Goal: Task Accomplishment & Management: Manage account settings

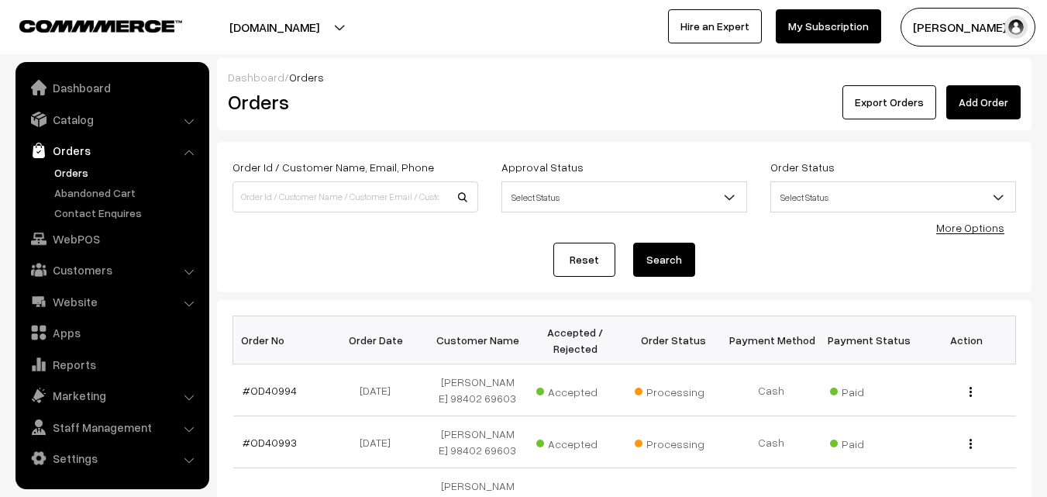
scroll to position [155, 0]
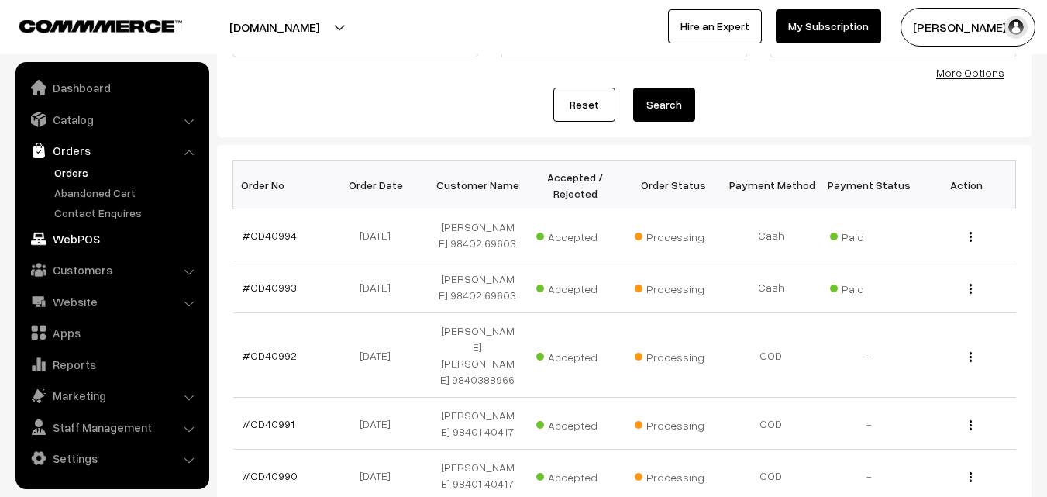
click at [83, 245] on link "WebPOS" at bounding box center [111, 239] width 184 height 28
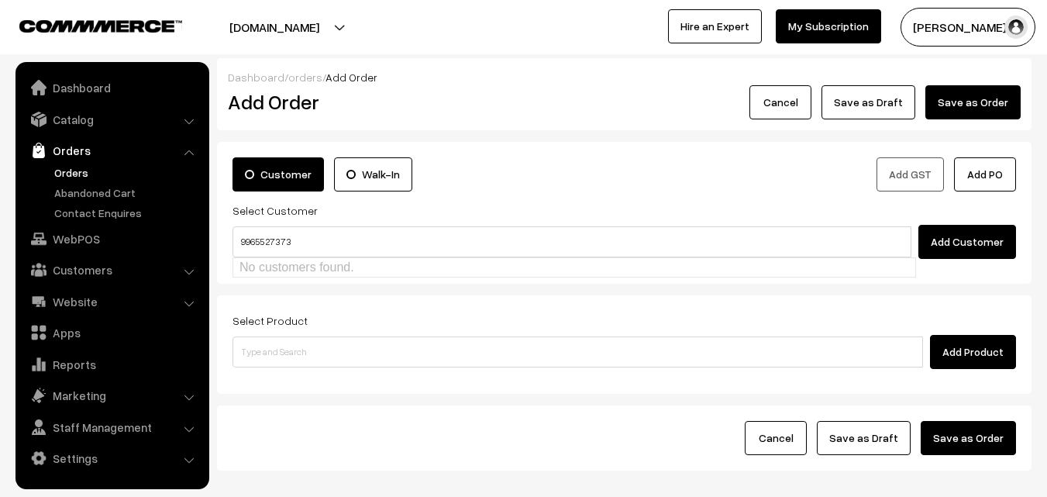
click at [274, 233] on input "99655 27373" at bounding box center [572, 241] width 679 height 31
type input "9965527373"
click at [61, 168] on link "Orders" at bounding box center [126, 172] width 153 height 16
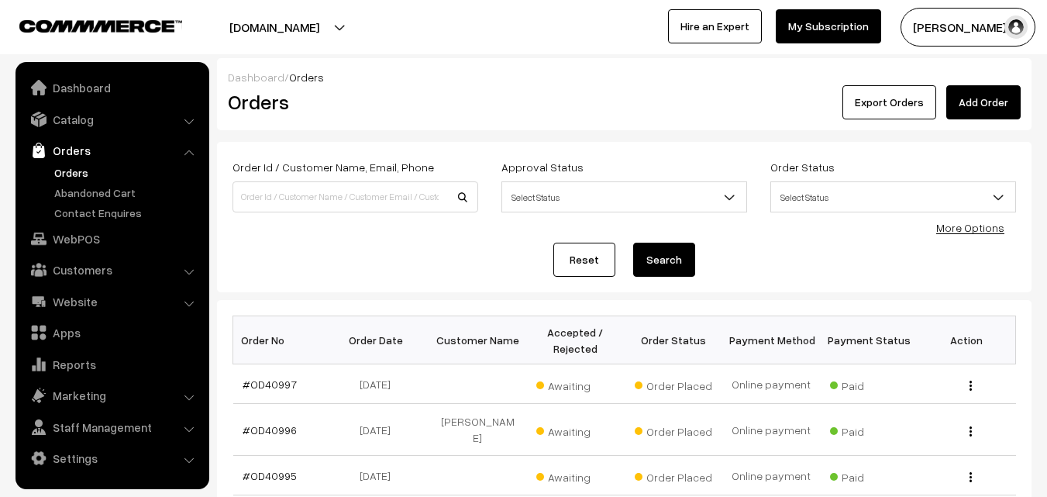
scroll to position [155, 0]
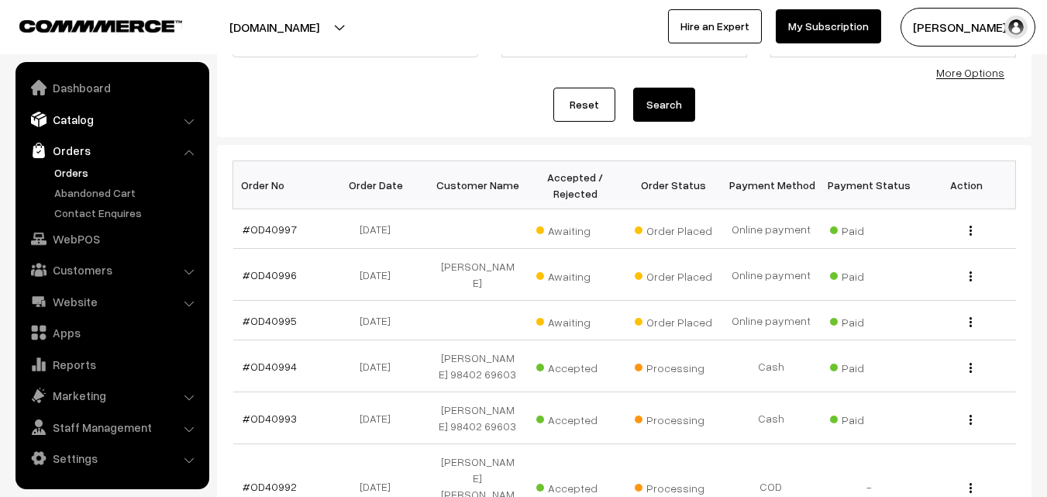
click at [109, 121] on link "Catalog" at bounding box center [111, 119] width 184 height 28
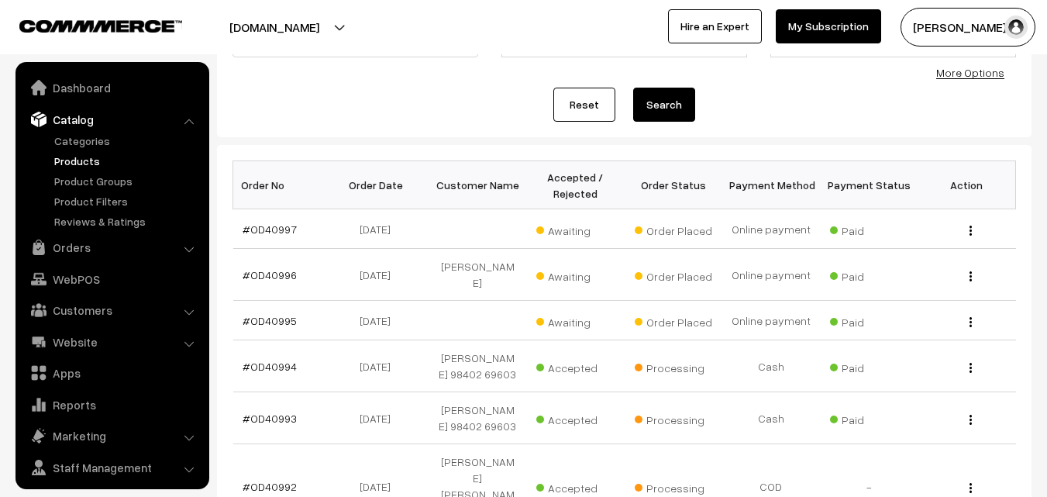
click at [88, 162] on link "Products" at bounding box center [126, 161] width 153 height 16
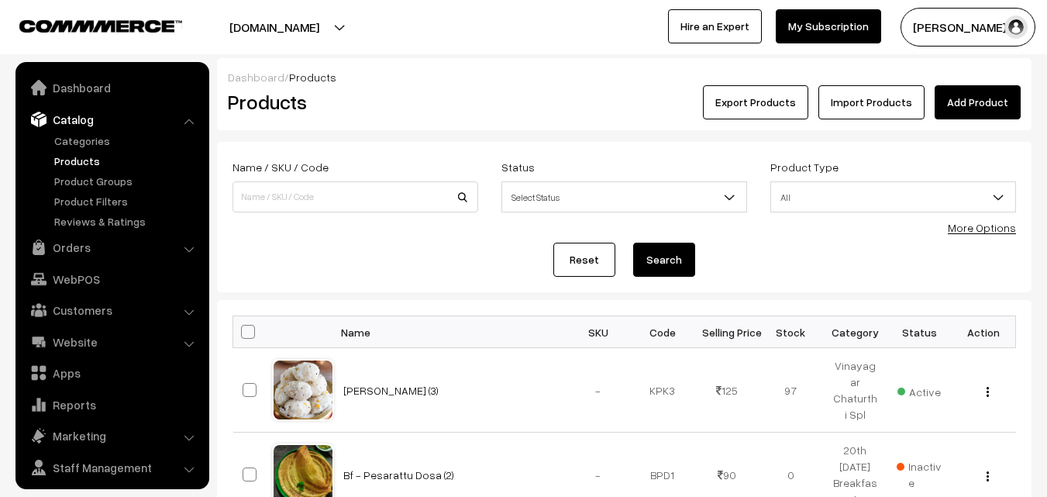
scroll to position [39, 0]
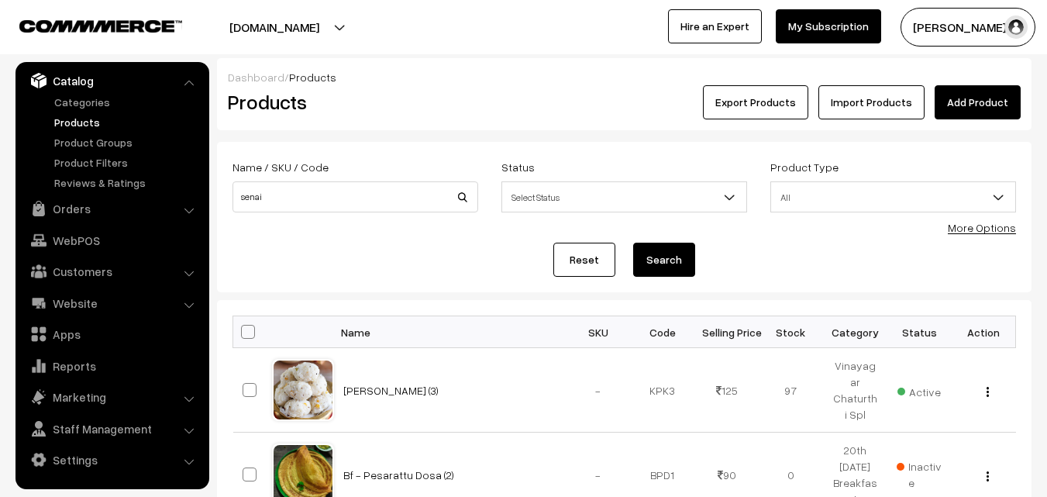
type input "senai"
click at [633, 243] on button "Search" at bounding box center [664, 260] width 62 height 34
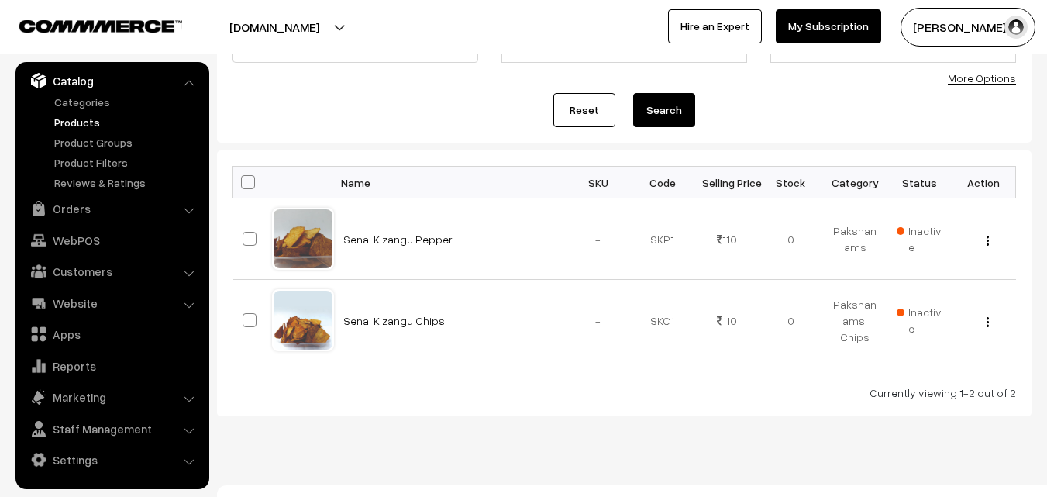
scroll to position [155, 0]
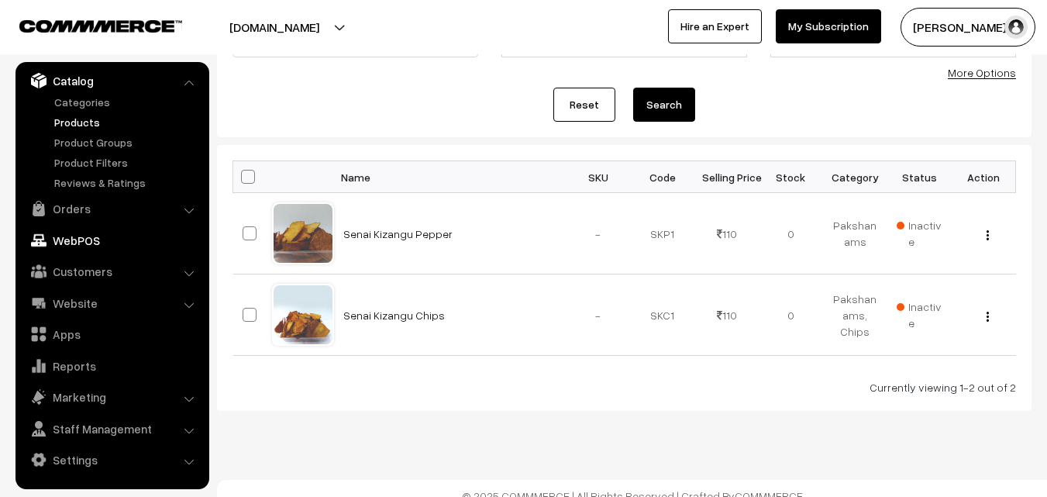
click at [84, 233] on link "WebPOS" at bounding box center [111, 240] width 184 height 28
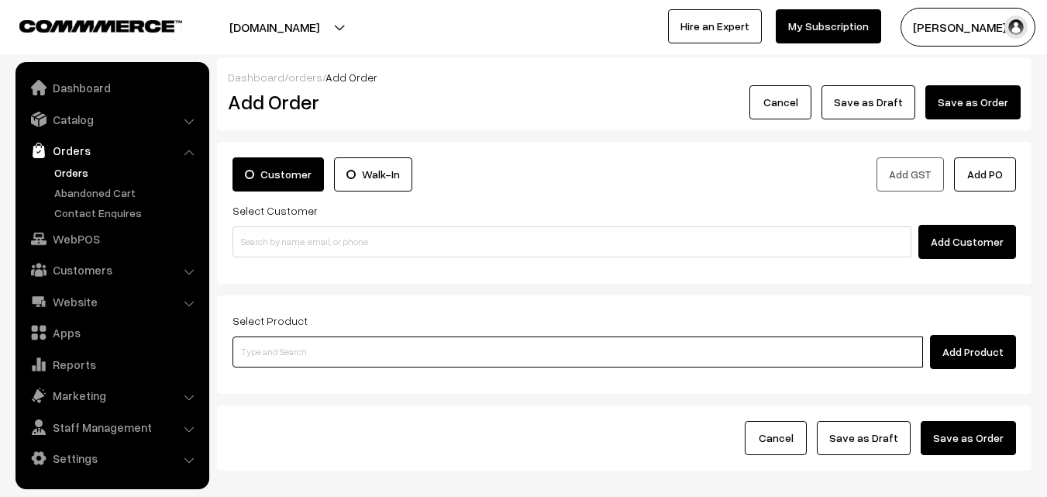
click at [365, 347] on input at bounding box center [578, 351] width 691 height 31
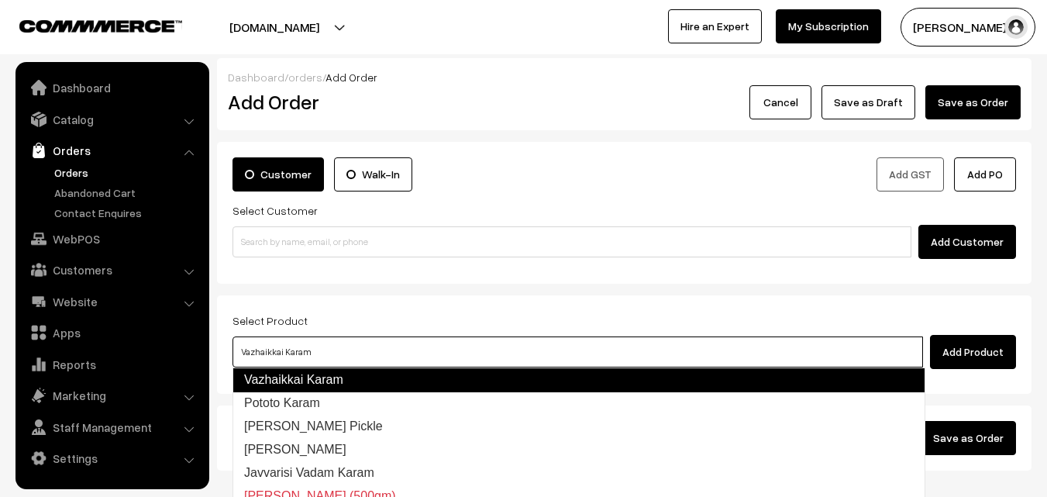
type input "Pototo Karam"
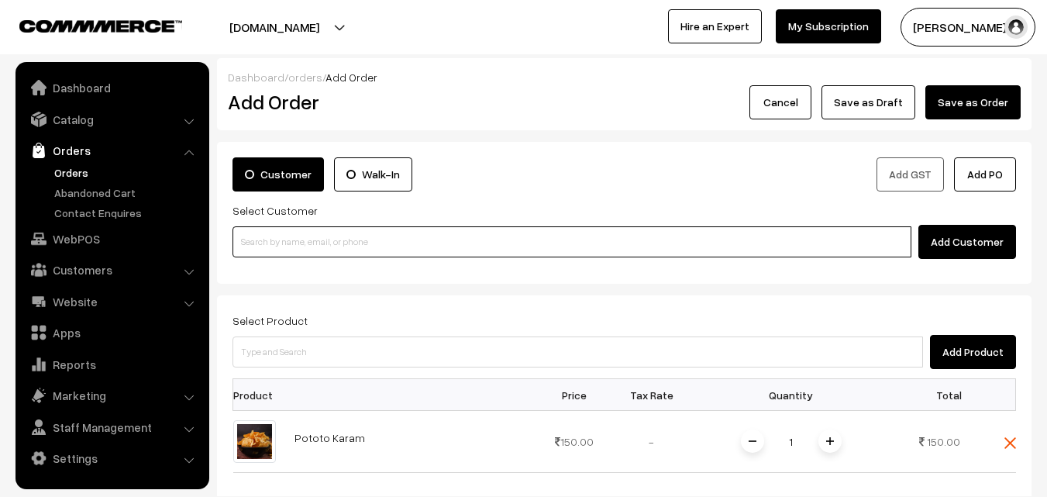
click at [325, 240] on input at bounding box center [572, 241] width 679 height 31
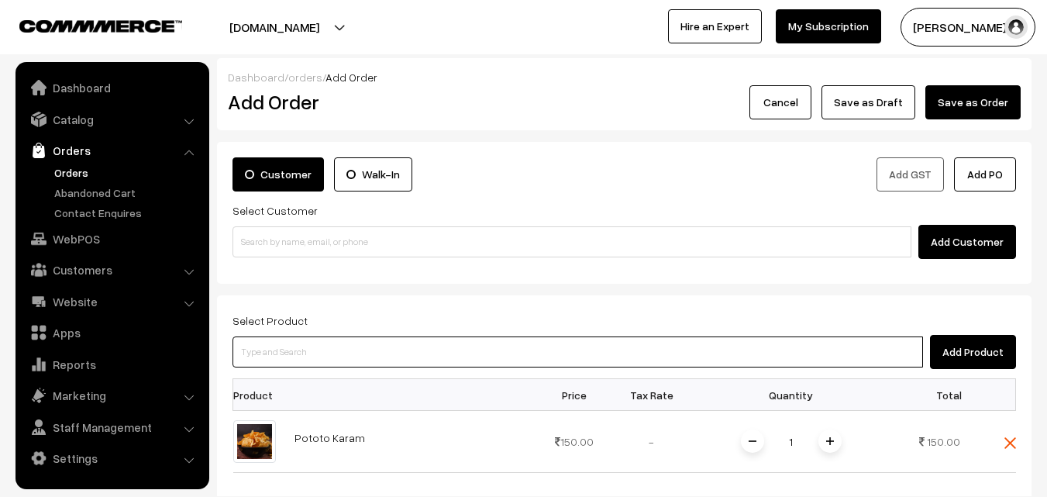
click at [352, 353] on input at bounding box center [578, 351] width 691 height 31
type input "halwa"
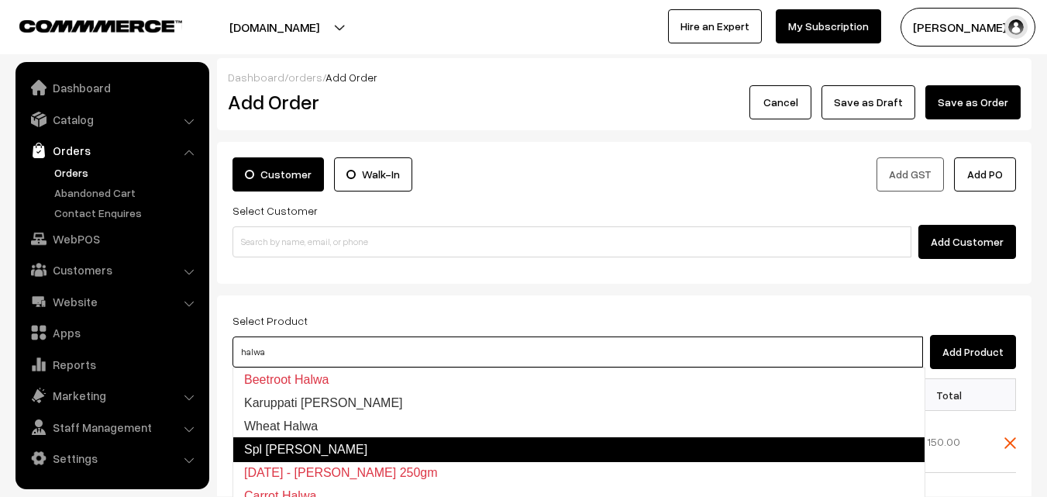
click at [488, 453] on link "Spl Tirunelveli Ghee Halwa" at bounding box center [579, 449] width 693 height 25
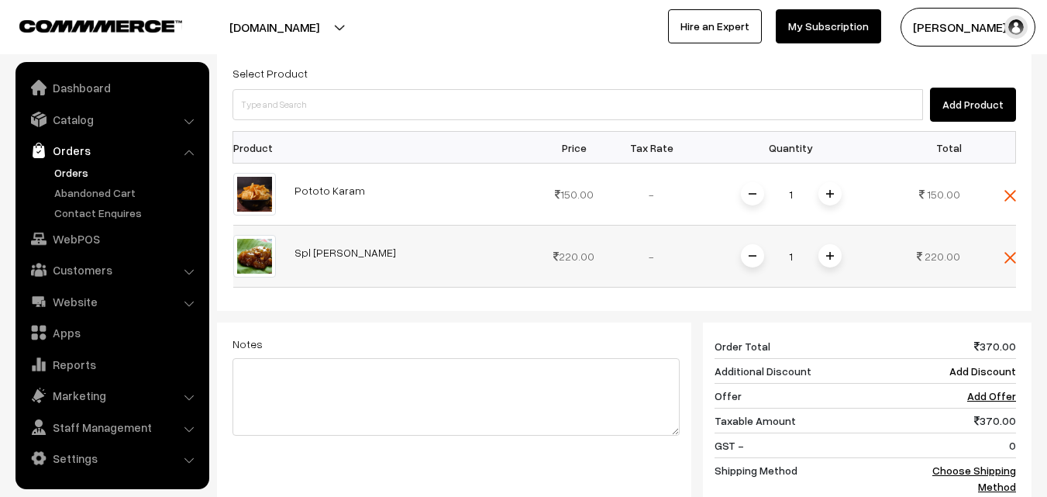
scroll to position [233, 0]
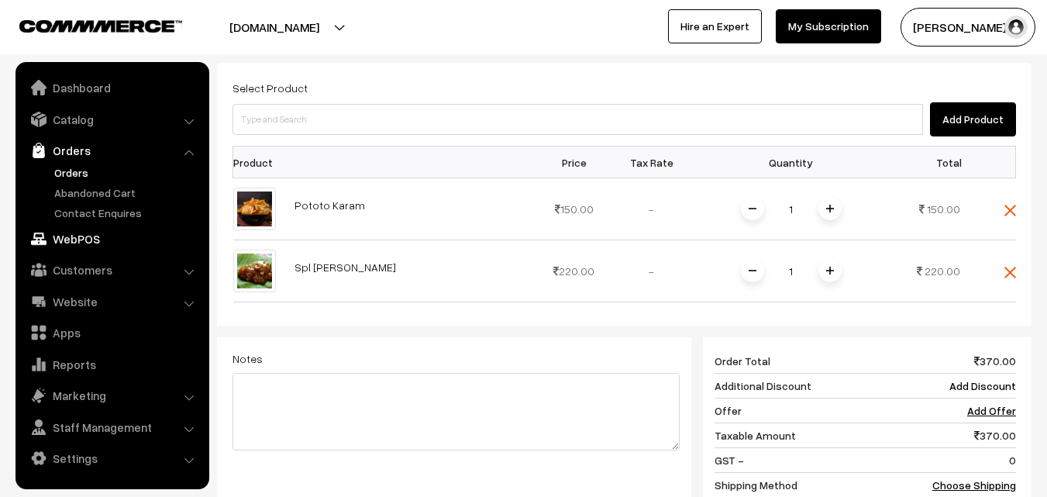
click at [89, 239] on link "WebPOS" at bounding box center [111, 239] width 184 height 28
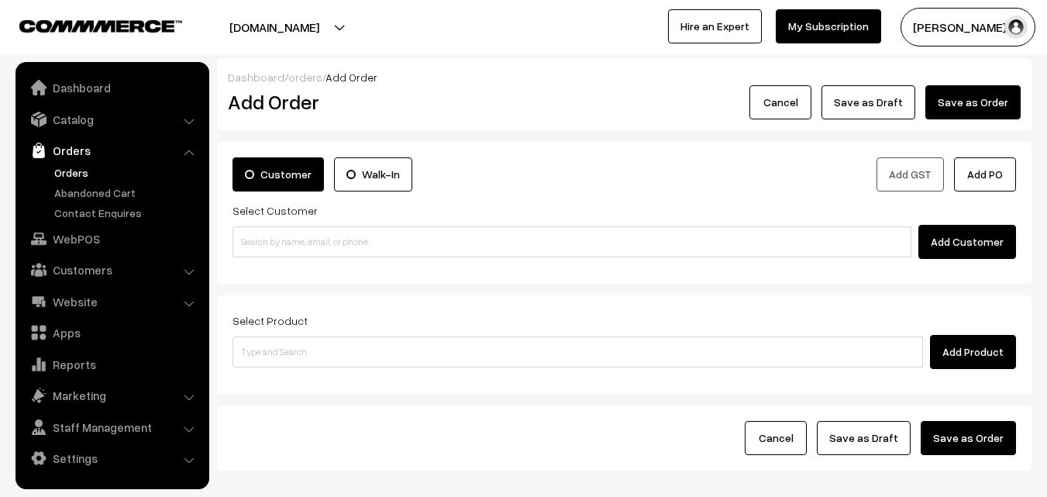
click at [78, 174] on link "Orders" at bounding box center [126, 172] width 153 height 16
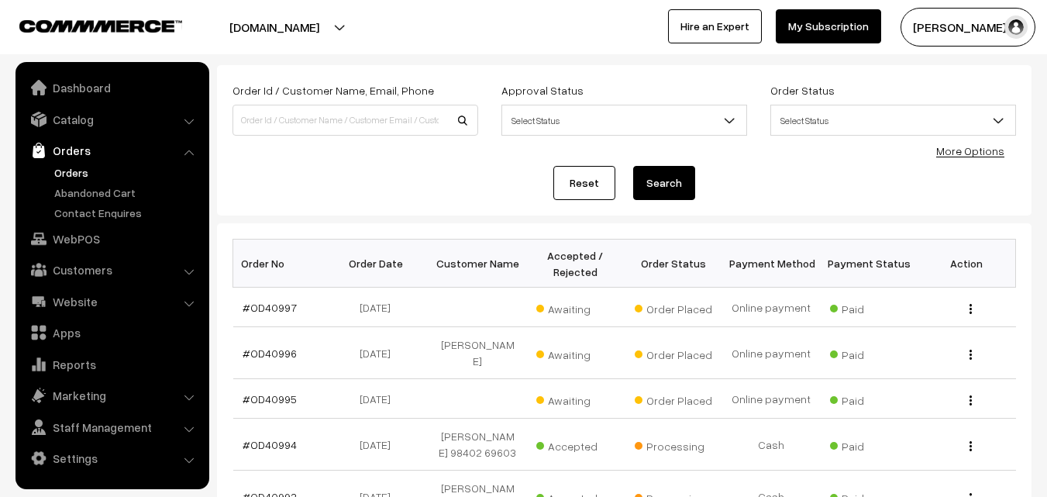
scroll to position [78, 0]
click at [274, 391] on link "#OD40995" at bounding box center [270, 397] width 54 height 13
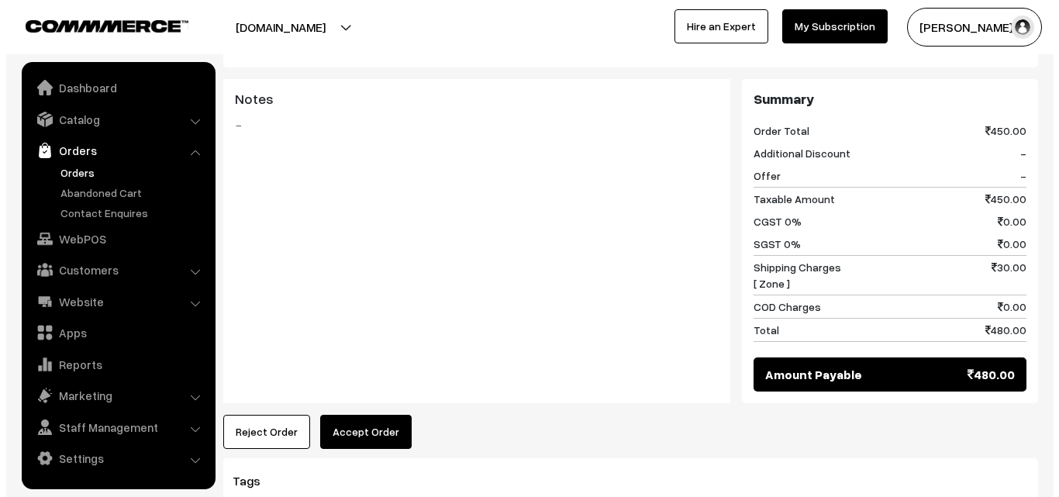
scroll to position [620, 0]
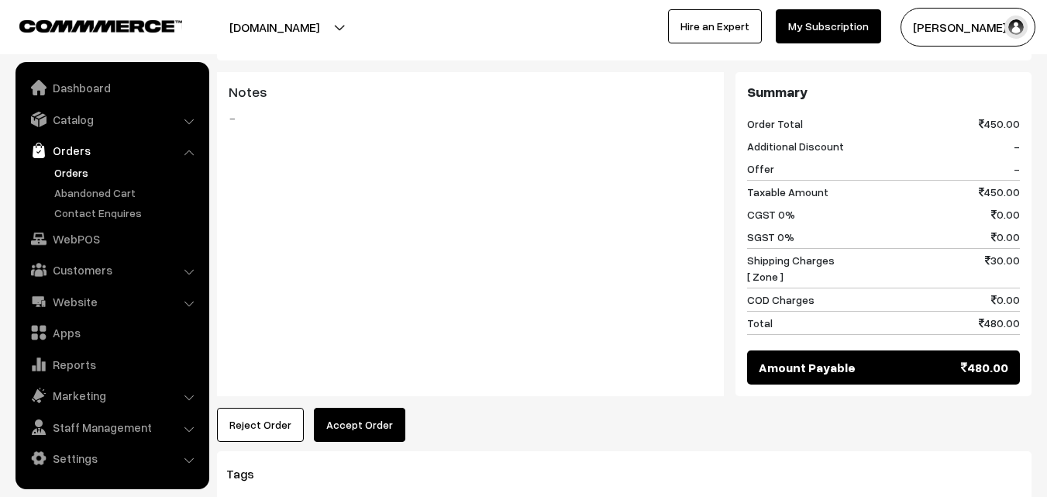
click at [364, 422] on button "Accept Order" at bounding box center [359, 425] width 91 height 34
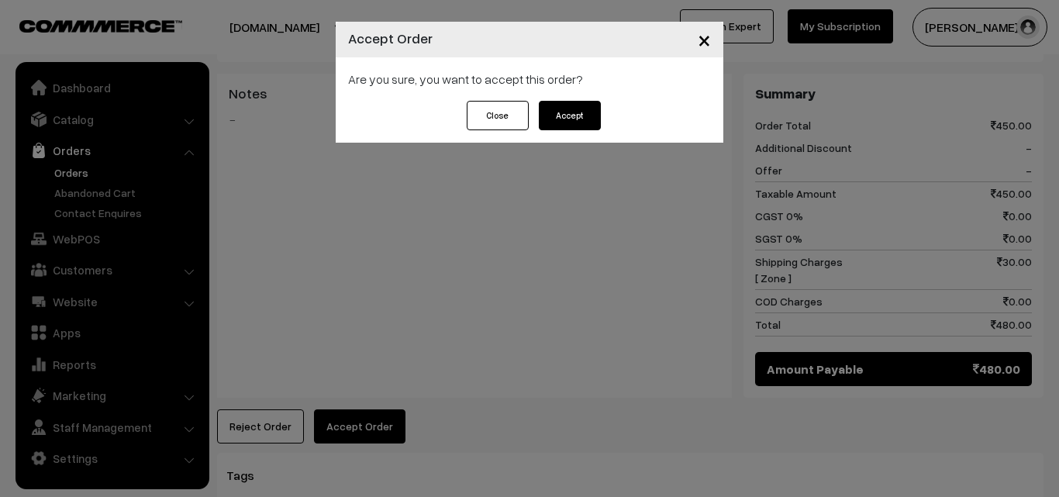
click at [585, 111] on button "Accept" at bounding box center [570, 115] width 62 height 29
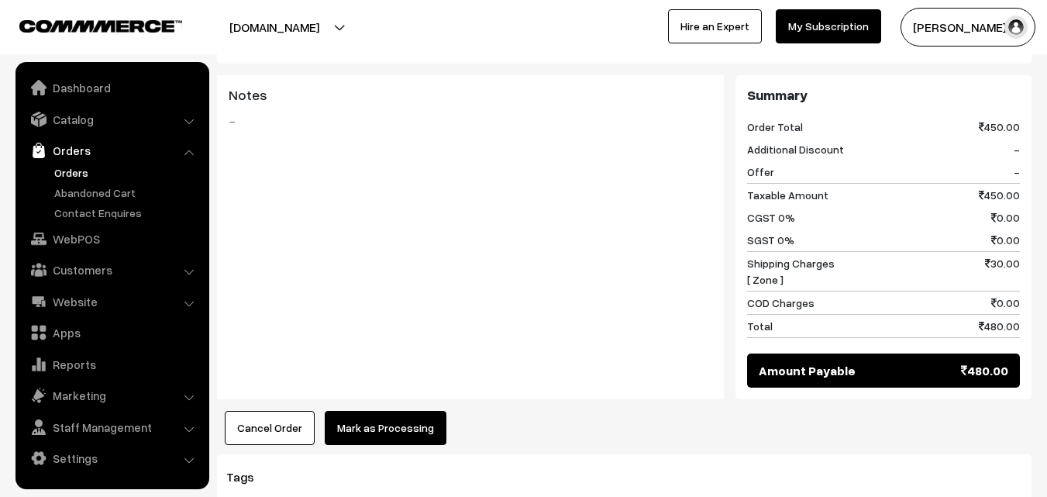
scroll to position [620, 0]
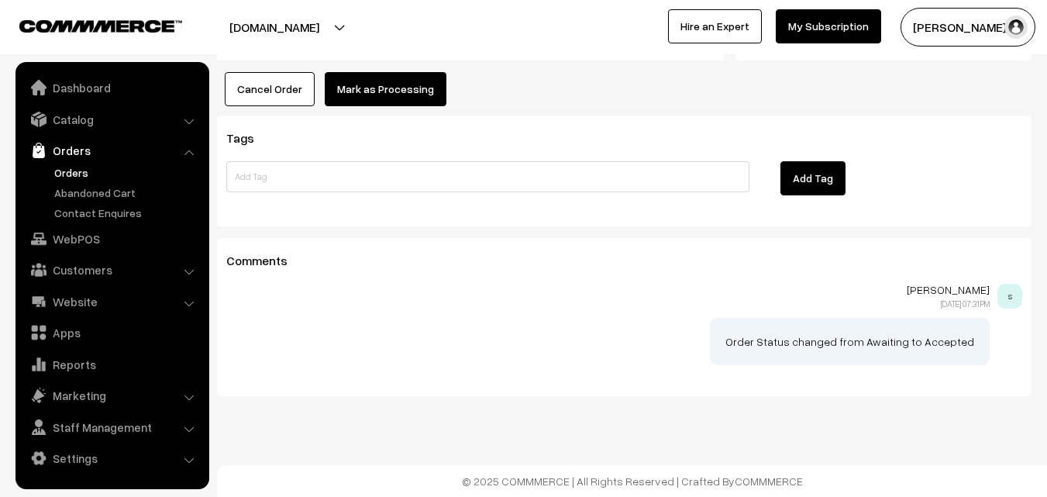
click at [398, 90] on button "Mark as Processing" at bounding box center [386, 89] width 122 height 34
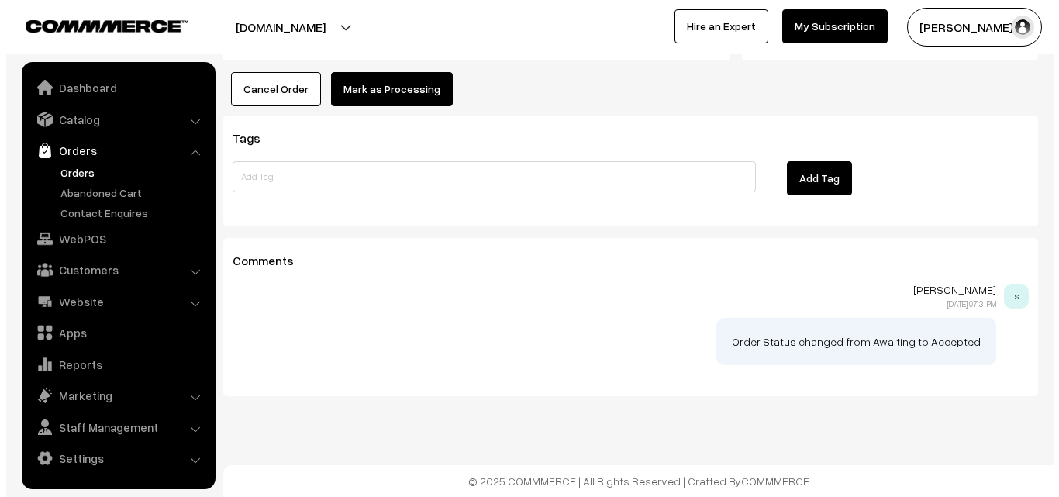
scroll to position [957, 0]
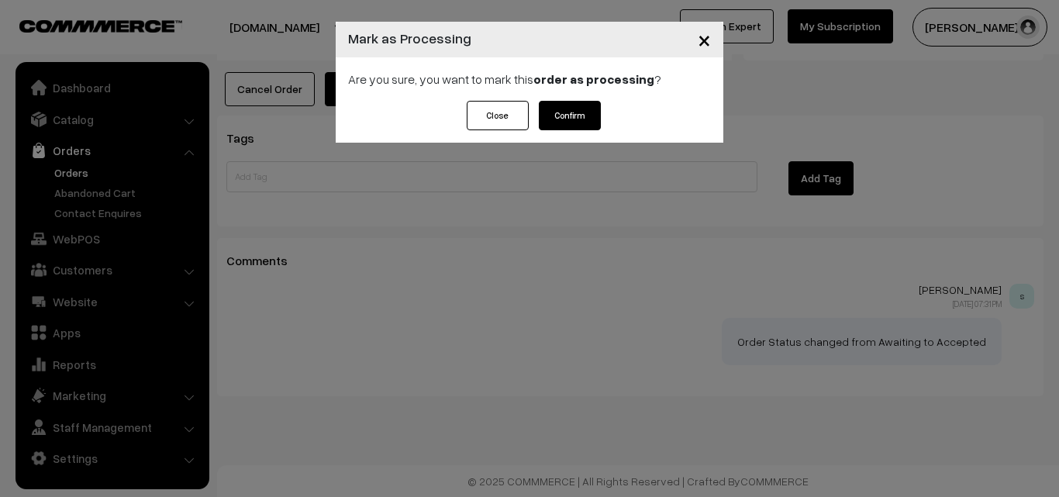
click at [580, 102] on button "Confirm" at bounding box center [570, 115] width 62 height 29
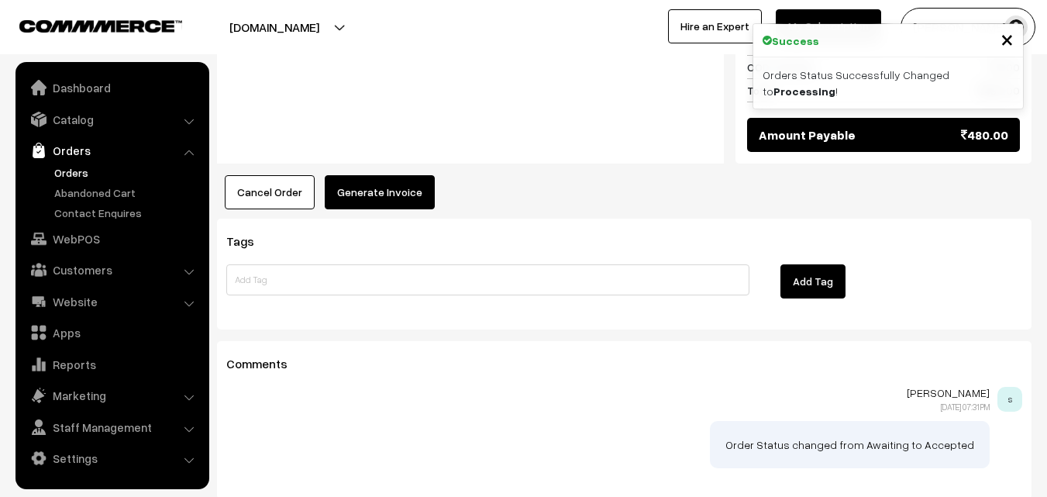
click at [371, 182] on button "Generate Invoice" at bounding box center [380, 192] width 110 height 34
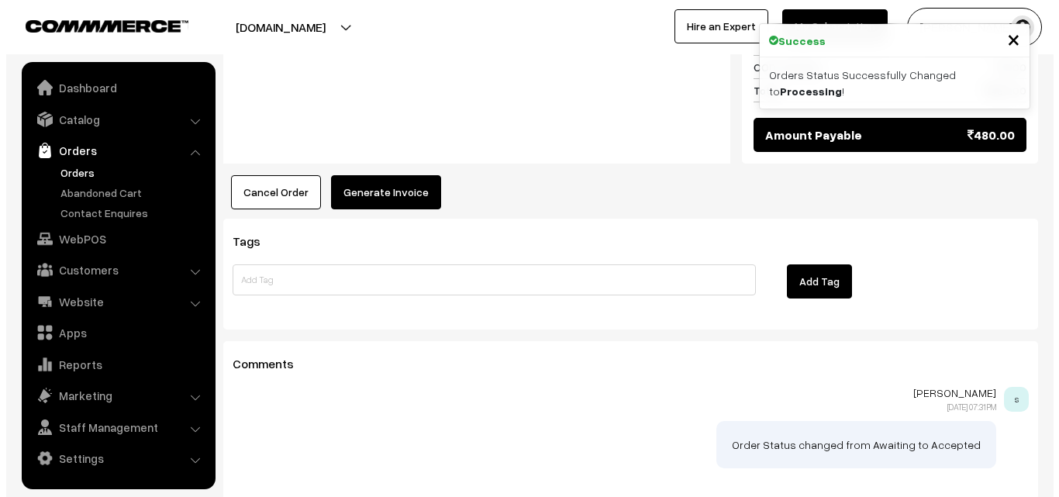
scroll to position [854, 0]
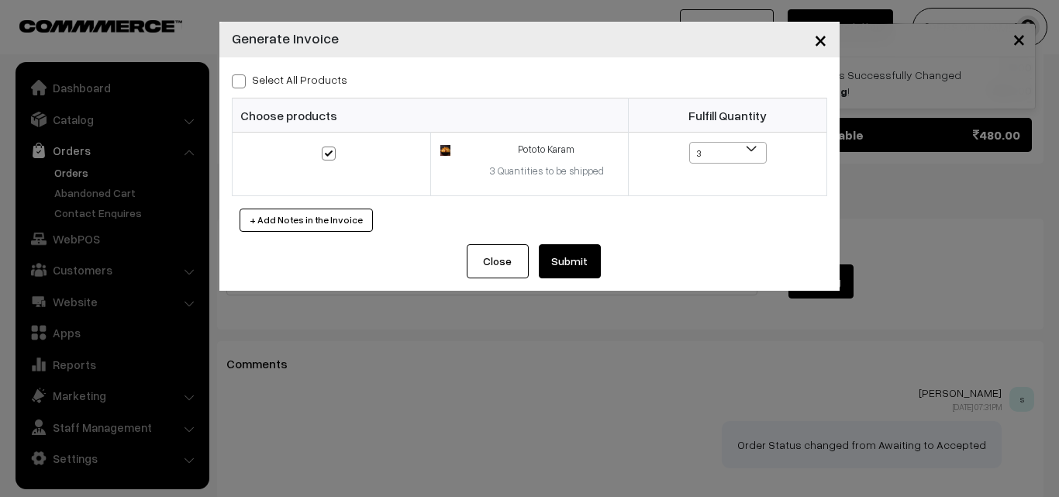
click at [321, 87] on label "Select All Products" at bounding box center [289, 79] width 115 height 16
click at [242, 84] on input "Select All Products" at bounding box center [237, 79] width 10 height 10
checkbox input "true"
click at [563, 278] on button "Submit" at bounding box center [570, 261] width 62 height 34
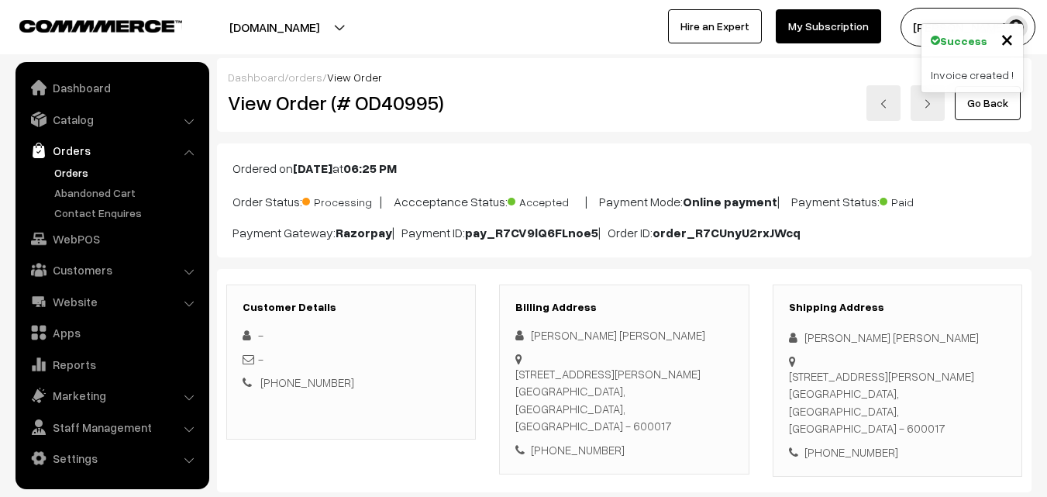
scroll to position [853, 0]
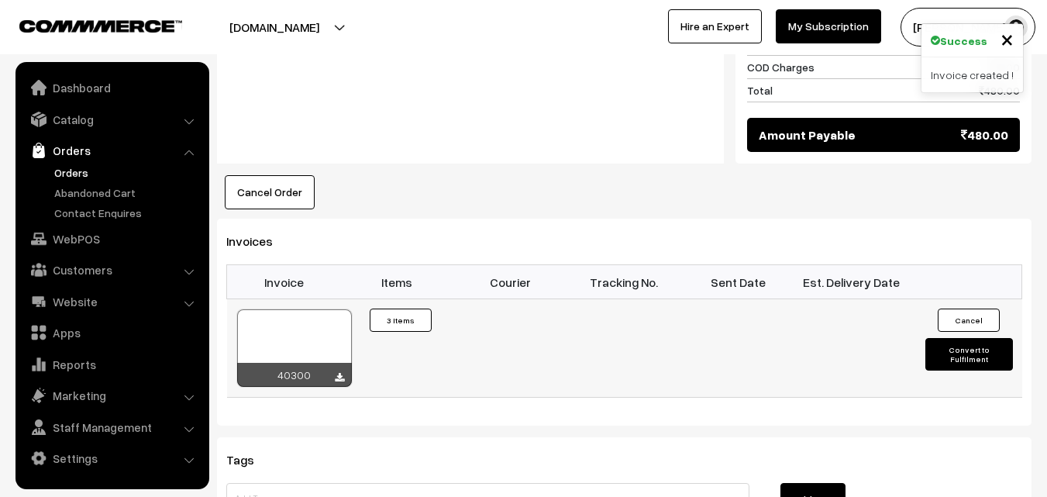
click at [331, 319] on div at bounding box center [294, 348] width 115 height 78
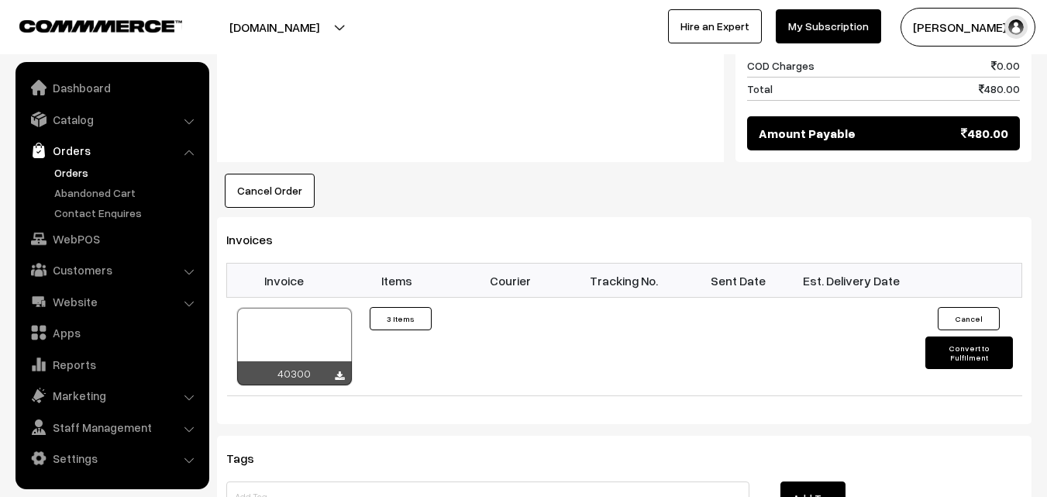
click at [81, 166] on link "Orders" at bounding box center [126, 172] width 153 height 16
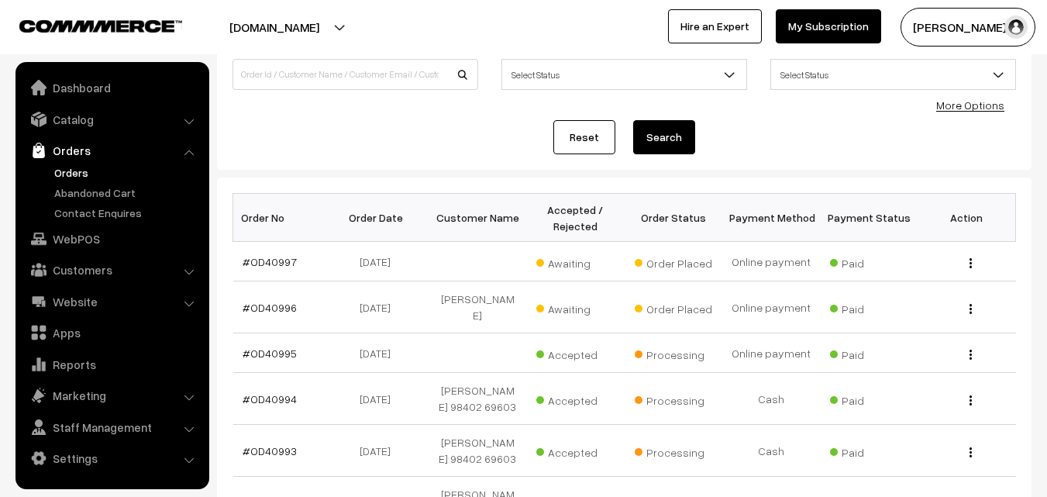
scroll to position [155, 0]
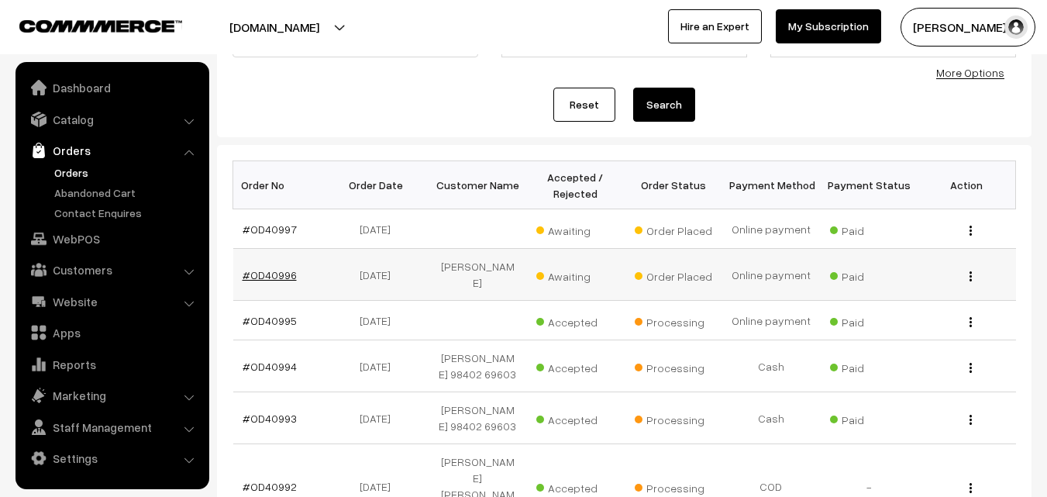
click at [262, 272] on link "#OD40996" at bounding box center [270, 274] width 54 height 13
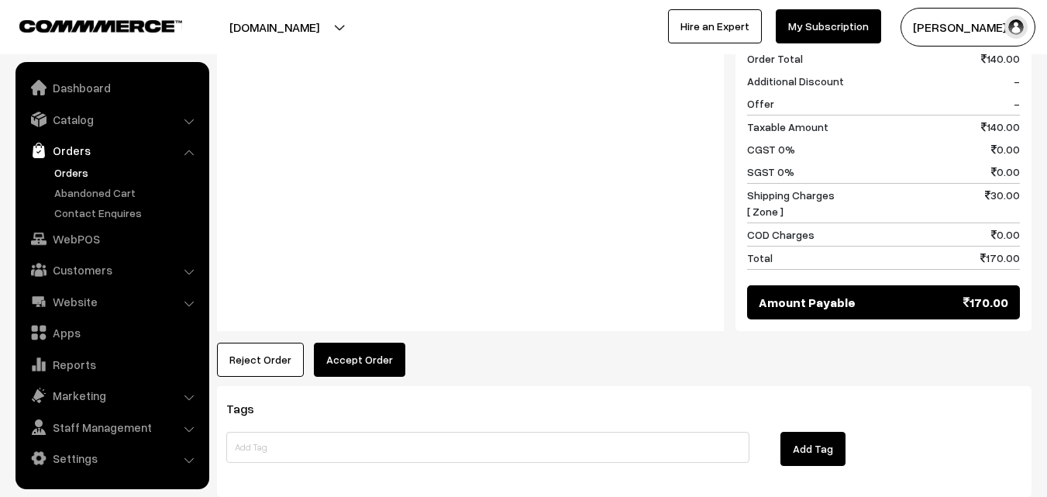
click at [374, 343] on button "Accept Order" at bounding box center [359, 360] width 91 height 34
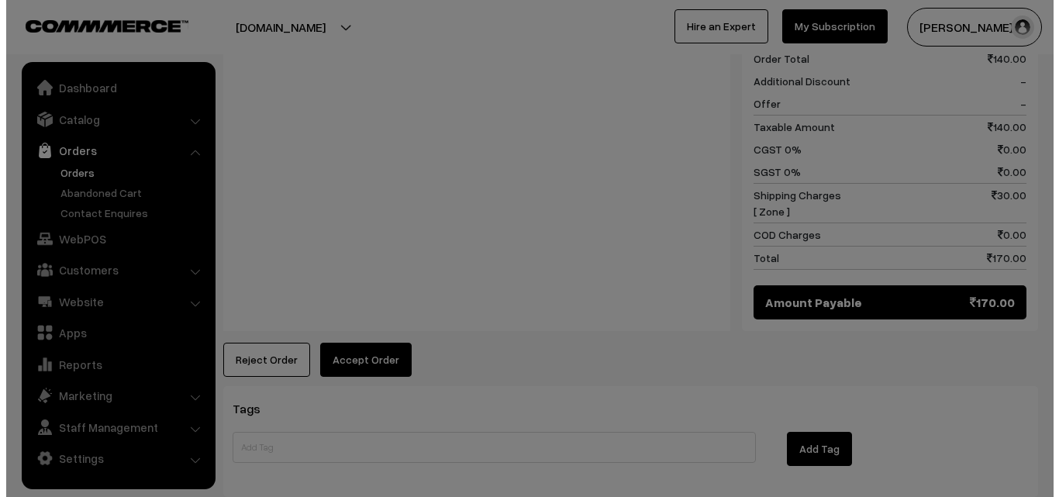
scroll to position [777, 0]
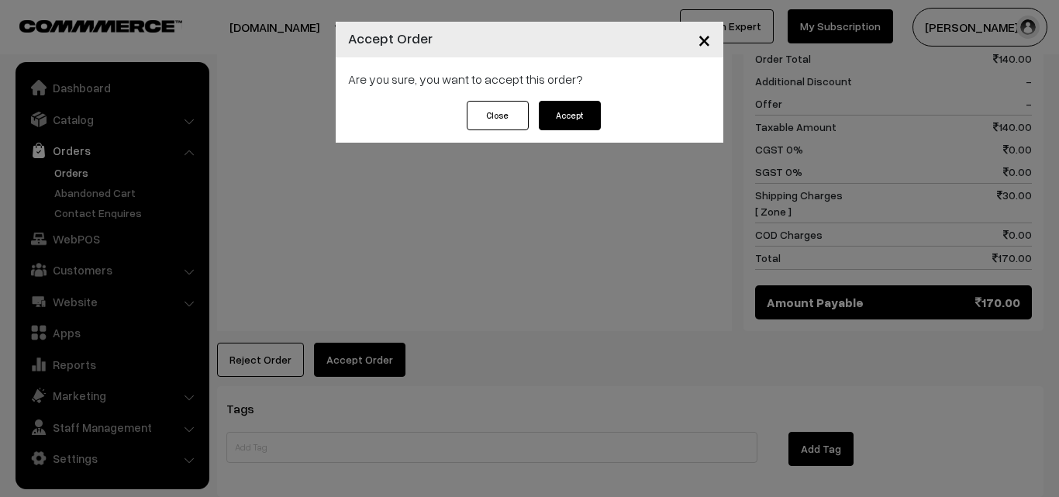
click at [557, 121] on button "Accept" at bounding box center [570, 115] width 62 height 29
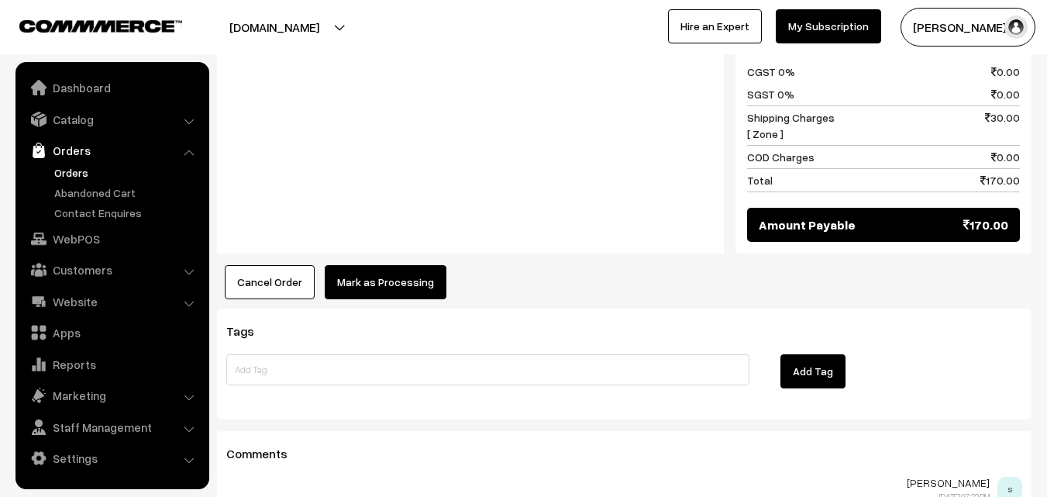
click at [417, 265] on button "Mark as Processing" at bounding box center [386, 282] width 122 height 34
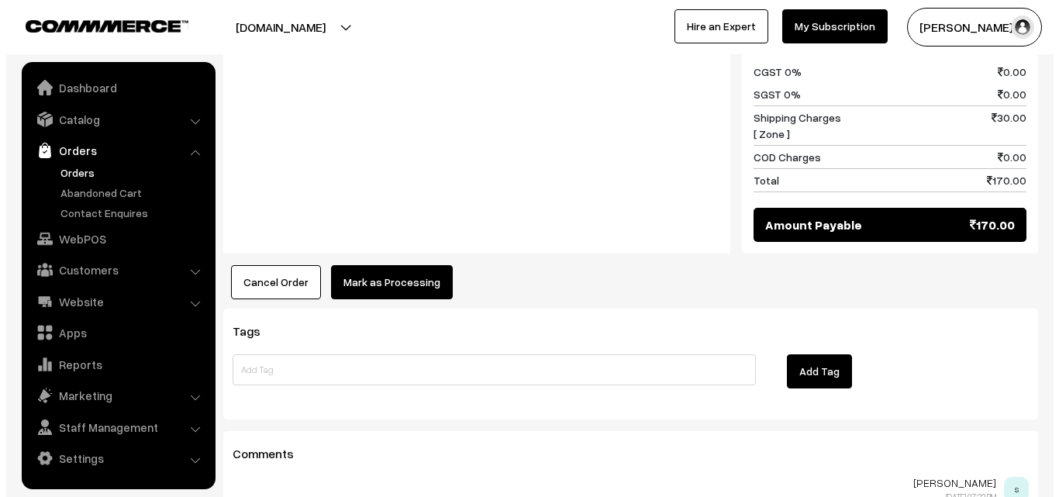
scroll to position [856, 0]
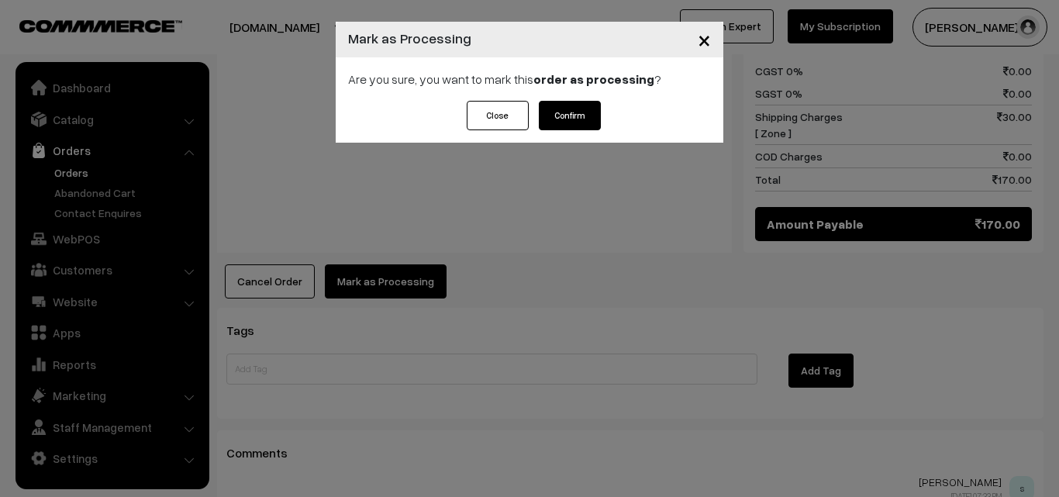
click at [556, 130] on div "Close Confirm" at bounding box center [530, 122] width 388 height 42
click at [560, 123] on button "Confirm" at bounding box center [570, 115] width 62 height 29
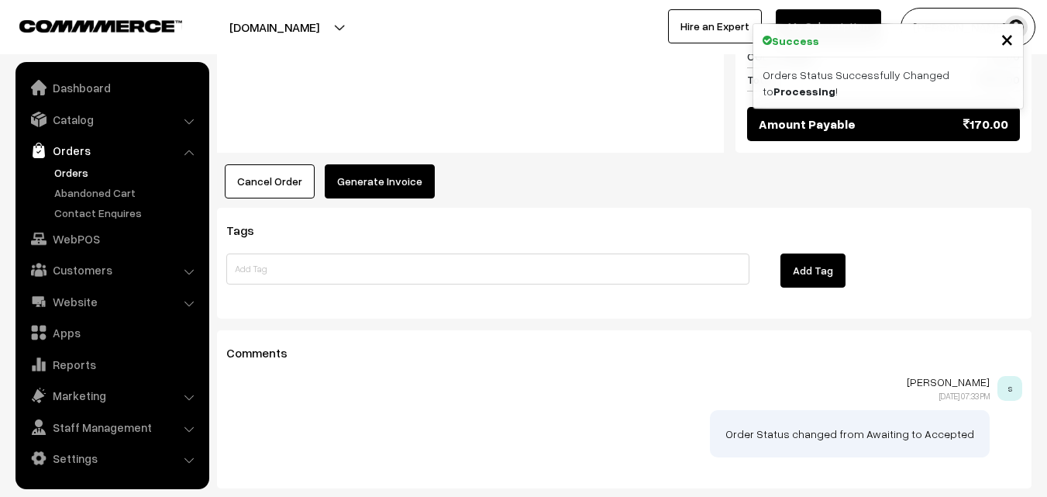
scroll to position [1008, 0]
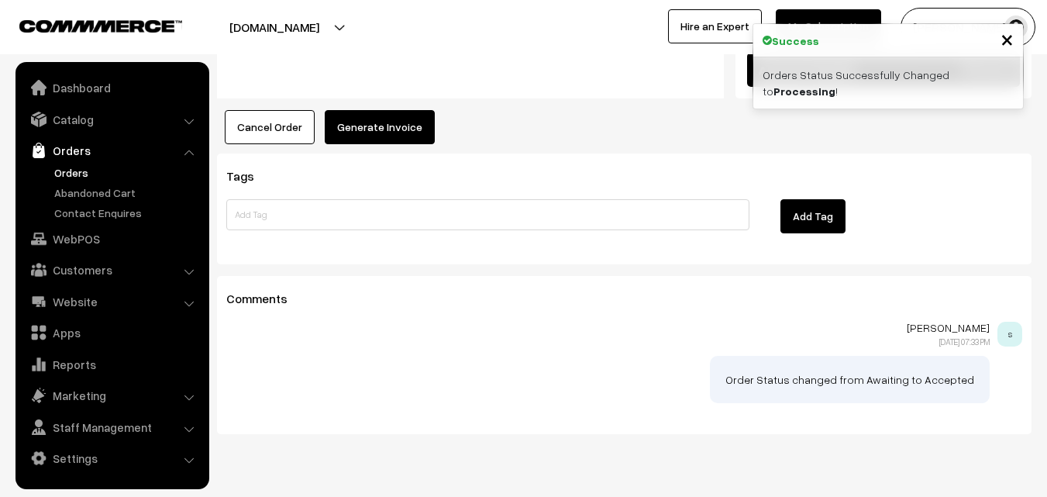
click at [381, 110] on button "Generate Invoice" at bounding box center [380, 127] width 110 height 34
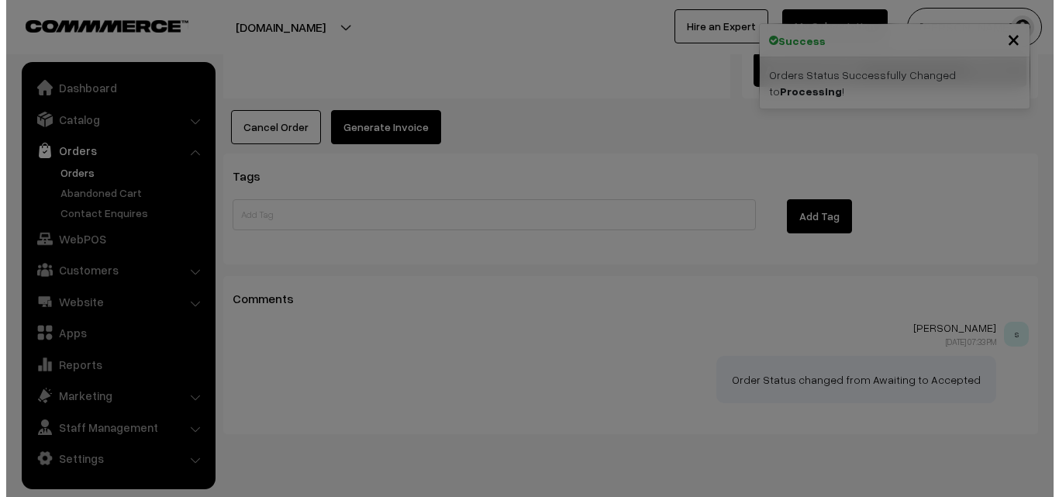
scroll to position [1011, 0]
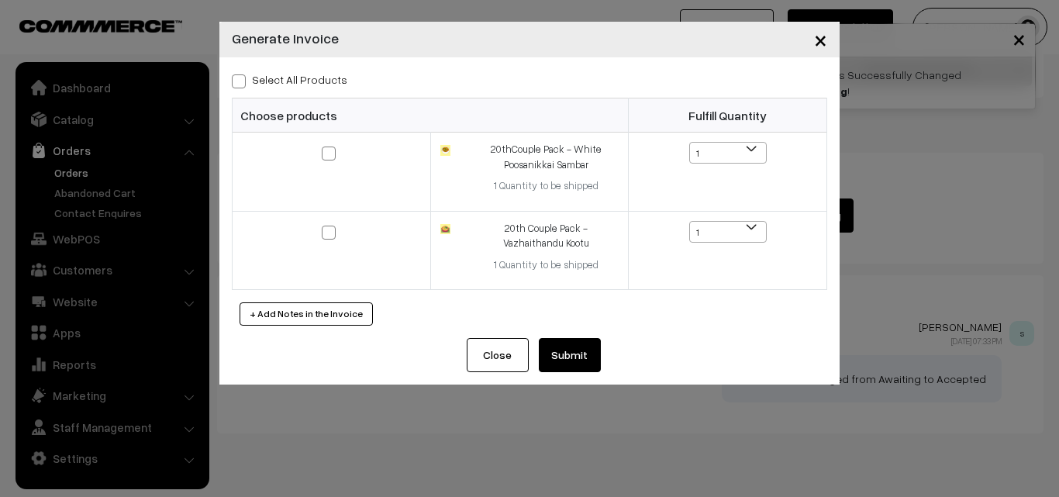
click at [327, 78] on label "Select All Products" at bounding box center [289, 79] width 115 height 16
click at [242, 78] on input "Select All Products" at bounding box center [237, 79] width 10 height 10
checkbox input "true"
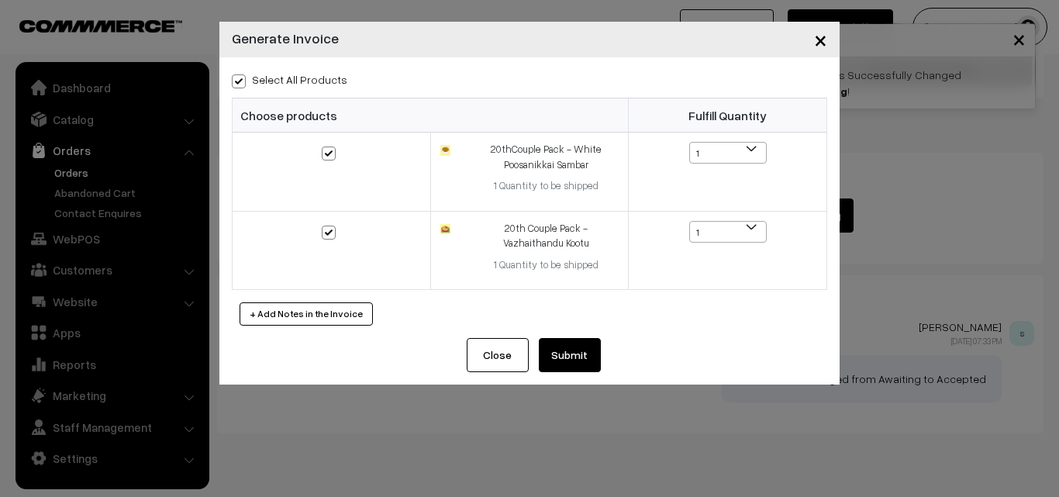
click at [581, 335] on div "Select All Products Choose products Fulfill Quantity 1 1 1 1" at bounding box center [529, 197] width 620 height 281
drag, startPoint x: 574, startPoint y: 366, endPoint x: 566, endPoint y: 354, distance: 14.0
click at [573, 366] on button "Submit" at bounding box center [570, 355] width 62 height 34
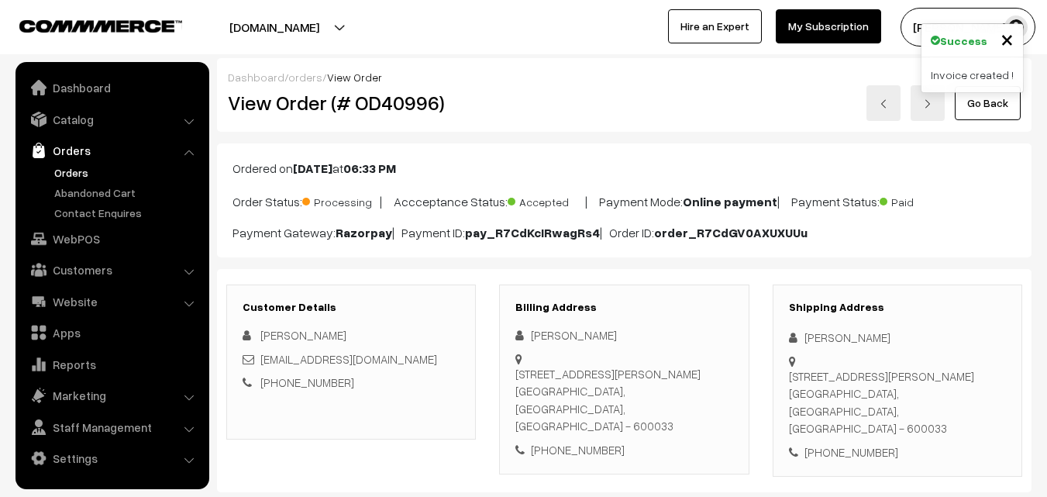
scroll to position [1008, 0]
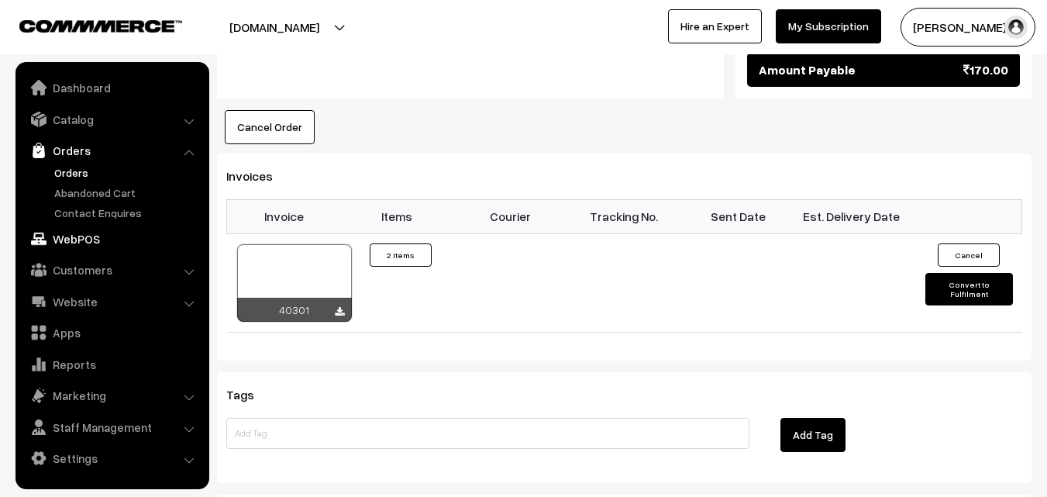
click at [85, 240] on link "WebPOS" at bounding box center [111, 239] width 184 height 28
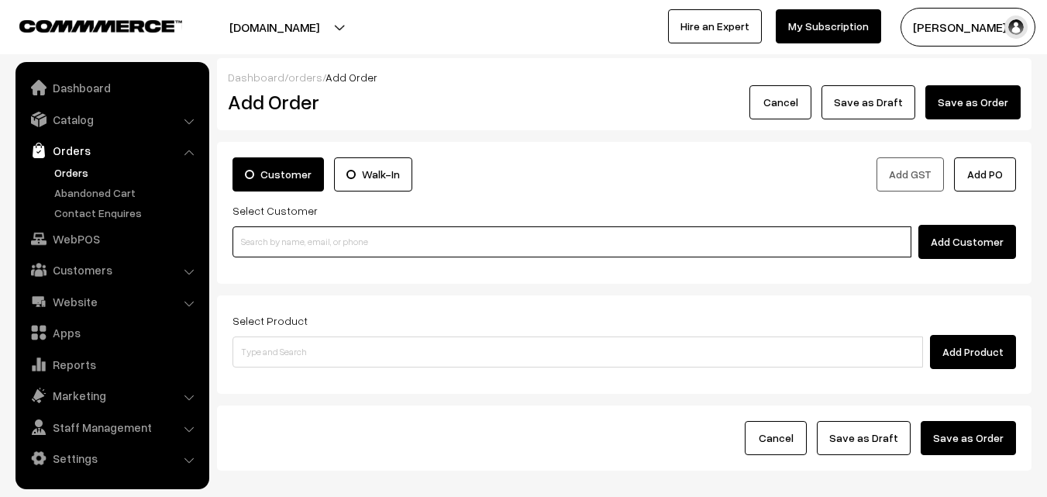
click at [349, 228] on input at bounding box center [572, 241] width 679 height 31
click at [322, 254] on input at bounding box center [572, 241] width 679 height 31
click at [363, 235] on input at bounding box center [572, 241] width 679 height 31
click at [329, 238] on input at bounding box center [572, 241] width 679 height 31
paste input "9673 62041"
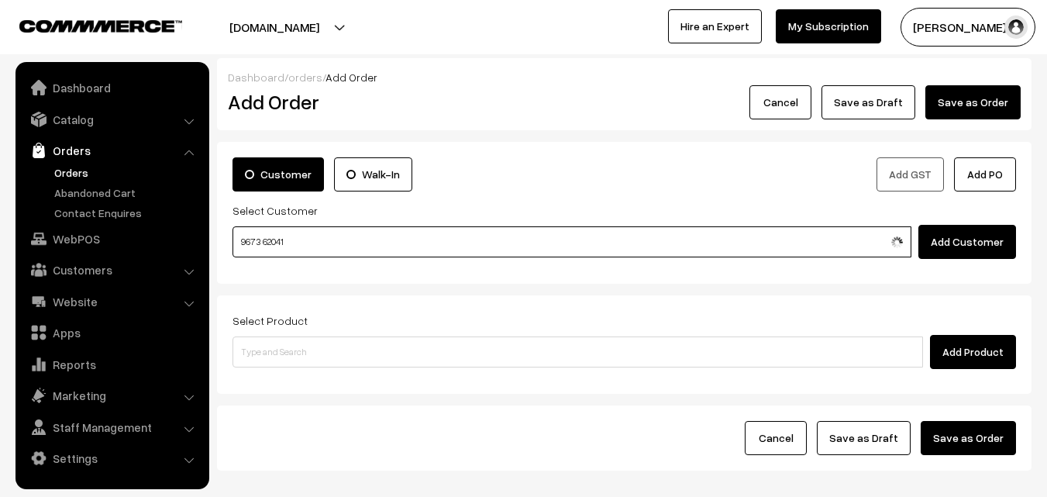
click at [271, 235] on input "9673 62041" at bounding box center [572, 241] width 679 height 31
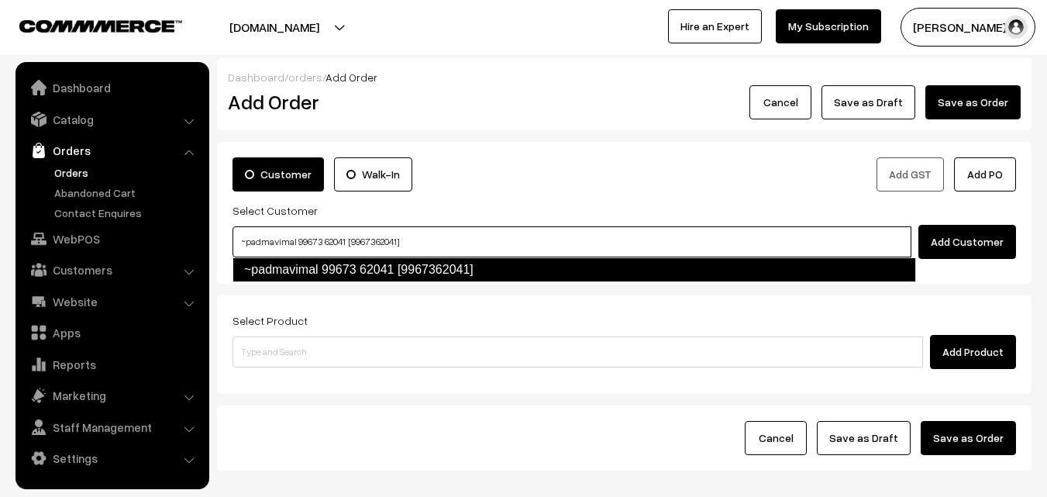
type input "~padmavimal 99673 62041 [9967362041]"
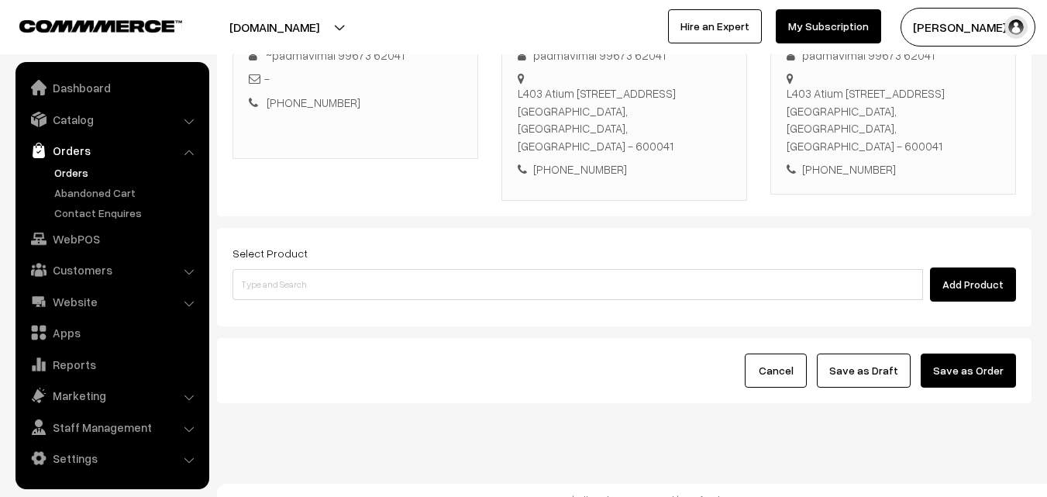
scroll to position [265, 0]
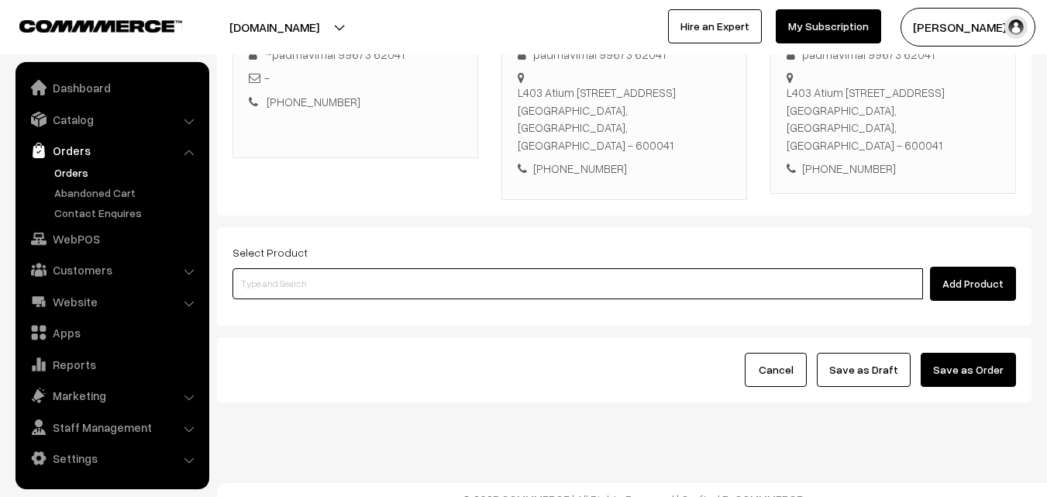
click at [364, 268] on input at bounding box center [578, 283] width 691 height 31
paste input "20th Without Rice..."
type input "20th Without Rice..."
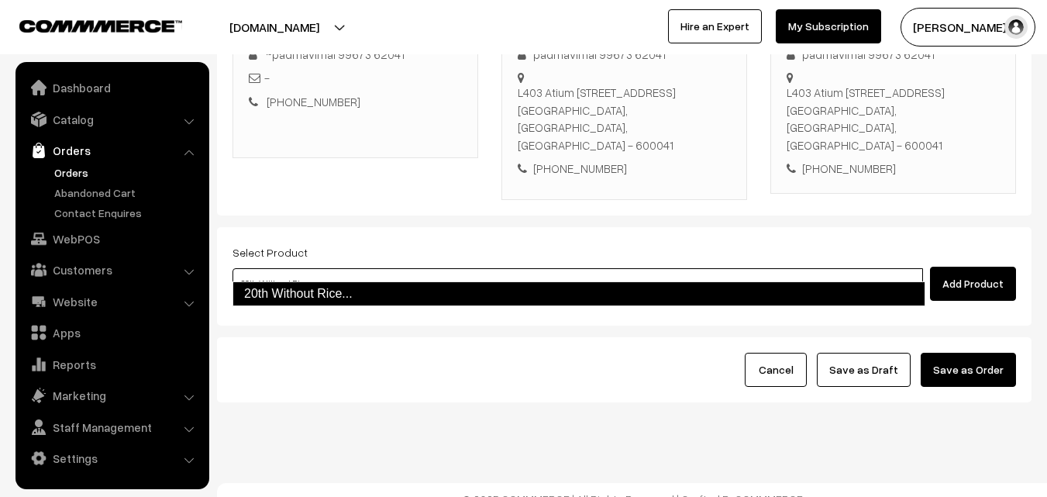
click at [336, 288] on link "20th Without Rice..." at bounding box center [579, 293] width 693 height 25
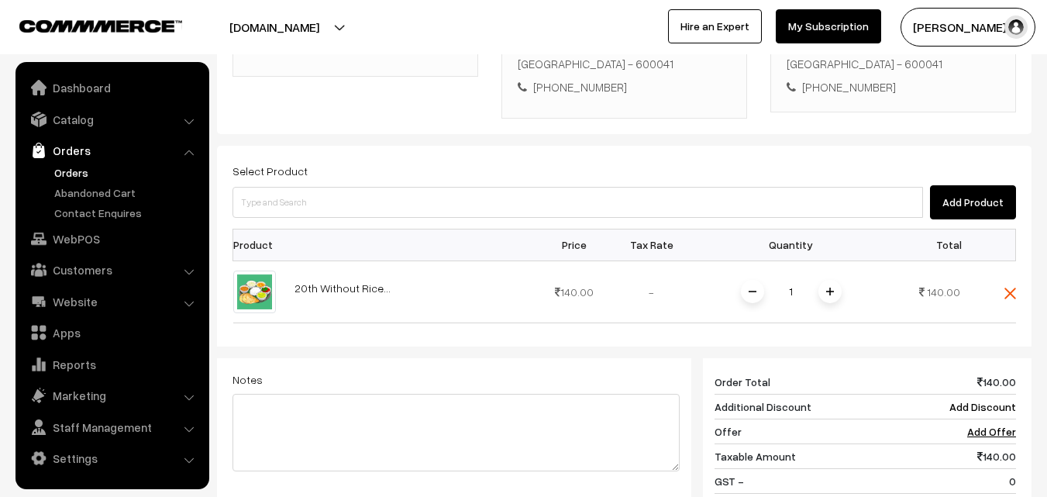
scroll to position [642, 0]
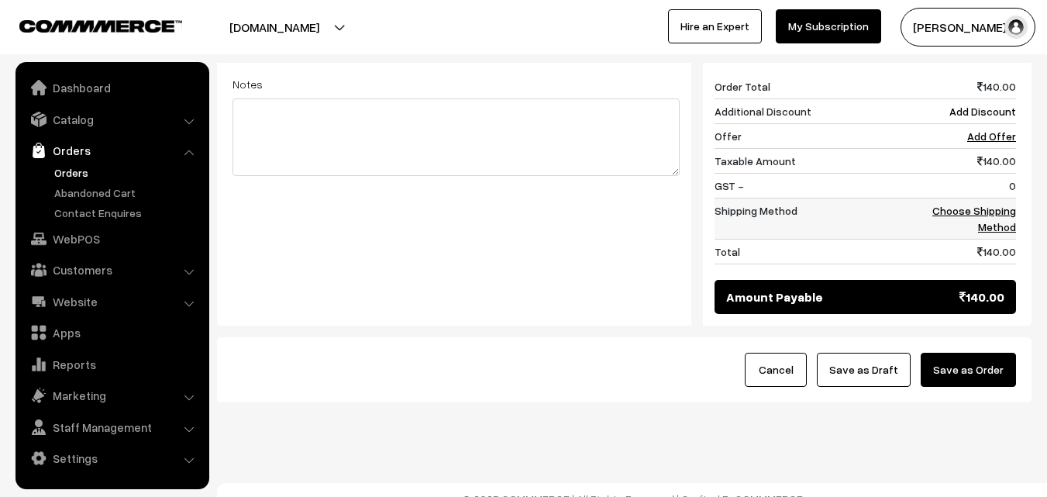
click at [1015, 204] on link "Choose Shipping Method" at bounding box center [974, 218] width 84 height 29
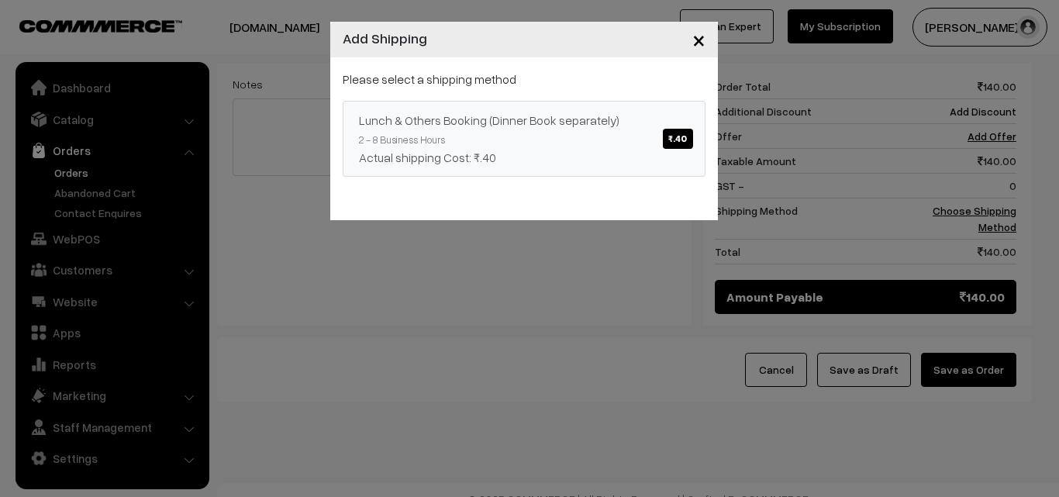
click at [584, 98] on div "Please select a shipping method Lunch & Others Booking (Dinner Book separately)…" at bounding box center [524, 123] width 363 height 107
click at [598, 130] on link "Lunch & Others Booking (Dinner Book separately) ₹.40 2 - 8 Business Hours Actua…" at bounding box center [524, 139] width 363 height 76
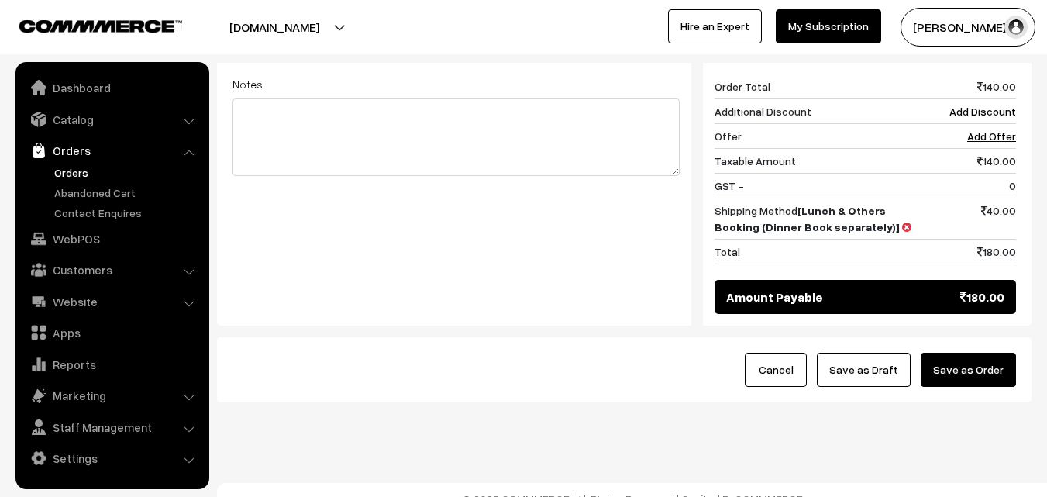
click at [867, 353] on button "Save as Draft" at bounding box center [864, 370] width 94 height 34
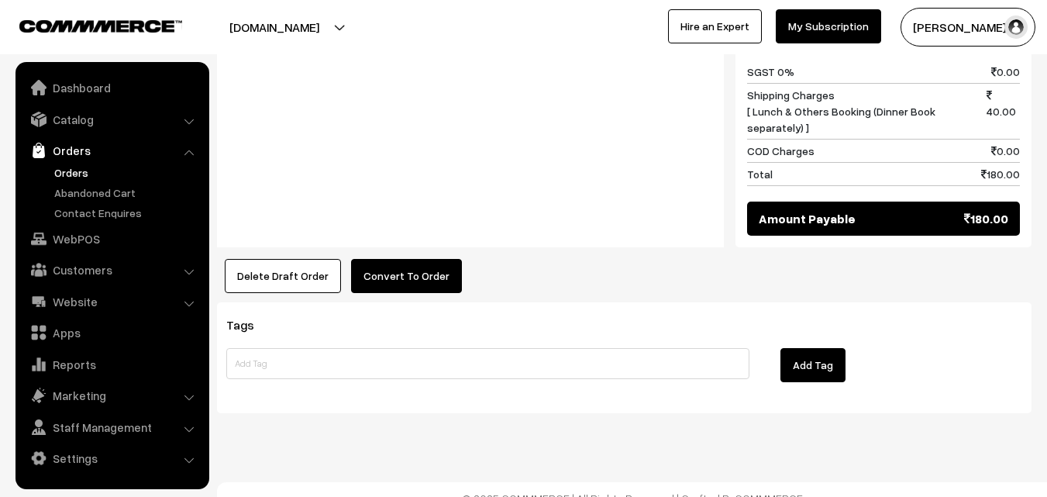
click at [384, 259] on button "Convert To Order" at bounding box center [406, 276] width 111 height 34
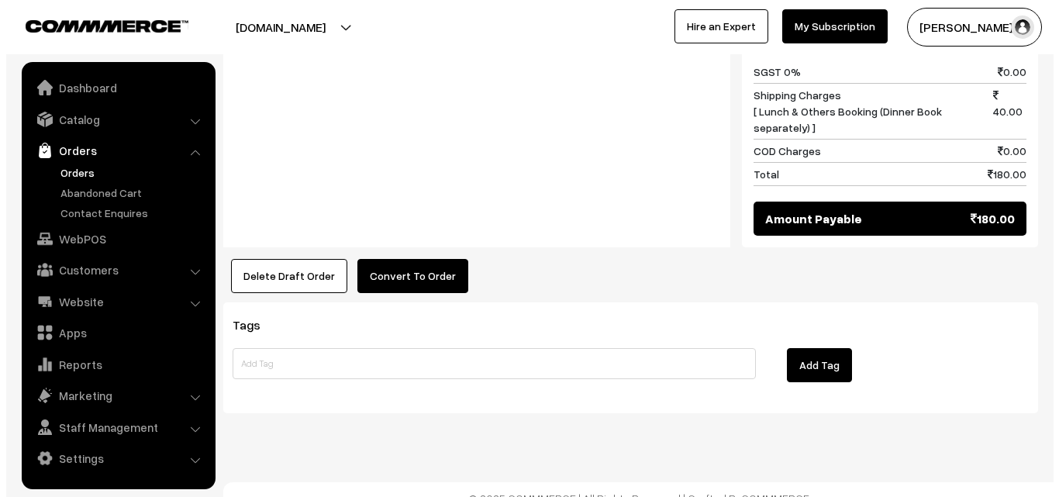
scroll to position [782, 0]
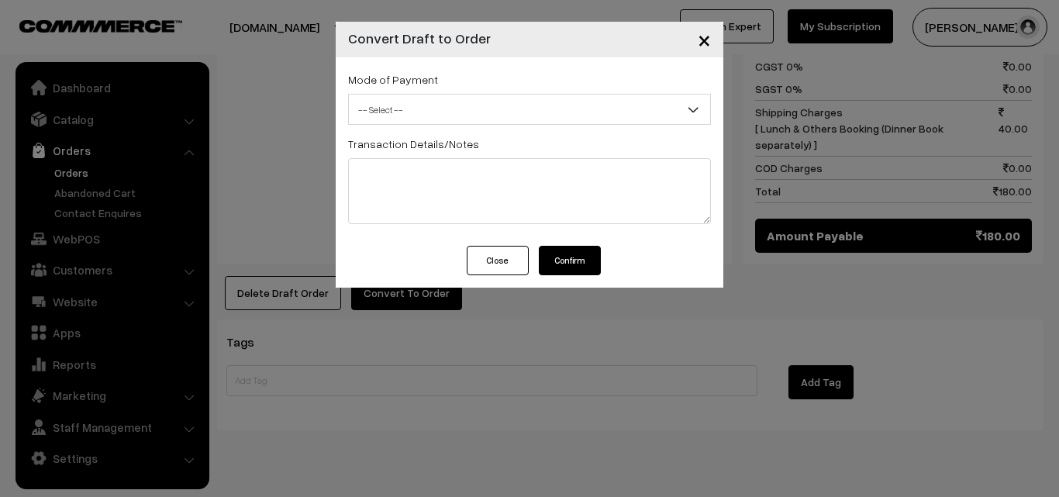
click at [458, 104] on span "-- Select --" at bounding box center [529, 109] width 361 height 27
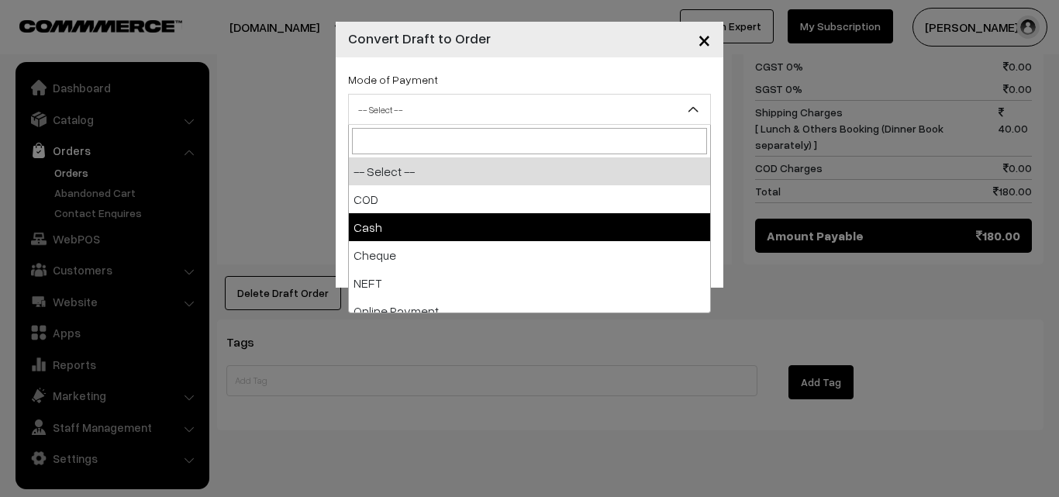
select select "2"
checkbox input "true"
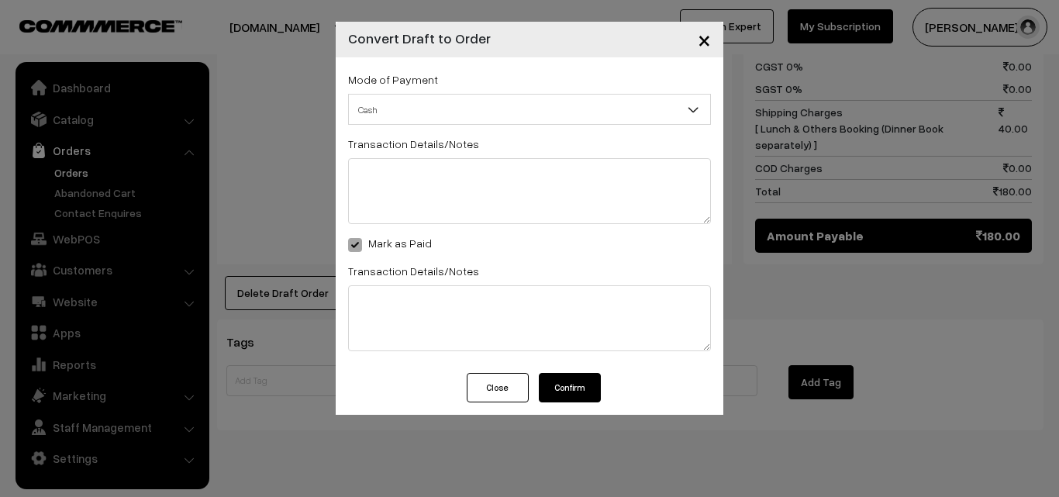
click at [571, 382] on button "Confirm" at bounding box center [570, 387] width 62 height 29
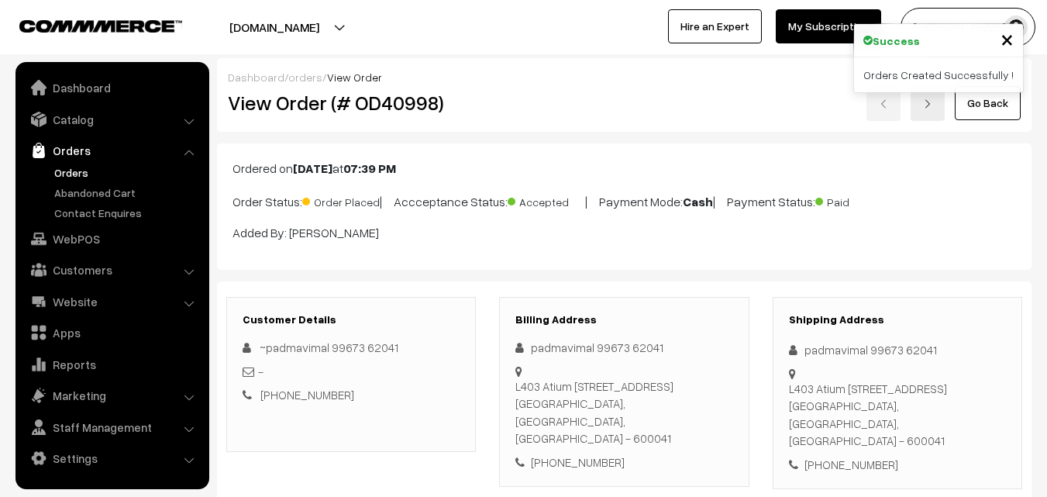
scroll to position [781, 0]
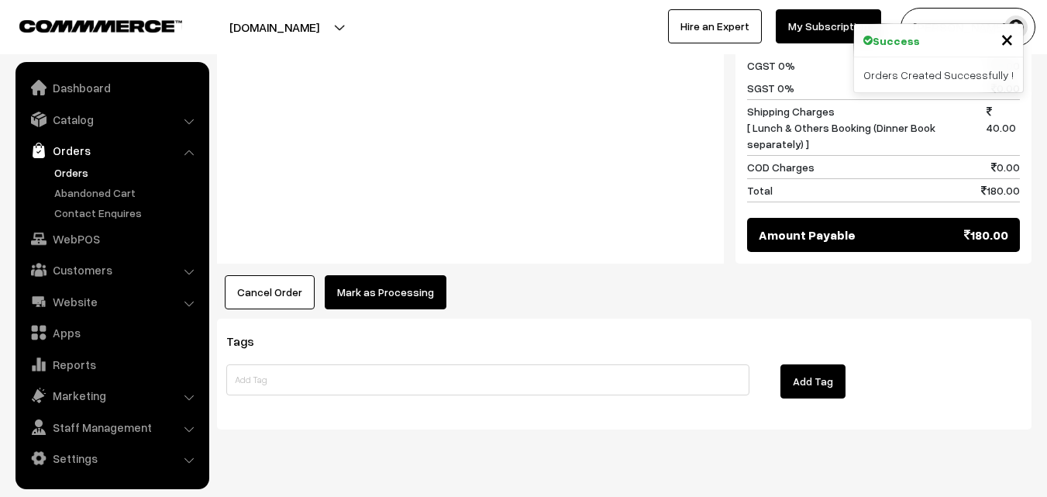
click at [408, 277] on button "Mark as Processing" at bounding box center [386, 292] width 122 height 34
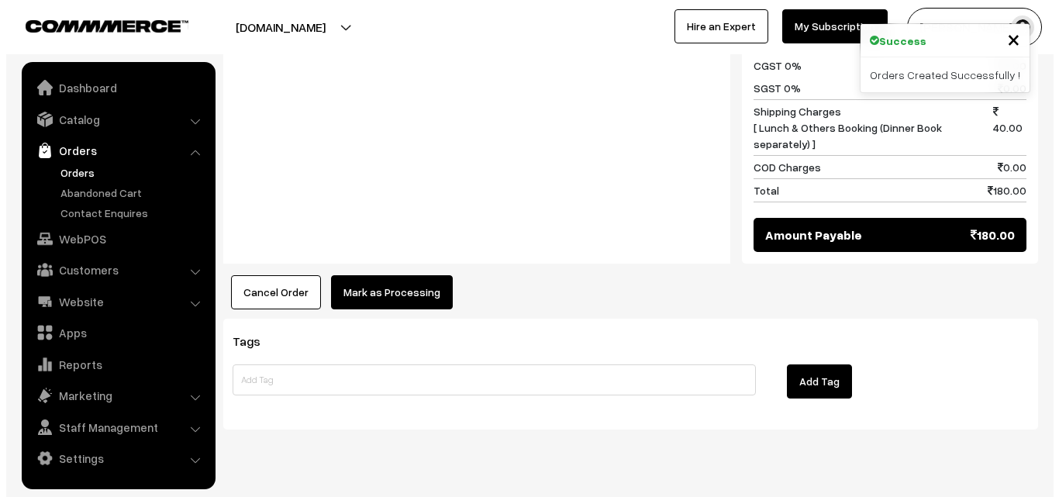
scroll to position [782, 0]
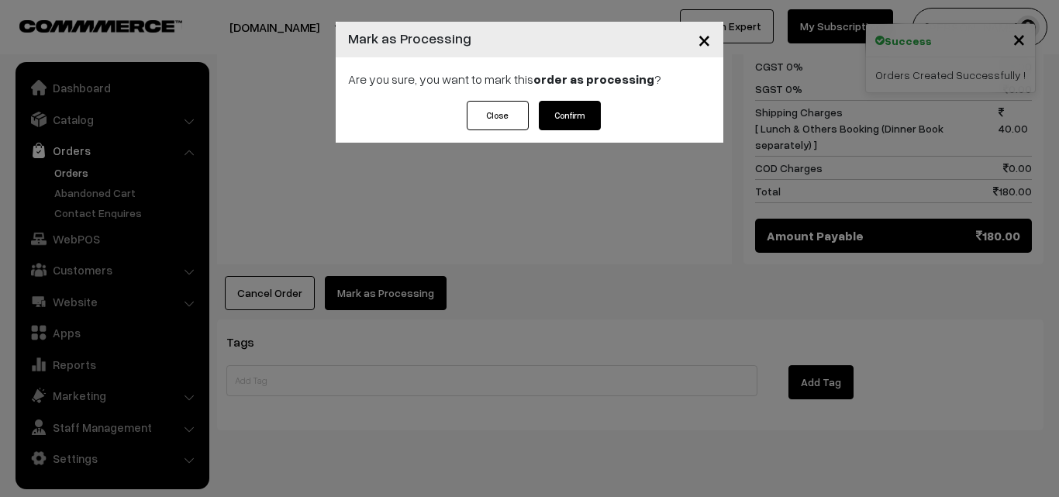
click at [569, 111] on button "Confirm" at bounding box center [570, 115] width 62 height 29
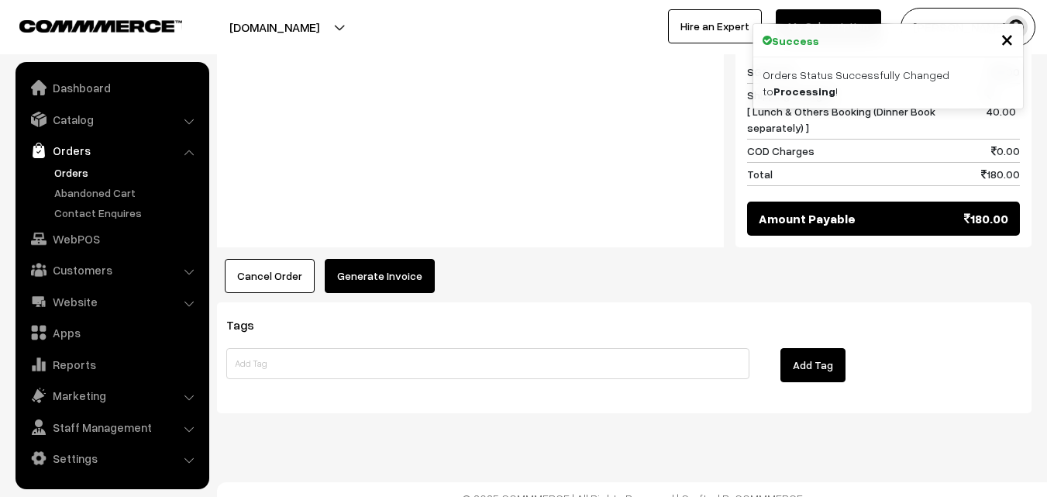
click at [410, 259] on button "Generate Invoice" at bounding box center [380, 276] width 110 height 34
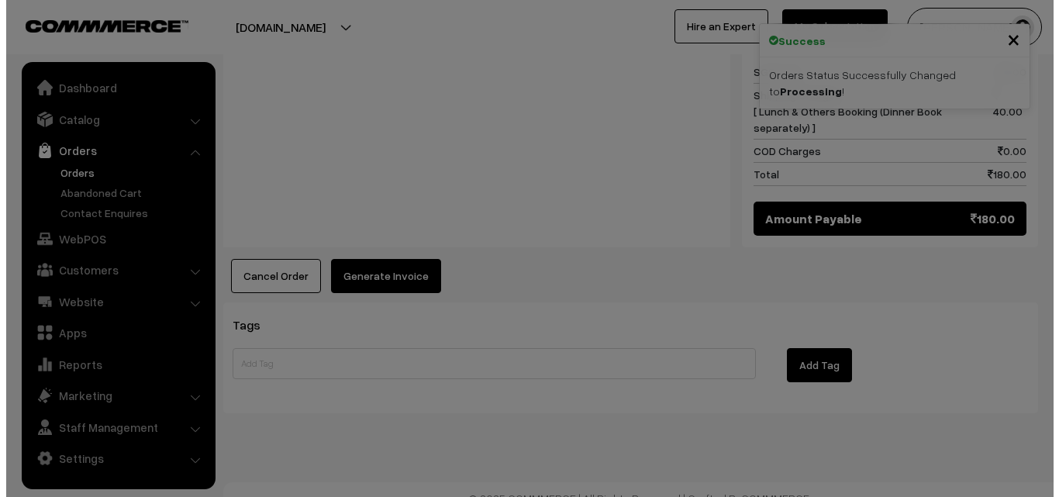
scroll to position [782, 0]
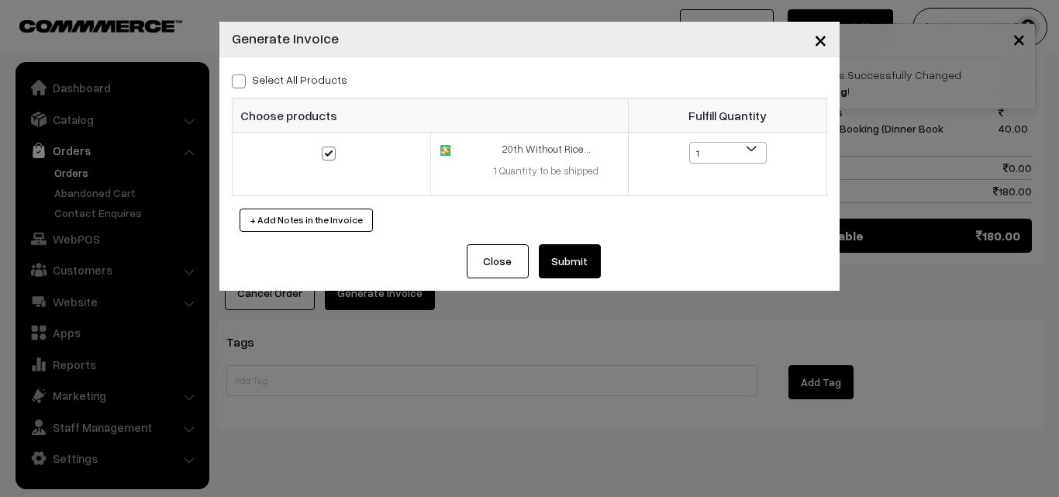
click at [579, 279] on div "Close Submit Back Fulfill Items" at bounding box center [529, 267] width 620 height 47
click at [573, 267] on button "Submit" at bounding box center [570, 261] width 62 height 34
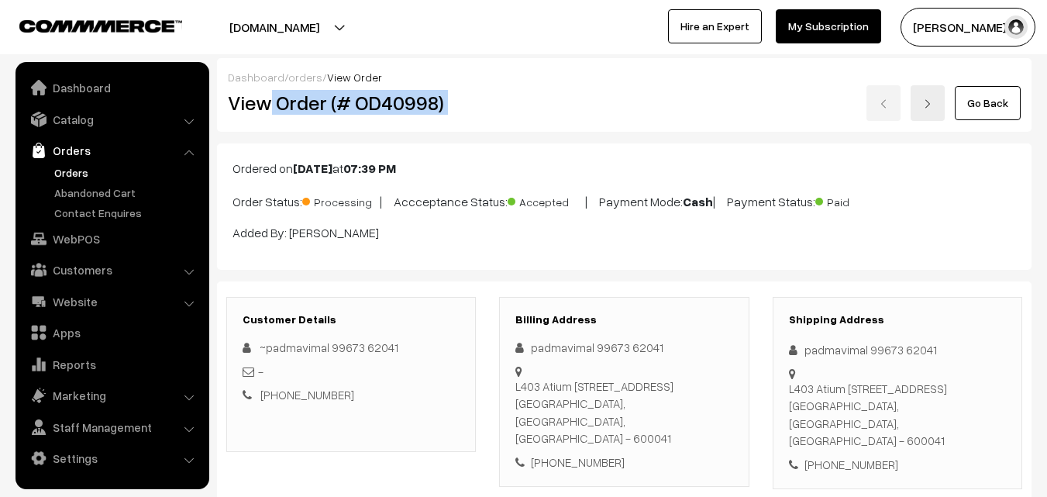
drag, startPoint x: 266, startPoint y: 105, endPoint x: 515, endPoint y: 102, distance: 248.8
click at [515, 102] on div "View Order (# OD40998) Go Back" at bounding box center [624, 103] width 816 height 36
copy div "Order (# OD40998)"
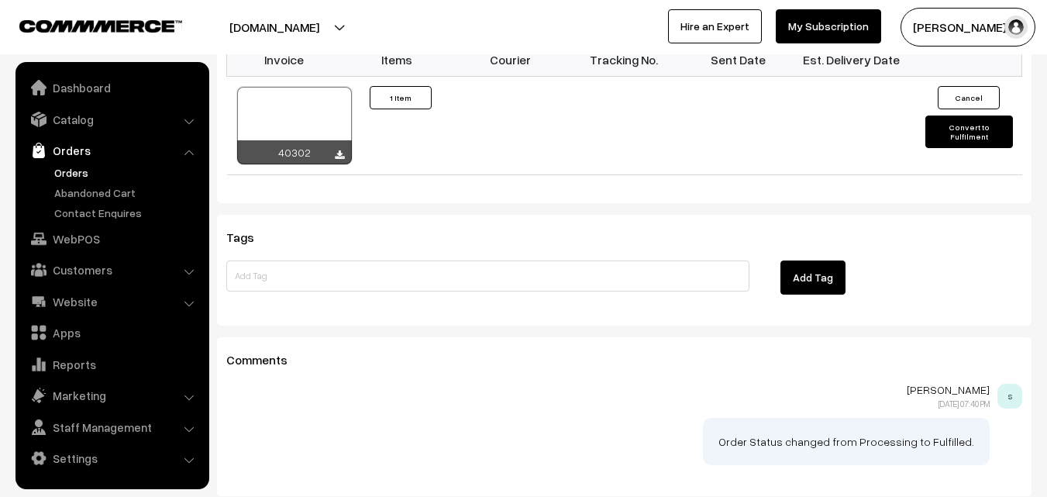
scroll to position [798, 0]
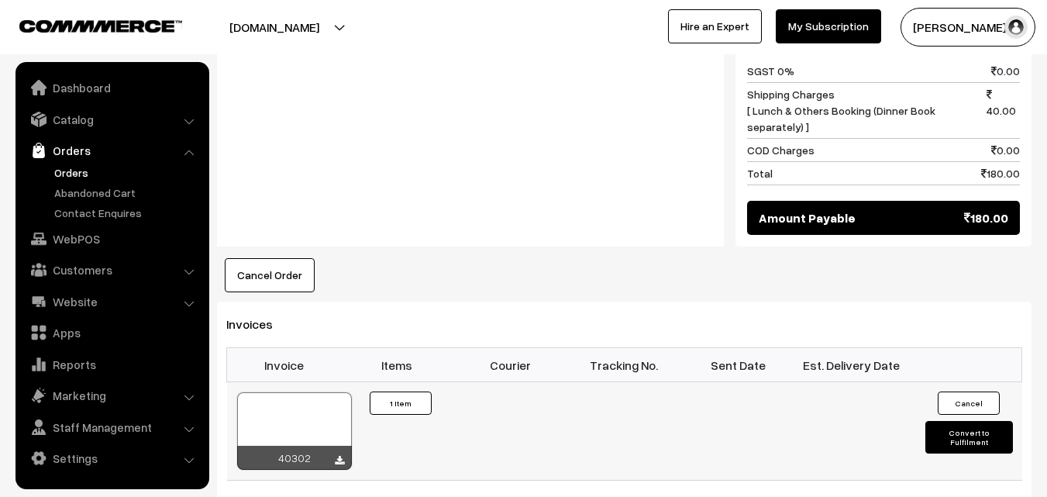
click at [308, 421] on div at bounding box center [294, 431] width 115 height 78
click at [95, 232] on link "WebPOS" at bounding box center [111, 239] width 184 height 28
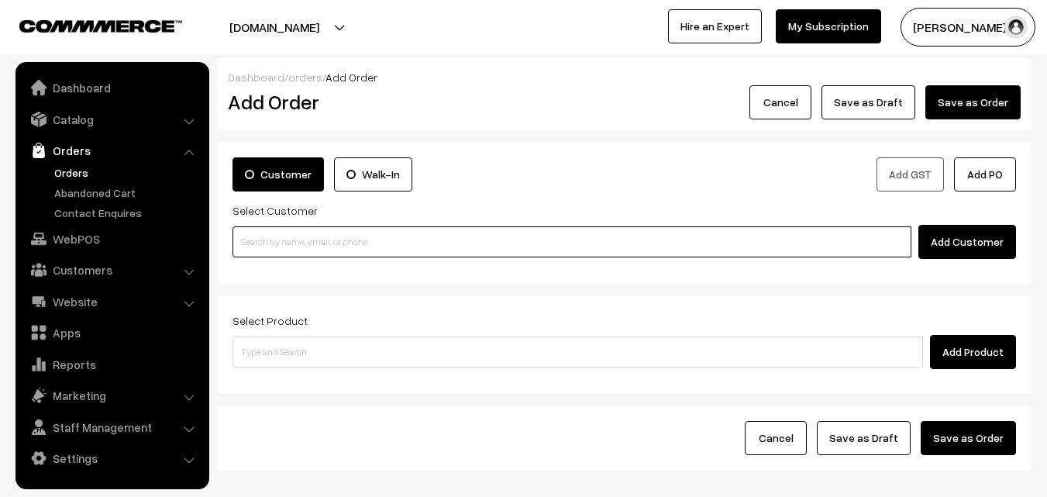
click at [264, 235] on input at bounding box center [572, 241] width 679 height 31
paste input "97915 11615"
click at [269, 232] on input "97915 11615" at bounding box center [572, 241] width 679 height 31
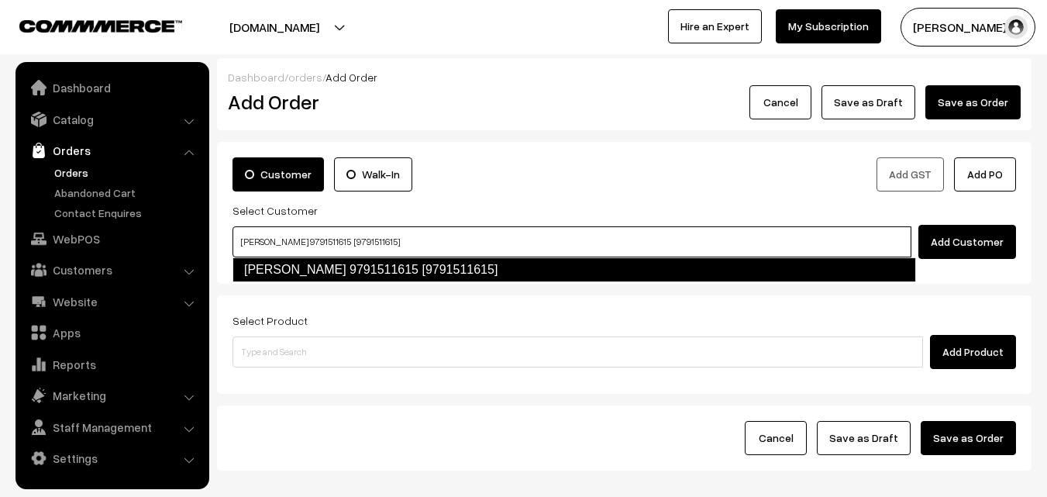
type input "Srihari 9791511615 [9791511615]"
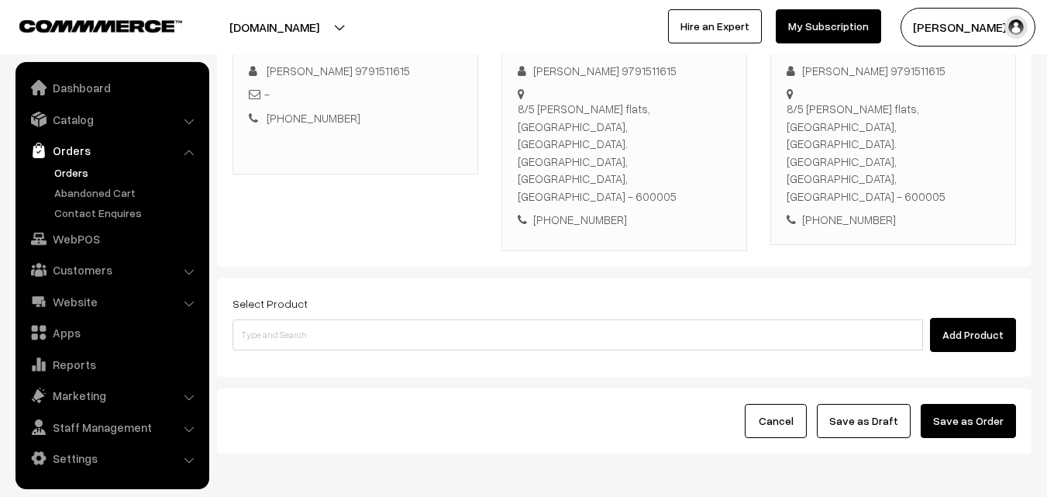
scroll to position [265, 0]
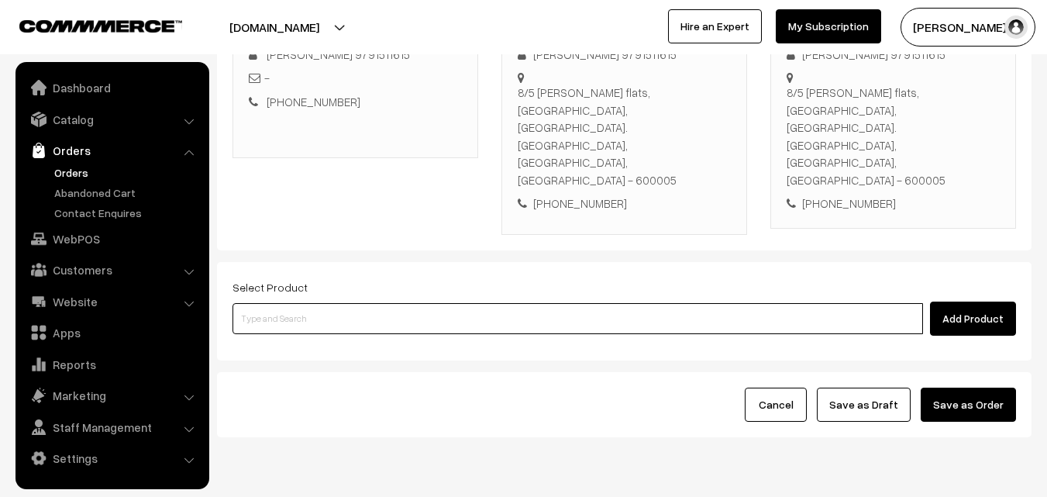
click at [403, 303] on input at bounding box center [578, 318] width 691 height 31
type input "x"
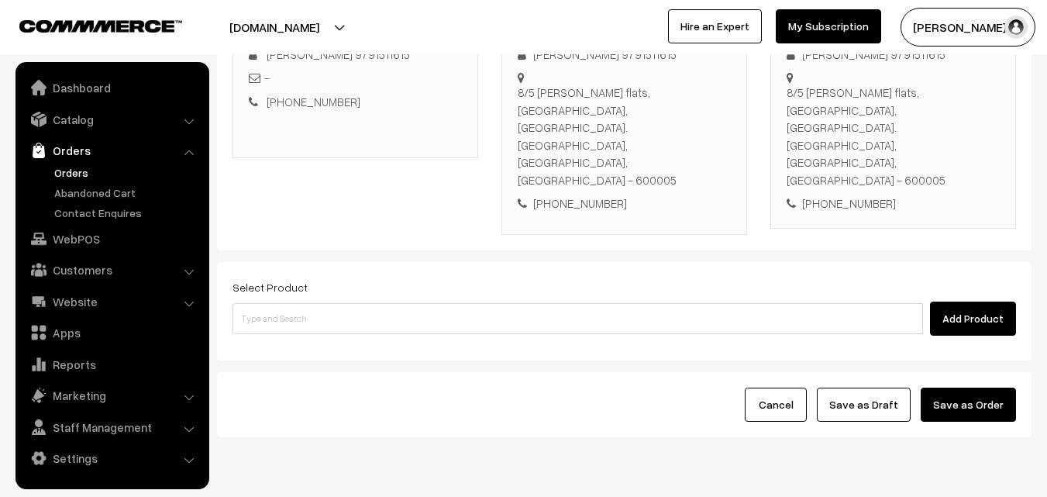
click at [426, 302] on div "Add Product" at bounding box center [625, 319] width 784 height 34
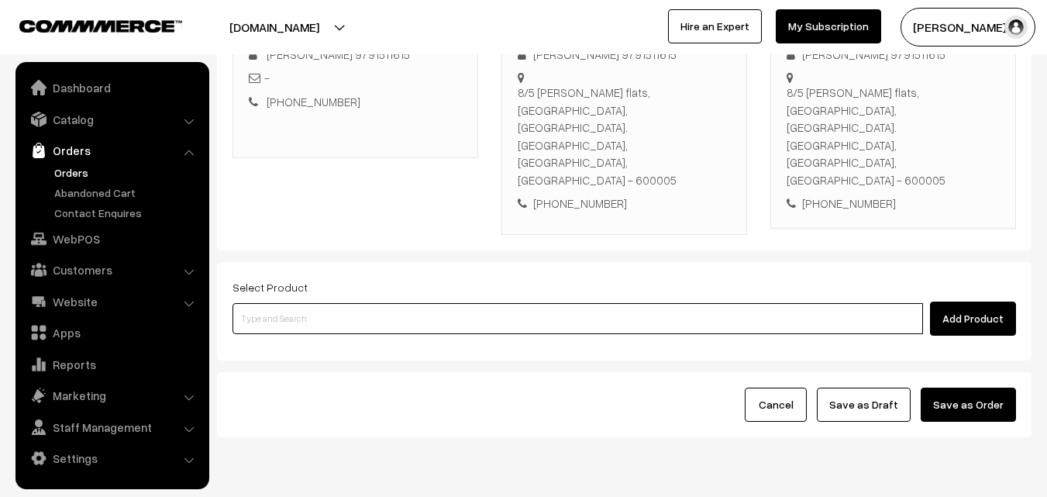
click at [442, 303] on input at bounding box center [578, 318] width 691 height 31
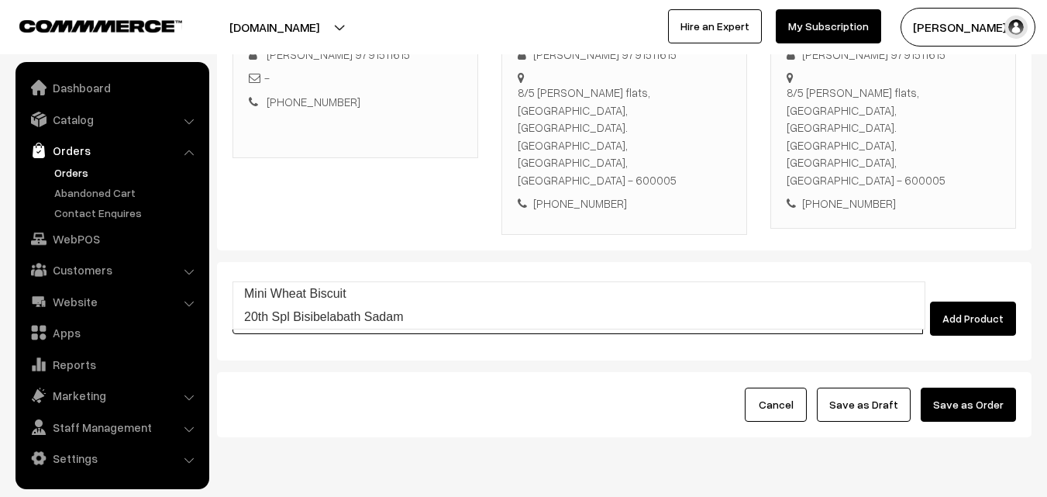
type input "20th Spl Bisibelabath Sadam"
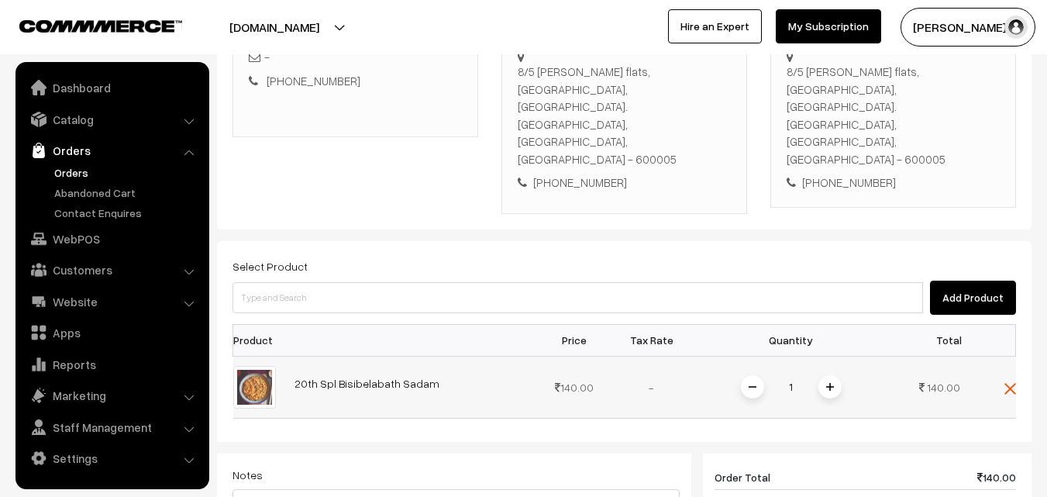
scroll to position [420, 0]
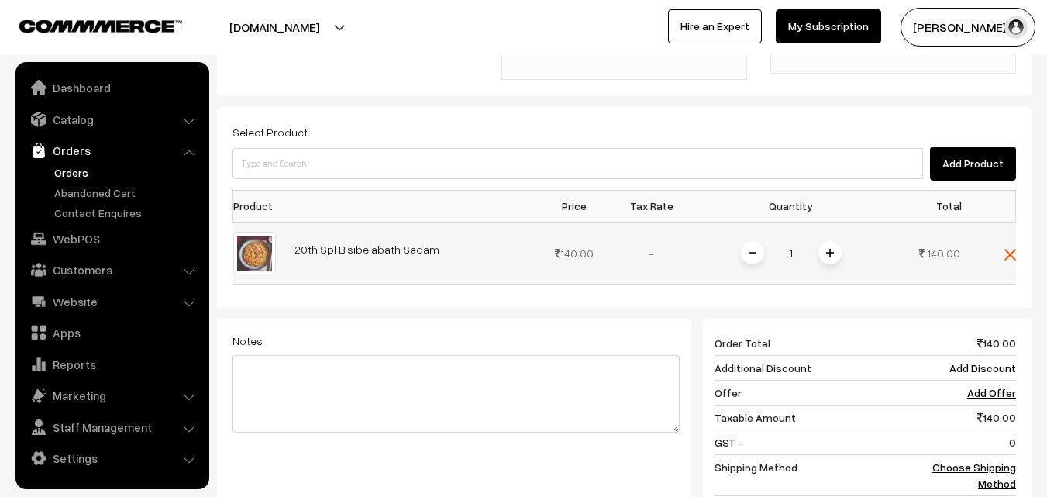
click at [831, 249] on img at bounding box center [830, 253] width 8 height 8
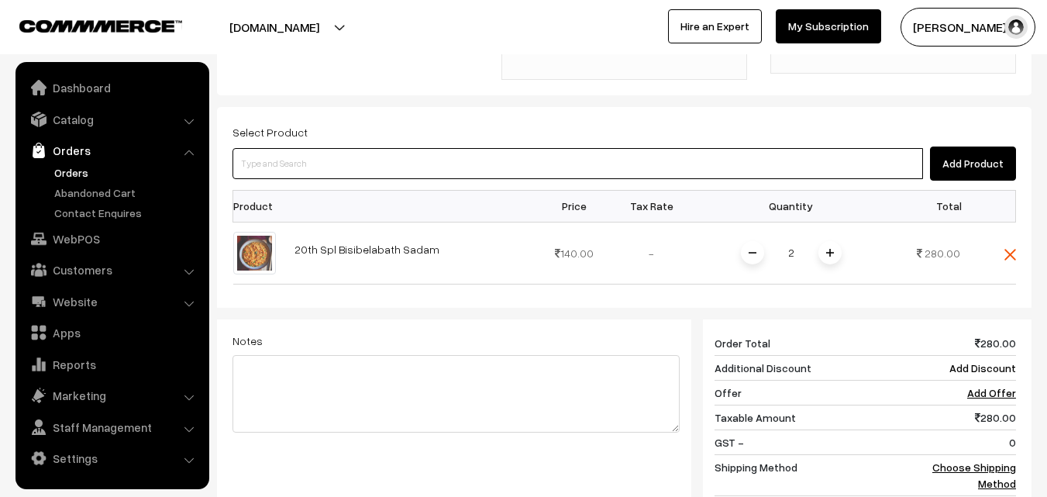
click at [757, 148] on input at bounding box center [578, 163] width 691 height 31
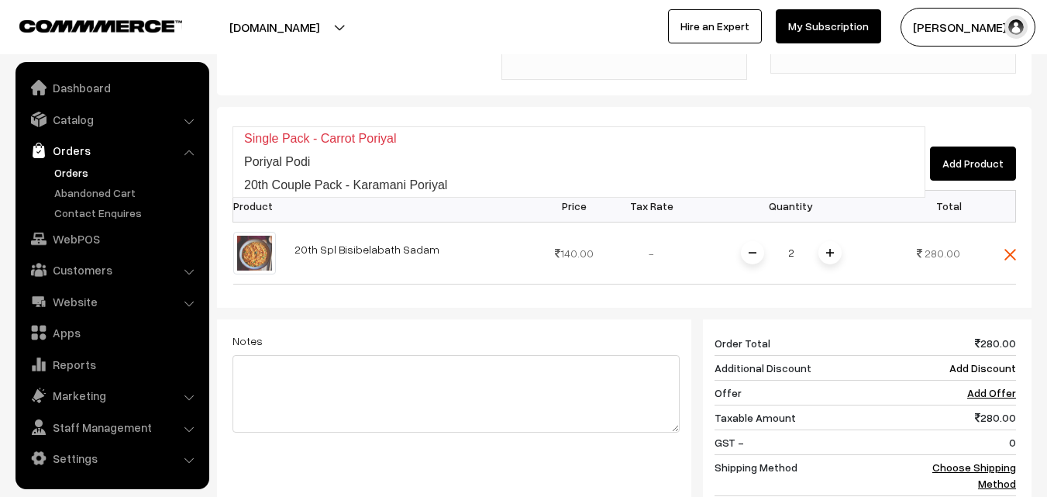
type input "20th Couple Pack - Karamani Poriyal"
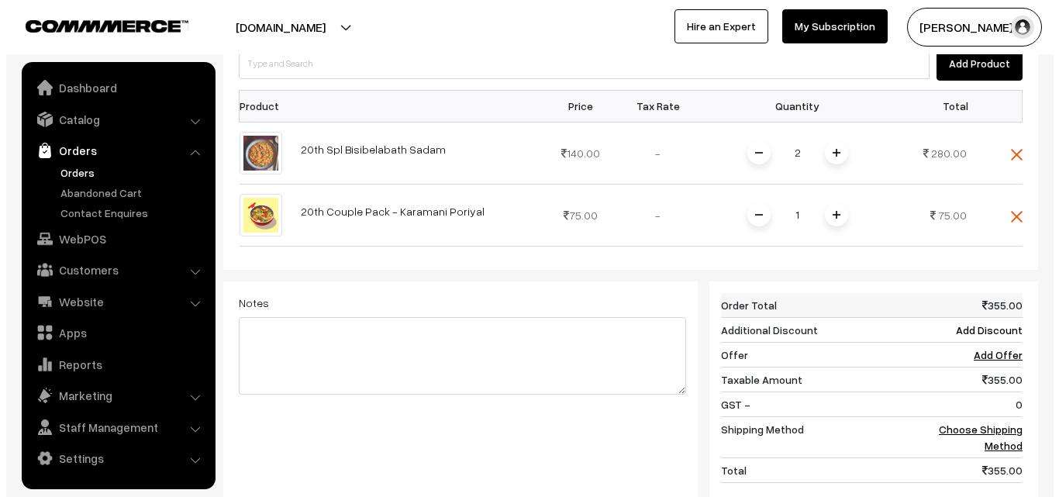
scroll to position [704, 0]
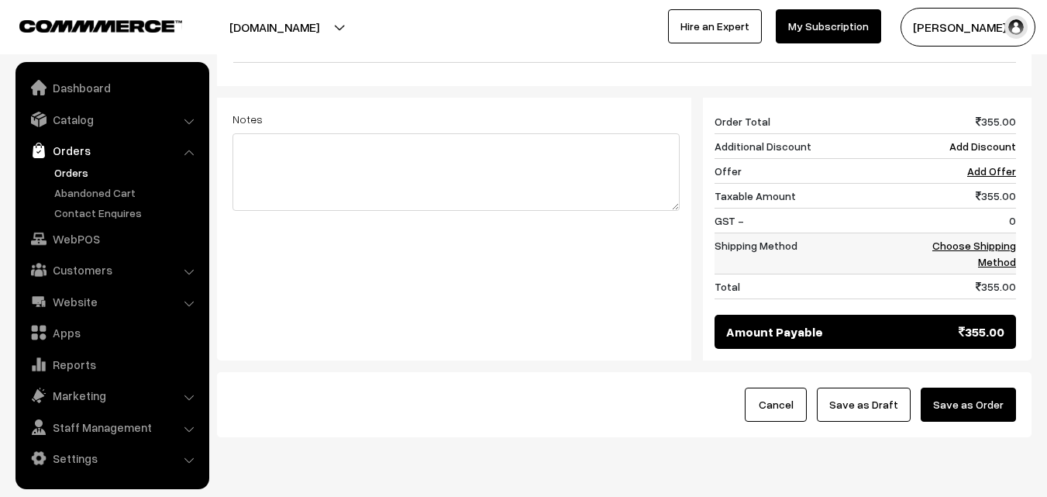
click at [993, 239] on link "Choose Shipping Method" at bounding box center [974, 253] width 84 height 29
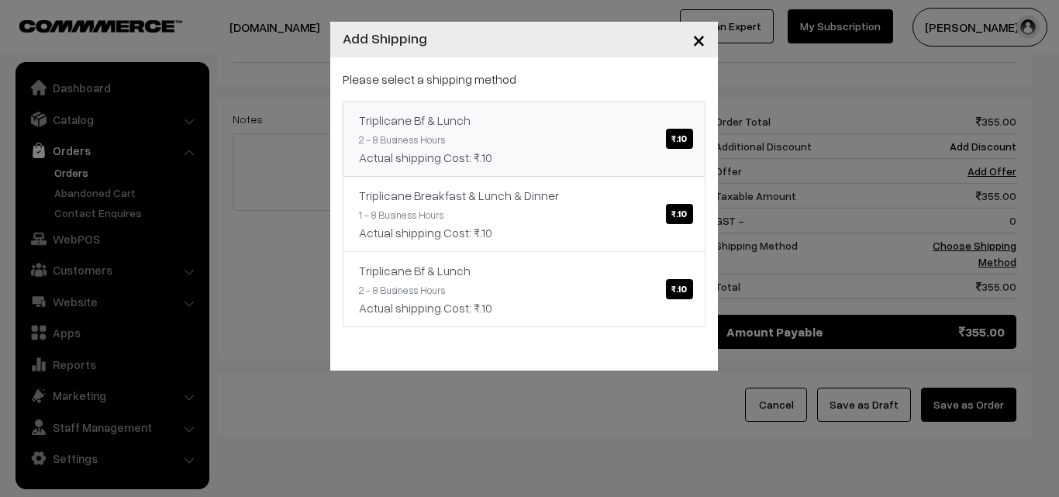
click at [594, 136] on link "Triplicane Bf & Lunch ₹.10 2 - 8 Business Hours Actual shipping Cost: ₹.10" at bounding box center [524, 139] width 363 height 76
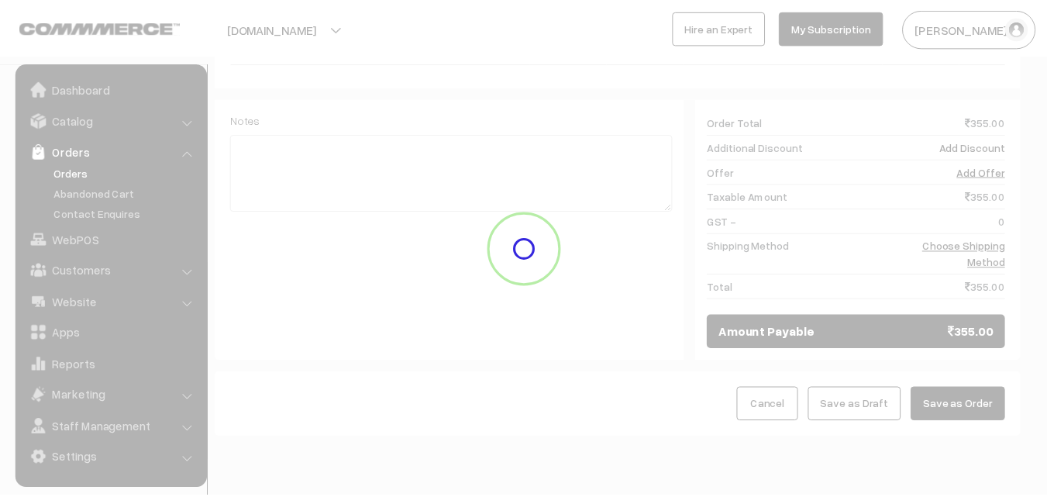
scroll to position [688, 0]
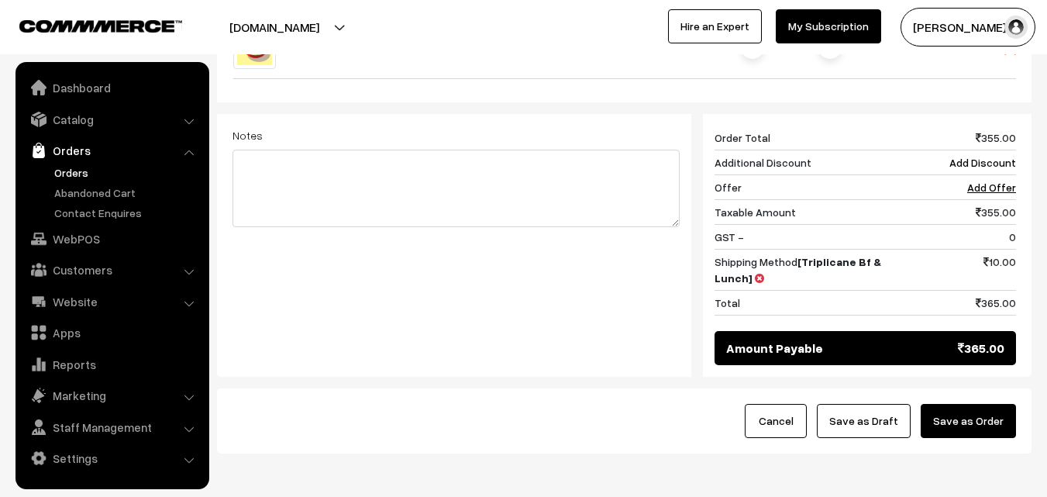
click at [872, 404] on button "Save as Draft" at bounding box center [864, 421] width 94 height 34
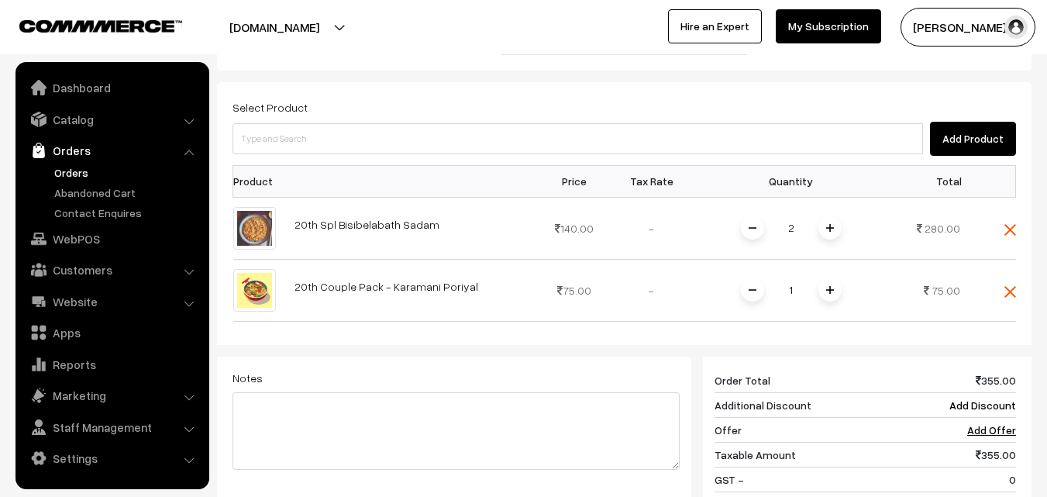
scroll to position [222, 0]
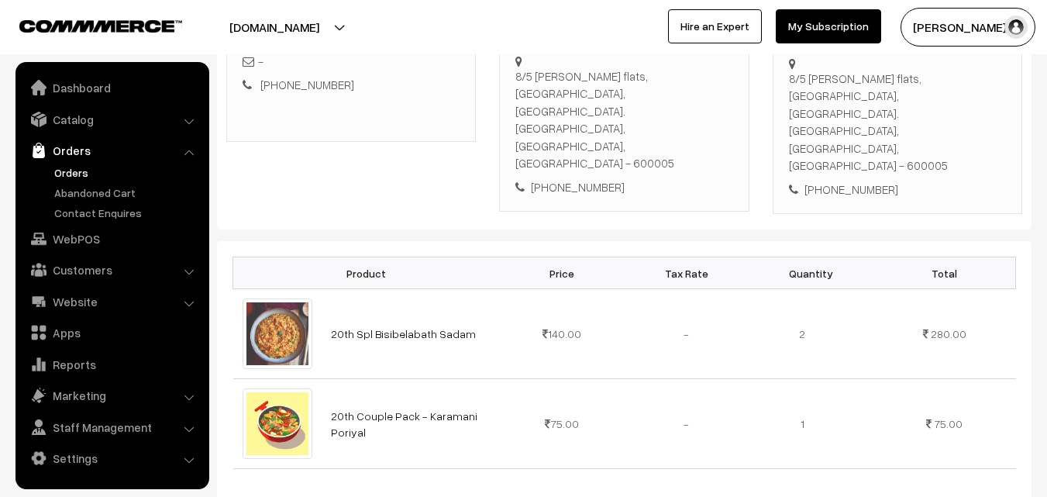
scroll to position [310, 0]
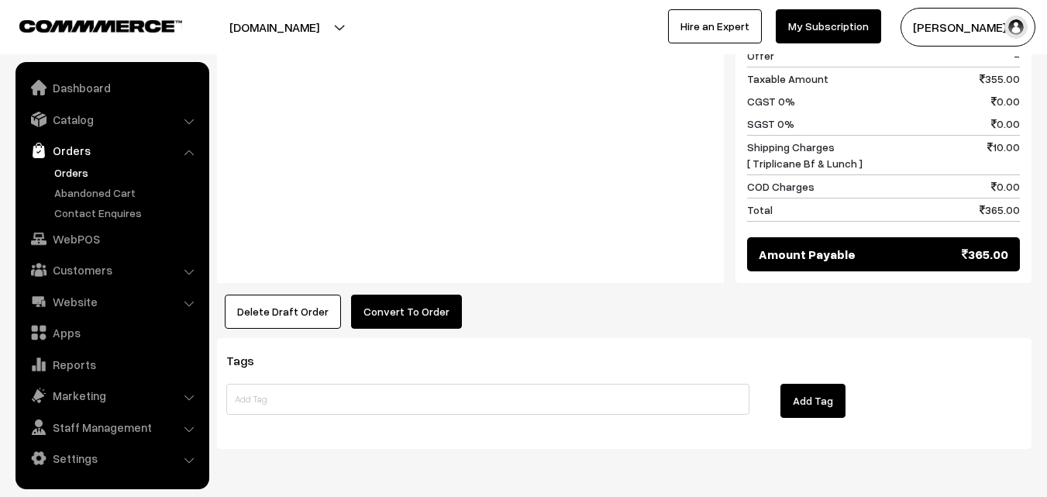
click at [359, 295] on button "Convert To Order" at bounding box center [406, 312] width 111 height 34
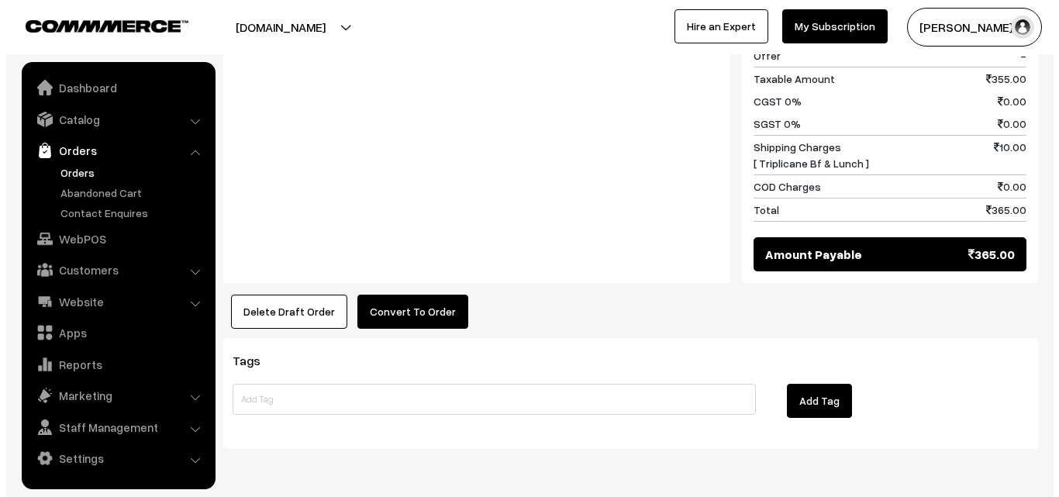
scroll to position [873, 0]
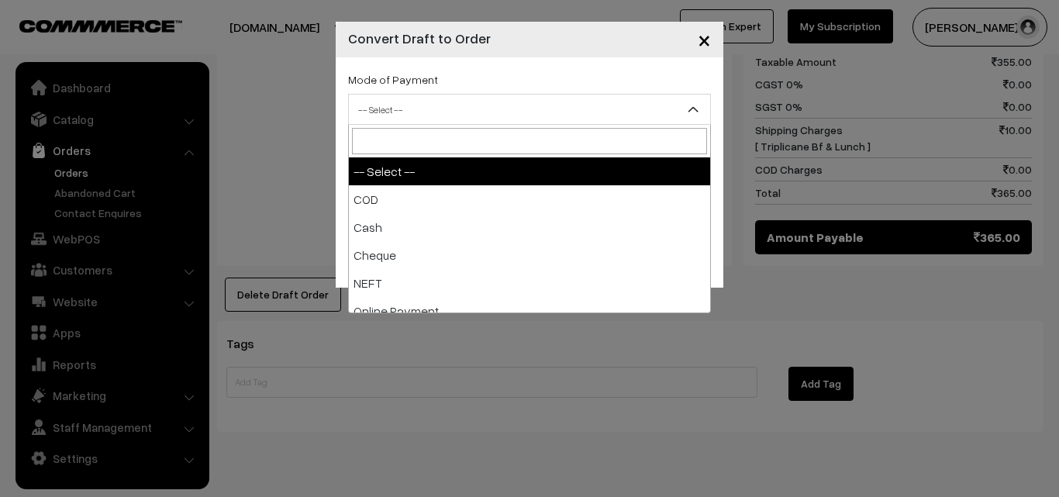
click at [388, 114] on span "-- Select --" at bounding box center [529, 109] width 361 height 27
click at [422, 117] on span "-- Select --" at bounding box center [529, 109] width 361 height 27
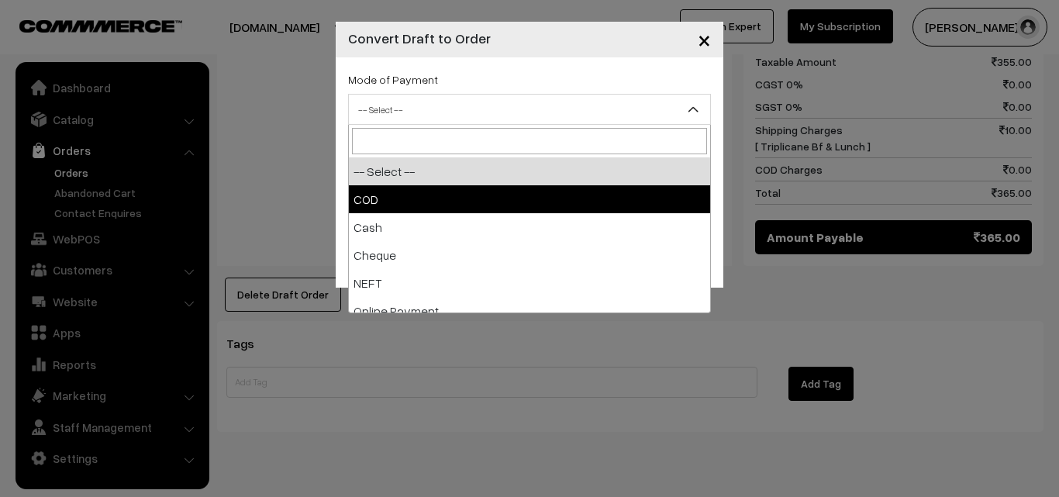
select select "2"
checkbox input "true"
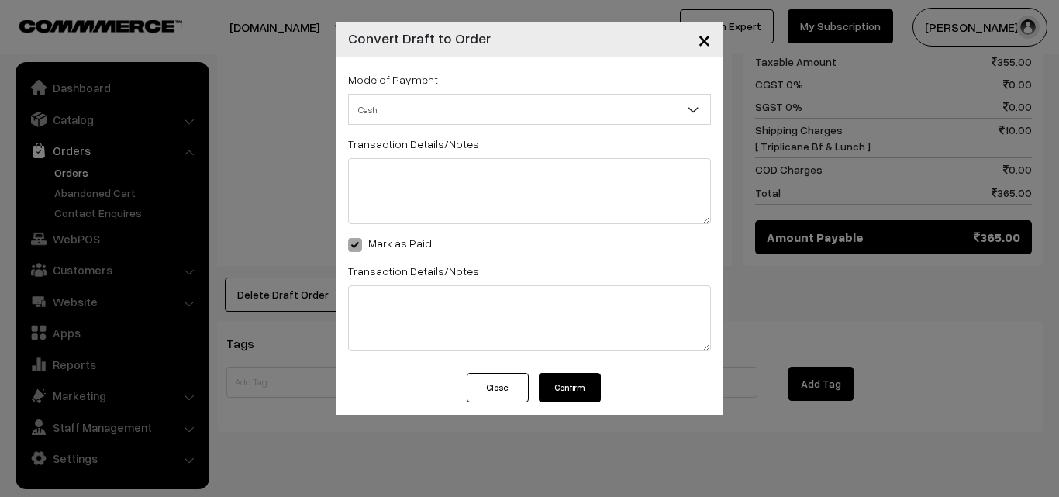
click at [558, 407] on div "Close Confirm" at bounding box center [530, 394] width 388 height 42
click at [552, 396] on button "Confirm" at bounding box center [570, 387] width 62 height 29
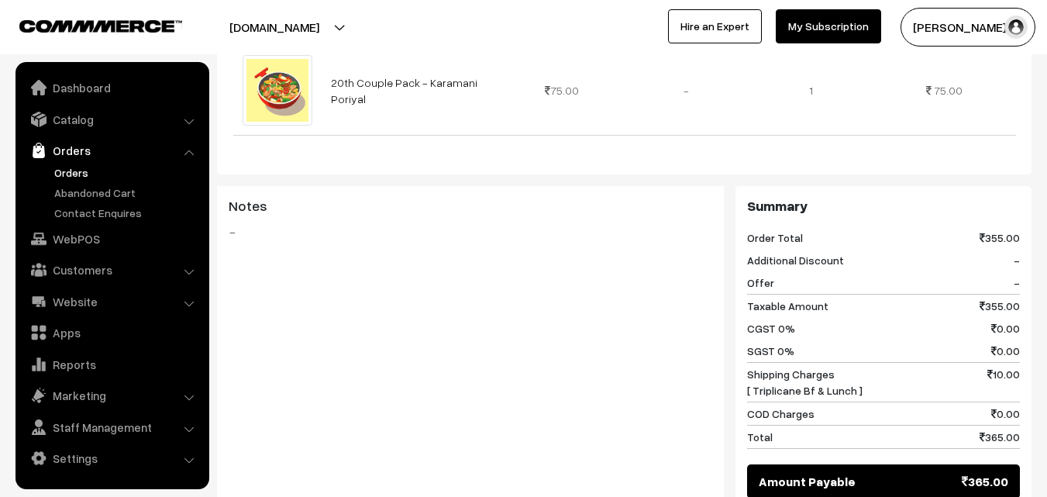
scroll to position [853, 0]
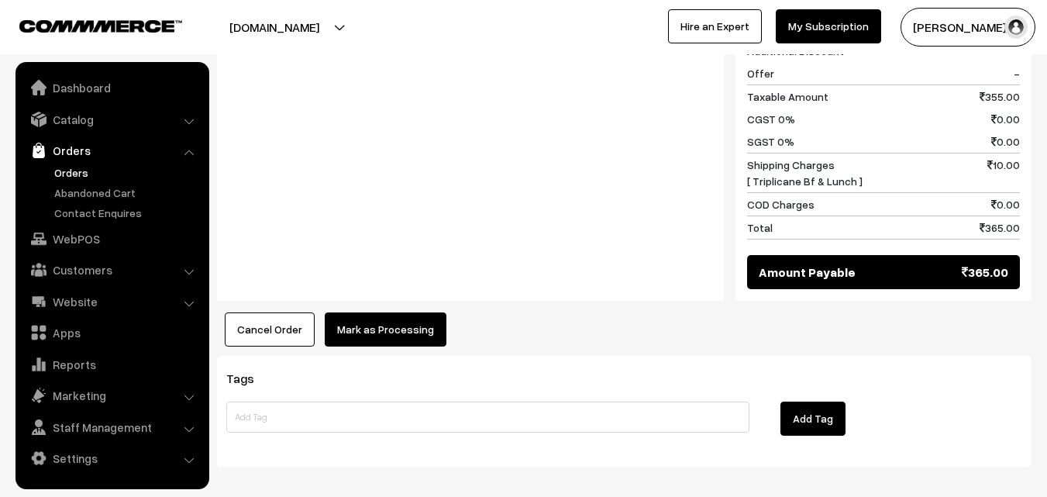
click at [415, 312] on button "Mark as Processing" at bounding box center [386, 329] width 122 height 34
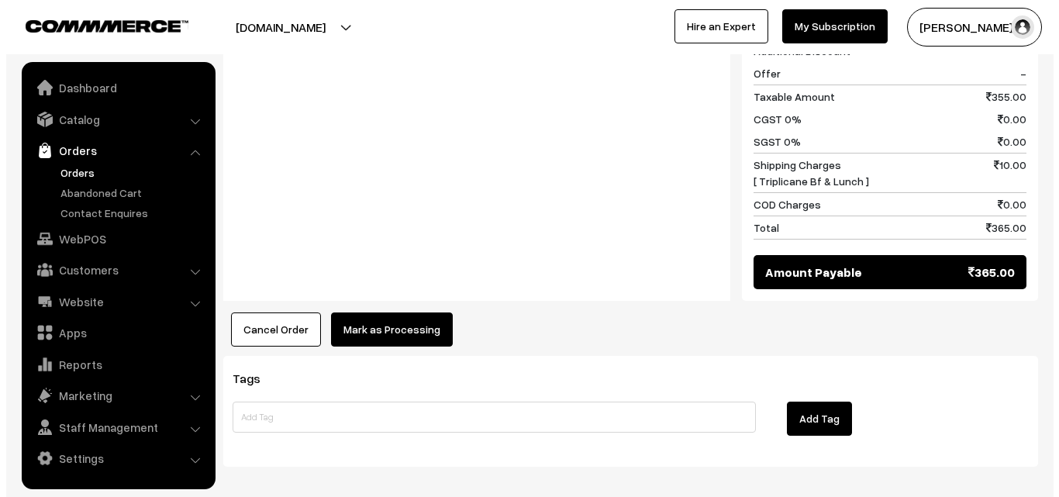
scroll to position [855, 0]
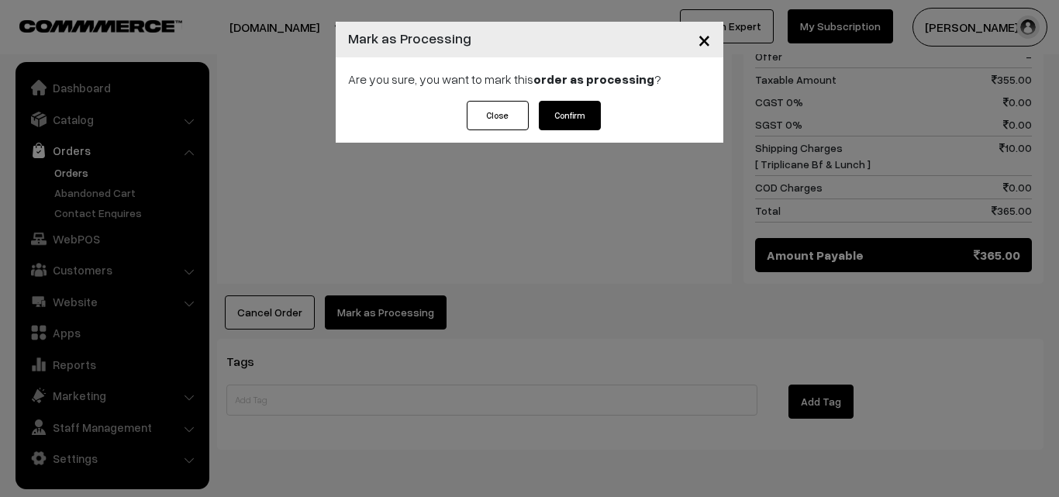
click at [602, 101] on div "Close Confirm" at bounding box center [530, 122] width 388 height 42
click at [590, 106] on button "Confirm" at bounding box center [570, 115] width 62 height 29
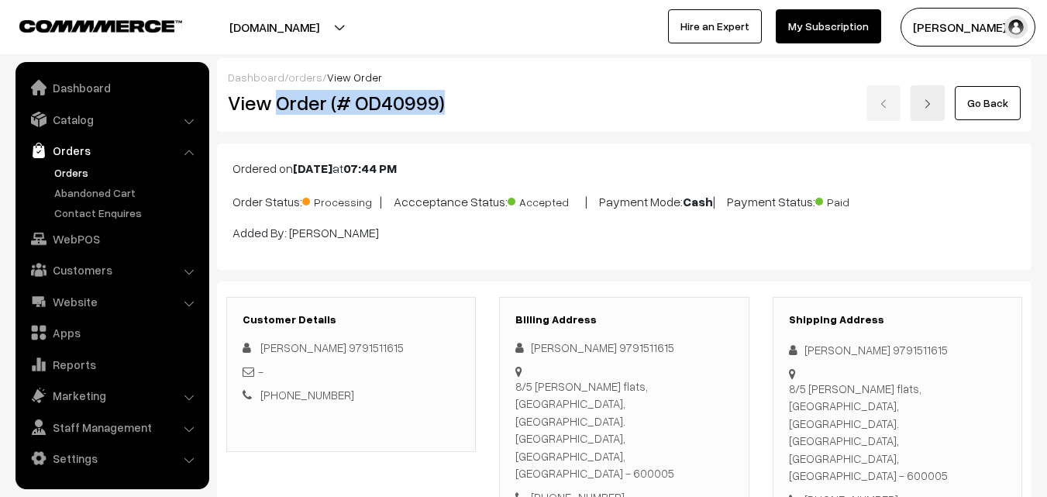
drag, startPoint x: 275, startPoint y: 103, endPoint x: 460, endPoint y: 105, distance: 185.3
click at [460, 105] on h2 "View Order (# OD40999)" at bounding box center [352, 103] width 249 height 24
copy h2 "Order (# OD40999)"
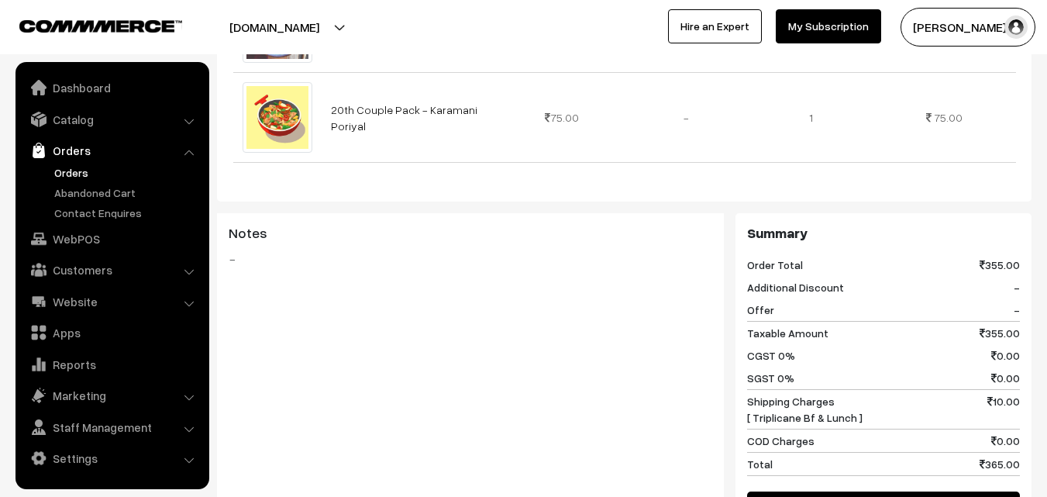
scroll to position [775, 0]
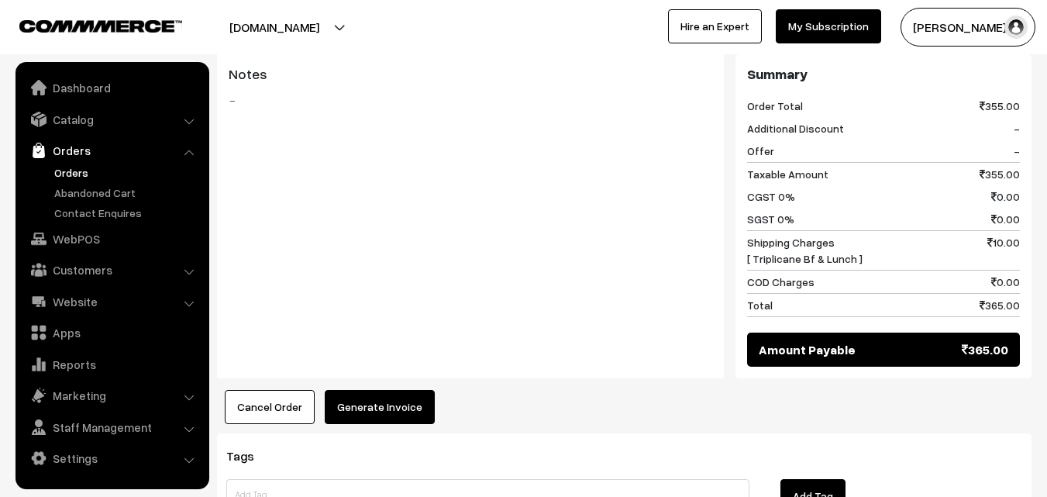
click at [393, 390] on button "Generate Invoice" at bounding box center [380, 407] width 110 height 34
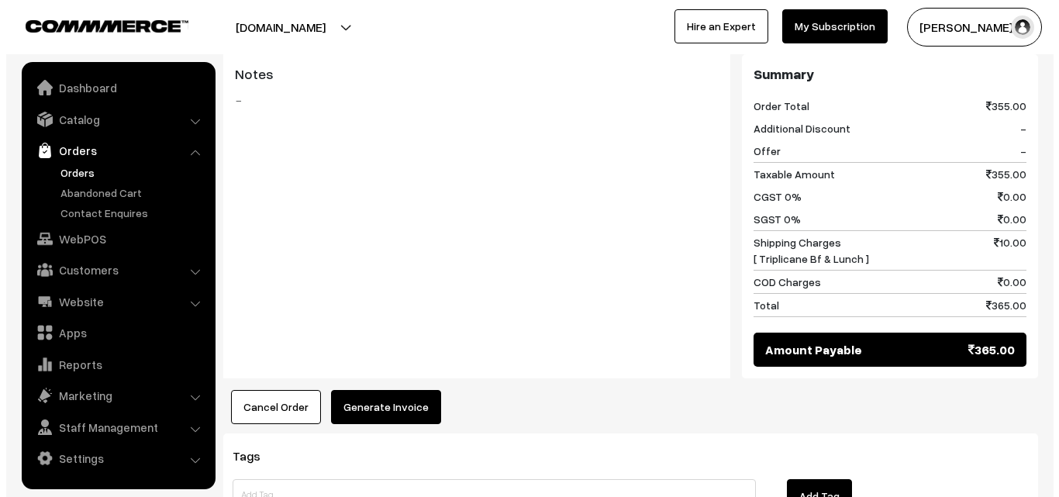
scroll to position [777, 0]
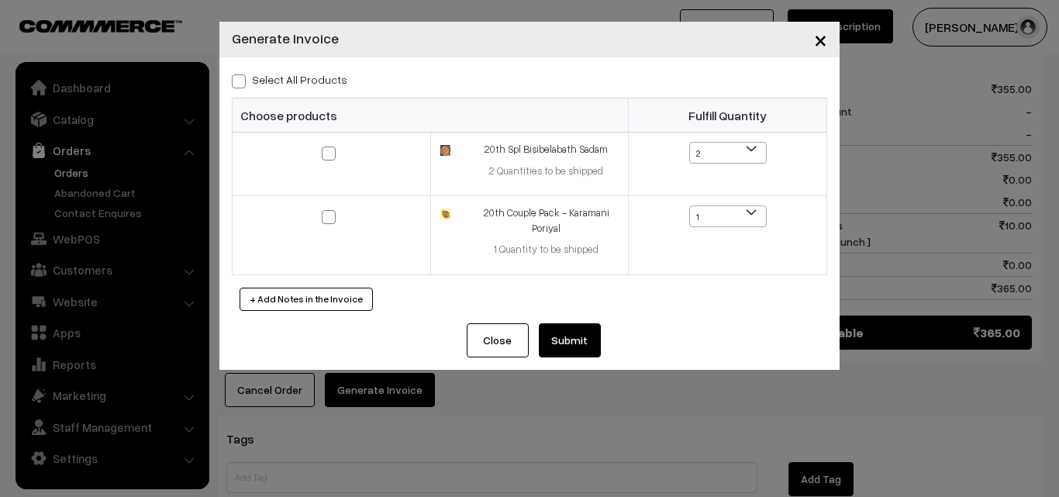
click at [308, 78] on label "Select All Products" at bounding box center [289, 79] width 115 height 16
click at [242, 78] on input "Select All Products" at bounding box center [237, 79] width 10 height 10
checkbox input "true"
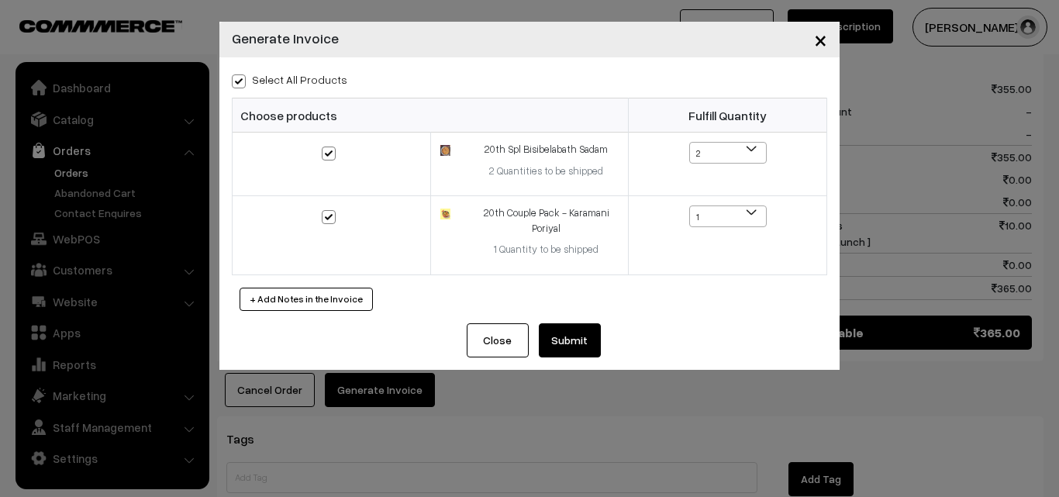
click at [549, 329] on button "Submit" at bounding box center [570, 340] width 62 height 34
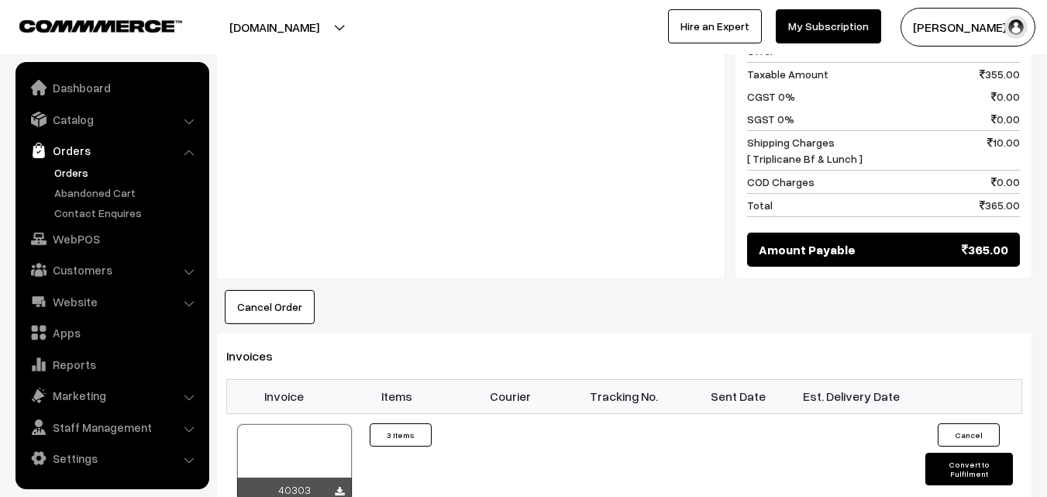
scroll to position [1008, 0]
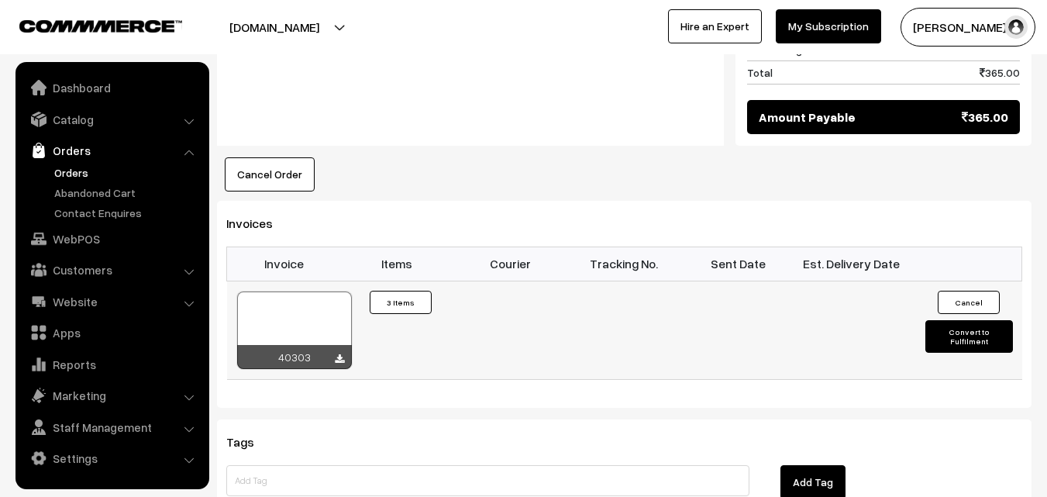
click at [276, 291] on div at bounding box center [294, 330] width 115 height 78
click at [81, 165] on link "Orders" at bounding box center [126, 172] width 153 height 16
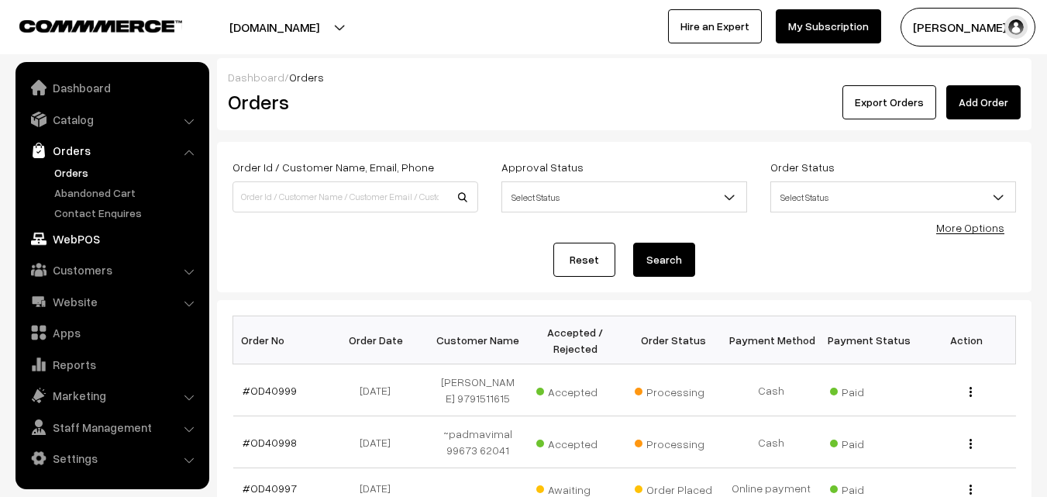
click at [88, 231] on link "WebPOS" at bounding box center [111, 239] width 184 height 28
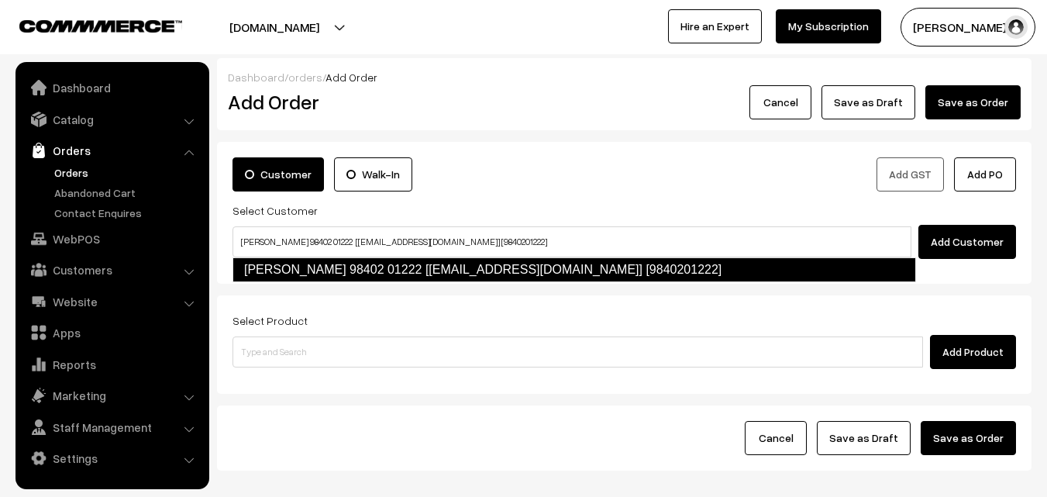
type input "Girija 98402 01222 [test875@gmail.com] [9840201222]"
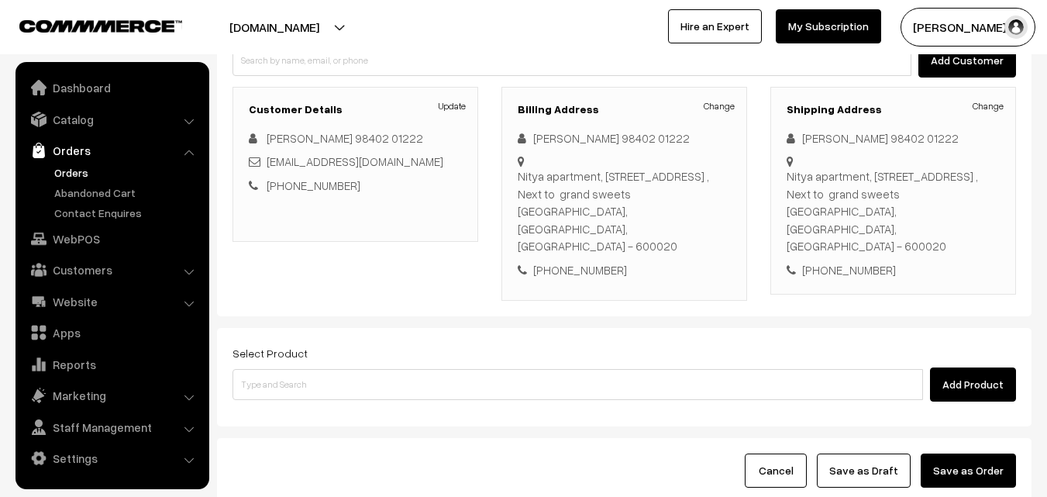
scroll to position [188, 0]
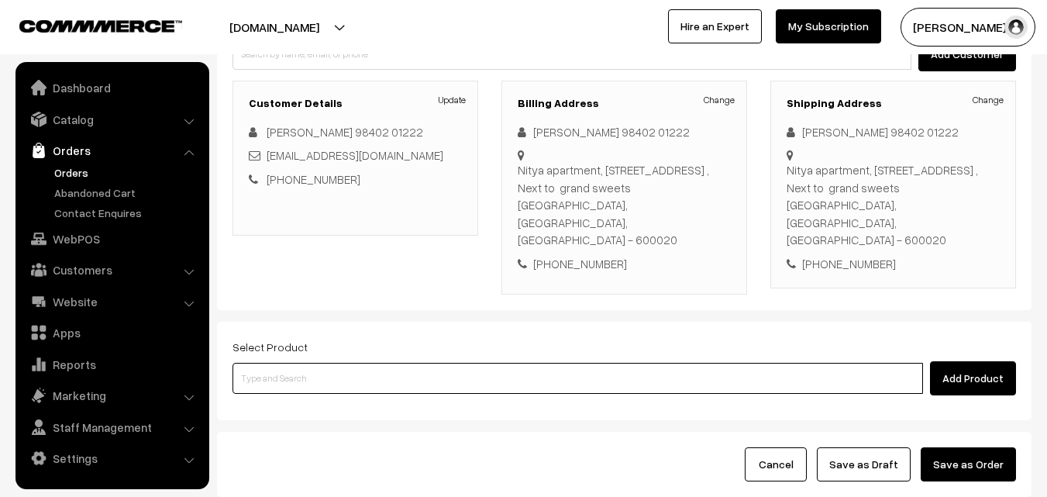
click at [464, 363] on input at bounding box center [578, 378] width 691 height 31
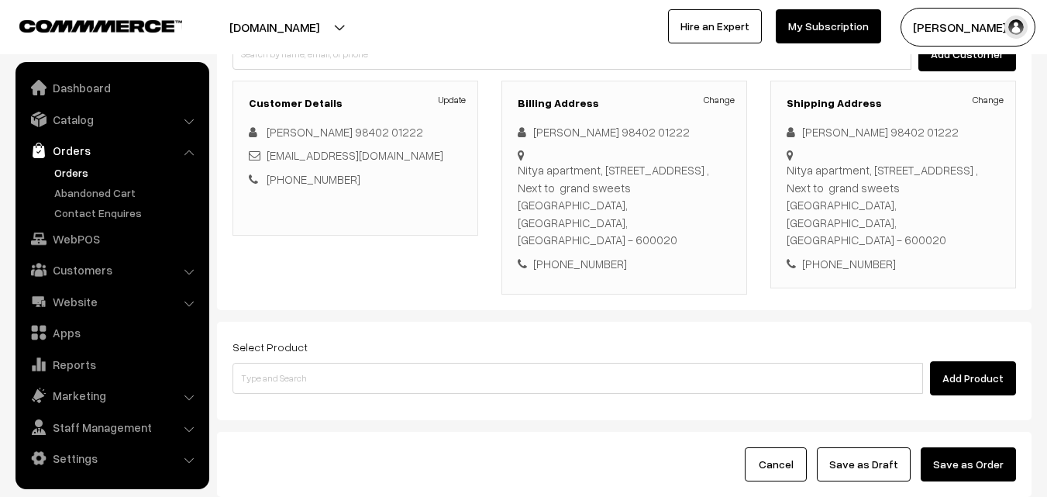
click at [429, 337] on div "Select Product Add Product" at bounding box center [625, 366] width 784 height 58
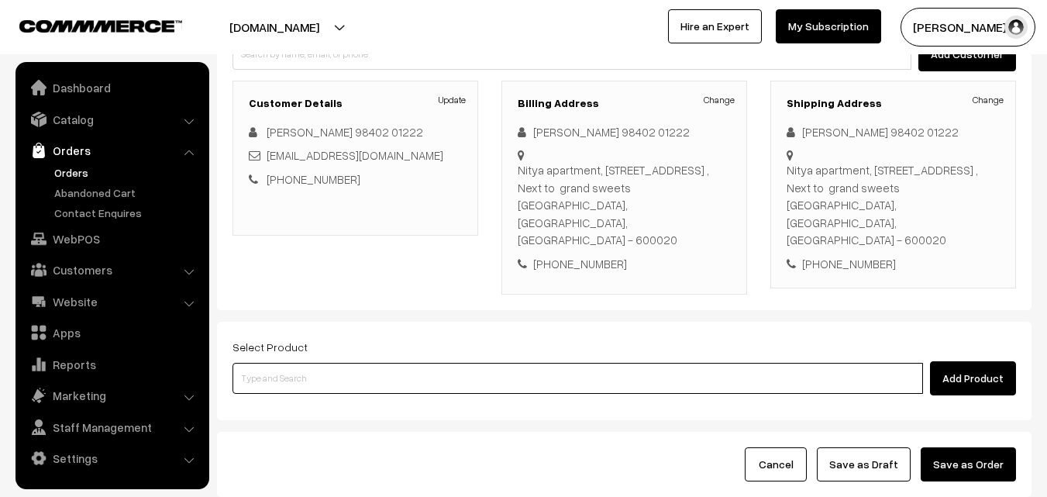
click at [429, 363] on input at bounding box center [578, 378] width 691 height 31
type input "a"
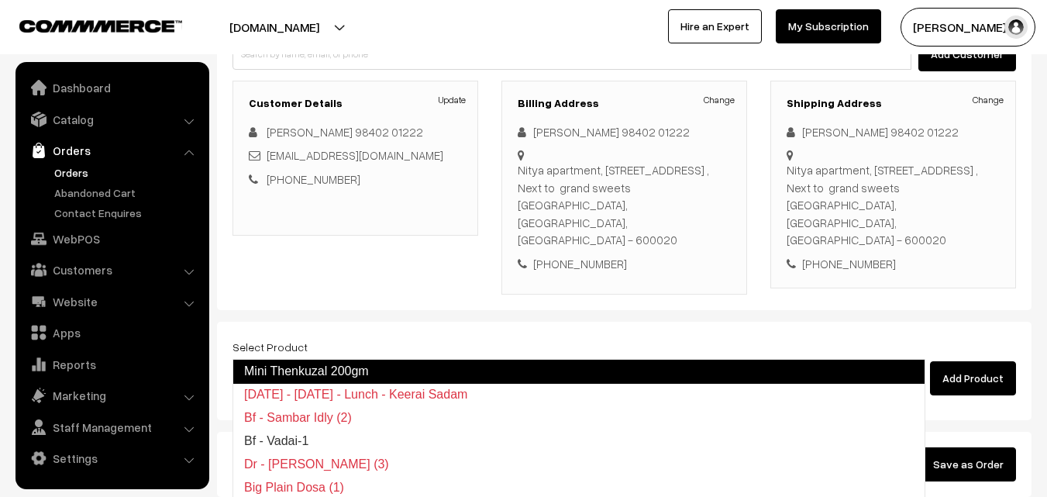
click at [340, 360] on link "Mini Thenkuzal 200gm" at bounding box center [579, 371] width 693 height 25
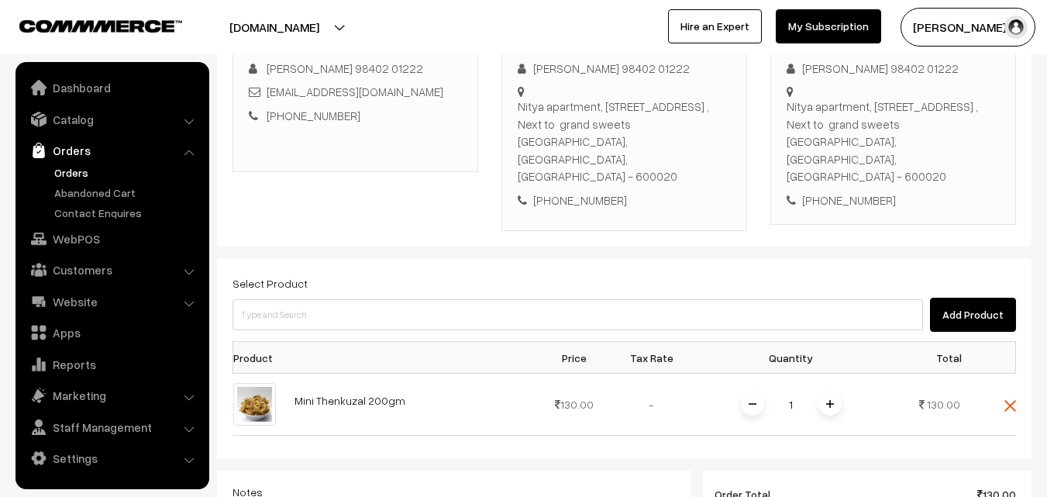
scroll to position [498, 0]
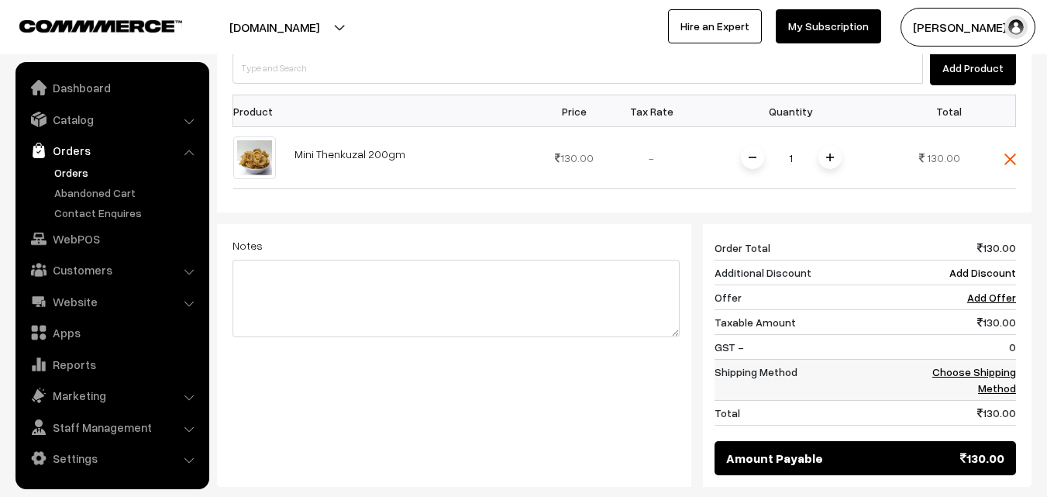
click at [1010, 365] on link "Choose Shipping Method" at bounding box center [974, 379] width 84 height 29
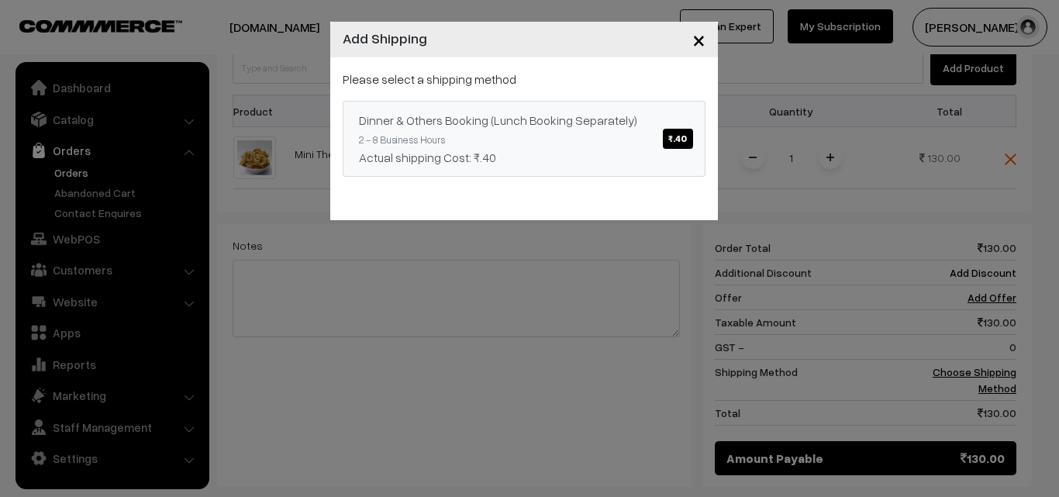
click at [493, 123] on div "Dinner & Others Booking (Lunch Booking Separately) ₹.40" at bounding box center [524, 120] width 330 height 19
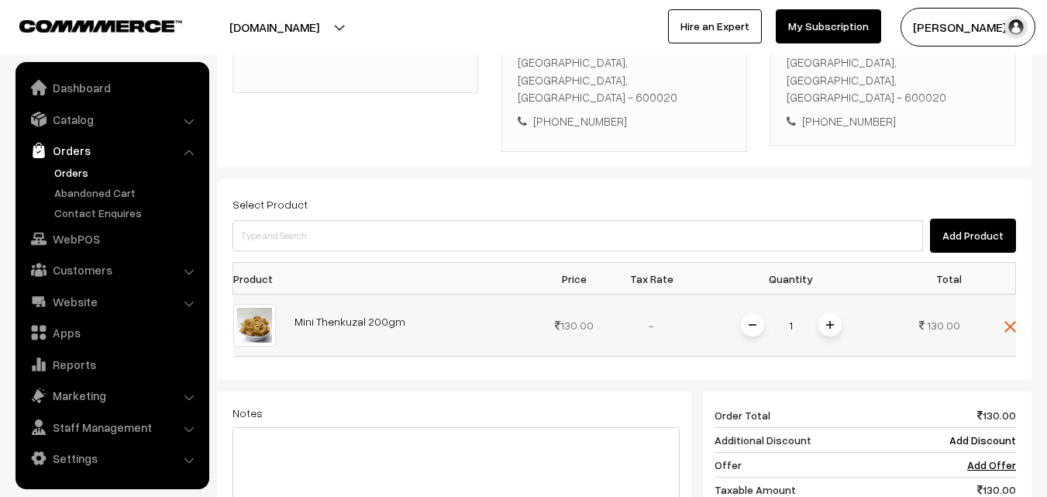
scroll to position [332, 0]
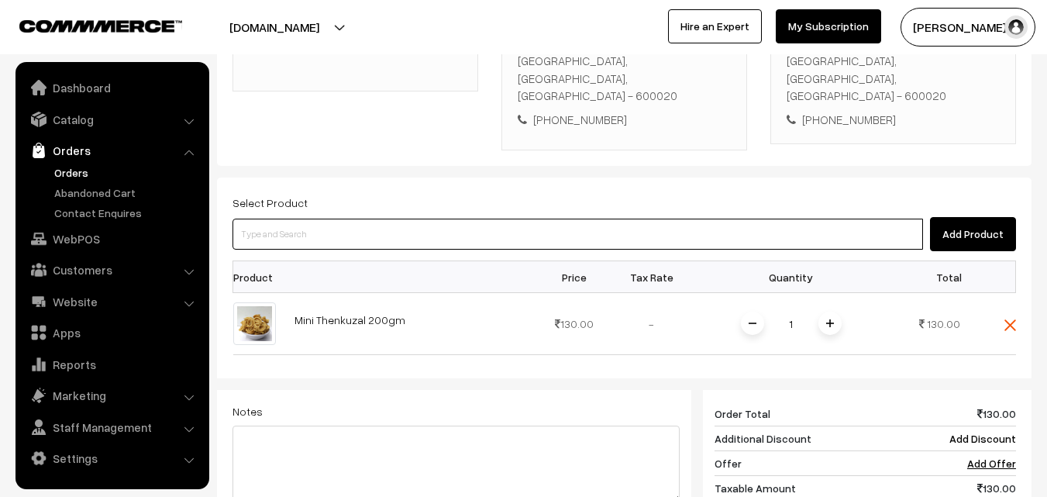
click at [650, 219] on input at bounding box center [578, 234] width 691 height 31
click at [403, 219] on input at bounding box center [578, 234] width 691 height 31
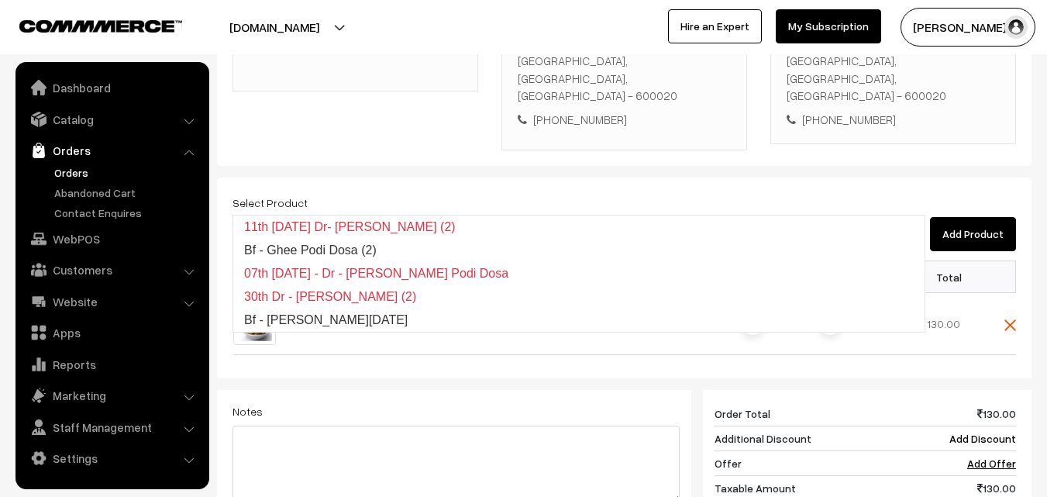
type input "Bf - [PERSON_NAME][DATE]"
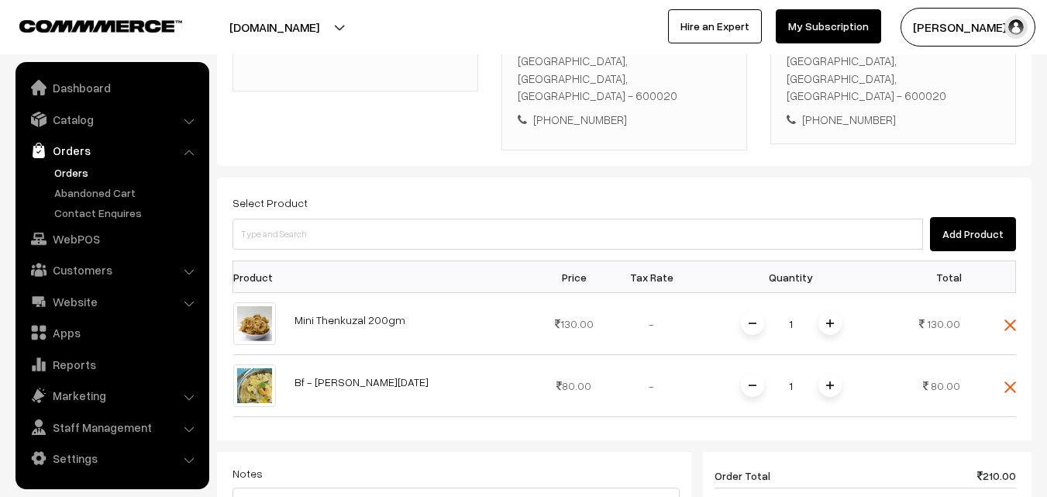
click at [406, 218] on div "Select Product Add Product Product Price Tax Rate Quantity Total 1" at bounding box center [624, 454] width 815 height 553
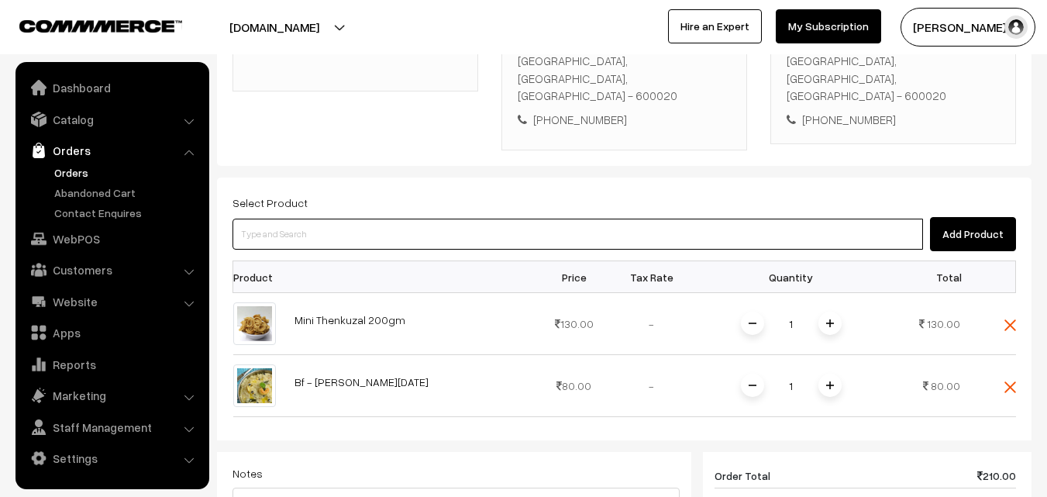
click at [420, 219] on input at bounding box center [578, 234] width 691 height 31
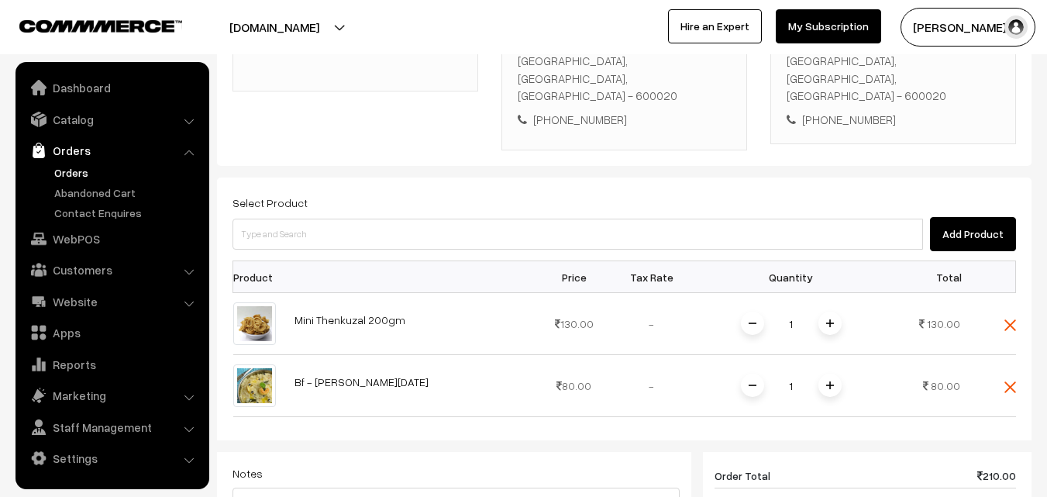
click at [355, 193] on div "Select Product Add Product" at bounding box center [625, 222] width 784 height 58
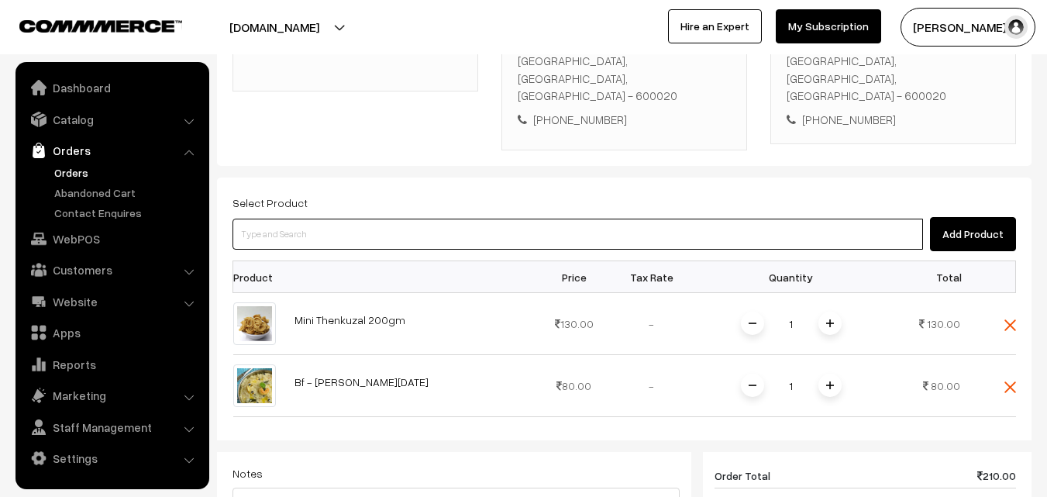
click at [355, 219] on input at bounding box center [578, 234] width 691 height 31
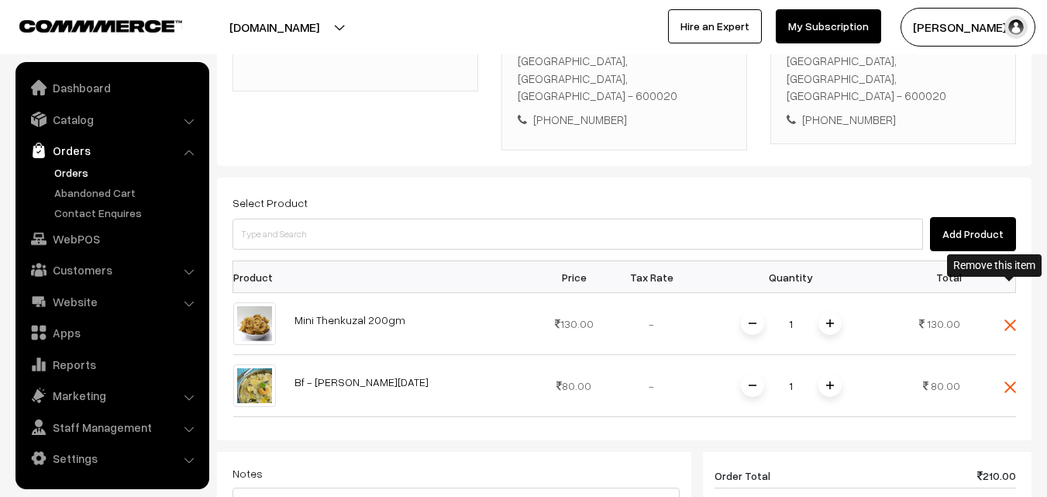
click at [1014, 319] on img at bounding box center [1011, 325] width 12 height 12
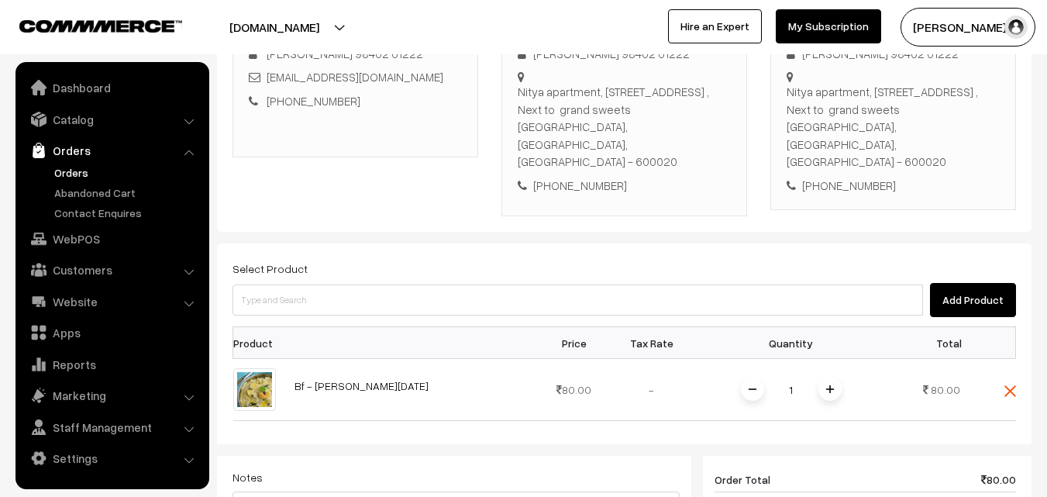
scroll to position [254, 0]
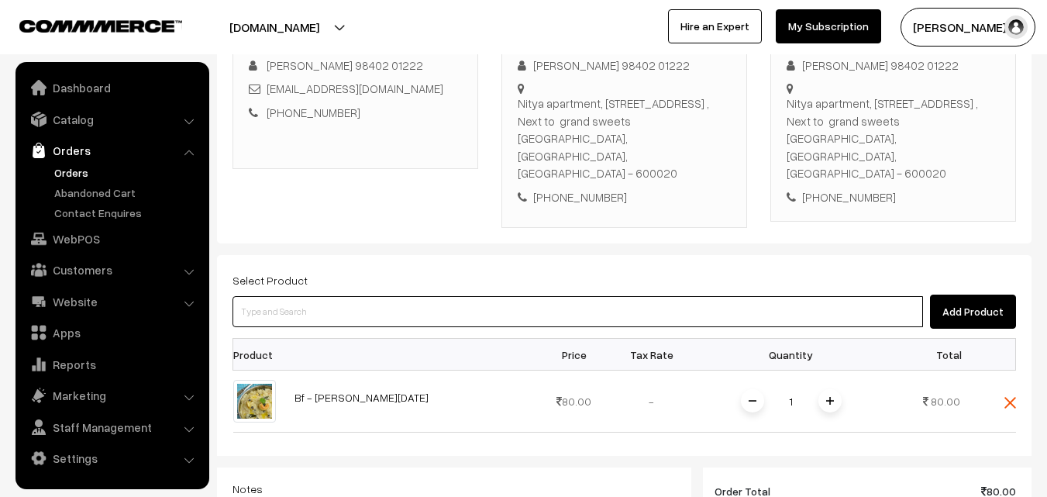
click at [366, 296] on input at bounding box center [578, 311] width 691 height 31
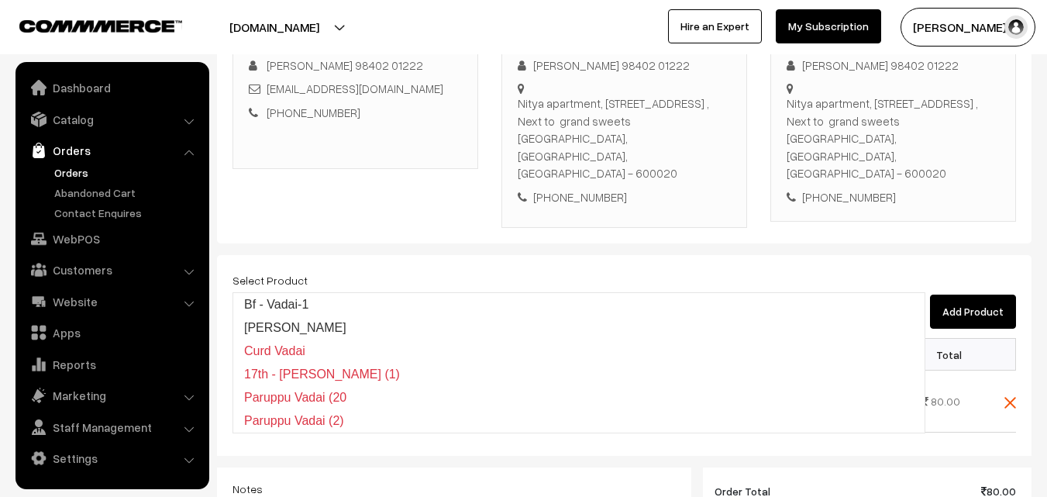
type input "Bf - Vadai-1"
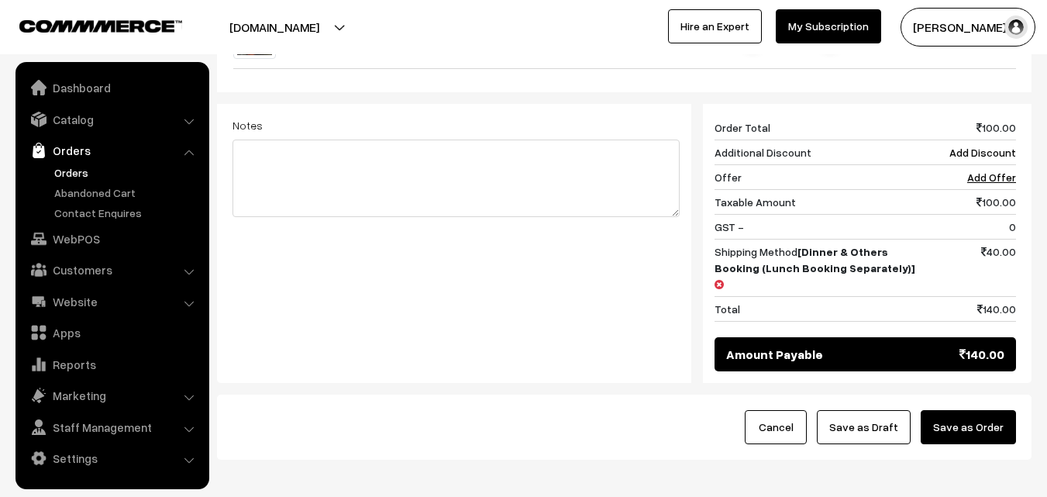
scroll to position [704, 0]
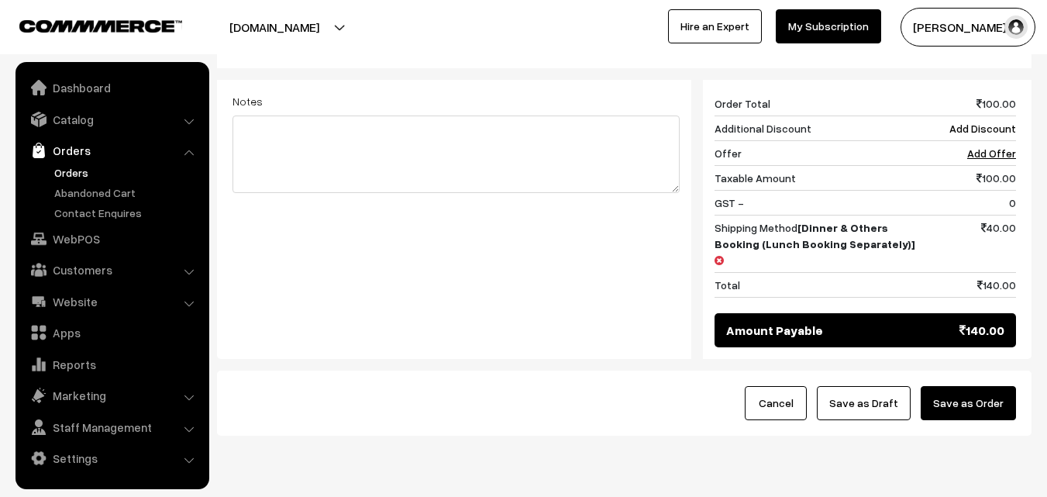
click at [872, 386] on button "Save as Draft" at bounding box center [864, 403] width 94 height 34
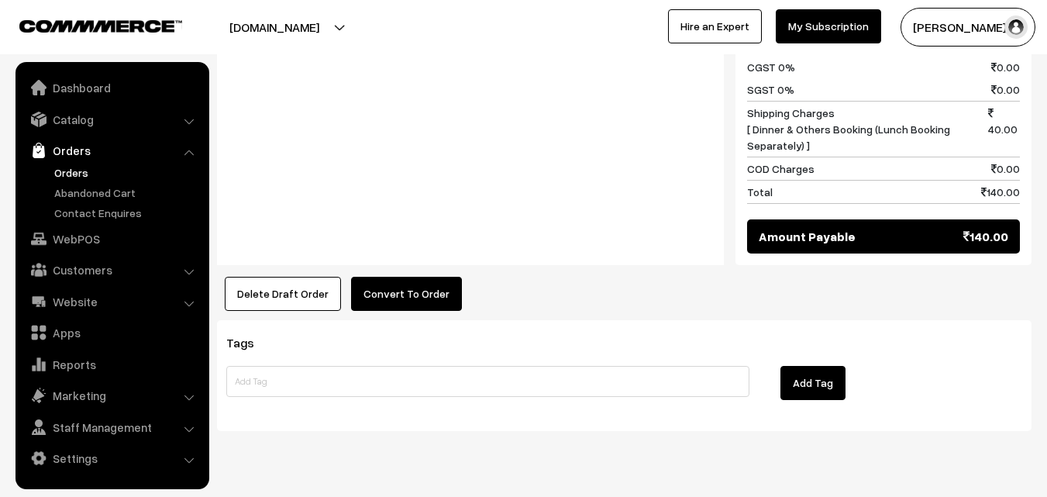
click at [406, 277] on button "Convert To Order" at bounding box center [406, 294] width 111 height 34
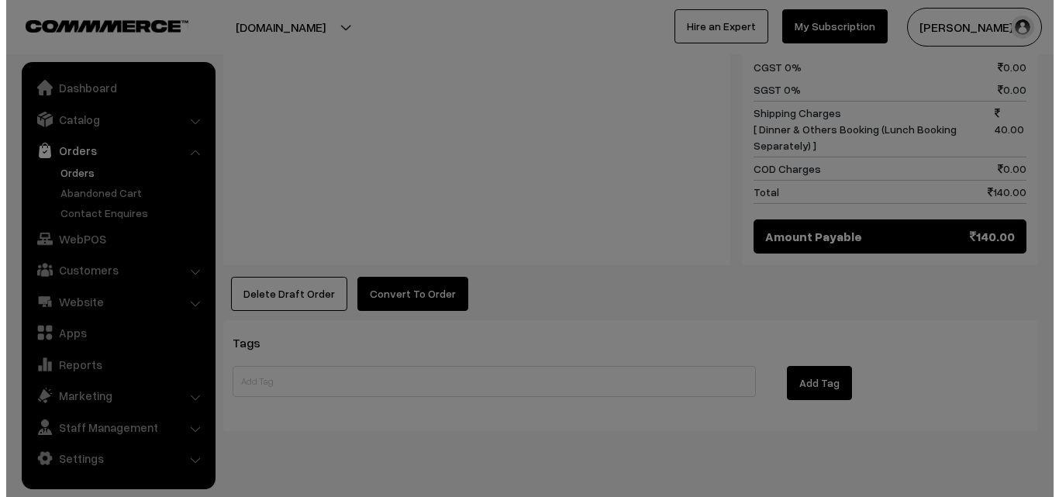
scroll to position [889, 0]
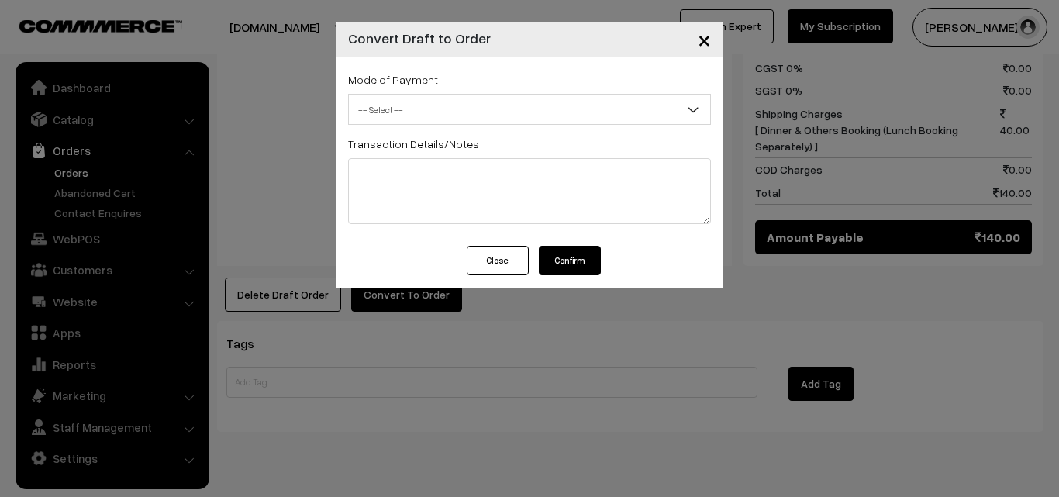
click at [464, 112] on span "-- Select --" at bounding box center [529, 109] width 361 height 27
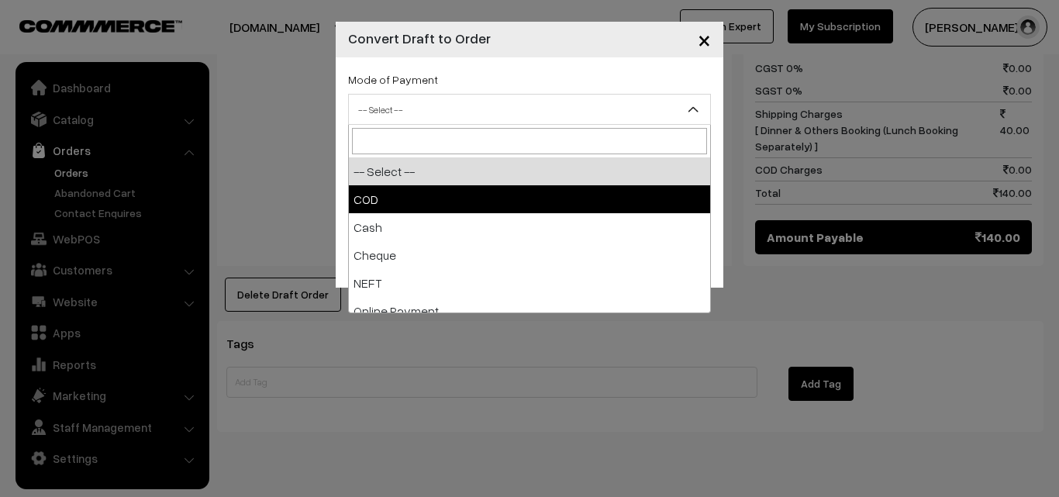
select select "1"
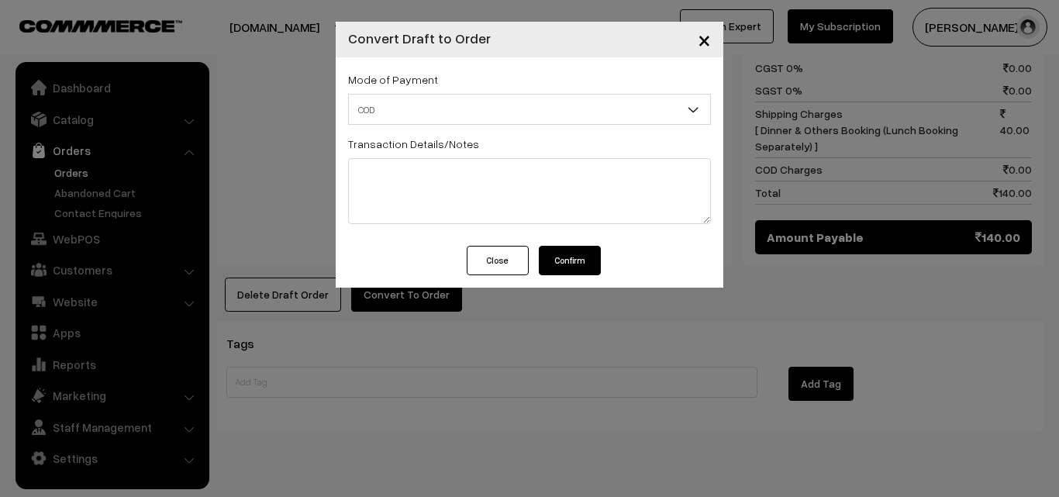
drag, startPoint x: 555, startPoint y: 248, endPoint x: 545, endPoint y: 249, distance: 10.1
click at [554, 249] on button "Confirm" at bounding box center [570, 260] width 62 height 29
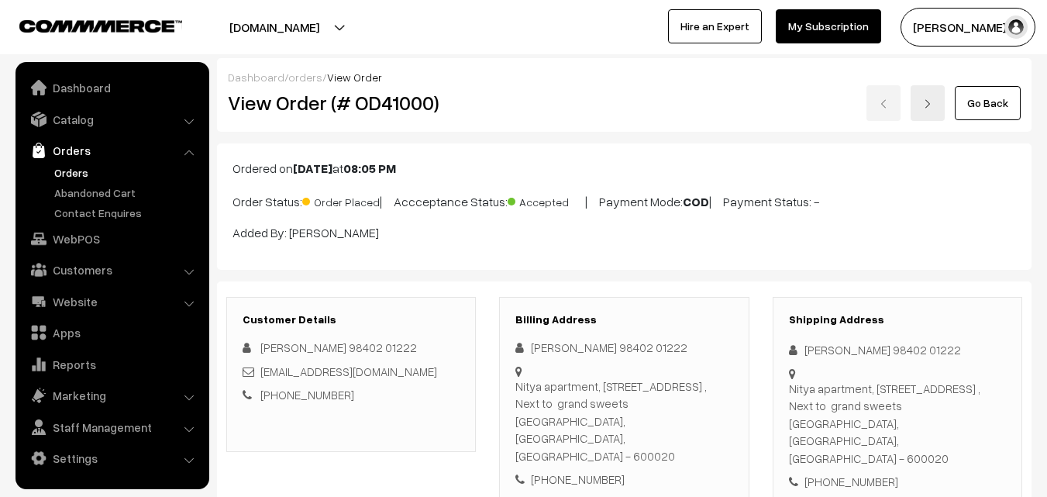
scroll to position [887, 0]
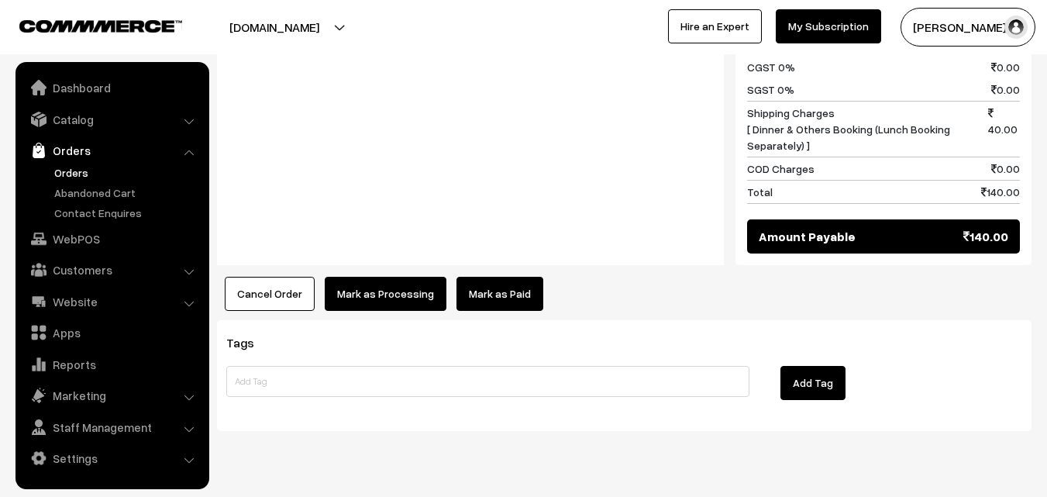
drag, startPoint x: 371, startPoint y: 272, endPoint x: 357, endPoint y: 270, distance: 13.4
click at [357, 277] on button "Mark as Processing" at bounding box center [386, 294] width 122 height 34
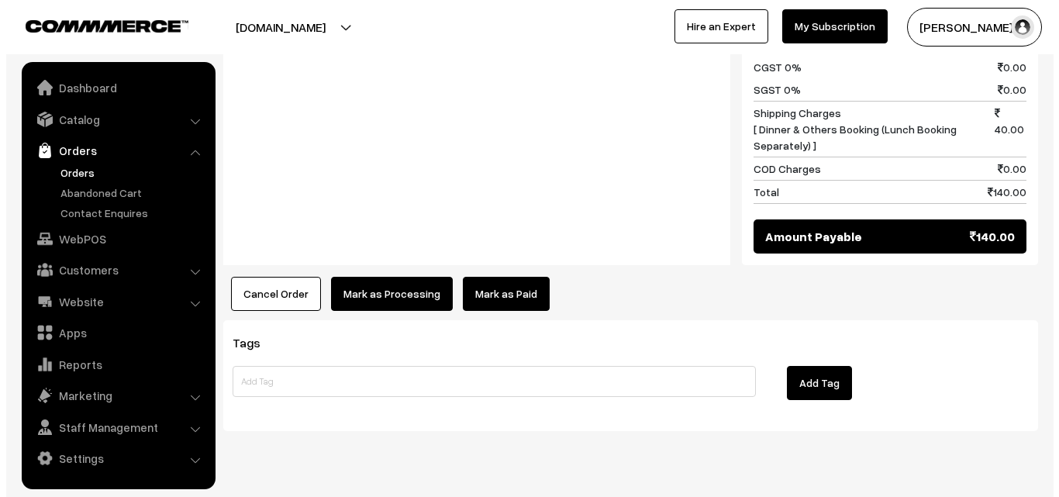
scroll to position [889, 0]
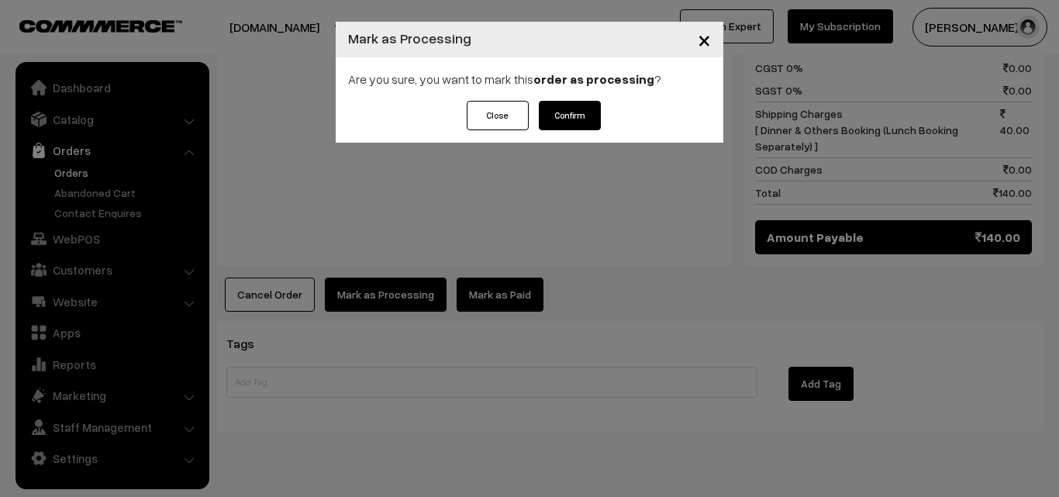
click at [598, 110] on button "Confirm" at bounding box center [570, 115] width 62 height 29
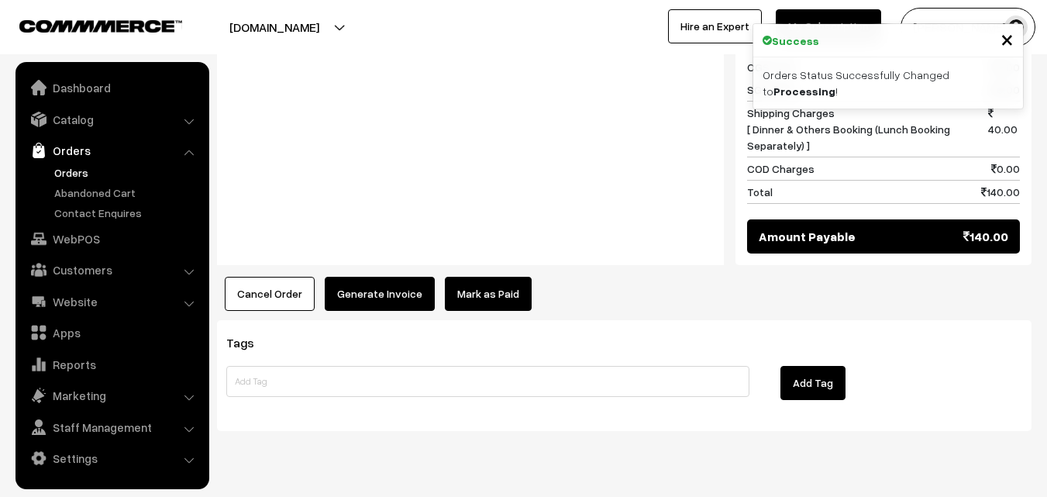
click at [382, 277] on button "Generate Invoice" at bounding box center [380, 294] width 110 height 34
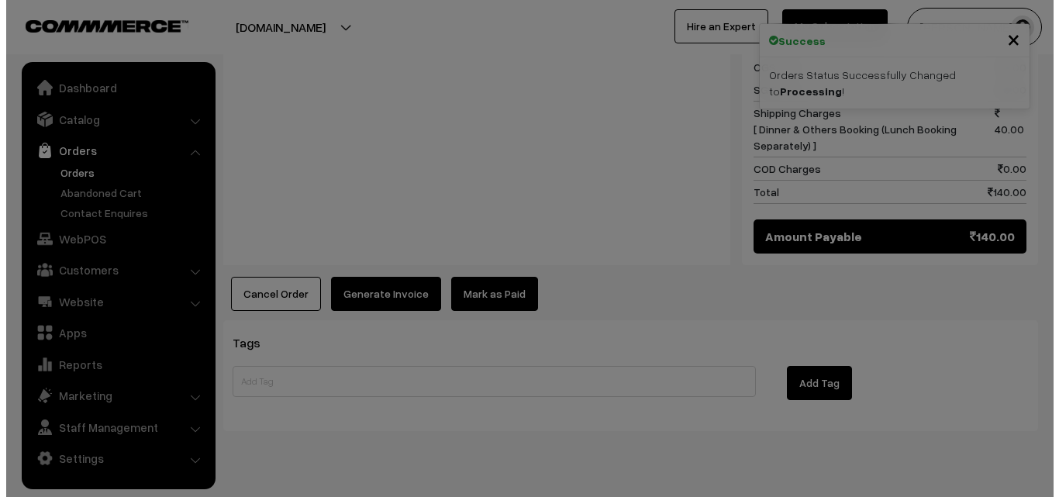
scroll to position [889, 0]
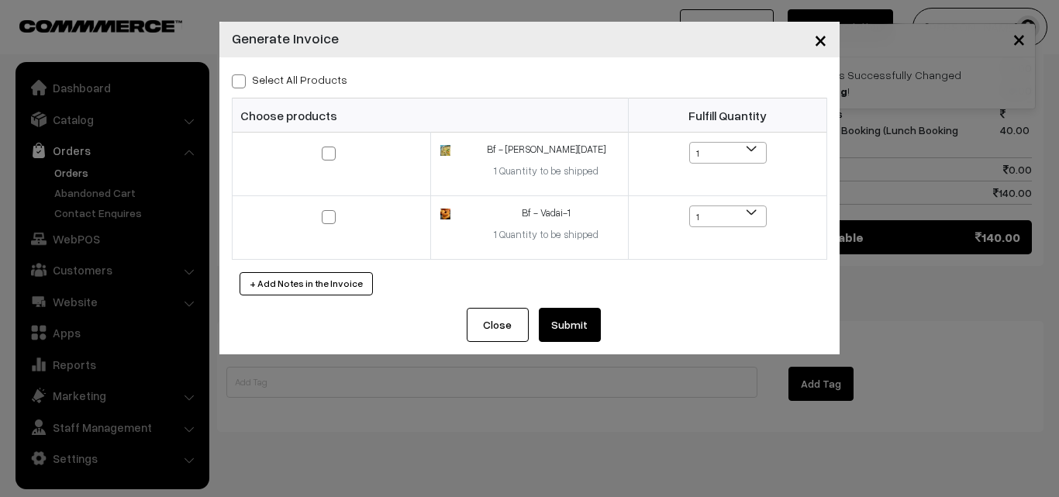
click at [319, 84] on label "Select All Products" at bounding box center [289, 79] width 115 height 16
click at [242, 84] on input "Select All Products" at bounding box center [237, 79] width 10 height 10
checkbox input "true"
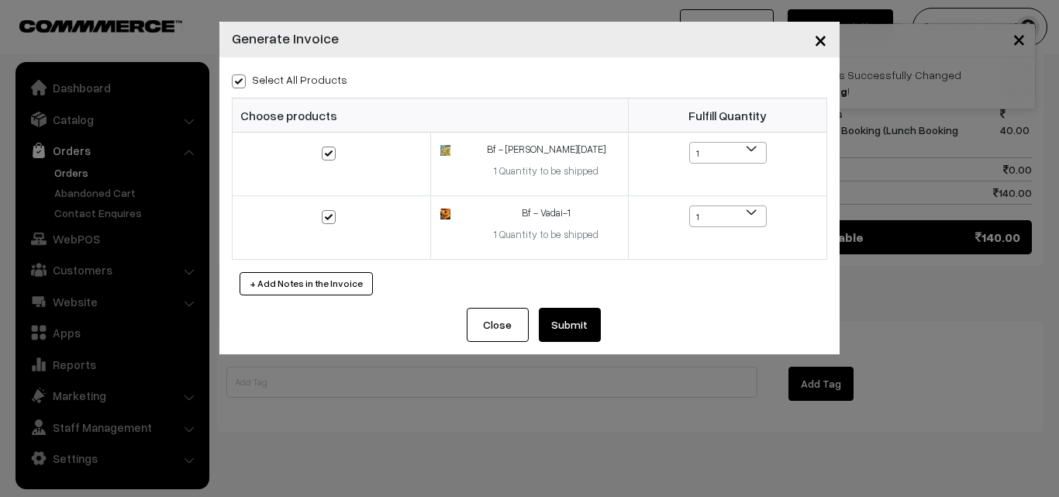
click at [554, 317] on button "Submit" at bounding box center [570, 325] width 62 height 34
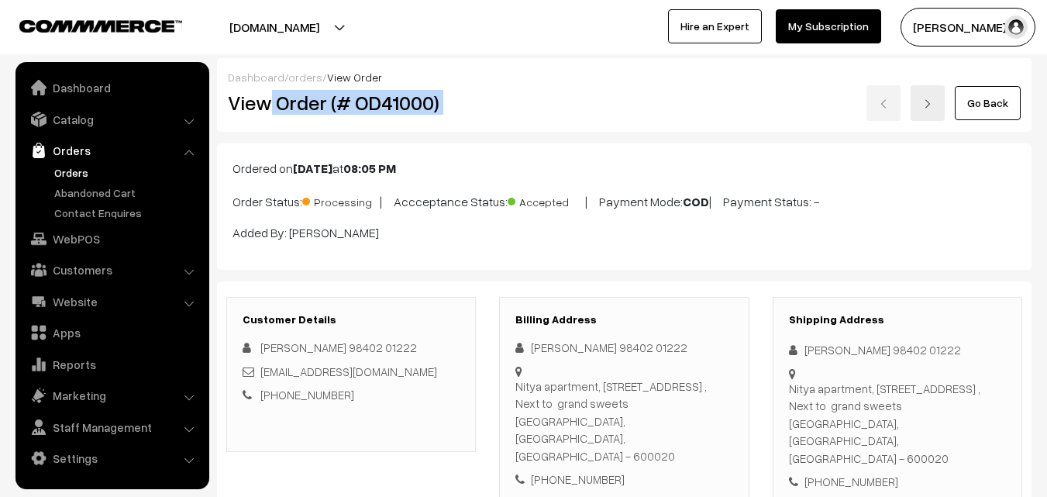
copy div "Order (# OD41000)"
drag, startPoint x: 267, startPoint y: 102, endPoint x: 560, endPoint y: 106, distance: 293.0
click at [560, 106] on div "View Order (# OD41000) Go Back" at bounding box center [624, 103] width 816 height 36
copy div "Order (# OD41000)"
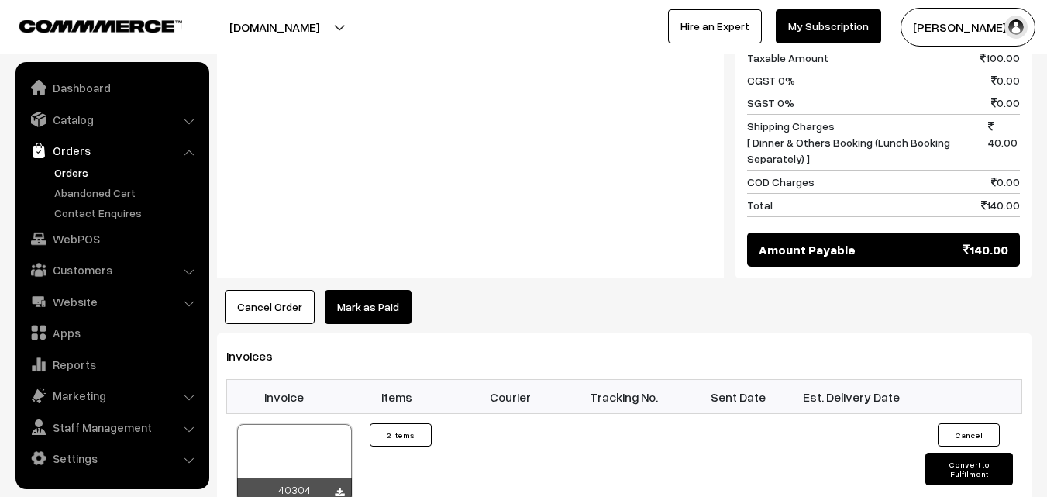
scroll to position [1085, 0]
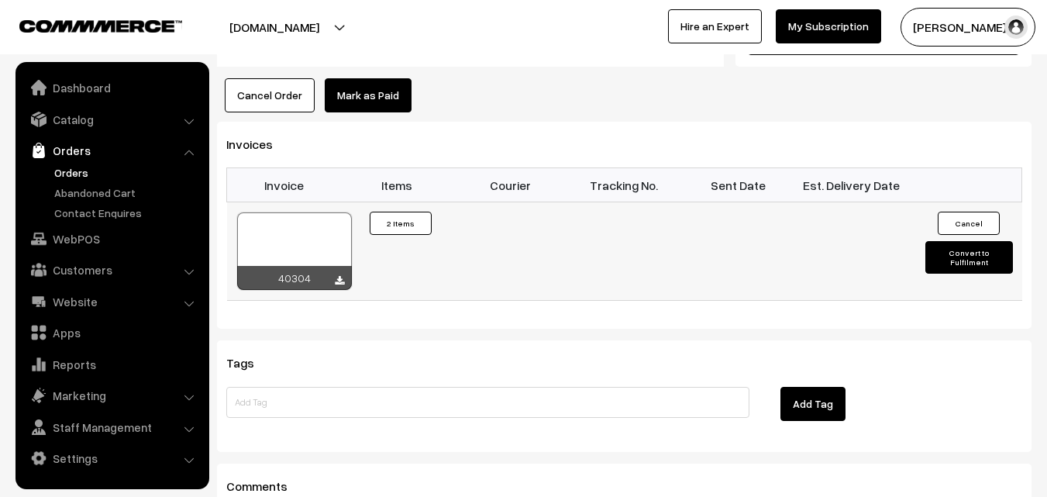
click at [302, 212] on div at bounding box center [294, 251] width 115 height 78
click at [67, 233] on link "WebPOS" at bounding box center [111, 239] width 184 height 28
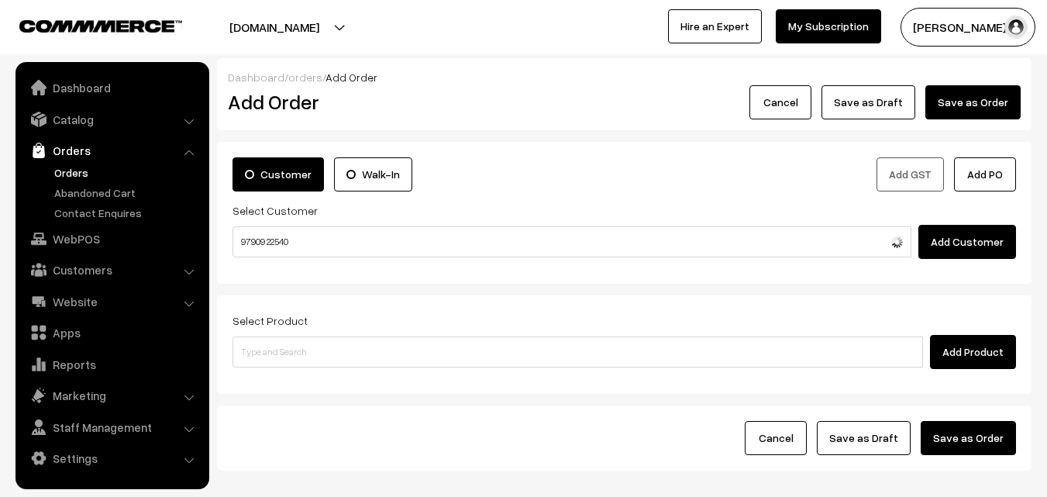
click at [284, 231] on input "97909 22540" at bounding box center [572, 241] width 679 height 31
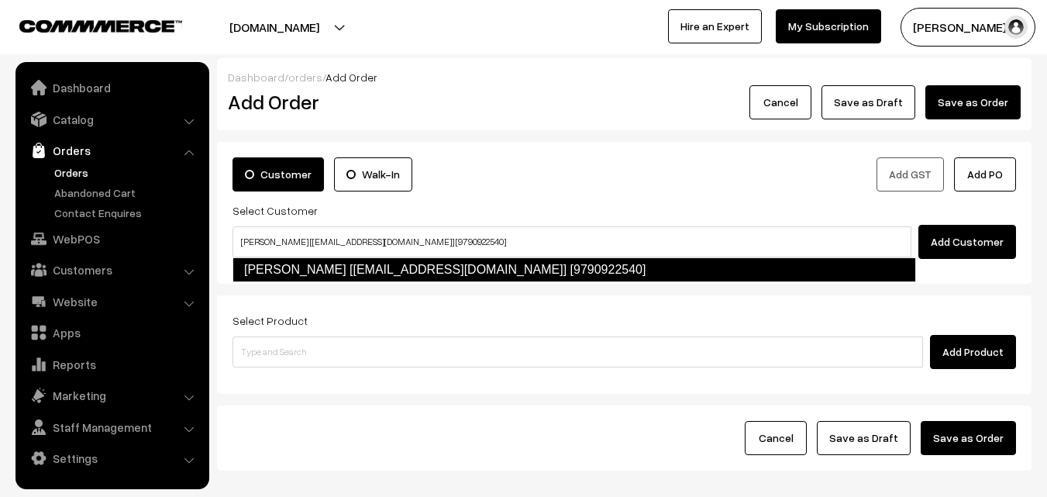
type input "[PERSON_NAME] [[EMAIL_ADDRESS][DOMAIN_NAME]] [9790922540]"
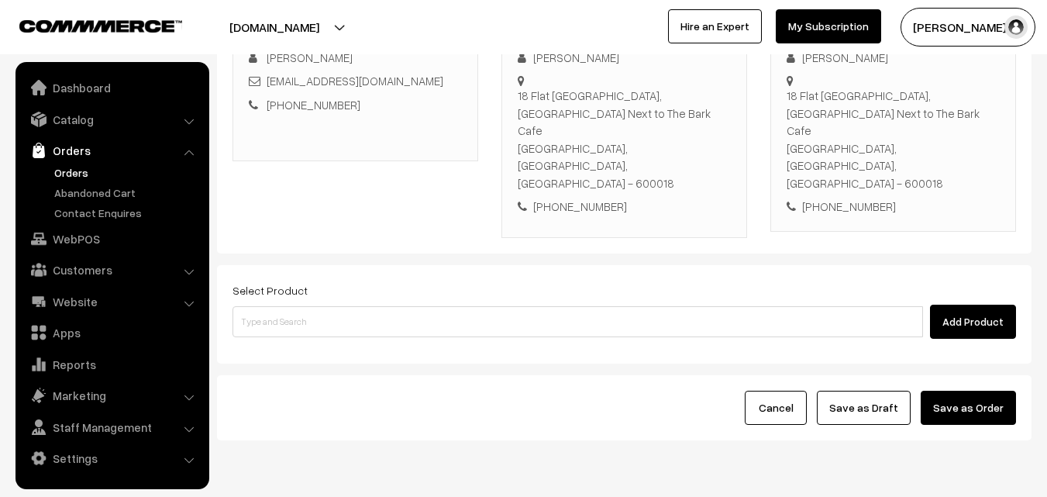
scroll to position [265, 0]
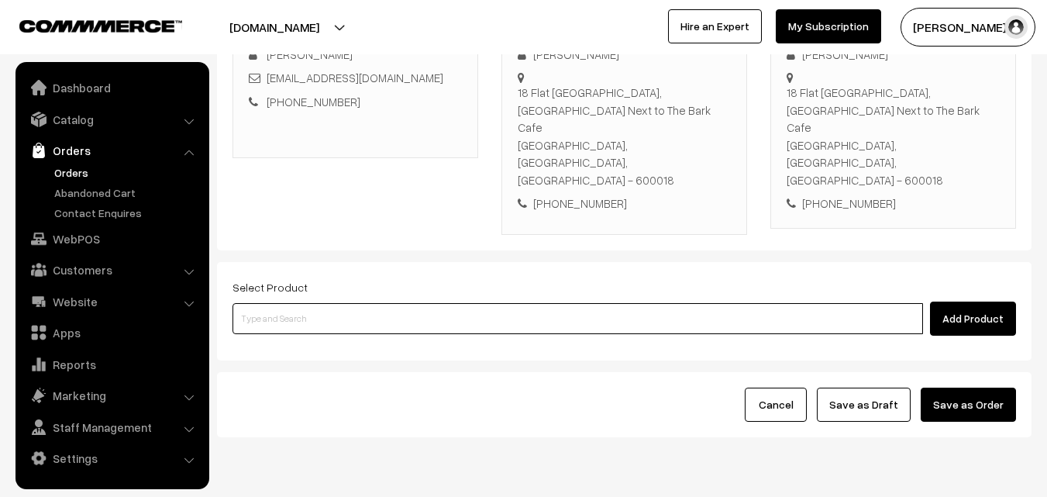
click at [419, 303] on input at bounding box center [578, 318] width 691 height 31
click at [450, 303] on input at bounding box center [578, 318] width 691 height 31
paste input "20th Without Rice..."
type input "20th Without Rice..."
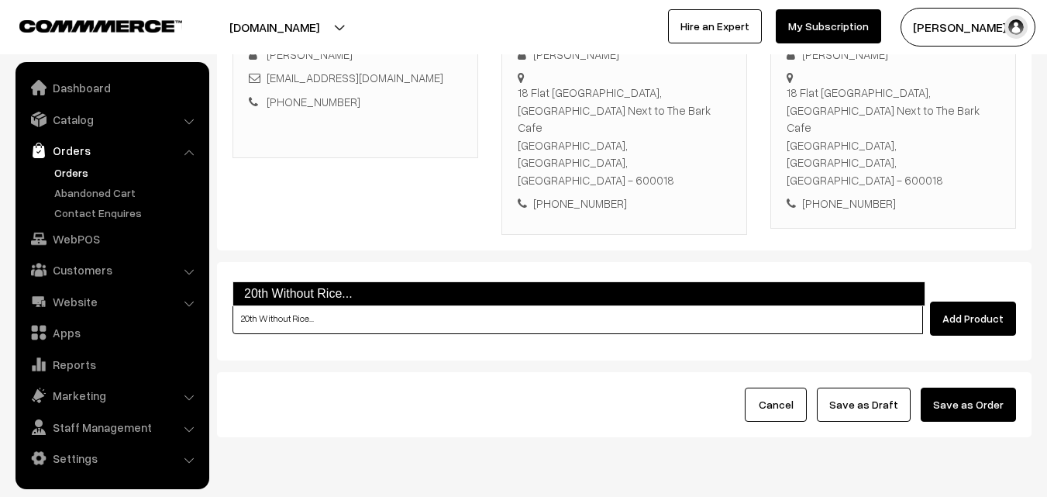
click at [289, 304] on link "20th Without Rice..." at bounding box center [579, 293] width 693 height 25
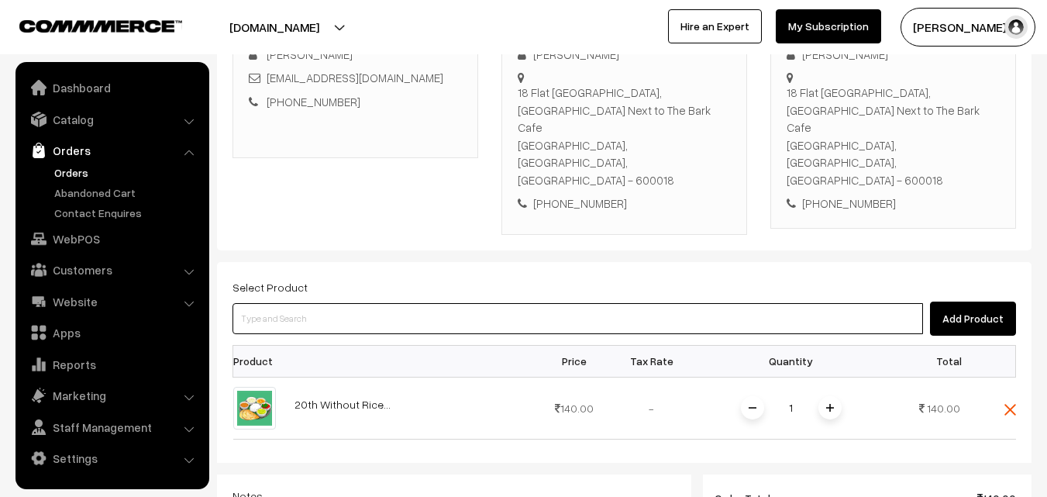
click at [400, 303] on input at bounding box center [578, 318] width 691 height 31
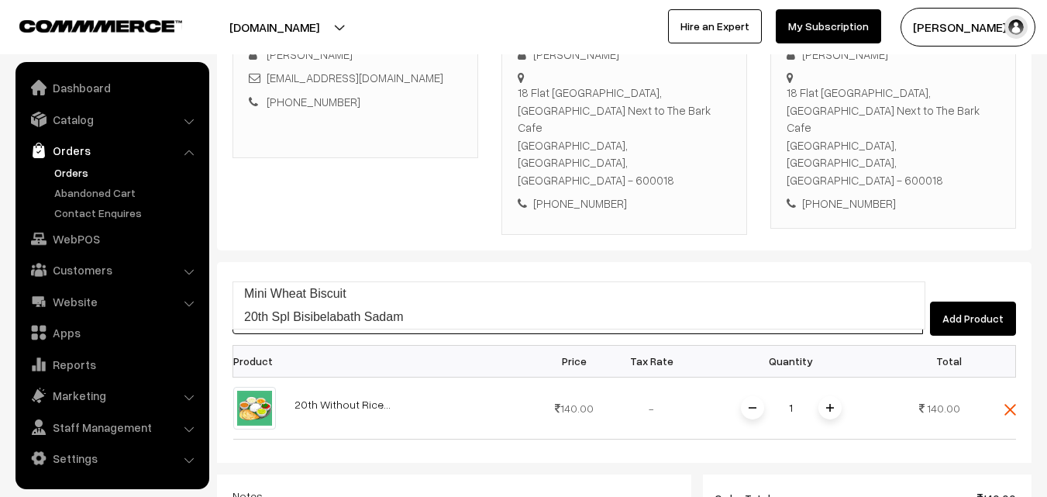
type input "20th Spl Bisibelabath Sadam"
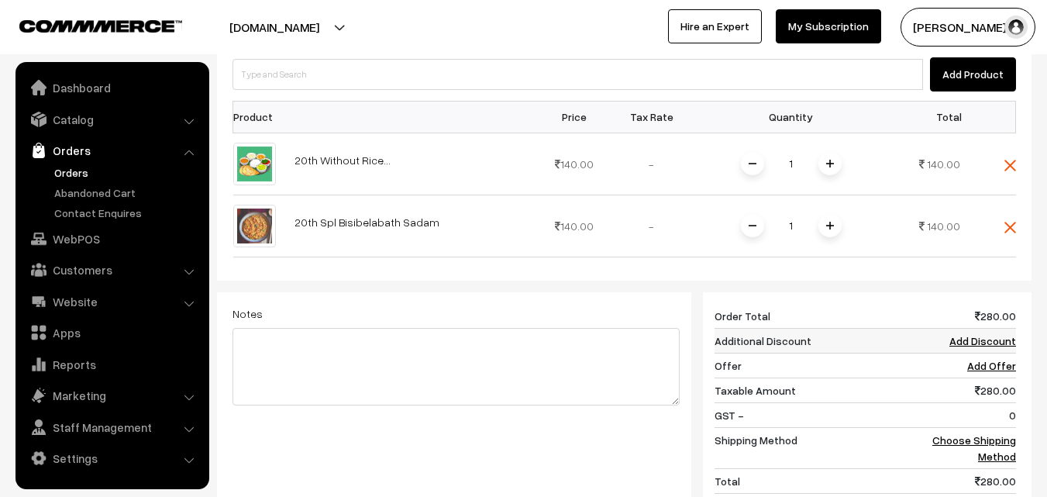
scroll to position [575, 0]
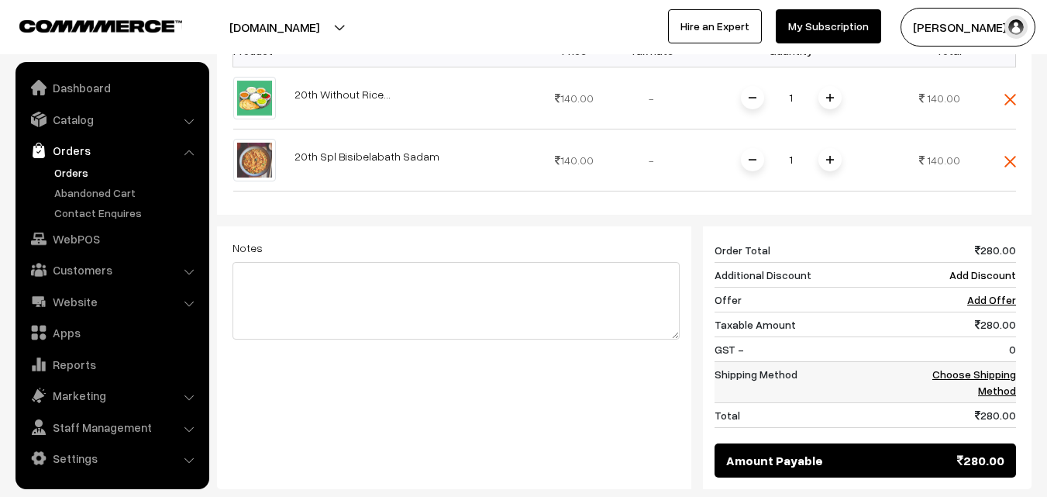
click at [996, 367] on link "Choose Shipping Method" at bounding box center [974, 381] width 84 height 29
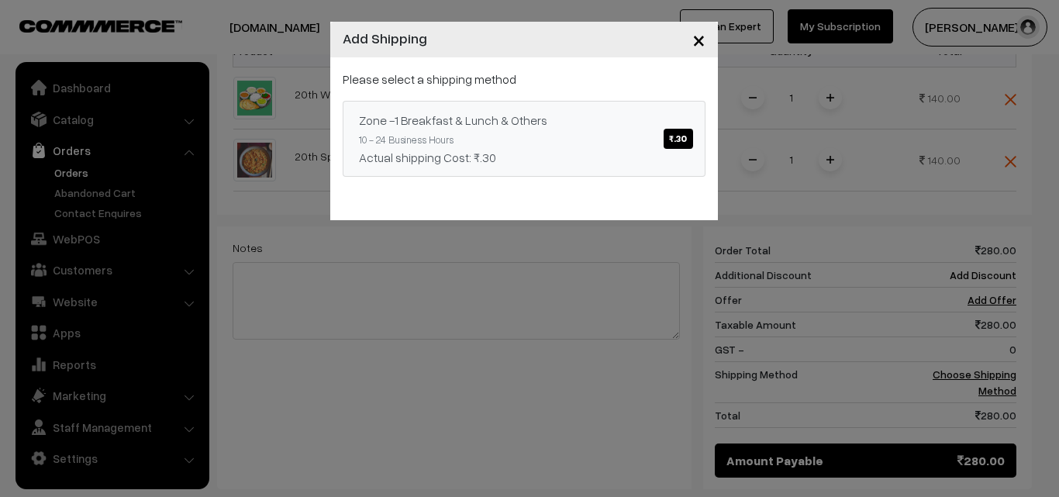
click at [544, 146] on link "Zone -1 Breakfast & Lunch & Others ₹.30 10 - 24 Business Hours Actual shipping …" at bounding box center [524, 139] width 363 height 76
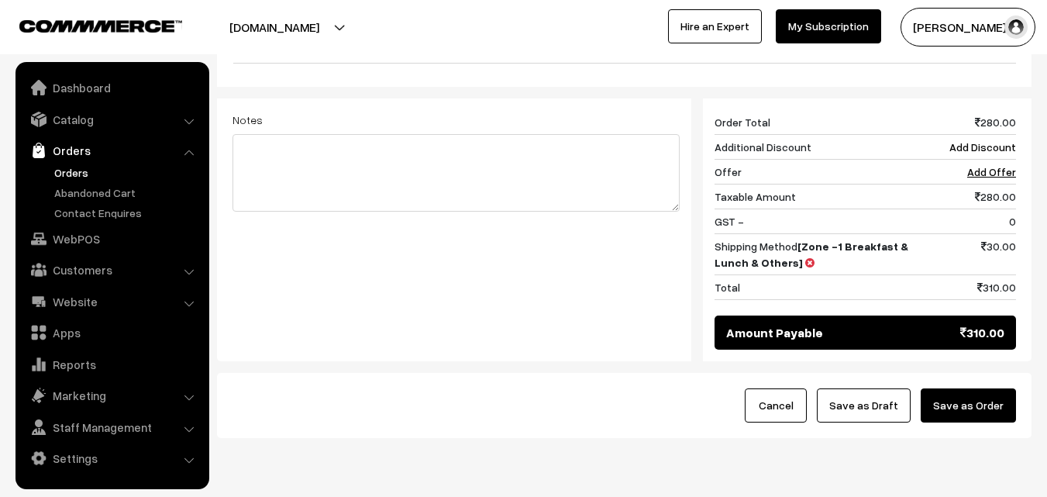
scroll to position [704, 0]
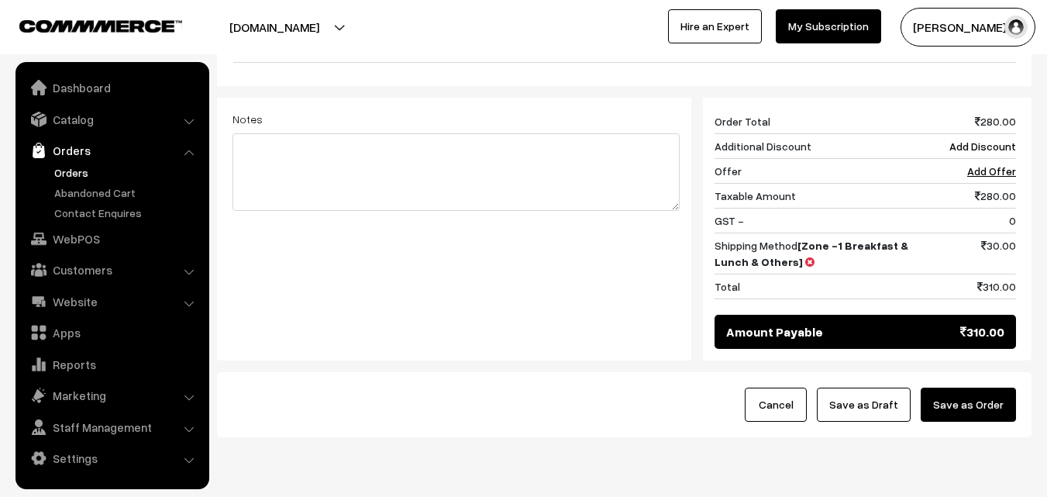
click at [860, 388] on button "Save as Draft" at bounding box center [864, 405] width 94 height 34
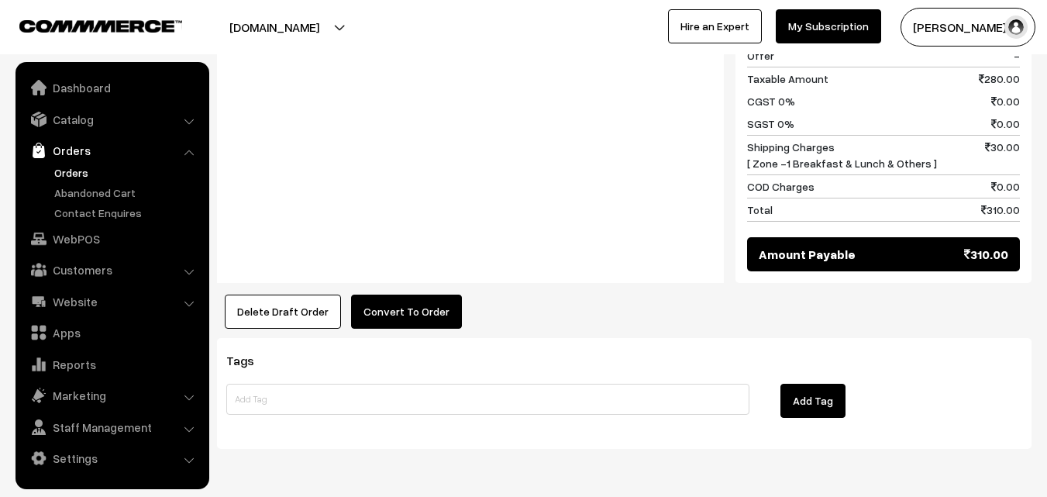
click at [402, 295] on button "Convert To Order" at bounding box center [406, 312] width 111 height 34
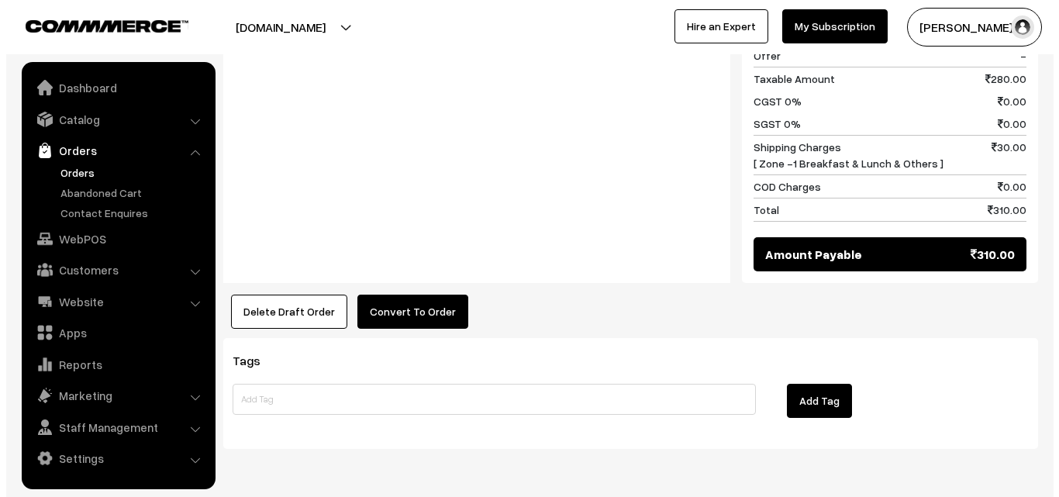
scroll to position [873, 0]
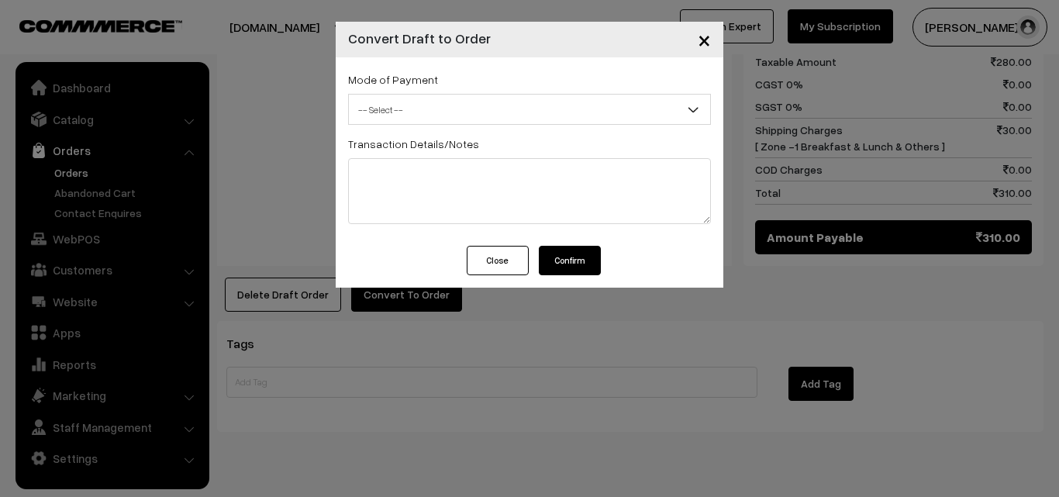
drag, startPoint x: 446, startPoint y: 109, endPoint x: 429, endPoint y: 106, distance: 17.3
click at [446, 109] on span "-- Select --" at bounding box center [529, 109] width 361 height 27
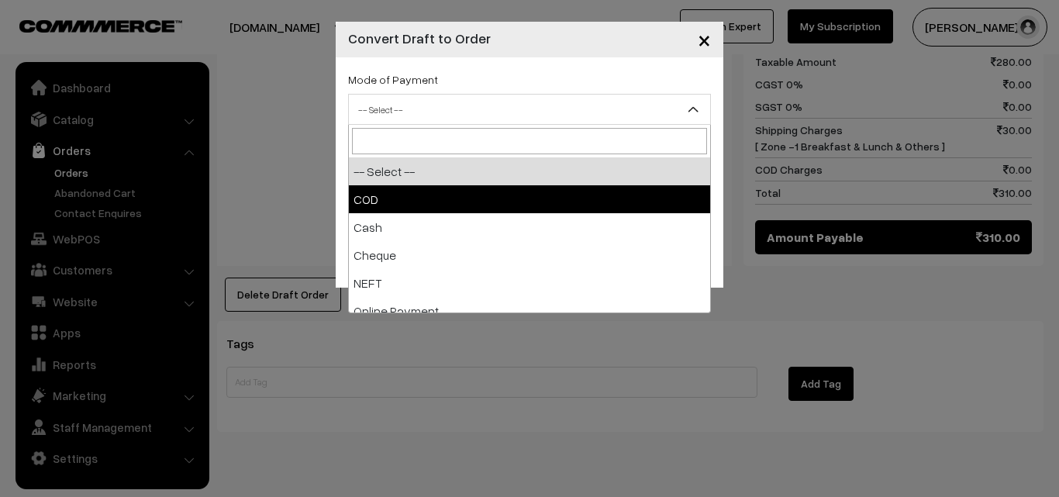
select select "1"
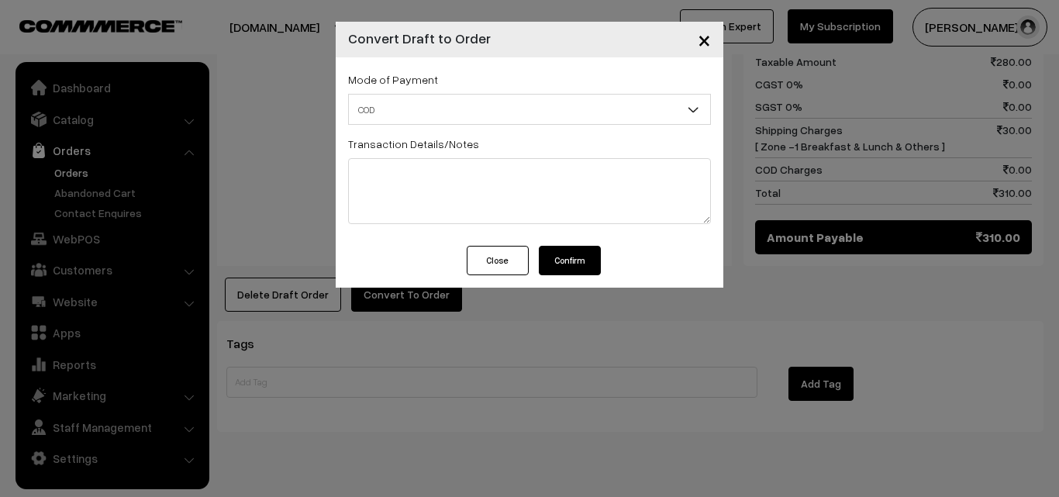
click at [581, 257] on button "Confirm" at bounding box center [570, 260] width 62 height 29
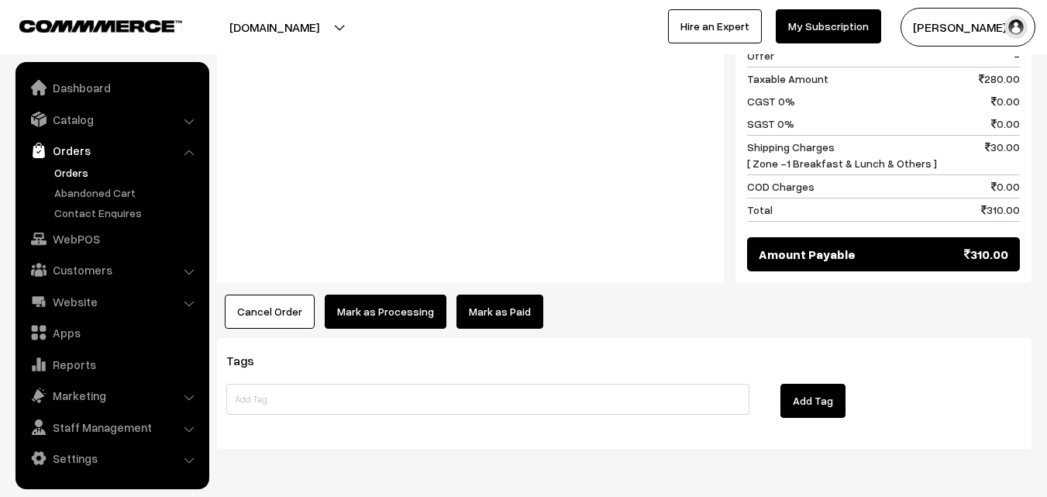
scroll to position [870, 0]
click at [366, 295] on button "Mark as Processing" at bounding box center [386, 312] width 122 height 34
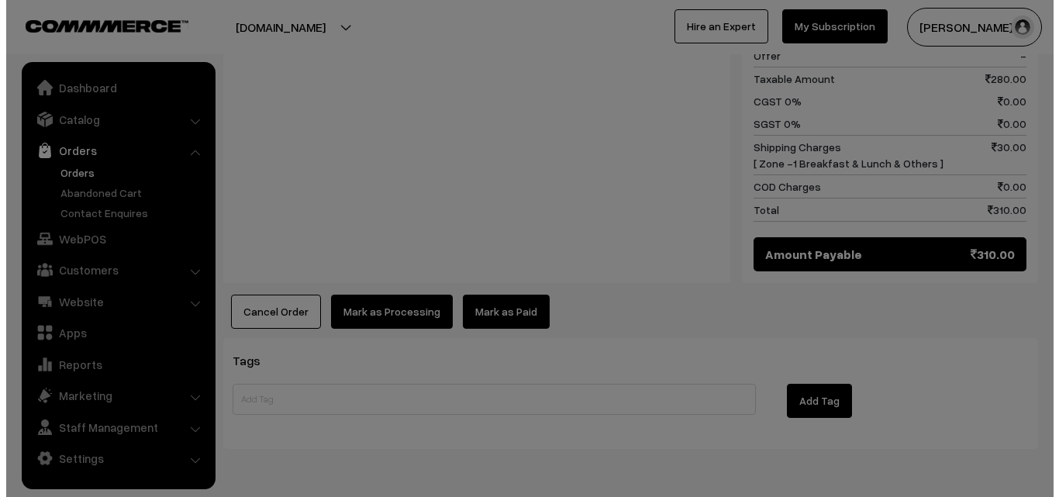
scroll to position [873, 0]
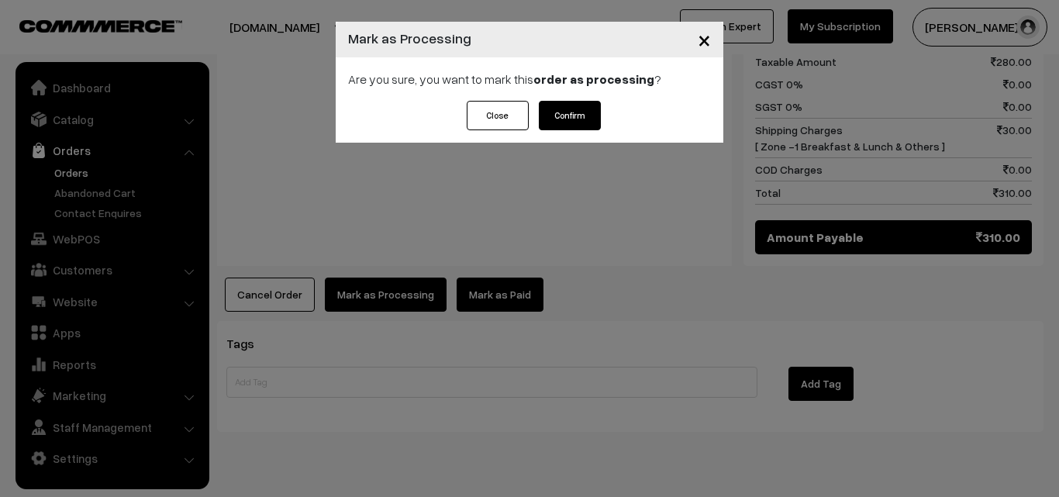
click at [584, 122] on button "Confirm" at bounding box center [570, 115] width 62 height 29
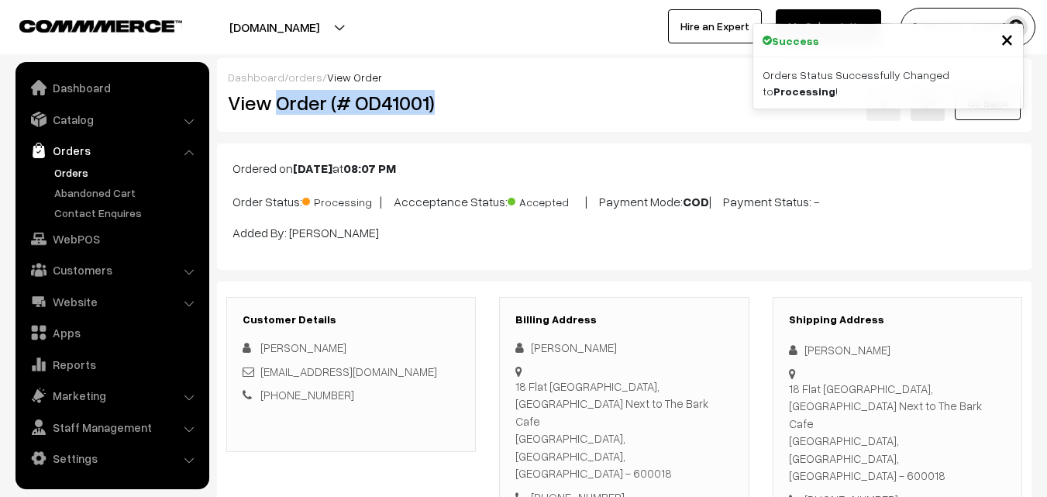
copy h2 "Order (# OD41001)"
drag, startPoint x: 281, startPoint y: 104, endPoint x: 459, endPoint y: 111, distance: 177.6
click at [465, 109] on h2 "View Order (# OD41001)" at bounding box center [352, 103] width 249 height 24
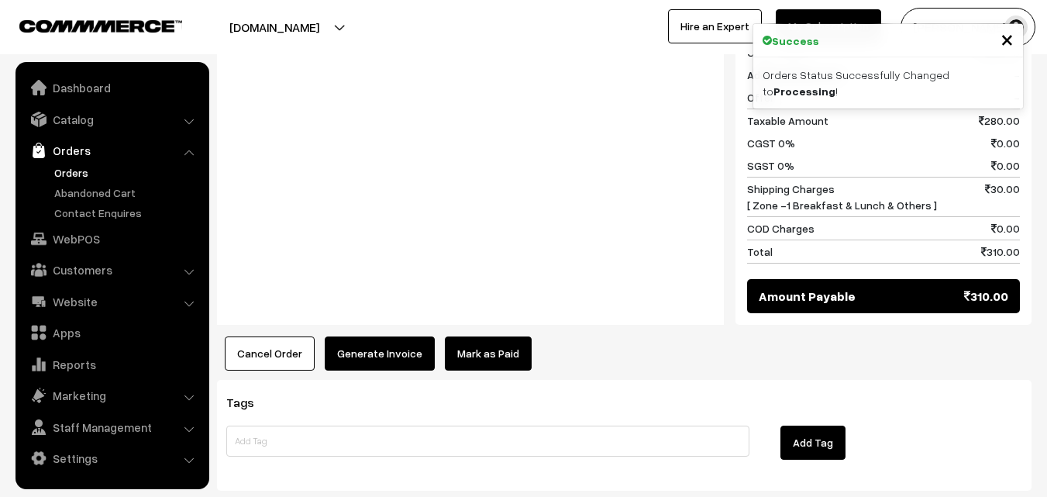
scroll to position [870, 0]
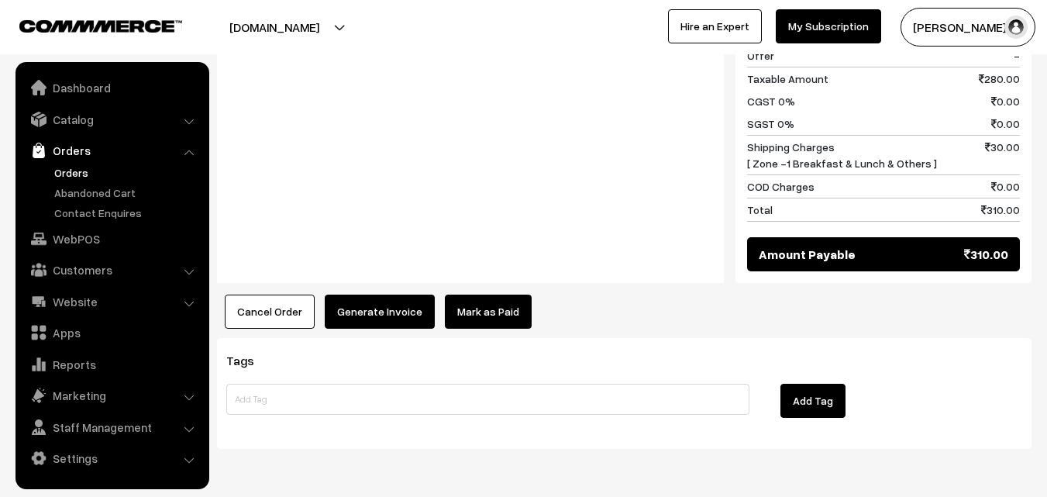
click at [370, 295] on button "Generate Invoice" at bounding box center [380, 312] width 110 height 34
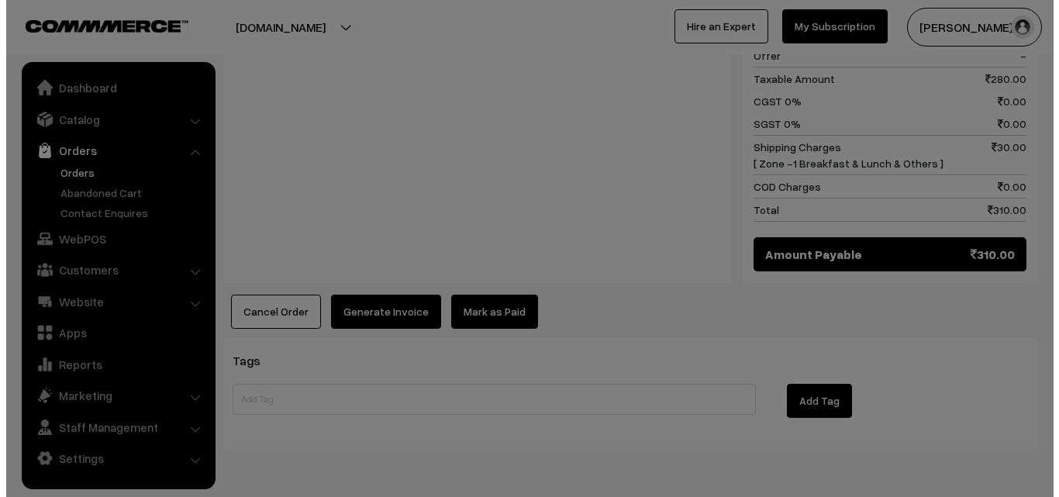
scroll to position [873, 0]
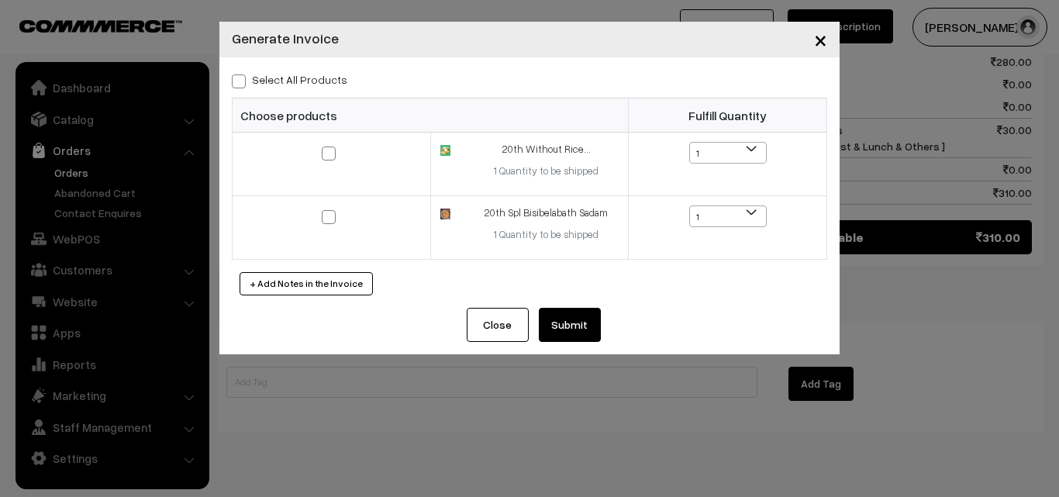
click at [274, 88] on div "Select All Products" at bounding box center [529, 79] width 595 height 19
click at [322, 79] on label "Select All Products" at bounding box center [289, 79] width 115 height 16
click at [242, 79] on input "Select All Products" at bounding box center [237, 79] width 10 height 10
checkbox input "true"
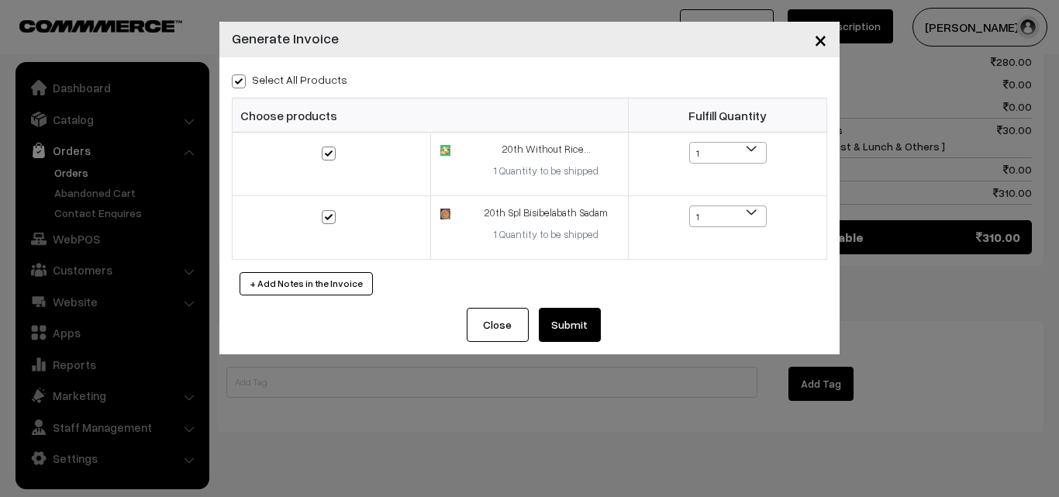
checkbox input "true"
click at [566, 320] on button "Submit" at bounding box center [570, 325] width 62 height 34
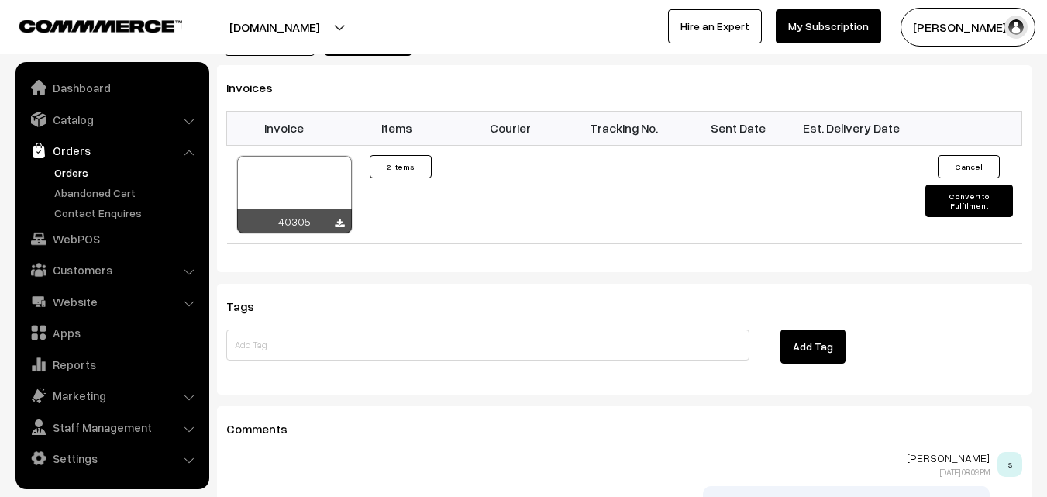
scroll to position [1181, 0]
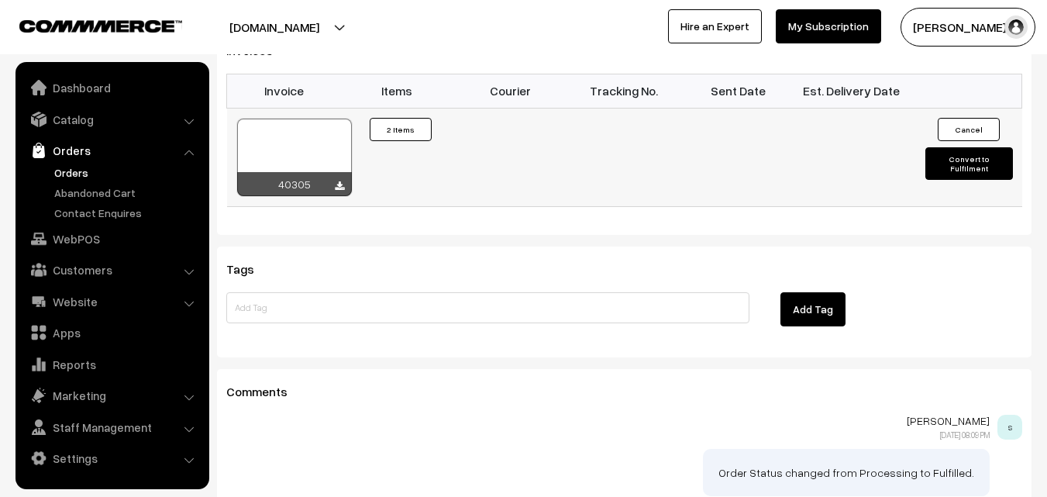
click at [315, 119] on div at bounding box center [294, 158] width 115 height 78
click at [103, 240] on link "WebPOS" at bounding box center [111, 239] width 184 height 28
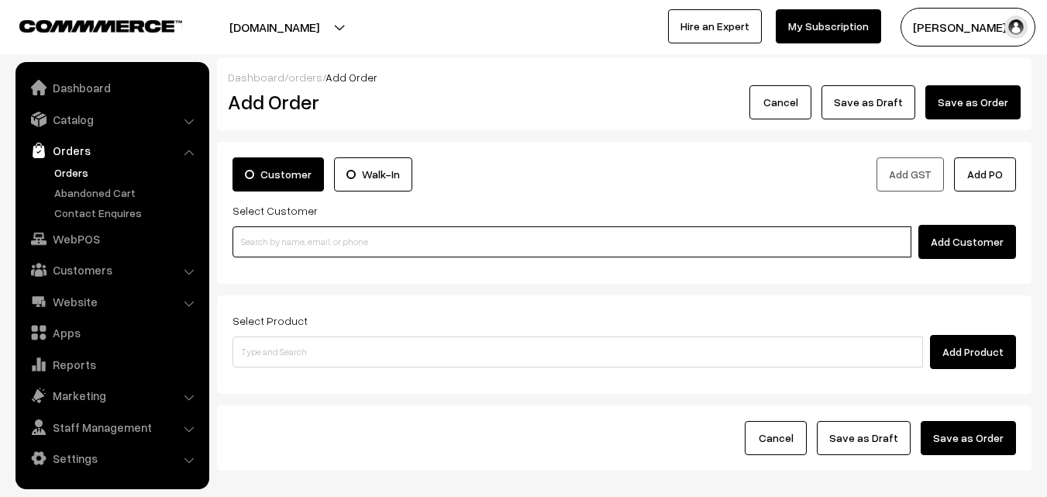
click at [330, 236] on input at bounding box center [572, 241] width 679 height 31
paste input "94441 34468"
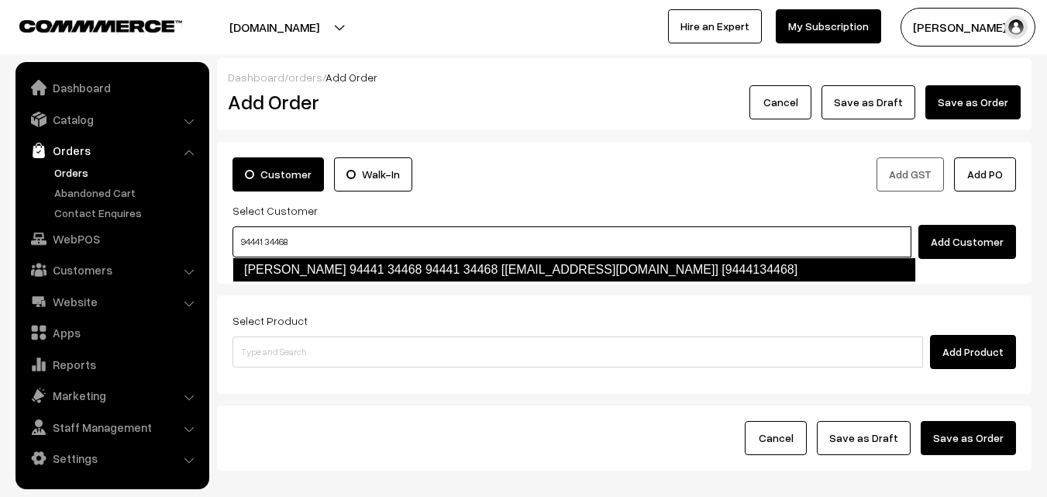
click at [291, 271] on link "Saiprasad 94441 34468 94441 34468 [test149@gmmail.com] [9444134468]" at bounding box center [575, 269] width 684 height 25
type input "94441 34468"
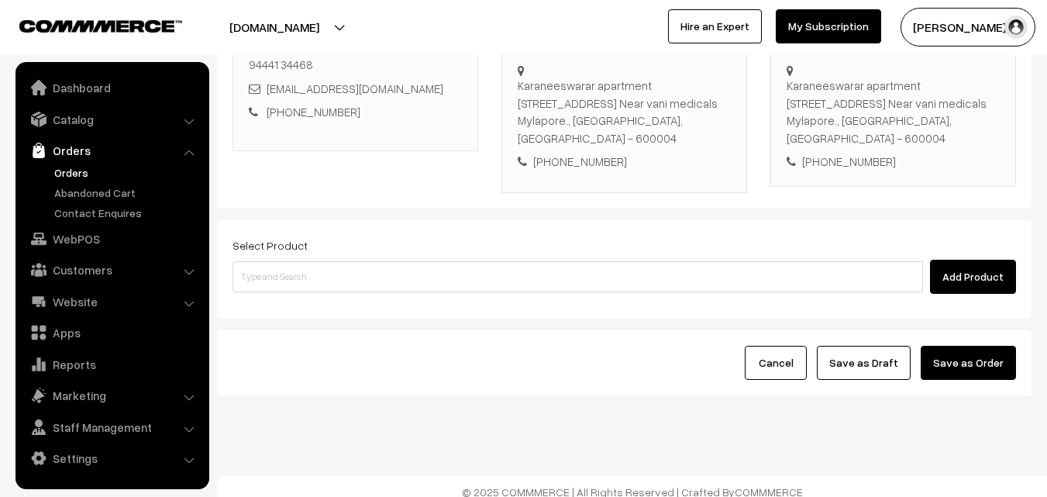
scroll to position [283, 0]
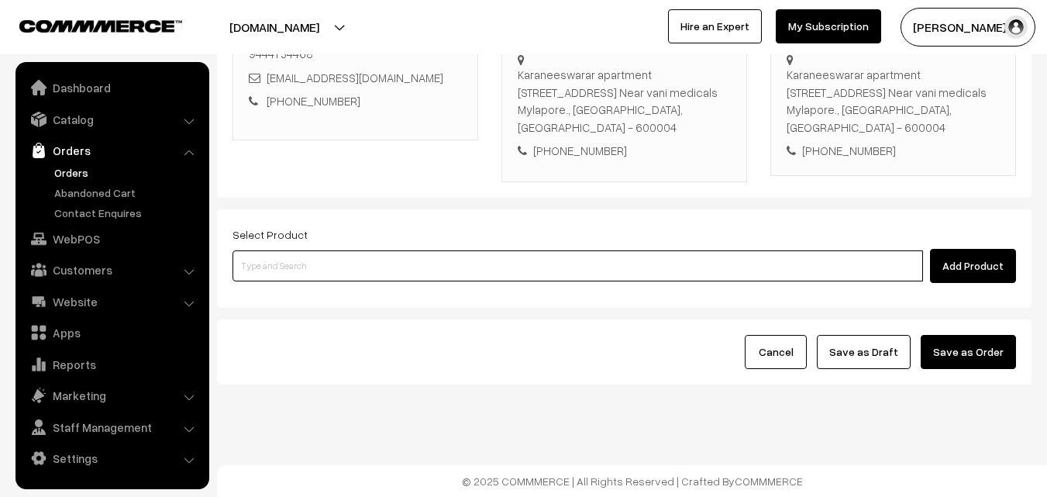
click at [405, 276] on input at bounding box center [578, 265] width 691 height 31
type input "20th Spl Bisibelabath Sadam"
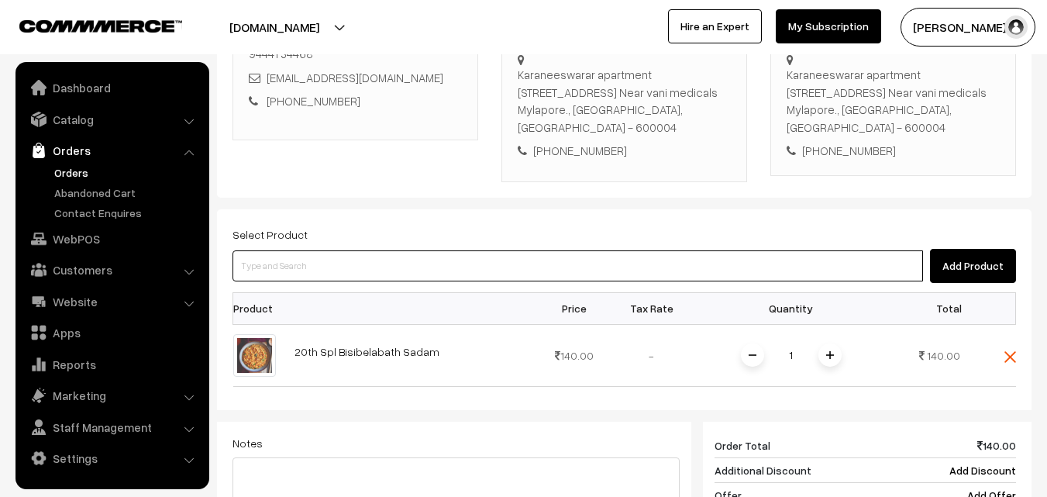
click at [405, 275] on input at bounding box center [578, 265] width 691 height 31
paste input "20th With Rice"
type input "20th With Rice"
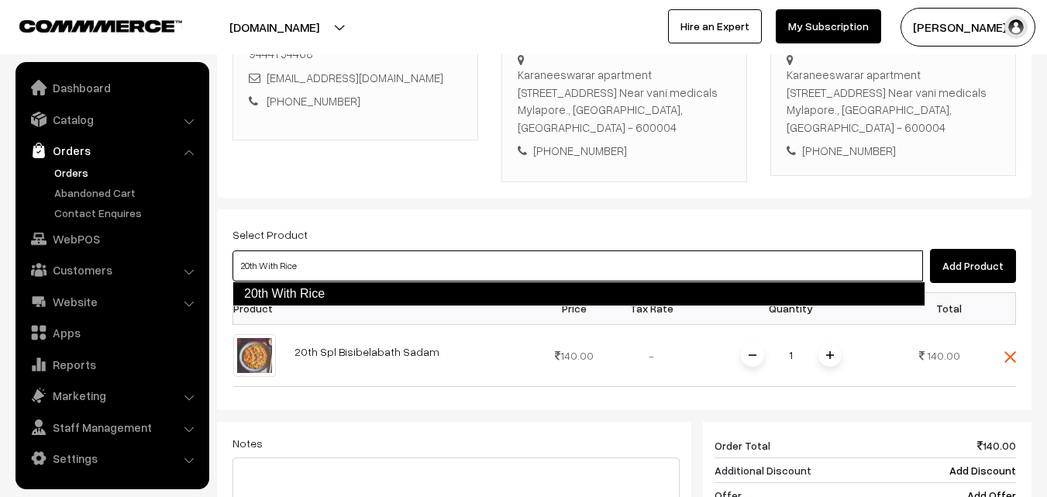
click at [282, 297] on link "20th With Rice" at bounding box center [579, 293] width 693 height 25
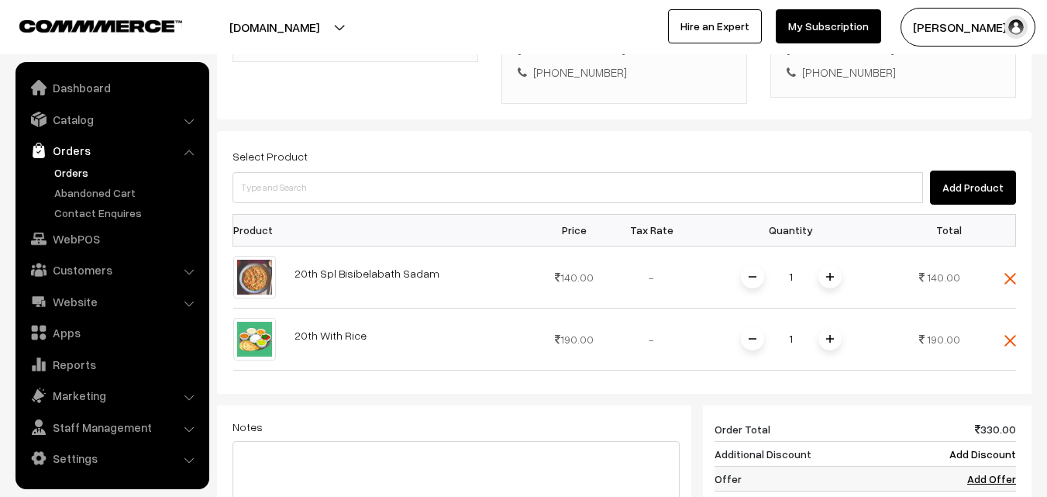
scroll to position [695, 0]
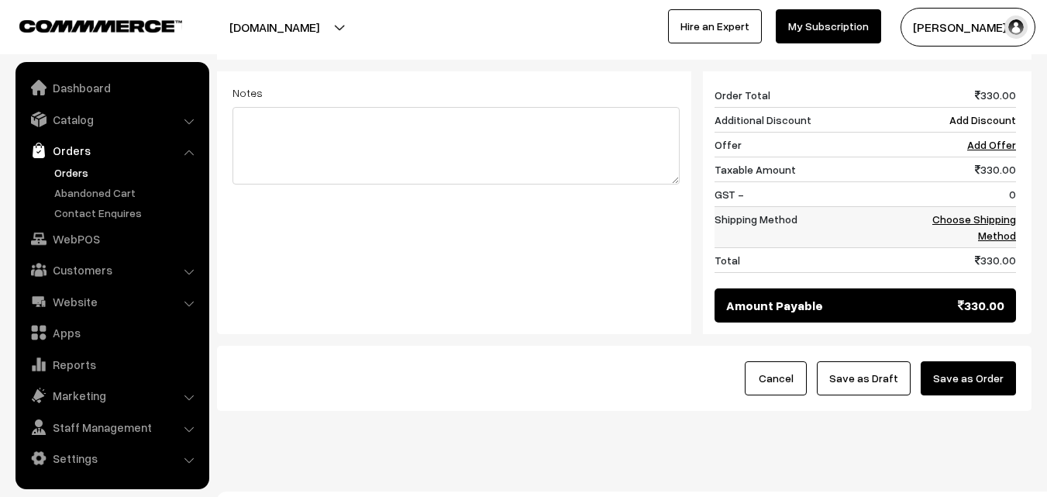
click at [994, 214] on link "Choose Shipping Method" at bounding box center [974, 226] width 84 height 29
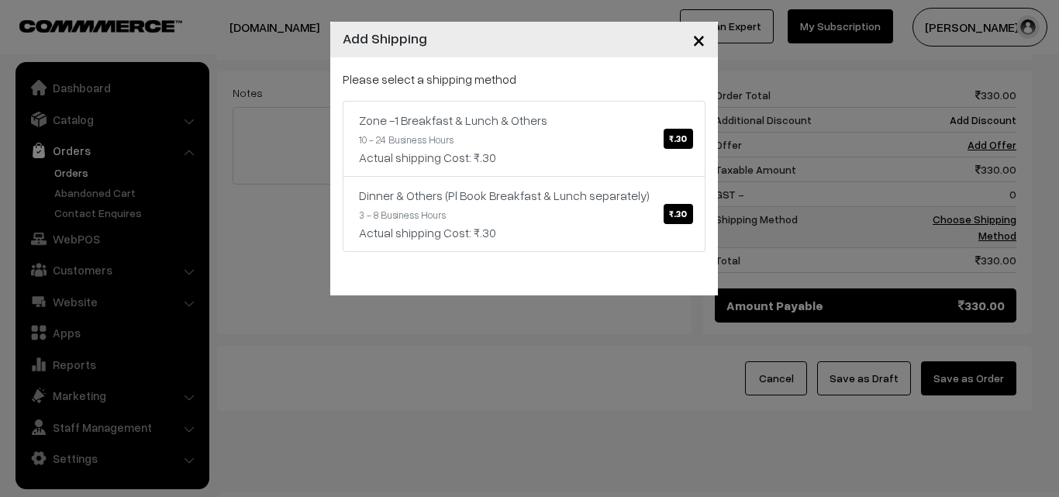
click at [989, 233] on div "× Add Shipping Please select a shipping method Zone -1 Breakfast & Lunch & Othe…" at bounding box center [529, 248] width 1059 height 497
click at [443, 122] on div "Zone -1 Breakfast & Lunch & Others ₹.30" at bounding box center [524, 120] width 330 height 19
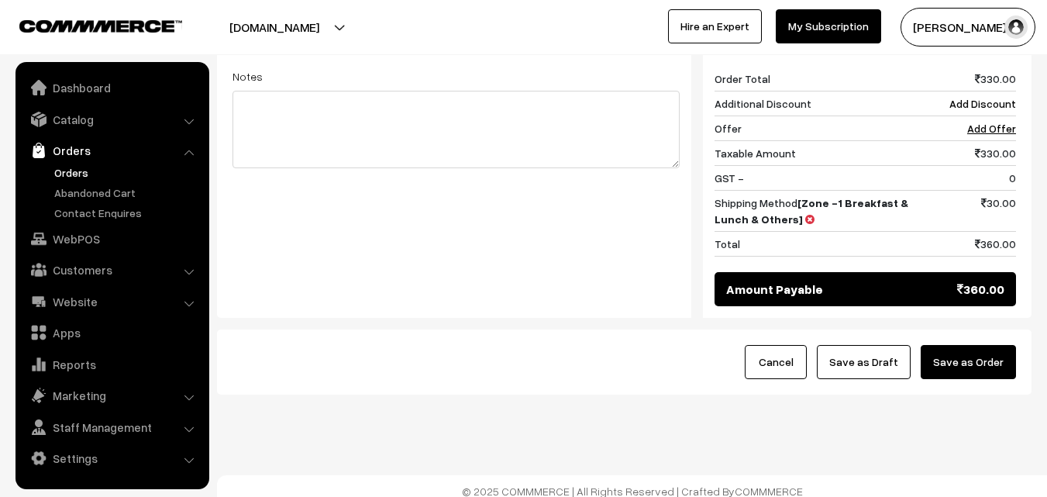
scroll to position [722, 0]
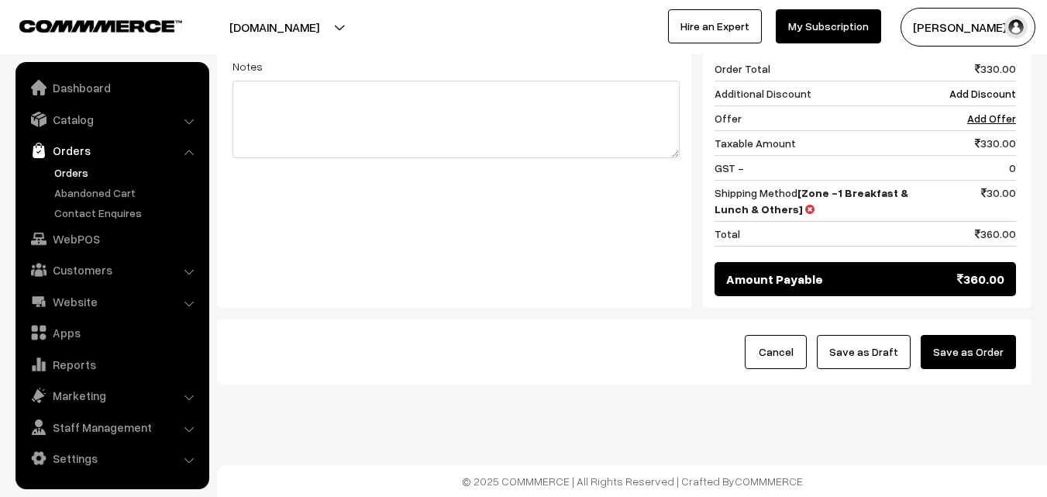
click at [853, 363] on button "Save as Draft" at bounding box center [864, 352] width 94 height 34
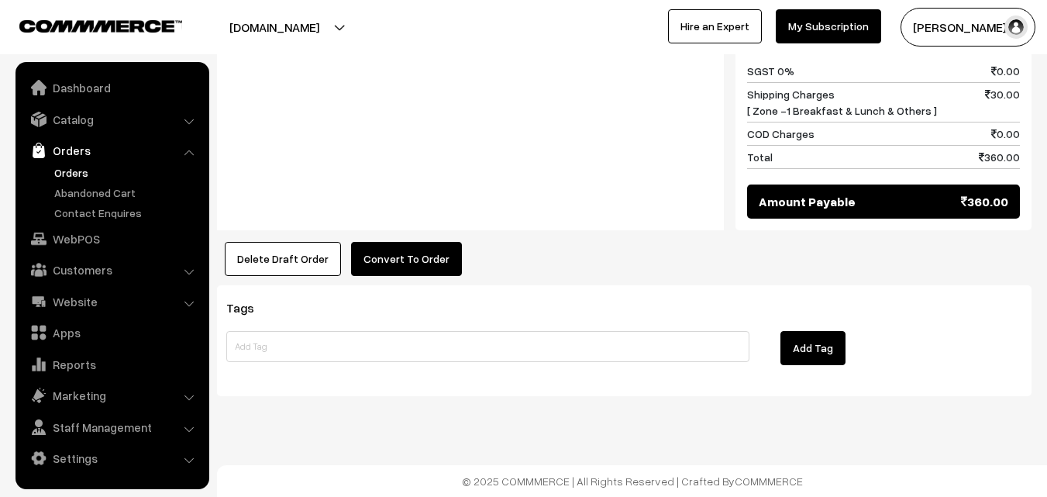
click at [410, 251] on button "Convert To Order" at bounding box center [406, 259] width 111 height 34
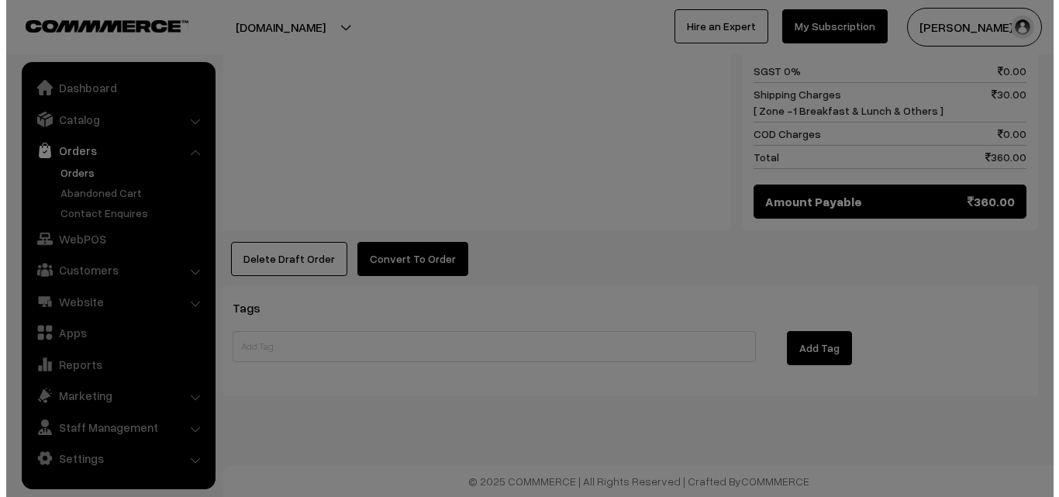
scroll to position [891, 0]
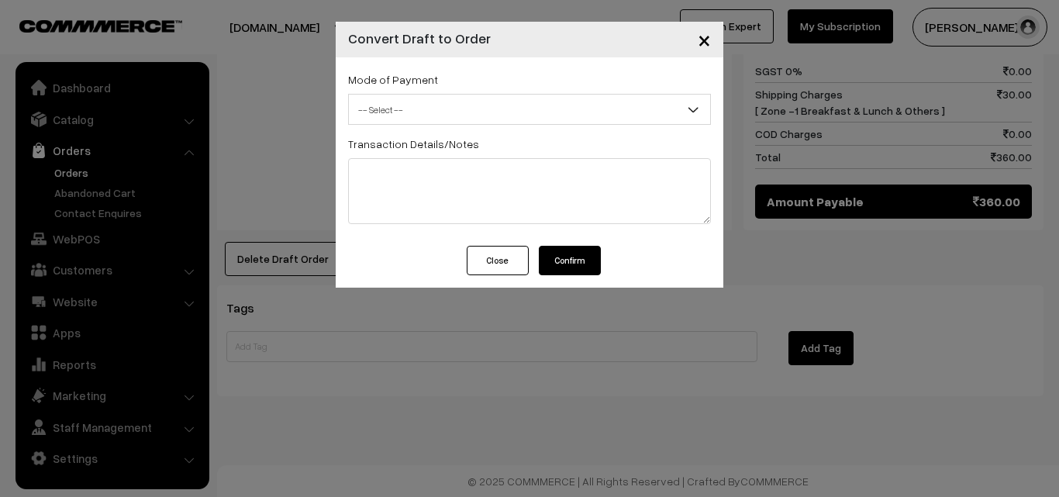
click at [462, 102] on span "-- Select --" at bounding box center [529, 109] width 361 height 27
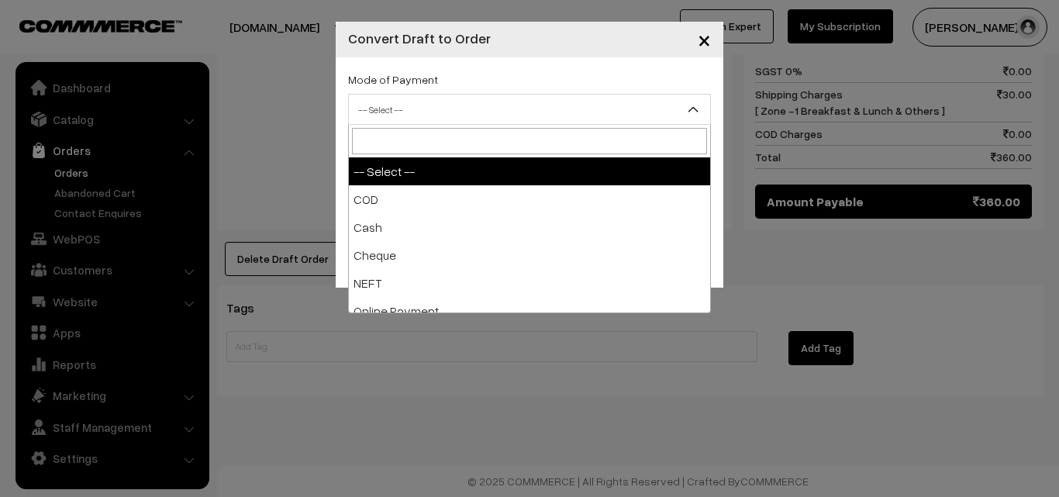
select select "2"
checkbox input "true"
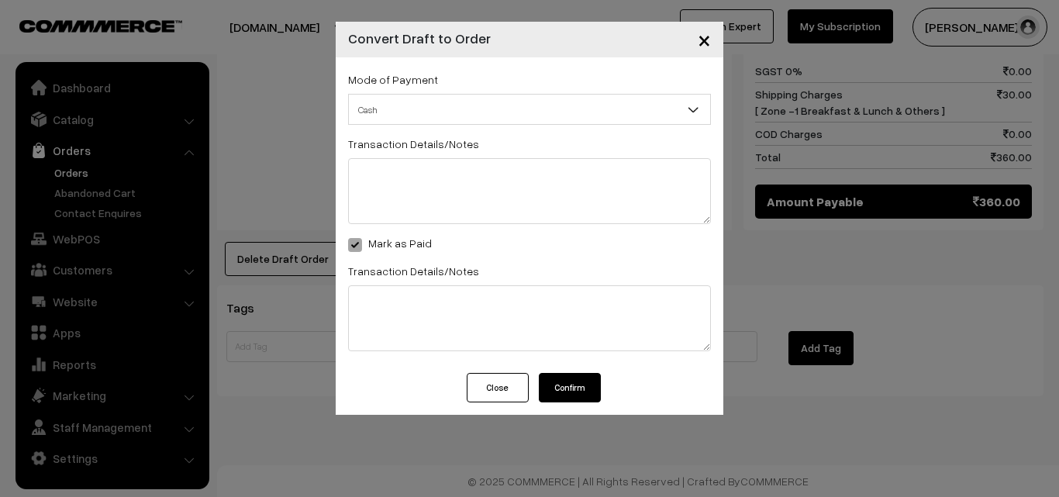
click at [577, 388] on button "Confirm" at bounding box center [570, 387] width 62 height 29
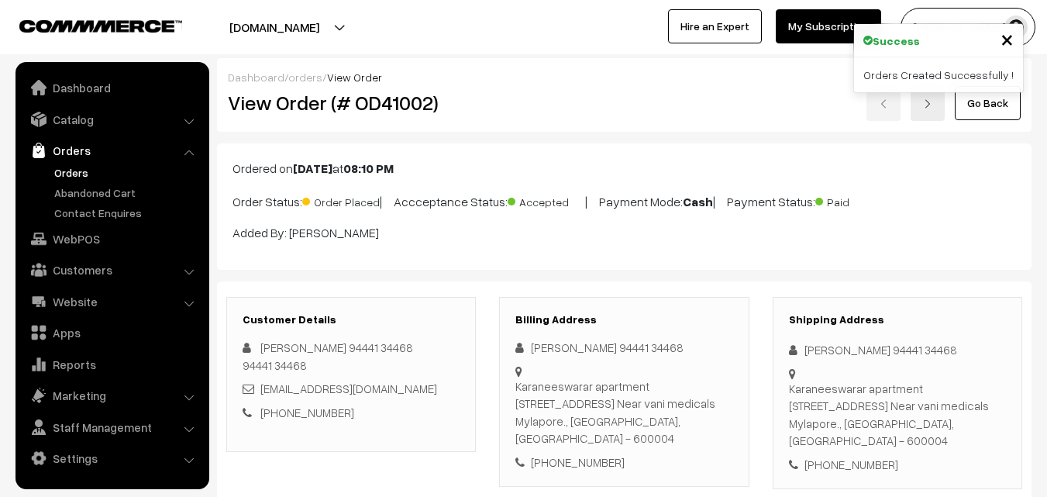
scroll to position [888, 0]
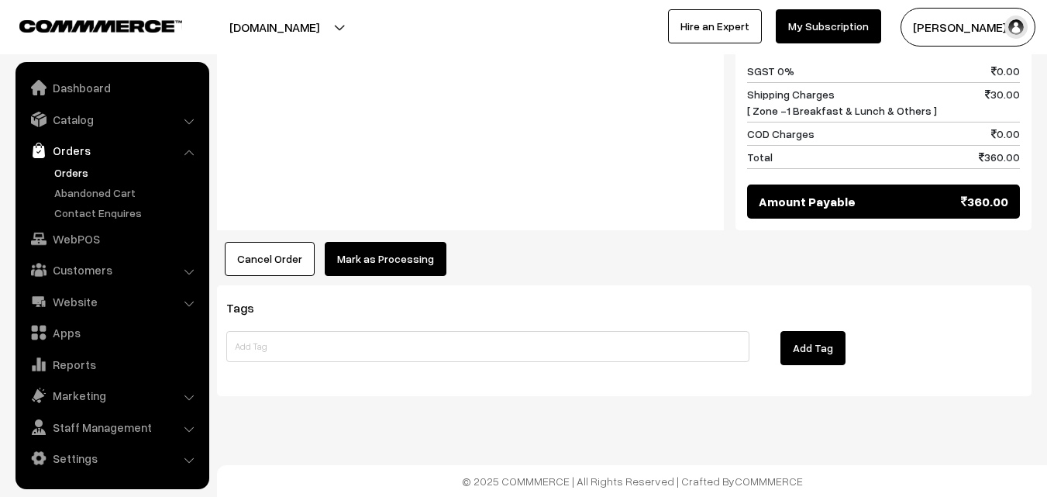
click at [380, 260] on button "Mark as Processing" at bounding box center [386, 259] width 122 height 34
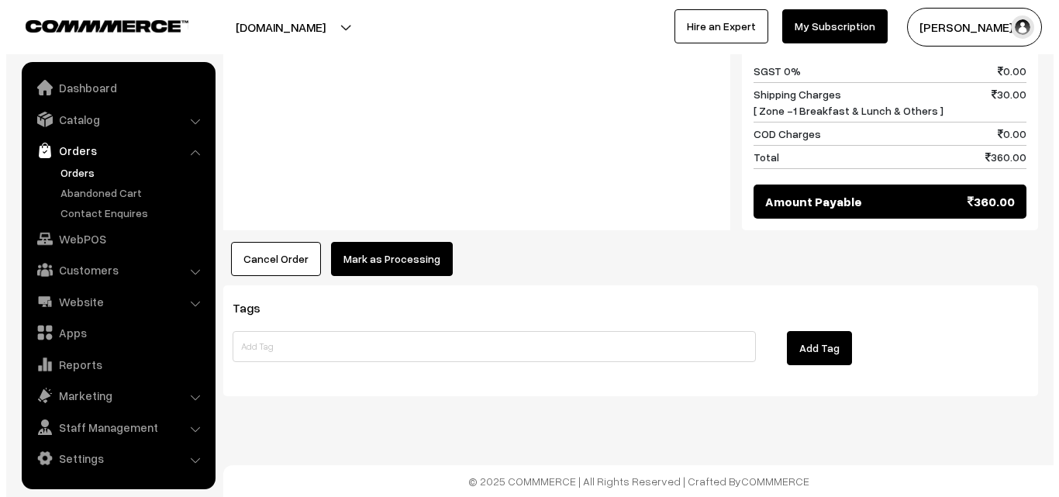
scroll to position [891, 0]
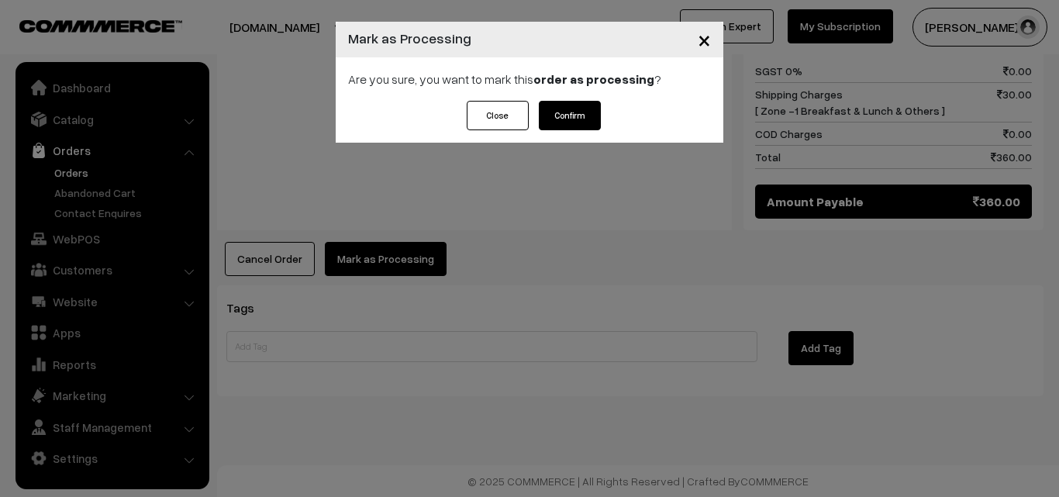
click at [572, 124] on button "Confirm" at bounding box center [570, 115] width 62 height 29
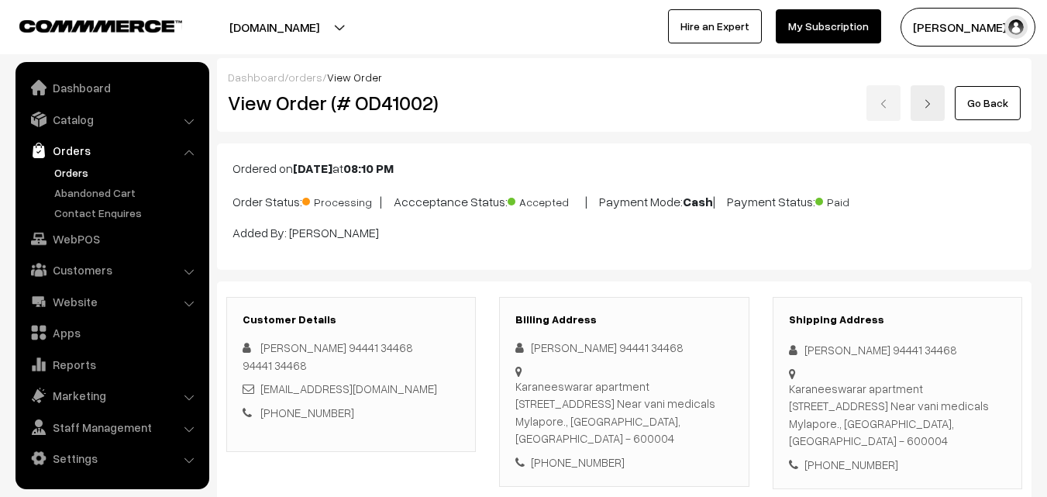
click at [284, 107] on h2 "View Order (# OD41002)" at bounding box center [352, 103] width 249 height 24
copy h2 "Order (# OD41002)"
drag, startPoint x: 279, startPoint y: 98, endPoint x: 486, endPoint y: 149, distance: 213.0
click at [462, 91] on h2 "View Order (# OD41002)" at bounding box center [352, 103] width 249 height 24
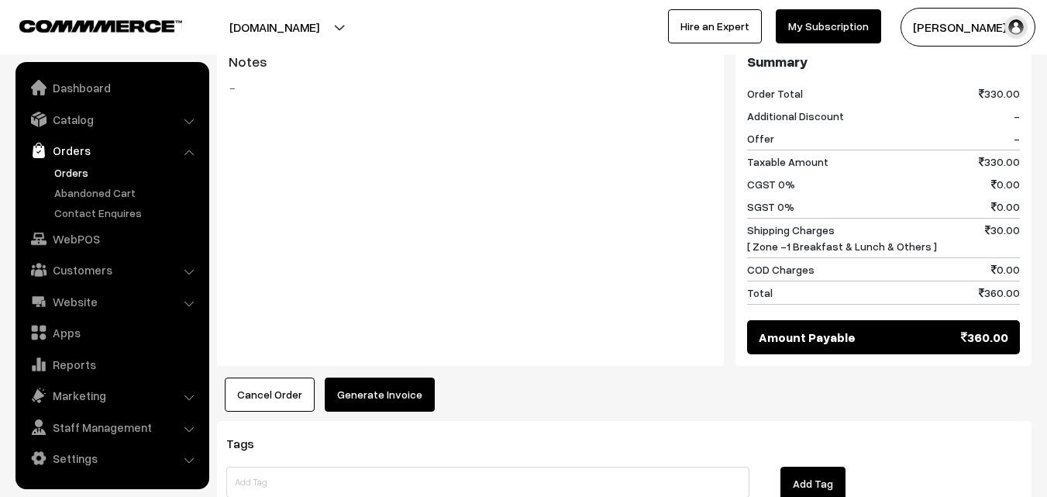
scroll to position [888, 0]
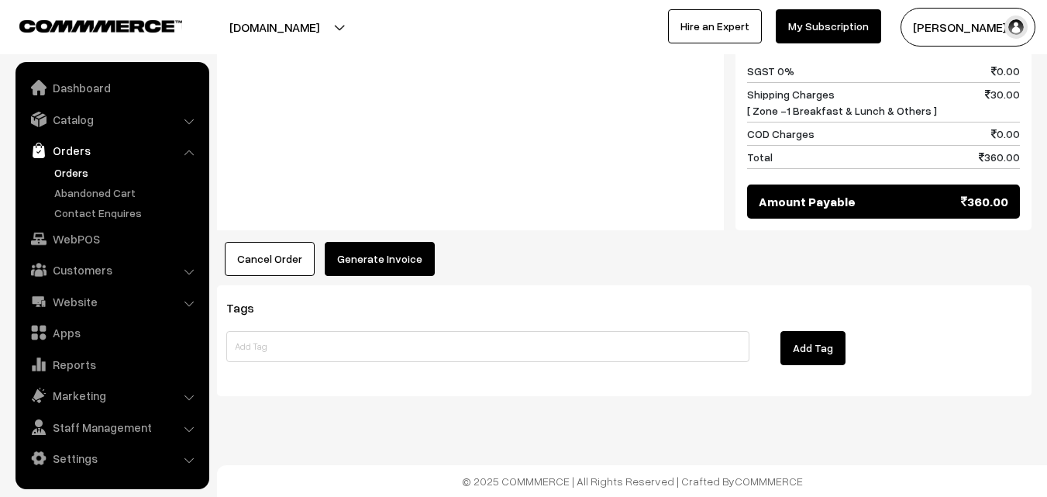
click at [388, 251] on button "Generate Invoice" at bounding box center [380, 259] width 110 height 34
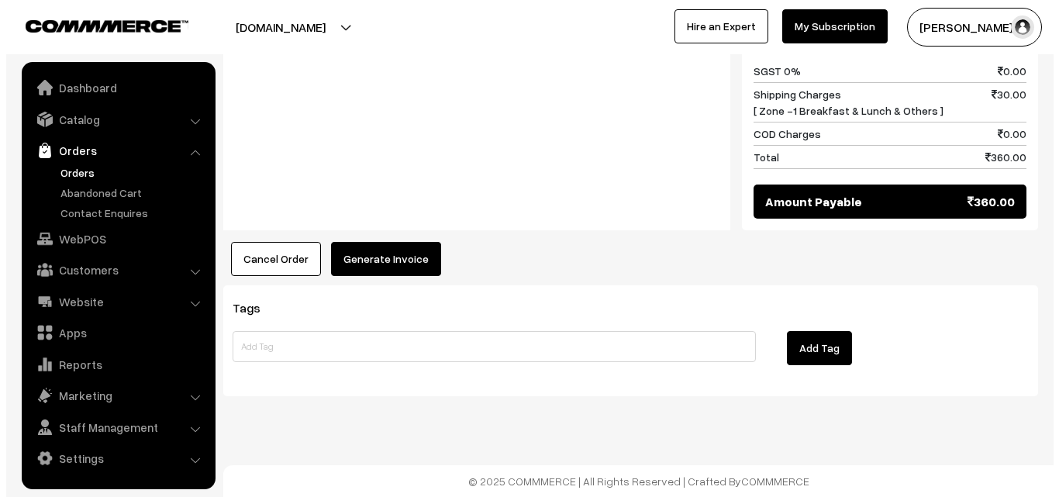
scroll to position [891, 0]
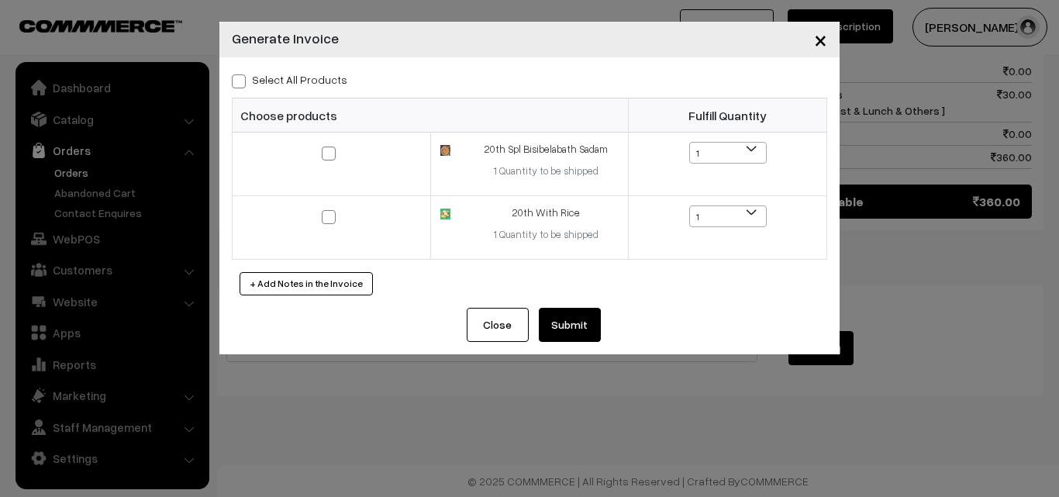
click at [321, 82] on label "Select All Products" at bounding box center [289, 79] width 115 height 16
click at [242, 82] on input "Select All Products" at bounding box center [237, 79] width 10 height 10
checkbox input "true"
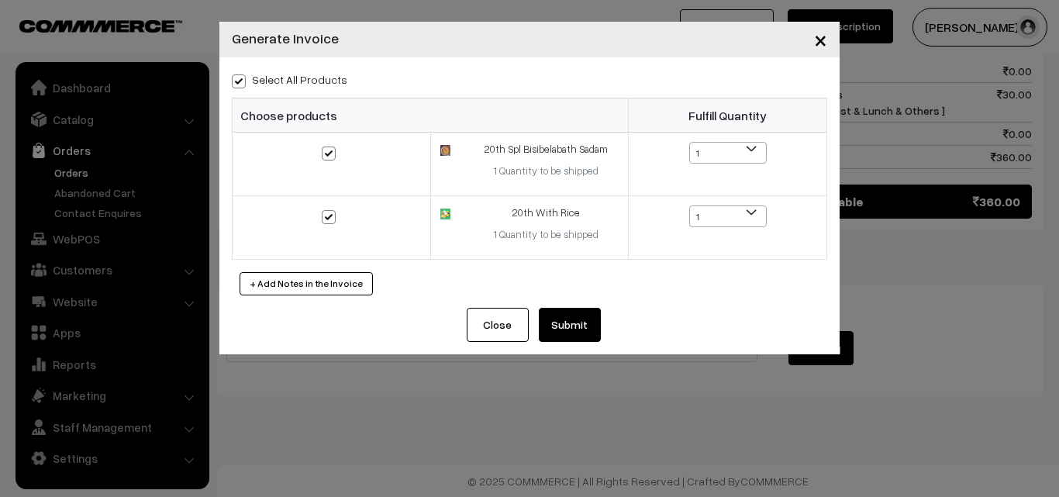
click at [564, 326] on button "Submit" at bounding box center [570, 325] width 62 height 34
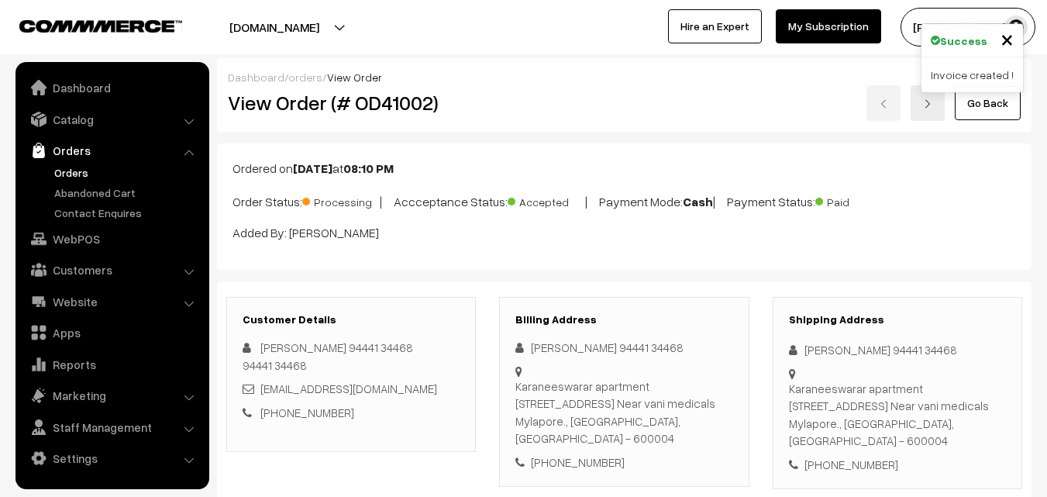
scroll to position [888, 0]
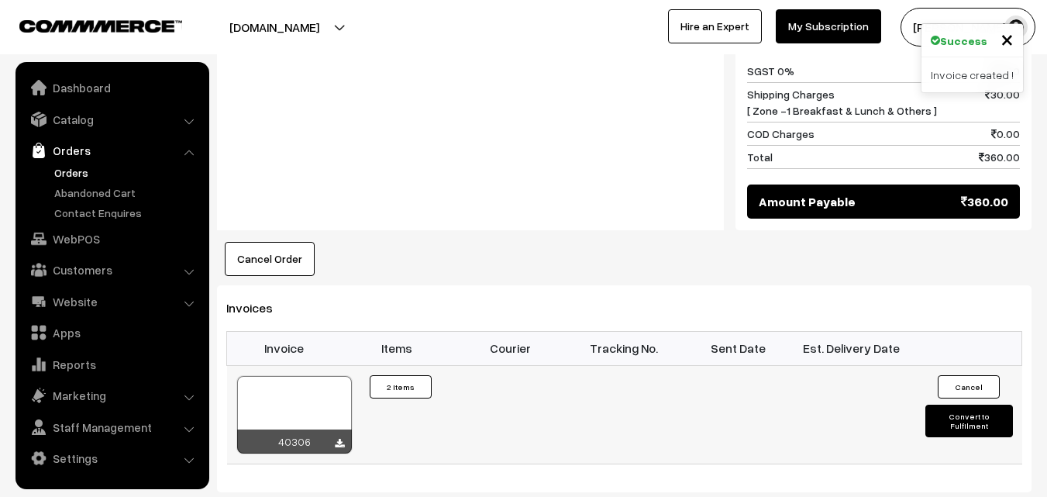
click at [307, 409] on div at bounding box center [294, 415] width 115 height 78
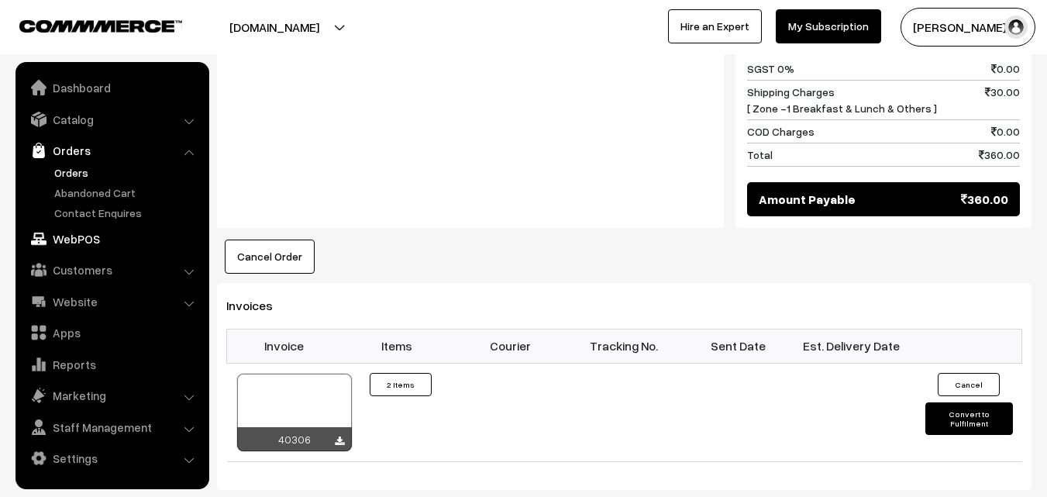
click at [67, 249] on link "WebPOS" at bounding box center [111, 239] width 184 height 28
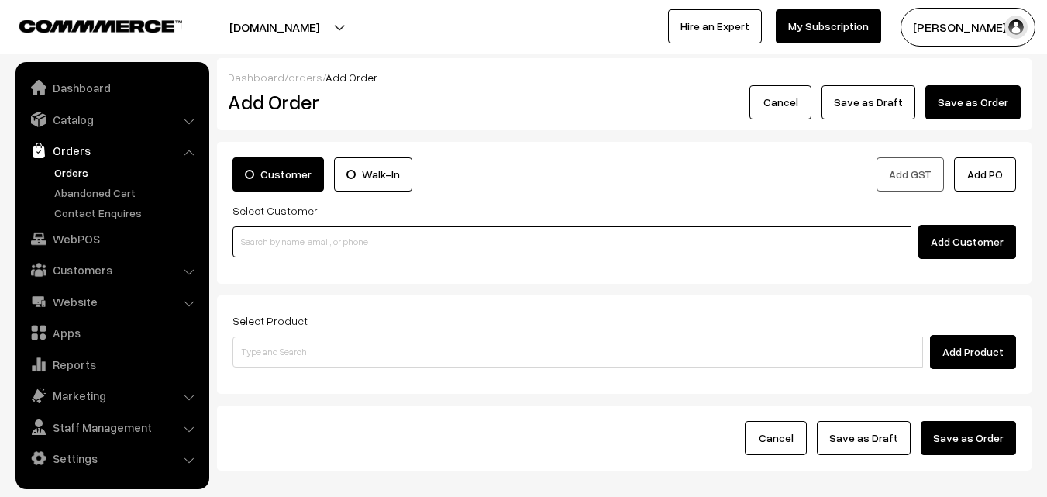
click at [264, 248] on input at bounding box center [572, 241] width 679 height 31
paste input "80569 32293"
click at [277, 232] on input "80569 32293" at bounding box center [572, 241] width 679 height 31
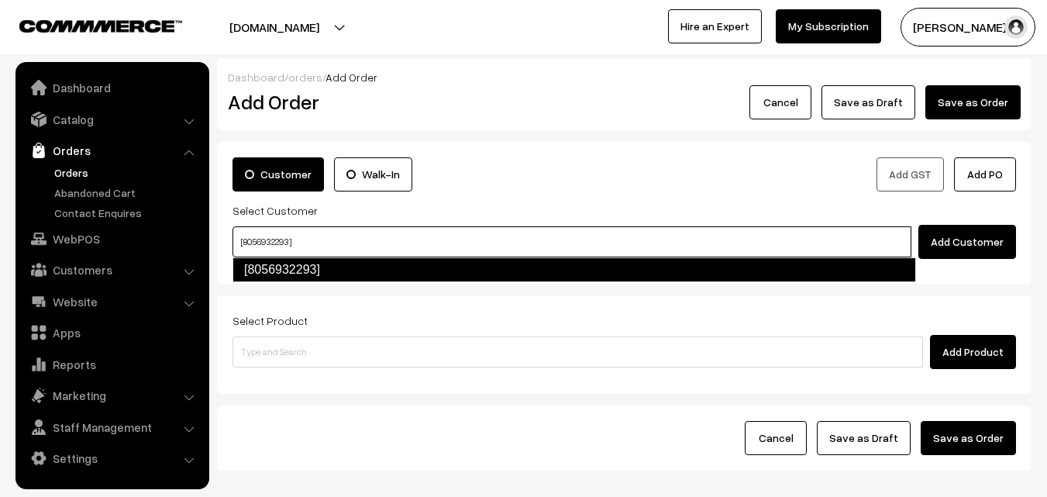
type input "[8056932293]"
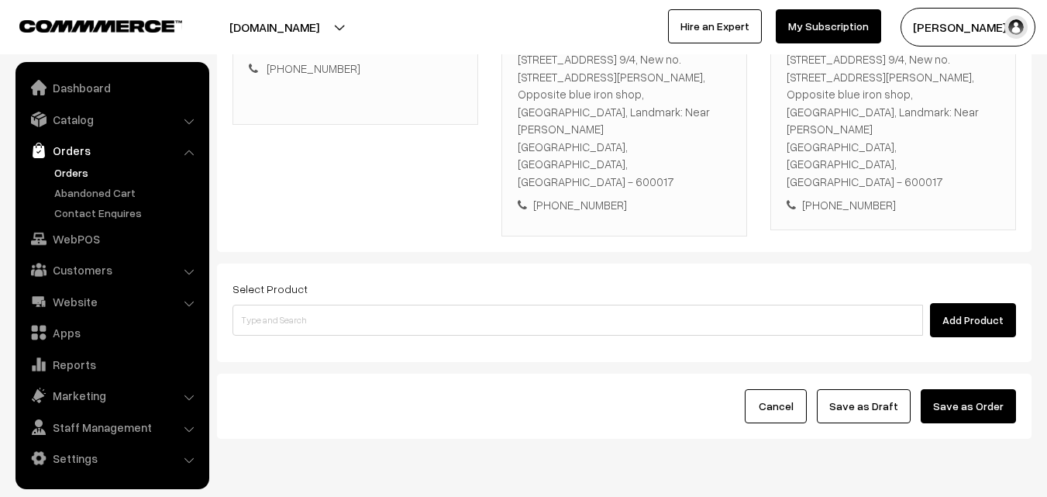
scroll to position [300, 0]
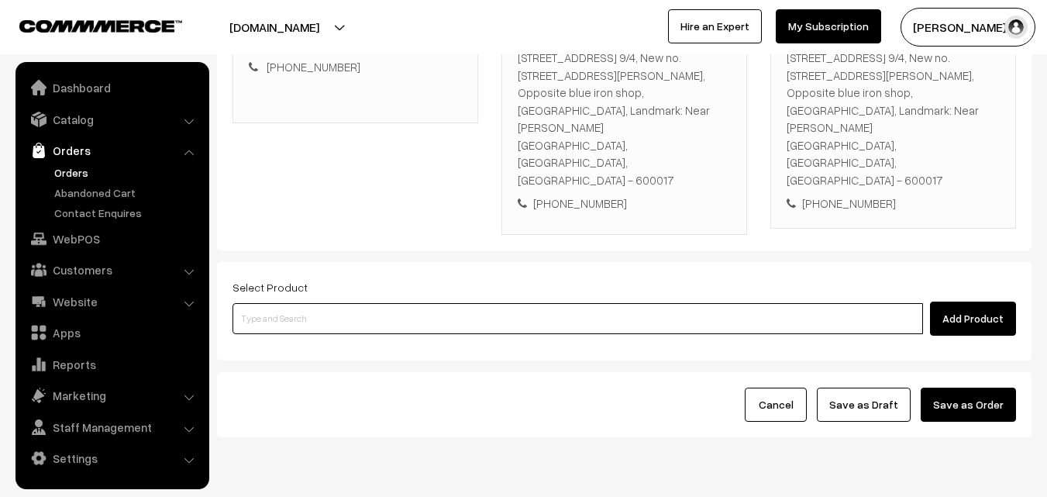
click at [581, 303] on input at bounding box center [578, 318] width 691 height 31
click at [378, 303] on input at bounding box center [578, 318] width 691 height 31
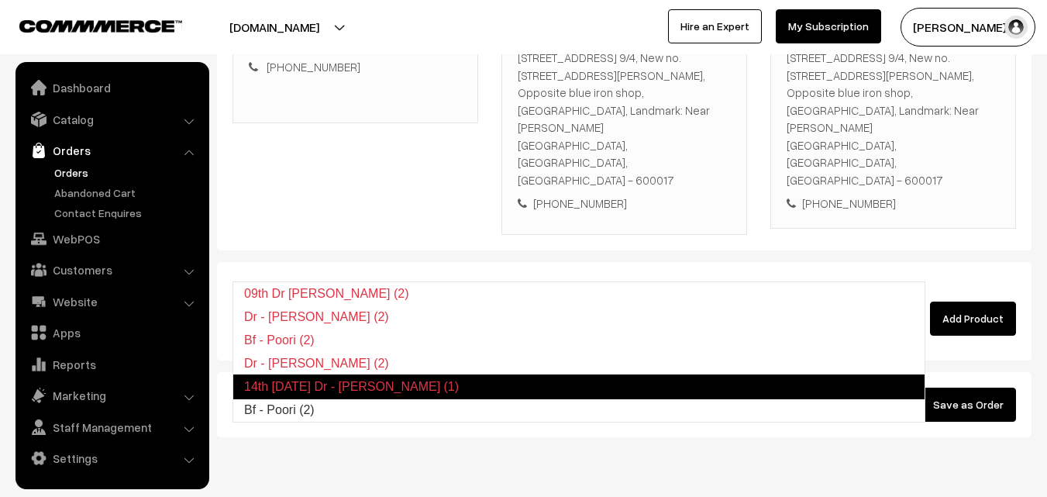
type input "Bf - Poori (2)"
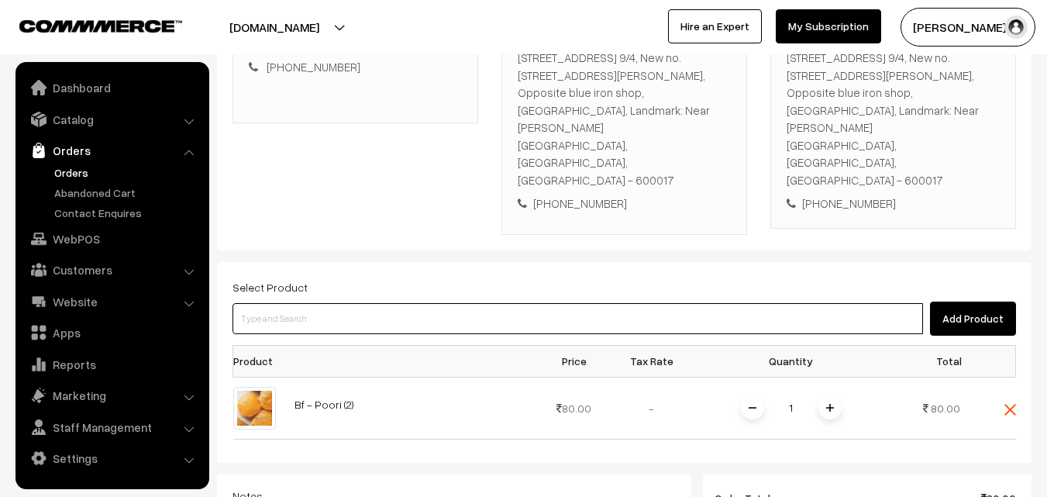
click at [378, 303] on input at bounding box center [578, 318] width 691 height 31
click at [360, 303] on input at bounding box center [578, 318] width 691 height 31
click at [322, 303] on input at bounding box center [578, 318] width 691 height 31
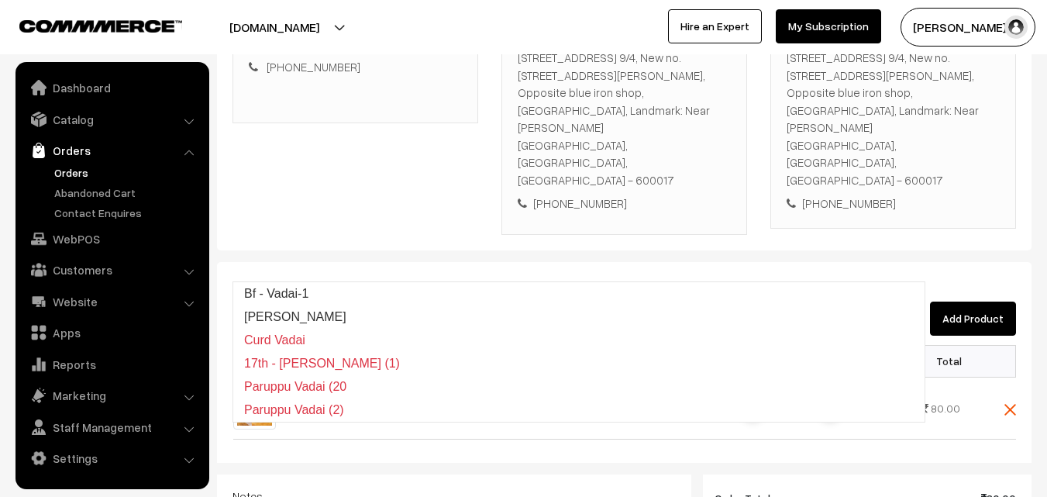
type input "Bf - Vadai-1"
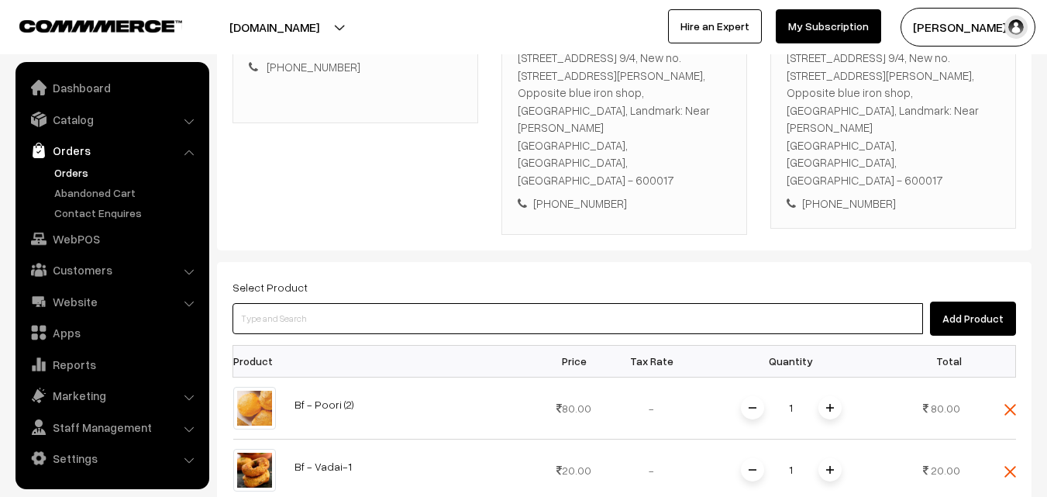
click at [384, 303] on input at bounding box center [578, 318] width 691 height 31
type input "v"
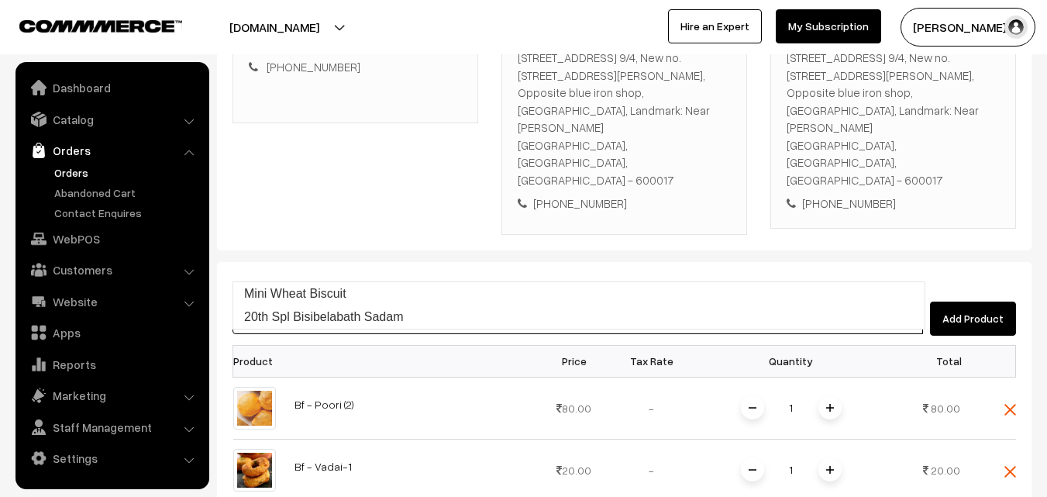
type input "20th Spl Bisibelabath Sadam"
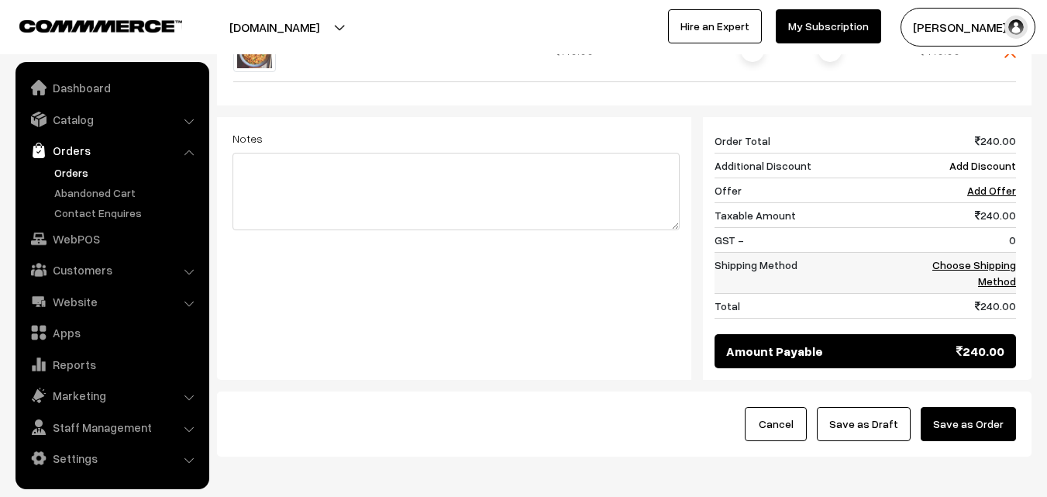
scroll to position [801, 0]
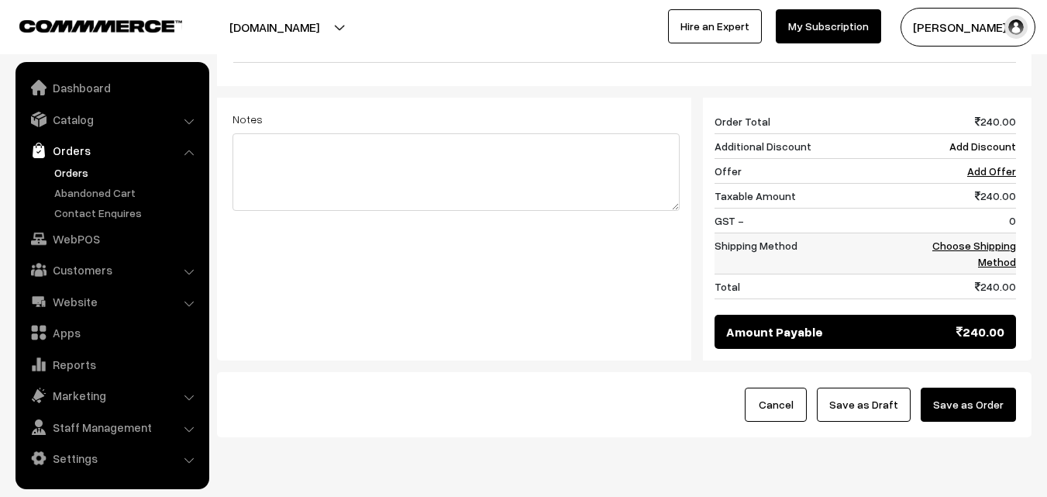
click at [1002, 239] on link "Choose Shipping Method" at bounding box center [974, 253] width 84 height 29
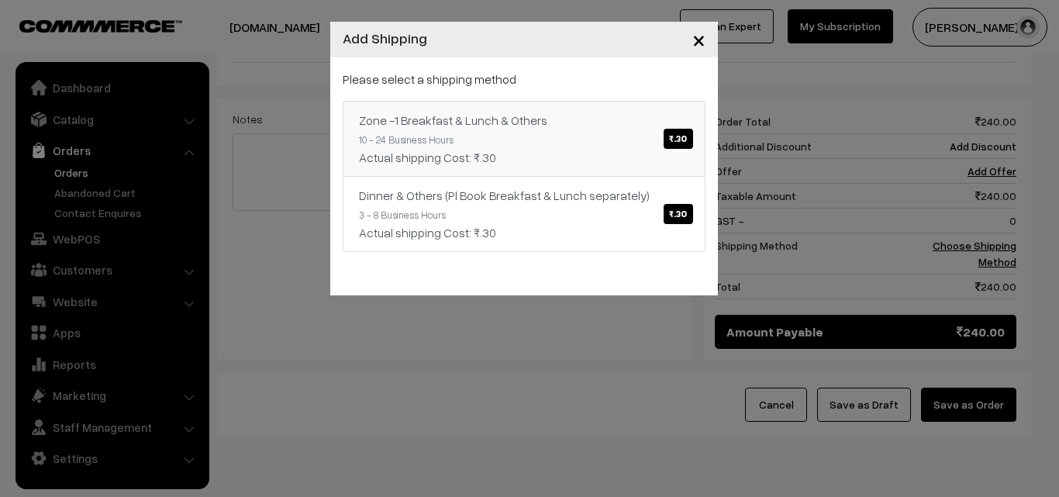
click at [542, 102] on link "Zone -1 Breakfast & Lunch & Others ₹.30 10 - 24 Business Hours Actual shipping …" at bounding box center [524, 139] width 363 height 76
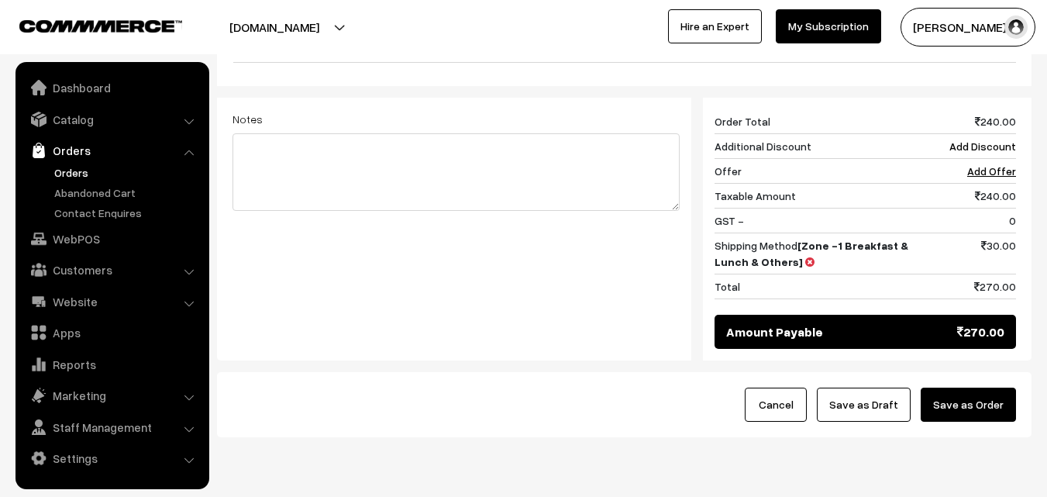
click at [850, 388] on button "Save as Draft" at bounding box center [864, 405] width 94 height 34
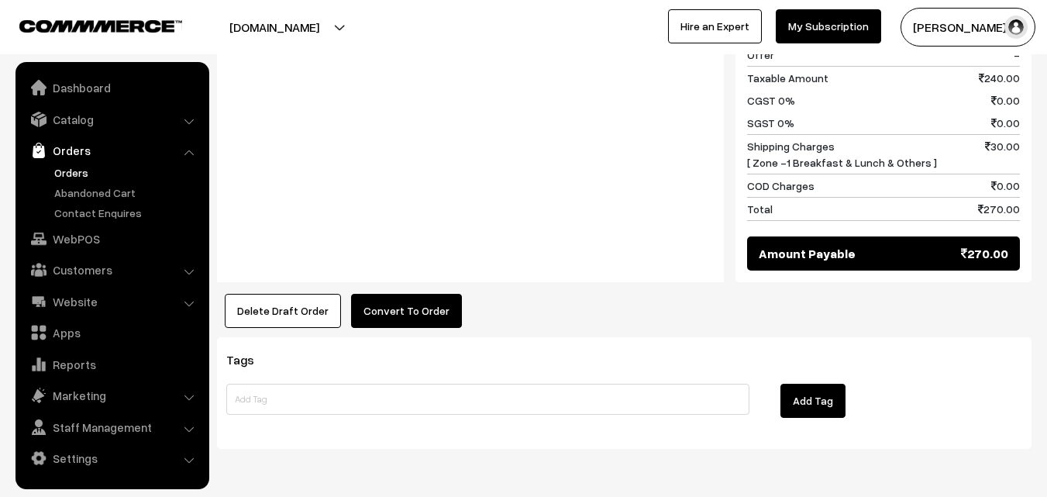
click at [412, 220] on div "Notes -" at bounding box center [470, 121] width 507 height 324
click at [405, 294] on button "Convert To Order" at bounding box center [406, 311] width 111 height 34
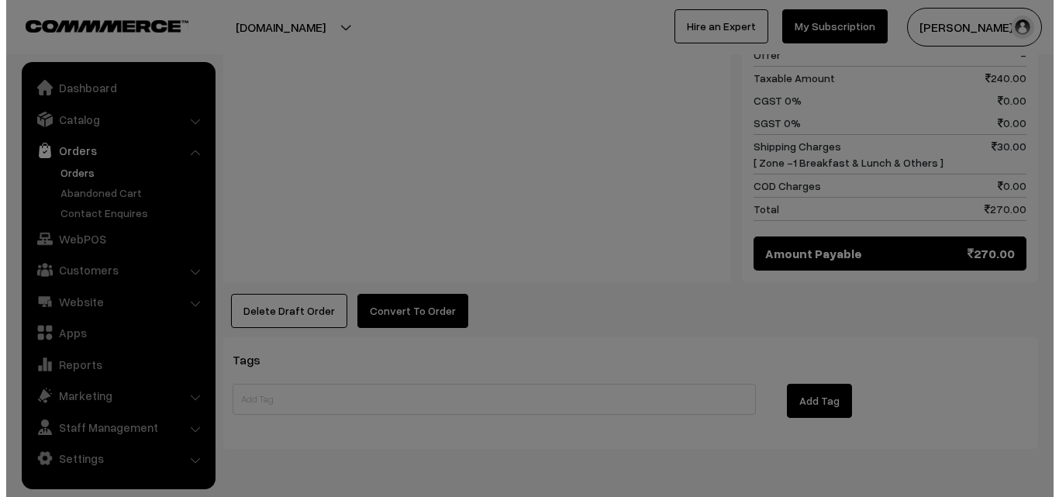
scroll to position [999, 0]
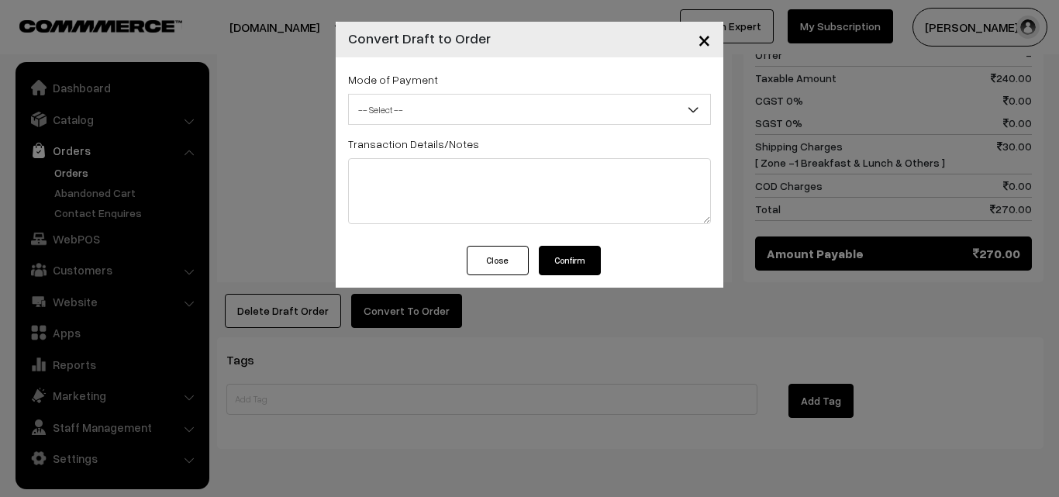
click at [456, 105] on span "-- Select --" at bounding box center [529, 109] width 361 height 27
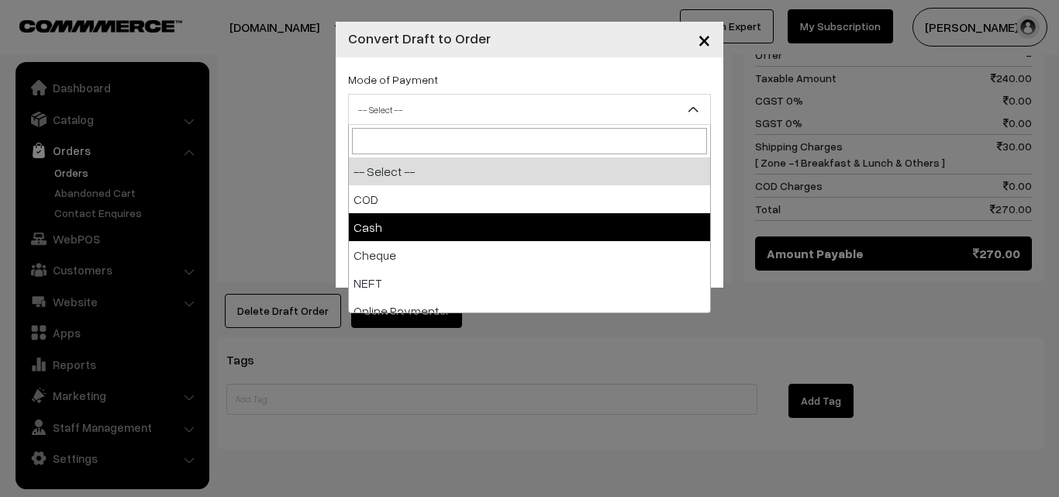
select select "2"
checkbox input "true"
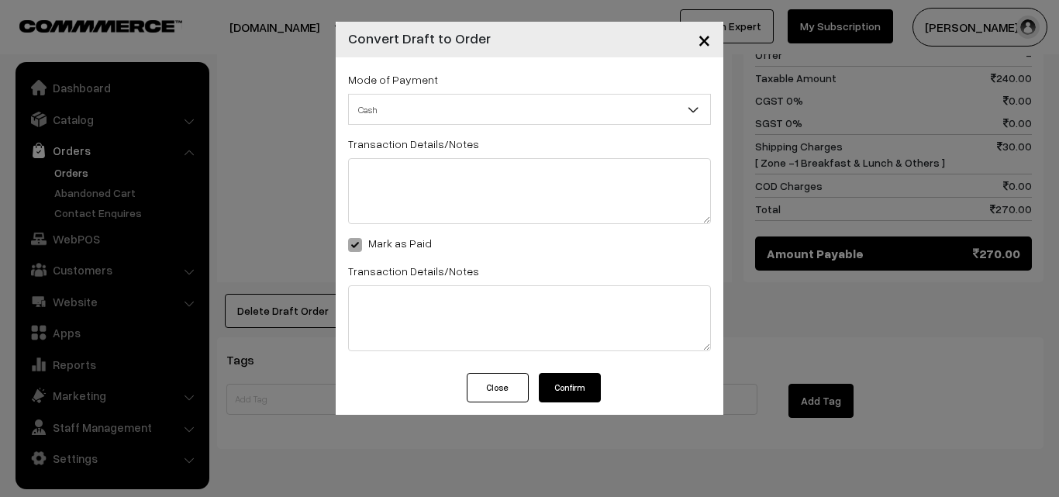
click at [582, 373] on button "Confirm" at bounding box center [570, 387] width 62 height 29
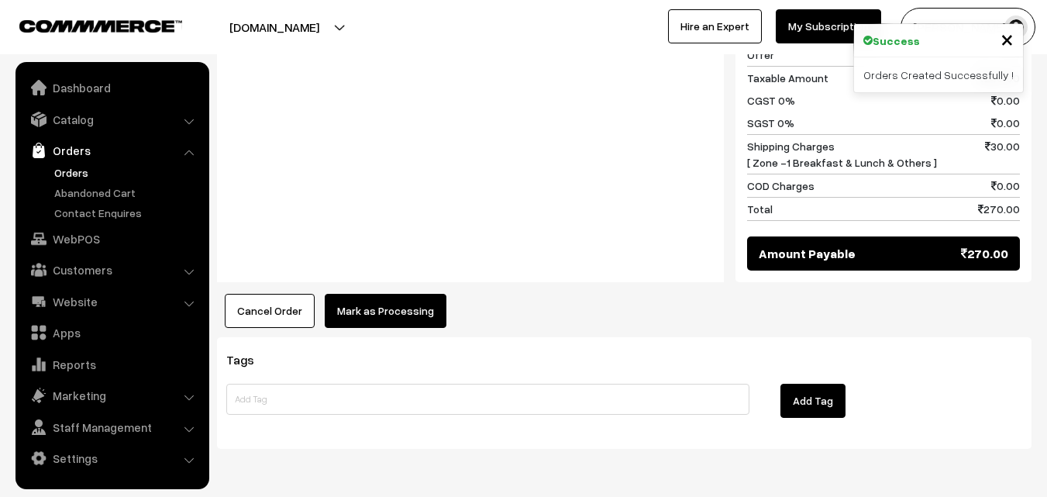
click at [368, 294] on button "Mark as Processing" at bounding box center [386, 311] width 122 height 34
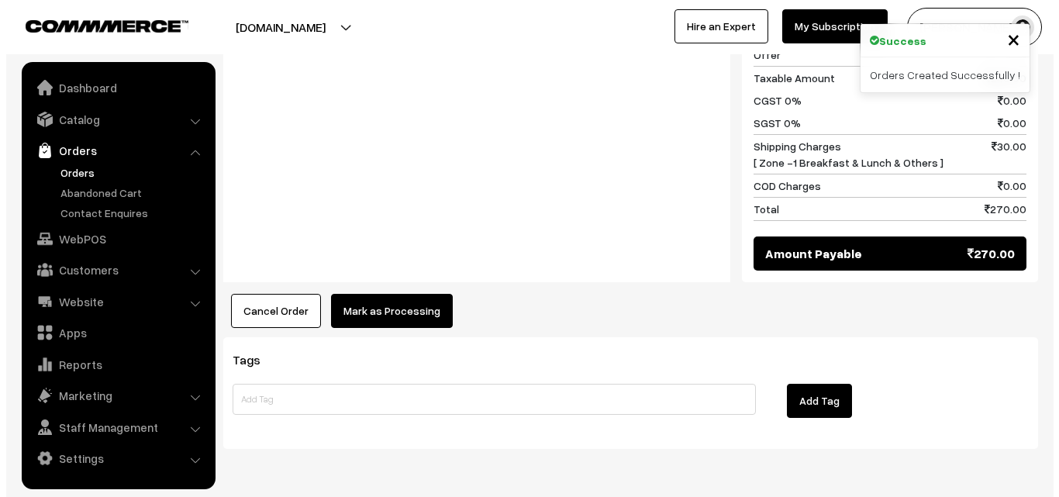
scroll to position [999, 0]
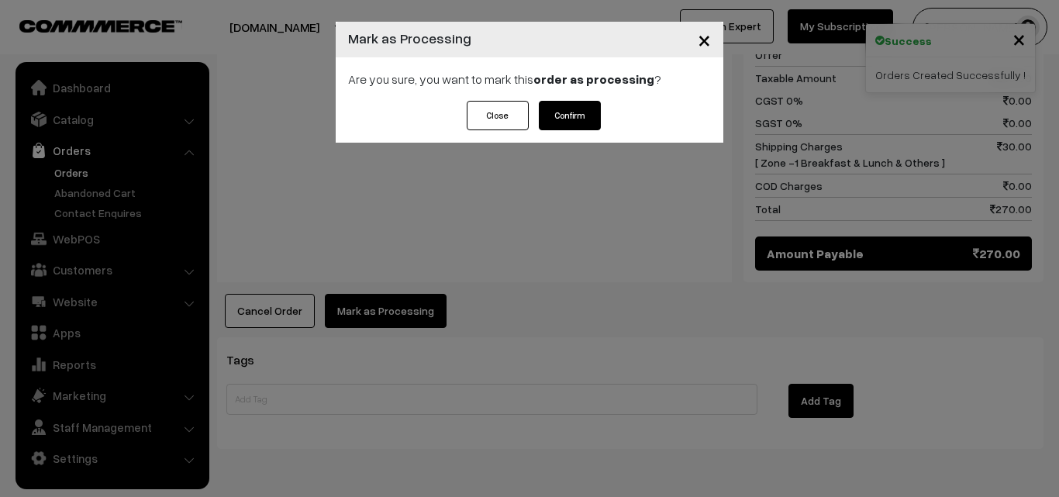
click at [569, 120] on button "Confirm" at bounding box center [570, 115] width 62 height 29
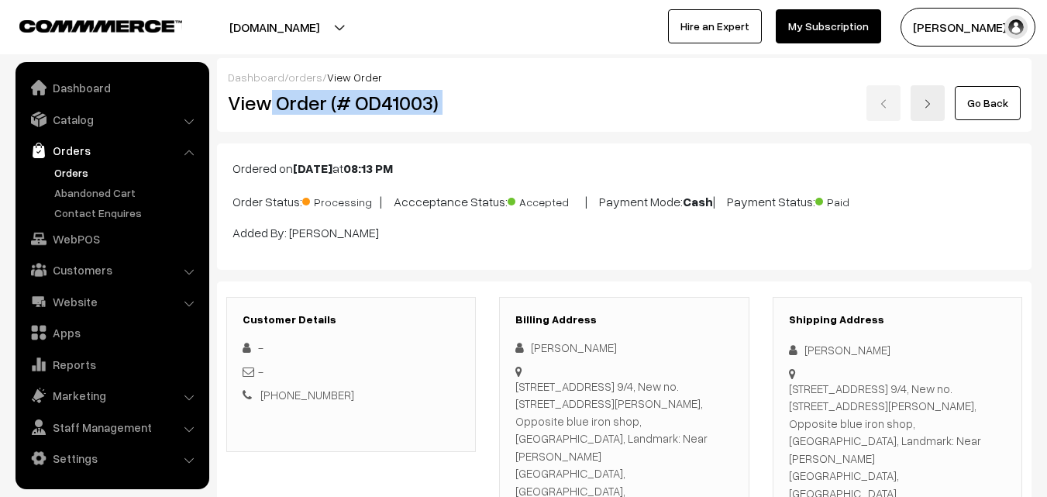
drag, startPoint x: 273, startPoint y: 96, endPoint x: 567, endPoint y: 136, distance: 296.5
click at [578, 108] on div "View Order (# OD41003) Go Back" at bounding box center [624, 103] width 816 height 36
copy div "Order (# OD41003)"
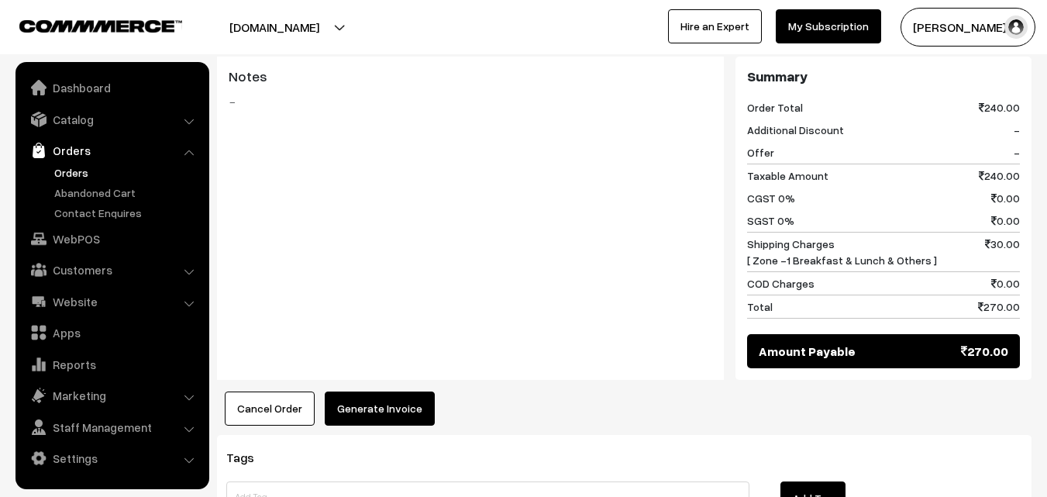
scroll to position [995, 0]
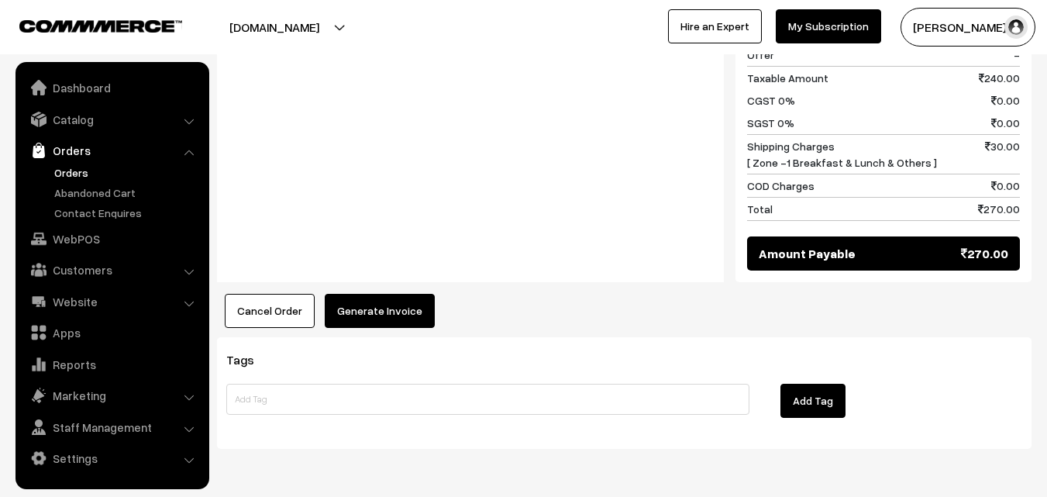
click at [377, 294] on button "Generate Invoice" at bounding box center [380, 311] width 110 height 34
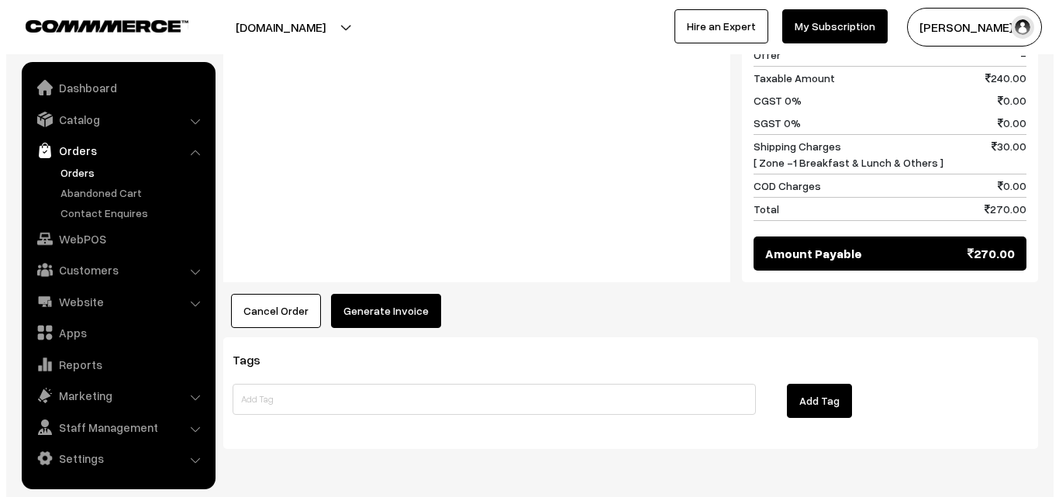
scroll to position [999, 0]
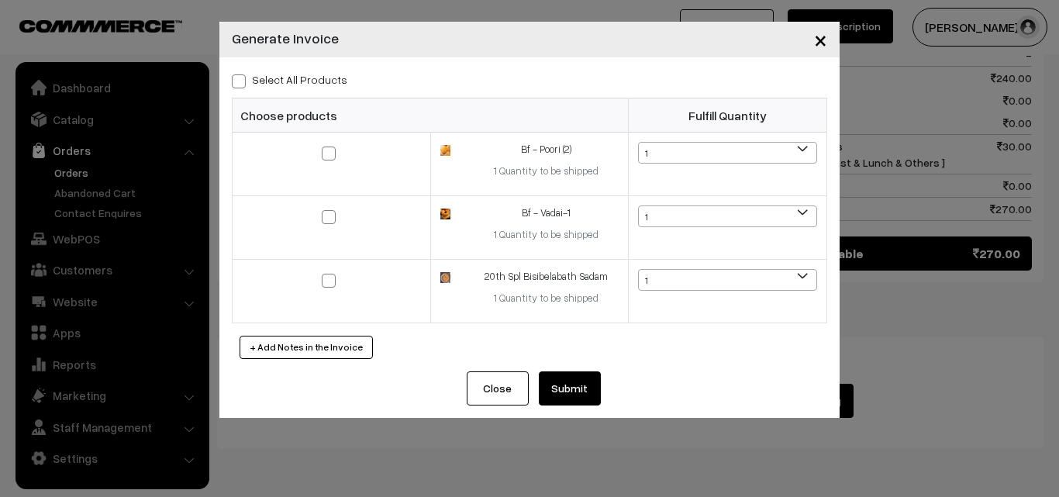
click at [284, 84] on label "Select All Products" at bounding box center [289, 79] width 115 height 16
click at [242, 84] on input "Select All Products" at bounding box center [237, 79] width 10 height 10
checkbox input "true"
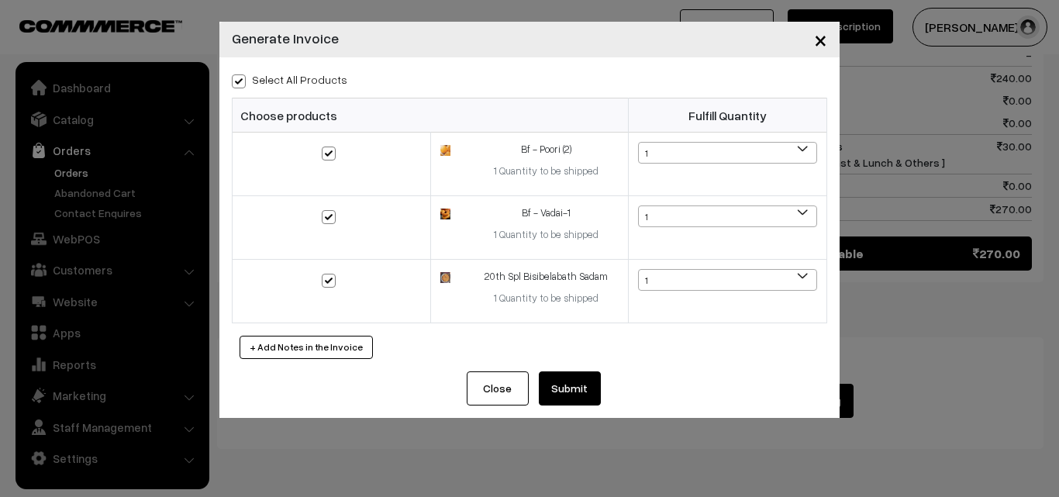
checkbox input "true"
click at [588, 395] on button "Submit" at bounding box center [570, 388] width 62 height 34
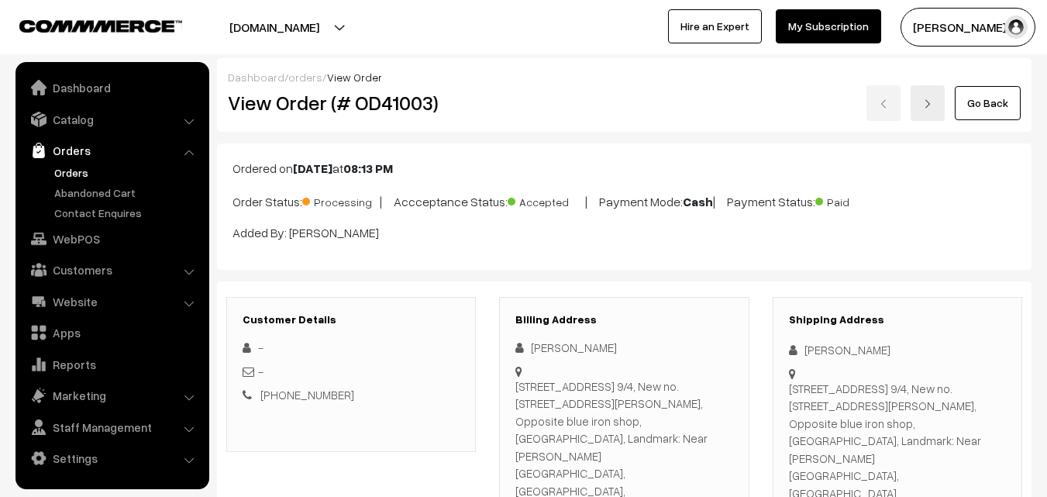
scroll to position [995, 0]
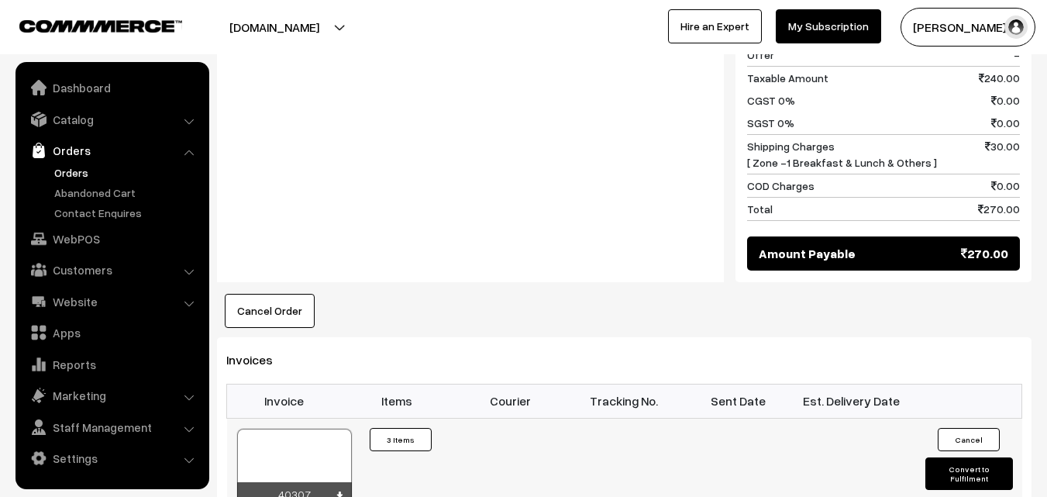
click at [281, 429] on div at bounding box center [294, 468] width 115 height 78
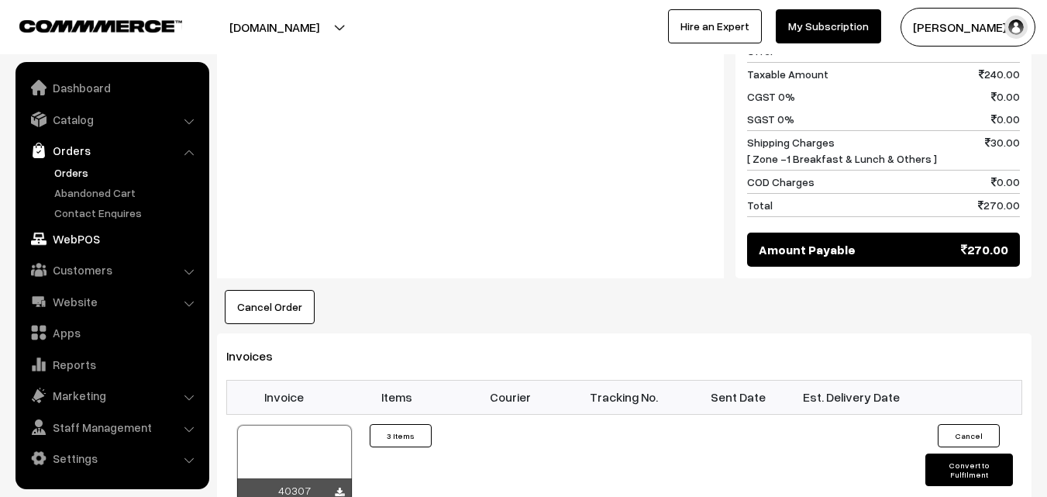
click at [88, 233] on link "WebPOS" at bounding box center [111, 239] width 184 height 28
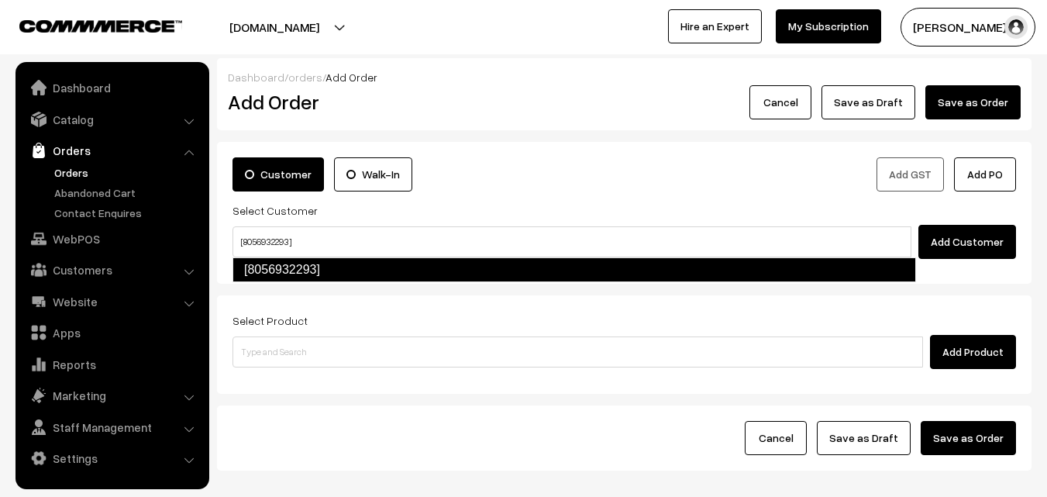
type input "[8056932293]"
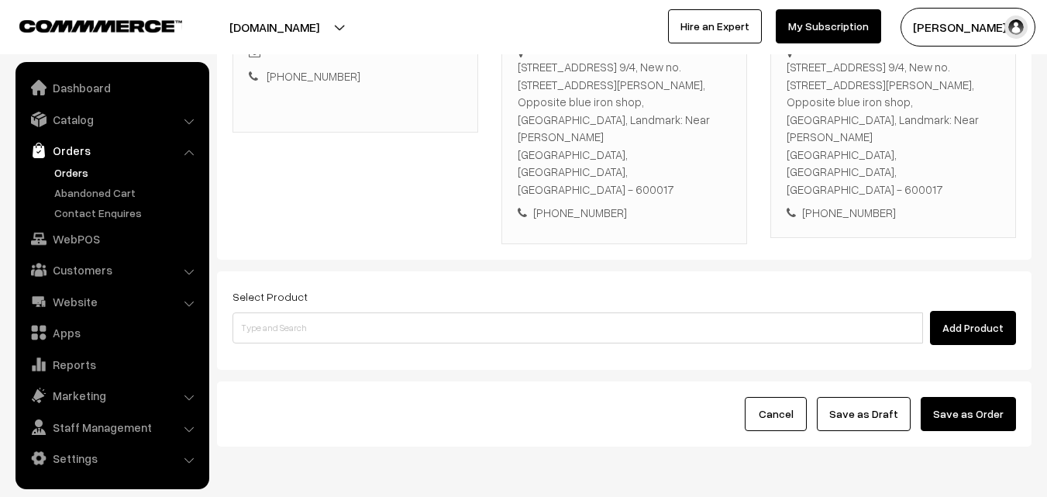
scroll to position [300, 0]
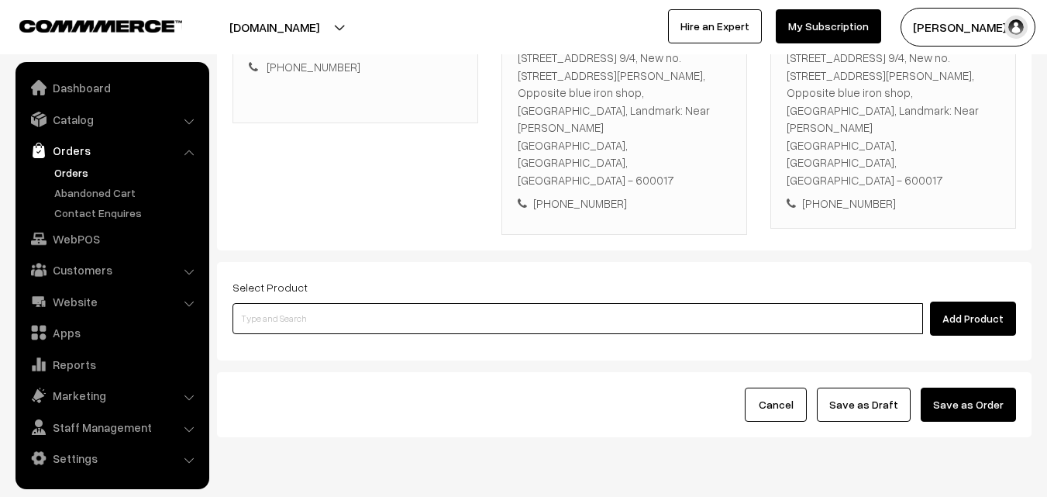
click at [308, 303] on input at bounding box center [578, 318] width 691 height 31
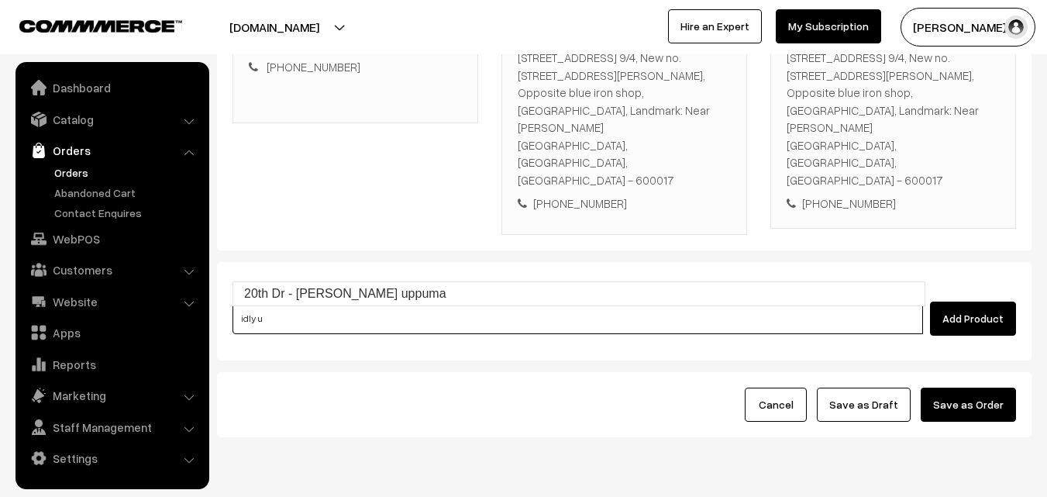
type input "20th Dr - [PERSON_NAME] uppuma"
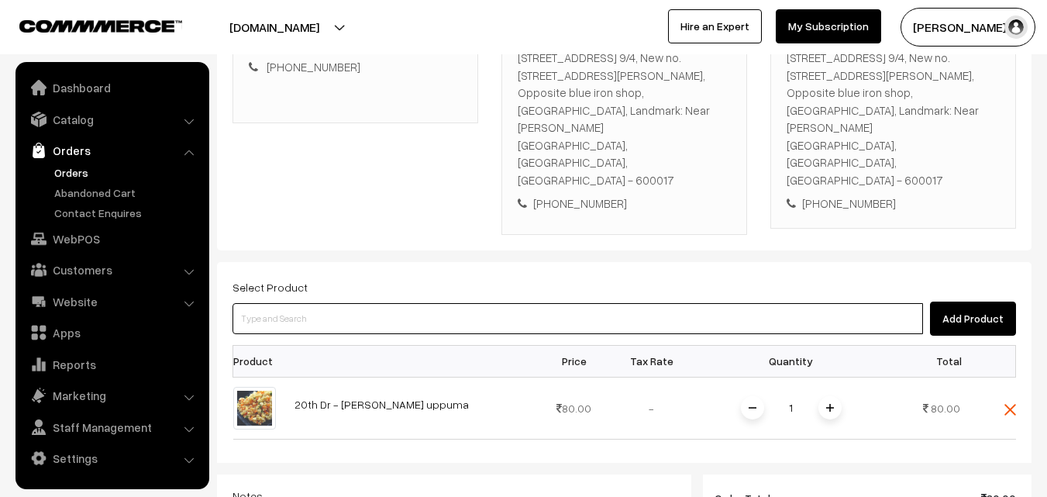
click at [408, 303] on input at bounding box center [578, 318] width 691 height 31
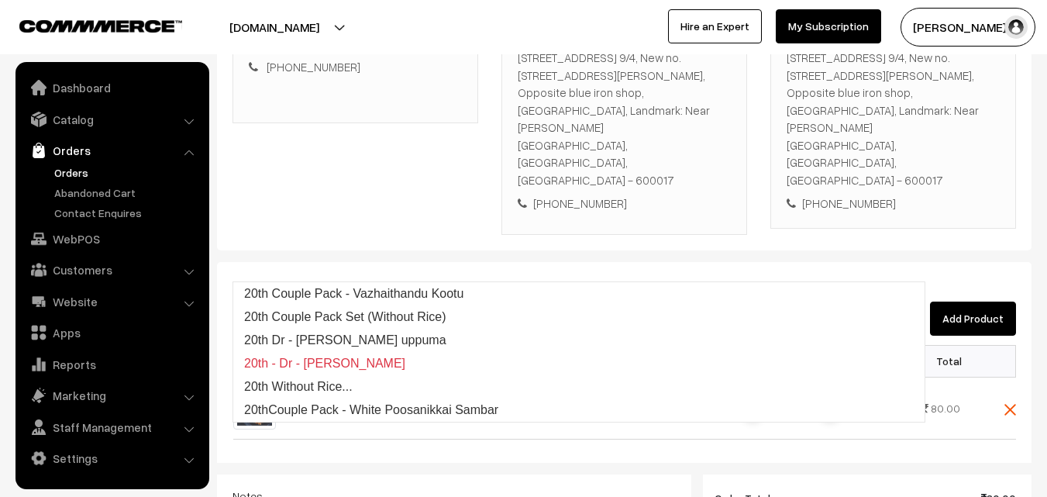
type input "20"
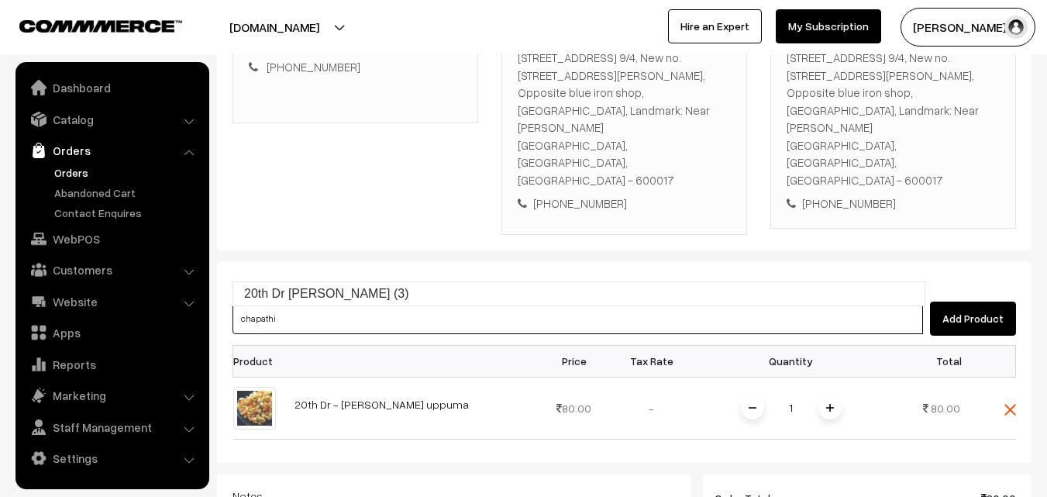
type input "20th Dr [PERSON_NAME] (3)"
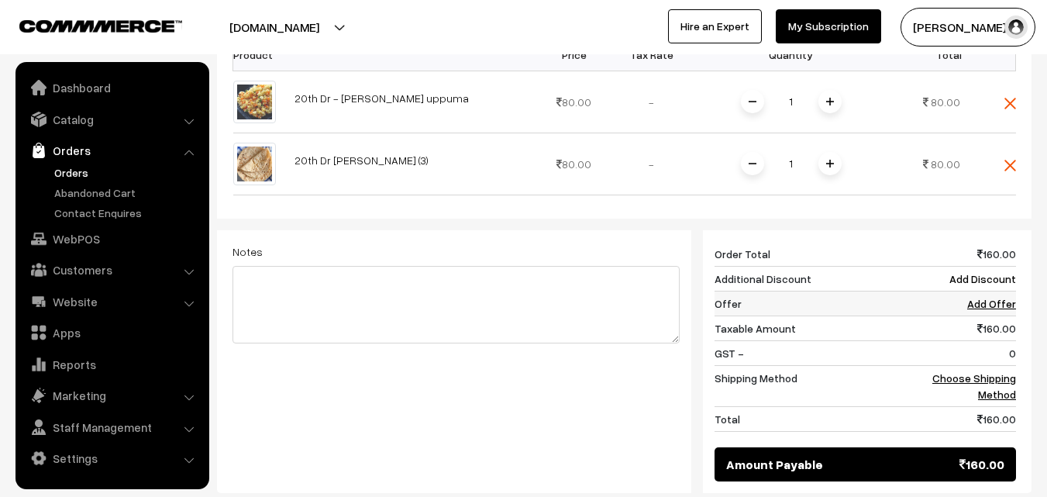
scroll to position [610, 0]
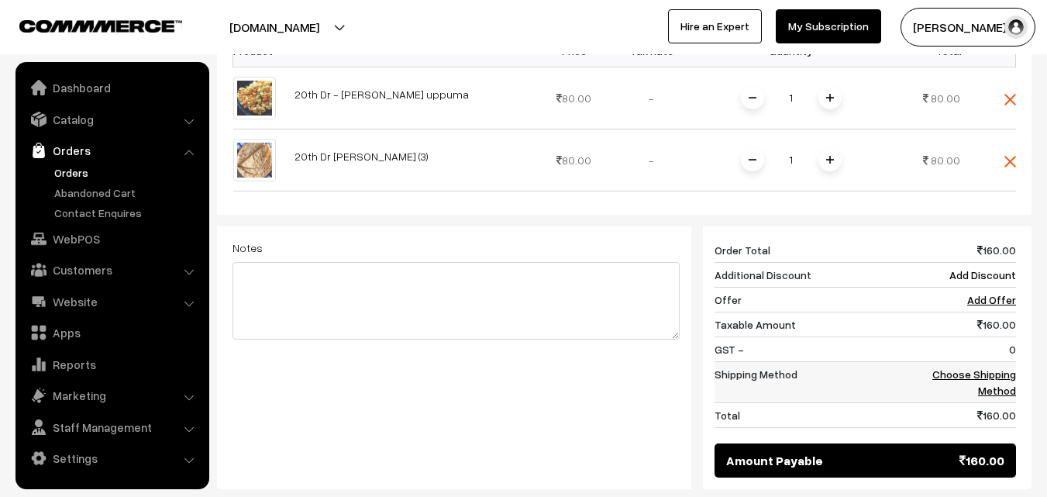
click at [1000, 367] on link "Choose Shipping Method" at bounding box center [974, 381] width 84 height 29
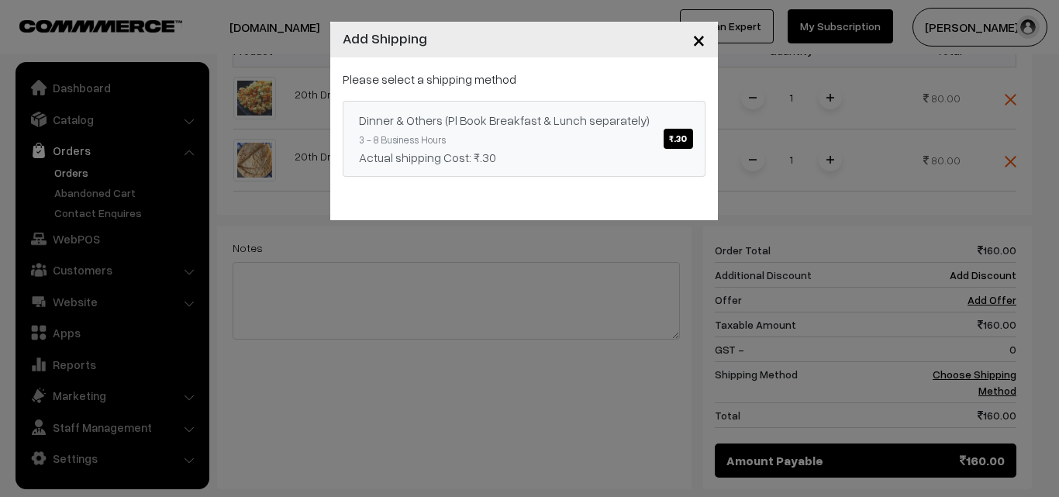
click at [635, 123] on div "Dinner & Others (Pl Book Breakfast & Lunch separately) ₹.30" at bounding box center [524, 120] width 330 height 19
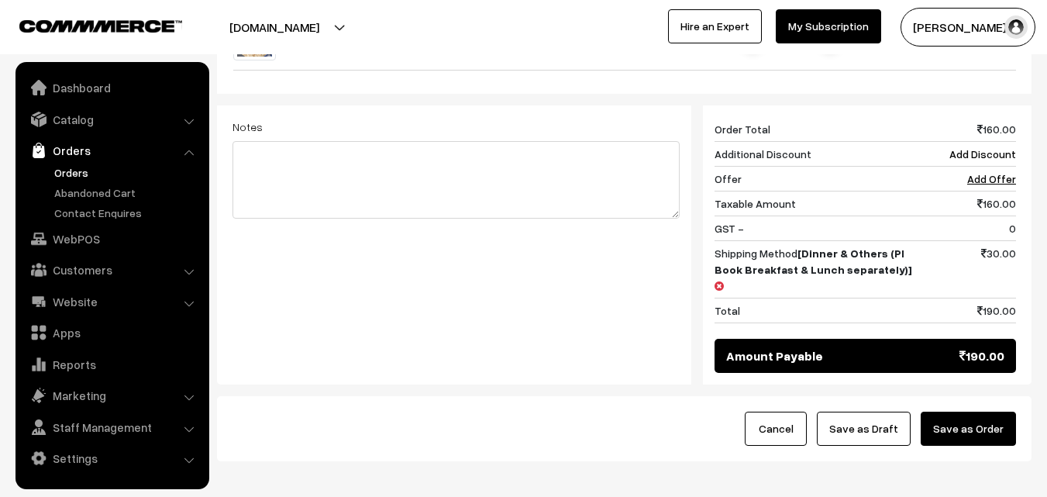
scroll to position [739, 0]
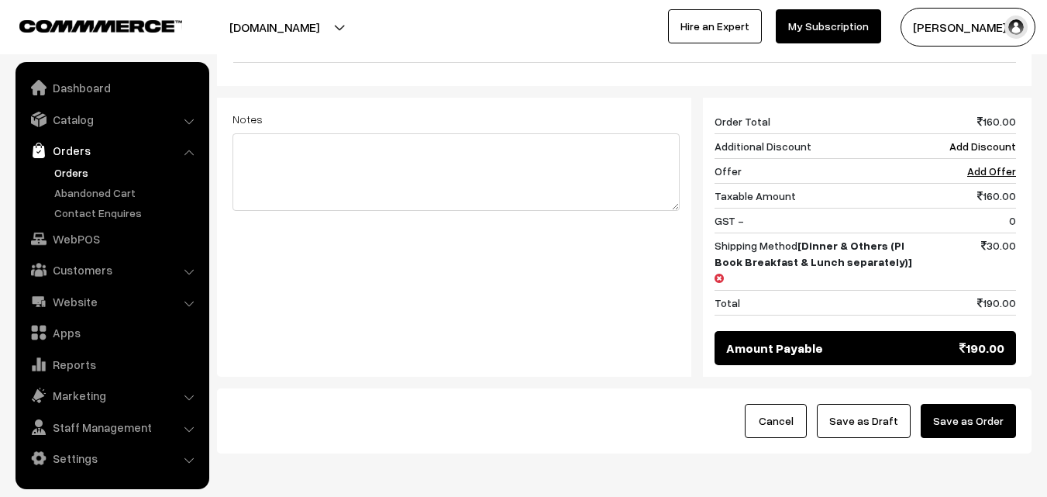
click at [884, 388] on div "Cancel Save as Draft Save as Order" at bounding box center [624, 420] width 815 height 65
click at [880, 404] on button "Save as Draft" at bounding box center [864, 421] width 94 height 34
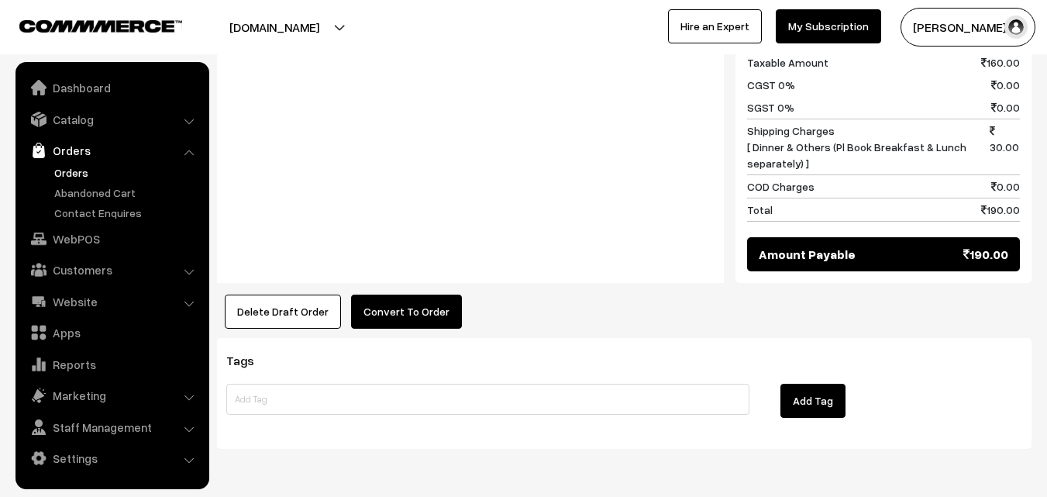
click at [436, 228] on div "Notes -" at bounding box center [470, 113] width 507 height 340
click at [433, 295] on button "Convert To Order" at bounding box center [406, 312] width 111 height 34
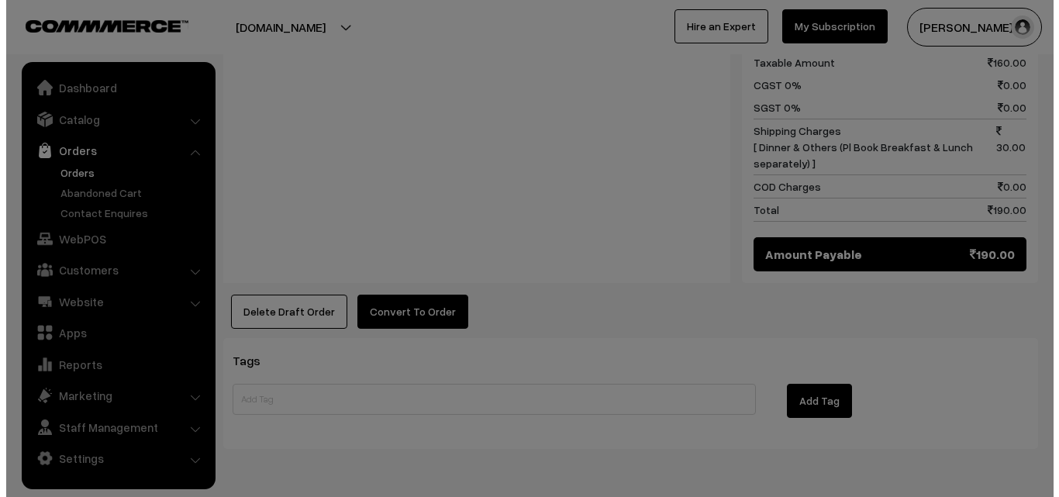
scroll to position [924, 0]
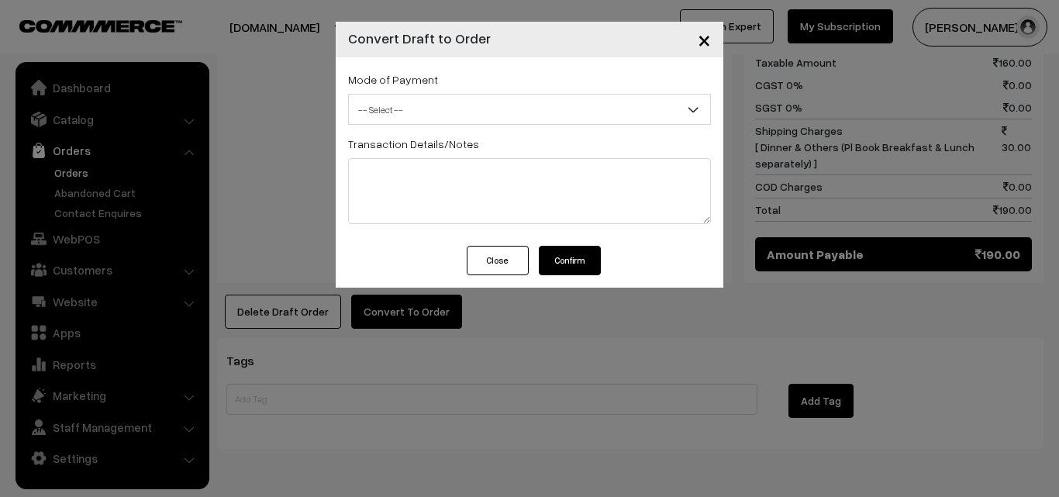
click at [425, 112] on span "-- Select --" at bounding box center [529, 109] width 361 height 27
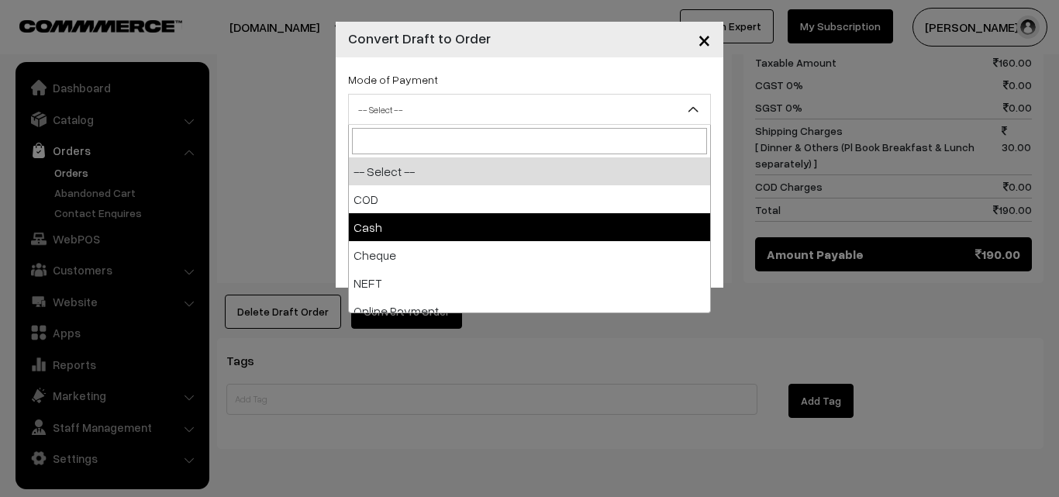
select select "2"
checkbox input "true"
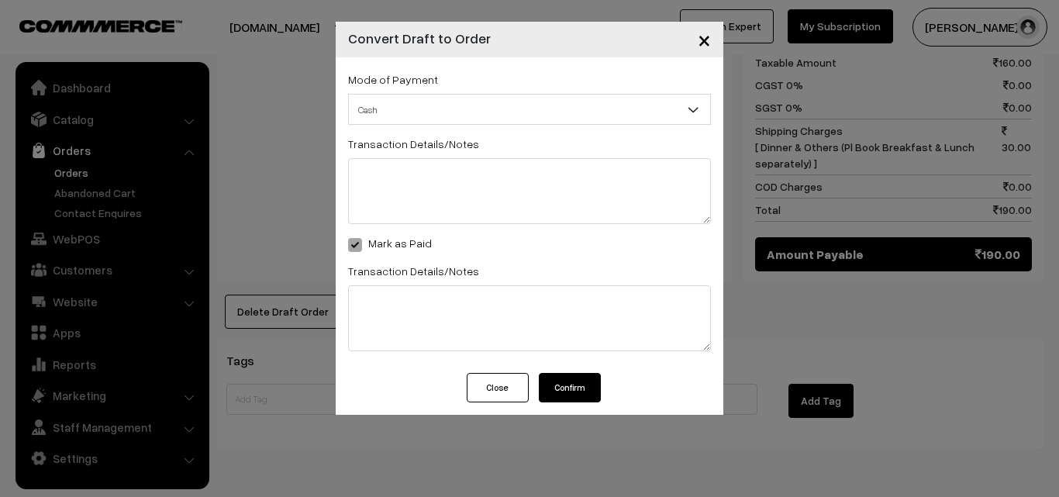
click at [580, 392] on button "Confirm" at bounding box center [570, 387] width 62 height 29
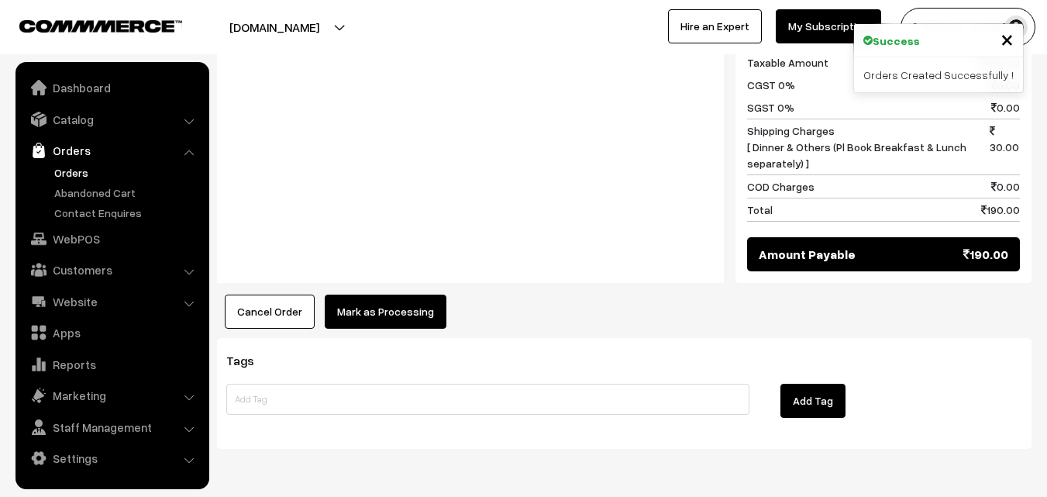
click at [414, 295] on button "Mark as Processing" at bounding box center [386, 312] width 122 height 34
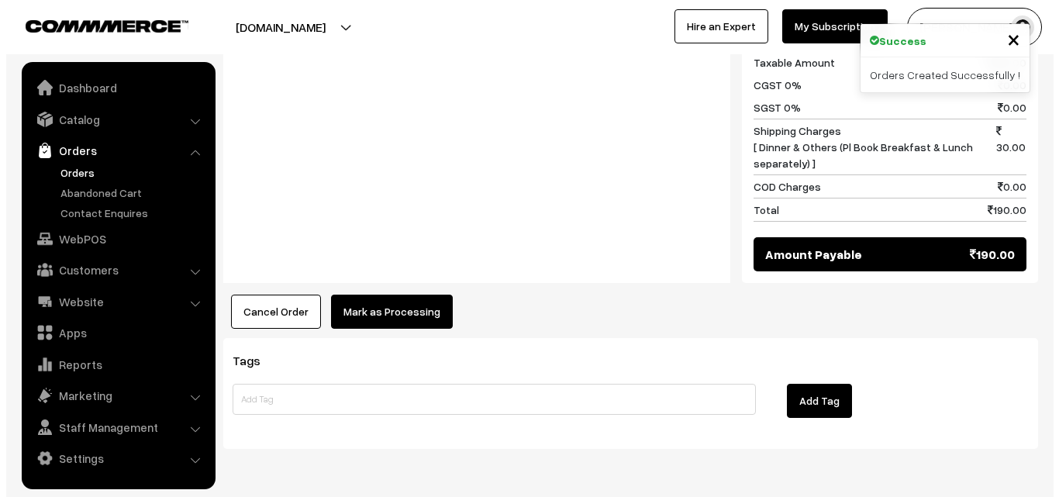
scroll to position [924, 0]
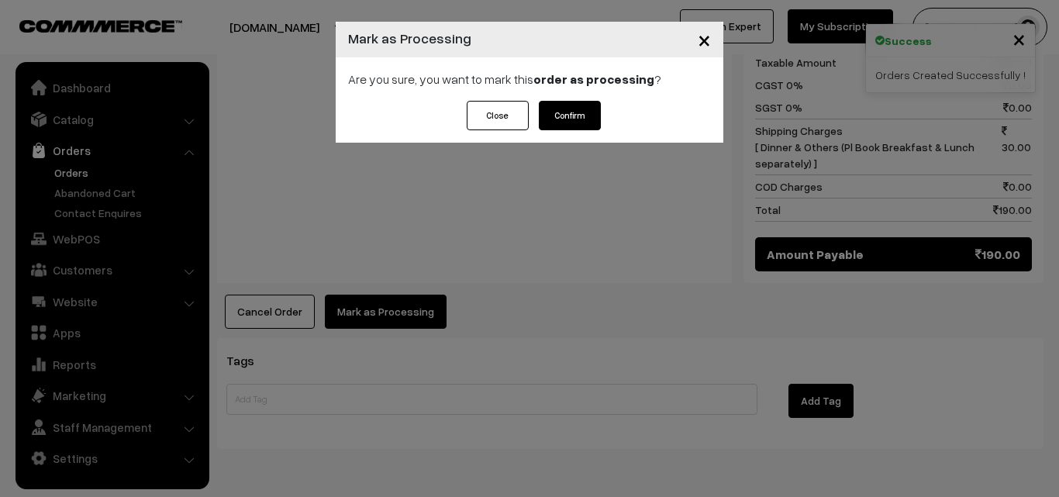
click at [581, 115] on button "Confirm" at bounding box center [570, 115] width 62 height 29
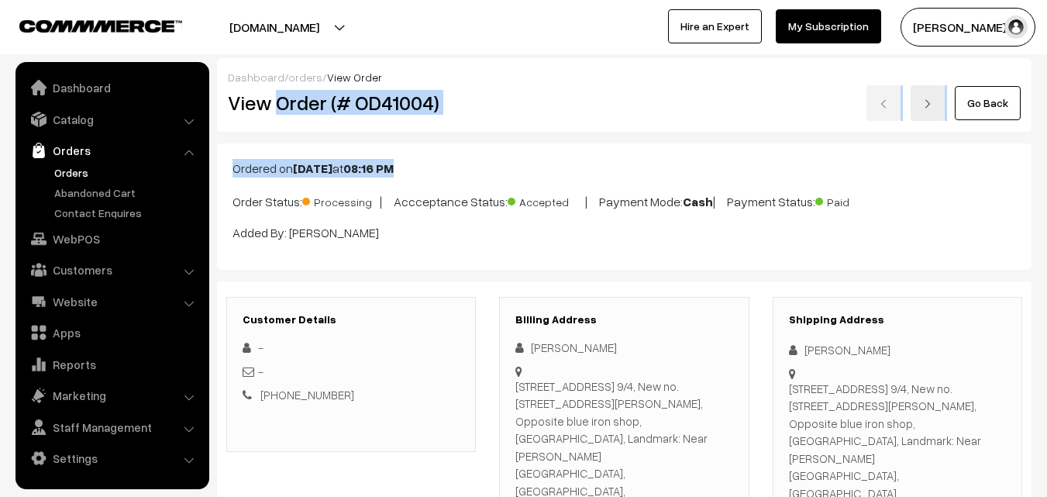
drag, startPoint x: 305, startPoint y: 112, endPoint x: 577, endPoint y: 146, distance: 273.4
copy div "Order (# OD41004) Go Back Ordered on Aug 19, 2025 at 08:16 PM"
click at [462, 97] on h2 "View Order (# OD41004)" at bounding box center [352, 103] width 249 height 24
copy h2 "Order (# OD41004)"
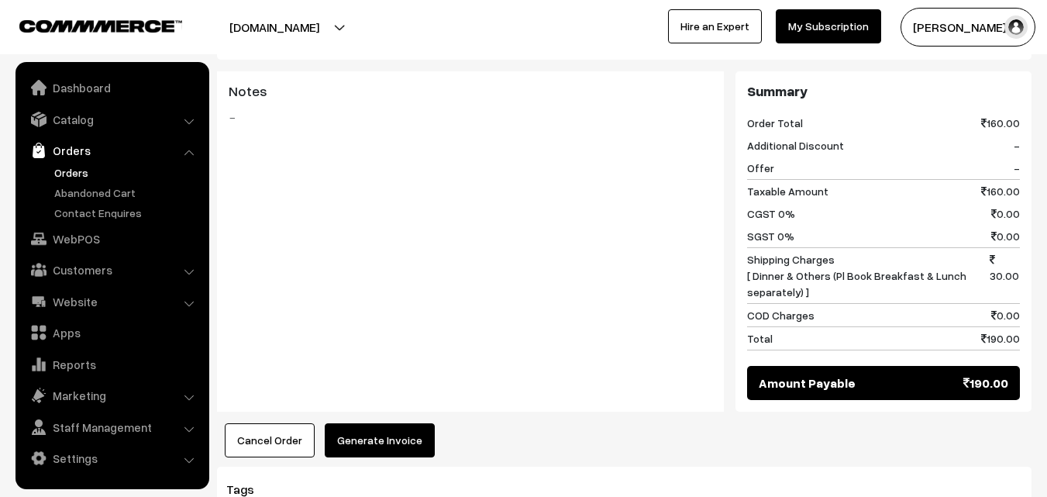
scroll to position [922, 0]
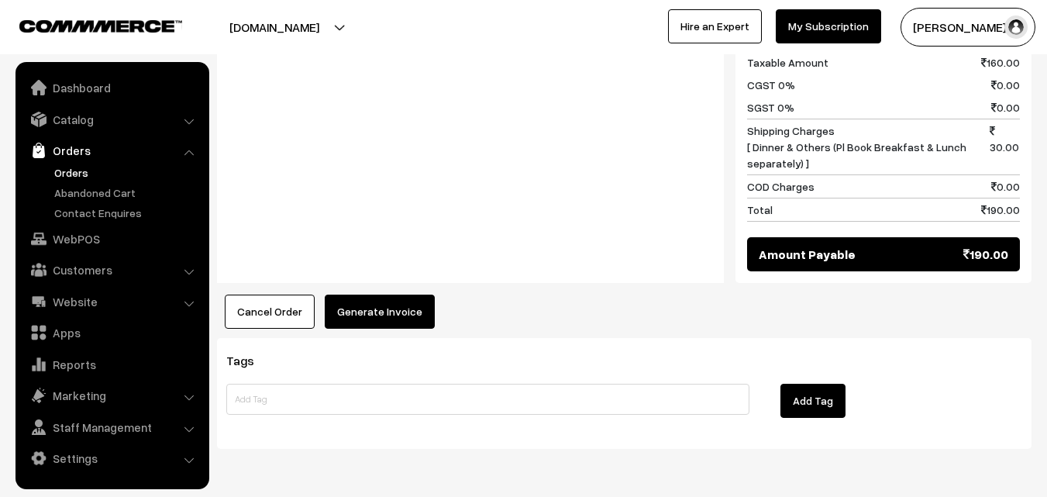
click at [393, 295] on button "Generate Invoice" at bounding box center [380, 312] width 110 height 34
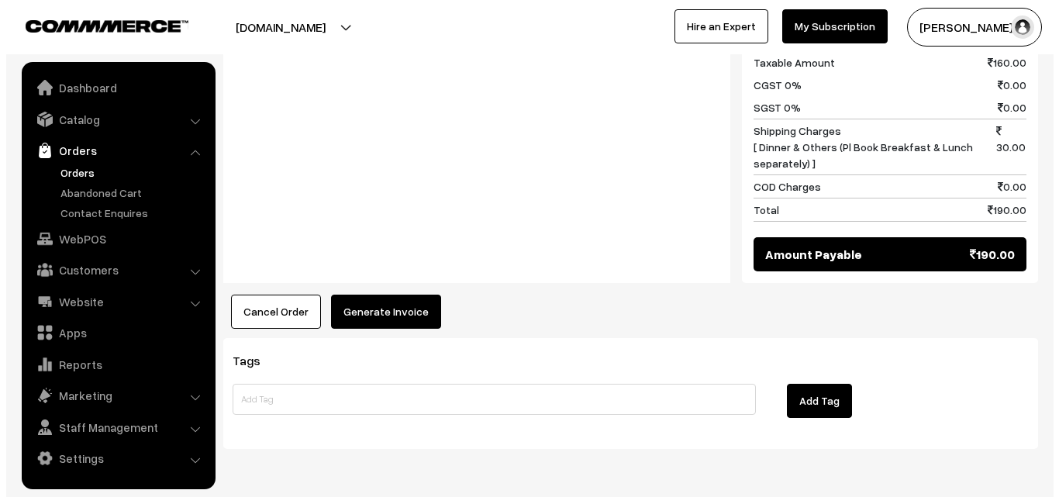
scroll to position [924, 0]
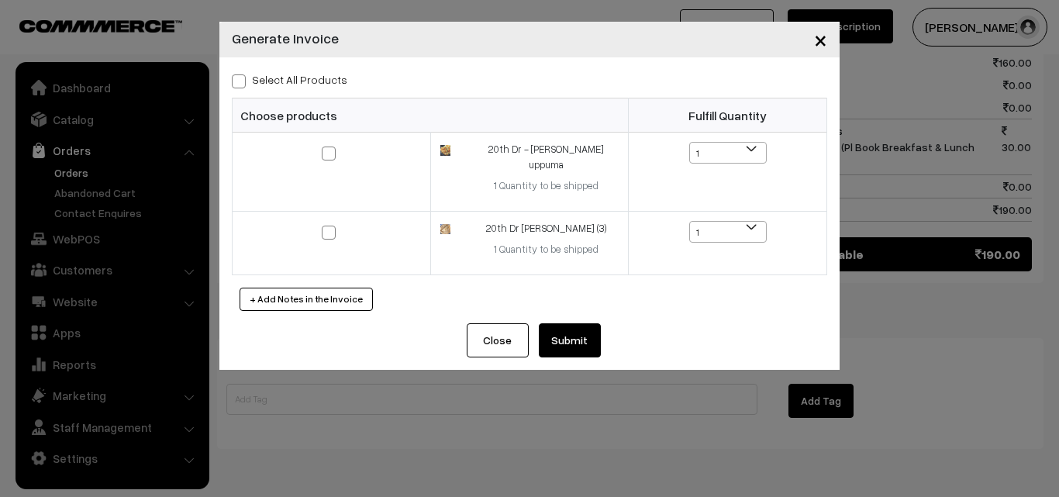
click at [321, 74] on label "Select All Products" at bounding box center [289, 79] width 115 height 16
click at [242, 74] on input "Select All Products" at bounding box center [237, 79] width 10 height 10
checkbox input "true"
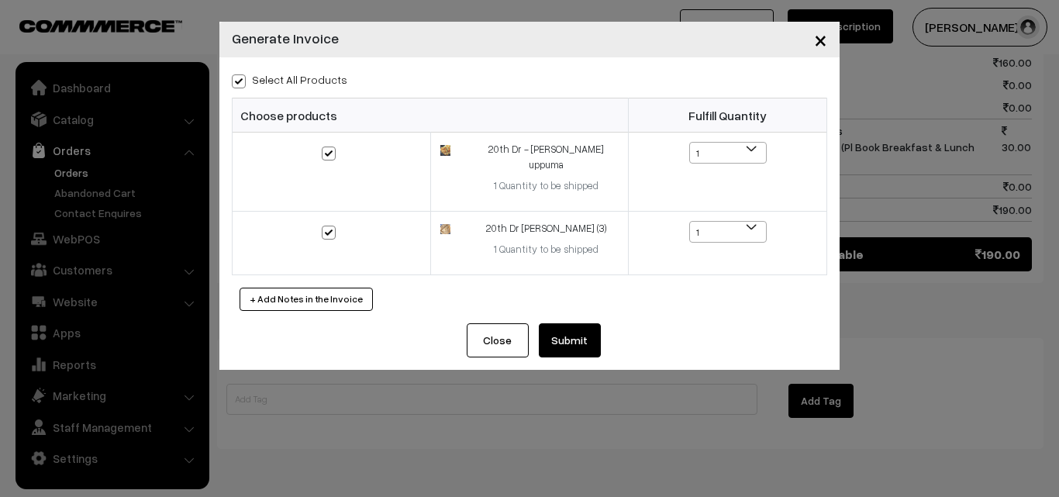
click at [546, 329] on button "Submit" at bounding box center [570, 340] width 62 height 34
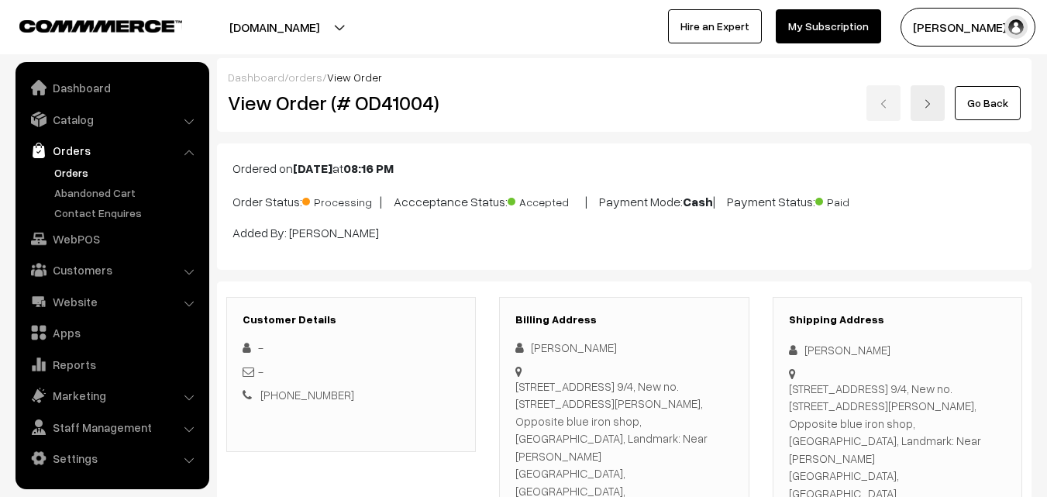
scroll to position [924, 0]
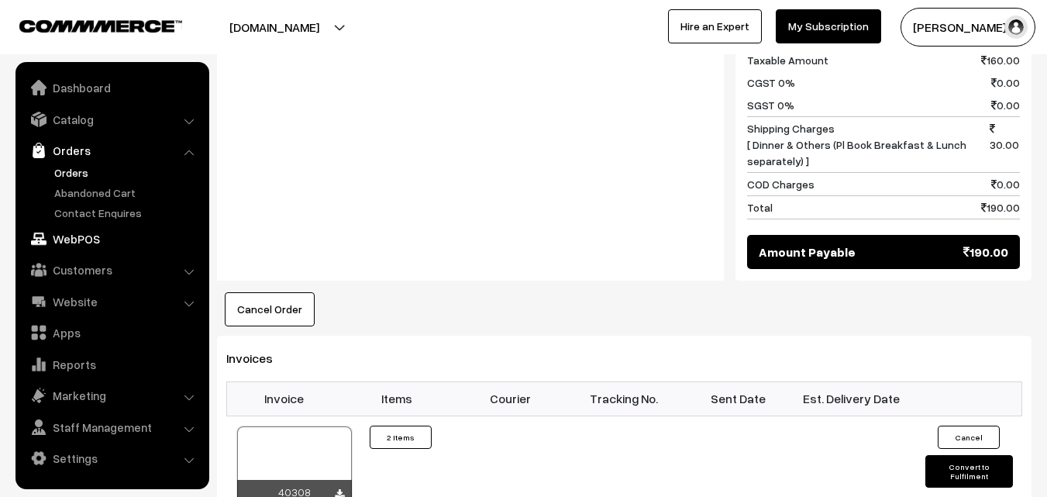
click at [78, 243] on link "WebPOS" at bounding box center [111, 239] width 184 height 28
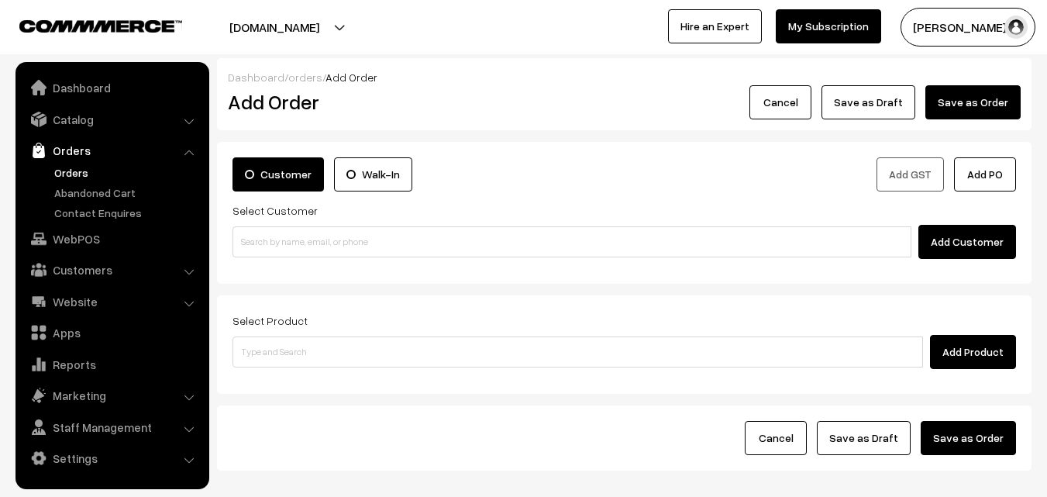
click at [305, 229] on input at bounding box center [572, 241] width 679 height 31
click at [270, 240] on input "97890 64198" at bounding box center [572, 241] width 679 height 31
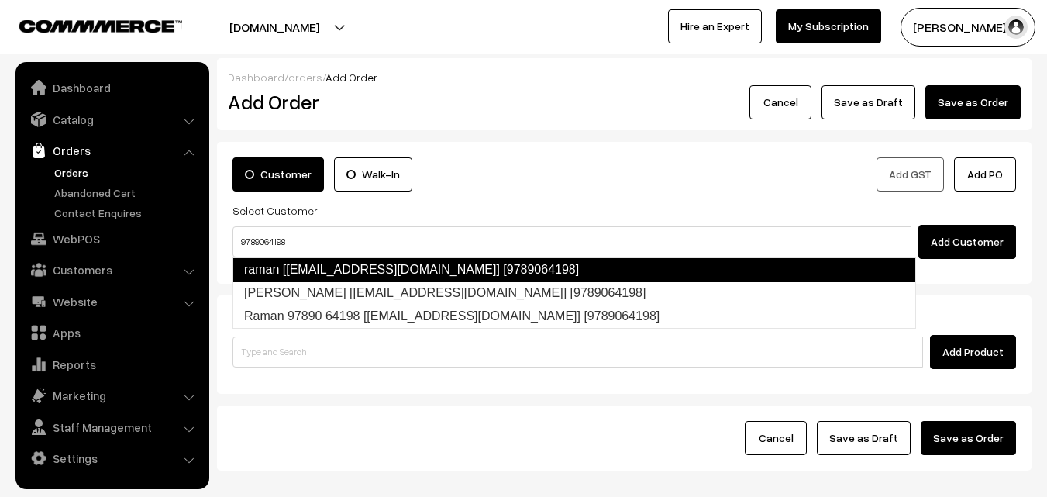
click at [296, 267] on link "raman [[EMAIL_ADDRESS][DOMAIN_NAME]] [9789064198]" at bounding box center [575, 269] width 684 height 25
type input "9789064198"
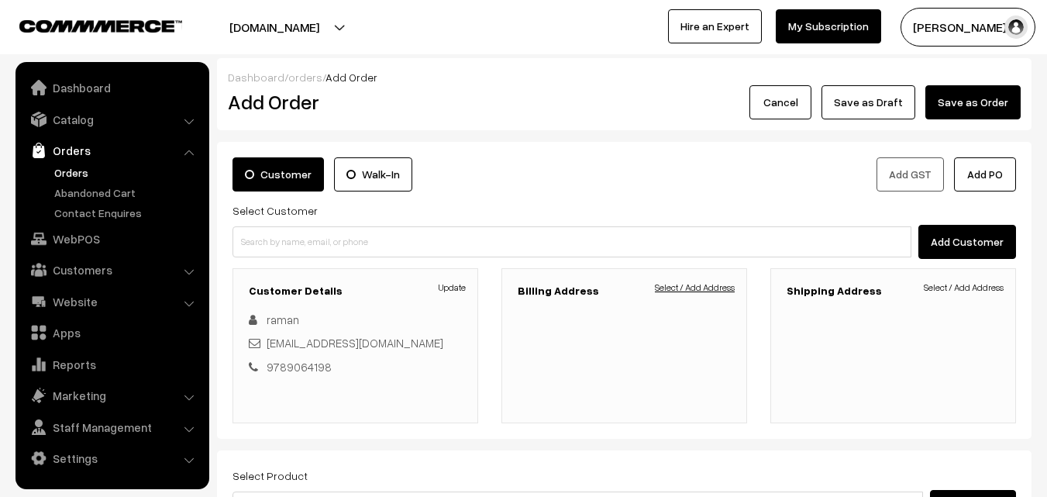
click at [705, 288] on link "Select / Add Address" at bounding box center [695, 288] width 80 height 14
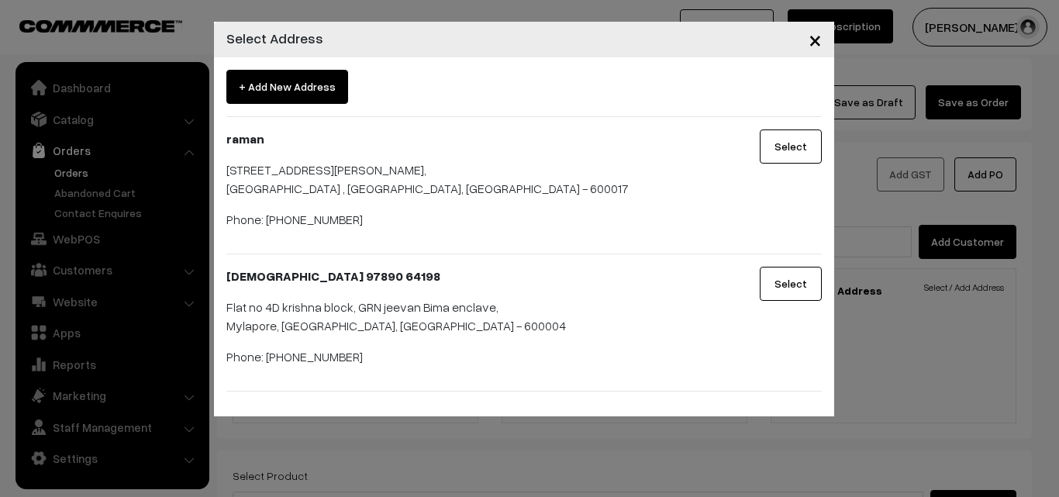
click at [802, 271] on button "Select" at bounding box center [791, 284] width 62 height 34
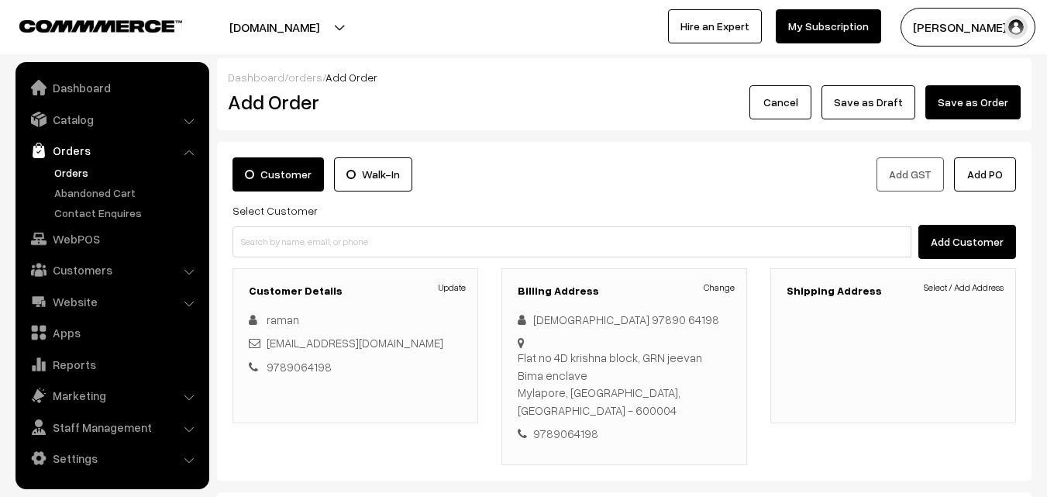
click at [774, 289] on div "Shipping Address Select / Add Address" at bounding box center [893, 345] width 246 height 155
click at [973, 295] on h3 "Shipping Address" at bounding box center [893, 290] width 213 height 13
click at [978, 271] on div "Shipping Address Select / Add Address" at bounding box center [893, 345] width 246 height 155
click at [978, 284] on link "Select / Add Address" at bounding box center [964, 288] width 80 height 14
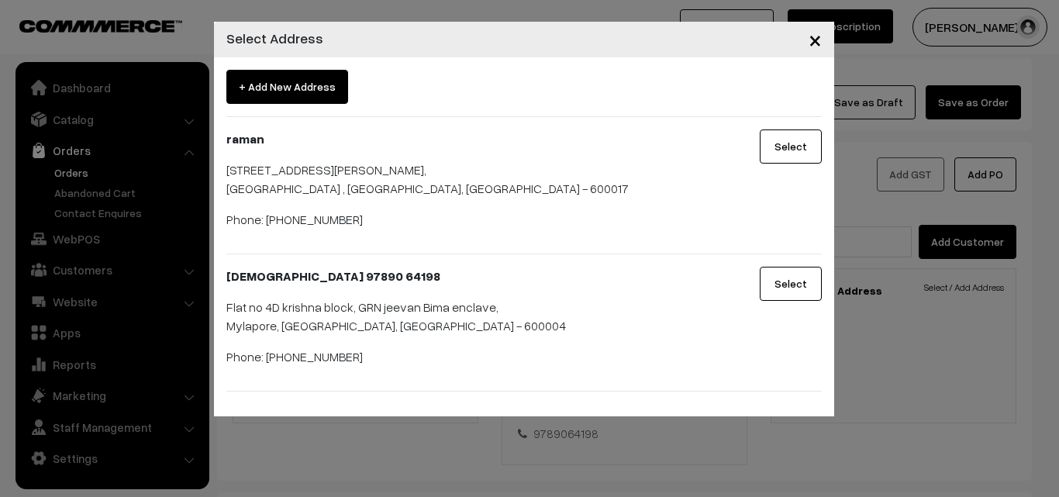
click at [794, 270] on button "Select" at bounding box center [791, 284] width 62 height 34
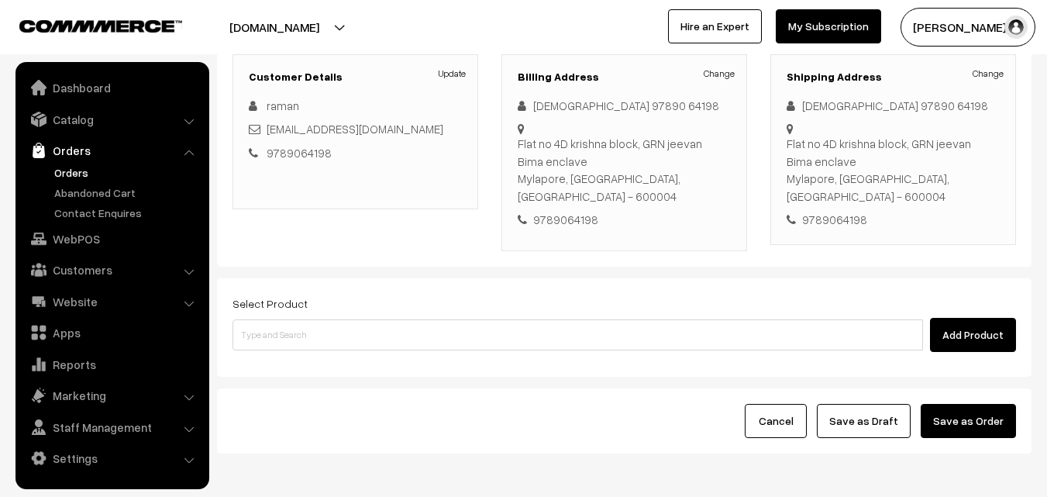
scroll to position [265, 0]
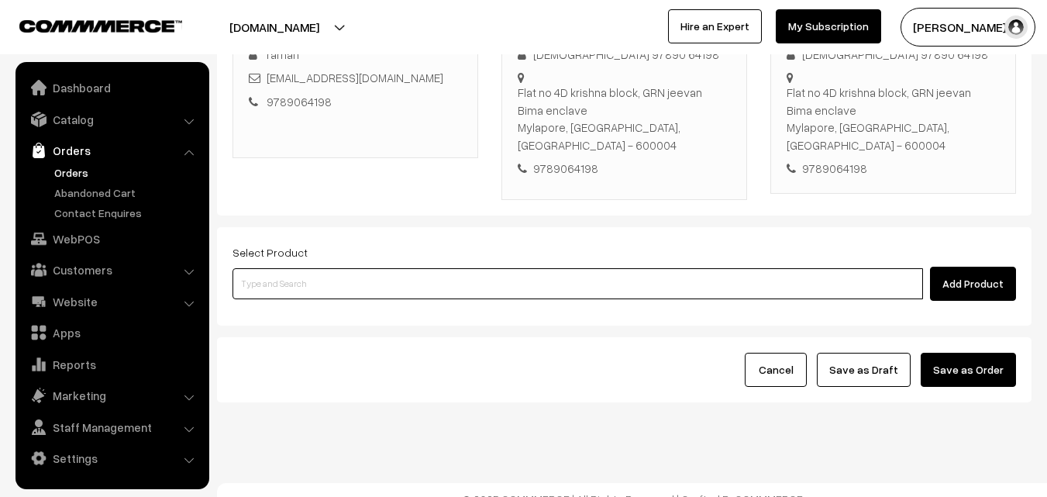
click at [598, 268] on input at bounding box center [578, 283] width 691 height 31
click at [417, 268] on input at bounding box center [578, 283] width 691 height 31
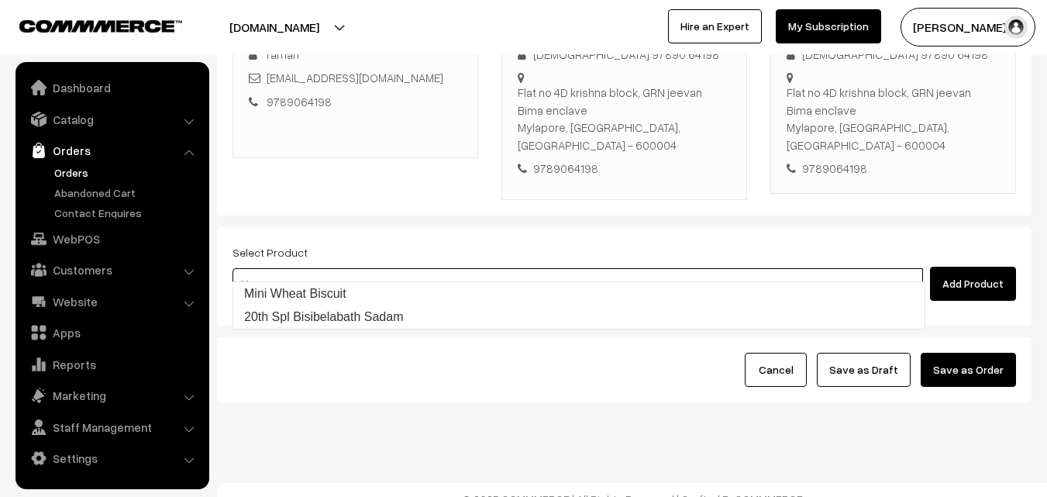
type input "20th Spl Bisibelabath Sadam"
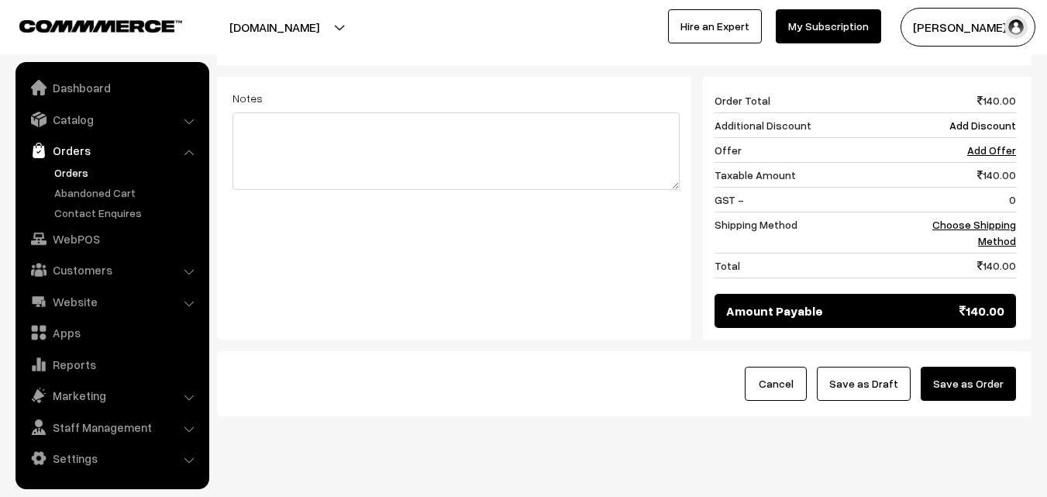
scroll to position [642, 0]
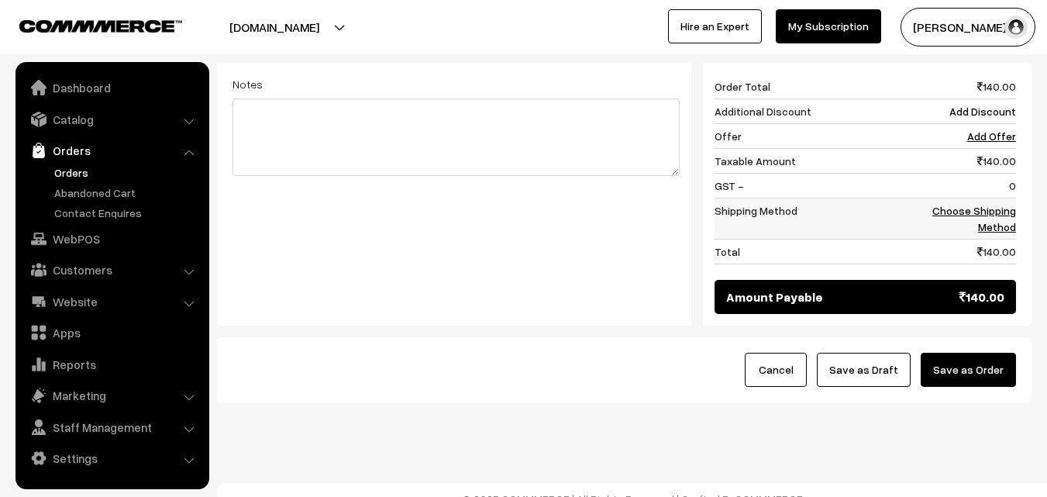
click at [998, 204] on link "Choose Shipping Method" at bounding box center [974, 218] width 84 height 29
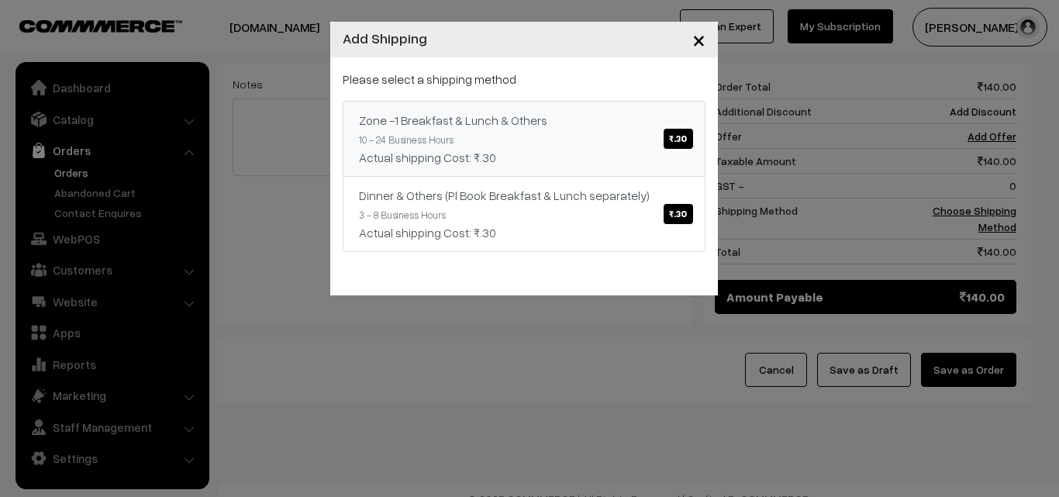
click at [456, 119] on div "Zone -1 Breakfast & Lunch & Others ₹.30" at bounding box center [524, 120] width 330 height 19
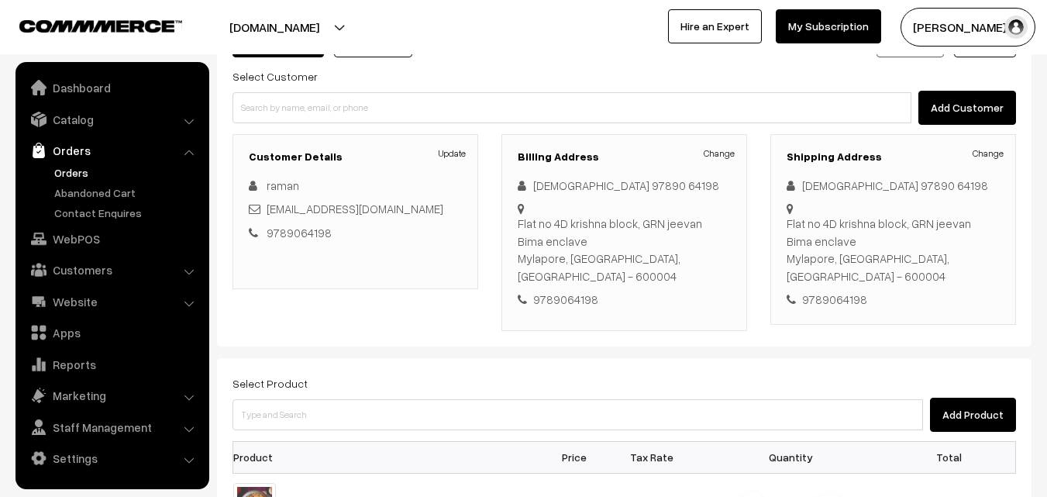
scroll to position [409, 0]
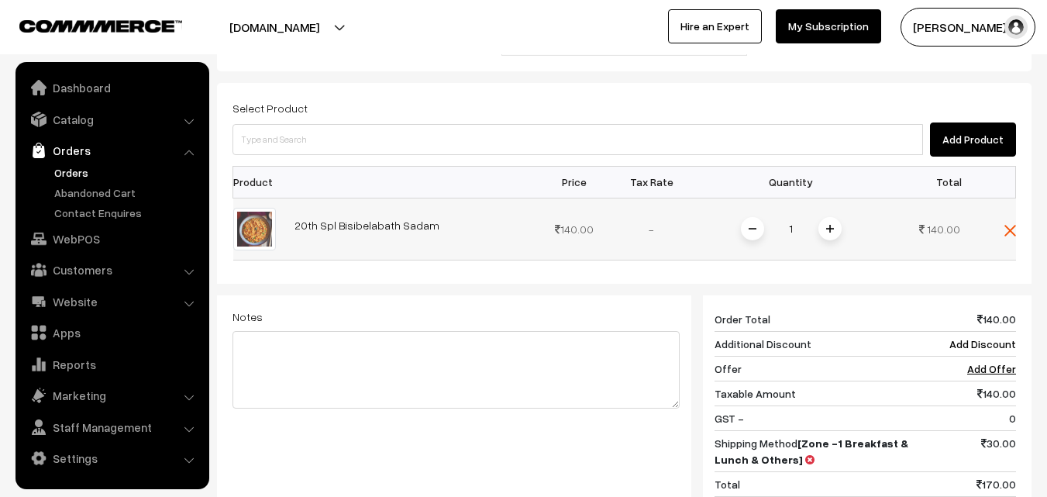
click at [820, 217] on span at bounding box center [830, 228] width 23 height 23
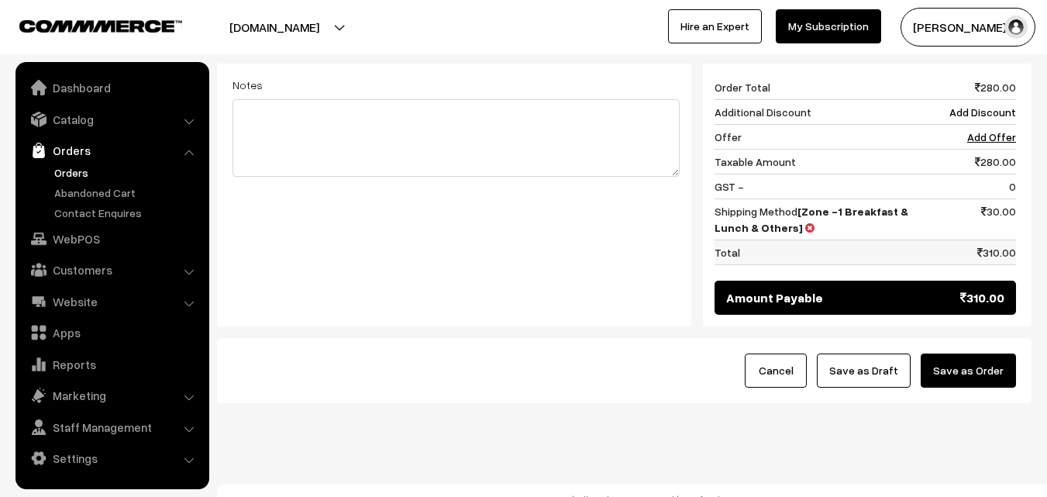
scroll to position [642, 0]
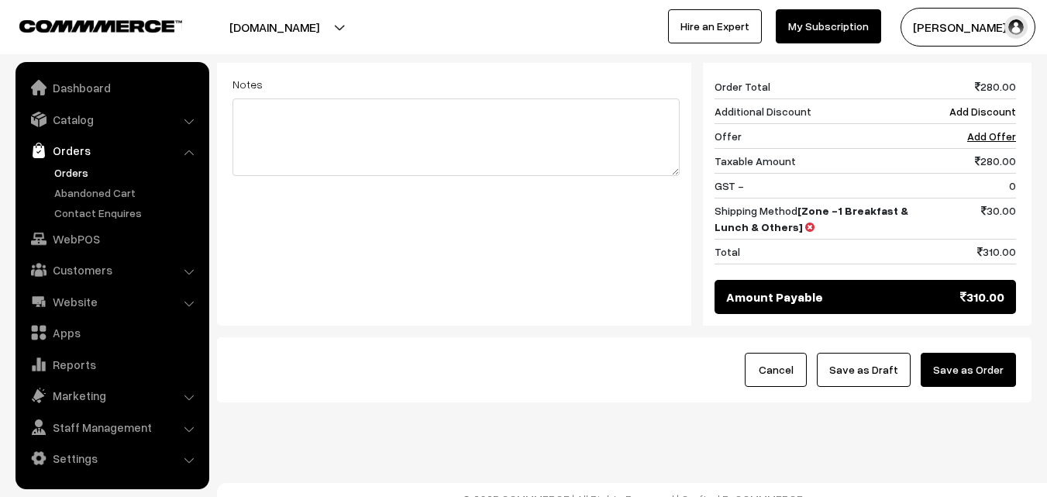
drag, startPoint x: 878, startPoint y: 346, endPoint x: 758, endPoint y: 346, distance: 120.1
click at [879, 353] on button "Save as Draft" at bounding box center [864, 370] width 94 height 34
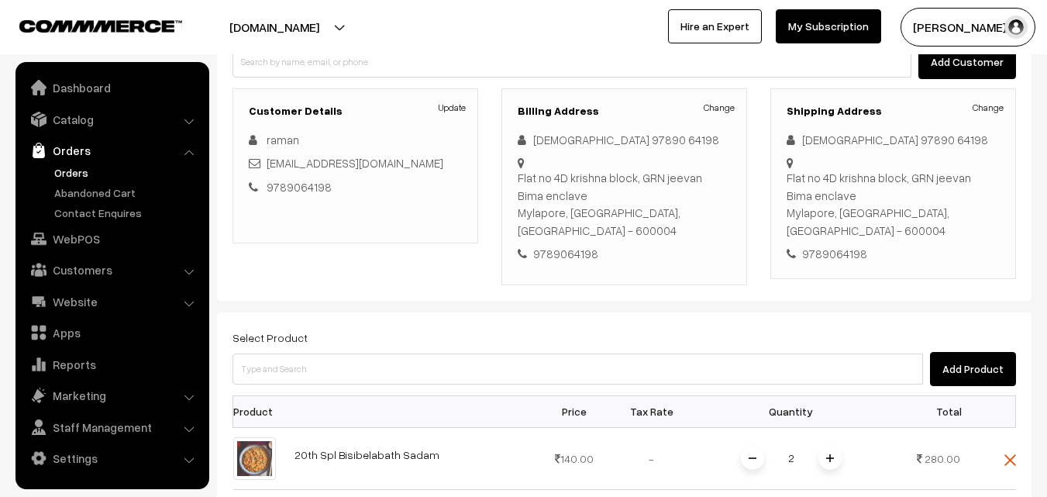
scroll to position [177, 0]
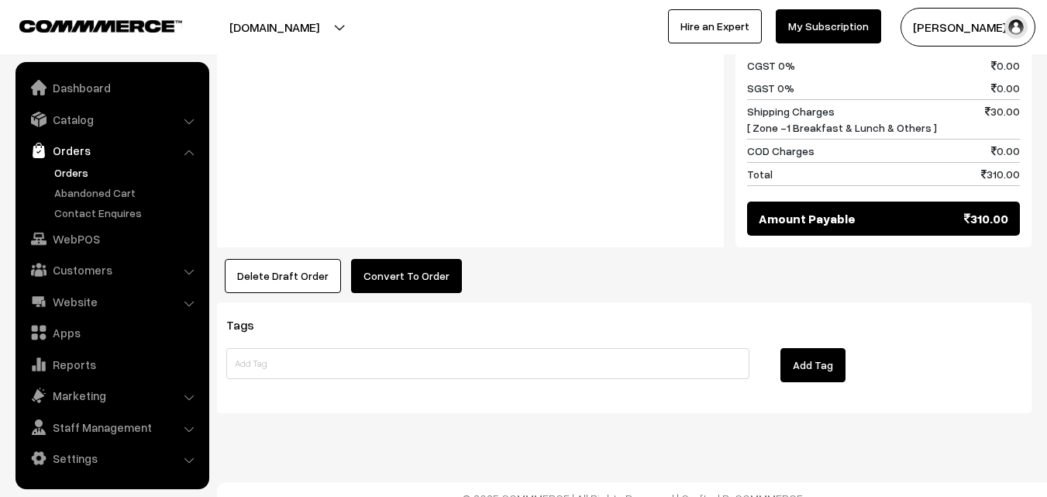
click at [391, 262] on button "Convert To Order" at bounding box center [406, 276] width 111 height 34
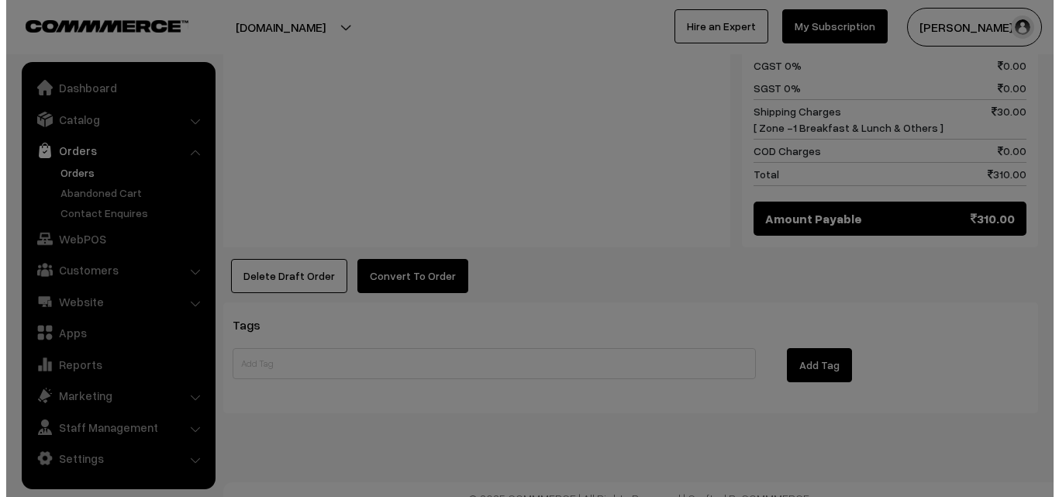
scroll to position [782, 0]
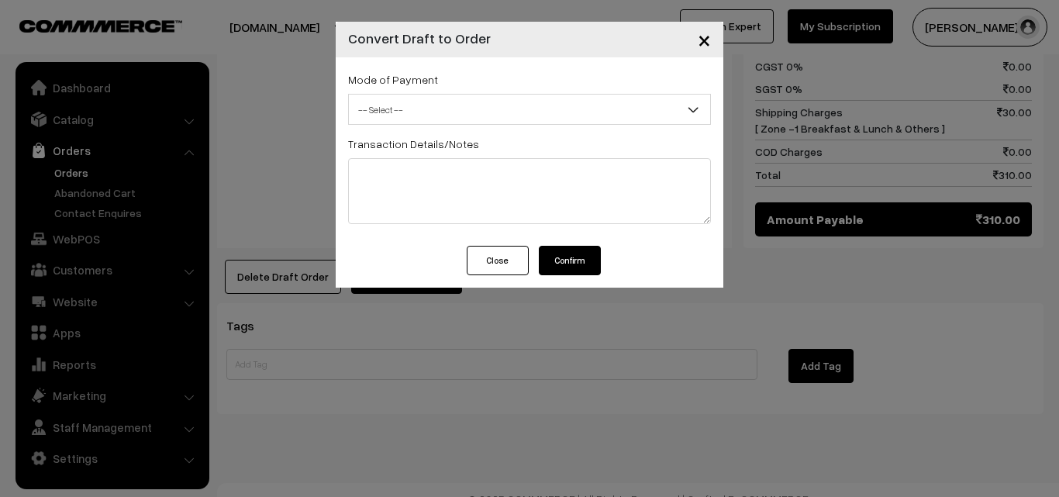
click at [431, 109] on span "-- Select --" at bounding box center [529, 109] width 361 height 27
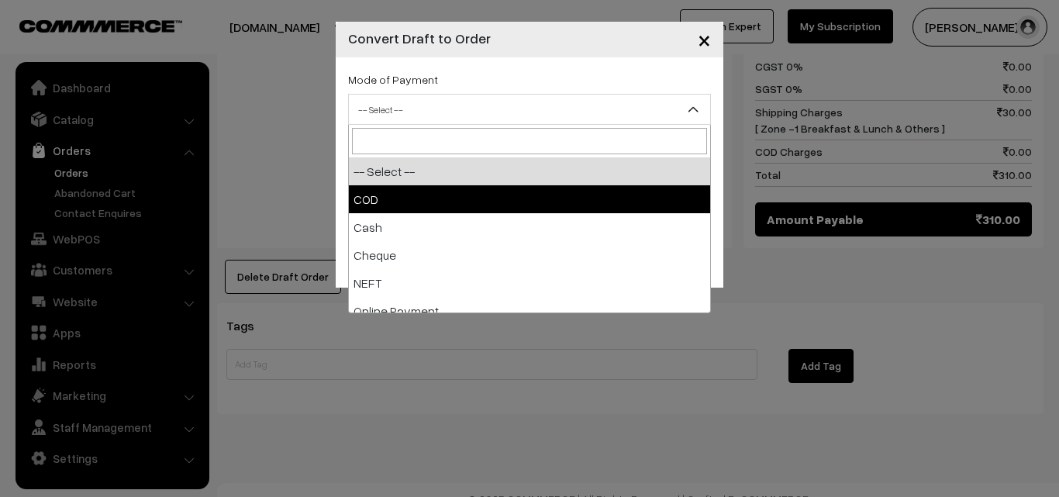
select select "2"
checkbox input "true"
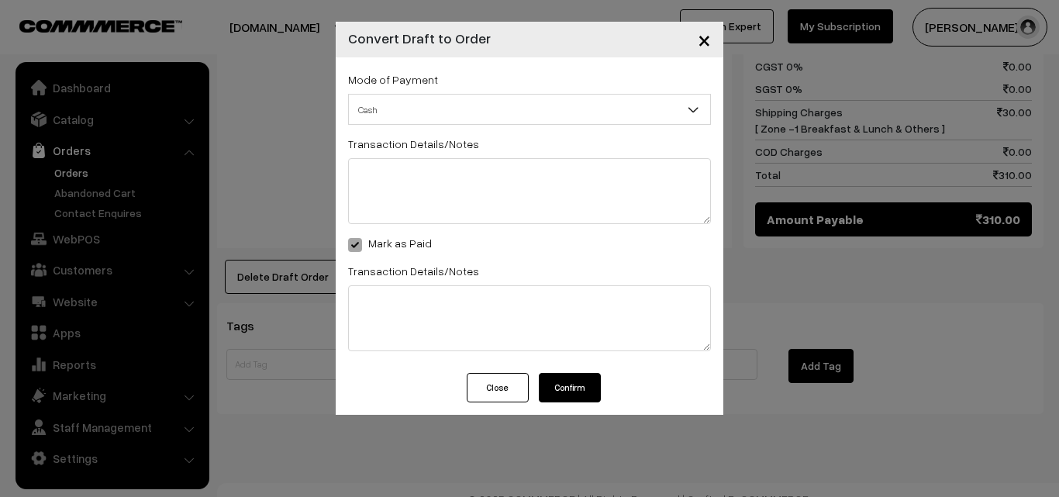
drag, startPoint x: 565, startPoint y: 385, endPoint x: 563, endPoint y: 369, distance: 16.4
click at [564, 380] on button "Confirm" at bounding box center [570, 387] width 62 height 29
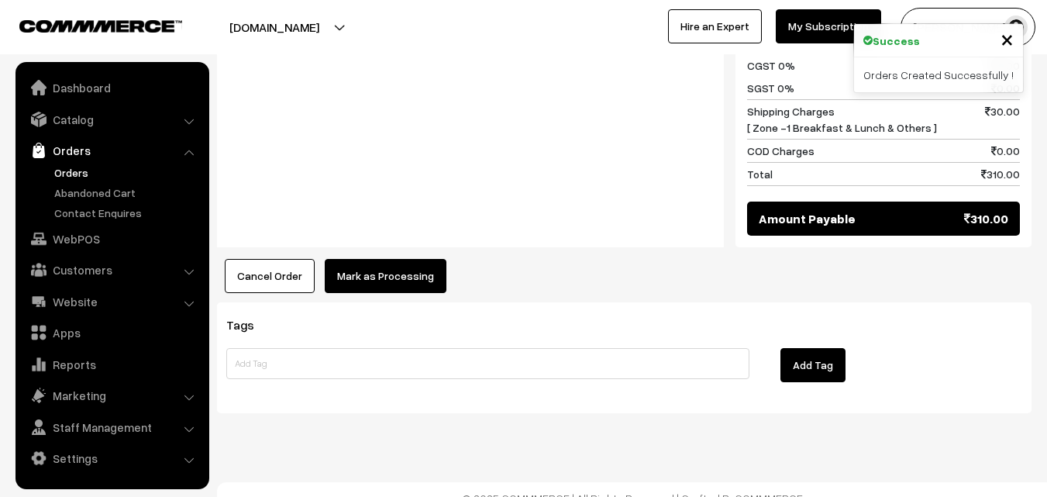
click at [402, 264] on button "Mark as Processing" at bounding box center [386, 276] width 122 height 34
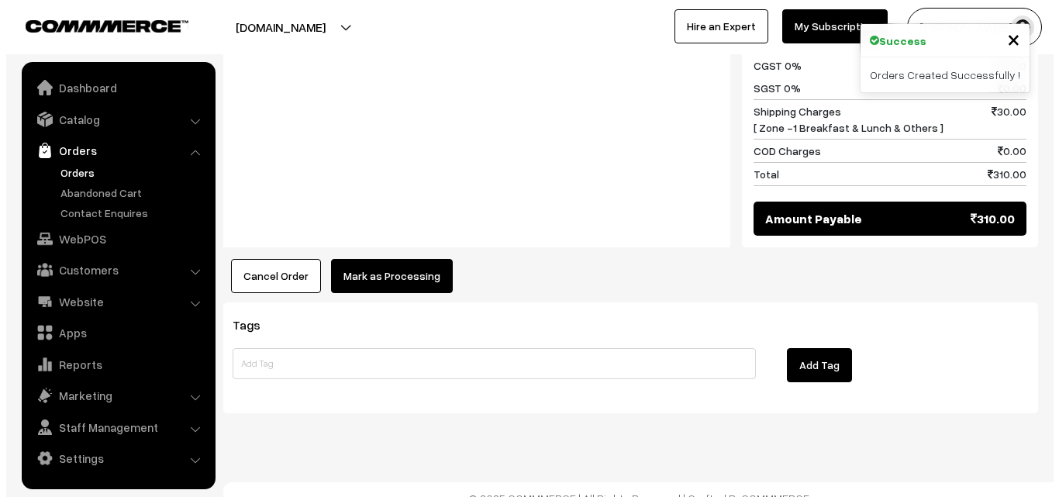
scroll to position [782, 0]
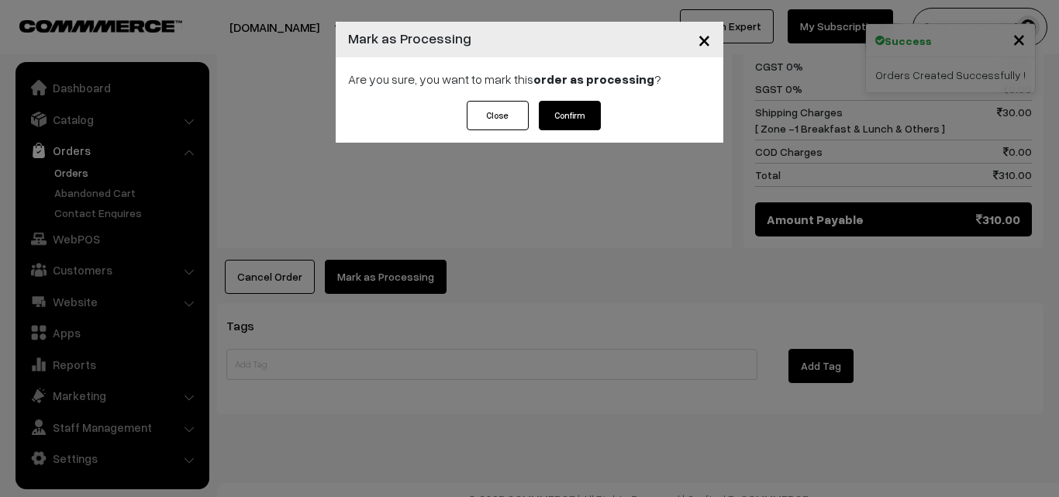
click at [594, 111] on button "Confirm" at bounding box center [570, 115] width 62 height 29
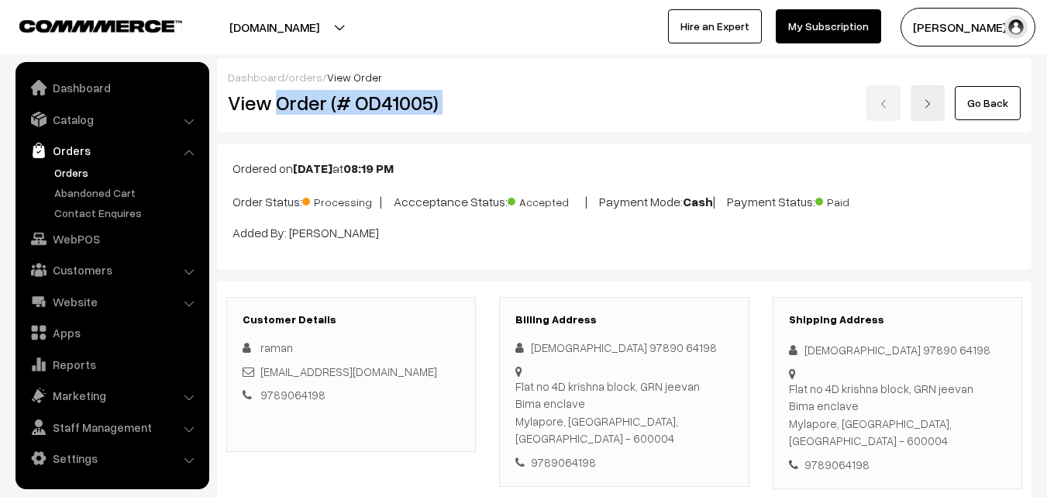
drag, startPoint x: 304, startPoint y: 106, endPoint x: 560, endPoint y: 112, distance: 255.9
click at [570, 112] on div "View Order (# OD41005) Go Back" at bounding box center [624, 103] width 816 height 36
copy div "Order (# OD41005)"
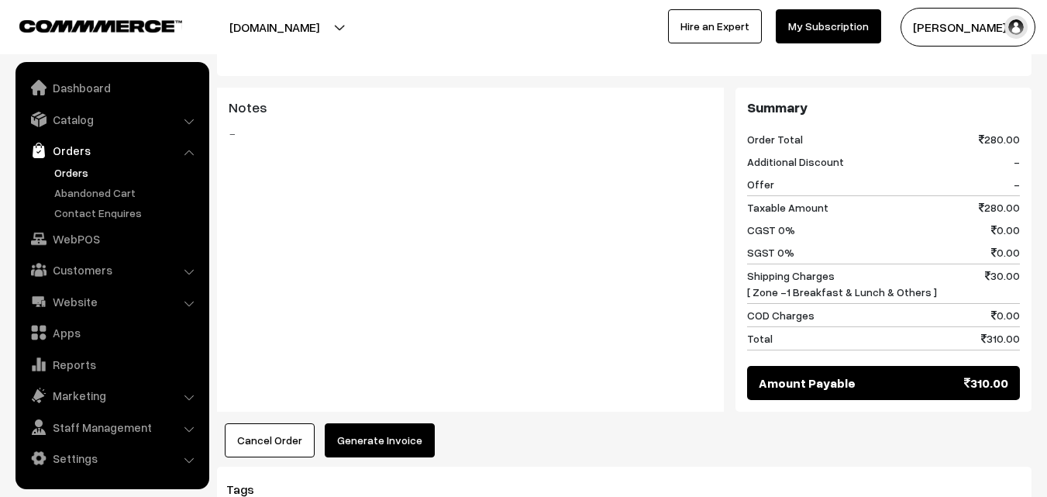
scroll to position [781, 0]
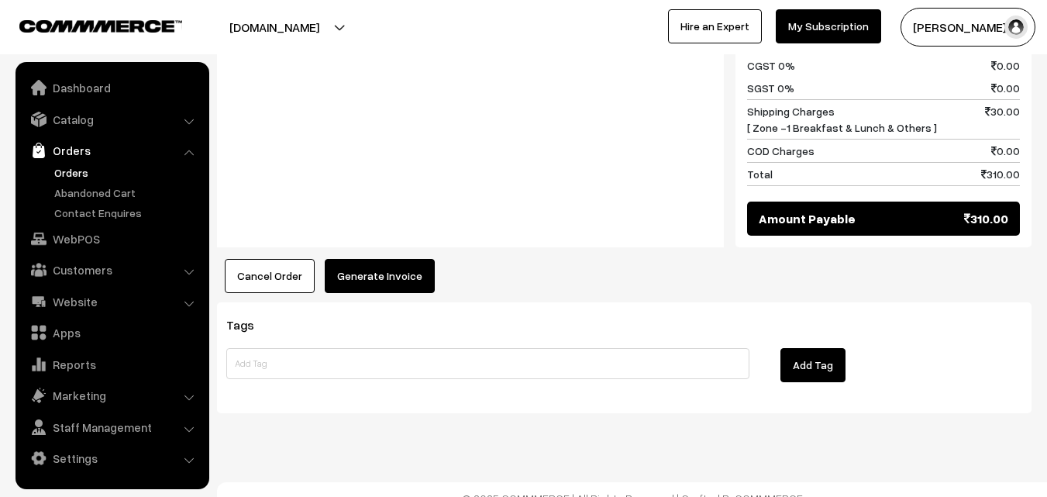
click at [352, 261] on button "Generate Invoice" at bounding box center [380, 276] width 110 height 34
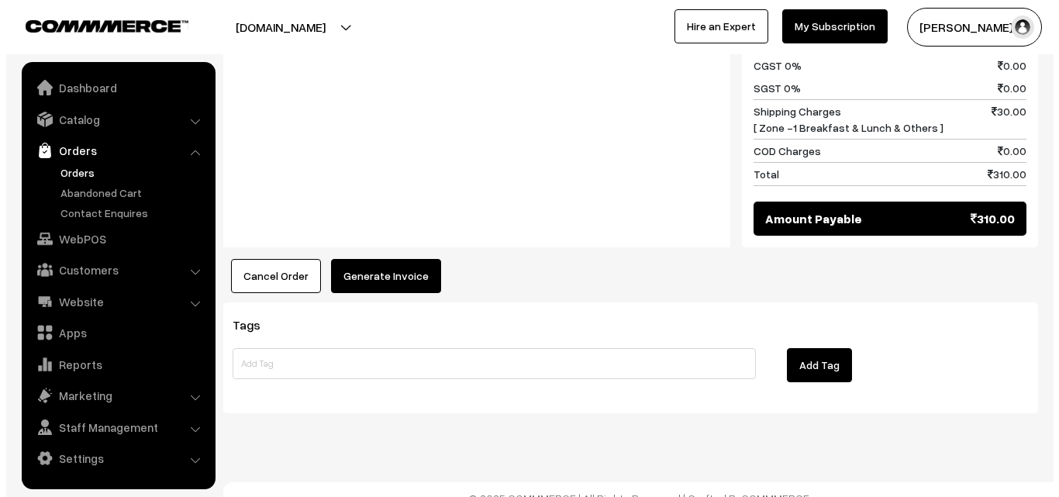
scroll to position [782, 0]
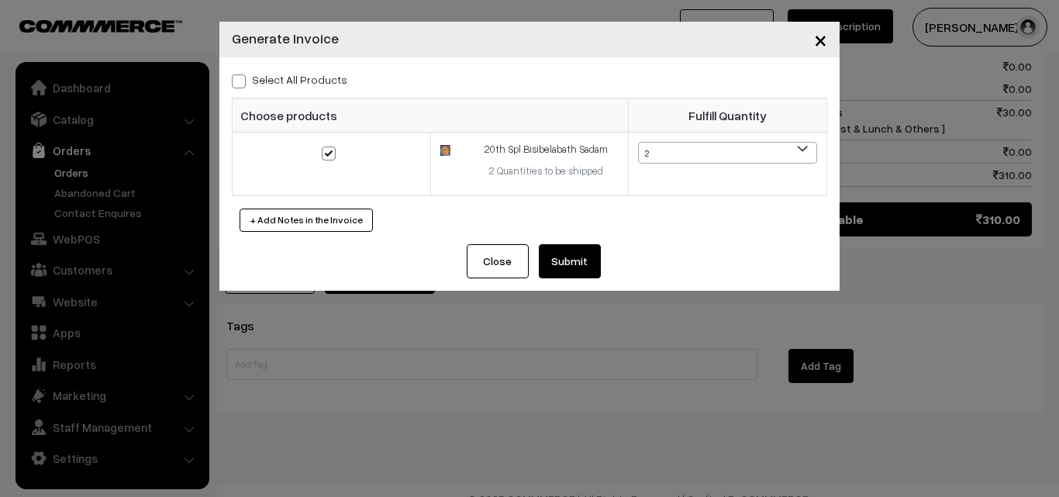
click at [564, 271] on button "Submit" at bounding box center [570, 261] width 62 height 34
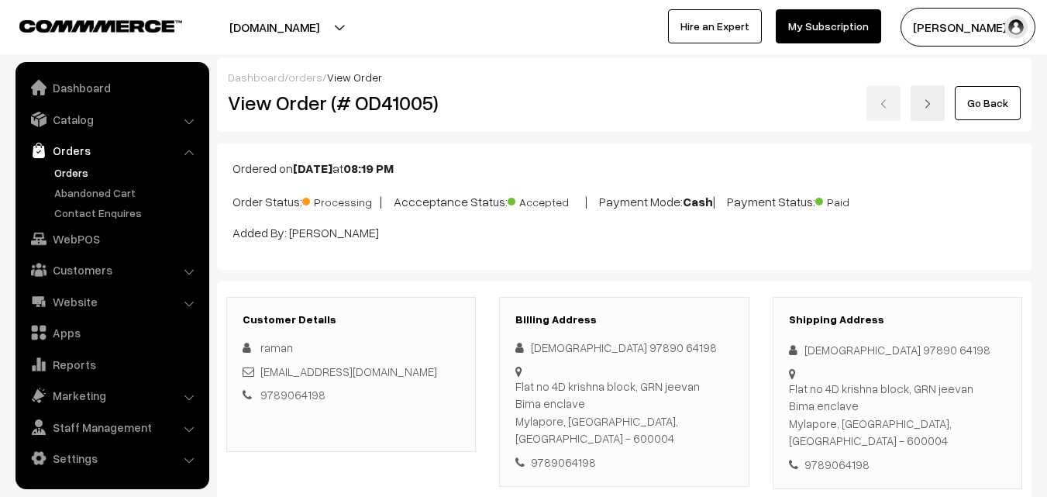
scroll to position [781, 0]
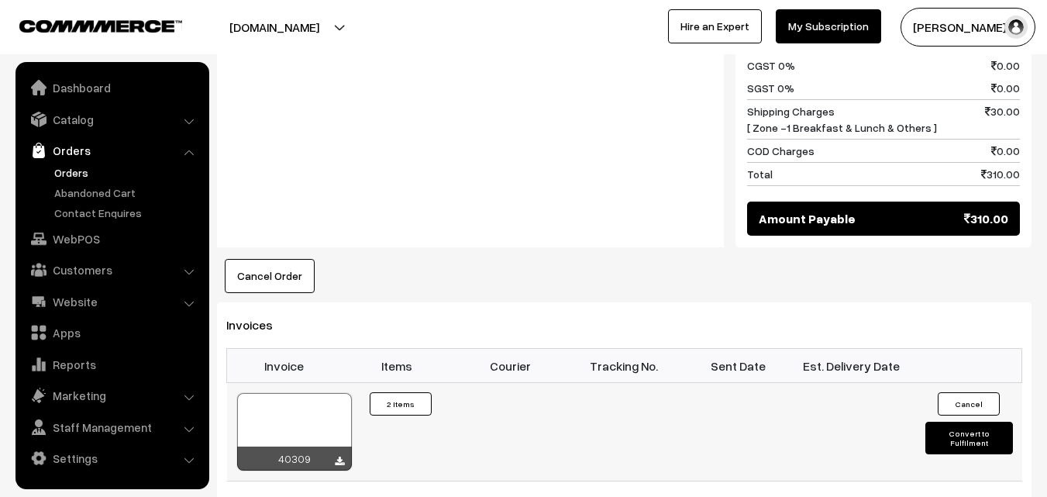
click at [288, 410] on div at bounding box center [294, 432] width 115 height 78
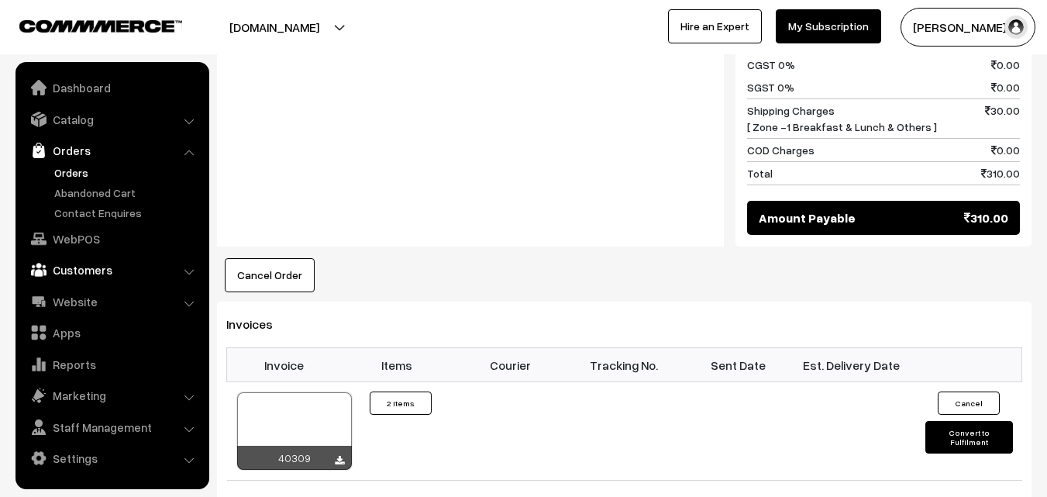
click at [84, 274] on link "Customers" at bounding box center [111, 270] width 184 height 28
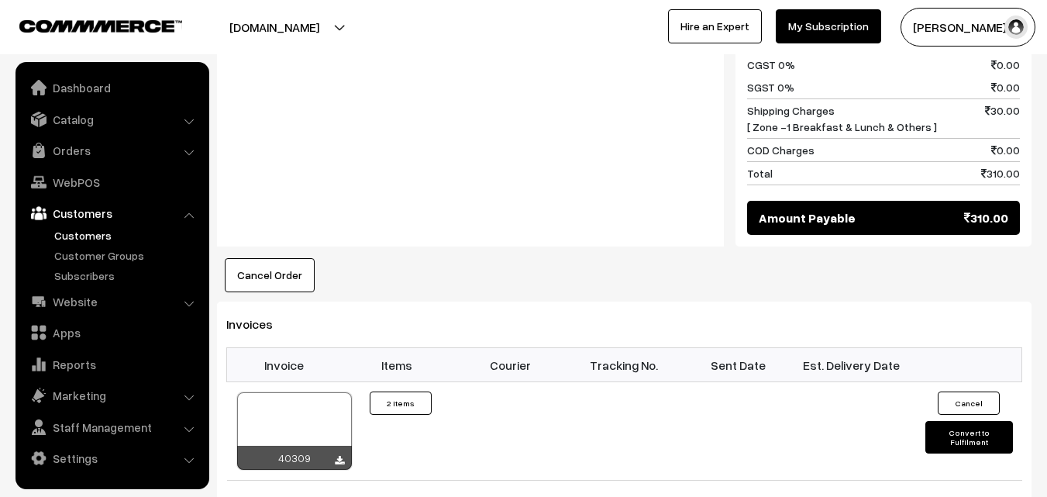
click at [86, 232] on link "Customers" at bounding box center [126, 235] width 153 height 16
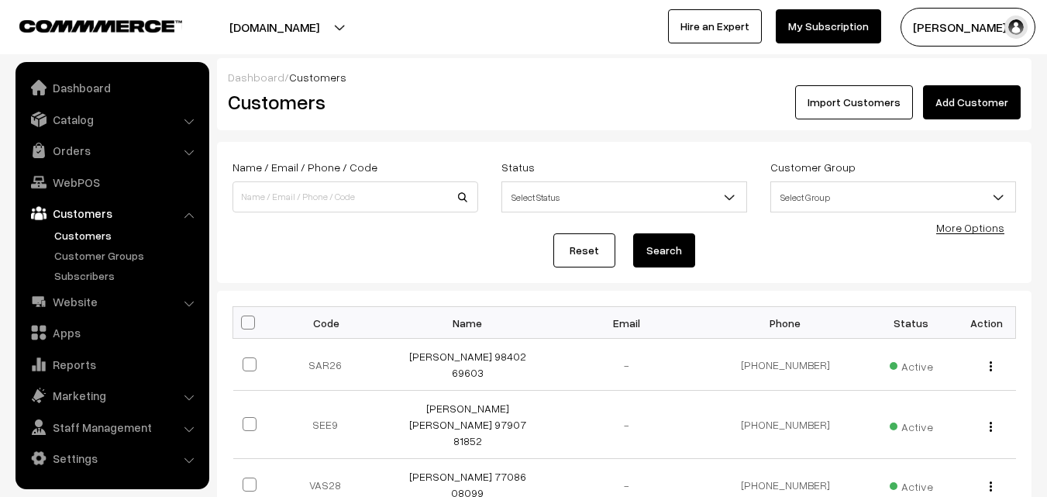
click at [963, 101] on link "Add Customer" at bounding box center [972, 102] width 98 height 34
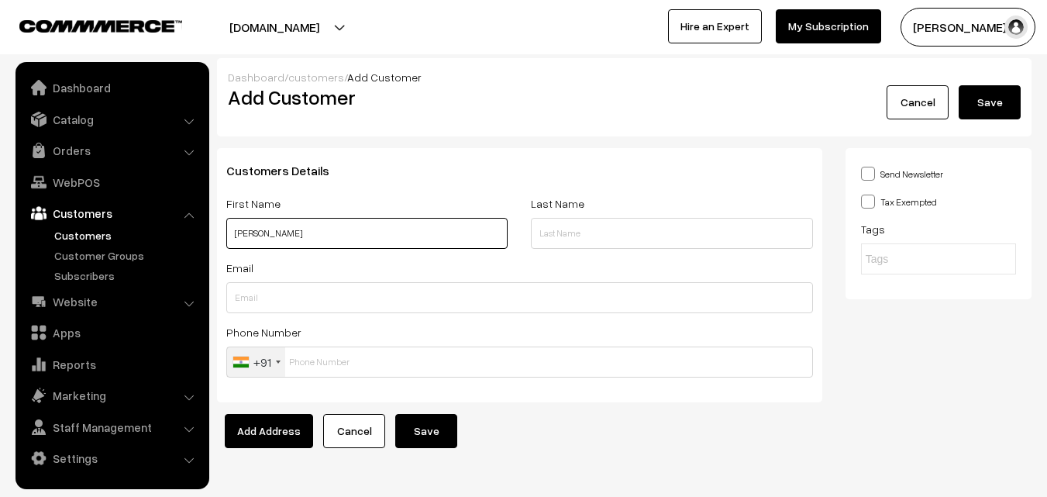
paste input "99655 27373"
type input "Prasanna Venkatesan 99655 27373"
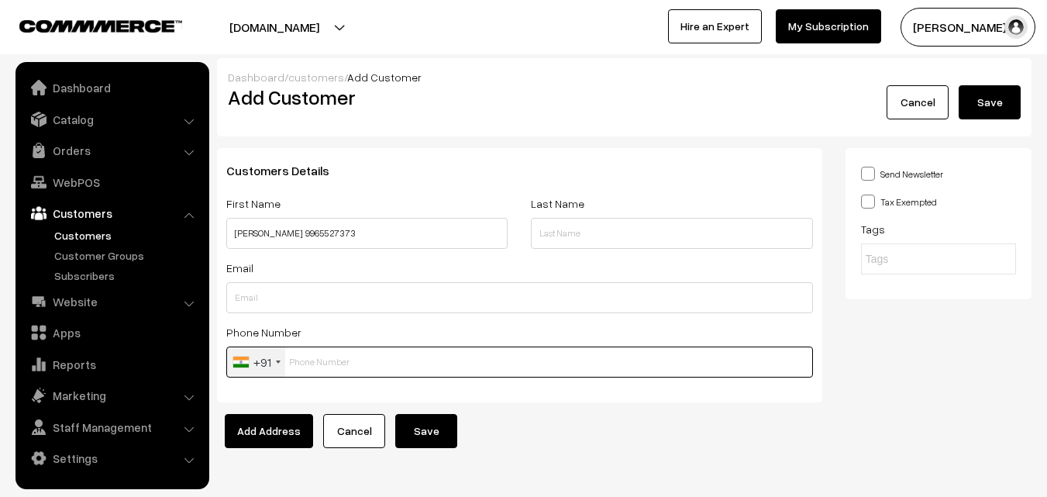
click at [332, 368] on input "text" at bounding box center [519, 361] width 587 height 31
paste input "99655 273"
type input "9965527373"
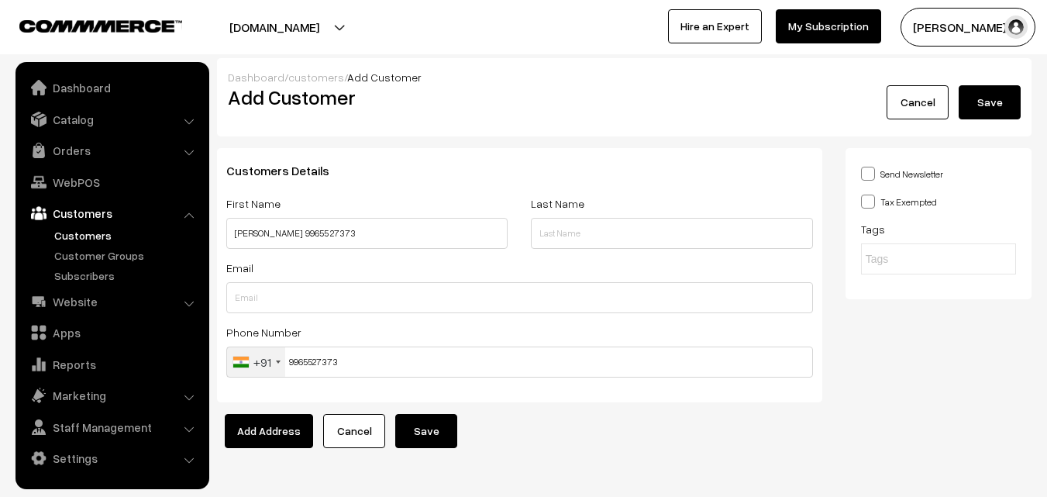
click at [415, 429] on button "Save" at bounding box center [426, 431] width 62 height 34
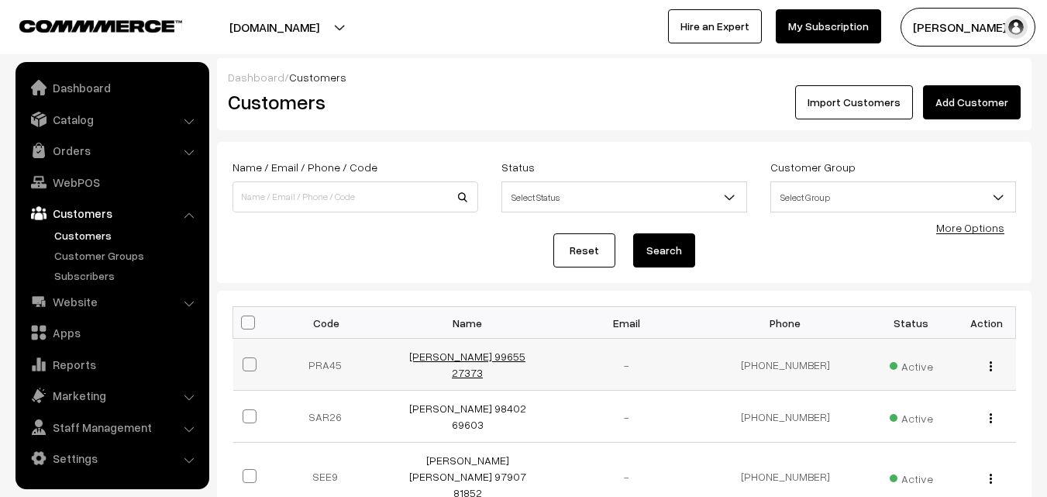
click at [492, 358] on link "[PERSON_NAME] 99655 27373" at bounding box center [467, 364] width 116 height 29
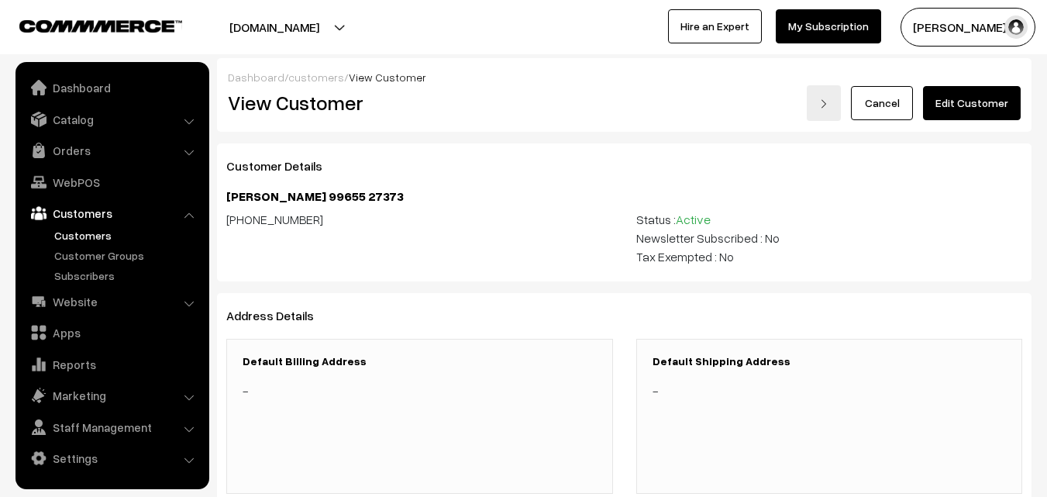
click at [981, 110] on link "Edit Customer" at bounding box center [972, 103] width 98 height 34
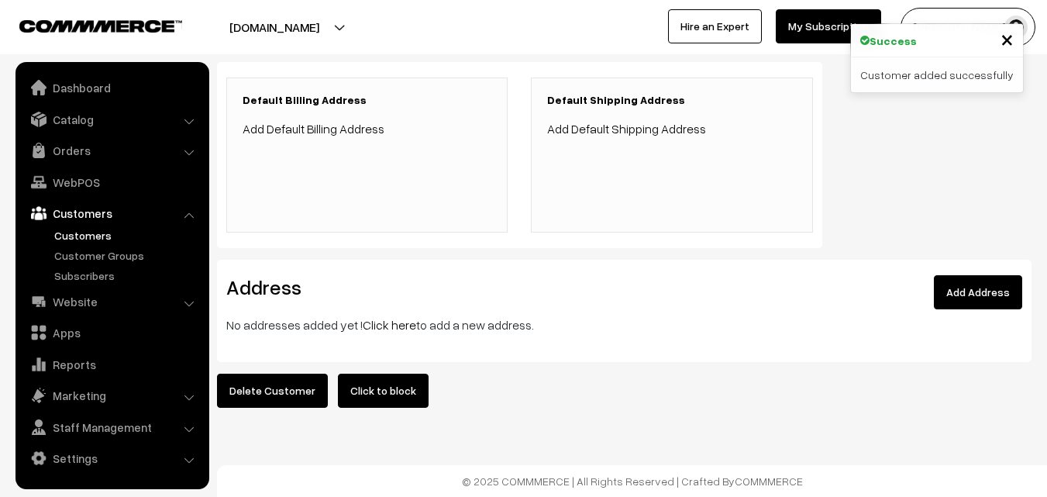
scroll to position [359, 0]
click at [378, 317] on link "Click here" at bounding box center [389, 325] width 53 height 16
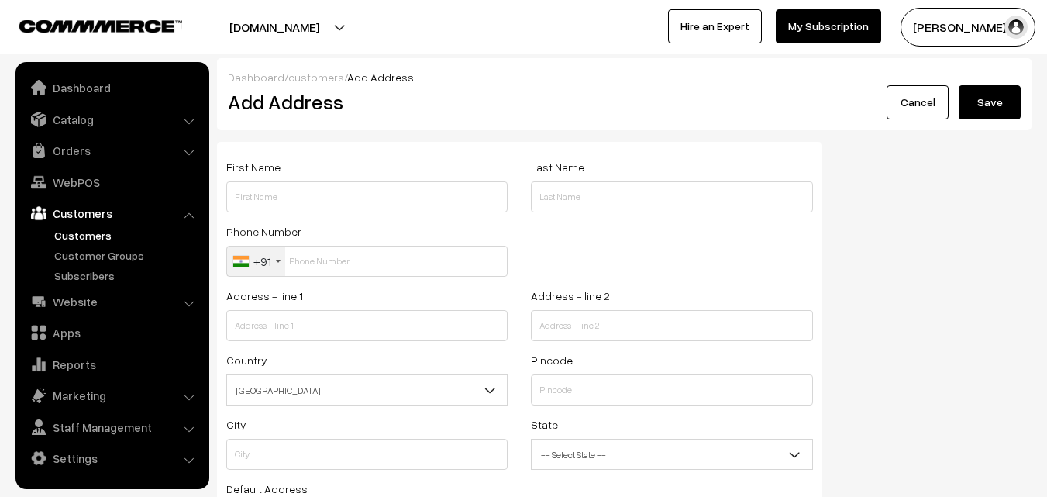
click at [327, 207] on input "text" at bounding box center [366, 196] width 281 height 31
click at [71, 146] on link "Orders" at bounding box center [111, 150] width 184 height 28
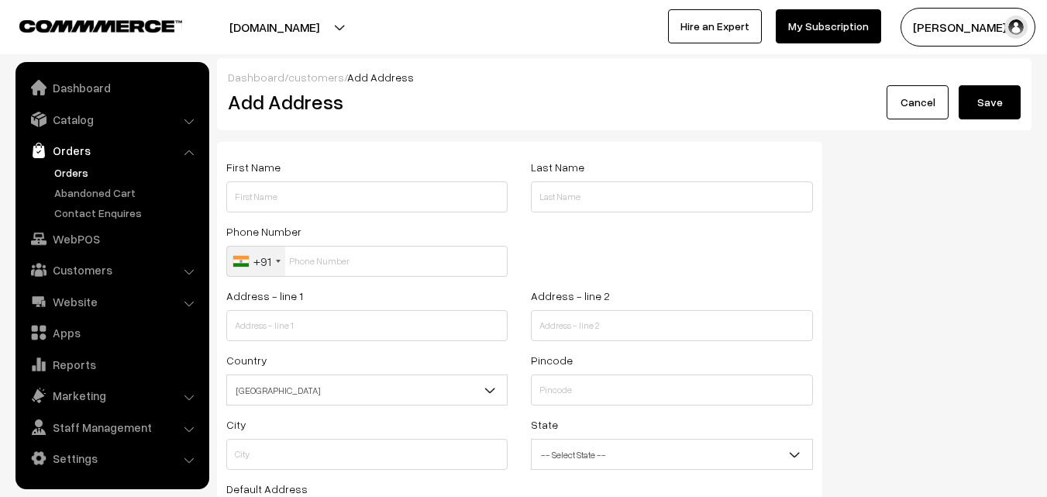
click at [107, 170] on link "Orders" at bounding box center [126, 172] width 153 height 16
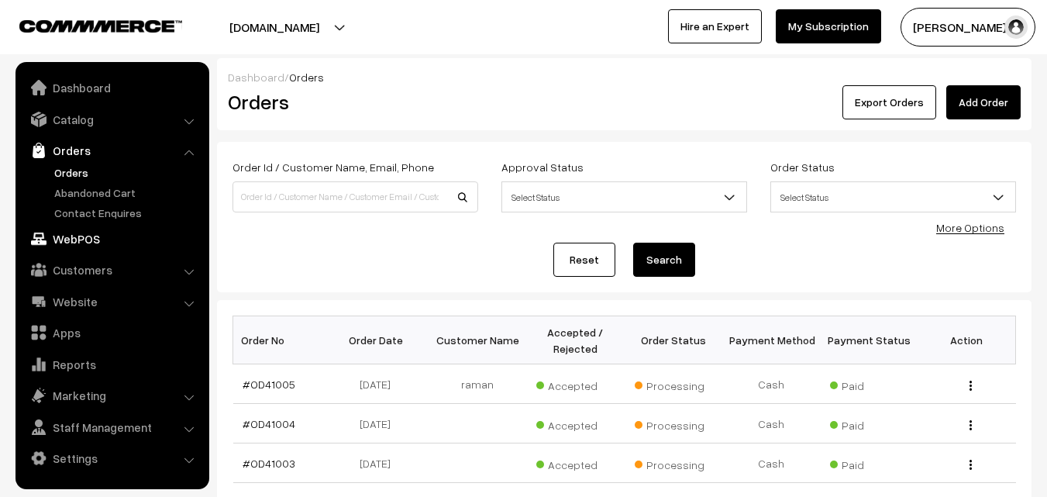
click at [80, 241] on link "WebPOS" at bounding box center [111, 239] width 184 height 28
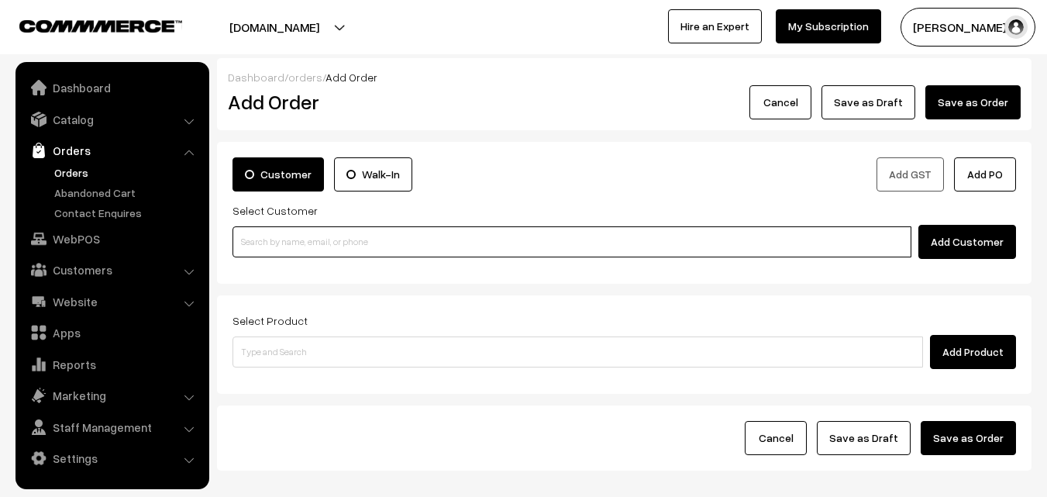
click at [377, 249] on input at bounding box center [572, 241] width 679 height 31
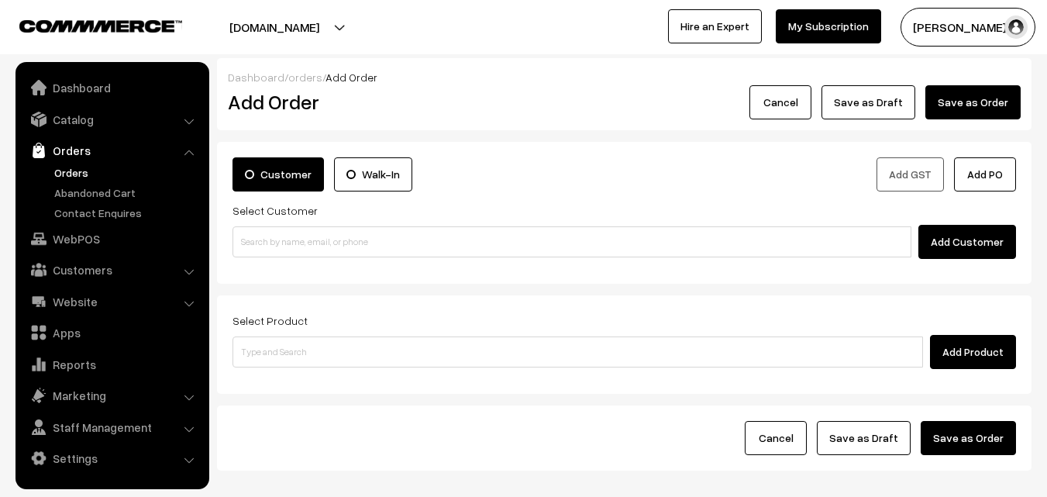
click at [382, 212] on div "Select Customer Add Customer" at bounding box center [625, 230] width 784 height 58
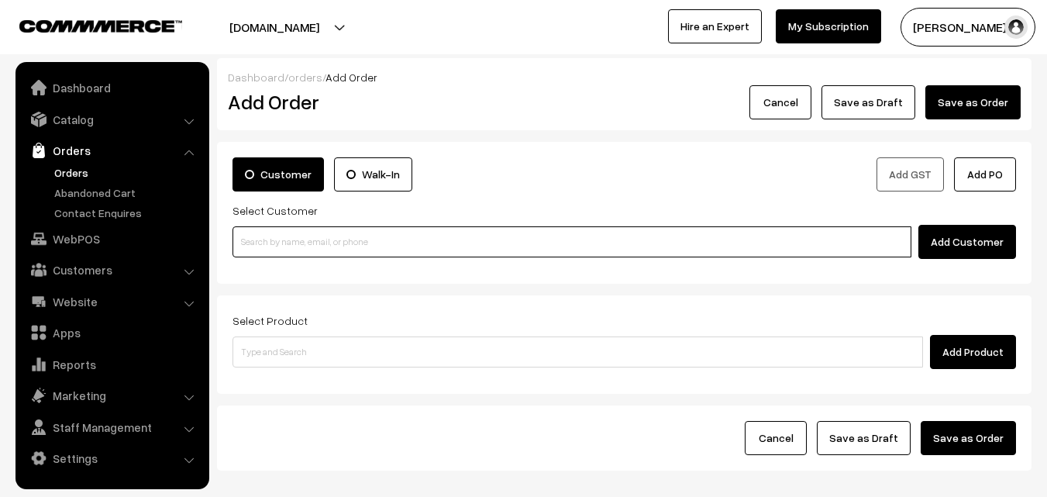
paste input "98406 75085"
click at [377, 234] on input "98406 75085" at bounding box center [572, 241] width 679 height 31
click at [271, 246] on input "98406 75085" at bounding box center [572, 241] width 679 height 31
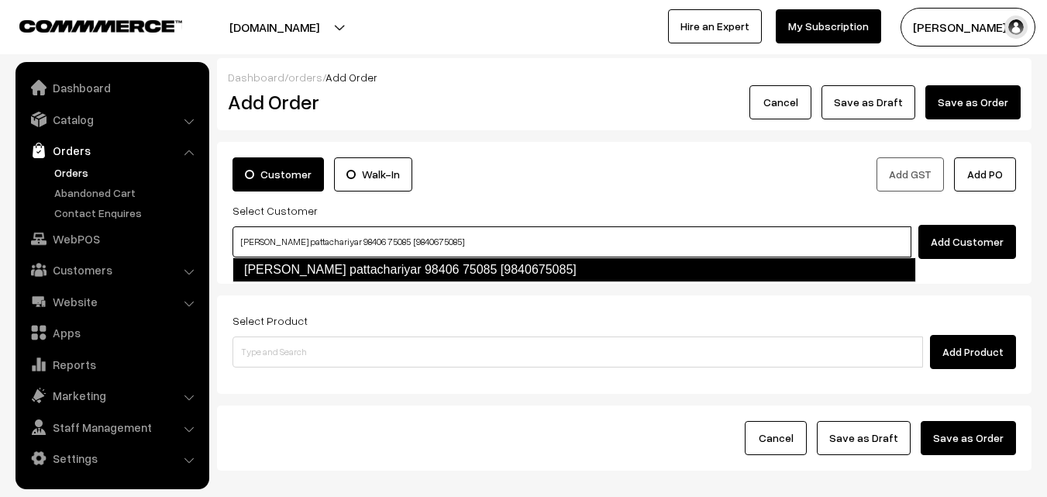
type input "[PERSON_NAME] pattachariyar 98406 75085 [9840675085]"
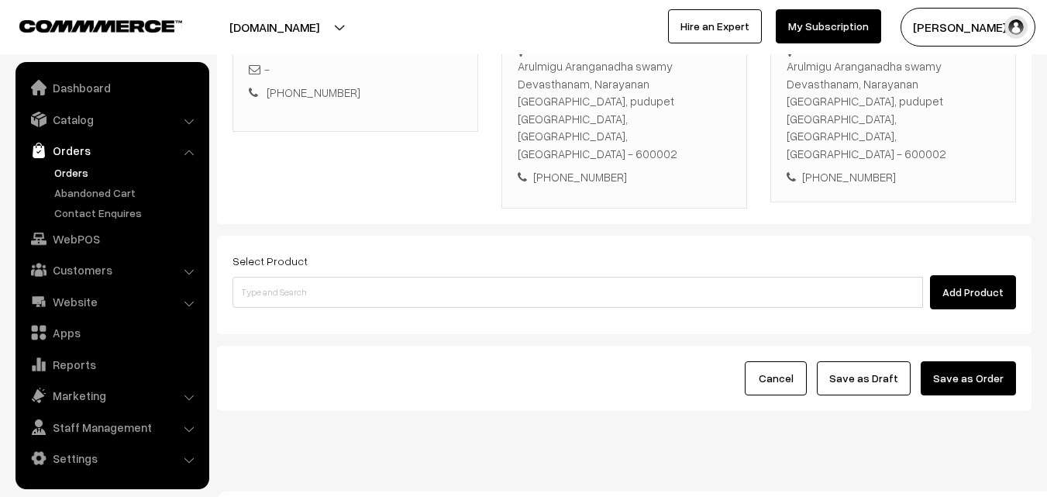
scroll to position [300, 0]
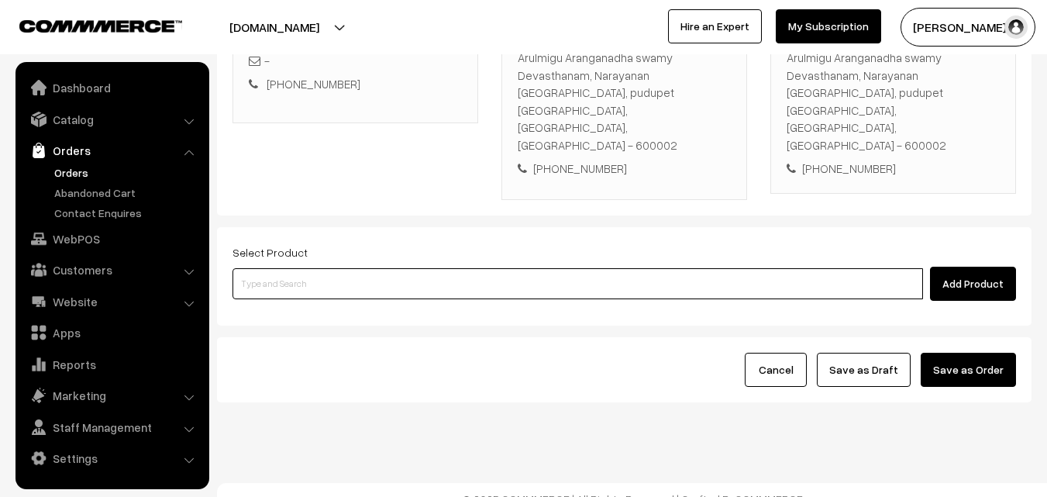
click at [357, 268] on input at bounding box center [578, 283] width 691 height 31
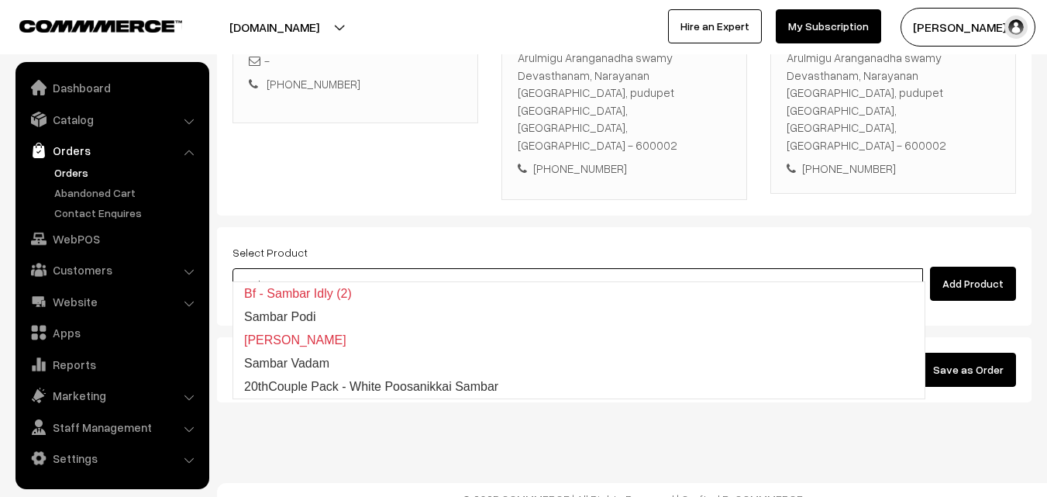
type input "20thCouple Pack - White Poosanikkai Sambar"
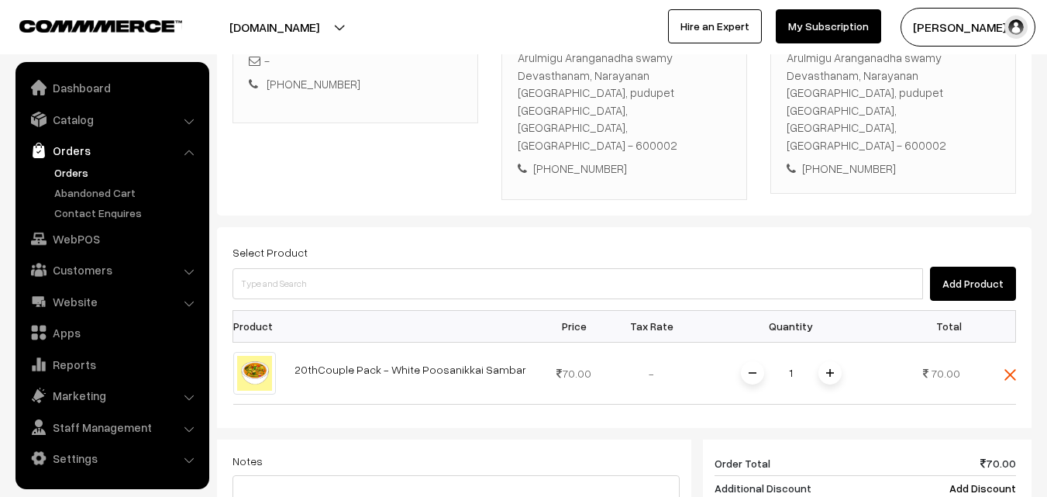
click at [425, 317] on th at bounding box center [410, 326] width 250 height 32
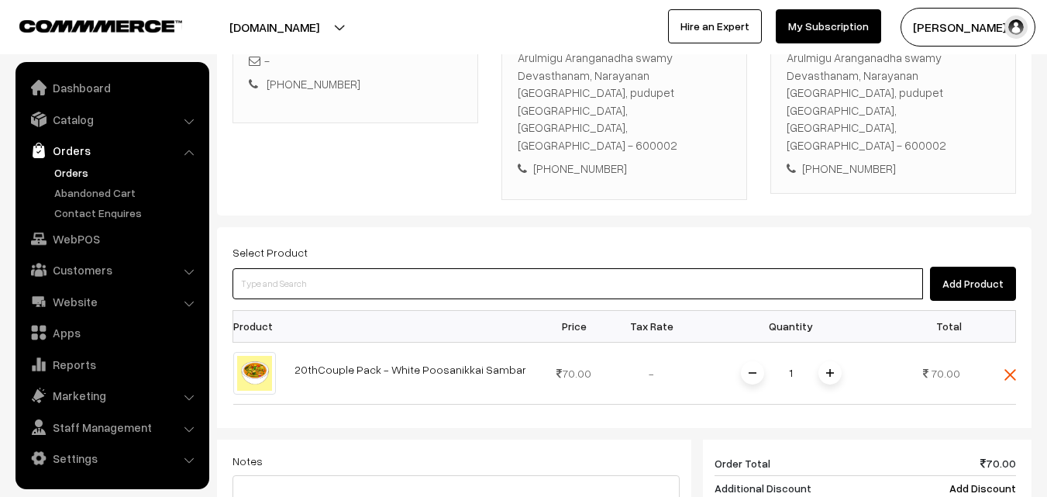
click at [432, 268] on input at bounding box center [578, 283] width 691 height 31
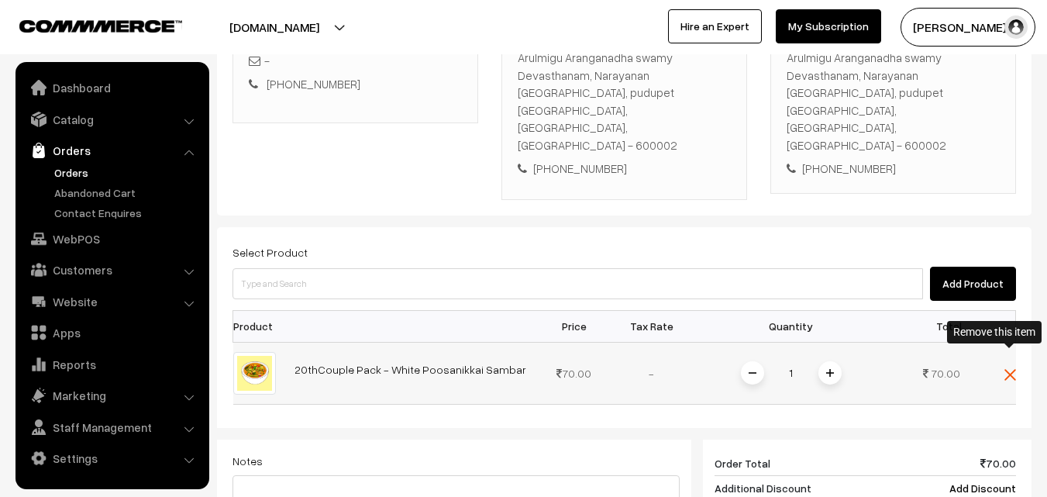
click at [1010, 369] on img at bounding box center [1011, 375] width 12 height 12
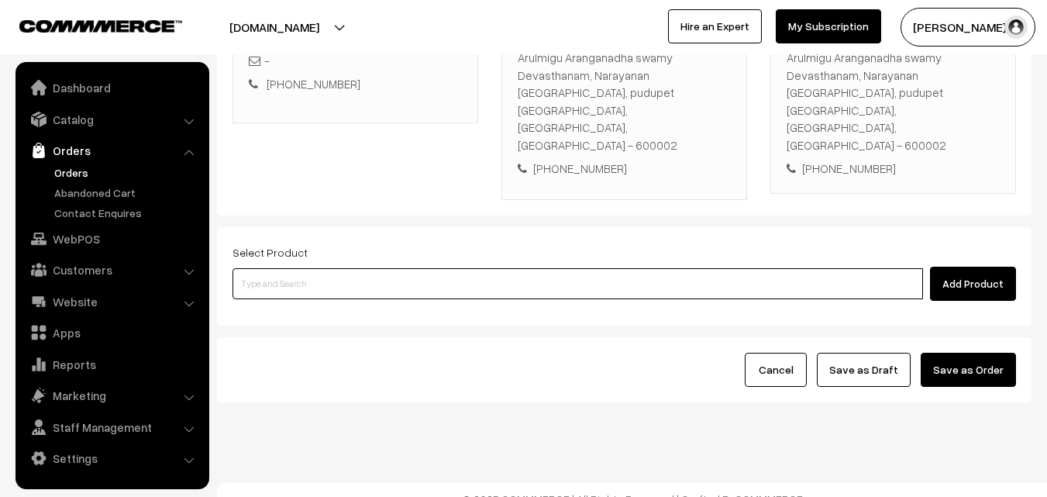
click at [596, 268] on input at bounding box center [578, 283] width 691 height 31
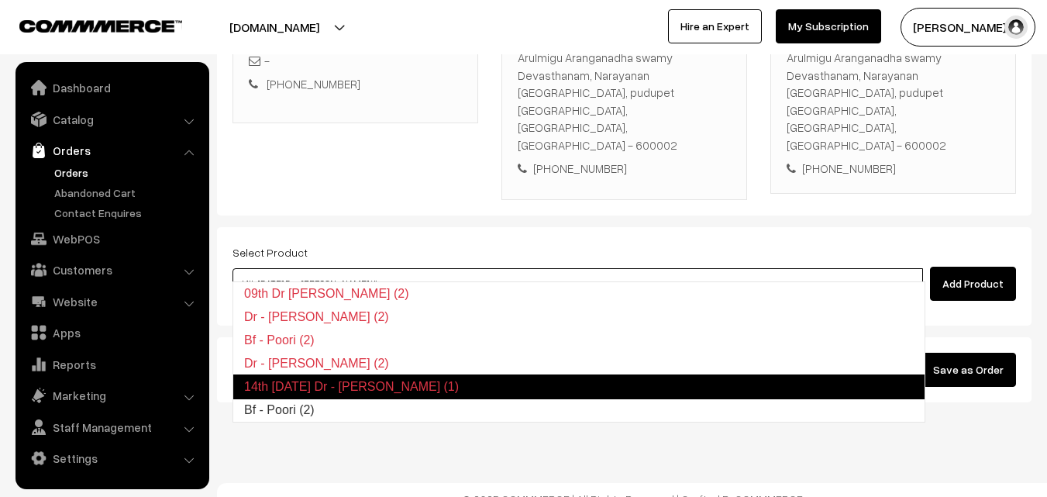
type input "Bf - Poori (2)"
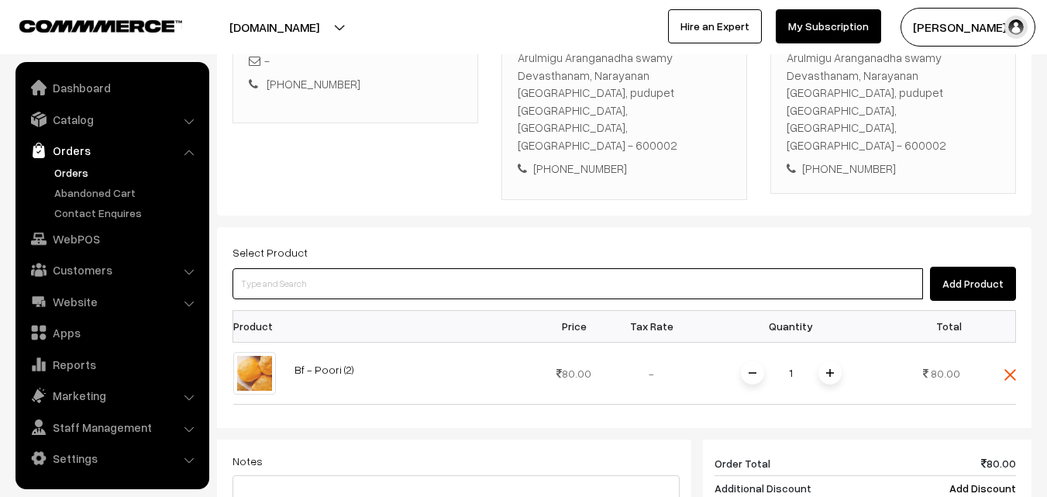
click at [596, 268] on input at bounding box center [578, 283] width 691 height 31
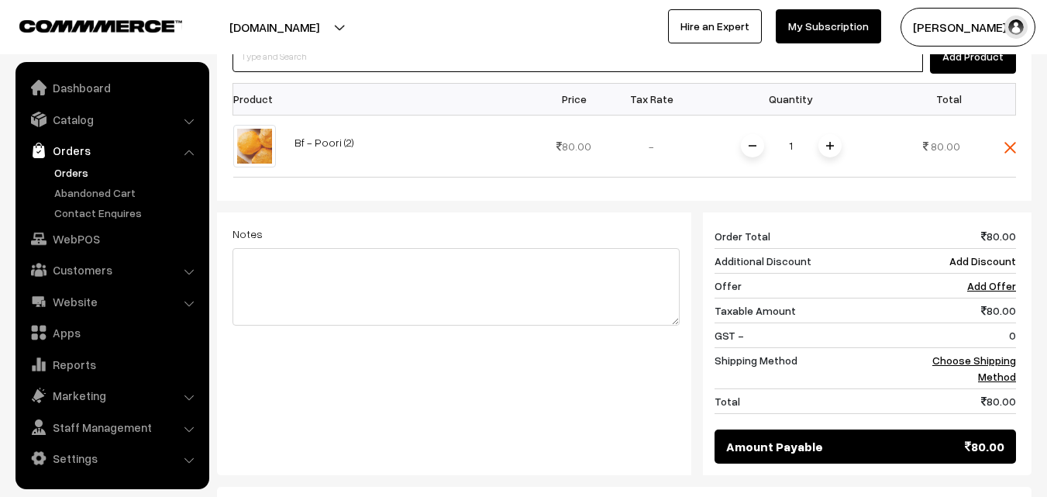
scroll to position [533, 0]
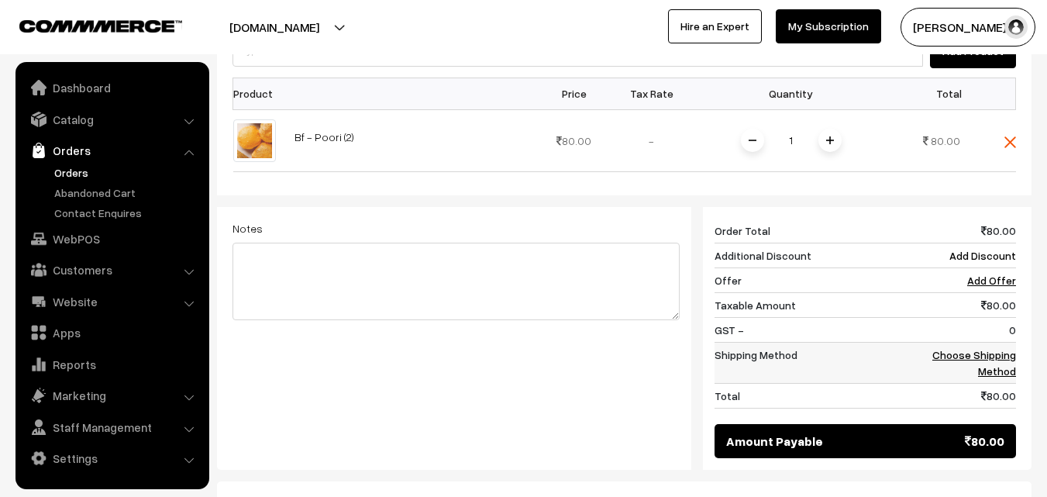
click at [994, 348] on link "Choose Shipping Method" at bounding box center [974, 362] width 84 height 29
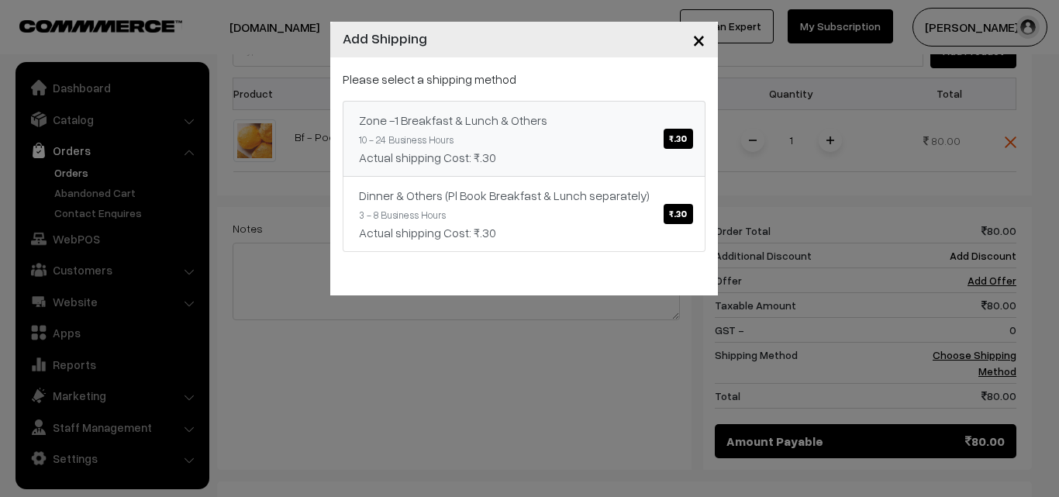
click at [545, 122] on div "Zone -1 Breakfast & Lunch & Others ₹.30" at bounding box center [524, 120] width 330 height 19
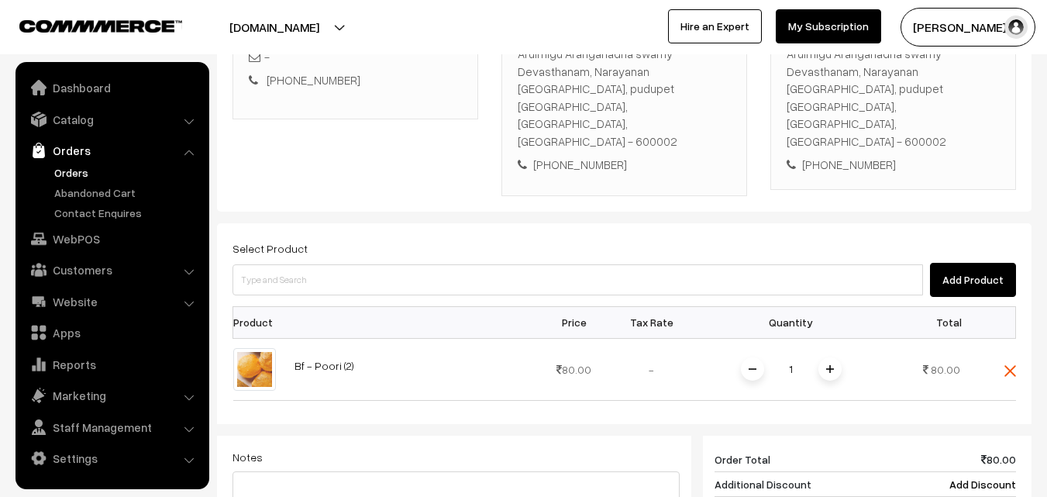
scroll to position [300, 0]
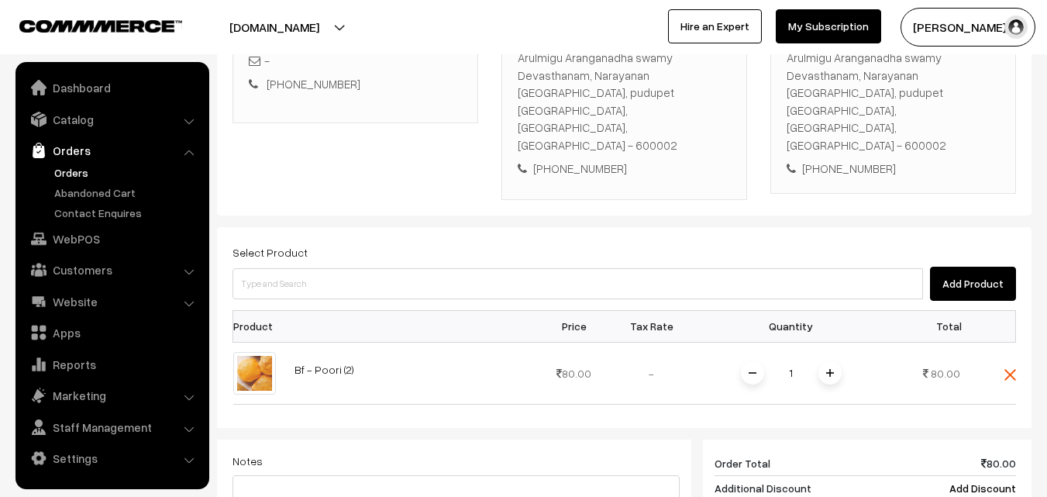
click at [137, 21] on img at bounding box center [100, 26] width 163 height 12
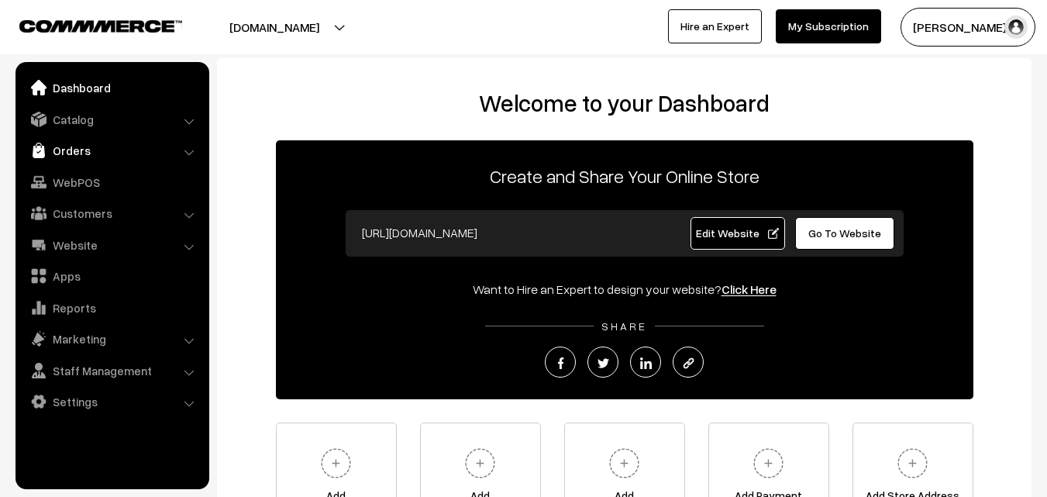
click at [90, 156] on link "Orders" at bounding box center [111, 150] width 184 height 28
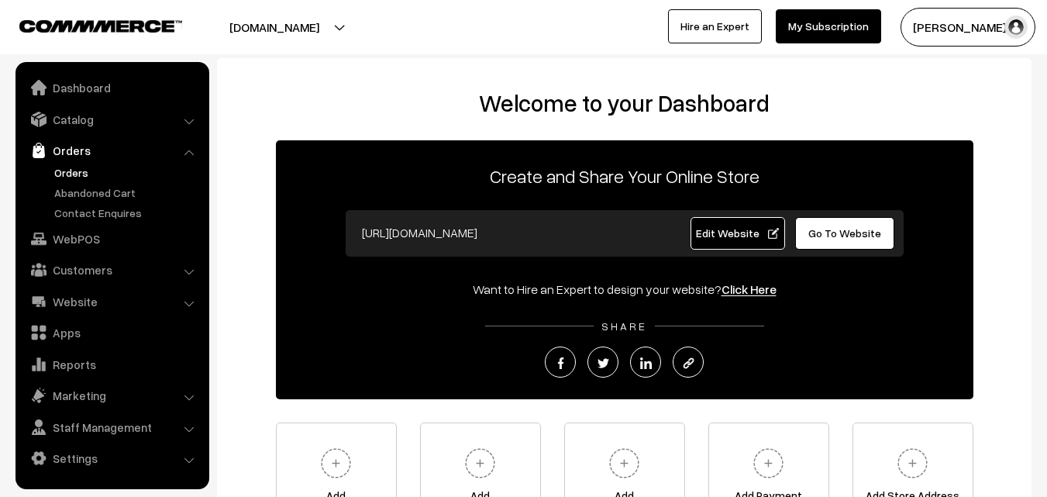
click at [77, 169] on link "Orders" at bounding box center [126, 172] width 153 height 16
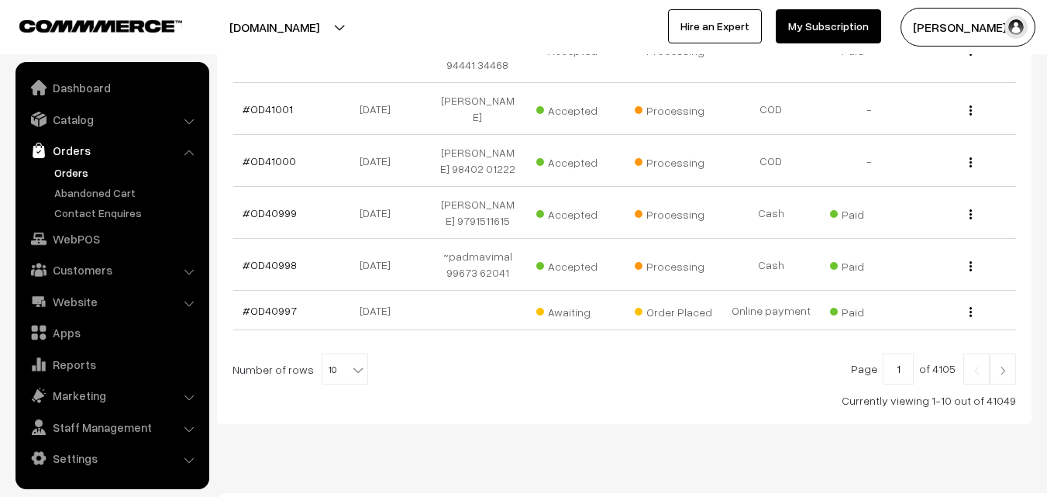
scroll to position [556, 0]
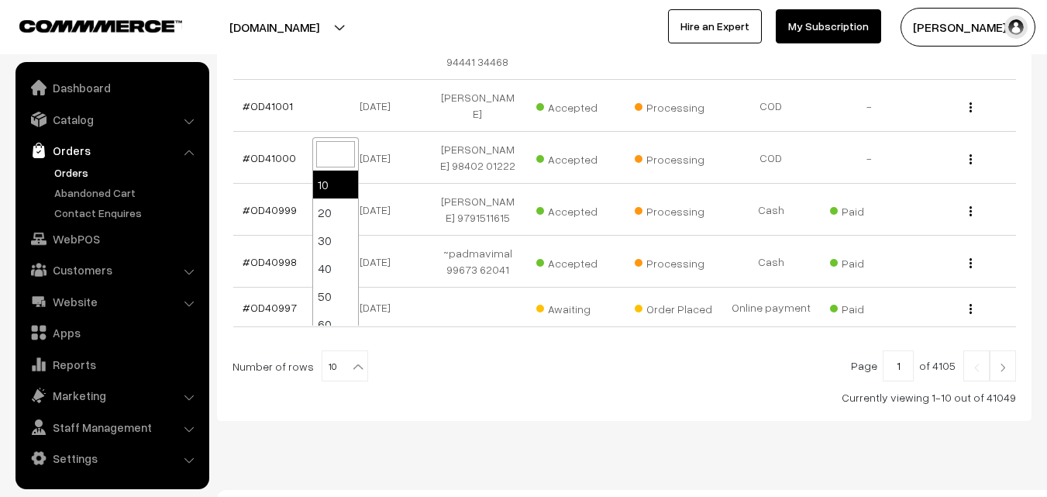
drag, startPoint x: 329, startPoint y: 347, endPoint x: 331, endPoint y: 260, distance: 87.6
click at [332, 351] on span "10" at bounding box center [344, 366] width 45 height 31
select select "100"
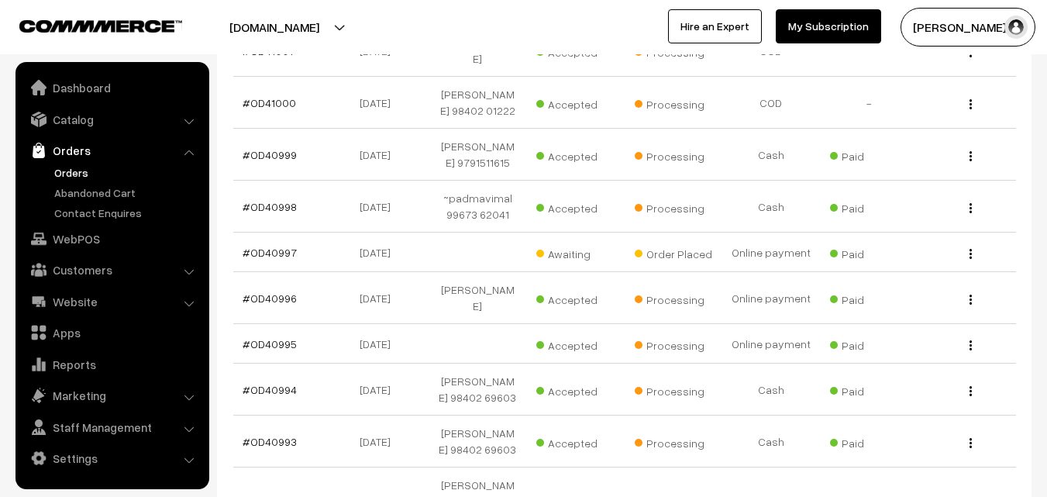
scroll to position [698, 0]
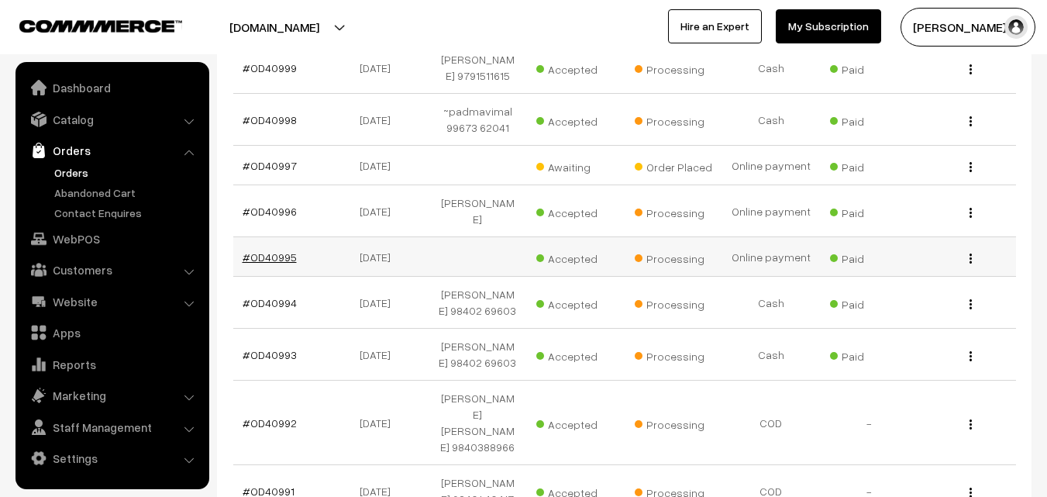
click at [275, 250] on link "#OD40995" at bounding box center [270, 256] width 54 height 13
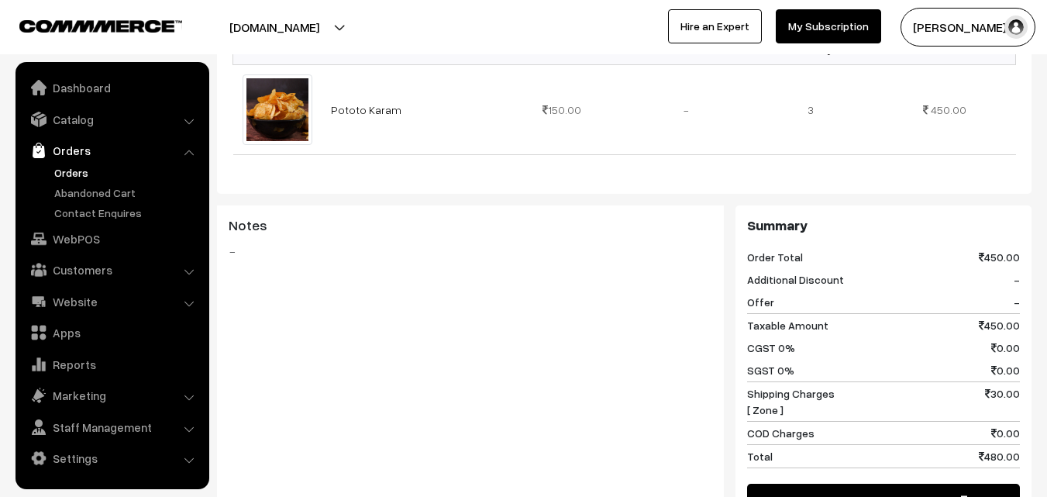
scroll to position [155, 0]
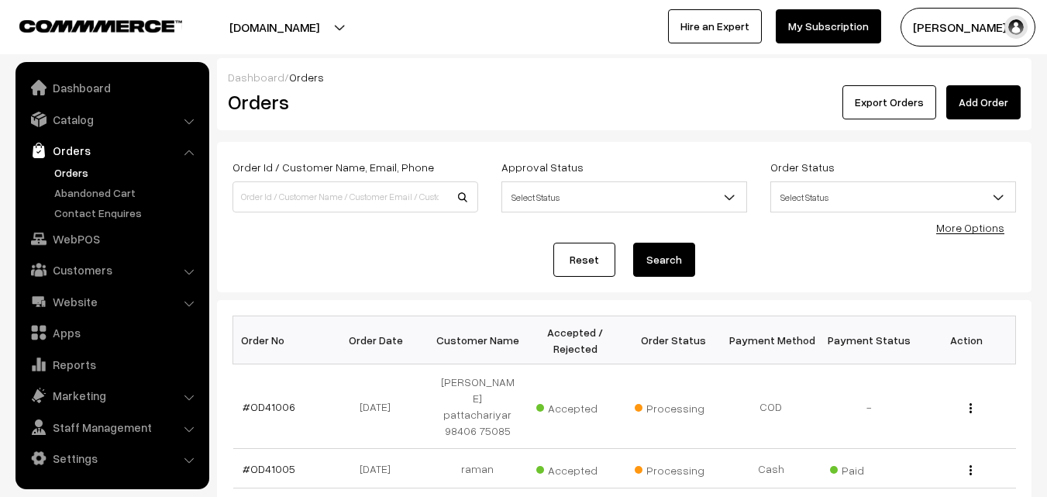
scroll to position [698, 0]
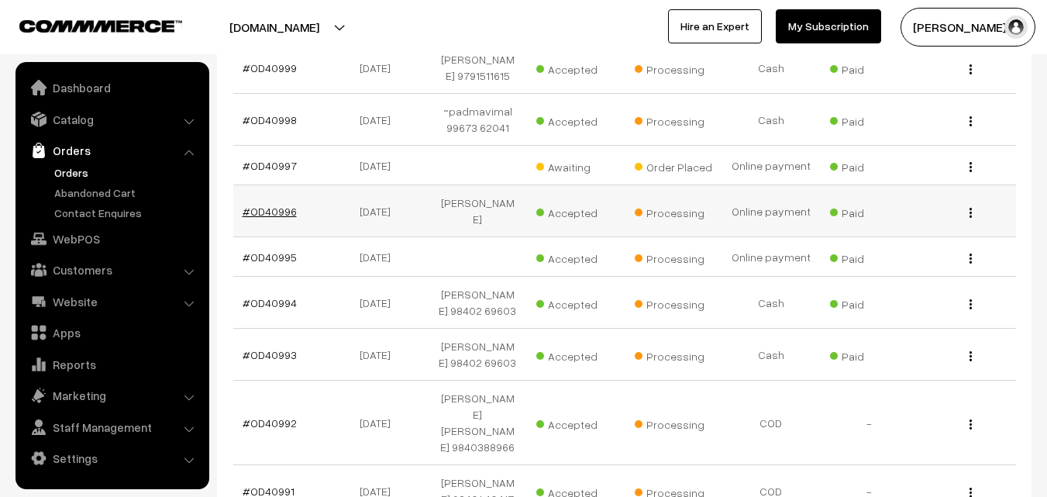
click at [279, 205] on link "#OD40996" at bounding box center [270, 211] width 54 height 13
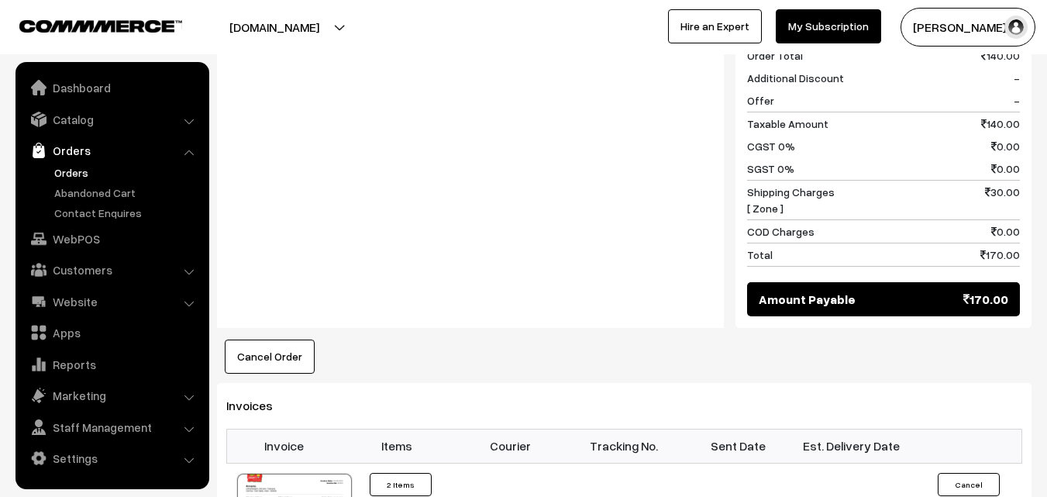
scroll to position [930, 0]
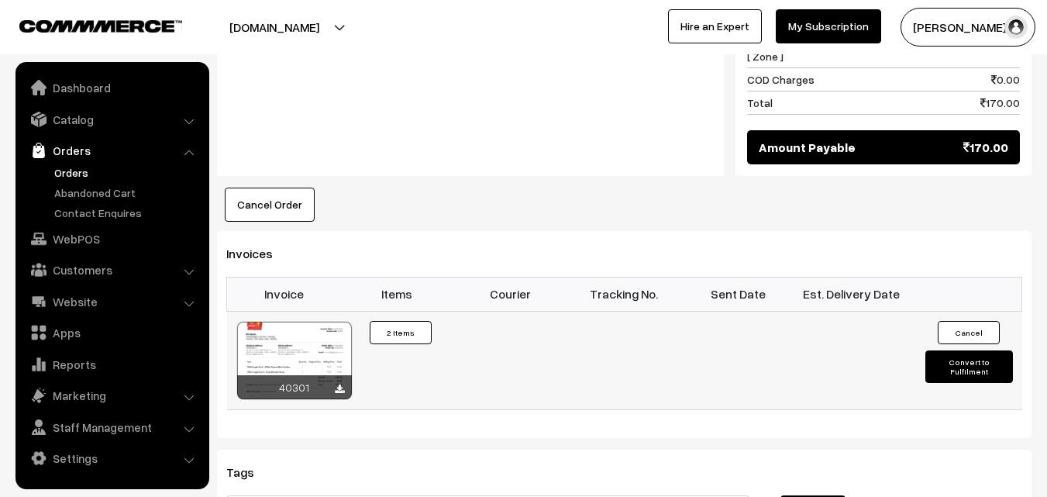
click at [288, 322] on div at bounding box center [294, 361] width 115 height 78
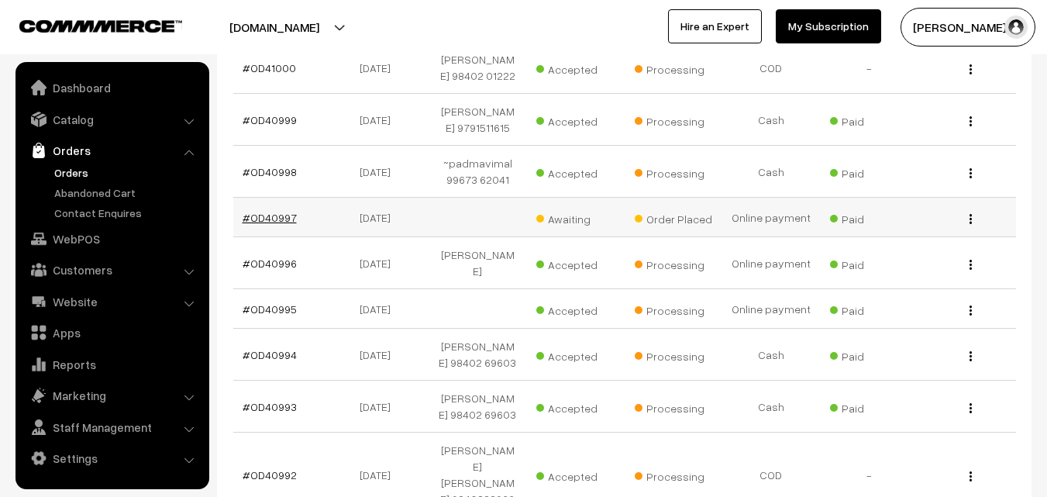
scroll to position [698, 0]
click at [283, 211] on link "#OD40997" at bounding box center [270, 217] width 54 height 13
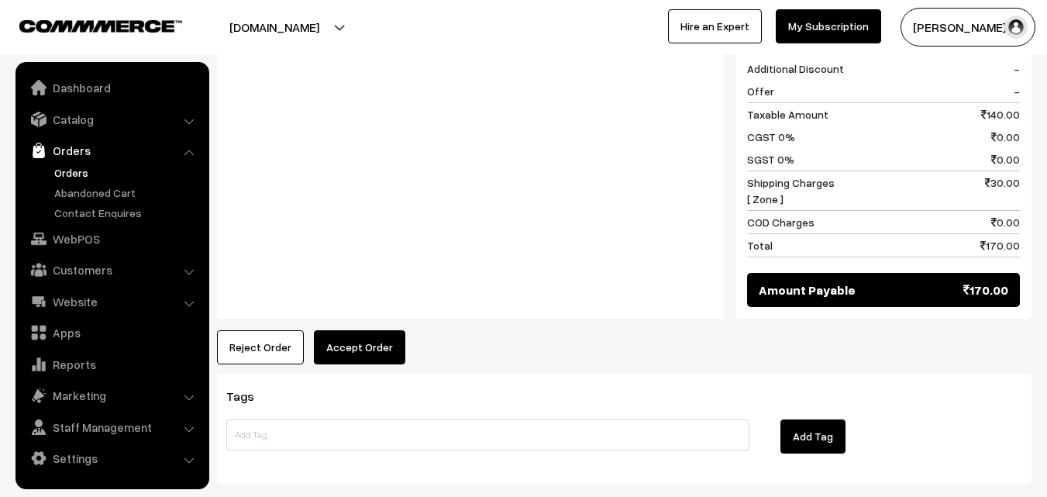
click at [371, 330] on button "Accept Order" at bounding box center [359, 347] width 91 height 34
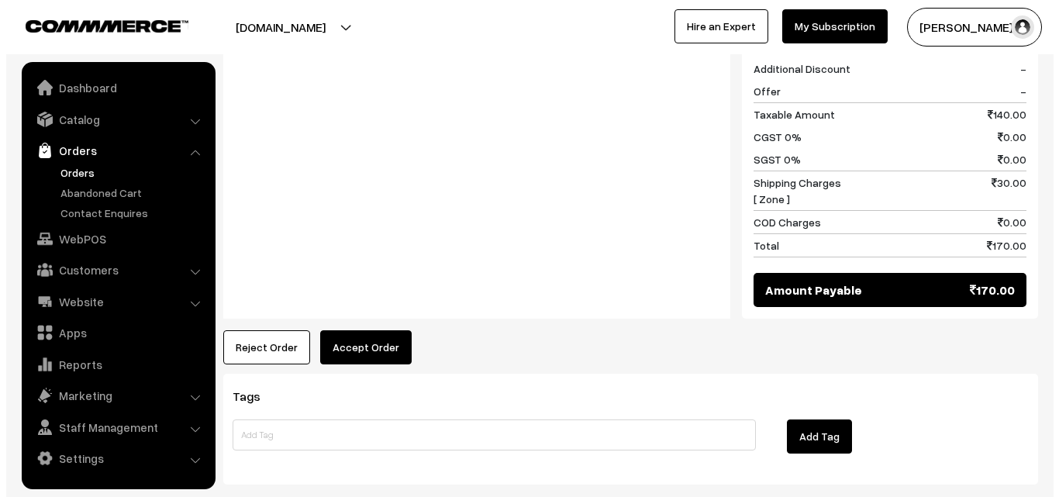
scroll to position [699, 0]
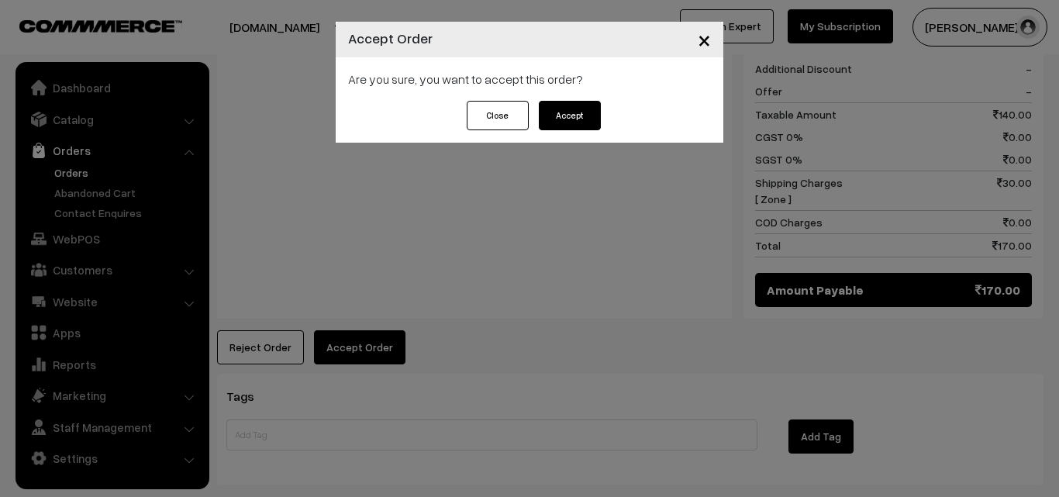
click at [573, 119] on button "Accept" at bounding box center [570, 115] width 62 height 29
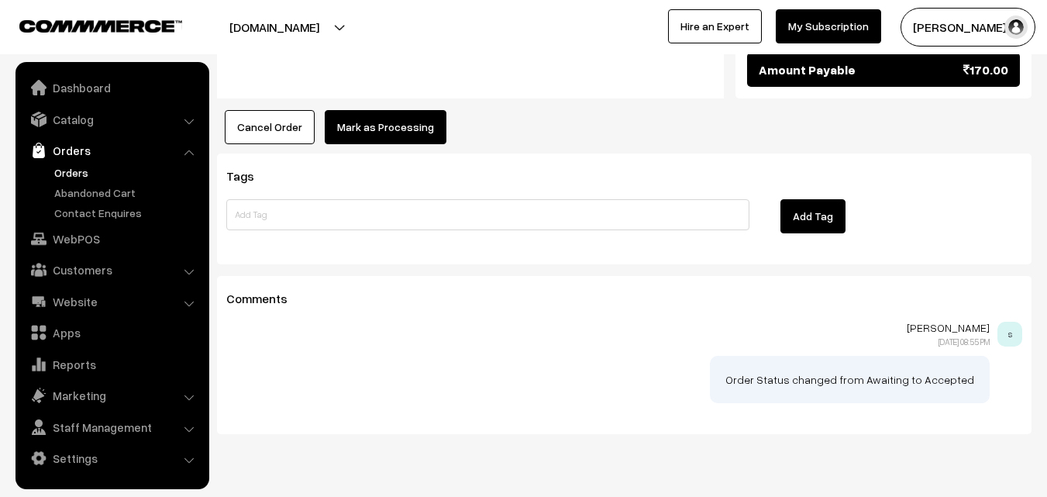
click at [375, 110] on button "Mark as Processing" at bounding box center [386, 127] width 122 height 34
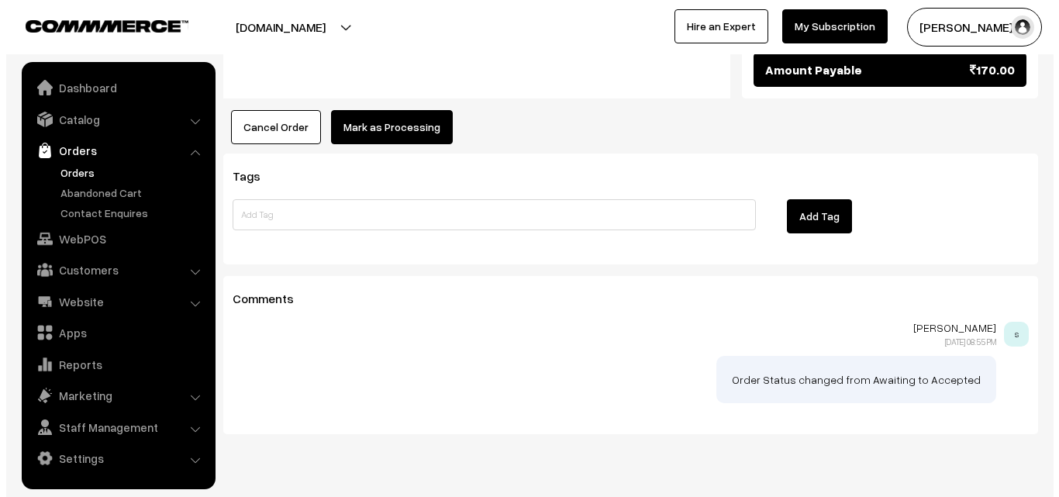
scroll to position [919, 0]
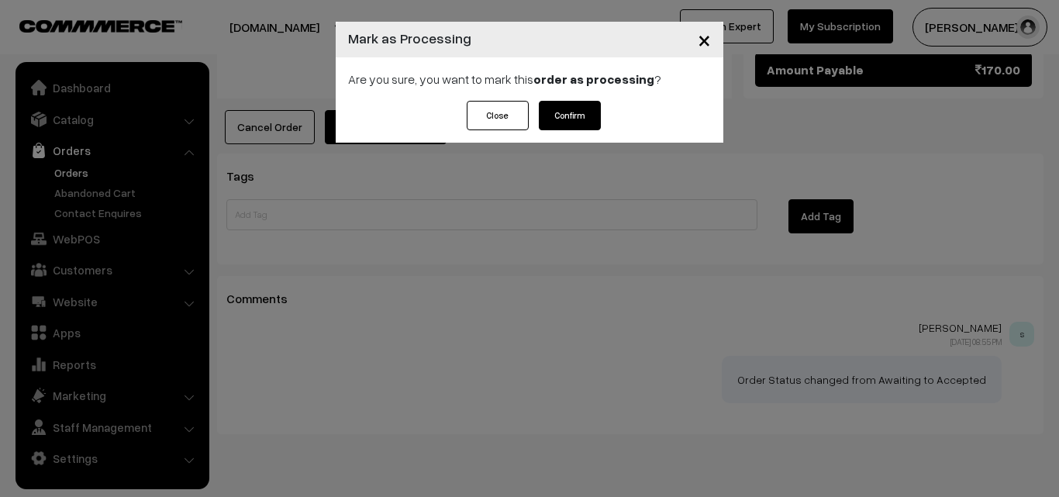
click at [553, 111] on button "Confirm" at bounding box center [570, 115] width 62 height 29
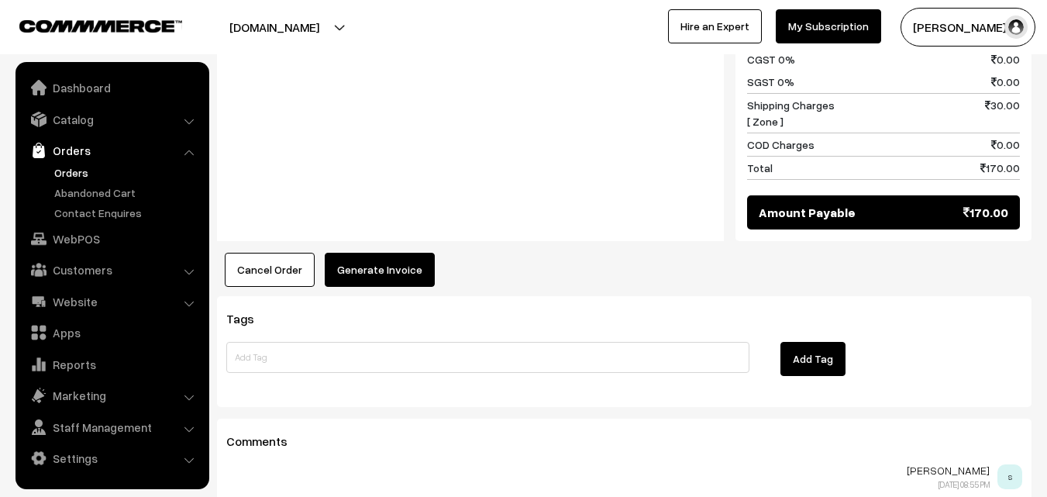
click at [374, 253] on button "Generate Invoice" at bounding box center [380, 270] width 110 height 34
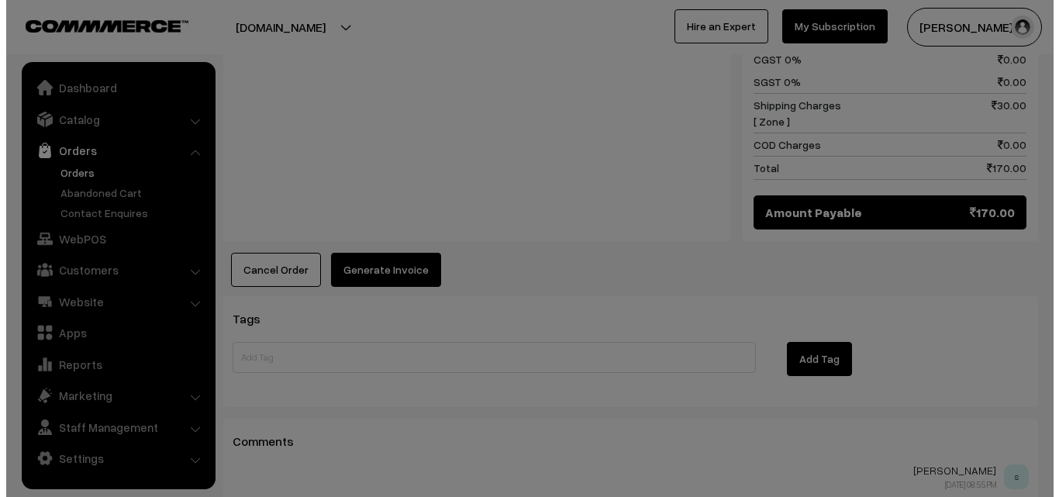
scroll to position [777, 0]
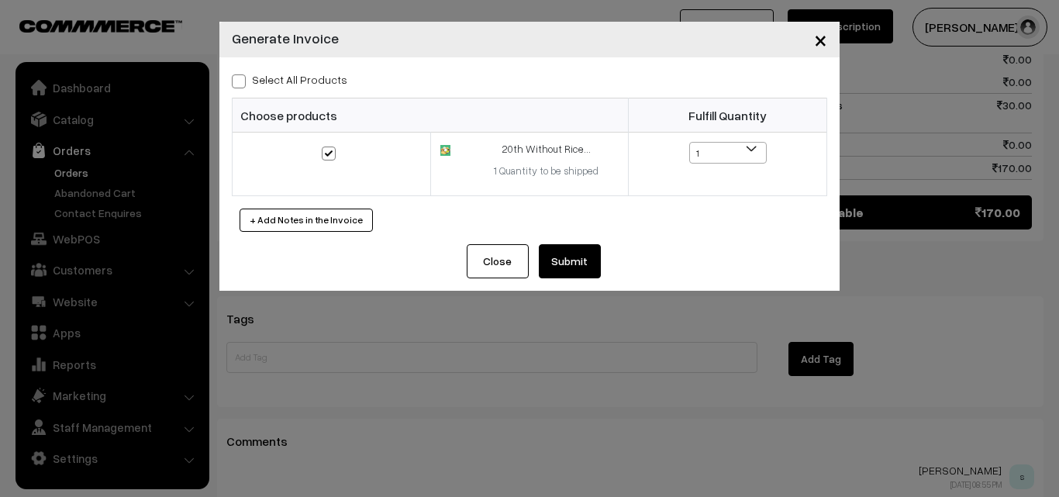
click at [584, 272] on button "Submit" at bounding box center [570, 261] width 62 height 34
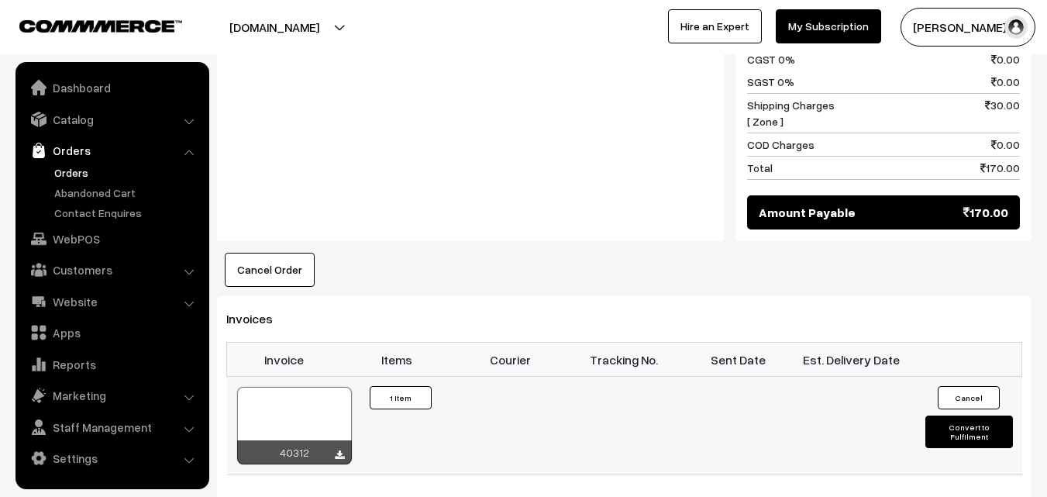
scroll to position [775, 0]
click at [293, 387] on div at bounding box center [294, 426] width 115 height 78
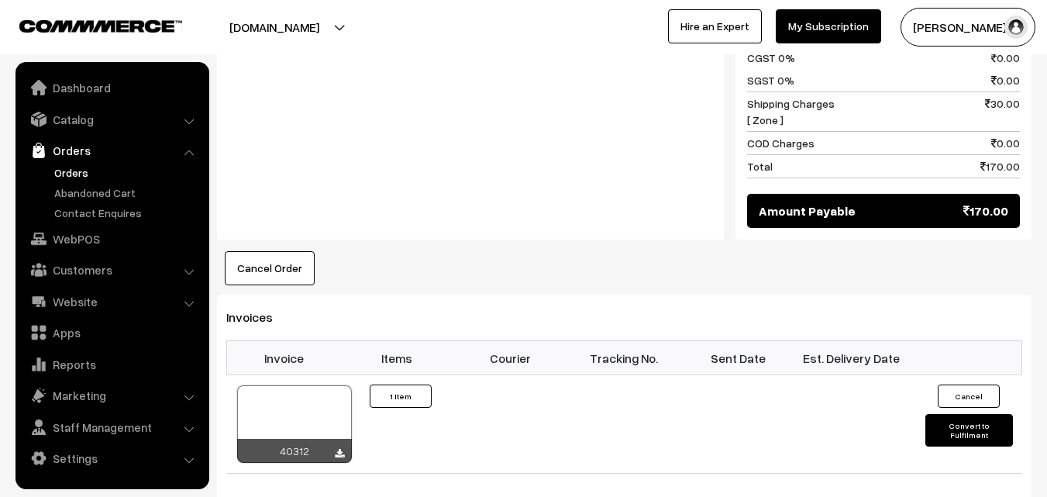
click at [74, 171] on link "Orders" at bounding box center [126, 172] width 153 height 16
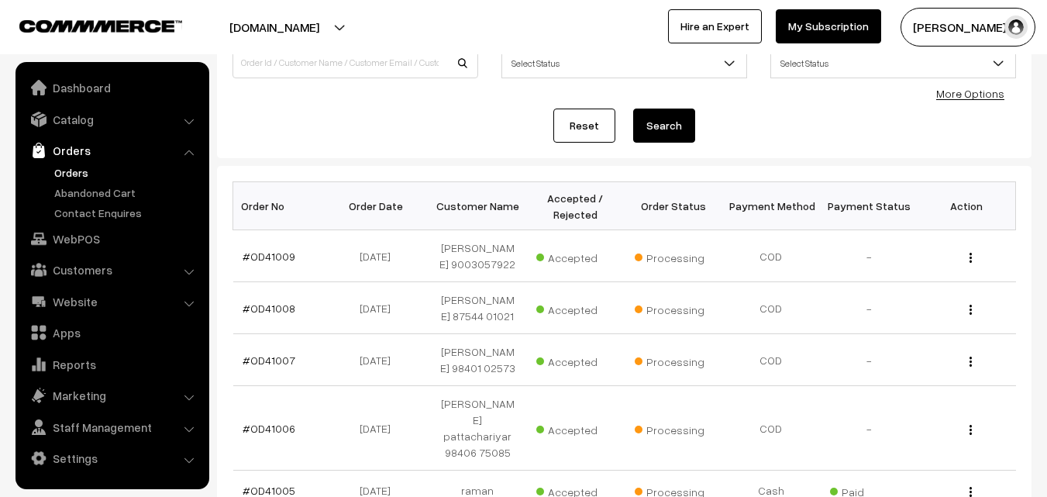
scroll to position [233, 0]
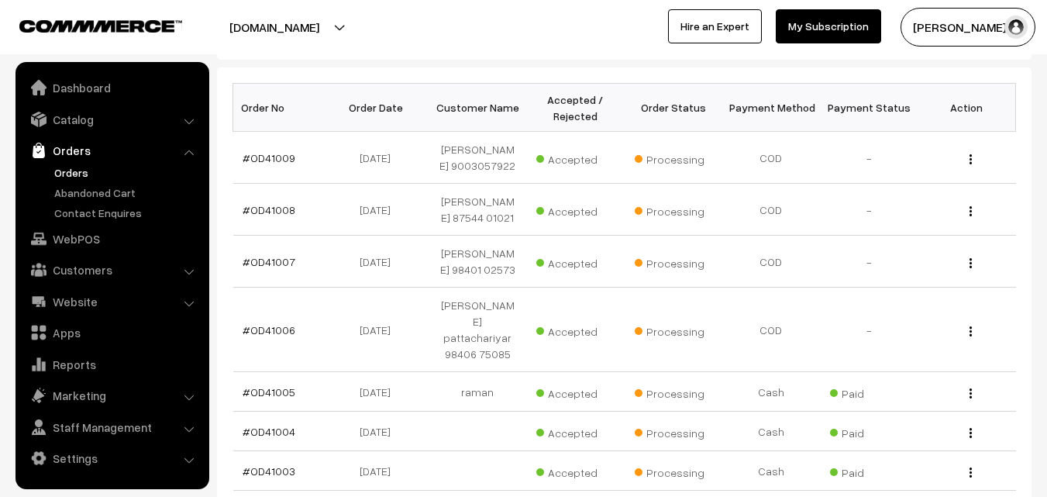
click at [79, 169] on link "Orders" at bounding box center [126, 172] width 153 height 16
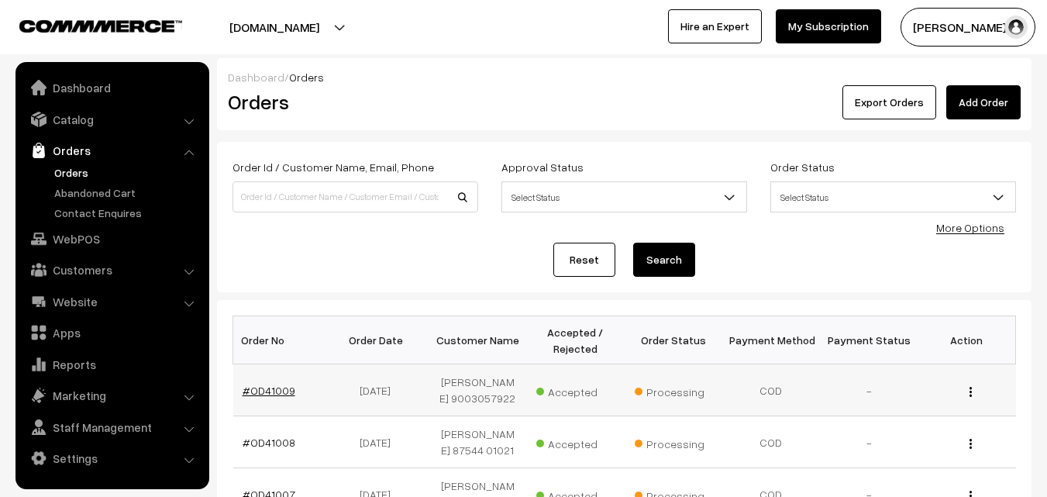
click at [279, 397] on link "#OD41009" at bounding box center [269, 390] width 53 height 13
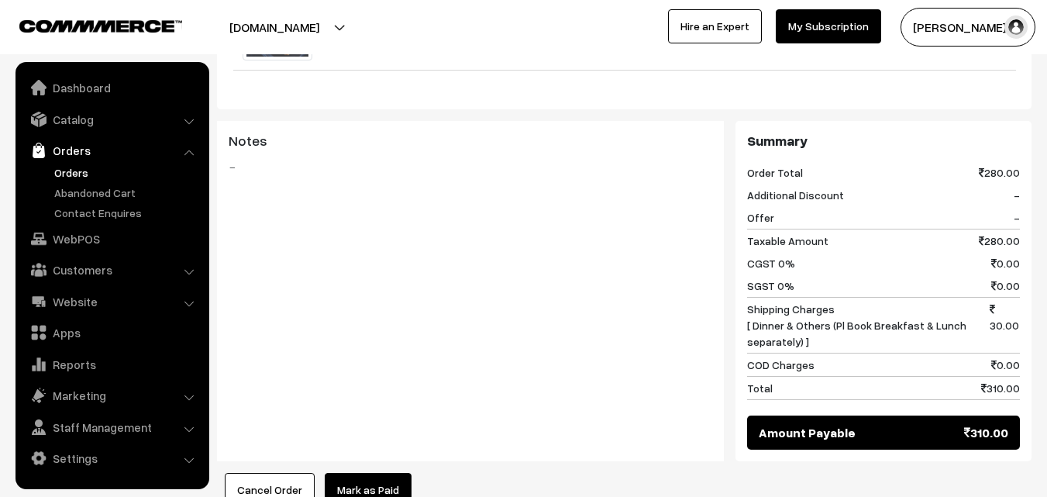
scroll to position [1085, 0]
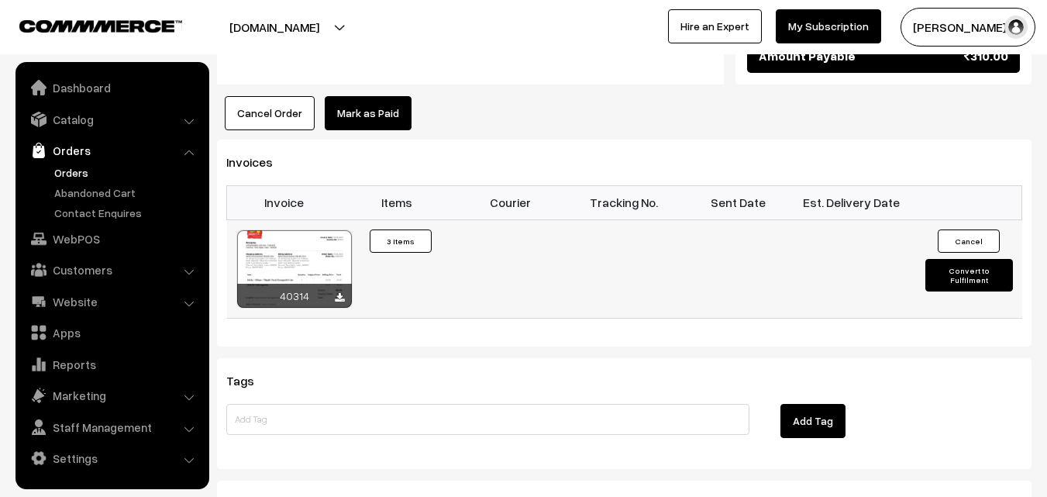
click at [302, 237] on div at bounding box center [294, 269] width 115 height 78
click at [57, 171] on link "Orders" at bounding box center [126, 172] width 153 height 16
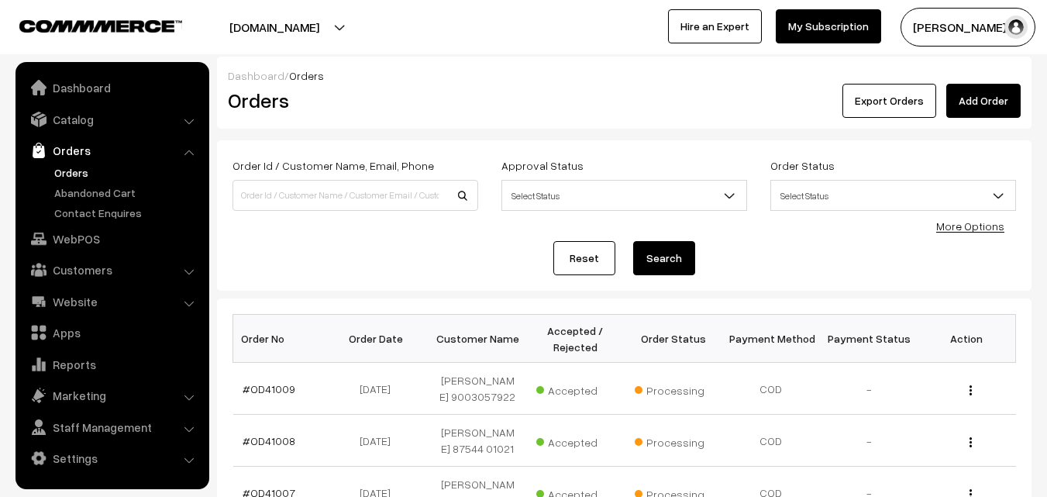
scroll to position [78, 0]
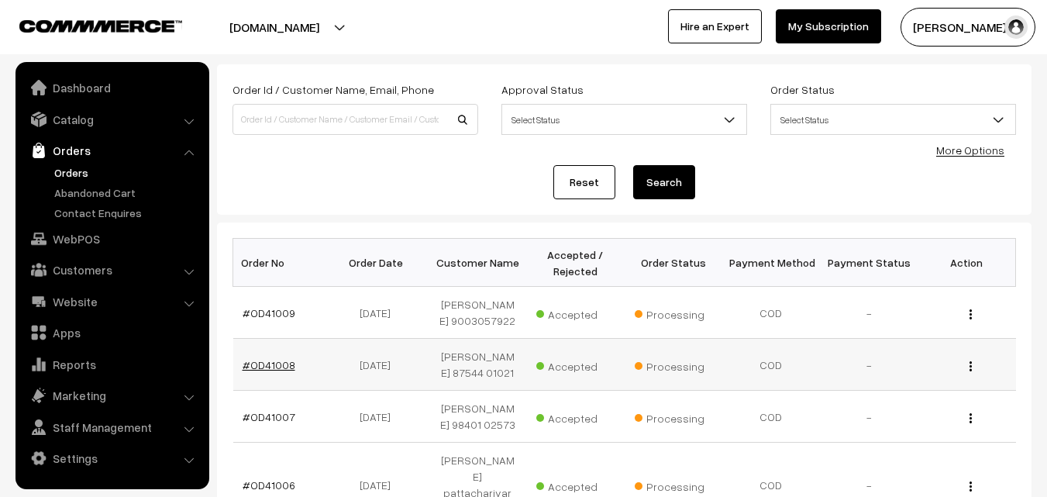
click at [277, 371] on link "#OD41008" at bounding box center [269, 364] width 53 height 13
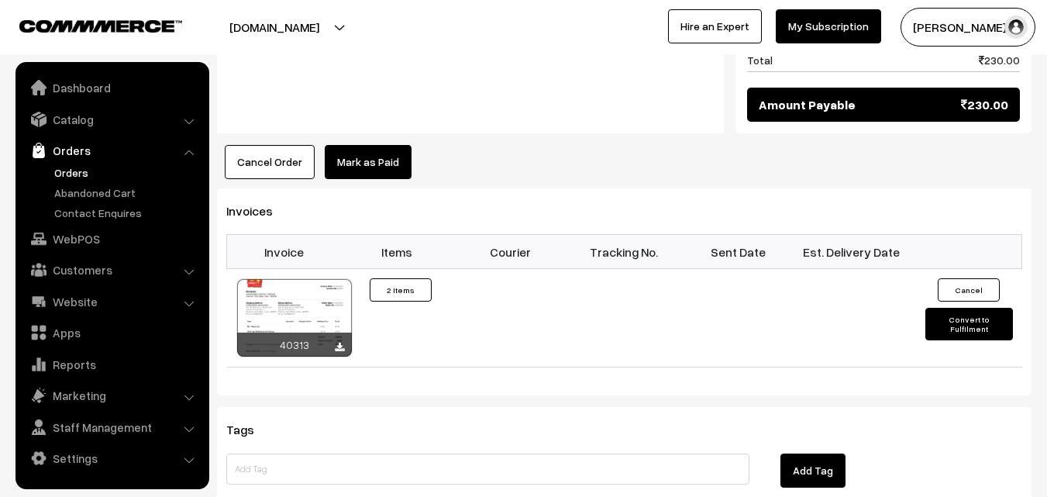
scroll to position [1085, 0]
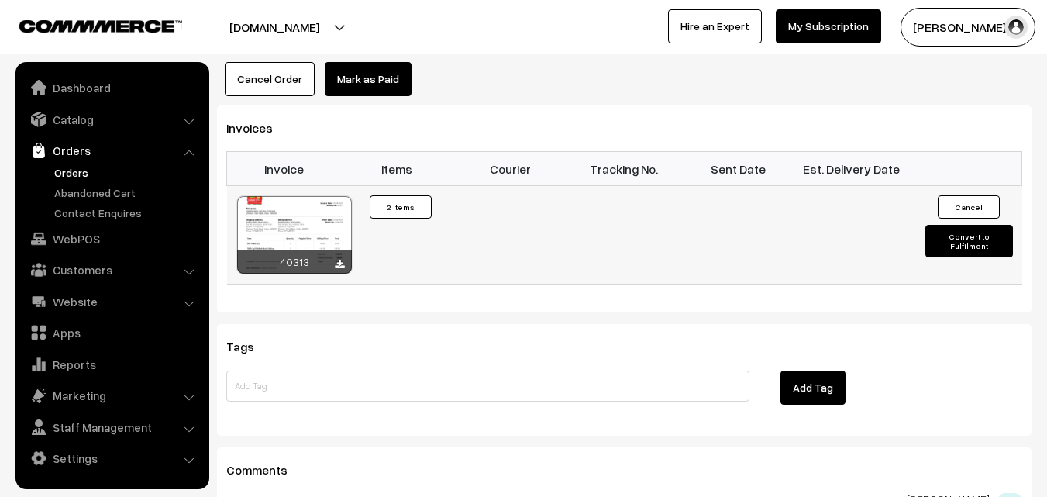
click at [305, 196] on div at bounding box center [294, 235] width 115 height 78
click at [63, 174] on link "Orders" at bounding box center [126, 172] width 153 height 16
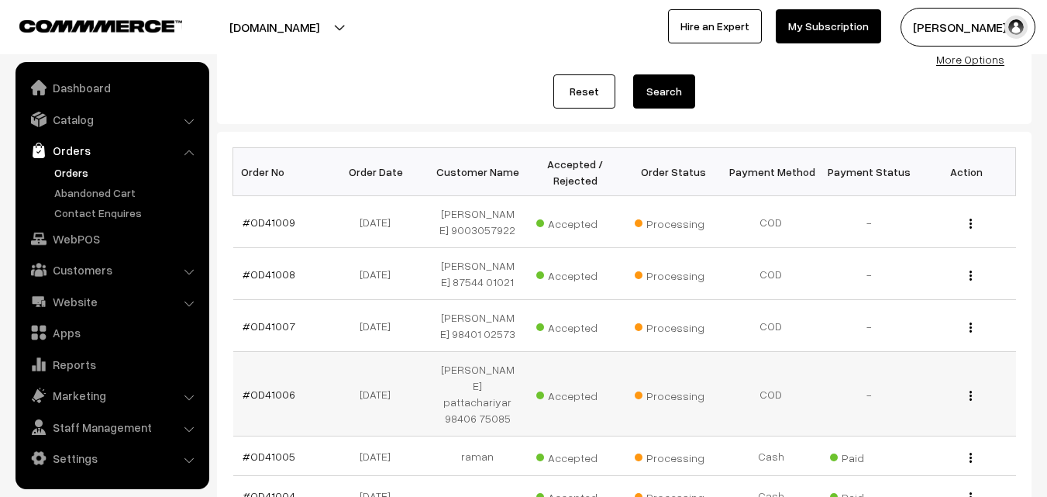
scroll to position [233, 0]
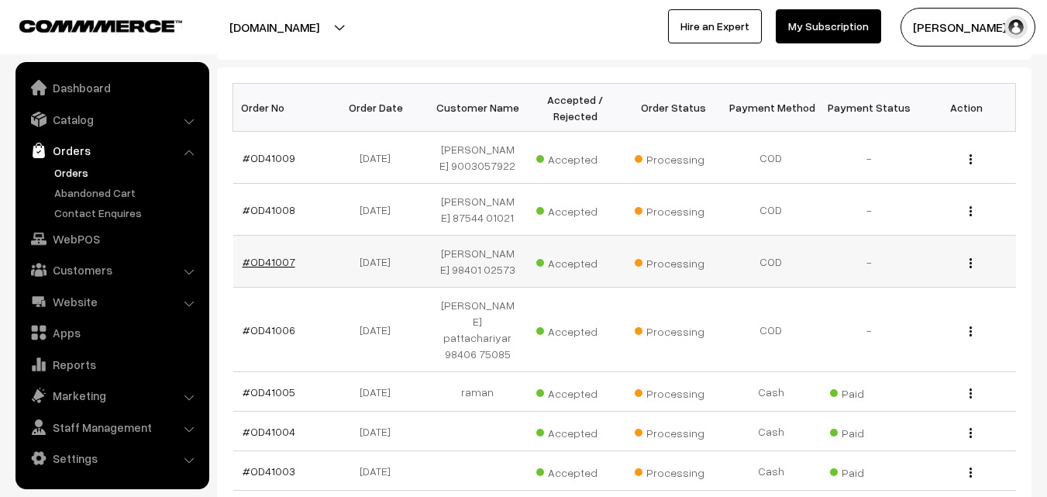
click at [284, 268] on link "#OD41007" at bounding box center [269, 261] width 53 height 13
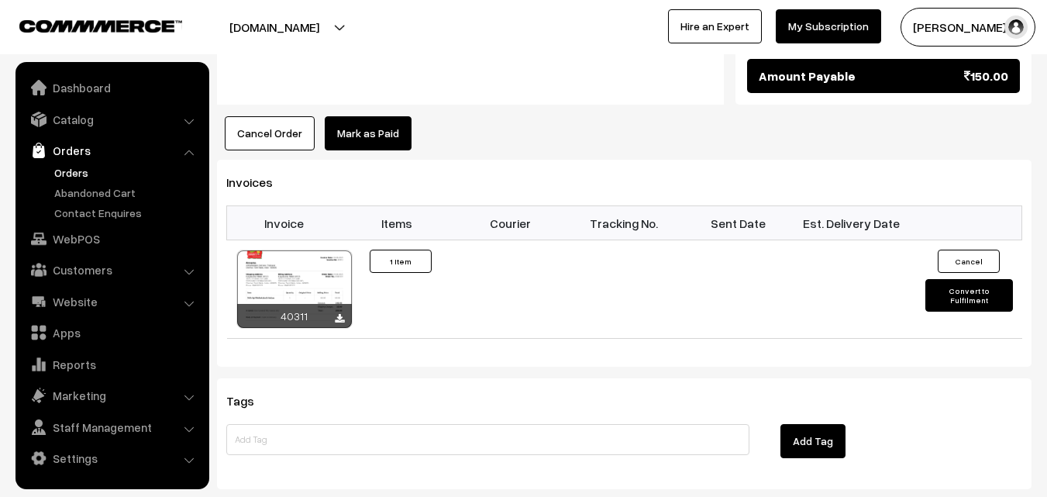
scroll to position [930, 0]
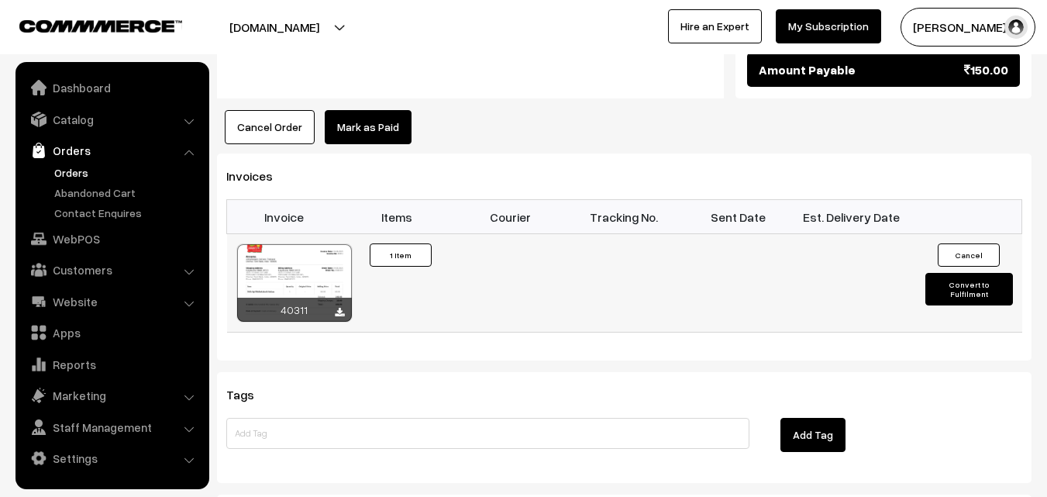
click at [319, 244] on div at bounding box center [294, 283] width 115 height 78
click at [69, 174] on link "Orders" at bounding box center [126, 172] width 153 height 16
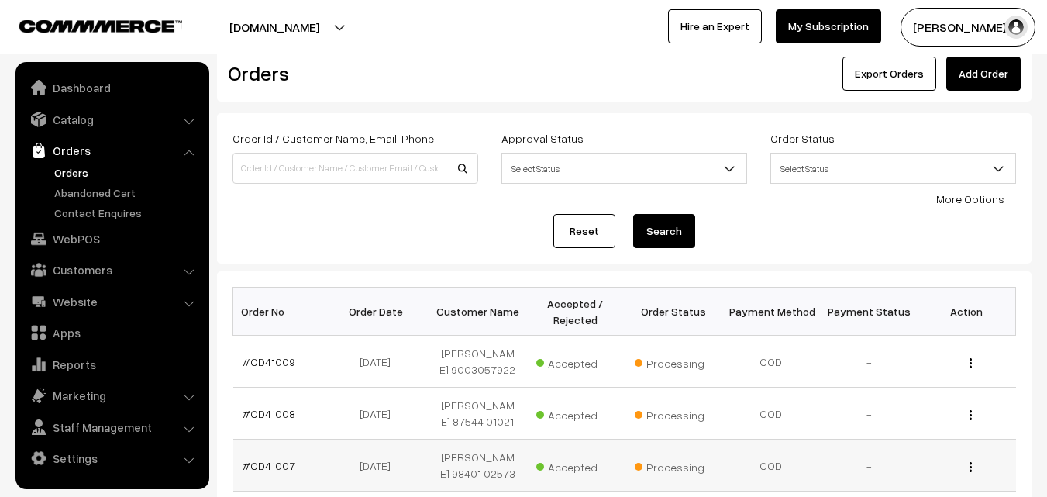
scroll to position [310, 0]
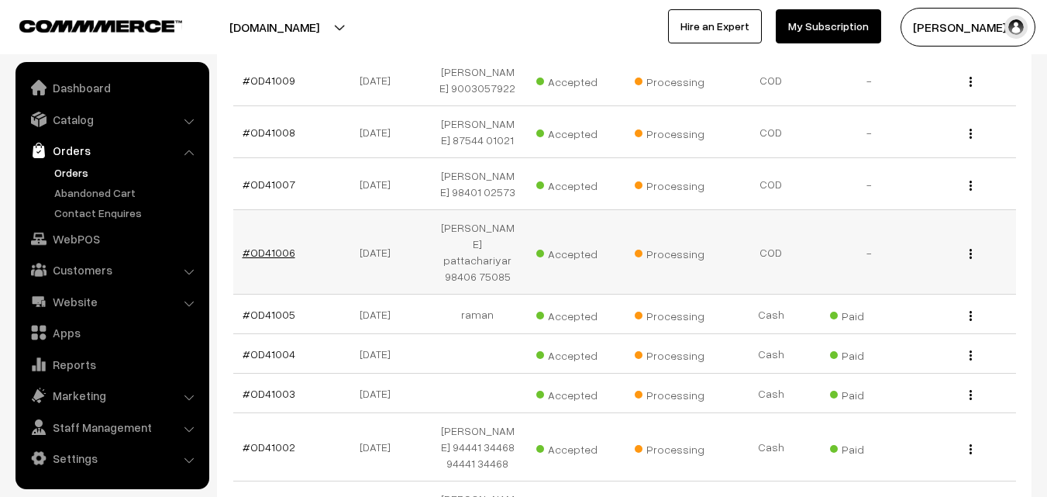
click at [272, 259] on link "#OD41006" at bounding box center [269, 252] width 53 height 13
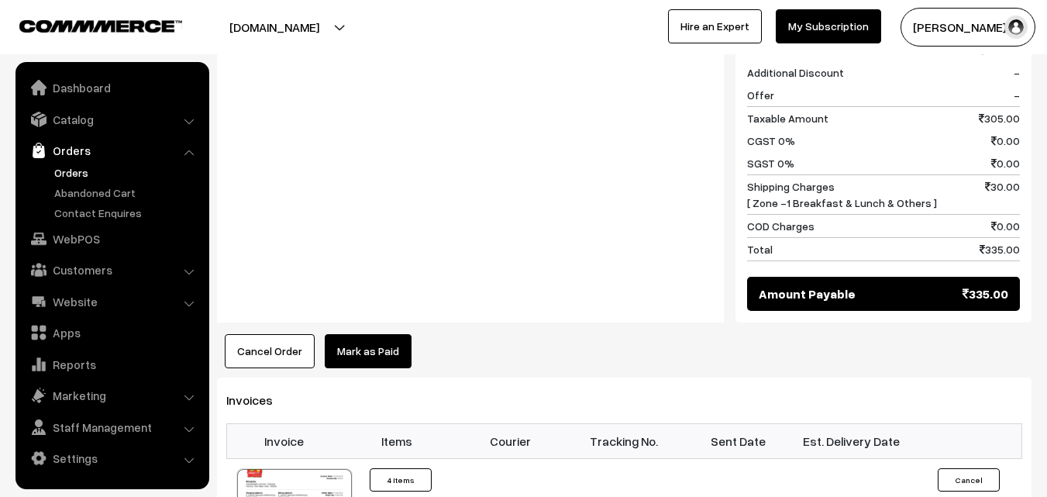
scroll to position [1085, 0]
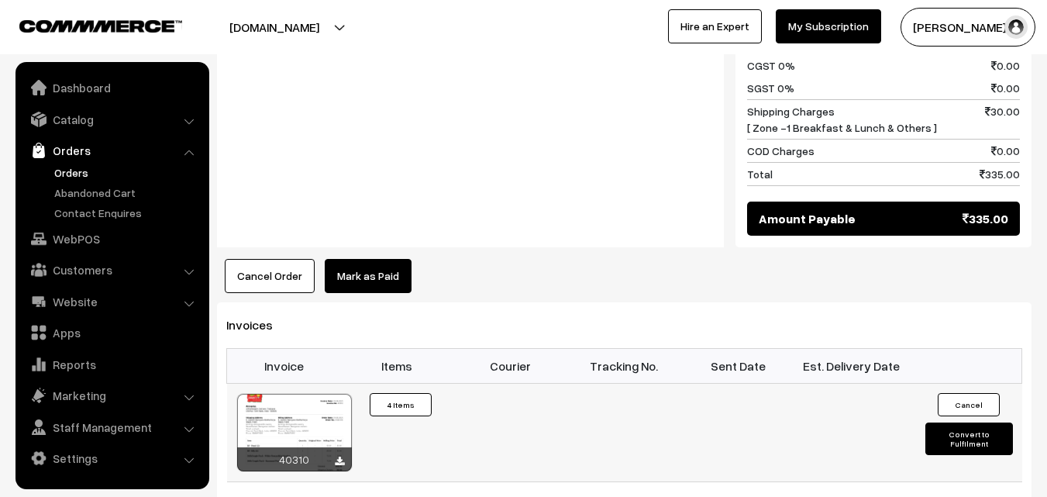
click at [318, 401] on div at bounding box center [294, 433] width 115 height 78
click at [91, 231] on link "WebPOS" at bounding box center [111, 239] width 184 height 28
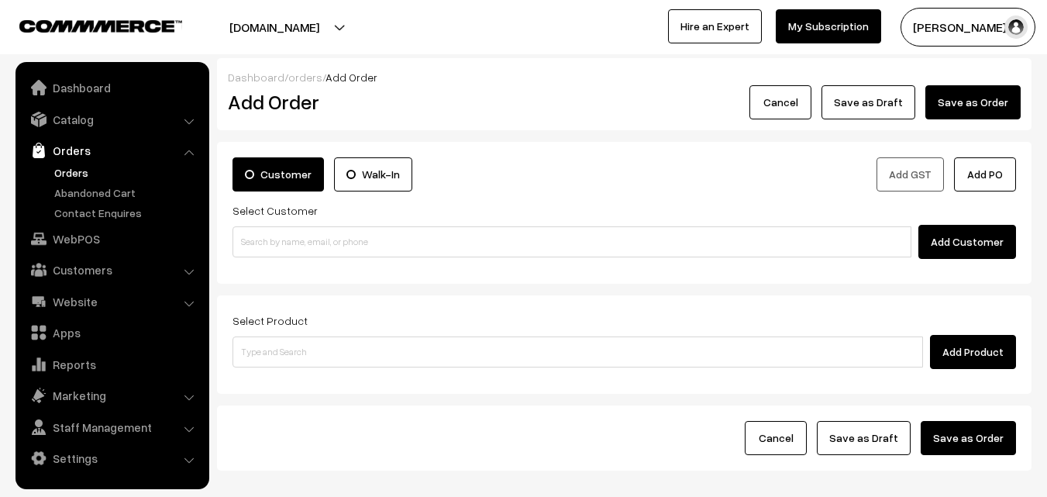
click at [324, 259] on div "Customer Walk-In Add GST Add PO Select Customer Add Customer" at bounding box center [624, 213] width 815 height 142
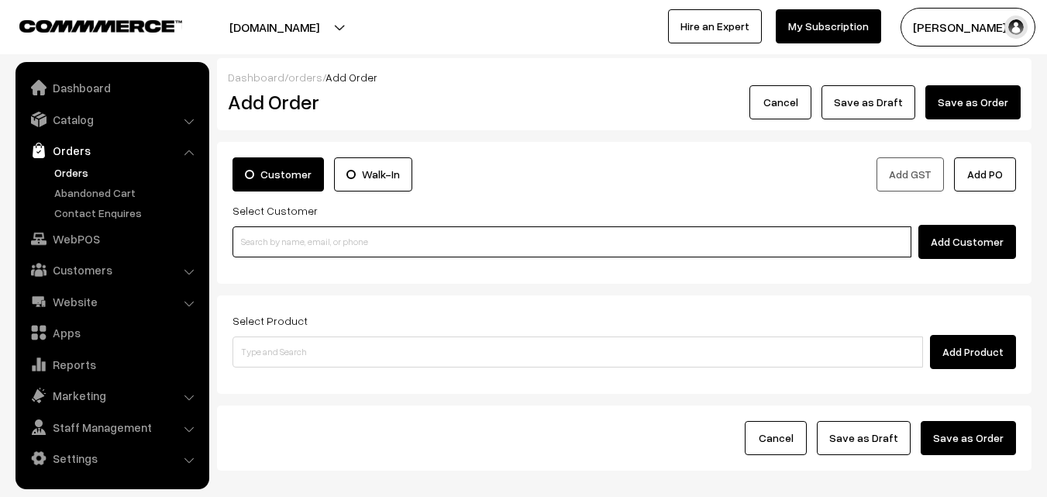
paste input "98400 74616"
click at [296, 246] on input at bounding box center [572, 241] width 679 height 31
click at [274, 240] on input "98400 74616" at bounding box center [572, 241] width 679 height 31
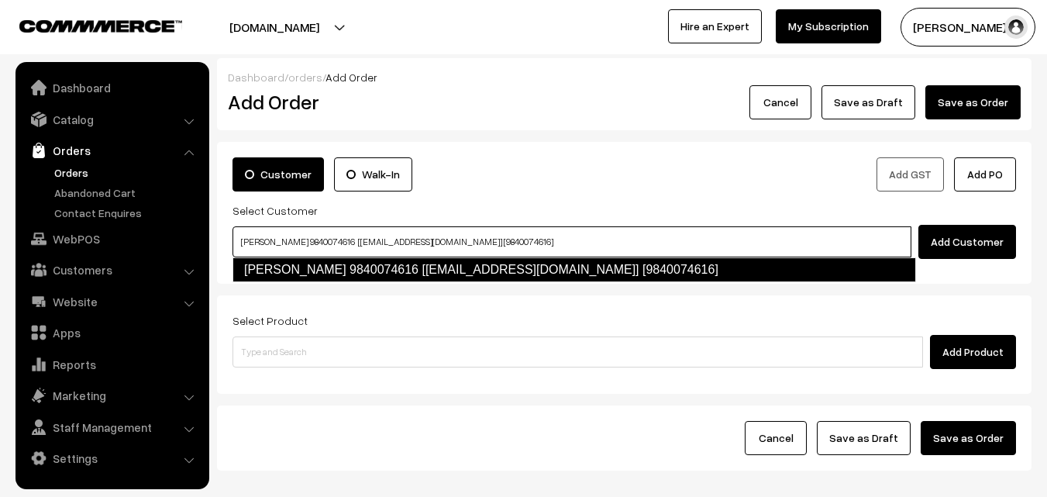
type input "Sriman 9840074616 [lunch2@gmail.com] [9840074616]"
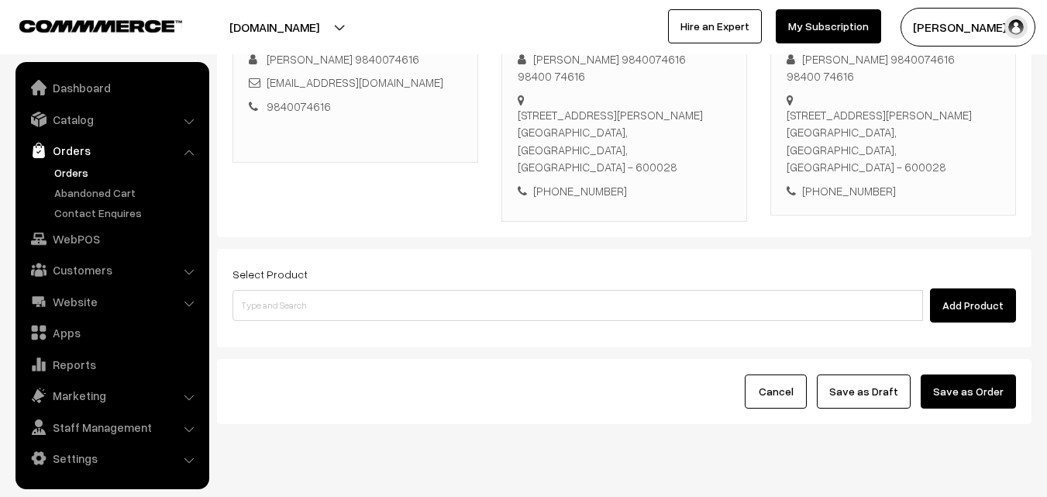
scroll to position [283, 0]
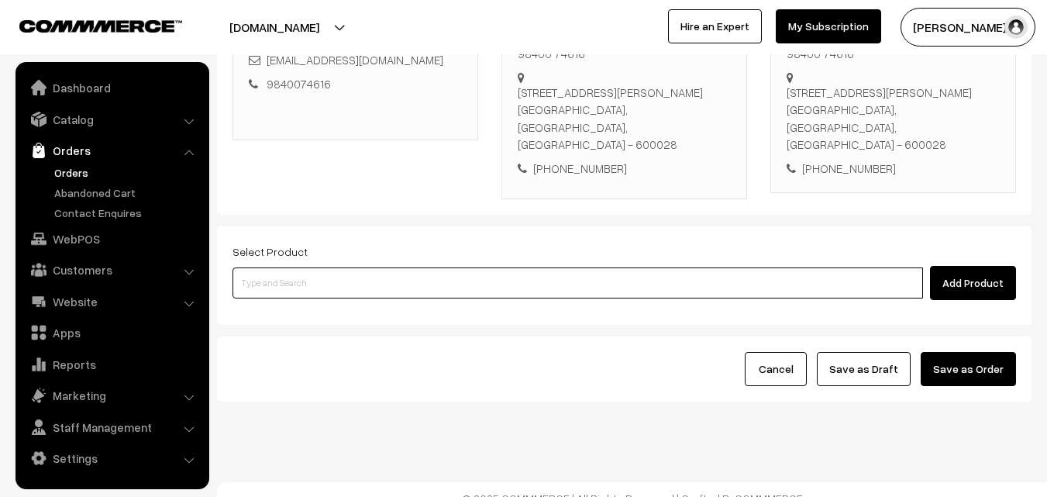
click at [477, 267] on input at bounding box center [578, 282] width 691 height 31
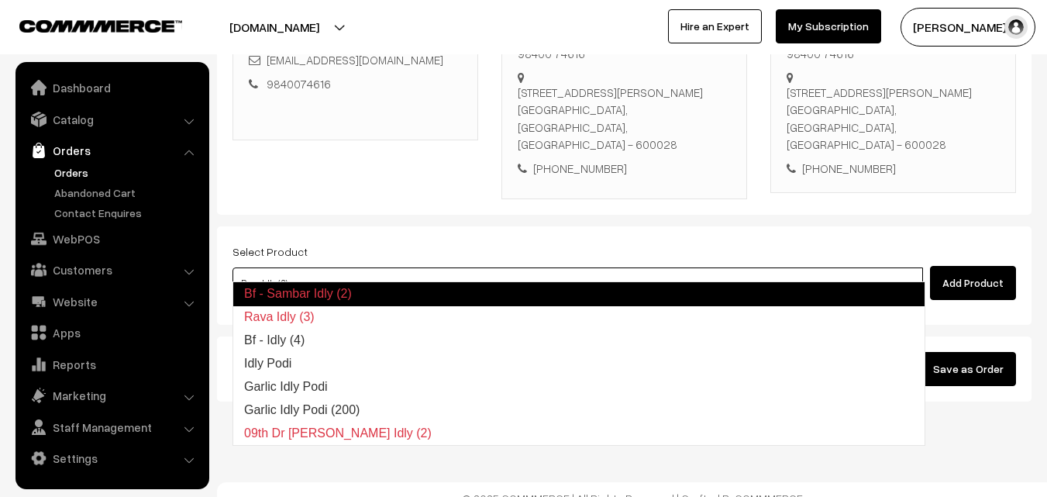
type input "Bf - Idly (4)"
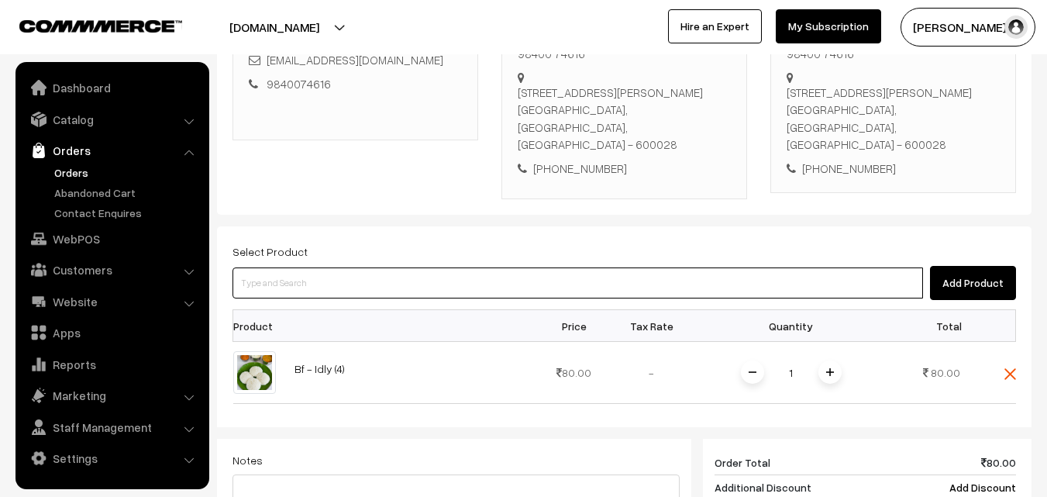
click at [477, 267] on input at bounding box center [578, 282] width 691 height 31
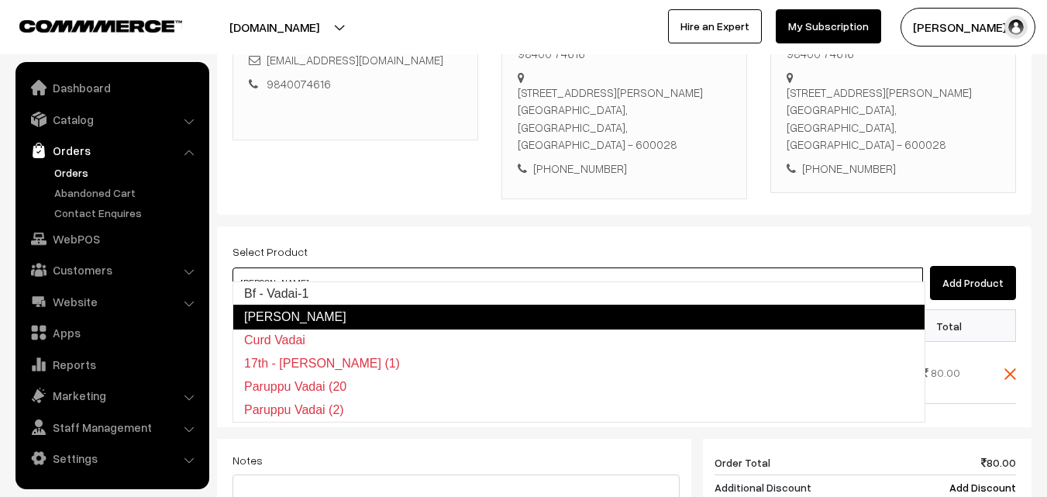
type input "Bf - Vadai-1"
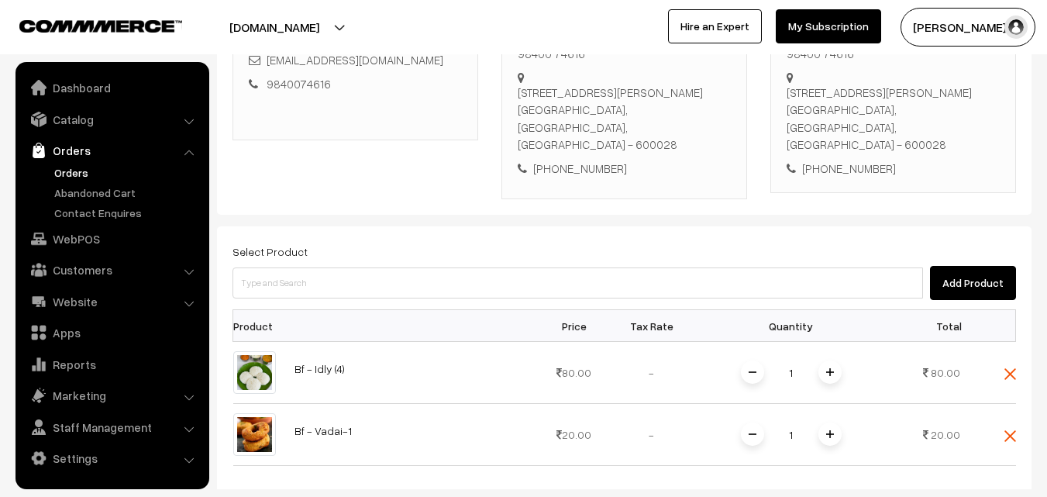
drag, startPoint x: 829, startPoint y: 421, endPoint x: 662, endPoint y: 336, distance: 187.2
click at [829, 422] on span at bounding box center [830, 433] width 23 height 23
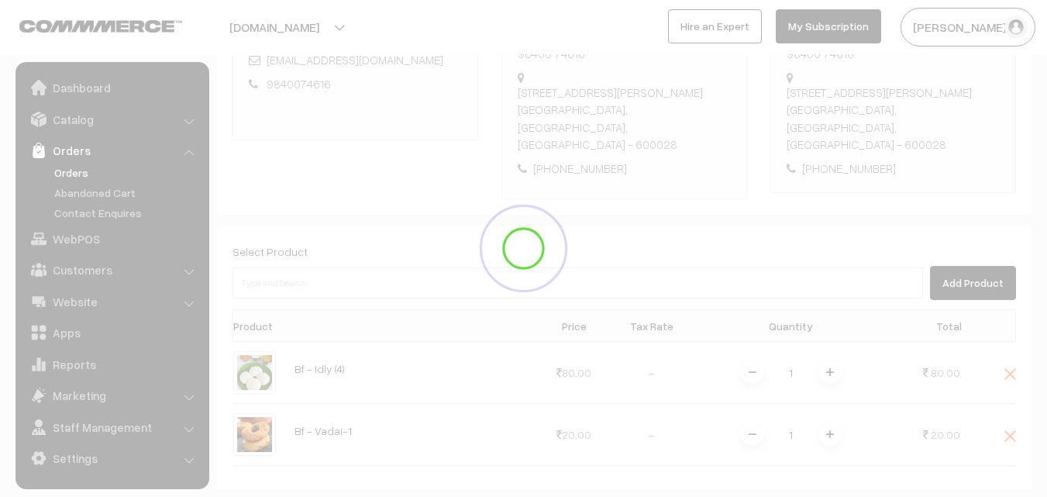
click at [572, 246] on div "Dashboard / orders / Add Order Add Order Cancel Save as Draft Save as Order Sav…" at bounding box center [624, 307] width 815 height 1065
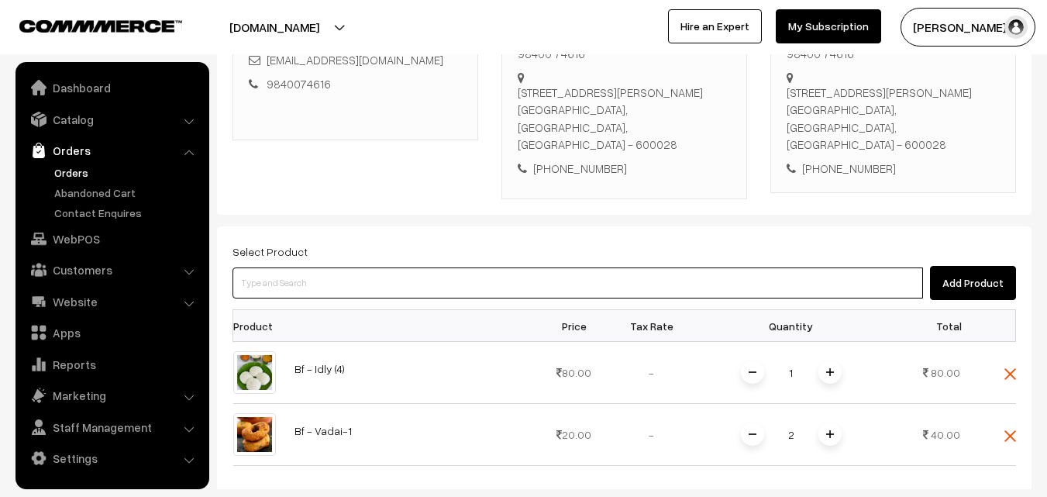
click at [561, 267] on input at bounding box center [578, 282] width 691 height 31
click at [544, 267] on input at bounding box center [578, 282] width 691 height 31
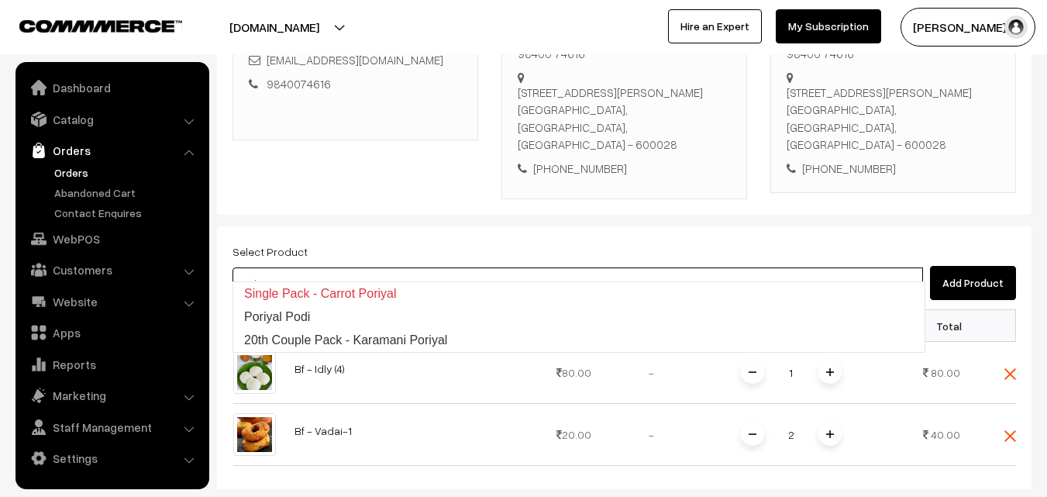
type input "20th Couple Pack - Karamani Poriyal"
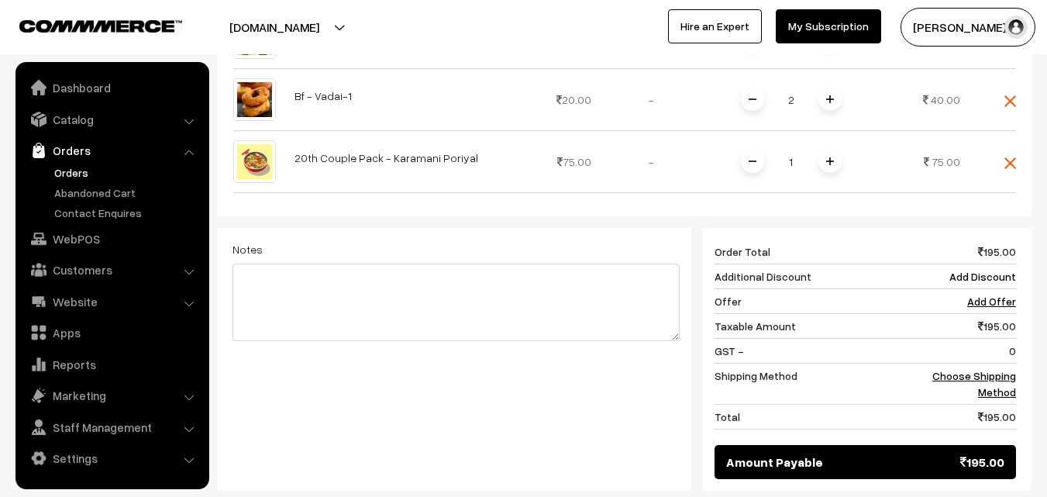
scroll to position [784, 0]
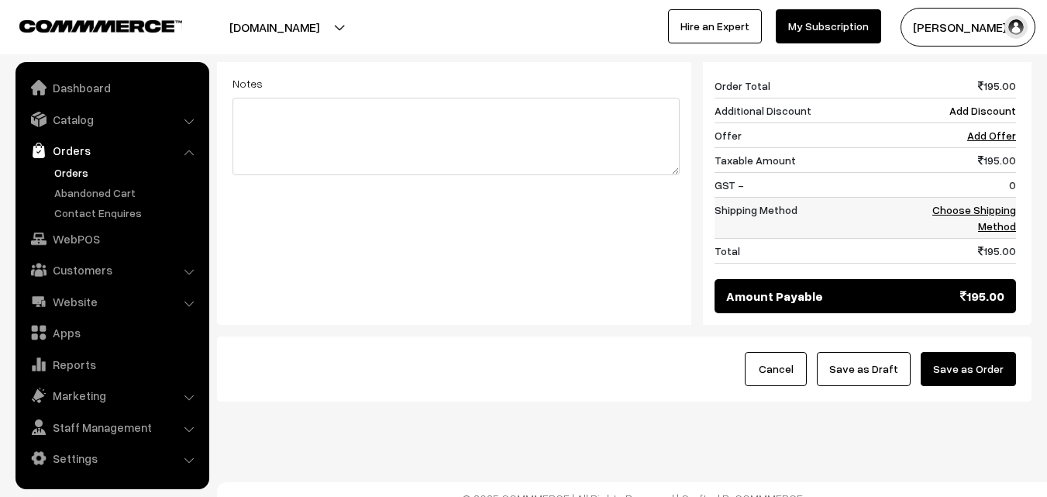
click at [1002, 203] on link "Choose Shipping Method" at bounding box center [974, 217] width 84 height 29
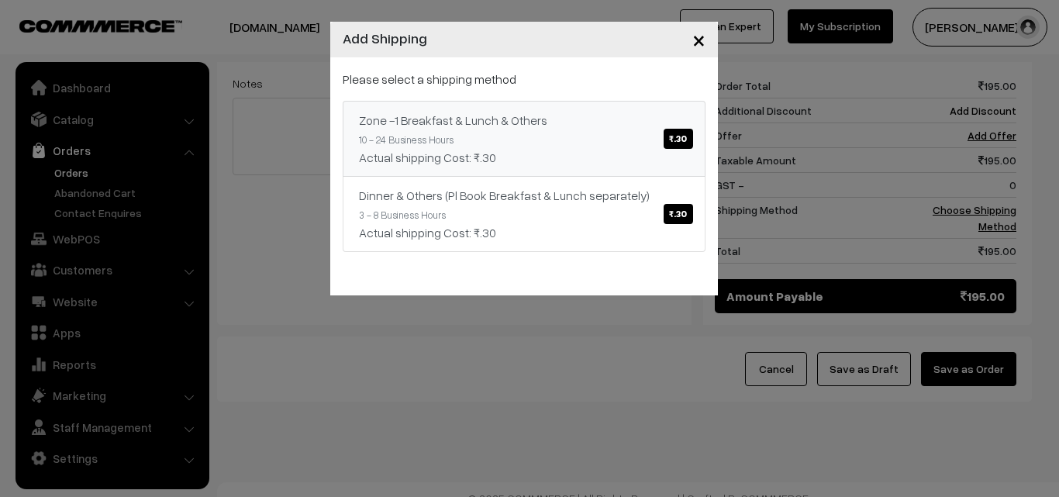
click at [605, 144] on link "Zone -1 Breakfast & Lunch & Others ₹.30 10 - 24 Business Hours Actual shipping …" at bounding box center [524, 139] width 363 height 76
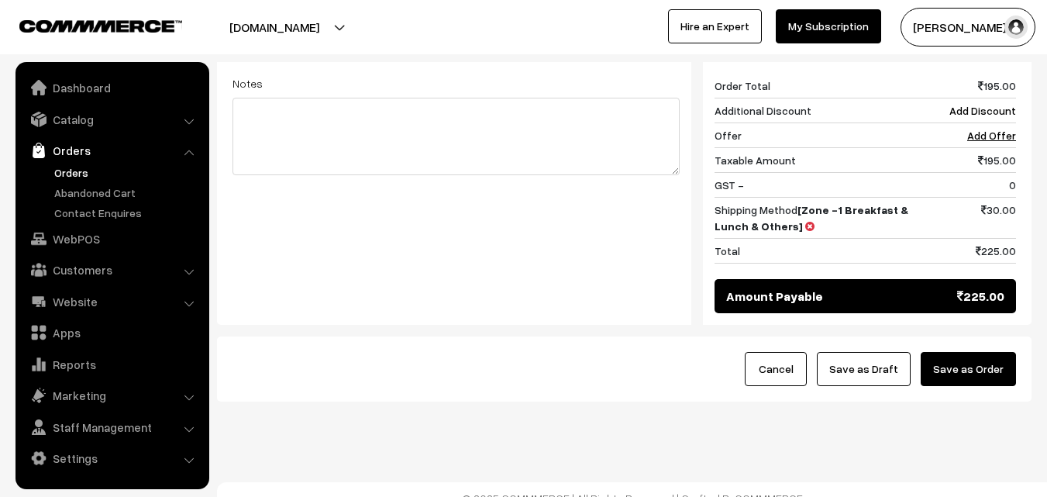
click at [877, 357] on button "Save as Draft" at bounding box center [864, 369] width 94 height 34
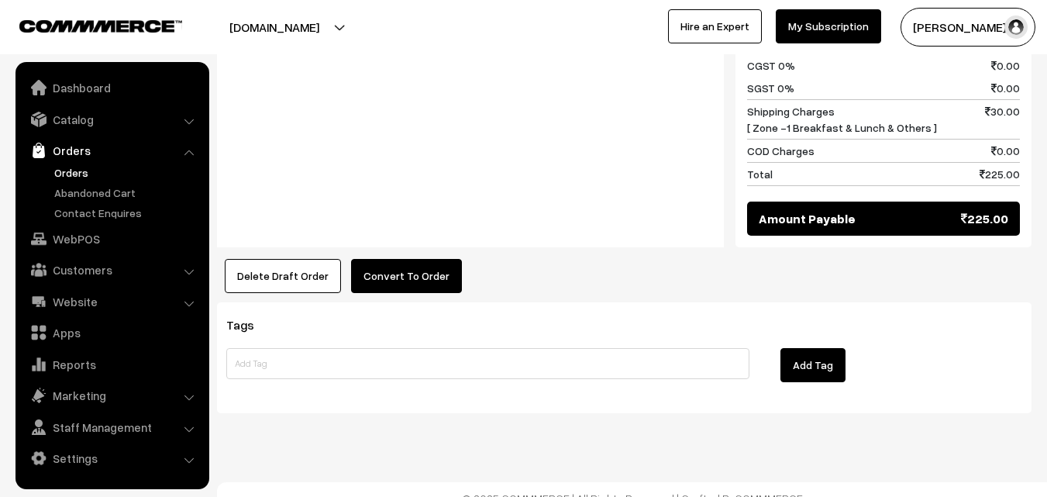
click at [420, 259] on button "Convert To Order" at bounding box center [406, 276] width 111 height 34
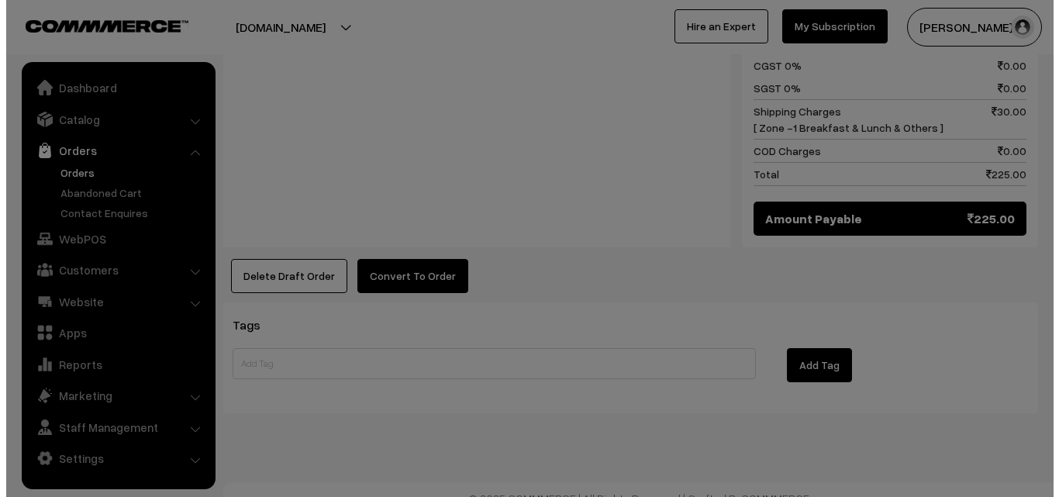
scroll to position [964, 0]
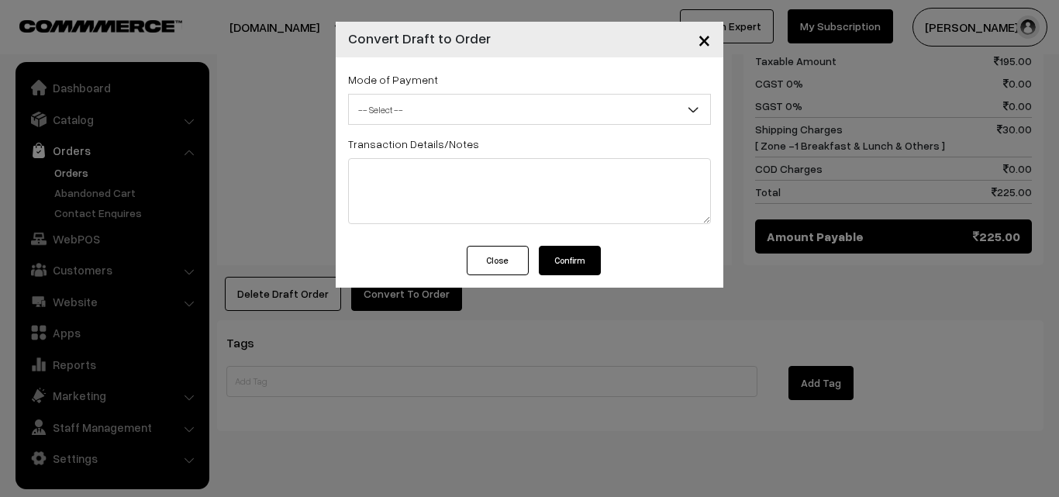
click at [457, 104] on span "-- Select --" at bounding box center [529, 109] width 361 height 27
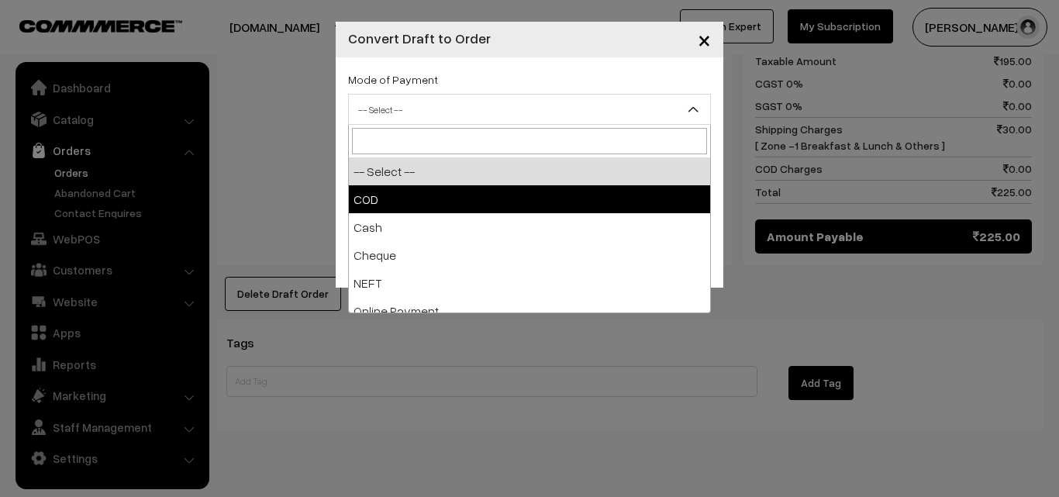
select select "1"
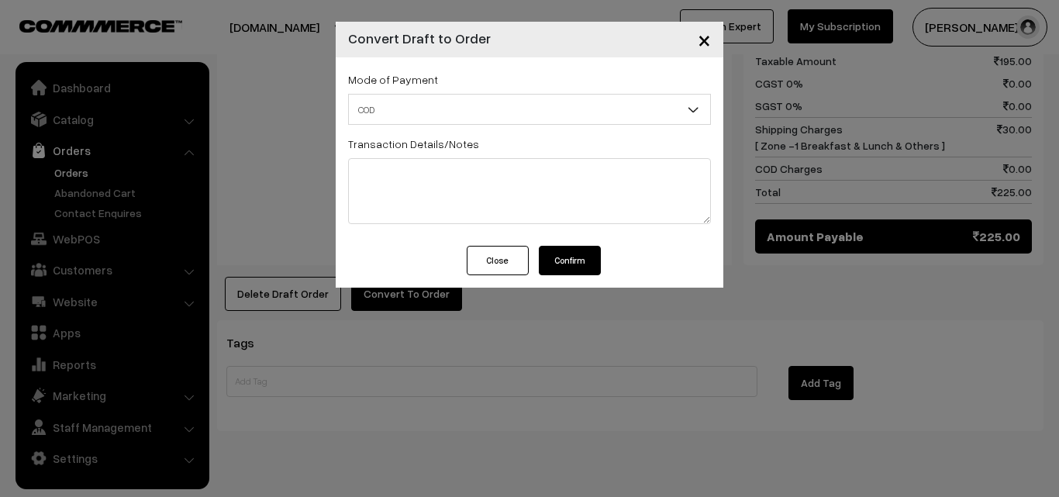
click at [546, 261] on button "Confirm" at bounding box center [570, 260] width 62 height 29
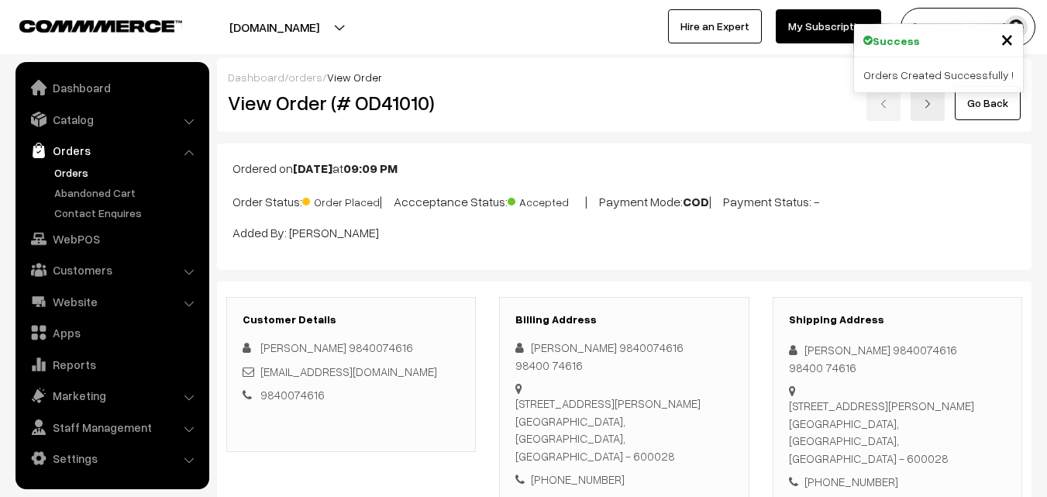
scroll to position [978, 0]
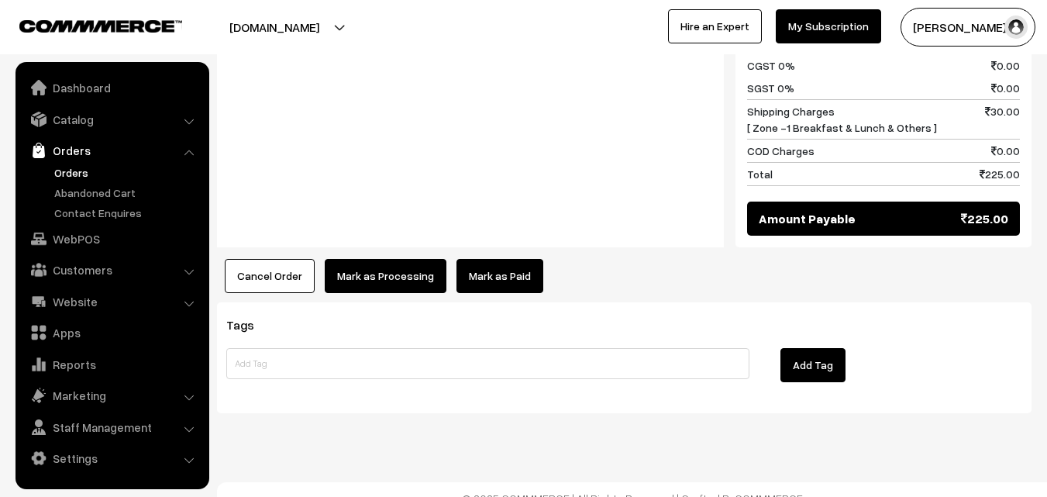
click at [398, 259] on button "Mark as Processing" at bounding box center [386, 276] width 122 height 34
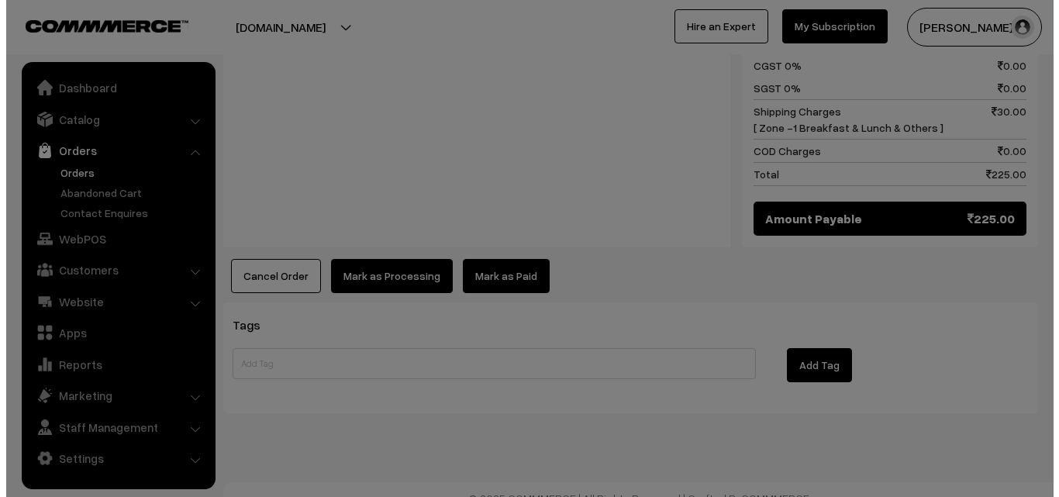
scroll to position [964, 0]
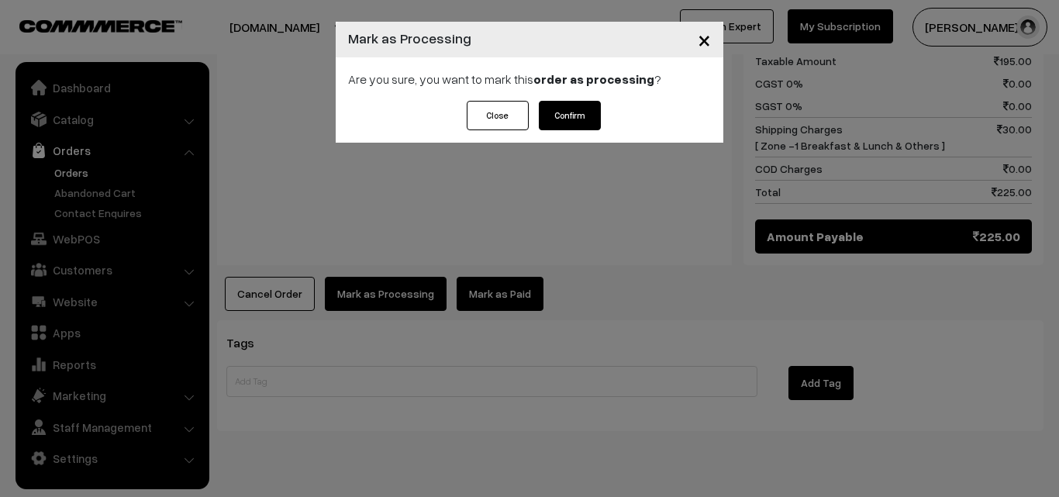
click at [581, 98] on div "Are you sure, you want to mark this order as processing ?" at bounding box center [530, 78] width 388 height 43
click at [568, 123] on button "Confirm" at bounding box center [570, 115] width 62 height 29
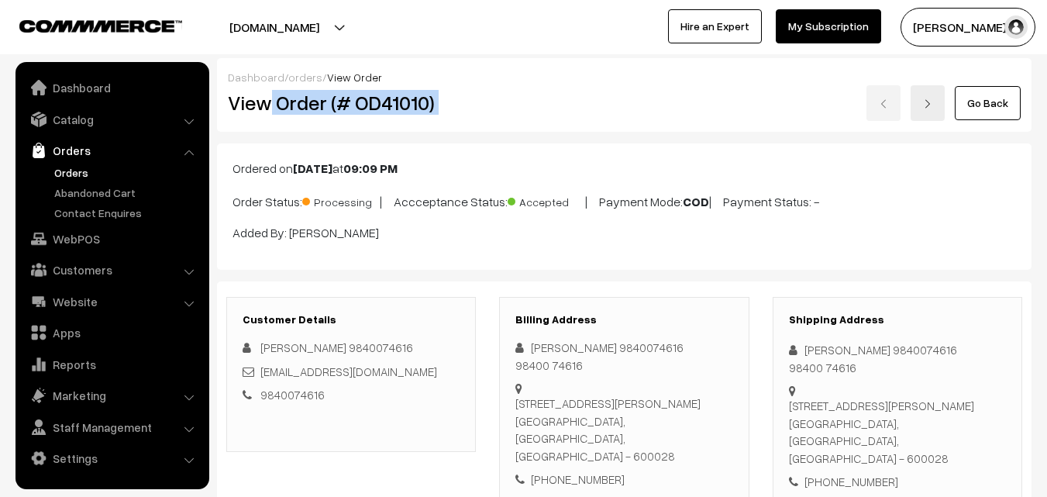
drag, startPoint x: 273, startPoint y: 103, endPoint x: 512, endPoint y: 110, distance: 239.6
click at [512, 110] on div "View Order (# OD41010) Go Back" at bounding box center [624, 103] width 816 height 36
copy div "Order (# OD41010)"
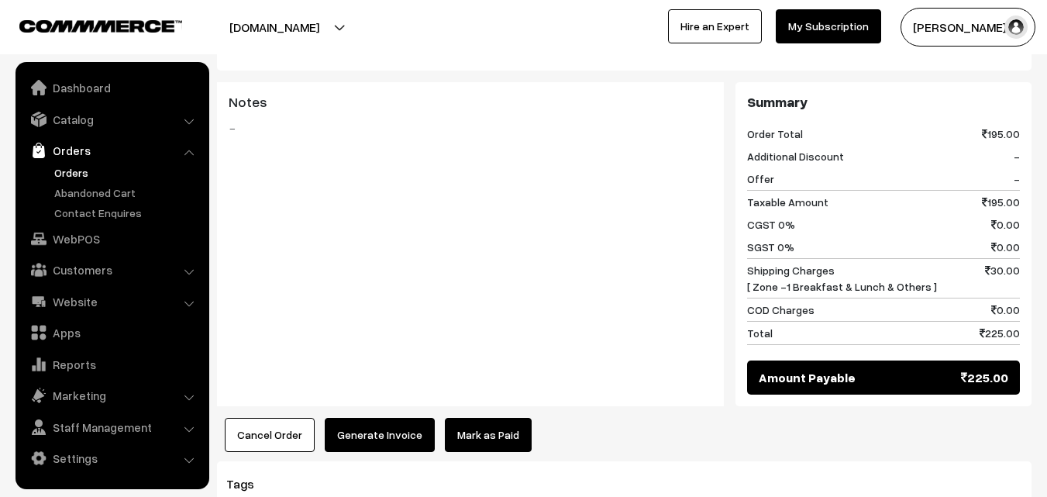
scroll to position [978, 0]
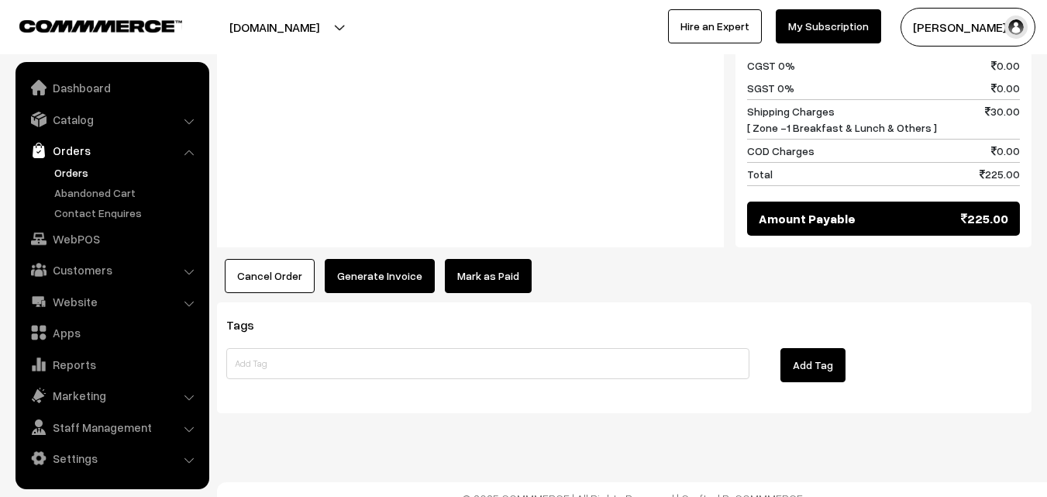
click at [416, 259] on button "Generate Invoice" at bounding box center [380, 276] width 110 height 34
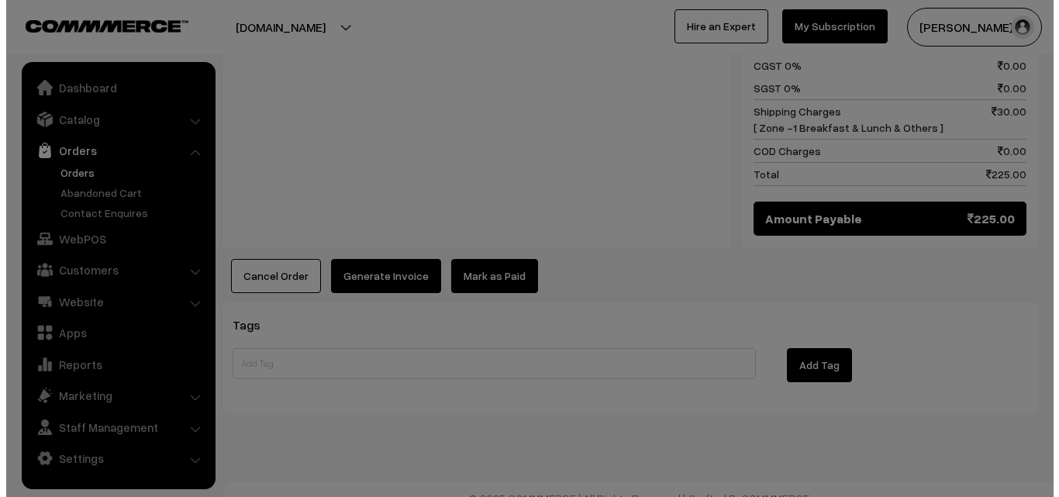
scroll to position [964, 0]
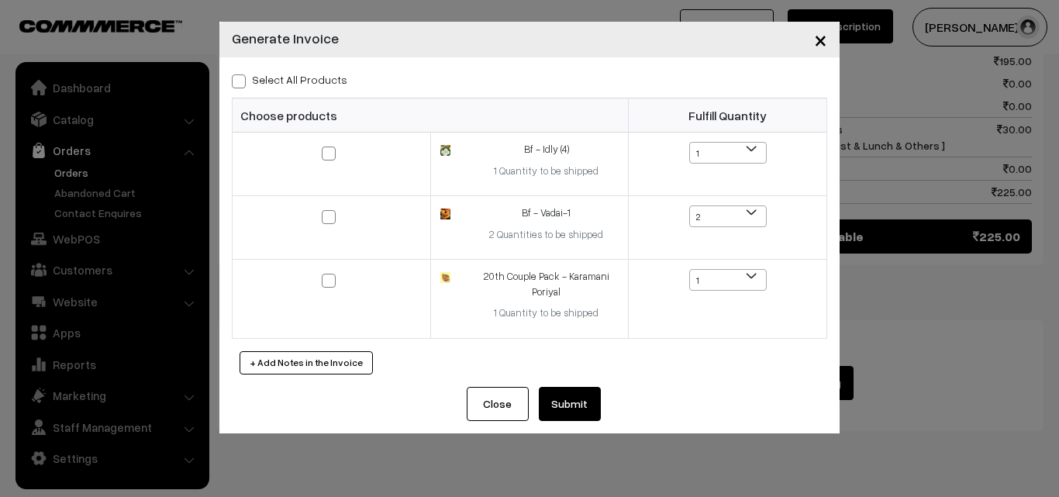
click at [314, 85] on label "Select All Products" at bounding box center [289, 79] width 115 height 16
click at [242, 84] on input "Select All Products" at bounding box center [237, 79] width 10 height 10
checkbox input "true"
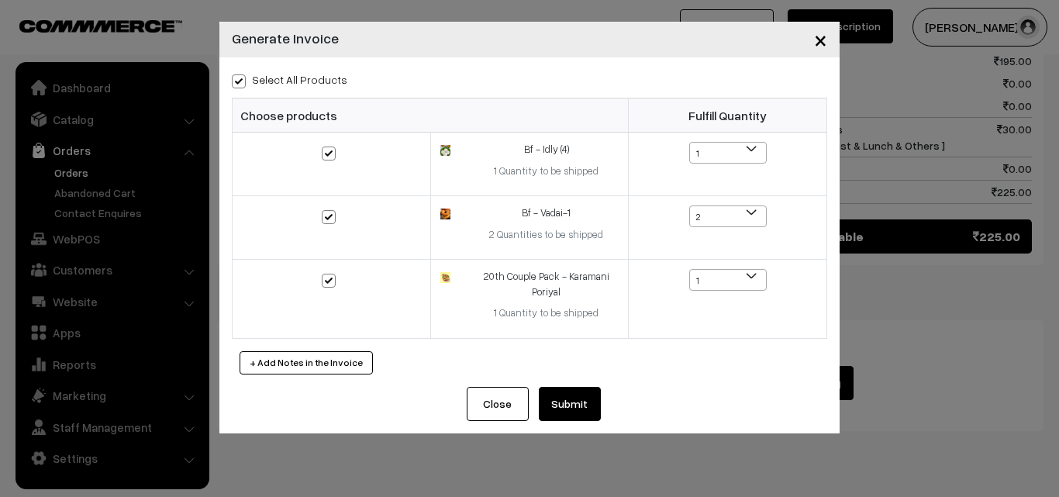
checkbox input "true"
click at [562, 406] on button "Submit" at bounding box center [570, 404] width 62 height 34
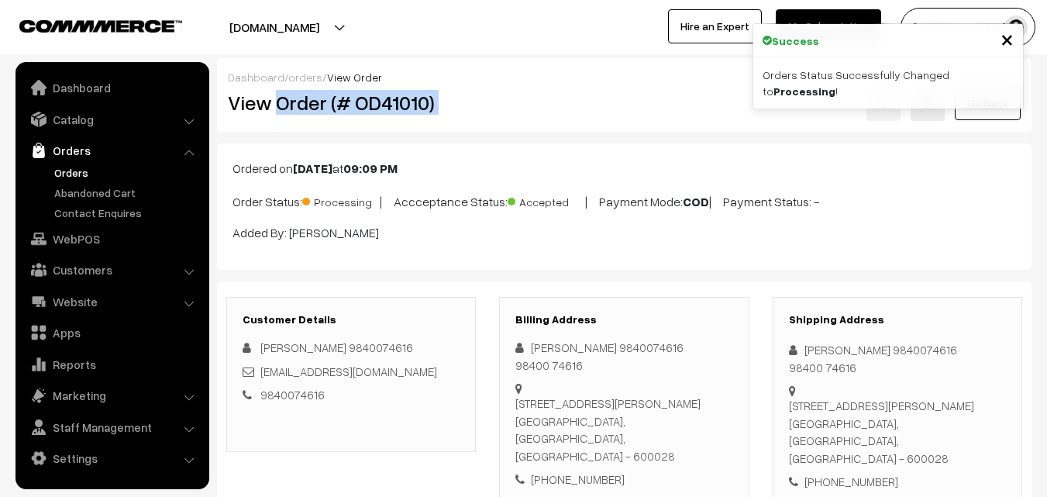
drag, startPoint x: 276, startPoint y: 89, endPoint x: 505, endPoint y: 107, distance: 229.4
click at [505, 107] on div "View Order (# OD41010) Go Back" at bounding box center [624, 103] width 816 height 36
copy div "Order (# OD41010)"
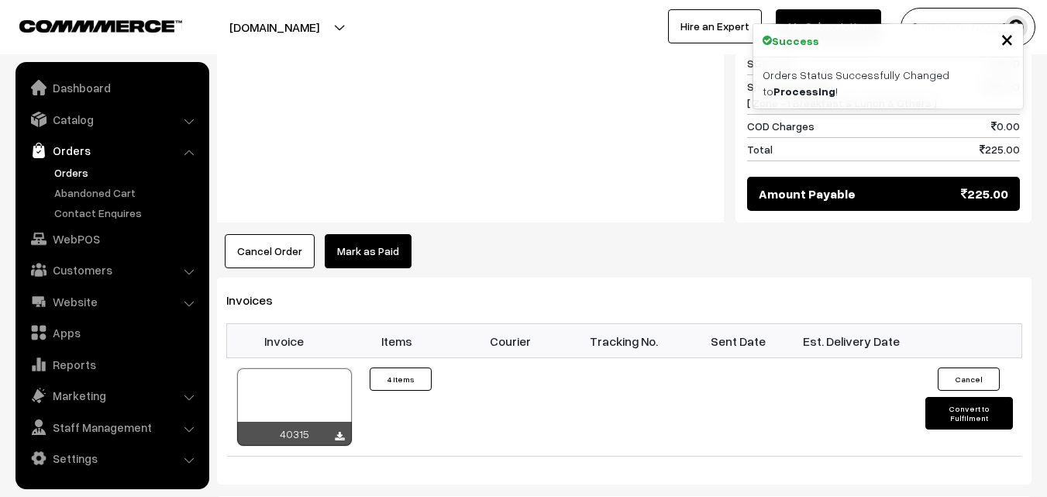
scroll to position [1008, 0]
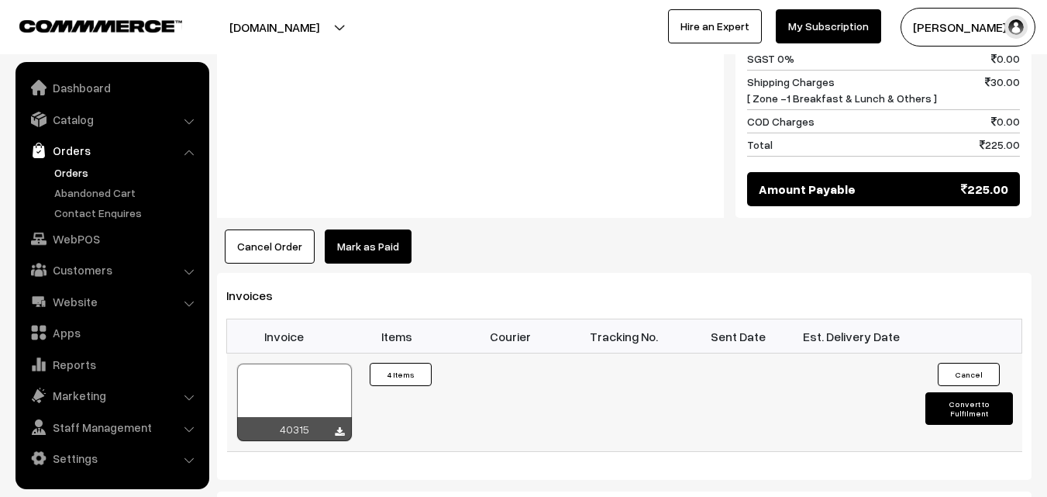
click at [311, 372] on div at bounding box center [294, 403] width 115 height 78
click at [79, 232] on link "WebPOS" at bounding box center [111, 239] width 184 height 28
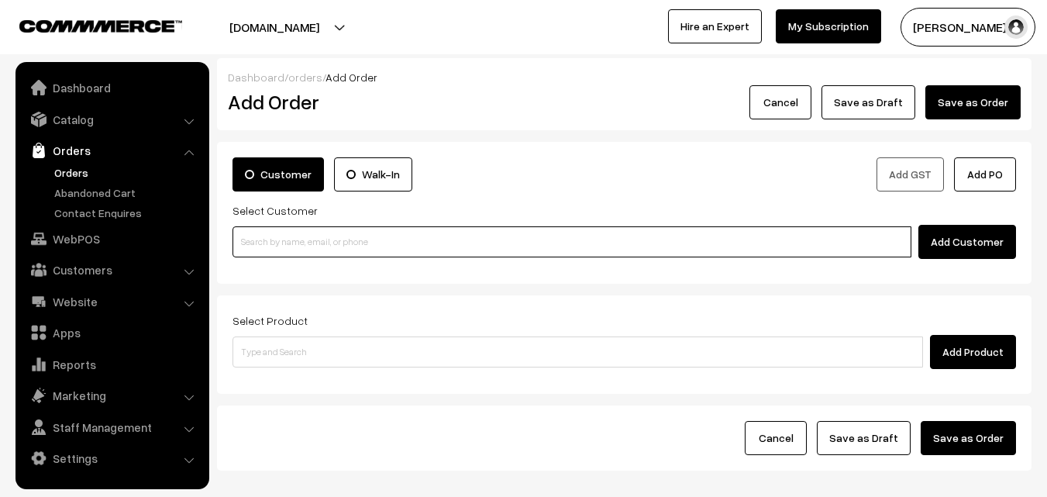
paste input "98403 27366"
click at [308, 241] on input at bounding box center [572, 241] width 679 height 31
click at [264, 243] on input "98403 27366" at bounding box center [572, 241] width 679 height 31
click at [277, 243] on input "98403 27366" at bounding box center [572, 241] width 679 height 31
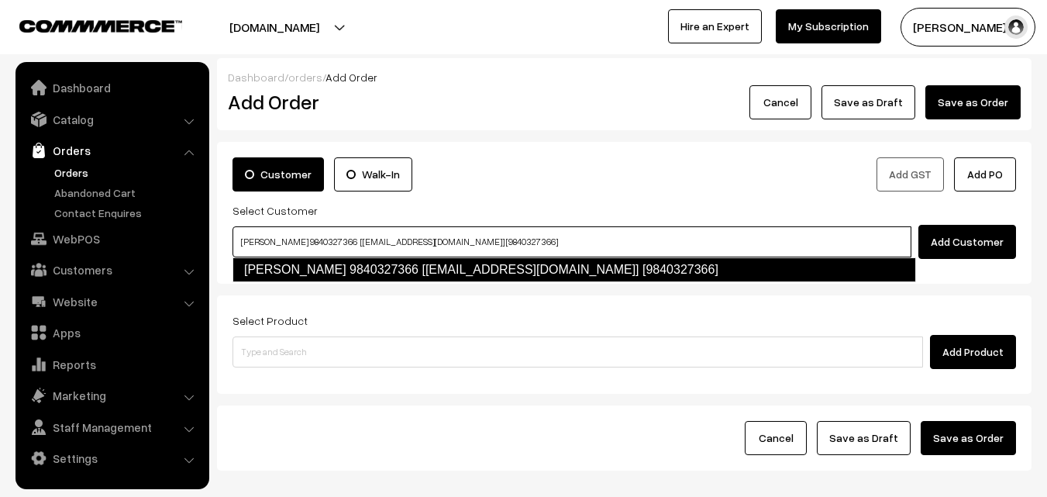
type input "[PERSON_NAME] 9840327366 [[EMAIL_ADDRESS][DOMAIN_NAME]] [9840327366]"
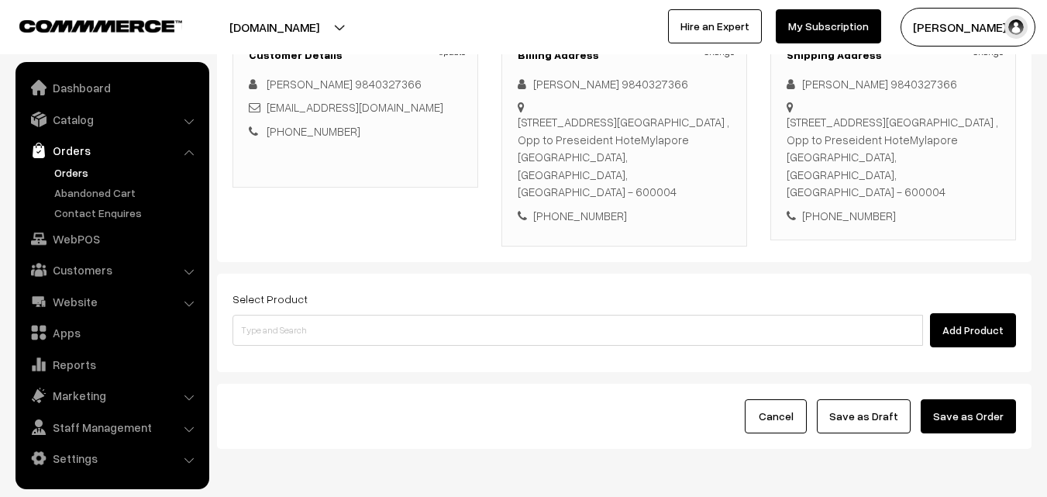
scroll to position [265, 0]
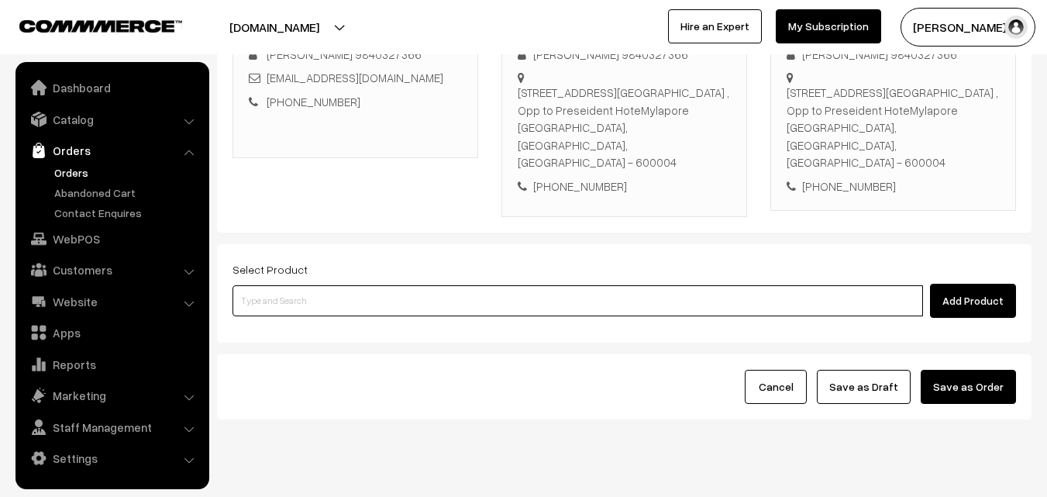
click at [442, 285] on input at bounding box center [578, 300] width 691 height 31
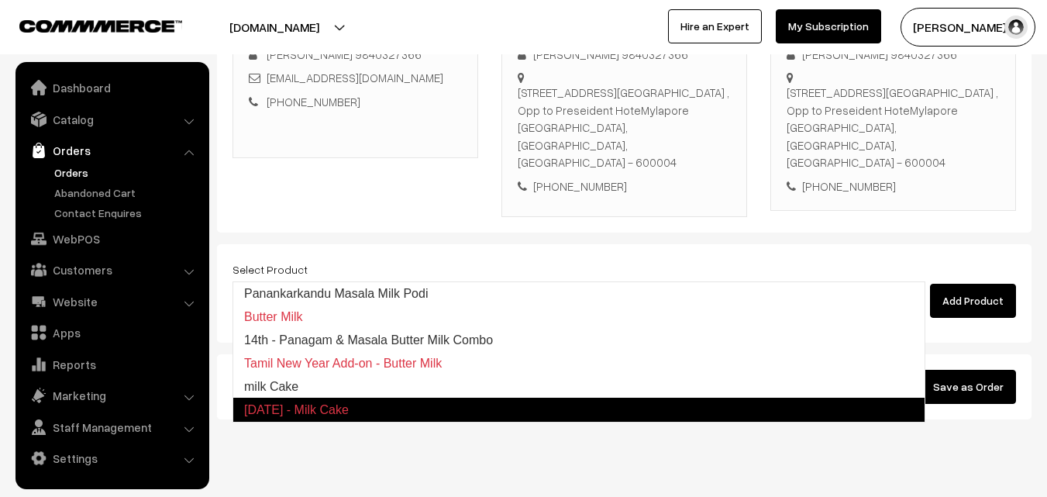
type input "milk Cake"
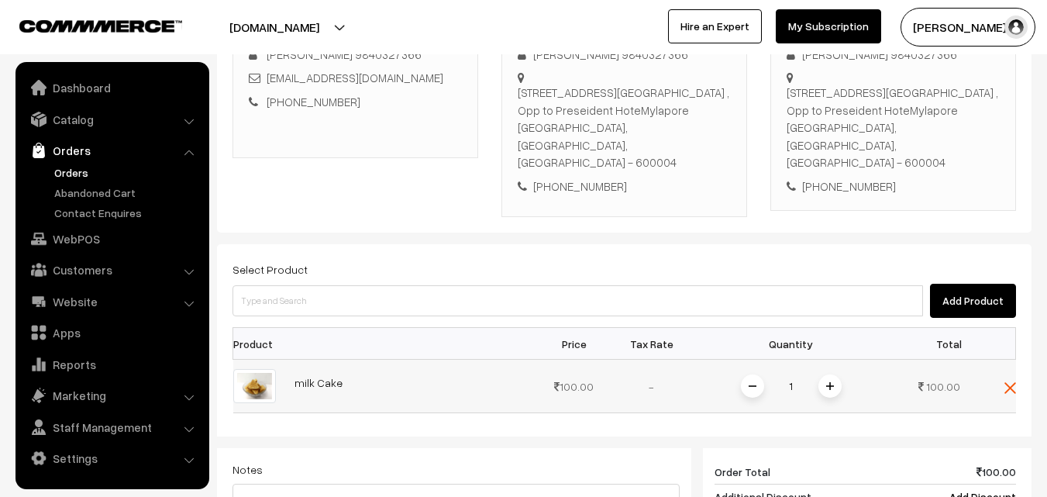
click at [805, 373] on input "1" at bounding box center [791, 386] width 31 height 27
type input "20"
click at [890, 396] on div "Dashboard / orders / Add Order Add Order Cancel Save as Draft Save as Order Sav…" at bounding box center [624, 290] width 815 height 994
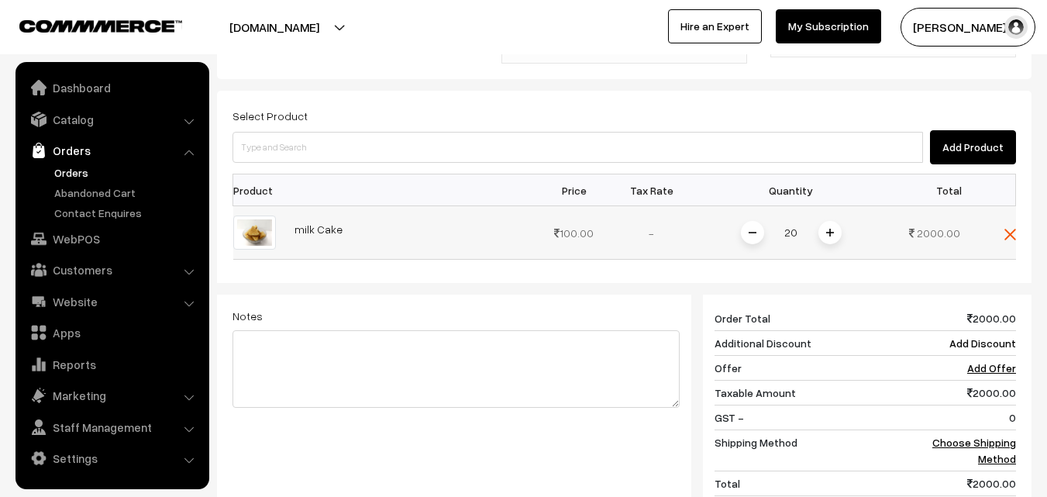
scroll to position [420, 0]
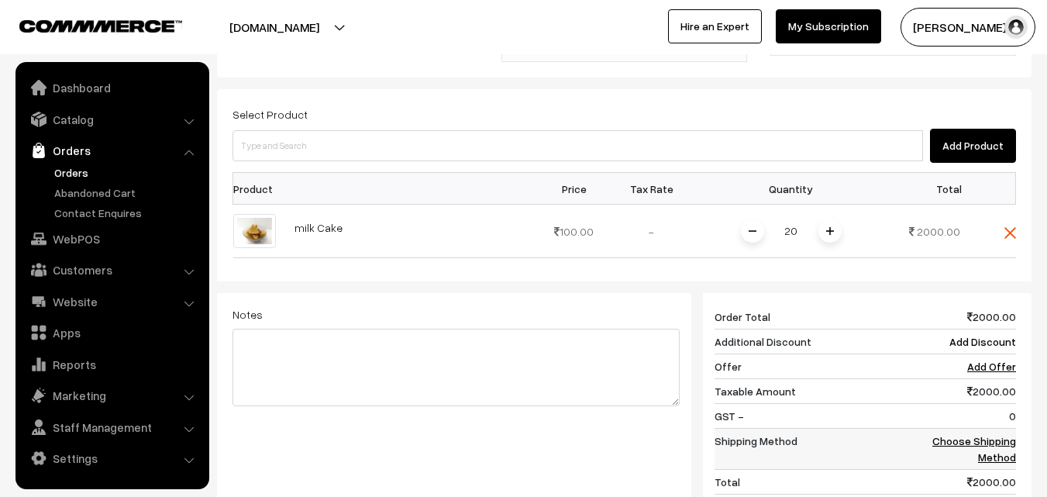
click at [987, 434] on link "Choose Shipping Method" at bounding box center [974, 448] width 84 height 29
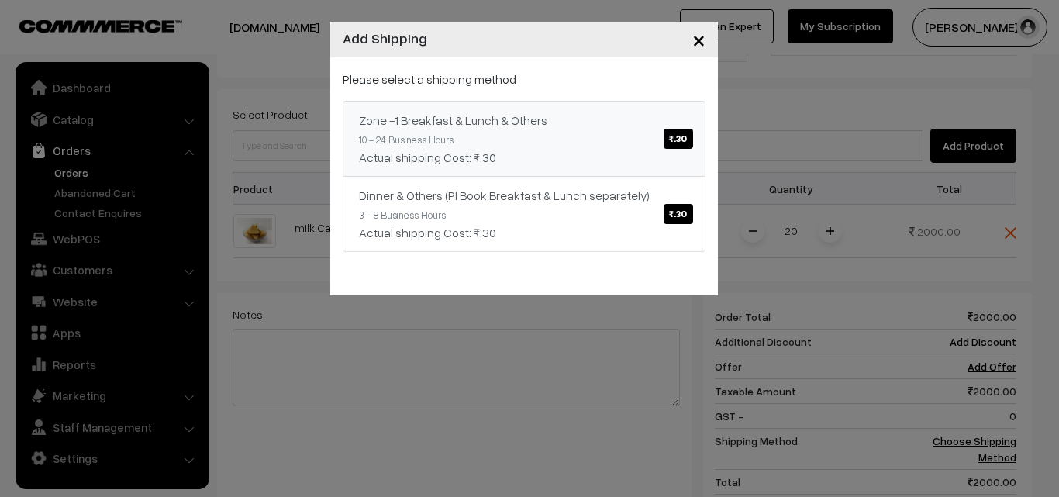
click at [654, 163] on div "Actual shipping Cost: ₹.30" at bounding box center [524, 157] width 330 height 19
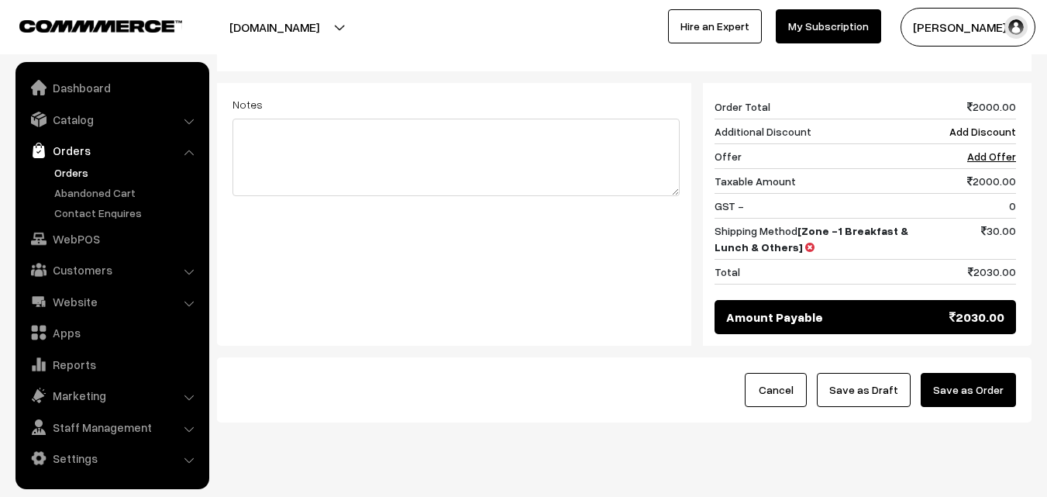
scroll to position [633, 0]
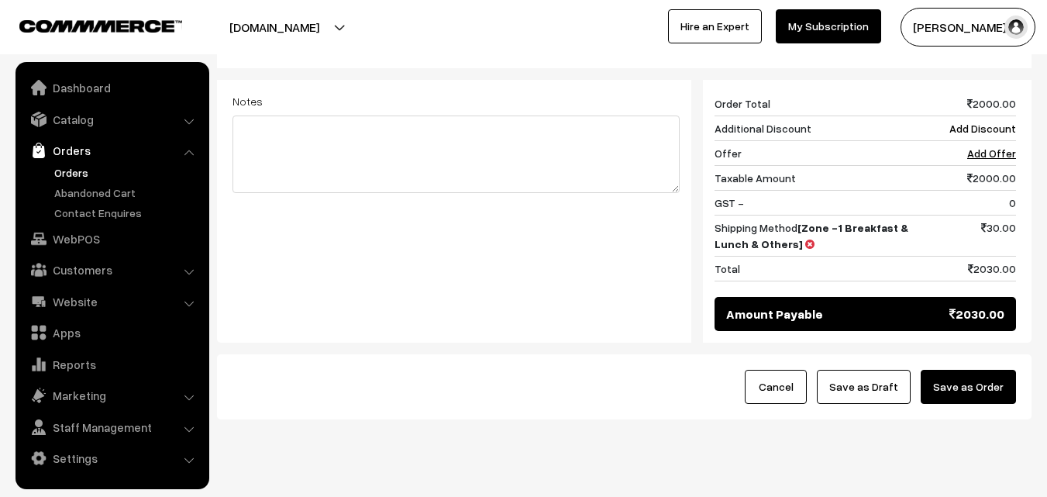
click at [877, 370] on button "Save as Draft" at bounding box center [864, 387] width 94 height 34
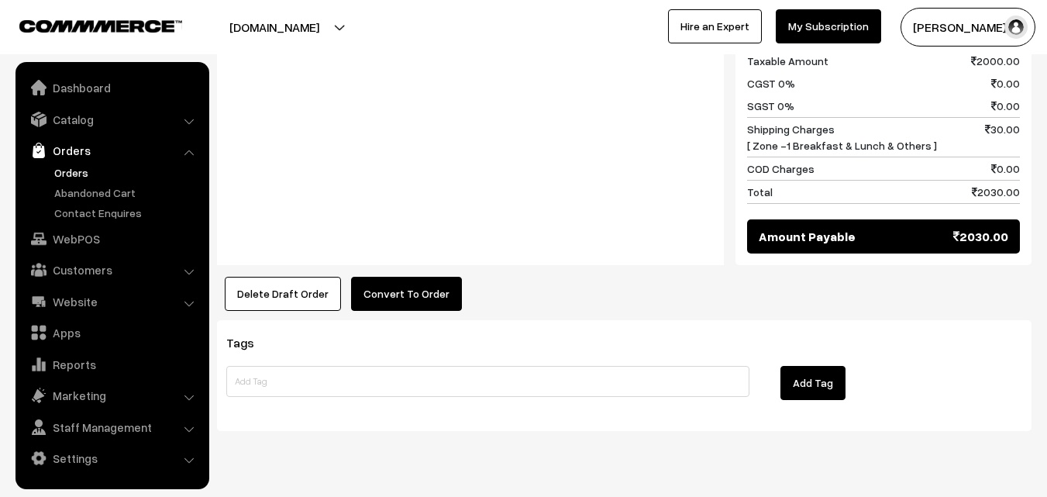
click at [396, 277] on button "Convert To Order" at bounding box center [406, 294] width 111 height 34
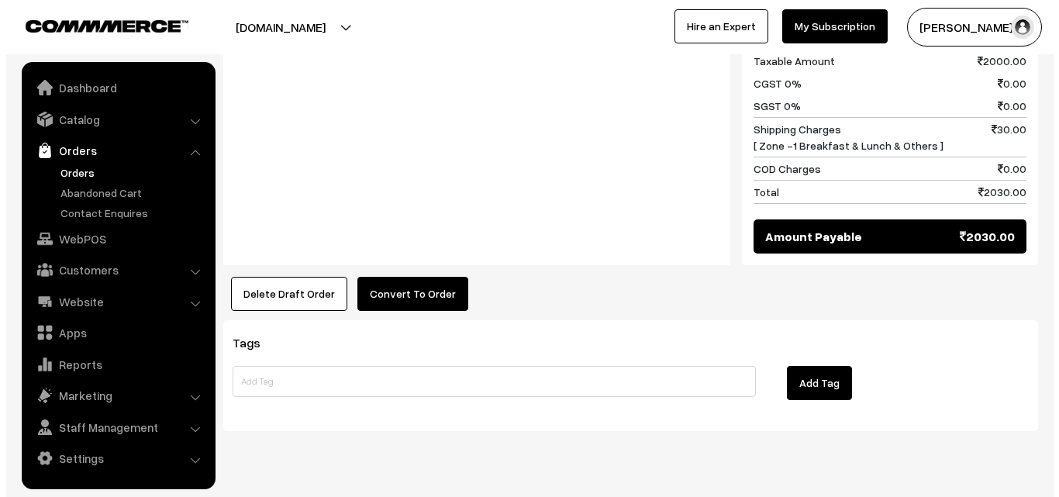
scroll to position [766, 0]
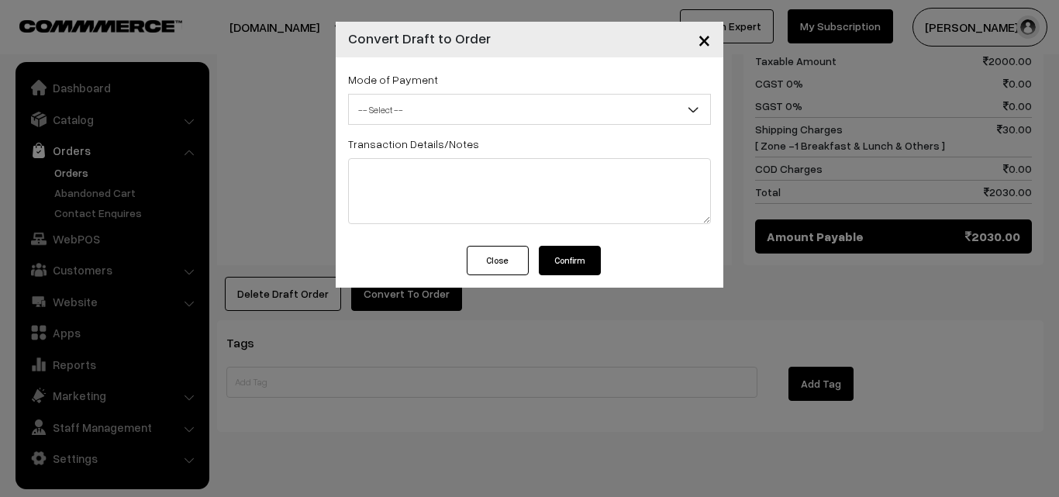
click at [421, 115] on span "-- Select --" at bounding box center [529, 109] width 361 height 27
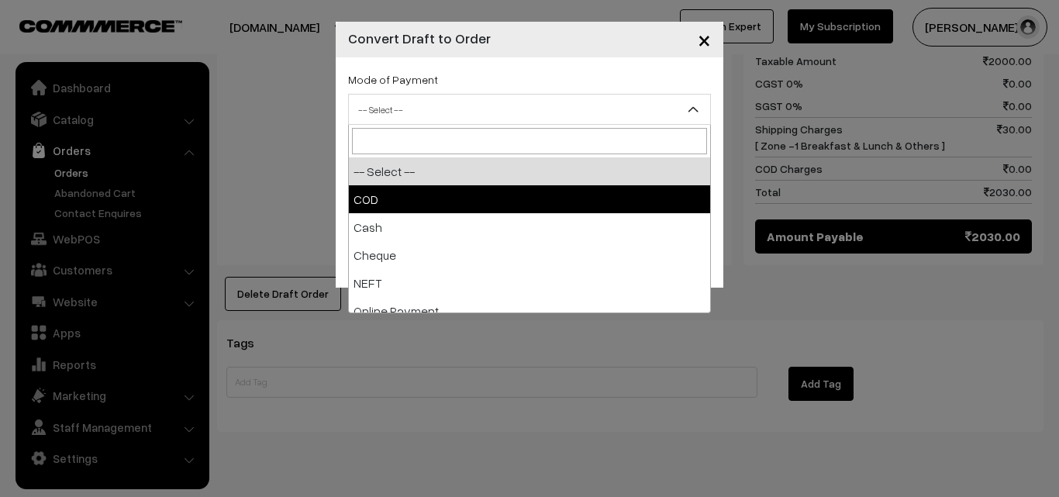
select select "1"
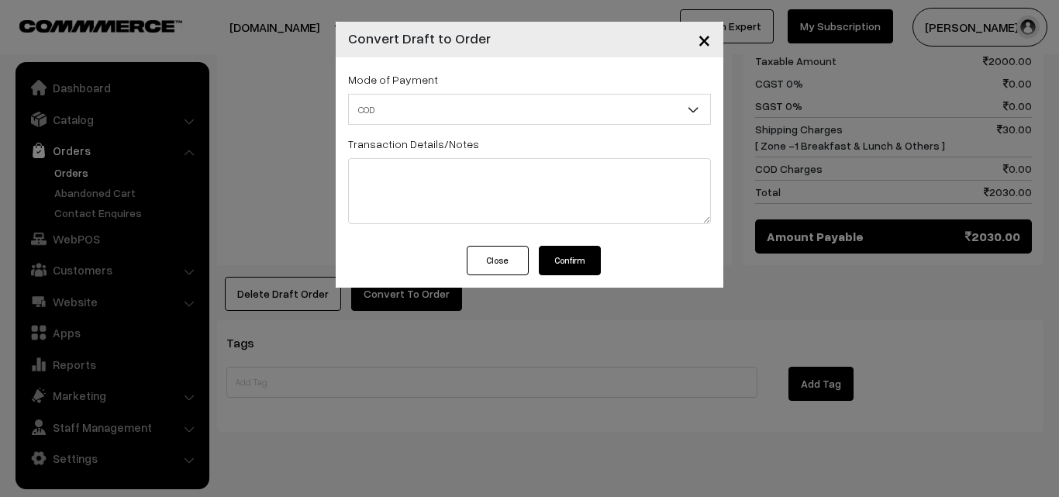
click at [554, 263] on button "Confirm" at bounding box center [570, 260] width 62 height 29
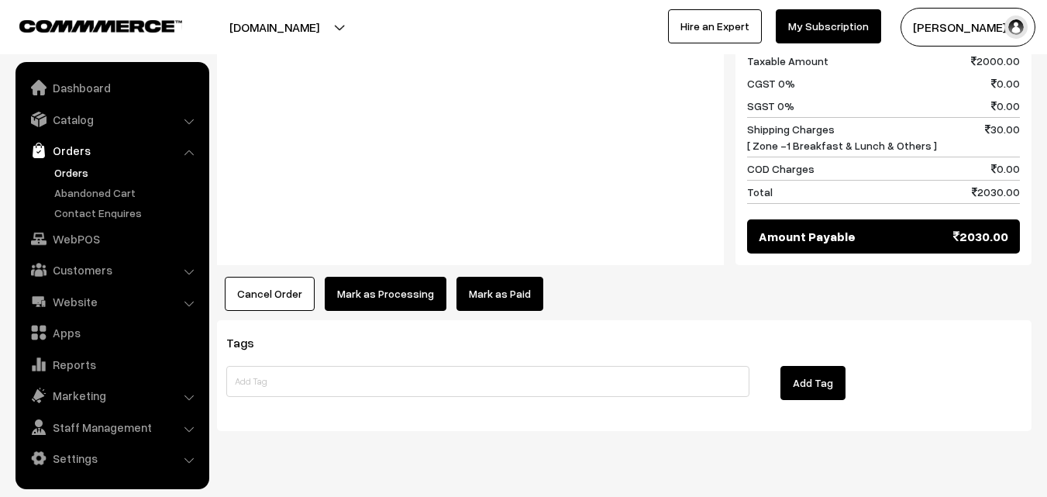
scroll to position [765, 0]
click at [398, 277] on button "Mark as Processing" at bounding box center [386, 294] width 122 height 34
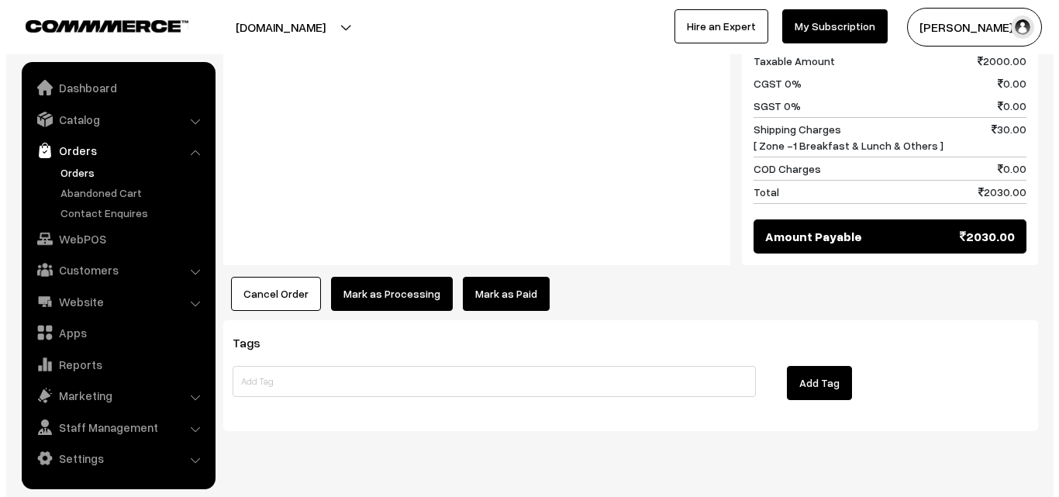
scroll to position [766, 0]
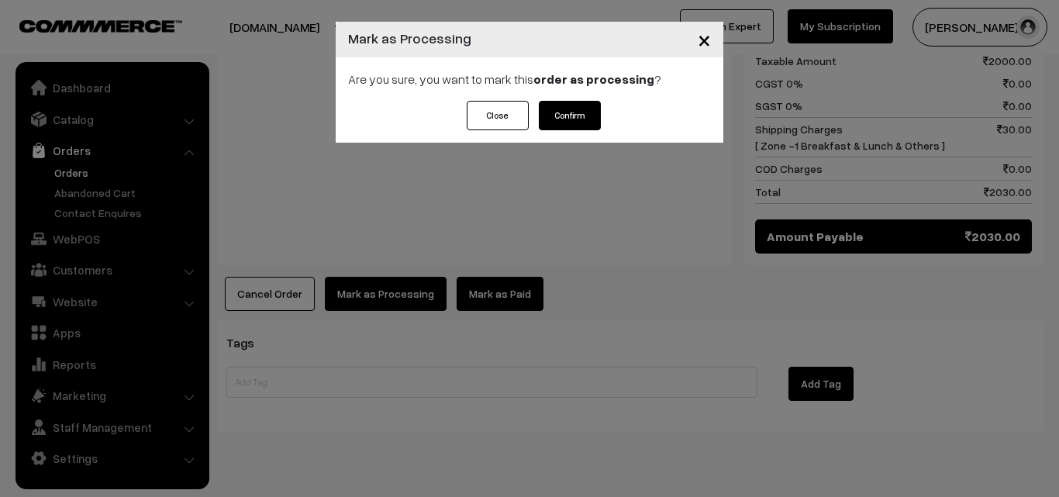
click at [586, 132] on div "Close Confirm" at bounding box center [530, 122] width 388 height 42
click at [587, 113] on button "Confirm" at bounding box center [570, 115] width 62 height 29
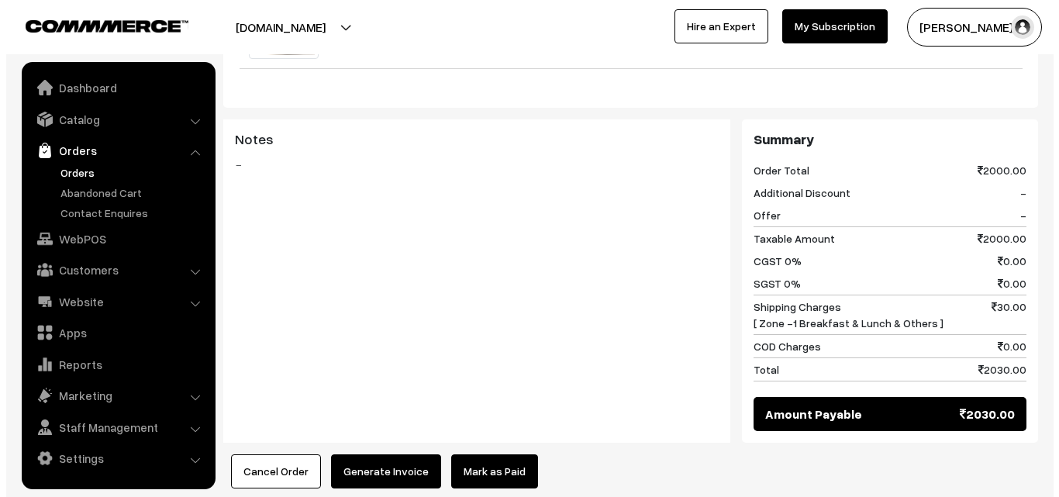
scroll to position [620, 0]
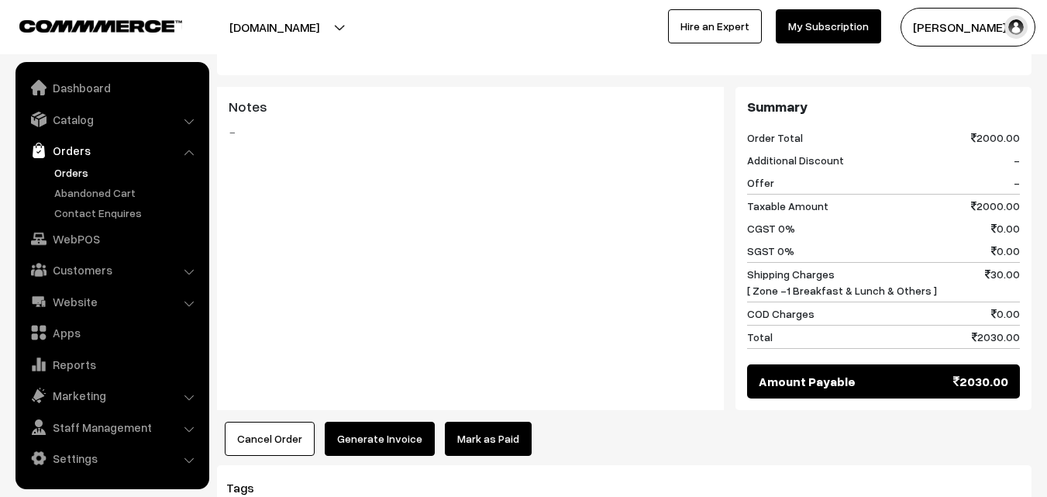
click at [408, 422] on button "Generate Invoice" at bounding box center [380, 439] width 110 height 34
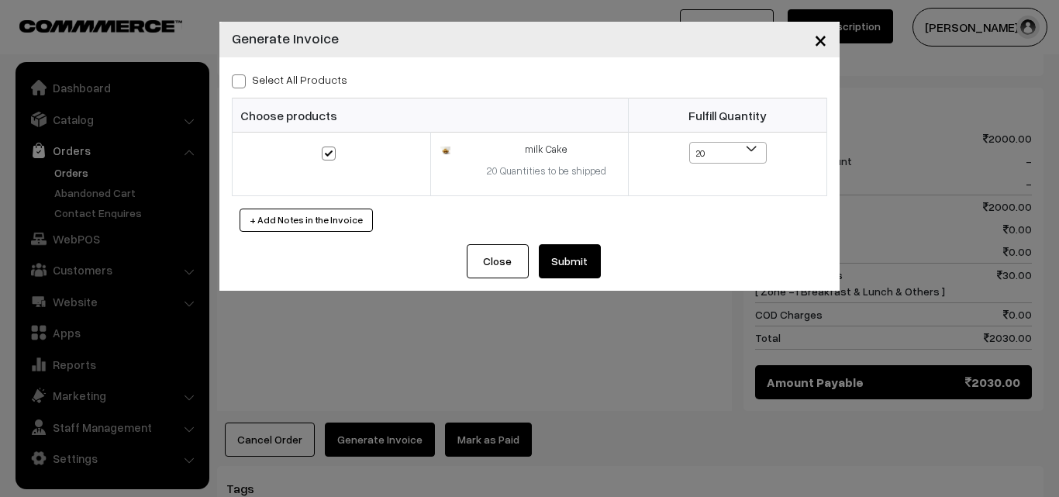
click at [582, 264] on button "Submit" at bounding box center [570, 261] width 62 height 34
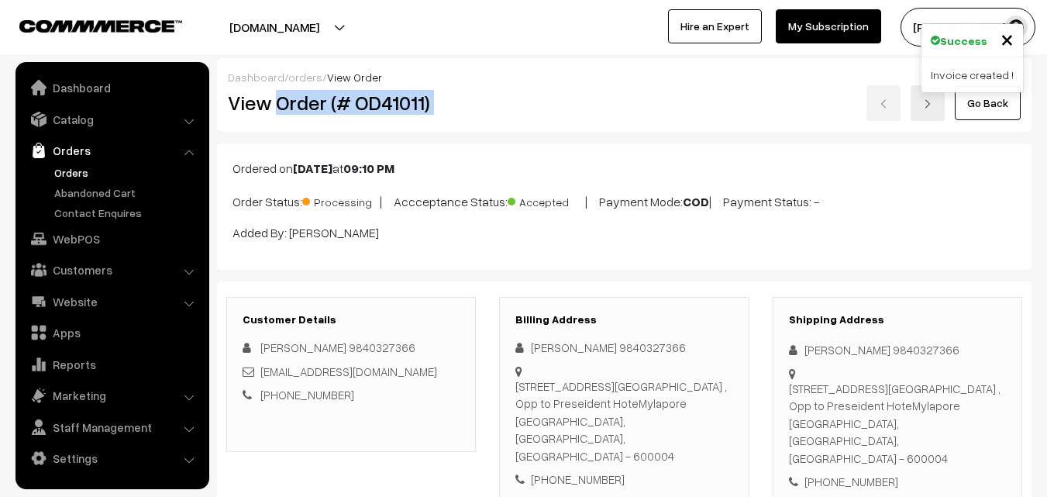
drag, startPoint x: 274, startPoint y: 94, endPoint x: 488, endPoint y: 102, distance: 214.1
click at [488, 102] on div "View Order (# OD41011) Go Back" at bounding box center [624, 103] width 816 height 36
copy div "Order (# OD41011)"
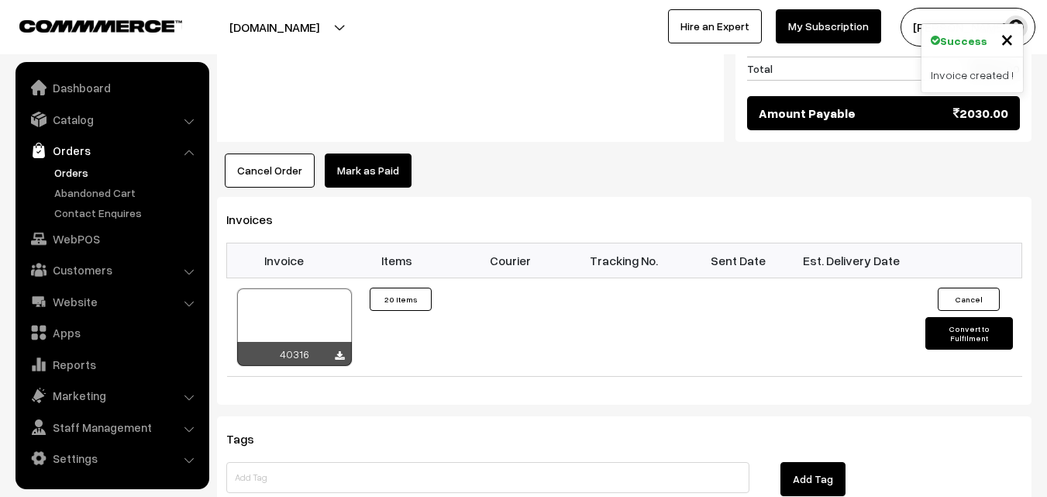
scroll to position [775, 0]
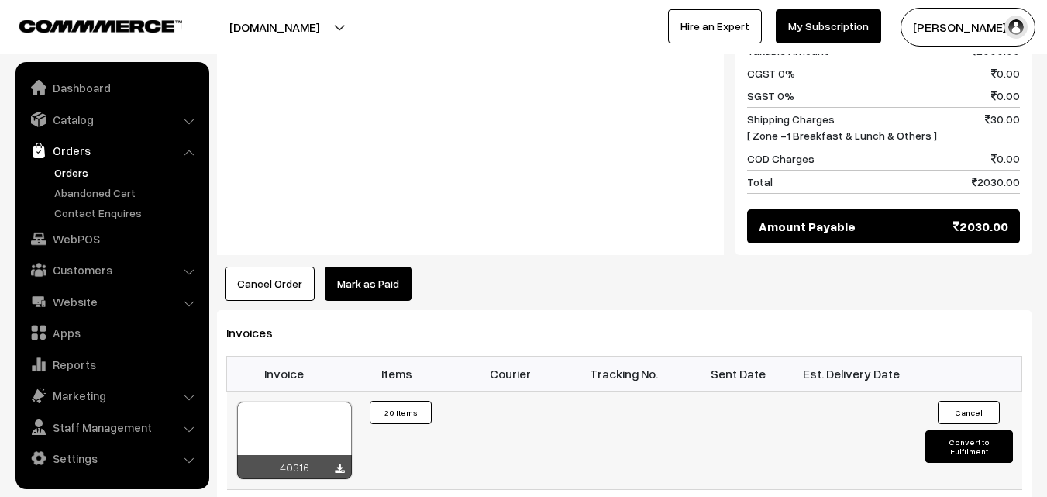
click at [316, 402] on div at bounding box center [294, 441] width 115 height 78
click at [98, 173] on link "Orders" at bounding box center [126, 172] width 153 height 16
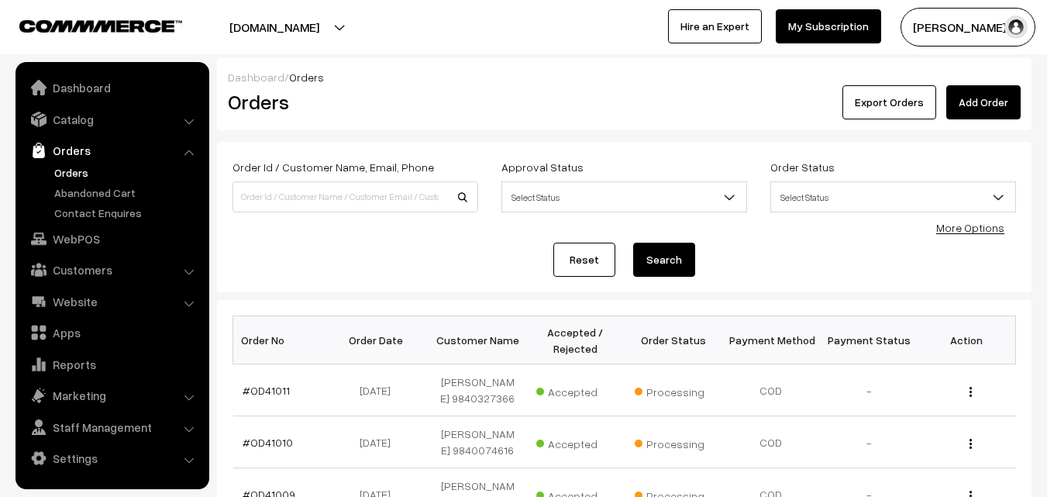
scroll to position [78, 0]
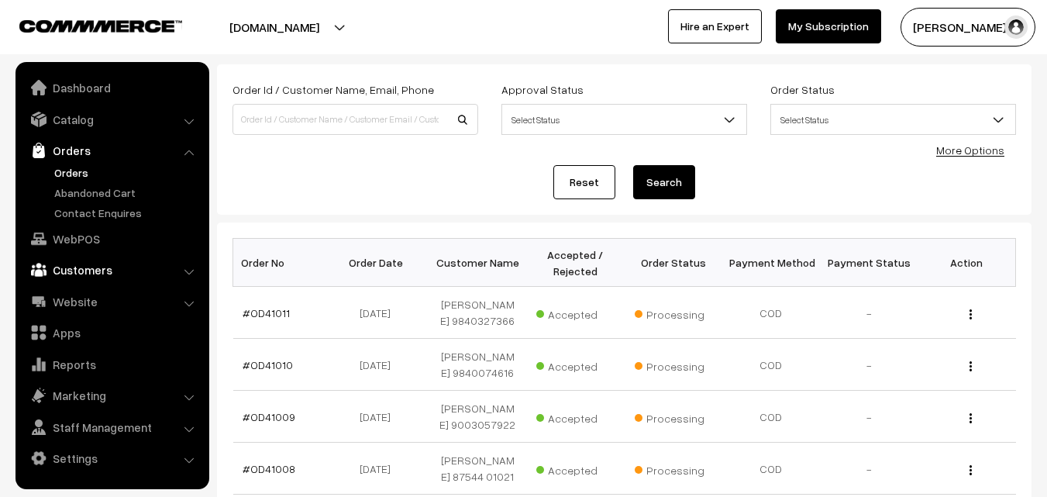
click at [84, 265] on link "Customers" at bounding box center [111, 270] width 184 height 28
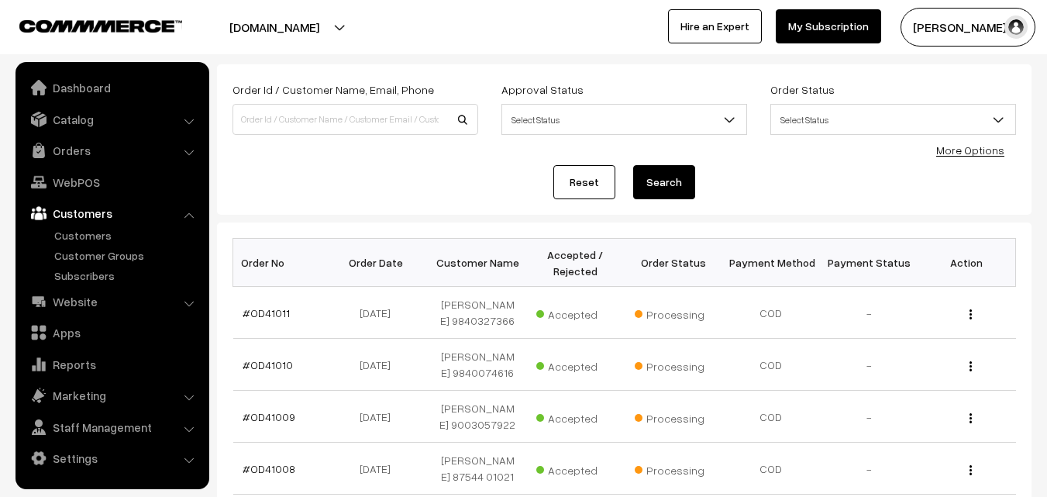
click at [90, 226] on link "Customers" at bounding box center [111, 213] width 184 height 28
click at [92, 229] on link "Customers" at bounding box center [126, 235] width 153 height 16
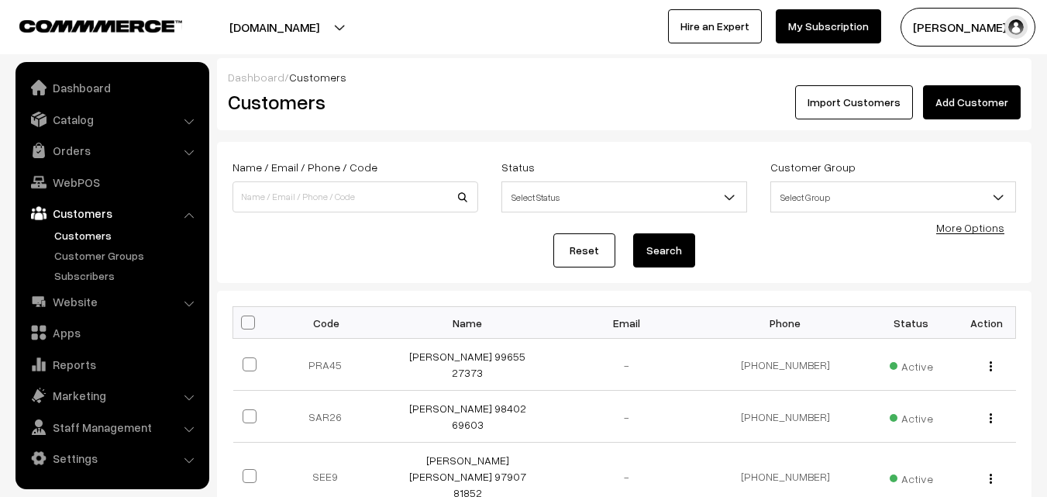
click at [993, 109] on link "Add Customer" at bounding box center [972, 102] width 98 height 34
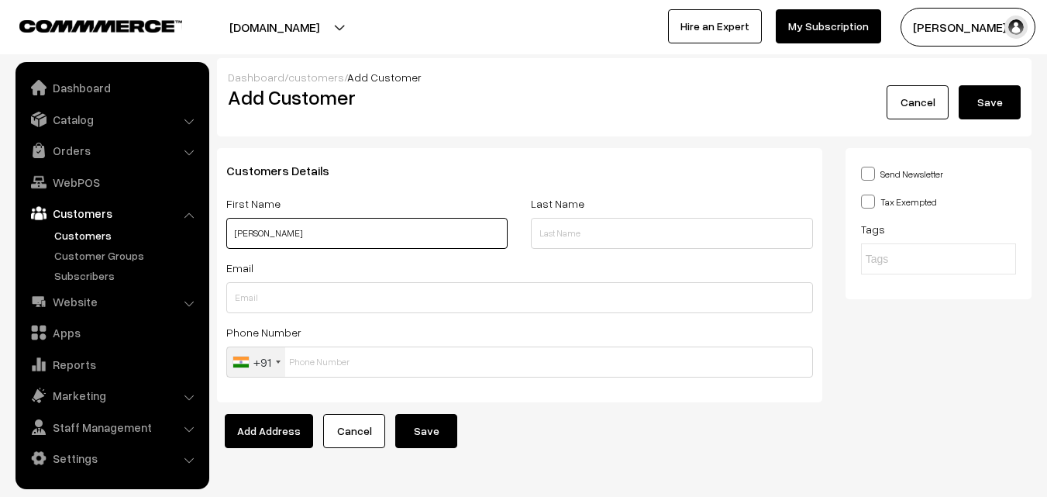
paste input "99655 27373"
type input "Prasanna Venkatesan 99655 27373"
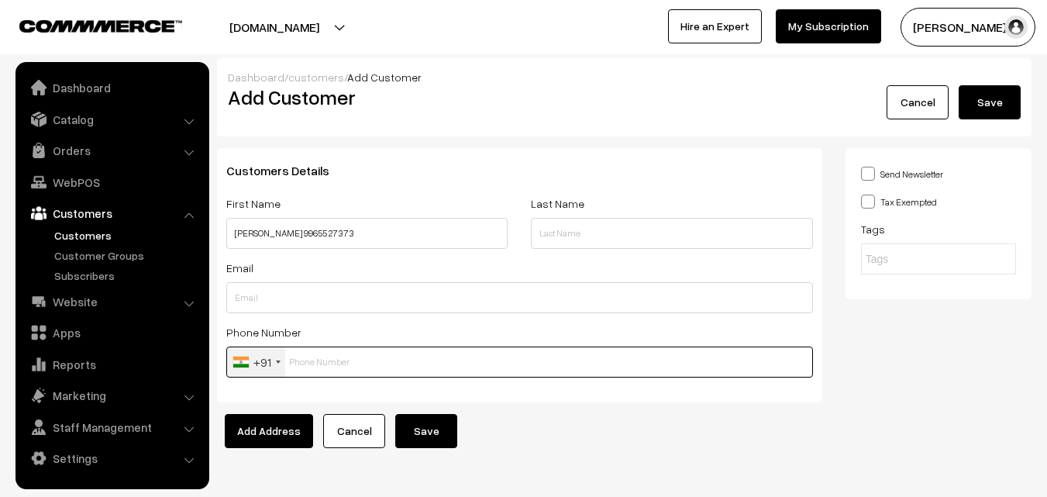
click at [308, 374] on input "text" at bounding box center [519, 361] width 587 height 31
paste input "99655 2737"
click at [321, 366] on input "99655 2737" at bounding box center [519, 361] width 587 height 31
type input "9965527373"
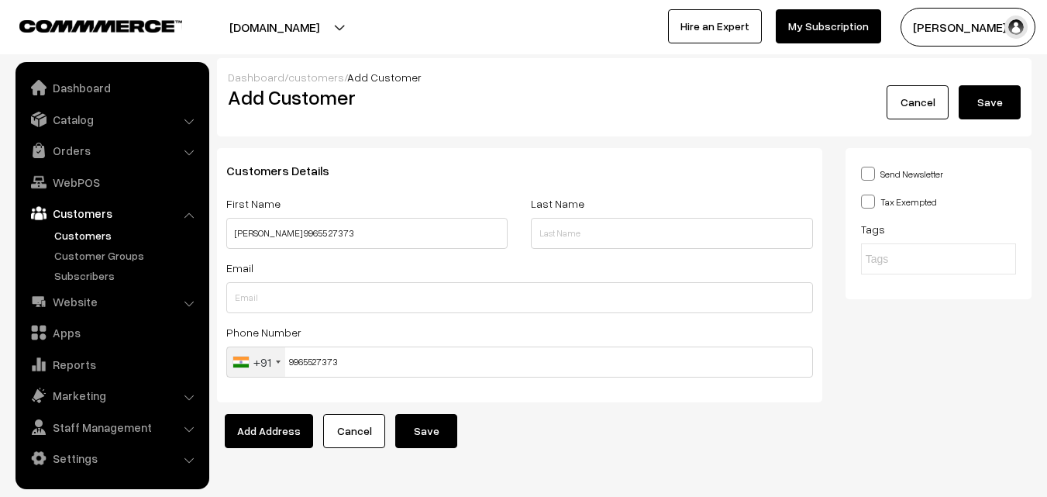
click at [449, 422] on button "Save" at bounding box center [426, 431] width 62 height 34
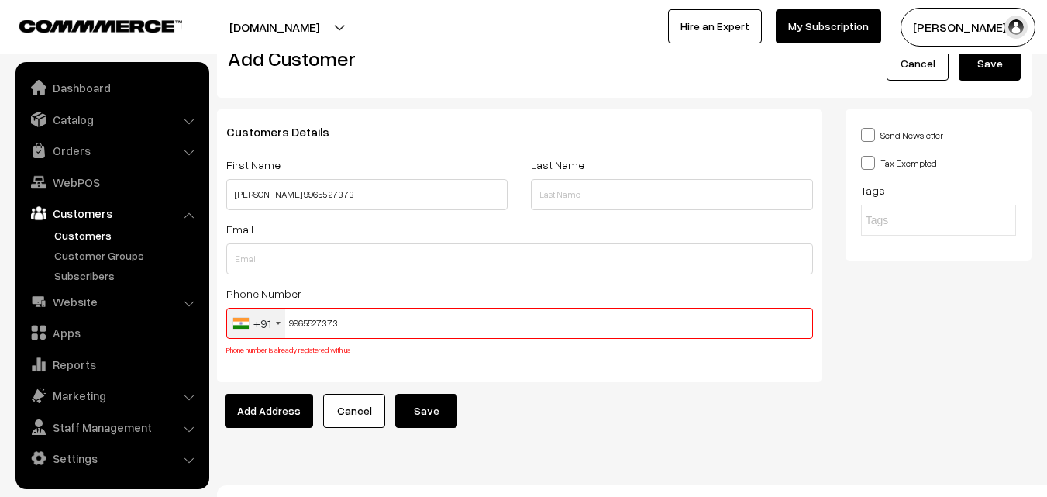
scroll to position [59, 0]
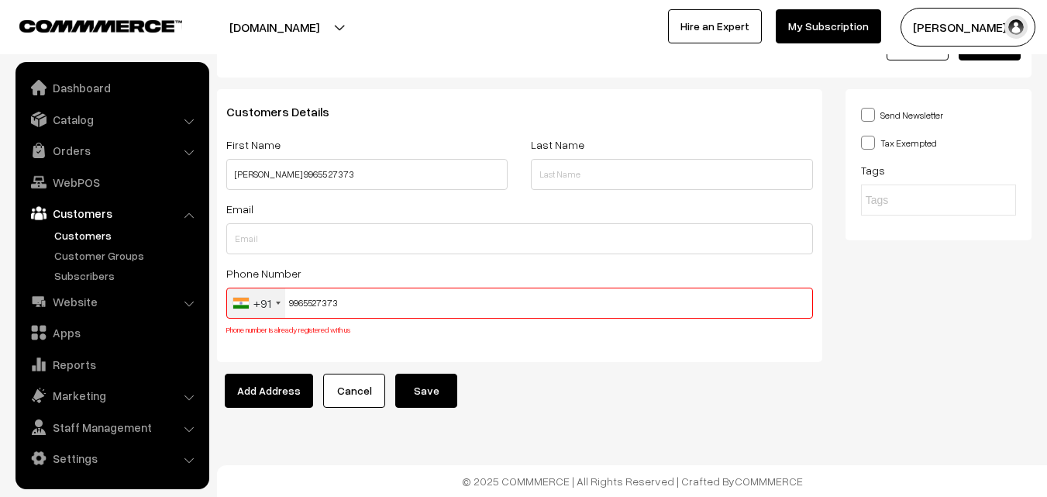
click at [324, 303] on input "9965527373" at bounding box center [519, 303] width 587 height 31
click at [91, 183] on link "WebPOS" at bounding box center [111, 182] width 184 height 28
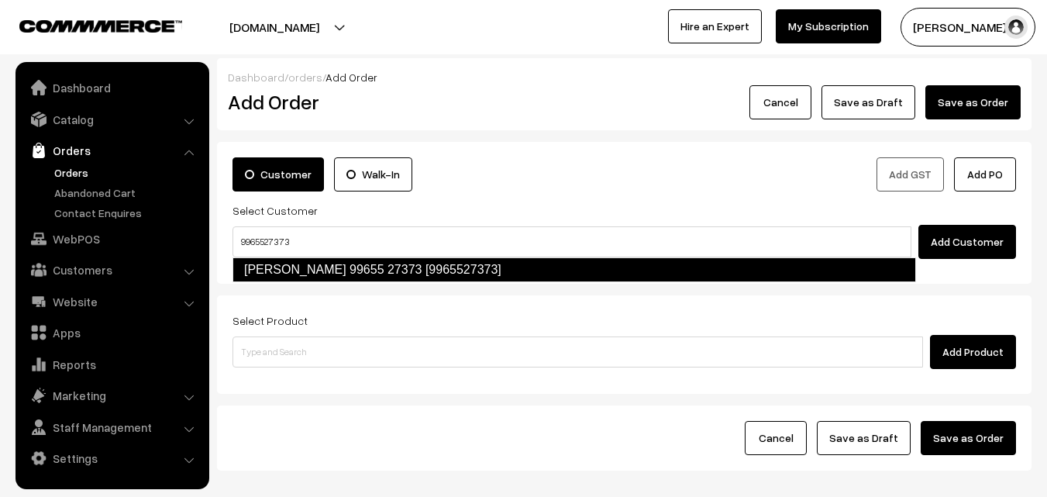
click at [280, 264] on link "[PERSON_NAME] 99655 27373 [9965527373]" at bounding box center [575, 269] width 684 height 25
type input "9965527373"
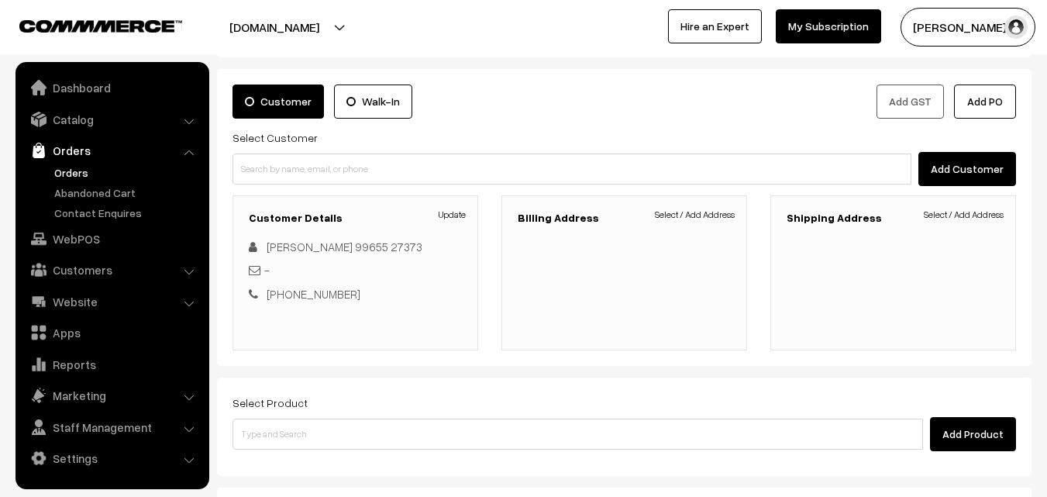
scroll to position [78, 0]
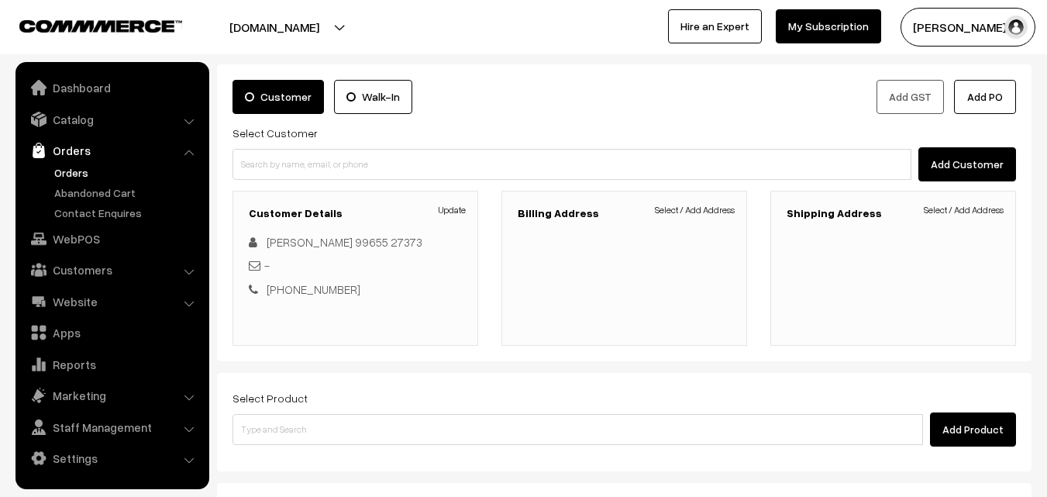
click at [706, 201] on div "Billing Address Select / Add Address" at bounding box center [625, 268] width 246 height 155
click at [706, 208] on link "Select / Add Address" at bounding box center [695, 210] width 80 height 14
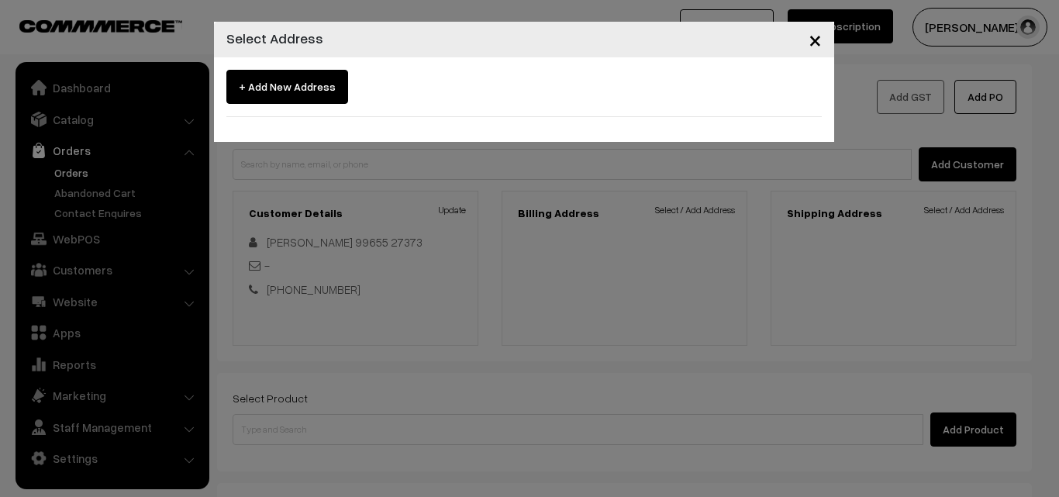
click at [701, 208] on div "× Select Address + Add New Address" at bounding box center [529, 248] width 1059 height 497
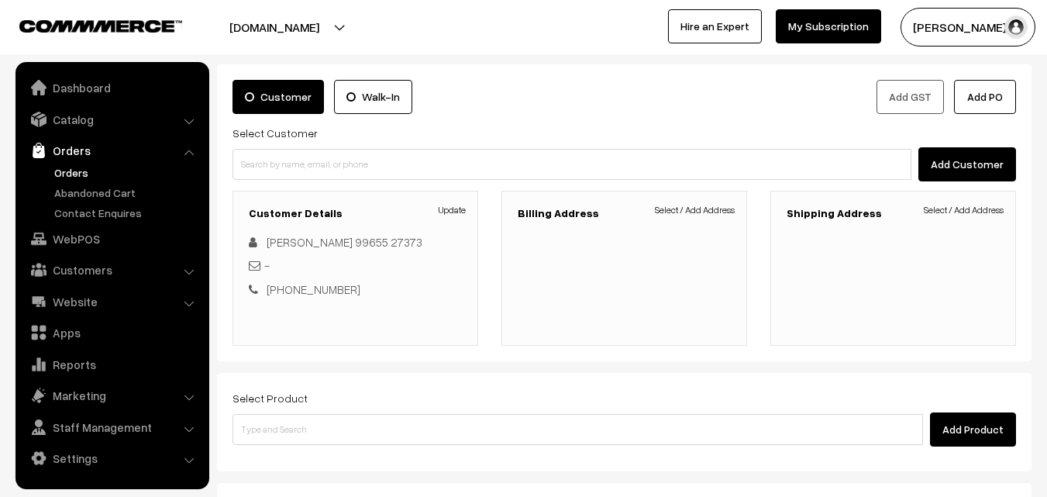
click at [63, 270] on link "Customers" at bounding box center [111, 270] width 184 height 28
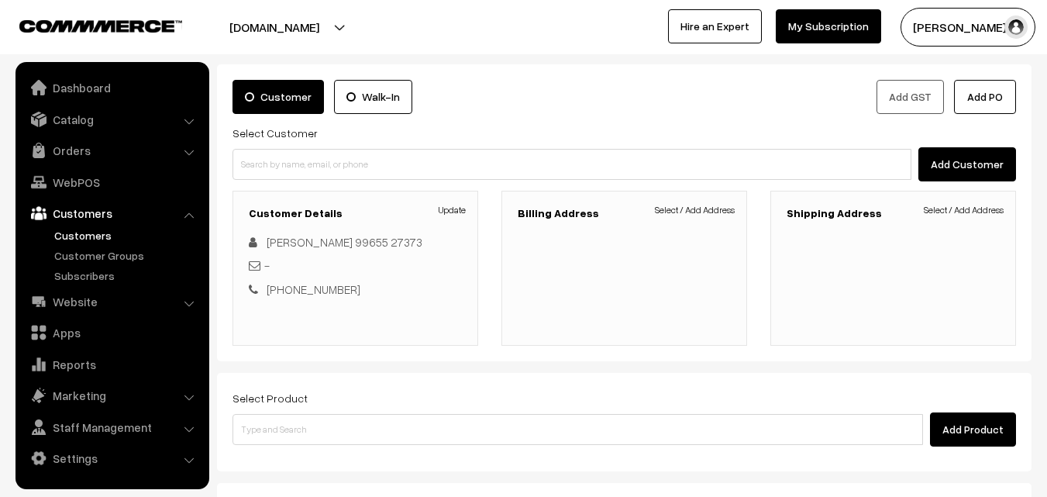
click at [88, 235] on link "Customers" at bounding box center [126, 235] width 153 height 16
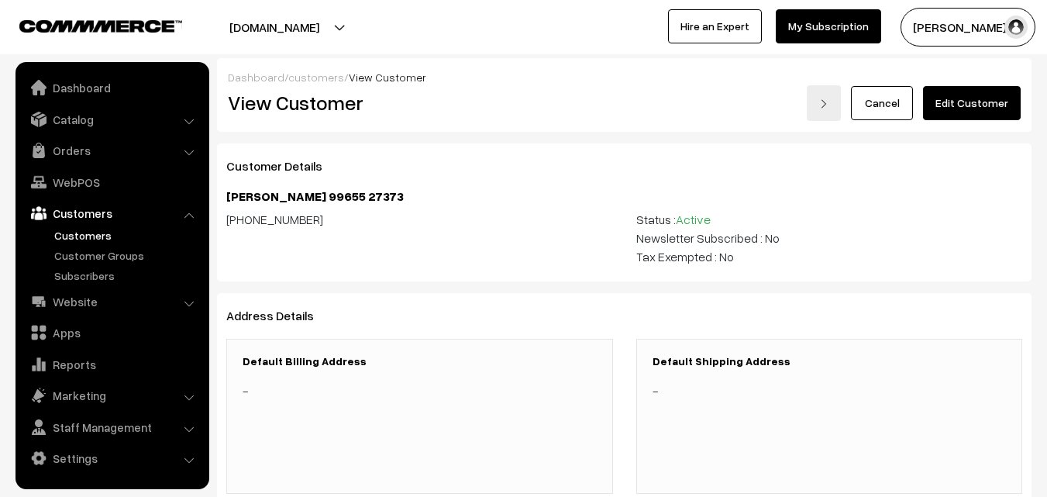
click at [980, 111] on link "Edit Customer" at bounding box center [972, 103] width 98 height 34
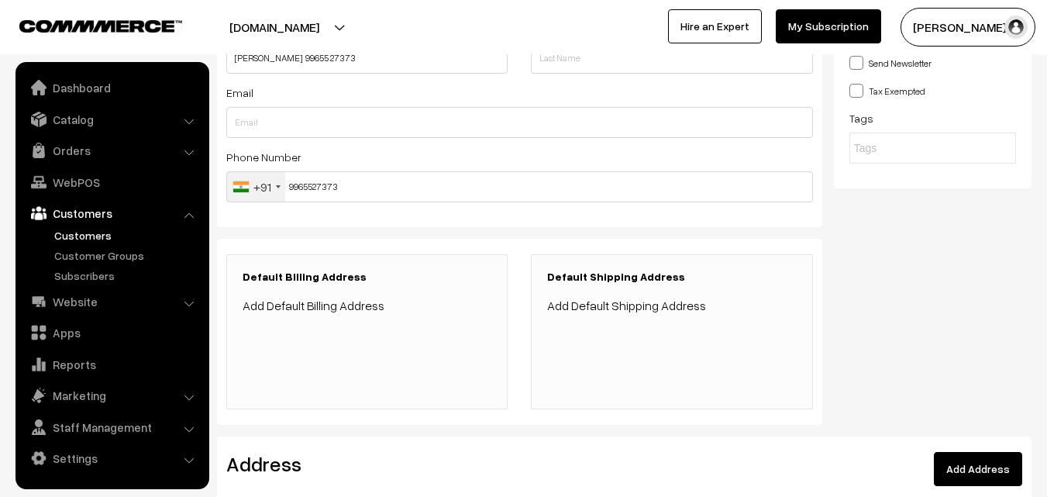
scroll to position [359, 0]
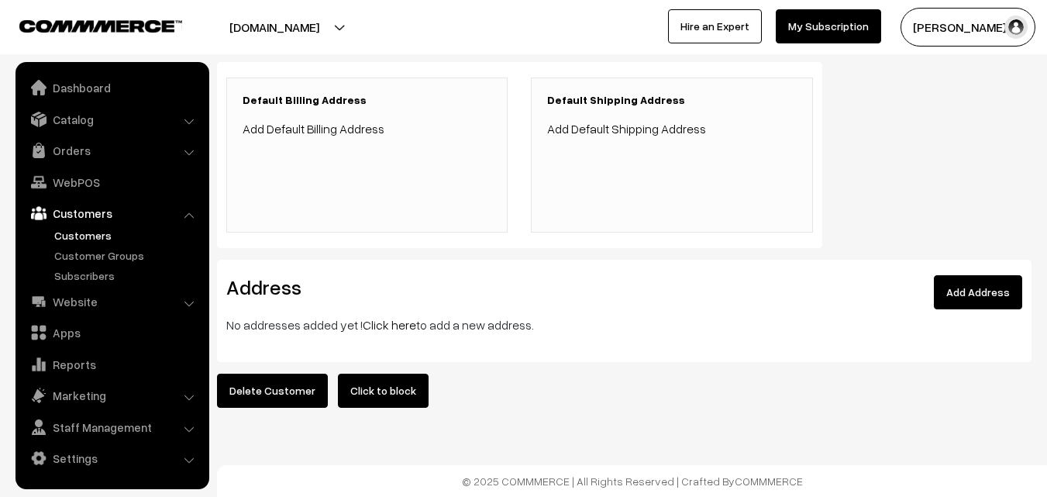
click at [394, 317] on link "Click here" at bounding box center [389, 325] width 53 height 16
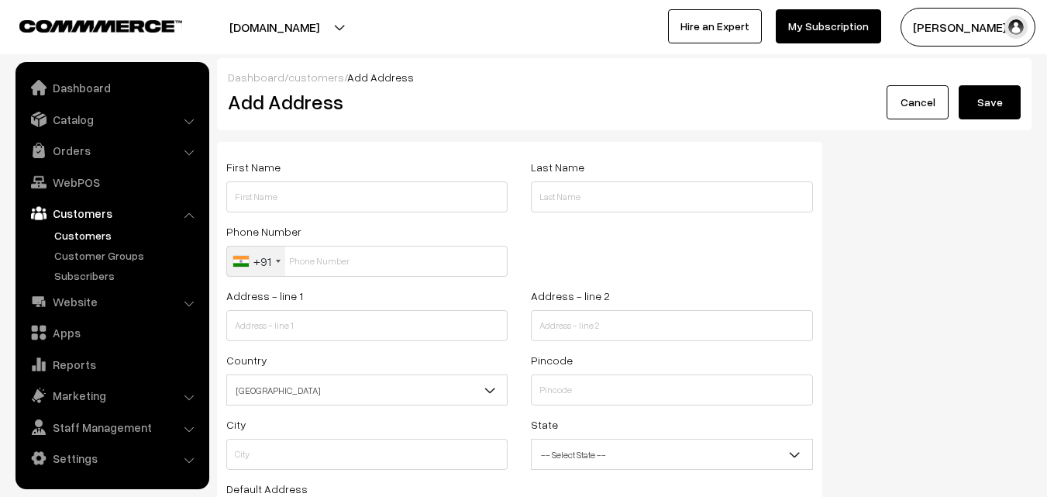
click at [308, 181] on input "text" at bounding box center [366, 196] width 281 height 31
click at [313, 201] on input "text" at bounding box center [366, 196] width 281 height 31
paste input "Prasanna Venkatesan"
click at [348, 198] on input "Prasanna Venkatesan" at bounding box center [366, 196] width 281 height 31
paste input "99655 27373"
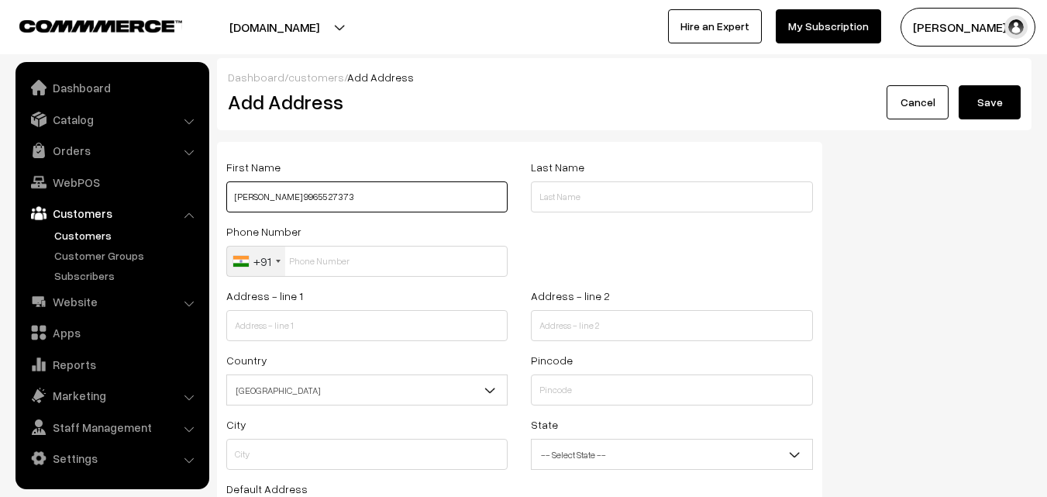
type input "[PERSON_NAME] 99655 27373"
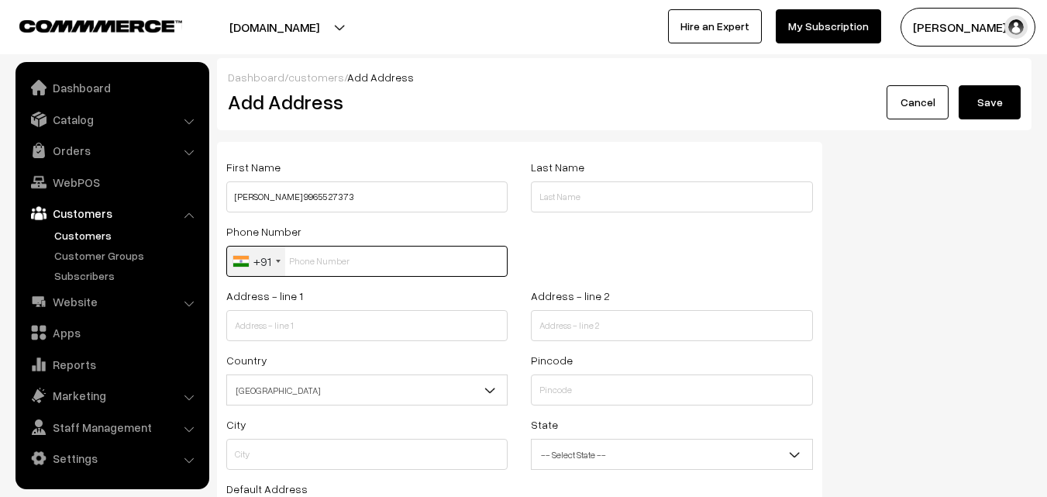
click at [334, 265] on input "text" at bounding box center [366, 261] width 281 height 31
paste input "99655 2737"
click at [334, 265] on input "99655 2737" at bounding box center [366, 261] width 281 height 31
type input "9965527373"
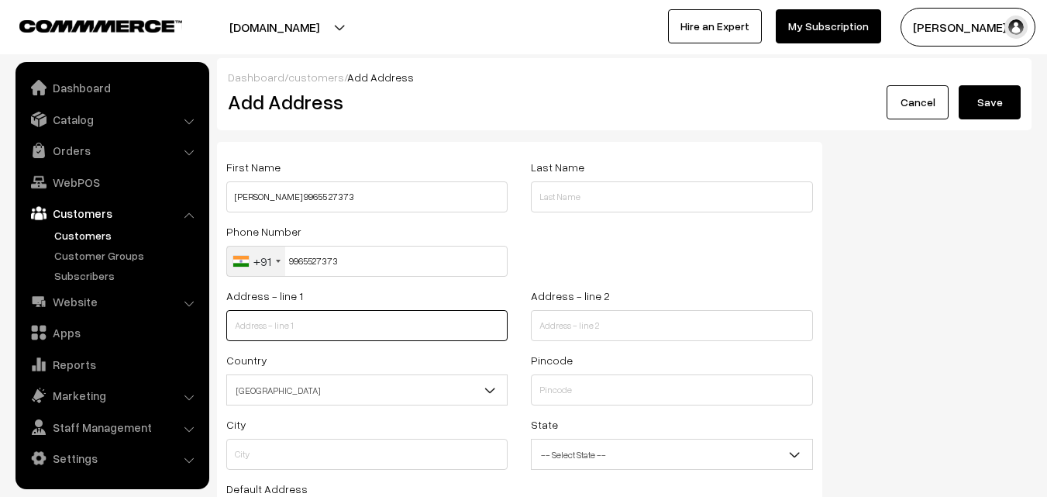
click at [355, 321] on input "text" at bounding box center [366, 325] width 281 height 31
paste input "Old No 52 New number 163 and 164 VR PILLAI STREET TRIPLICANE Chennai 600005"
drag, startPoint x: 317, startPoint y: 322, endPoint x: 524, endPoint y: 337, distance: 207.5
click at [524, 337] on div "Address - line 1 Old No 52 New number 163 and 164 VR PILLAI STREET TRIPLICANE C…" at bounding box center [520, 318] width 610 height 64
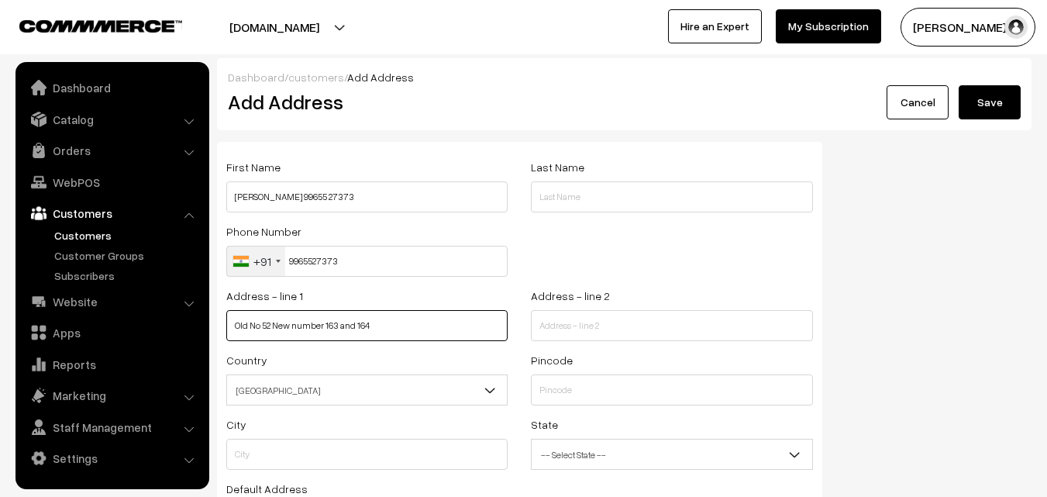
scroll to position [0, 0]
type input "Old No 52 New number 163 and 164"
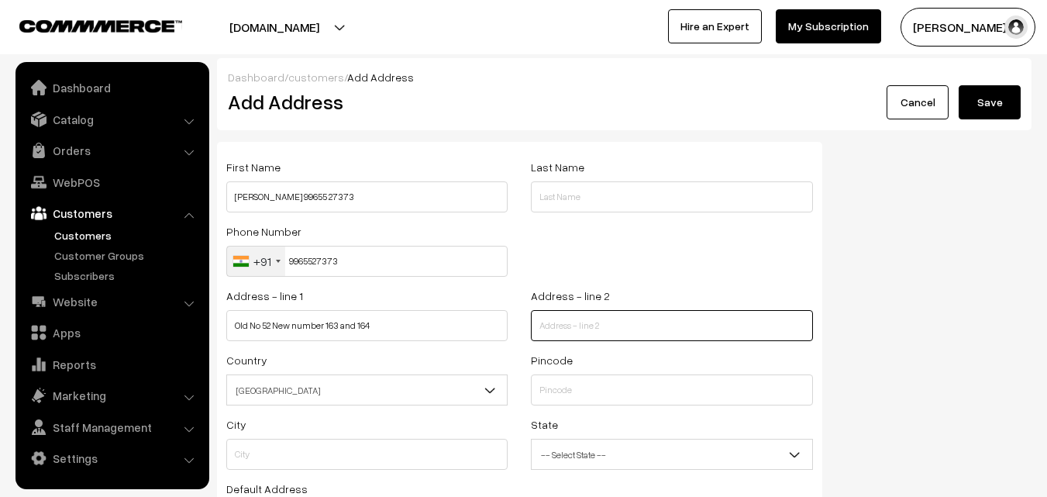
click at [544, 332] on input "text" at bounding box center [671, 325] width 281 height 31
paste input "VR PILLAI STREET TRIPLICANE Chennai 600005"
type input "VR PILLAI STREET TRIPLICANE Chennai 600005"
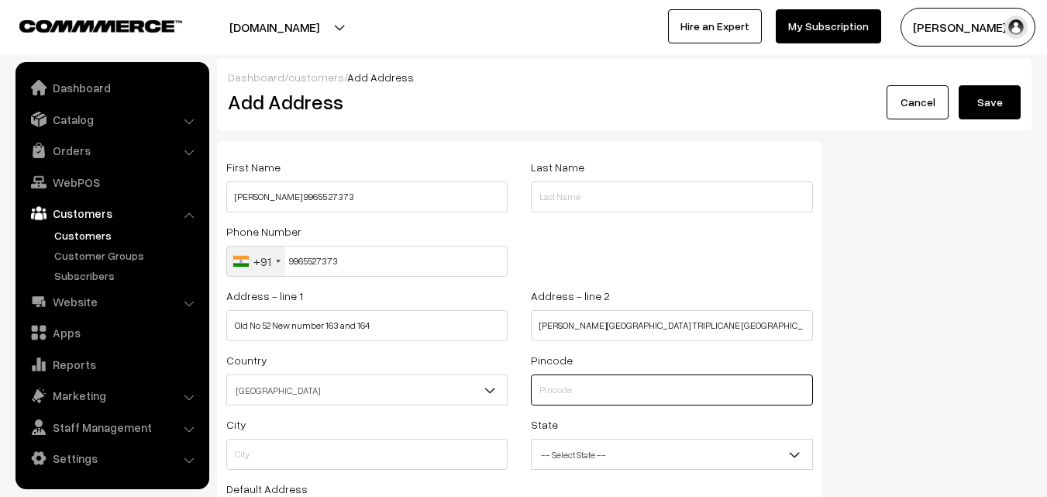
click at [560, 398] on input "text" at bounding box center [671, 389] width 281 height 31
type input "600005"
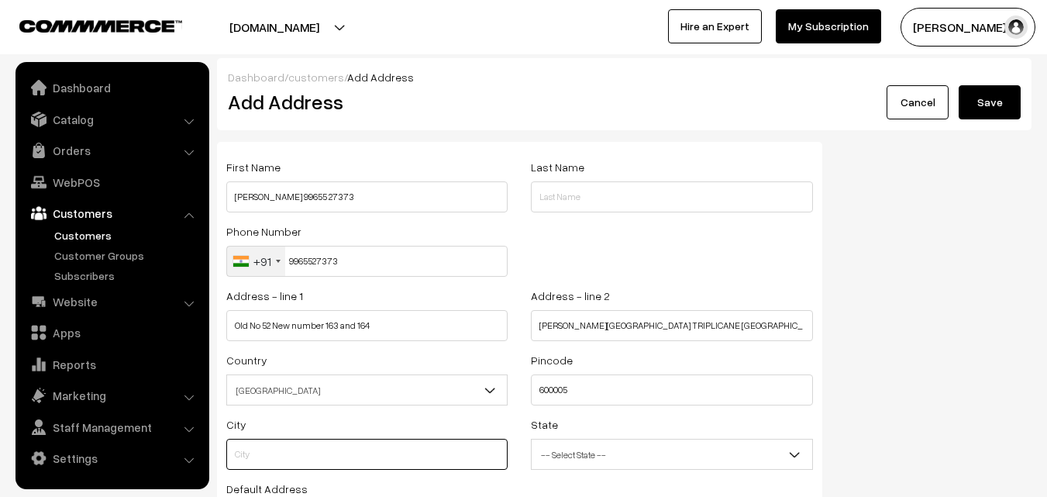
type input "Chennai"
select select "[GEOGRAPHIC_DATA]"
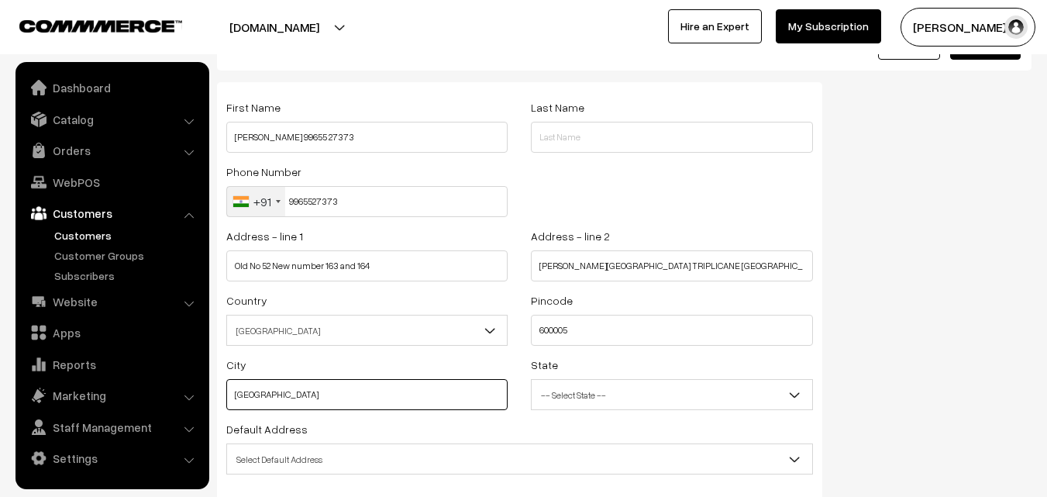
scroll to position [133, 0]
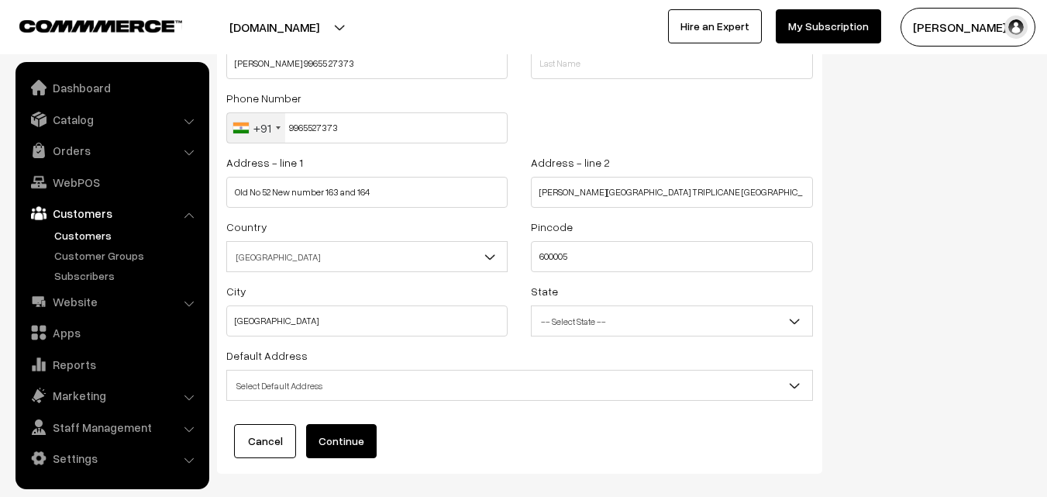
click at [339, 385] on span "Select Default Address" at bounding box center [519, 385] width 585 height 27
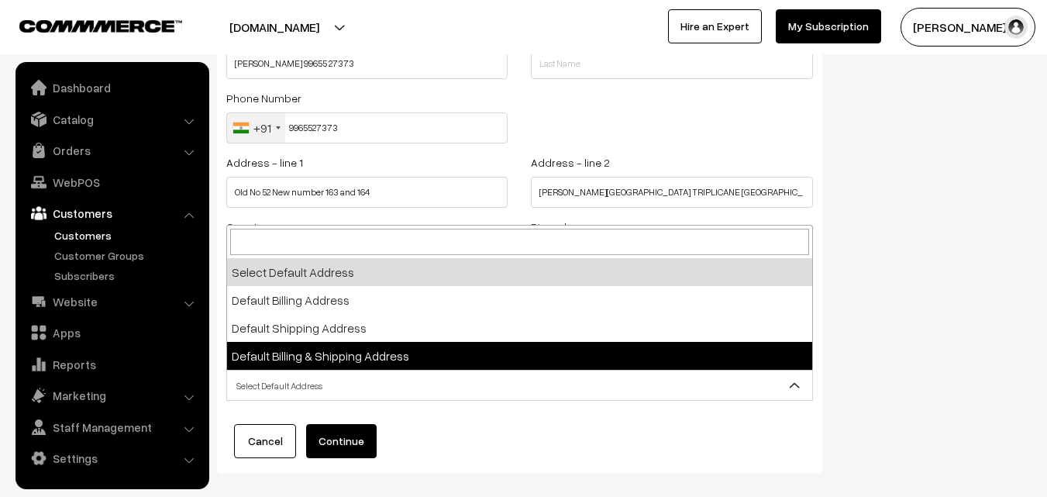
select select "3"
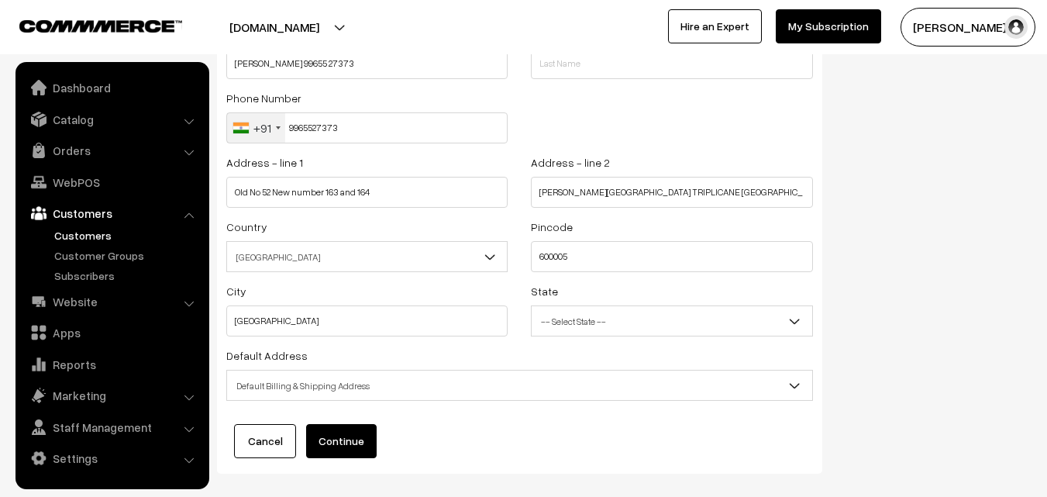
click at [348, 463] on div "First Name Prasanna Venkatesan 99655 27373 Last Name Phone Number +91 United St…" at bounding box center [519, 241] width 605 height 465
click at [346, 445] on button "Continue" at bounding box center [341, 441] width 71 height 34
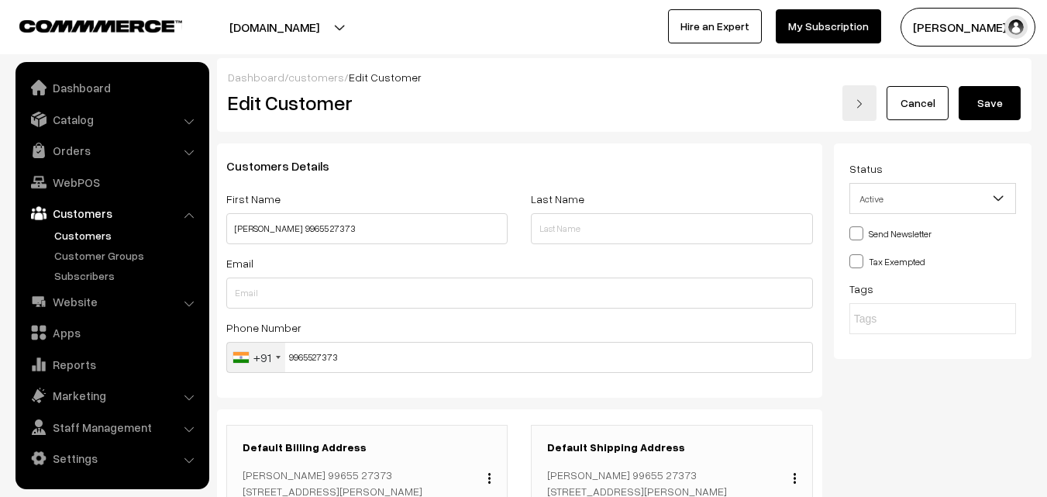
click at [996, 106] on button "Save" at bounding box center [990, 103] width 62 height 34
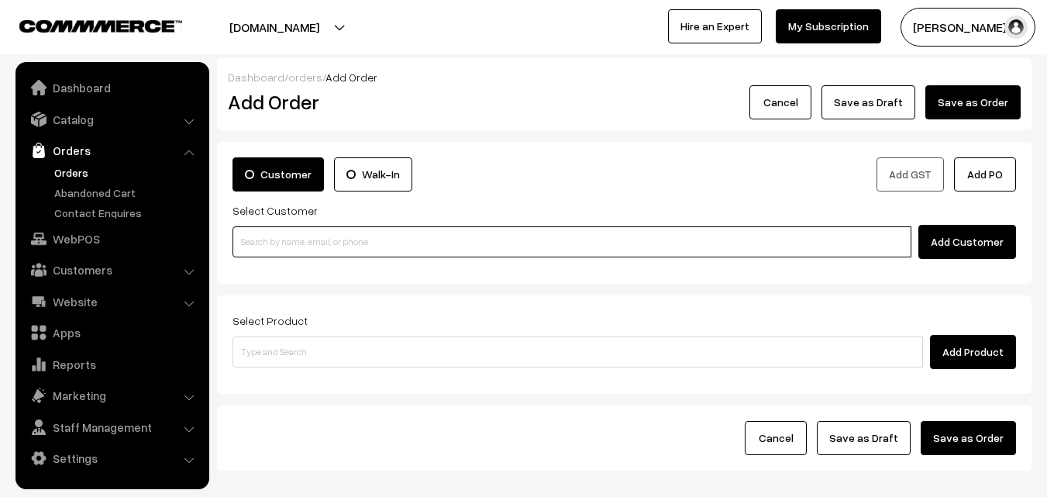
click at [248, 243] on input at bounding box center [572, 241] width 679 height 31
paste input "99655 27373"
type input "99655 27373"
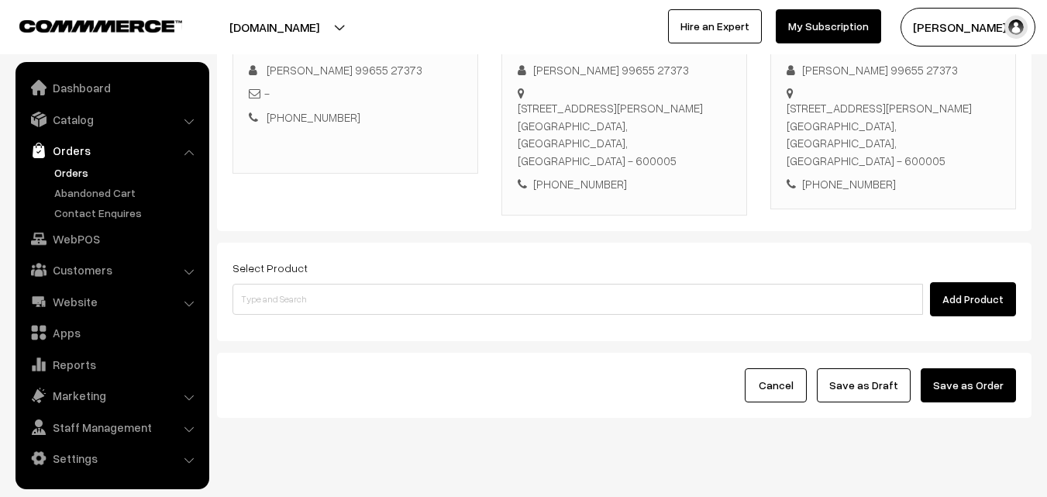
scroll to position [265, 0]
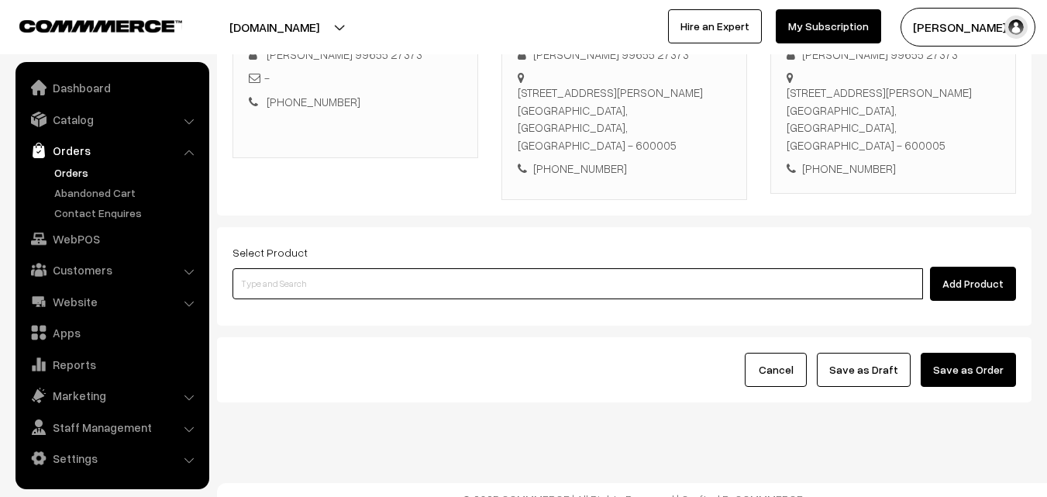
click at [374, 268] on input at bounding box center [578, 283] width 691 height 31
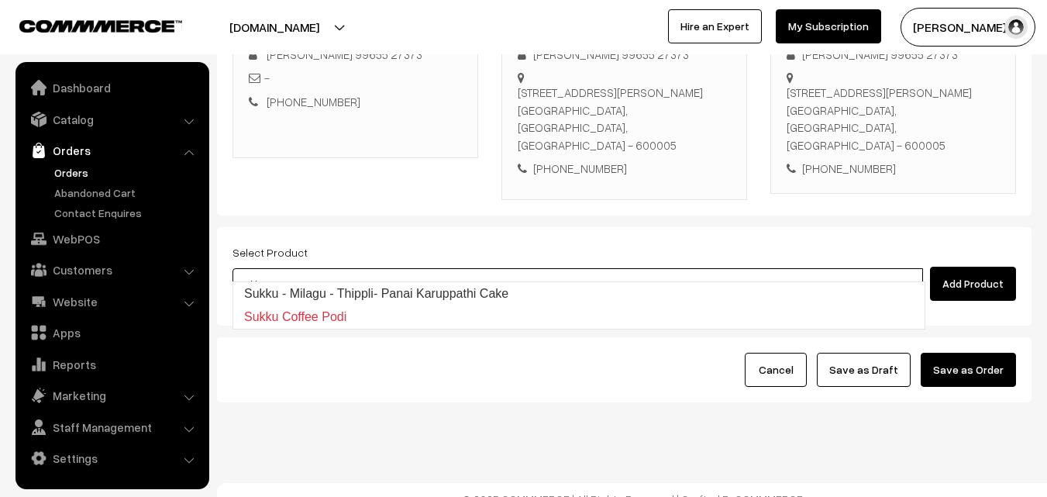
type input "Sukku - Milagu - Thippli- Panai Karuppathi Cake"
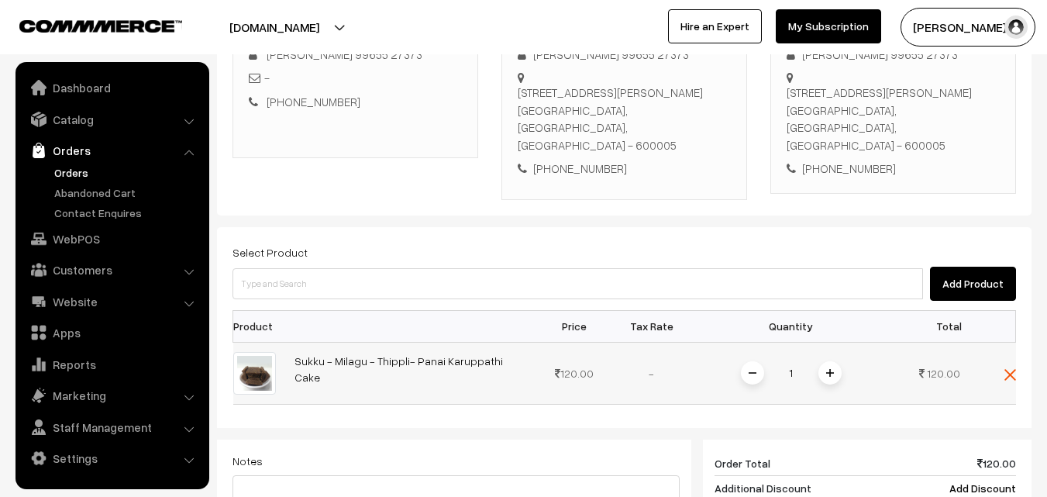
click at [826, 361] on span at bounding box center [830, 372] width 23 height 23
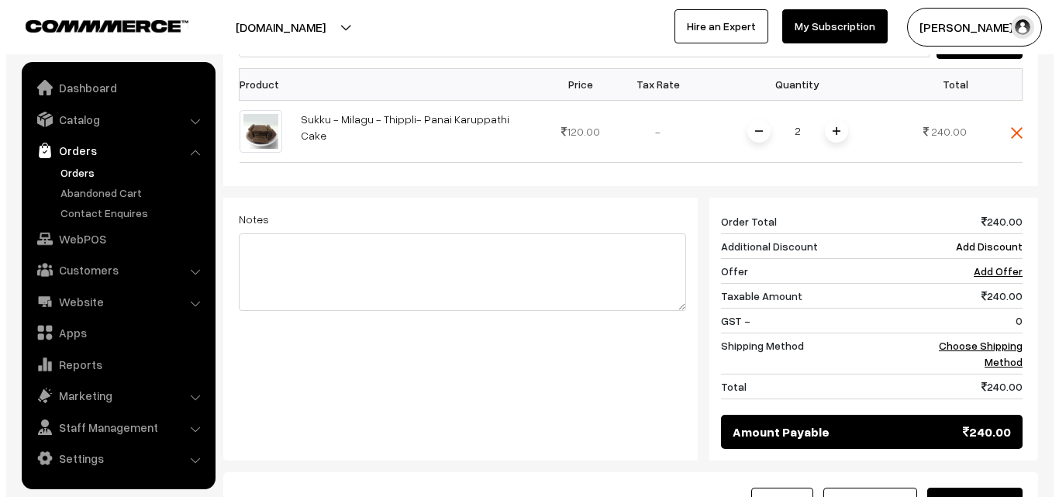
scroll to position [642, 0]
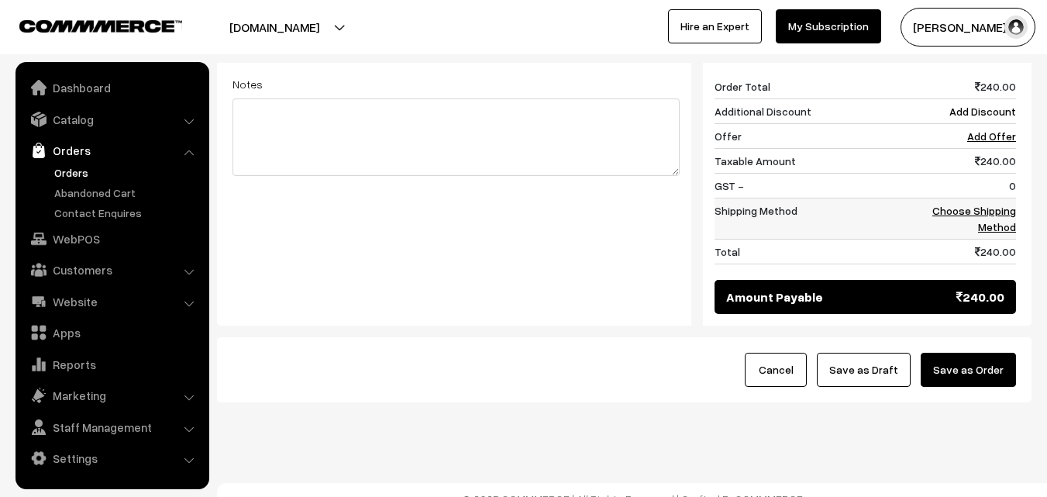
click at [984, 208] on link "Choose Shipping Method" at bounding box center [974, 218] width 84 height 29
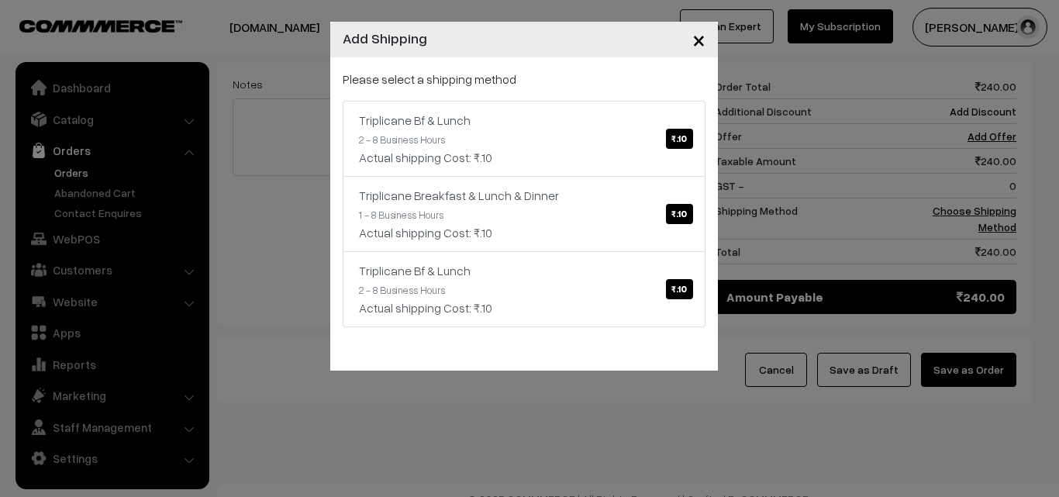
click at [713, 122] on div "Please select a shipping method Triplicane Bf & Lunch ₹.10 2 - 8 Business Hours…" at bounding box center [524, 213] width 388 height 313
click at [640, 134] on link "Triplicane Bf & Lunch ₹.10 2 - 8 Business Hours Actual shipping Cost: ₹.10" at bounding box center [524, 139] width 363 height 76
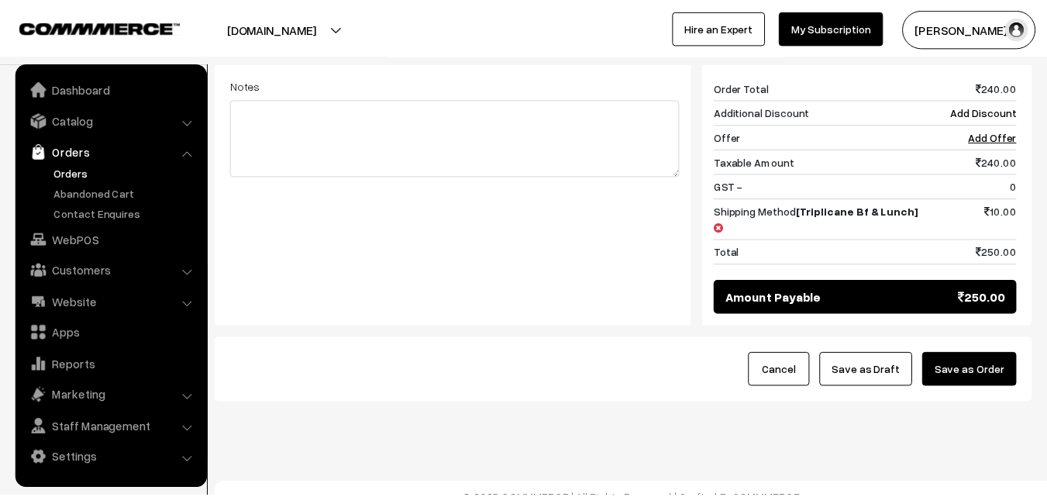
scroll to position [626, 0]
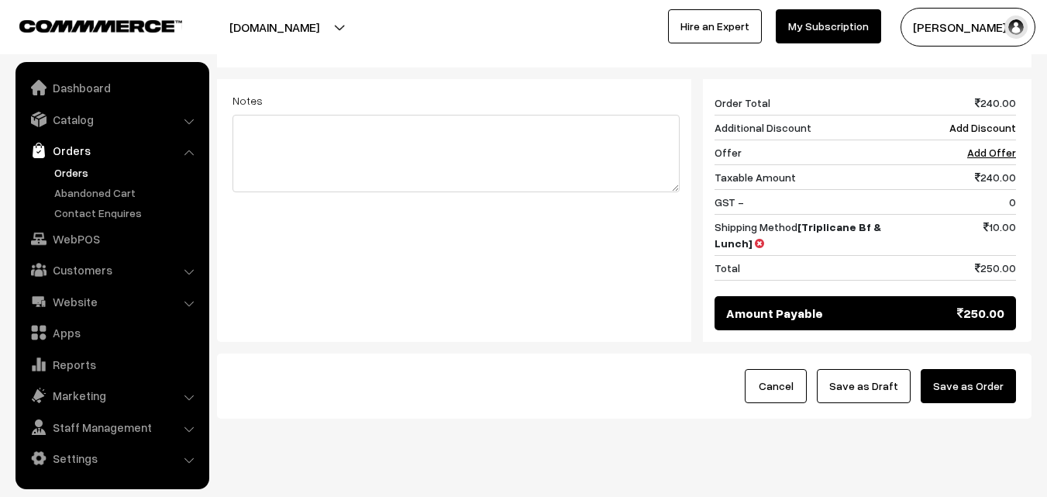
click at [880, 369] on button "Save as Draft" at bounding box center [864, 386] width 94 height 34
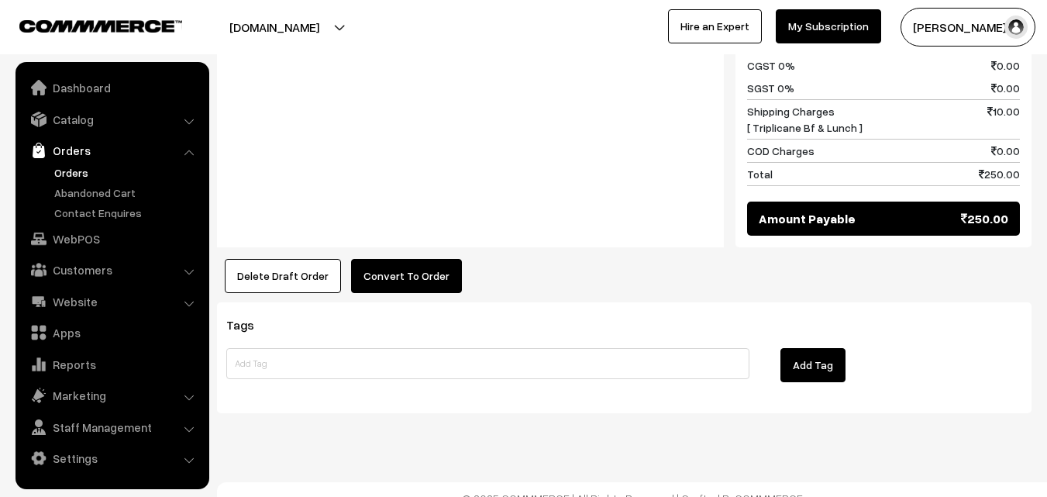
click at [413, 259] on button "Convert To Order" at bounding box center [406, 276] width 111 height 34
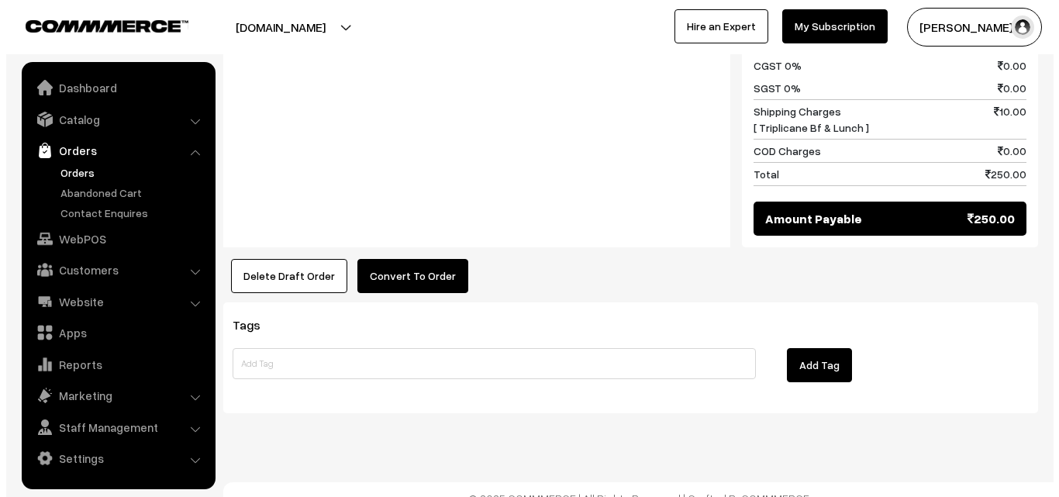
scroll to position [782, 0]
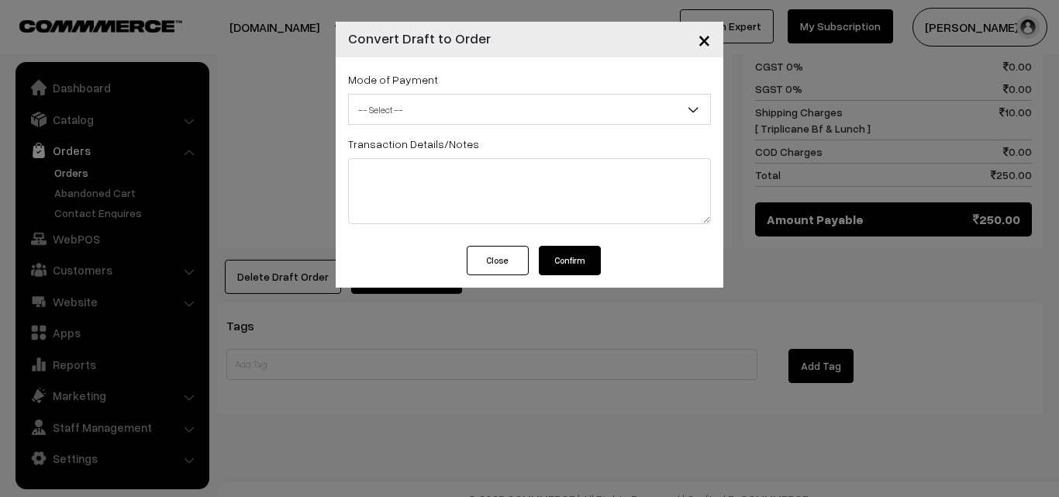
click at [441, 125] on div "Mode of Payment -- Select -- COD Cash -- Select -- Transaction Details/Notes" at bounding box center [530, 151] width 388 height 188
click at [454, 109] on span "-- Select --" at bounding box center [529, 109] width 361 height 27
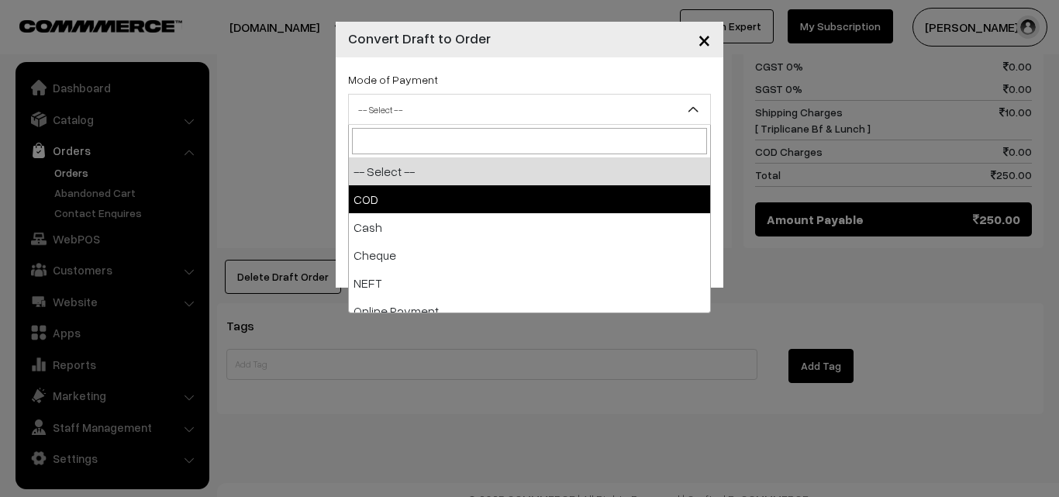
select select "1"
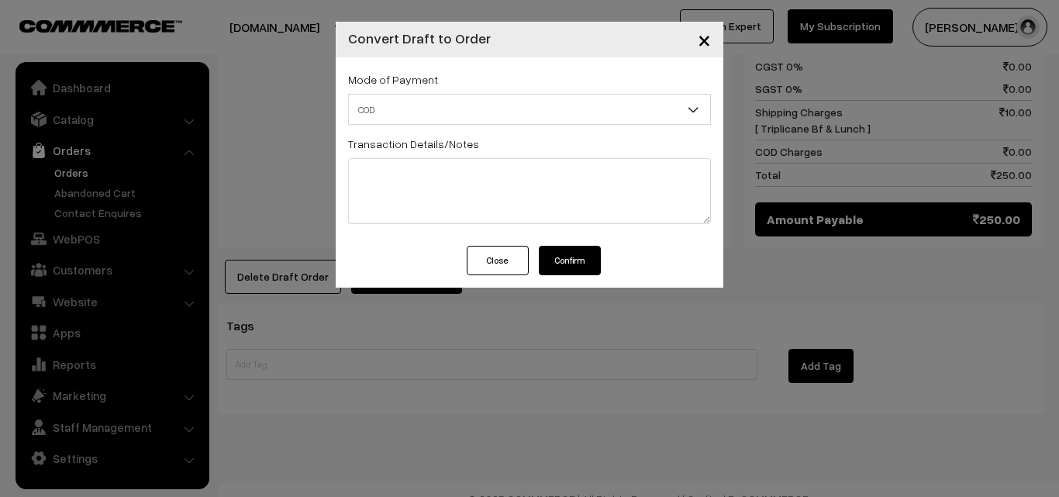
click at [560, 265] on button "Confirm" at bounding box center [570, 260] width 62 height 29
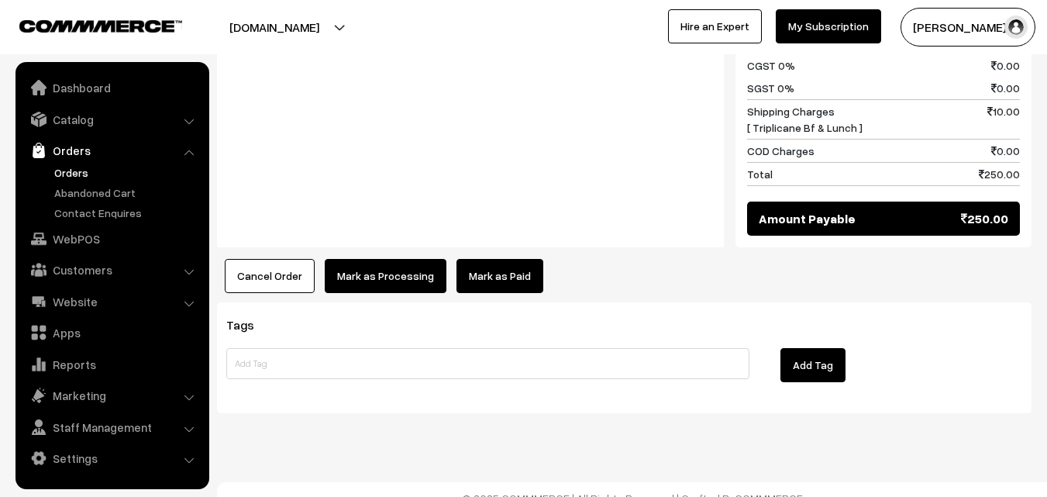
click at [353, 264] on button "Mark as Processing" at bounding box center [386, 276] width 122 height 34
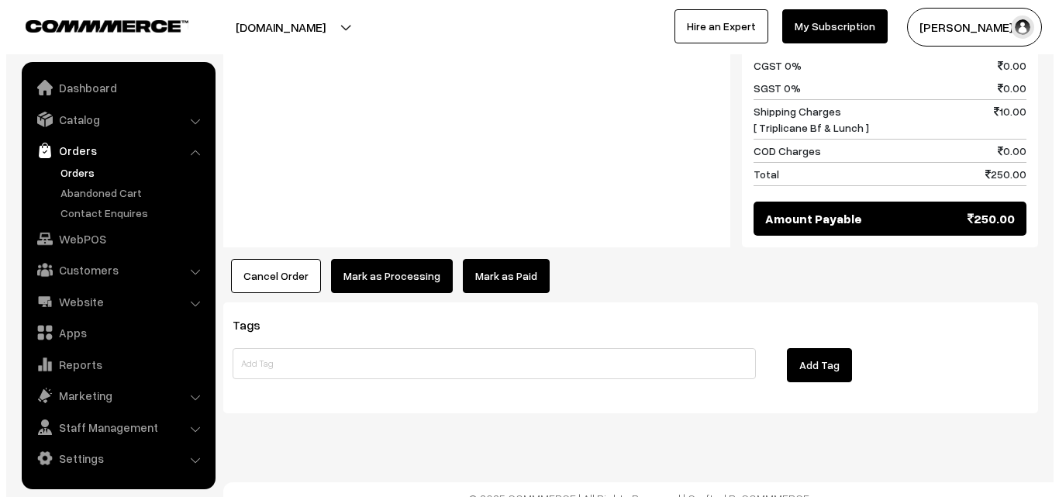
scroll to position [782, 0]
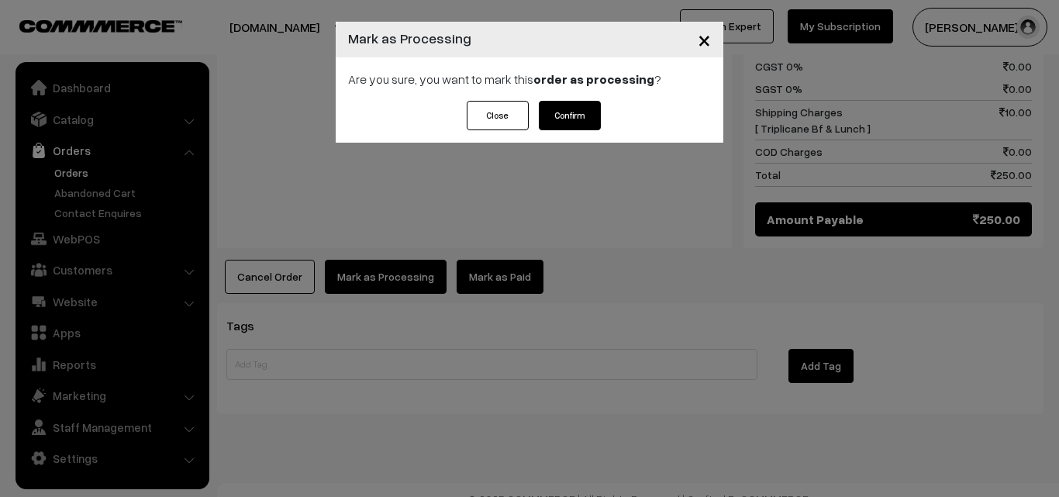
click at [584, 114] on button "Confirm" at bounding box center [570, 115] width 62 height 29
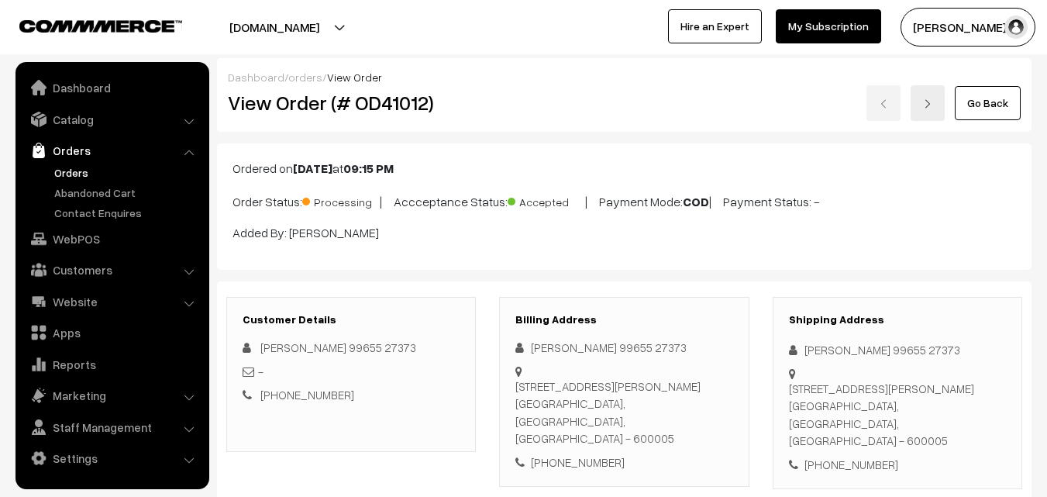
click at [76, 171] on link "Orders" at bounding box center [126, 172] width 153 height 16
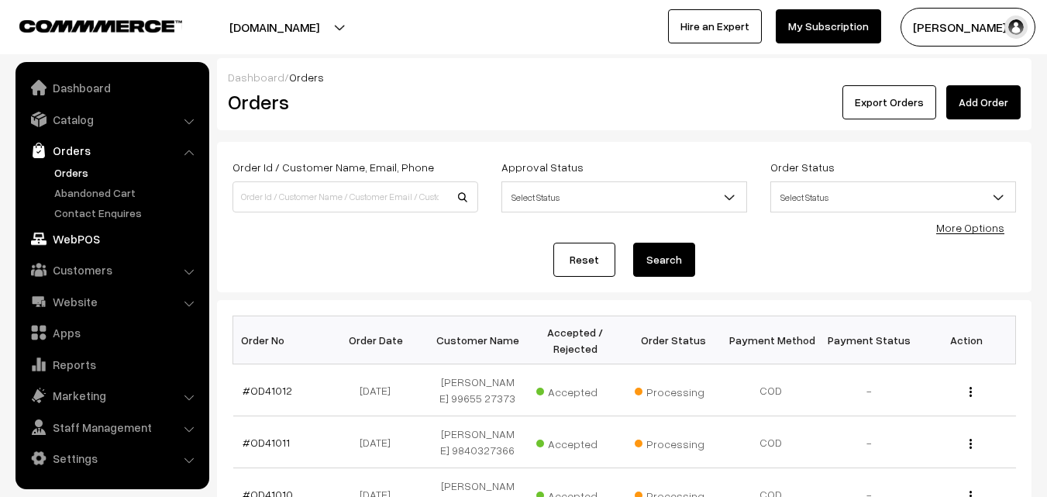
click at [106, 240] on link "WebPOS" at bounding box center [111, 239] width 184 height 28
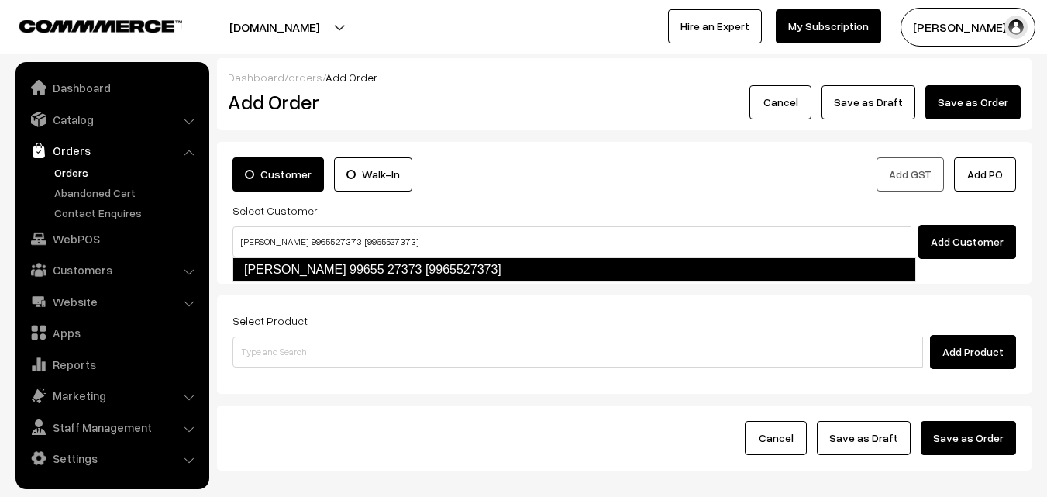
type input "[PERSON_NAME] 99655 27373 [9965527373]"
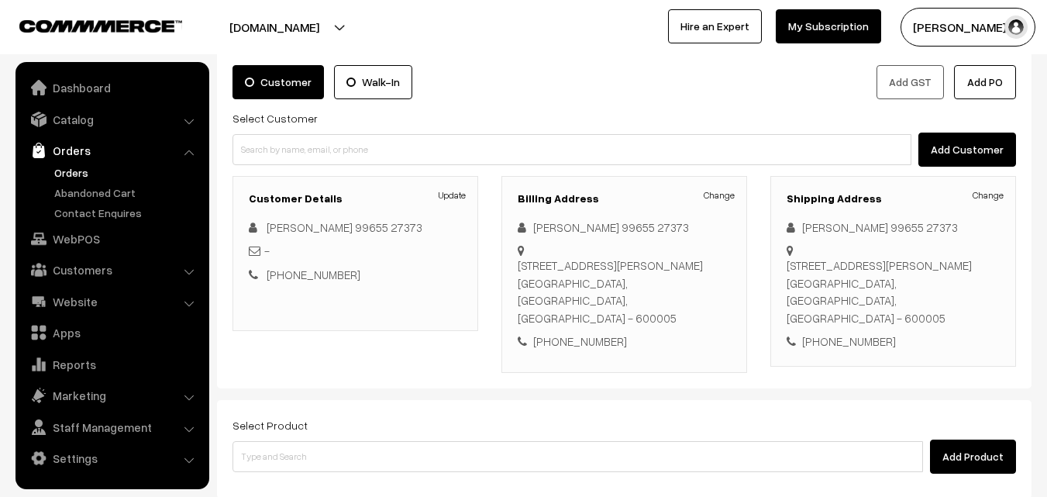
scroll to position [265, 0]
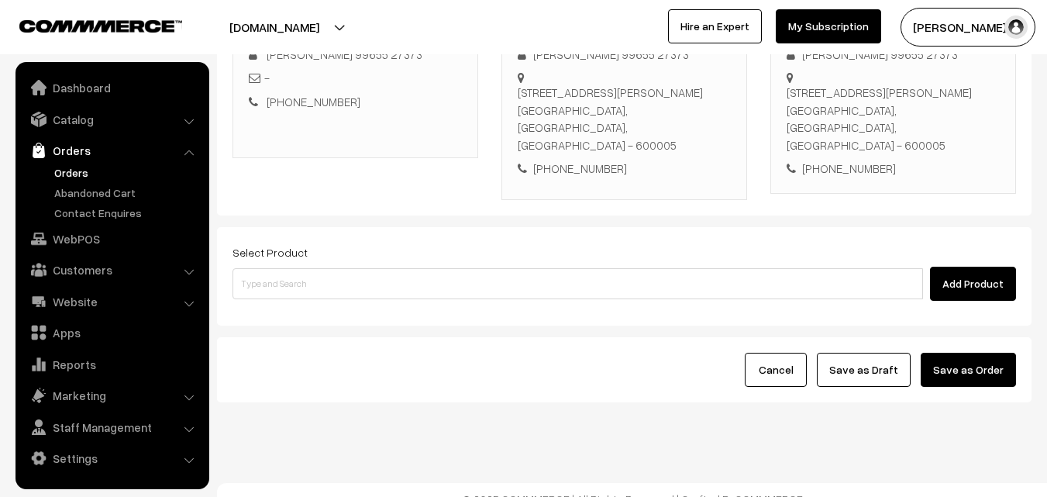
click at [517, 267] on div "Add Product" at bounding box center [625, 284] width 784 height 34
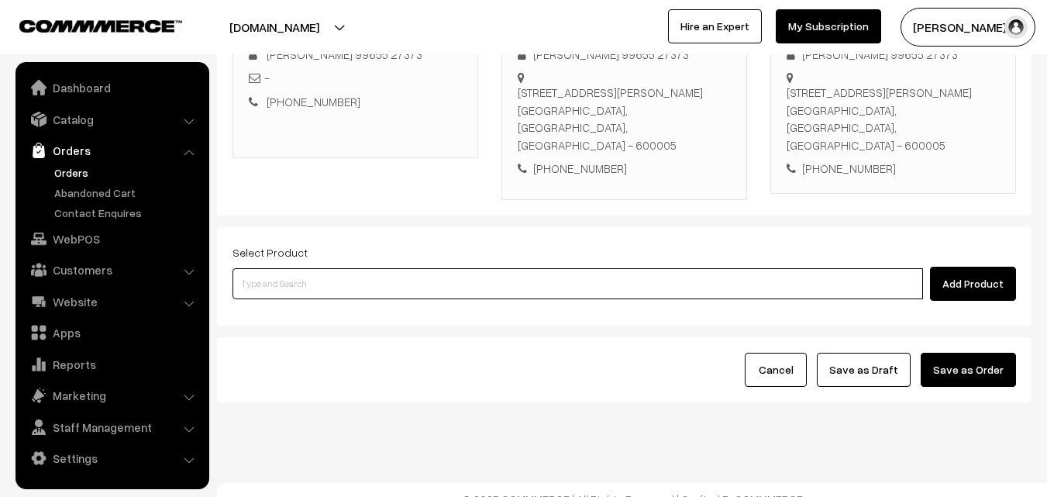
click at [484, 273] on input at bounding box center [578, 283] width 691 height 31
type input "Sukku Coffee Podi"
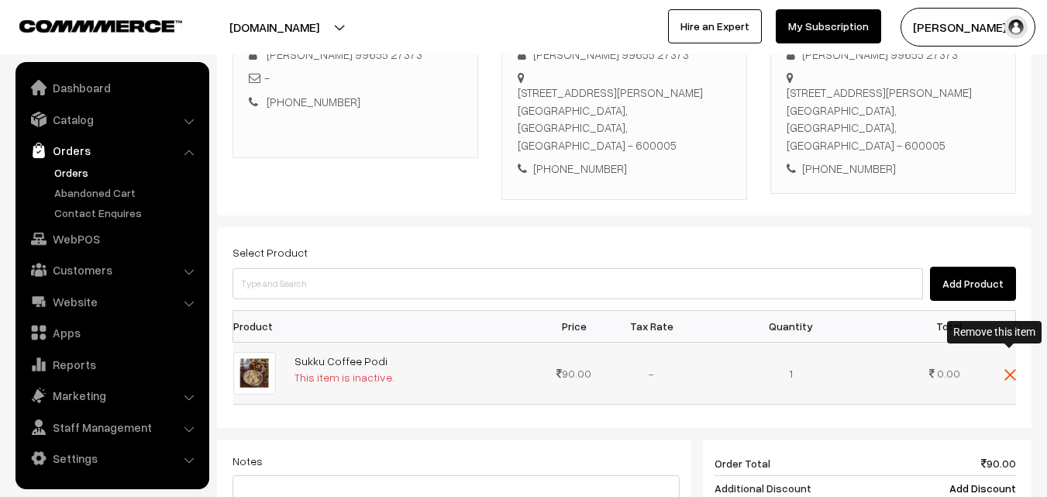
click at [1012, 369] on img at bounding box center [1011, 375] width 12 height 12
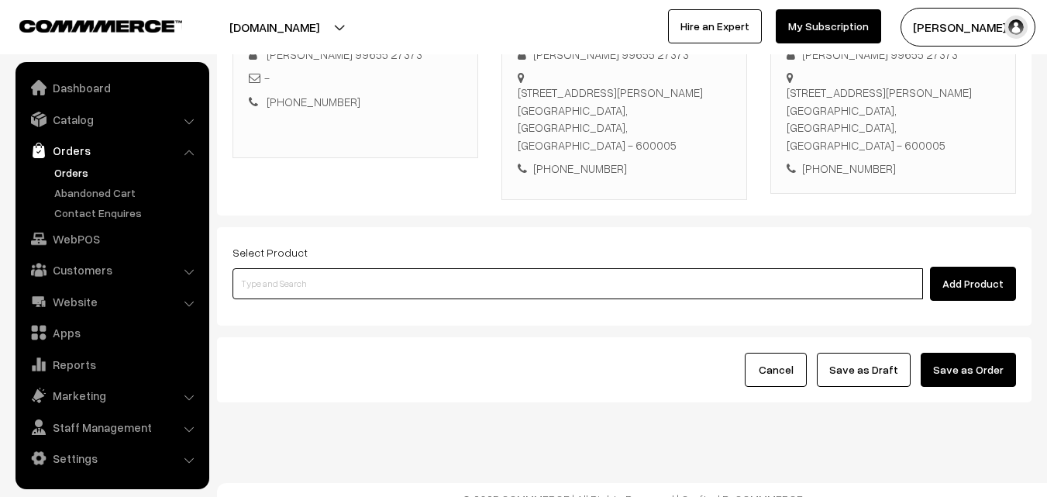
click at [529, 273] on input at bounding box center [578, 283] width 691 height 31
type input "Sukku - Milagu - Thippli- Panai Karuppathi Cake"
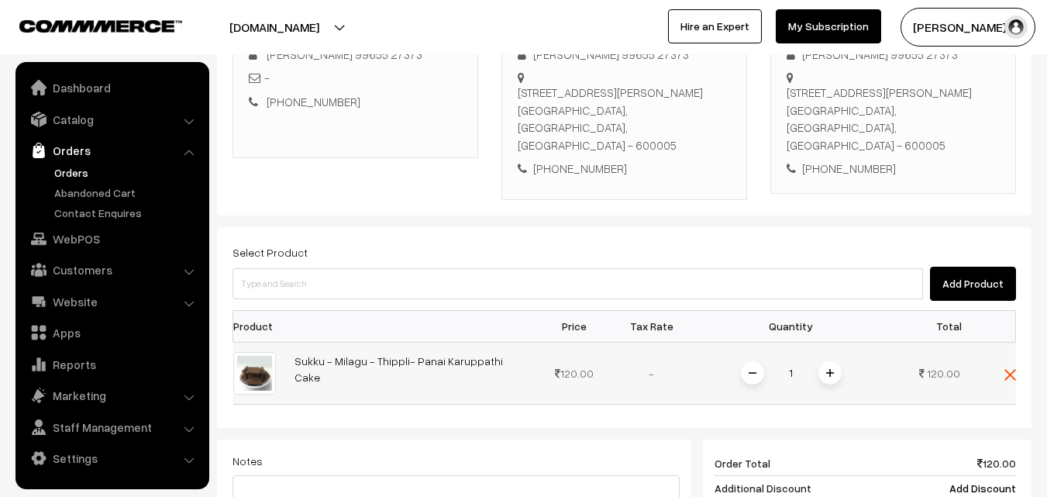
click at [837, 361] on span at bounding box center [830, 372] width 23 height 23
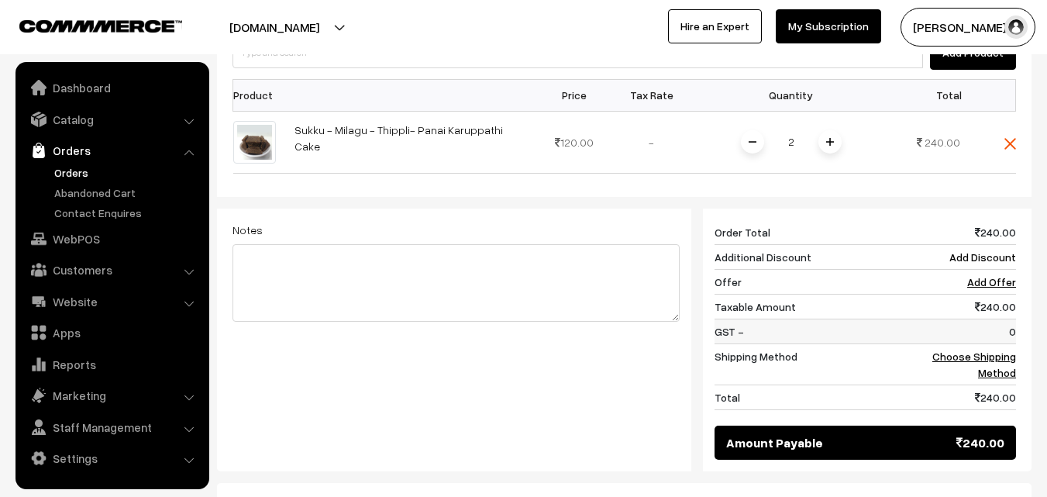
scroll to position [498, 0]
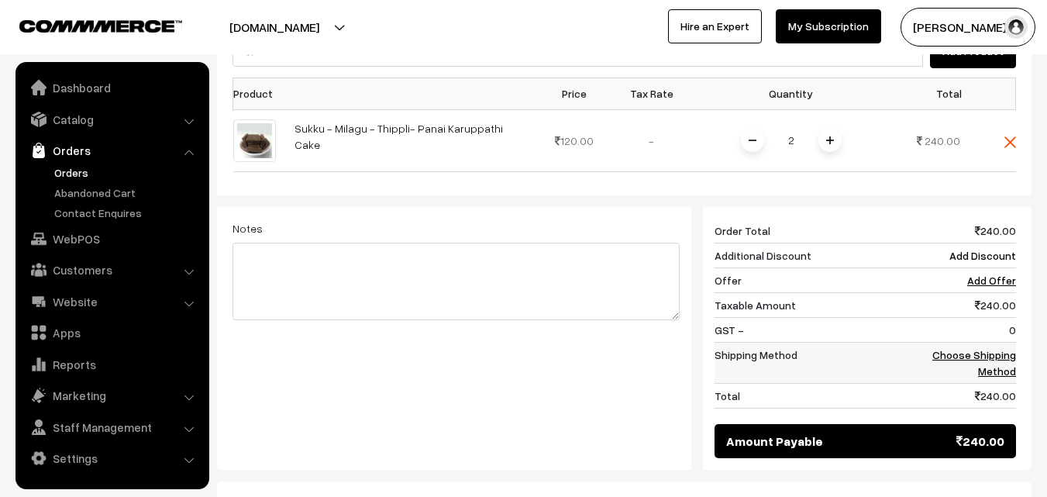
click at [998, 348] on link "Choose Shipping Method" at bounding box center [974, 362] width 84 height 29
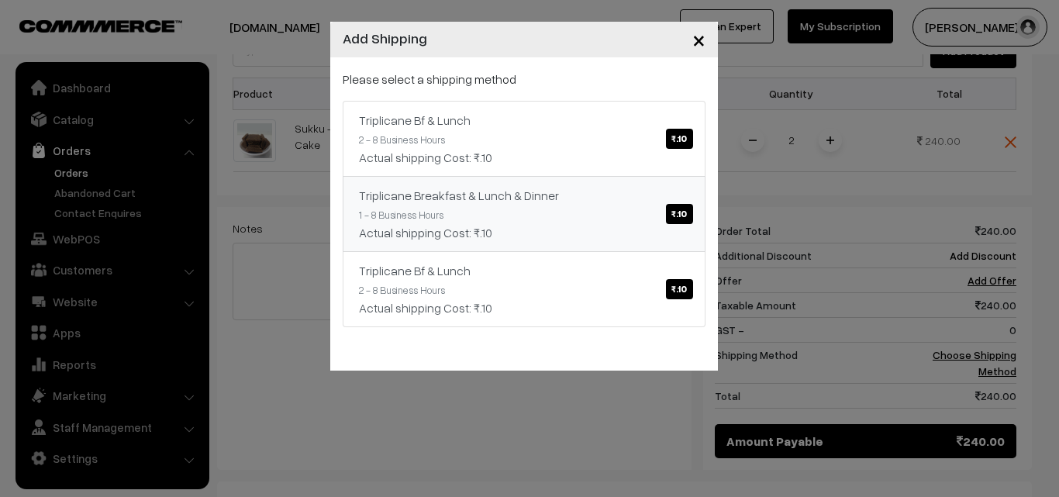
drag, startPoint x: 650, startPoint y: 178, endPoint x: 646, endPoint y: 170, distance: 8.7
click at [650, 177] on link "Triplicane Breakfast & Lunch & Dinner ₹.10 1 - 8 Business Hours Actual shipping…" at bounding box center [524, 214] width 363 height 76
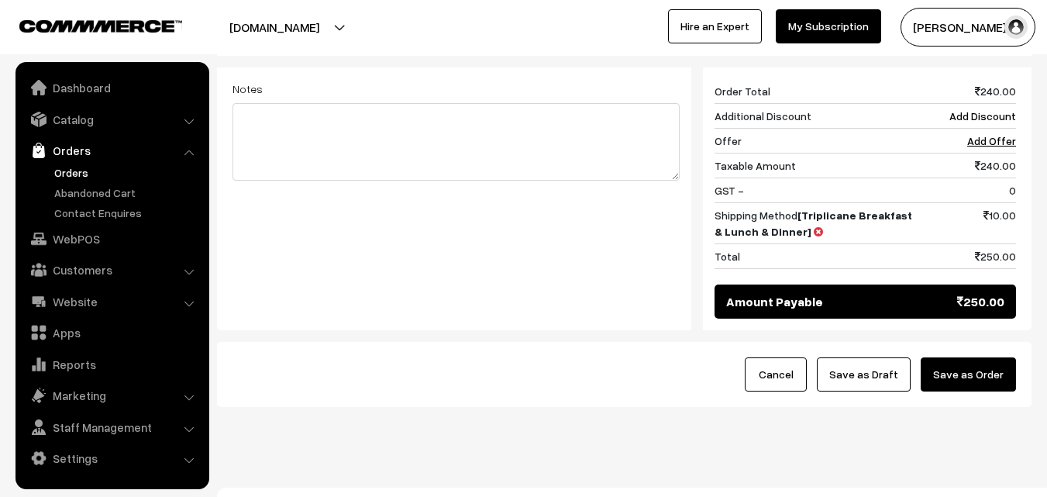
scroll to position [642, 0]
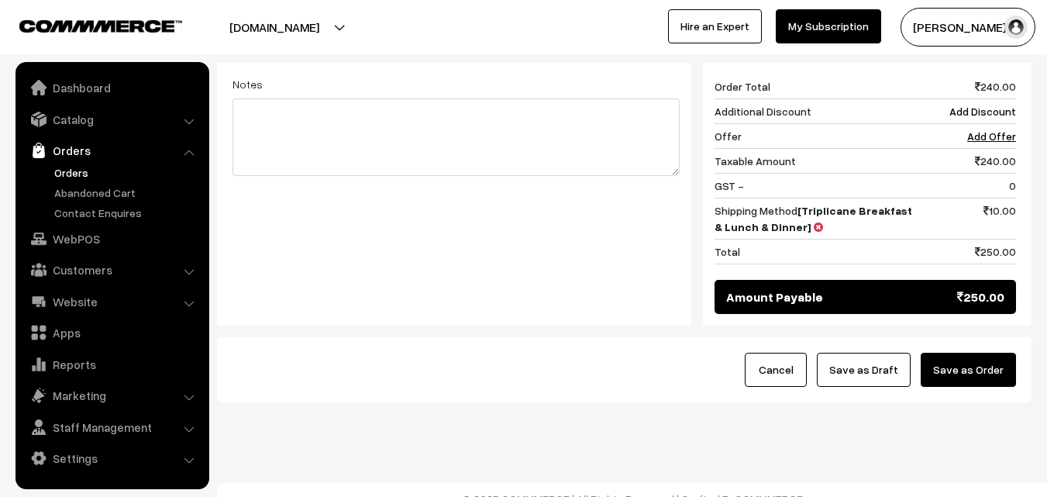
click at [879, 357] on button "Save as Draft" at bounding box center [864, 370] width 94 height 34
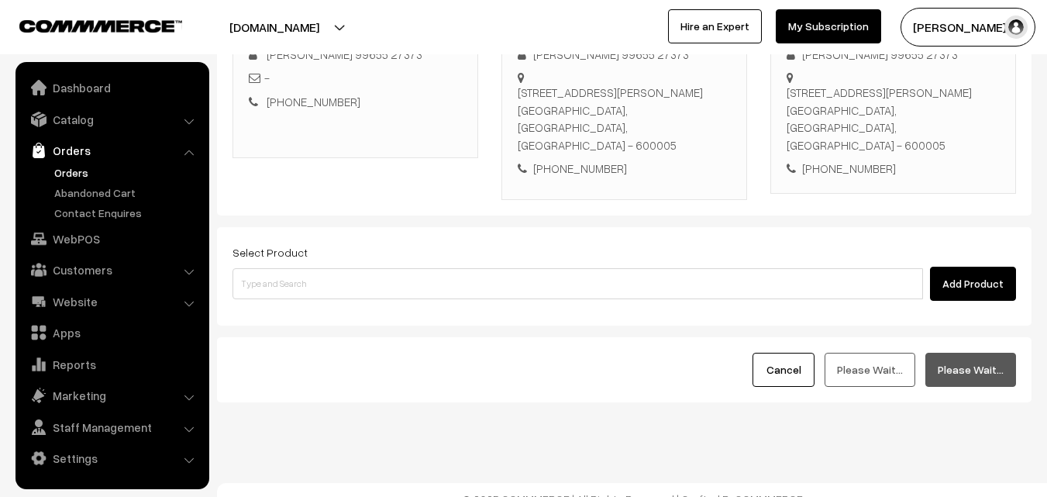
click at [85, 167] on link "Orders" at bounding box center [126, 172] width 153 height 16
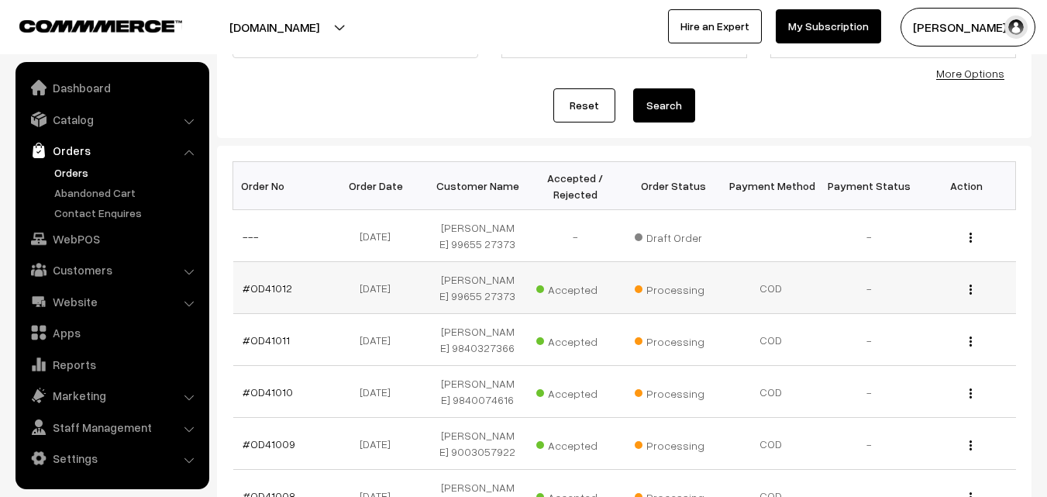
scroll to position [155, 0]
click at [972, 240] on button "button" at bounding box center [971, 236] width 4 height 12
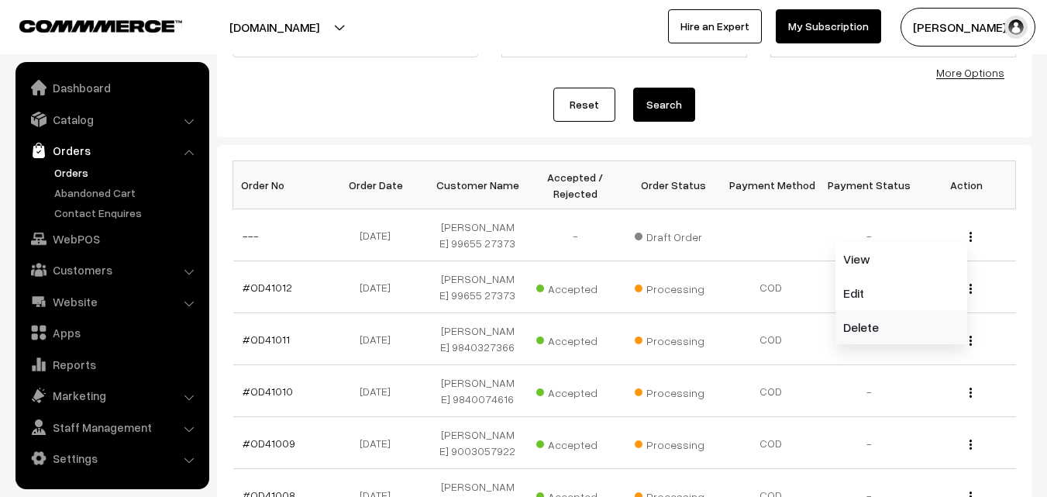
click at [905, 331] on link "Delete" at bounding box center [902, 327] width 132 height 34
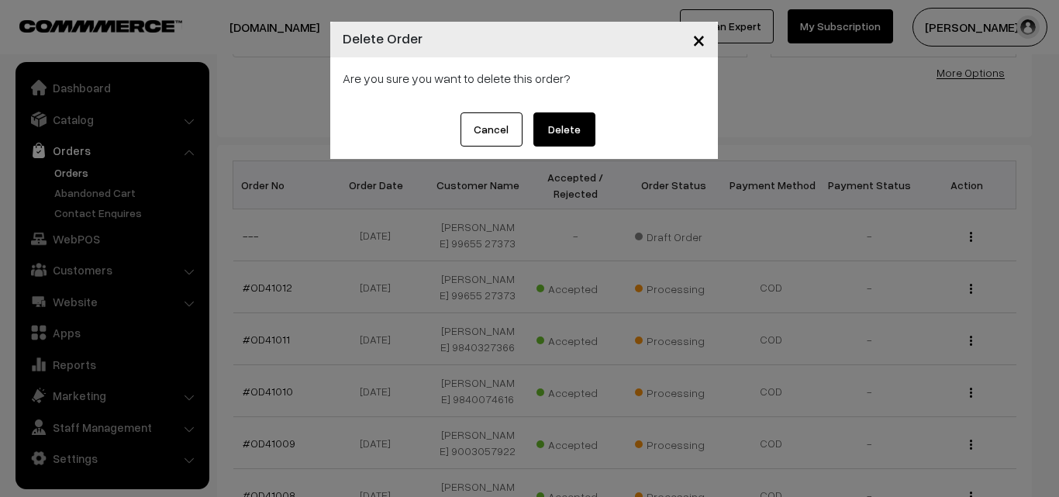
click at [575, 141] on button "Delete" at bounding box center [564, 129] width 62 height 34
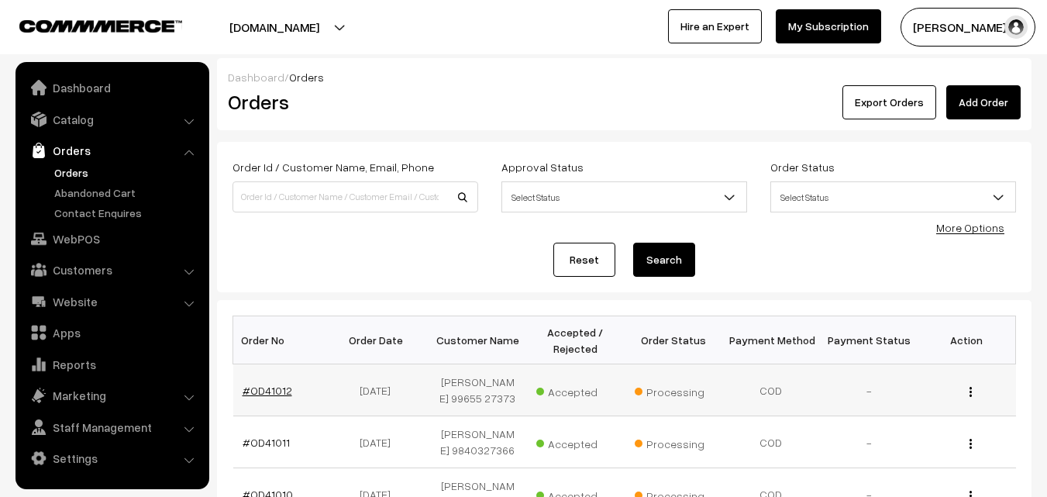
click at [268, 391] on link "#OD41012" at bounding box center [268, 390] width 50 height 13
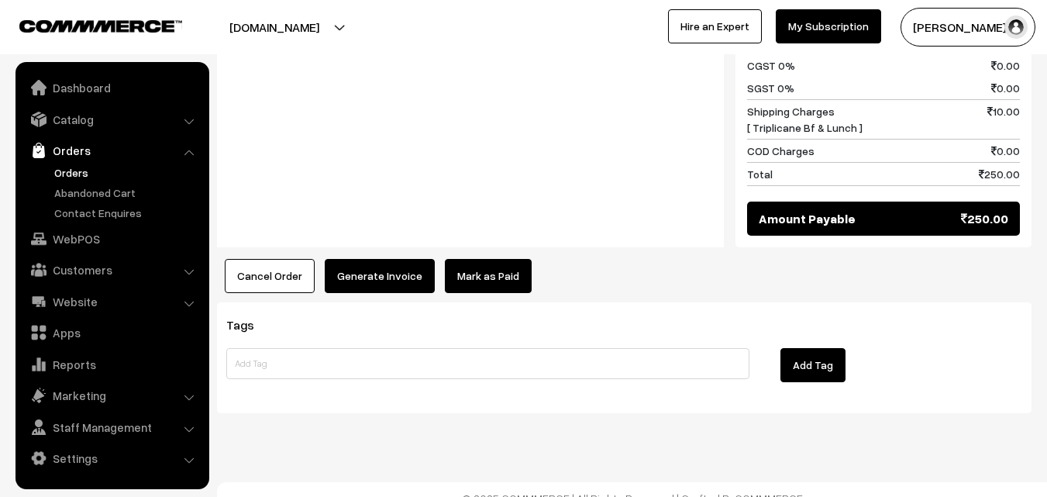
click at [386, 259] on button "Generate Invoice" at bounding box center [380, 276] width 110 height 34
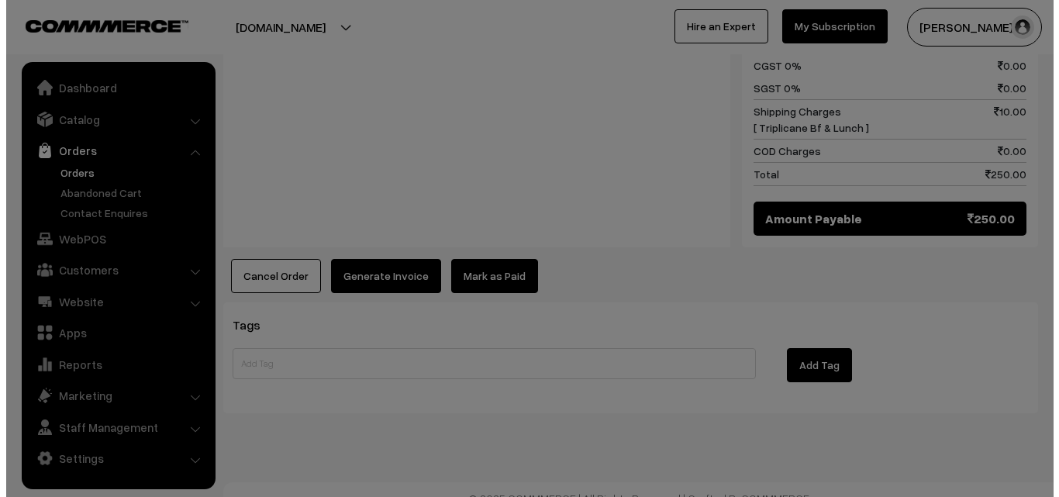
scroll to position [782, 0]
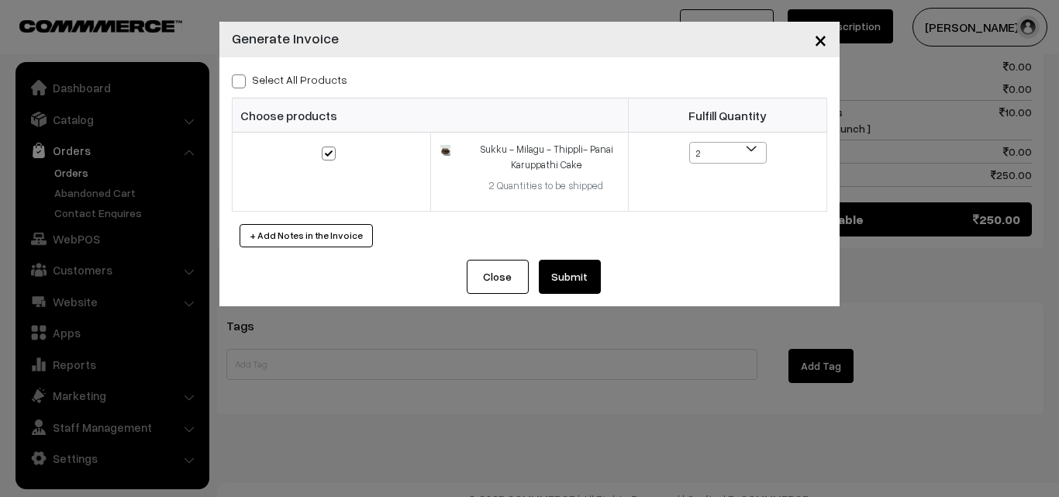
click at [563, 286] on button "Submit" at bounding box center [570, 277] width 62 height 34
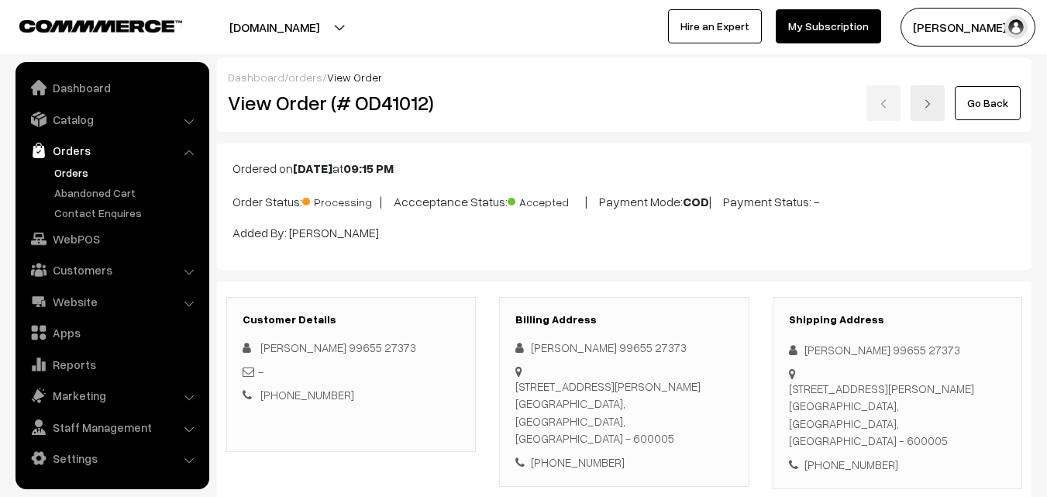
scroll to position [781, 0]
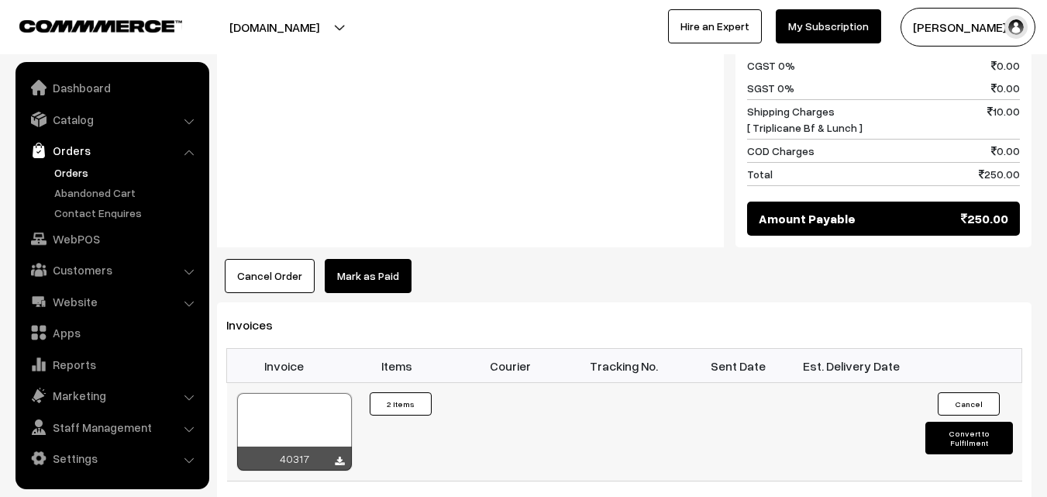
click at [298, 401] on div at bounding box center [294, 432] width 115 height 78
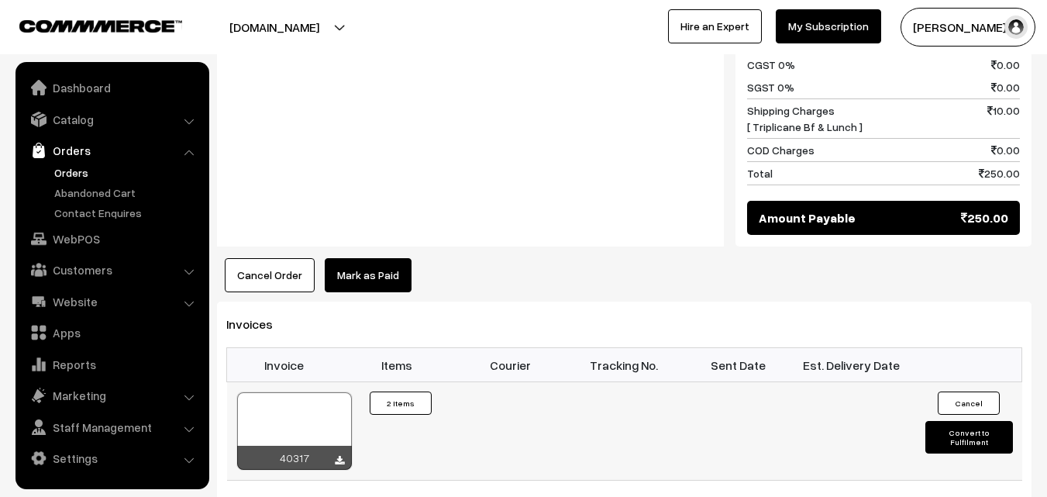
click at [306, 415] on div at bounding box center [294, 431] width 115 height 78
click at [80, 236] on link "WebPOS" at bounding box center [111, 239] width 184 height 28
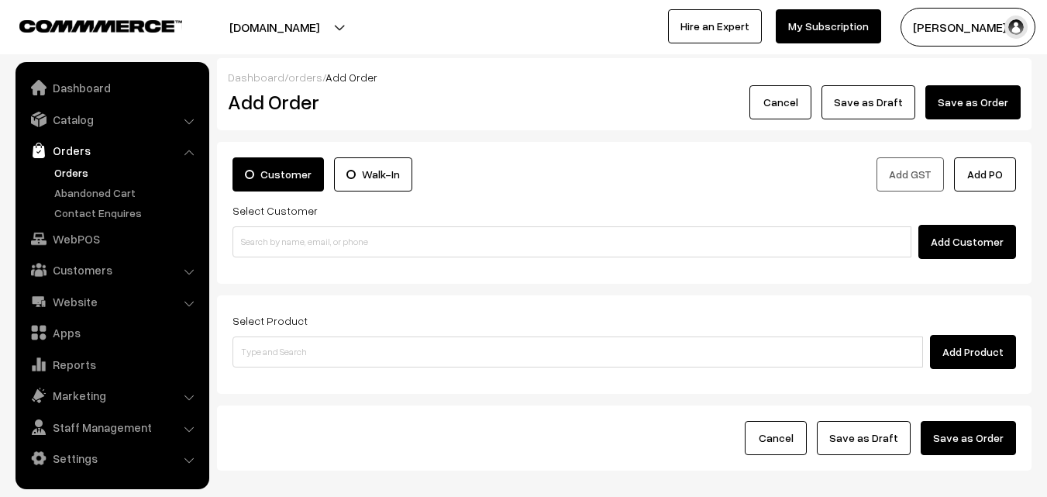
click at [313, 243] on input at bounding box center [572, 241] width 679 height 31
click at [250, 243] on input "94496 90379" at bounding box center [572, 241] width 679 height 31
click at [274, 240] on input "94496 90379" at bounding box center [572, 241] width 679 height 31
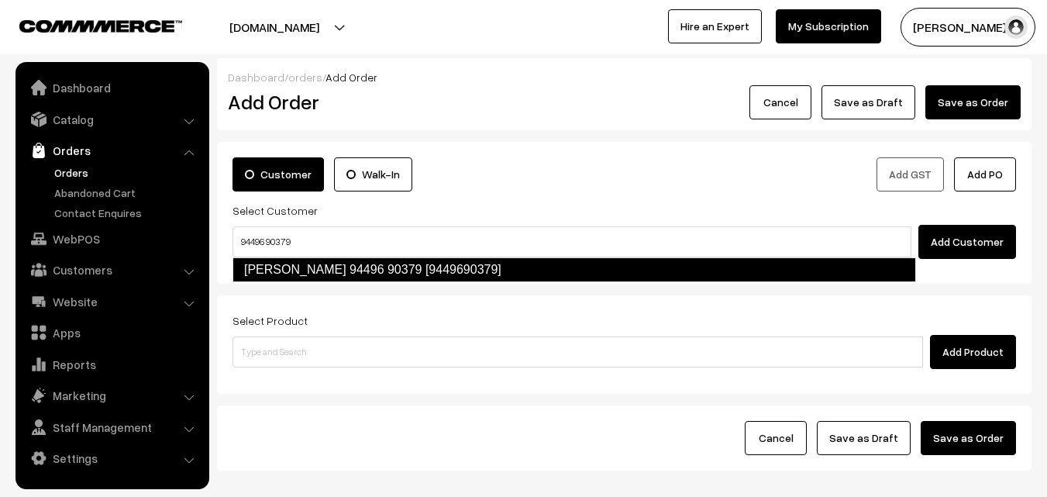
click at [286, 270] on link "T.Mohan 94496 90379 [9449690379]" at bounding box center [575, 269] width 684 height 25
type input "94496 90379"
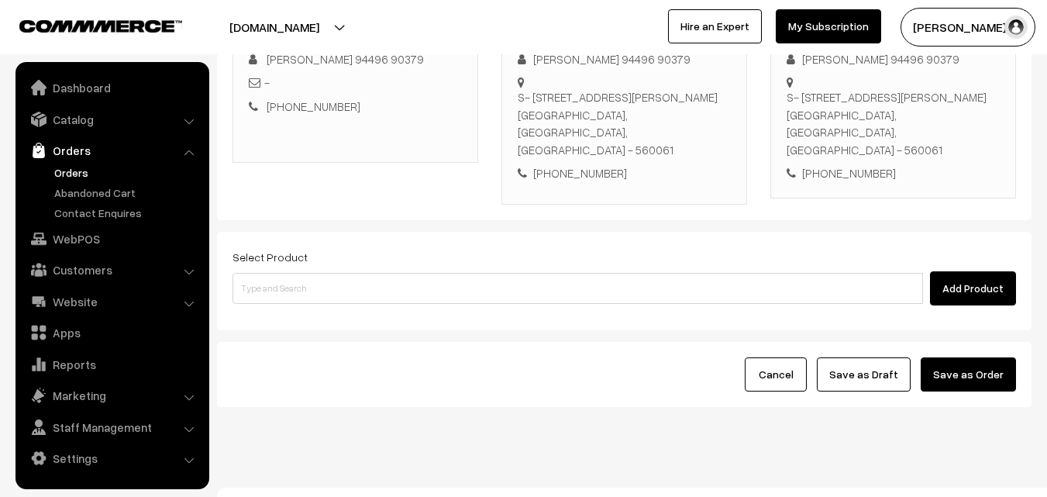
scroll to position [265, 0]
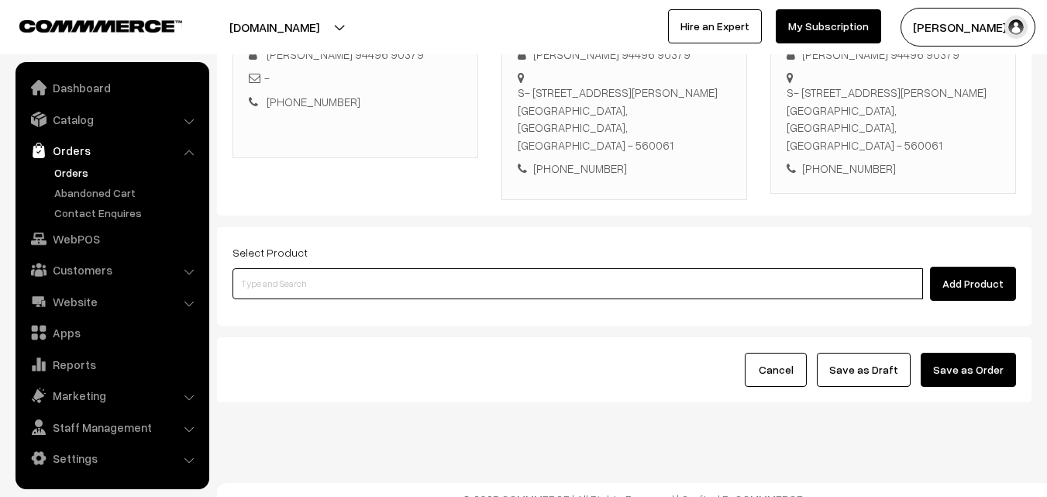
click at [429, 268] on input at bounding box center [578, 283] width 691 height 31
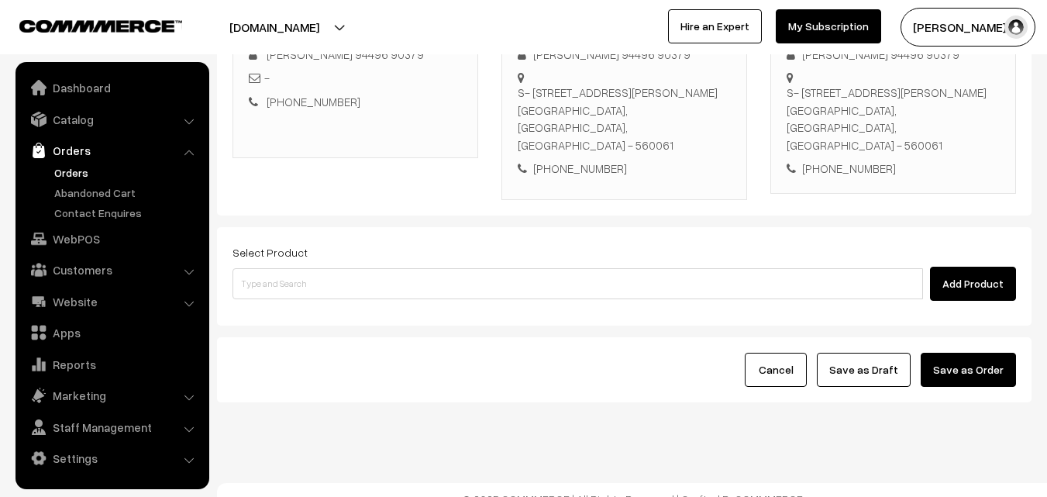
click at [526, 283] on div "Add Product" at bounding box center [625, 284] width 784 height 34
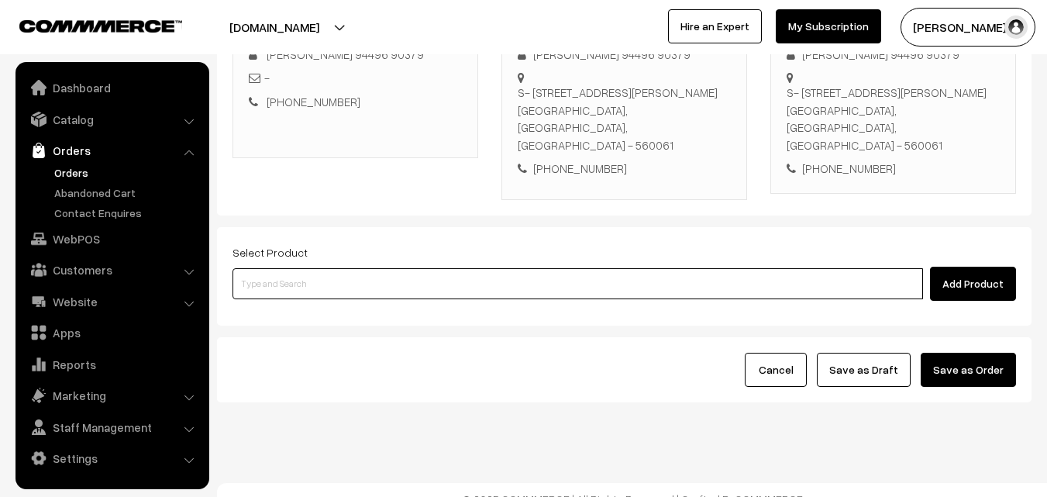
click at [527, 272] on input at bounding box center [578, 283] width 691 height 31
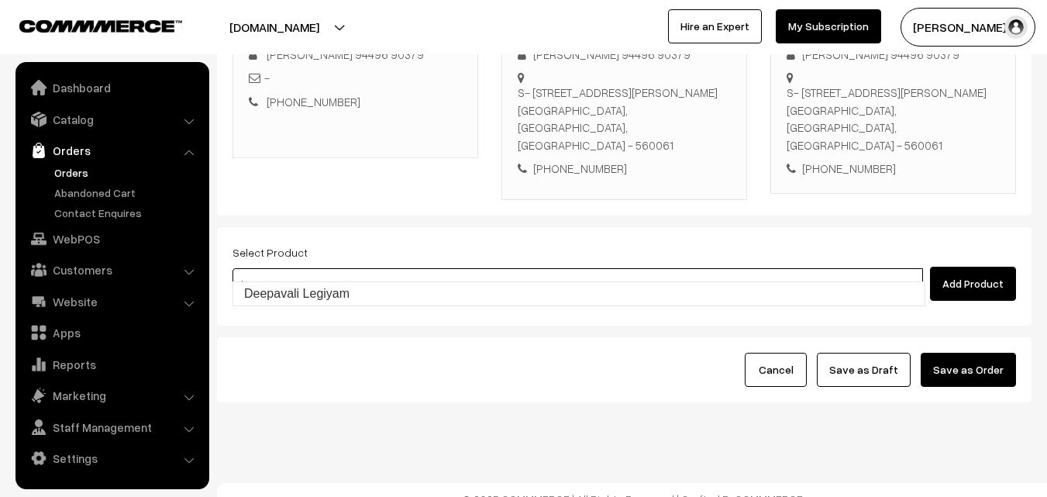
type input "Deepavali Legiyam"
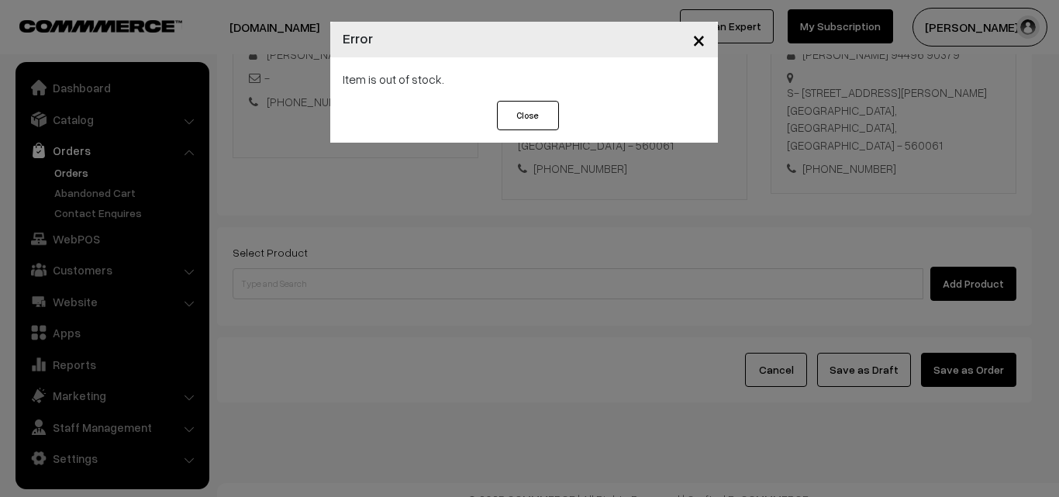
click at [527, 272] on div "× Error Item is out of stock. Close" at bounding box center [529, 248] width 1059 height 497
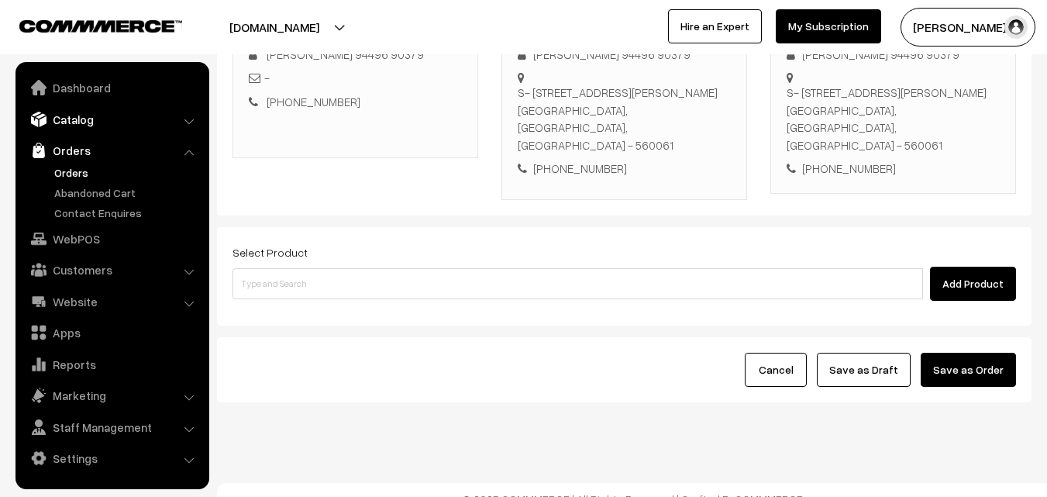
click at [140, 109] on link "Catalog" at bounding box center [111, 119] width 184 height 28
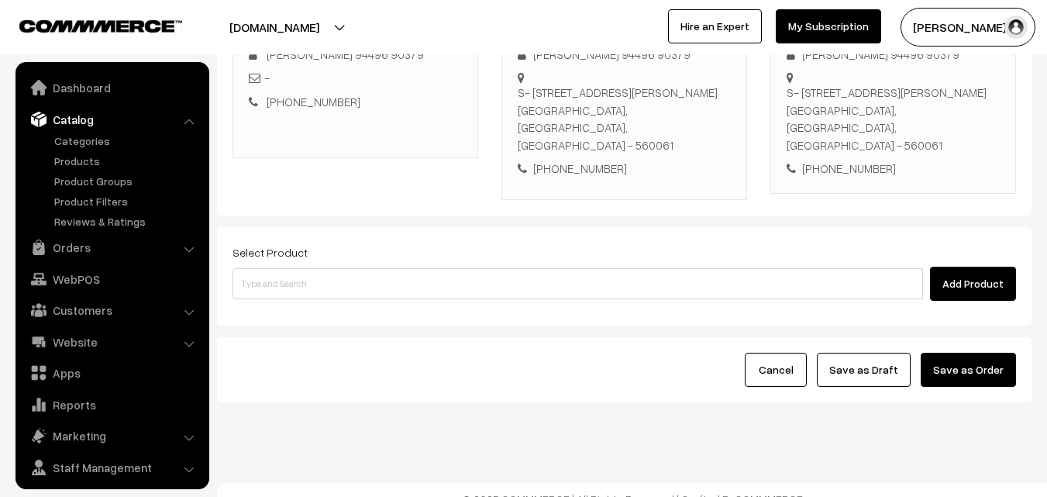
click at [134, 151] on ul "Categories" at bounding box center [112, 181] width 186 height 97
click at [128, 159] on link "Products" at bounding box center [126, 161] width 153 height 16
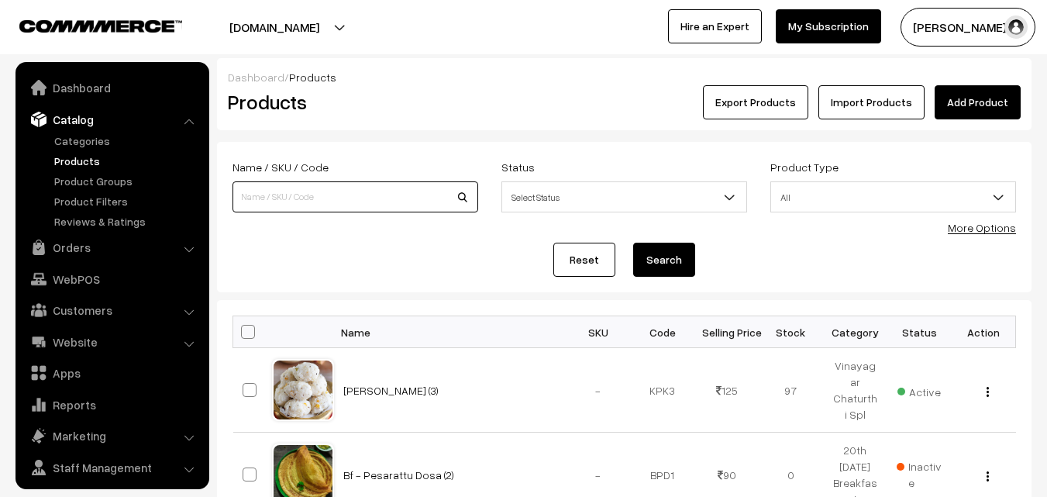
click at [312, 202] on input at bounding box center [356, 196] width 246 height 31
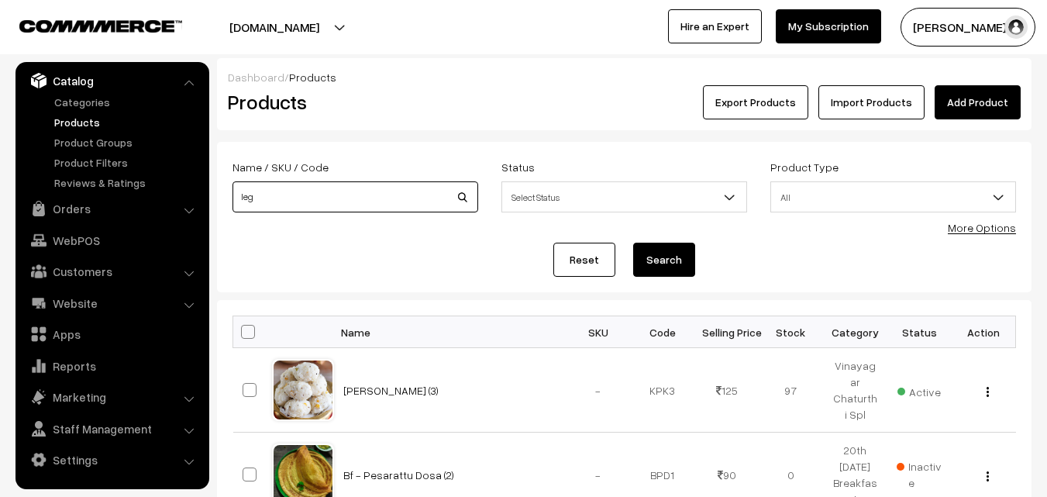
type input "leg"
click at [633, 243] on button "Search" at bounding box center [664, 260] width 62 height 34
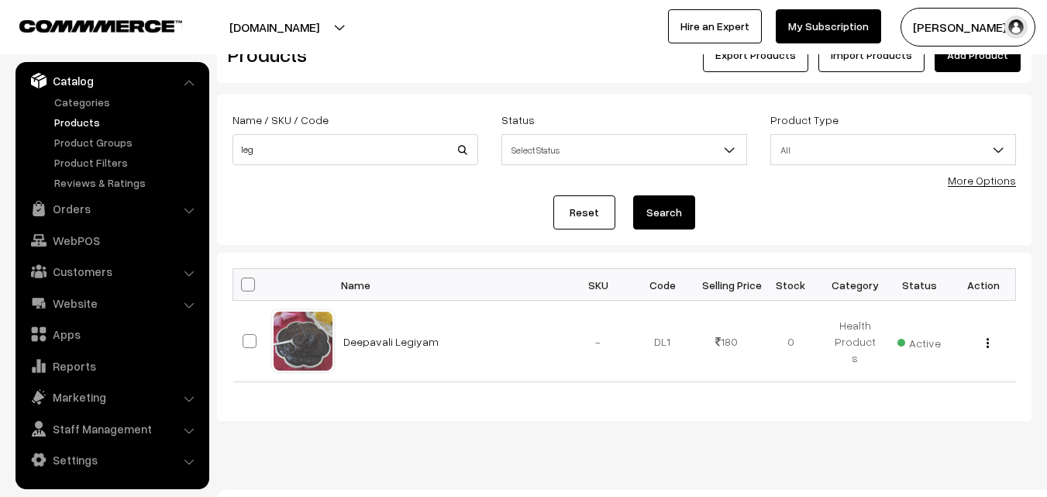
scroll to position [72, 0]
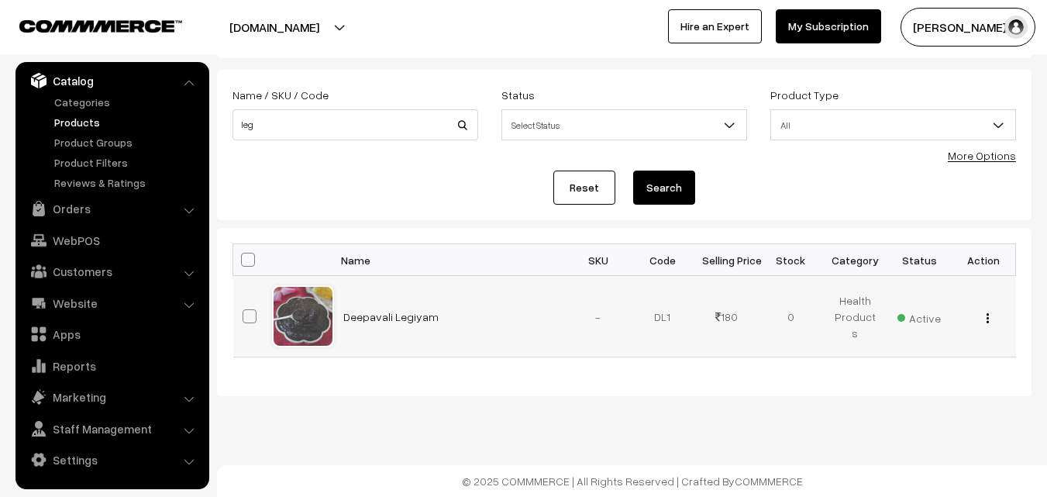
click at [987, 316] on img "button" at bounding box center [988, 318] width 2 height 10
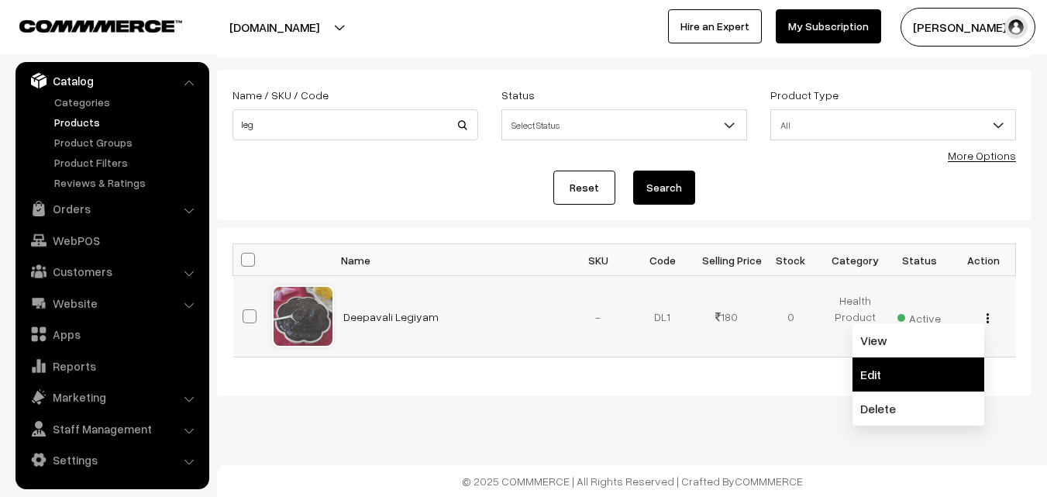
click at [948, 371] on link "Edit" at bounding box center [919, 374] width 132 height 34
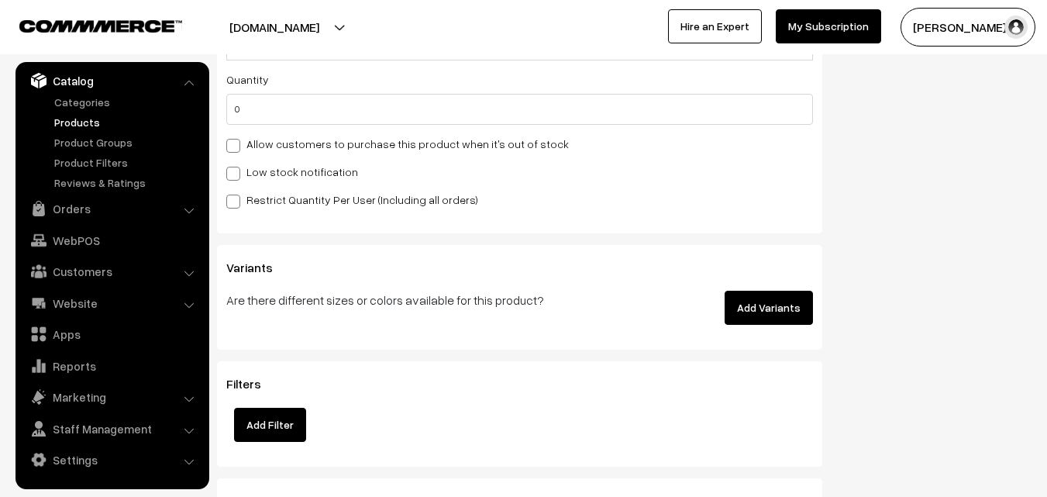
scroll to position [1628, 0]
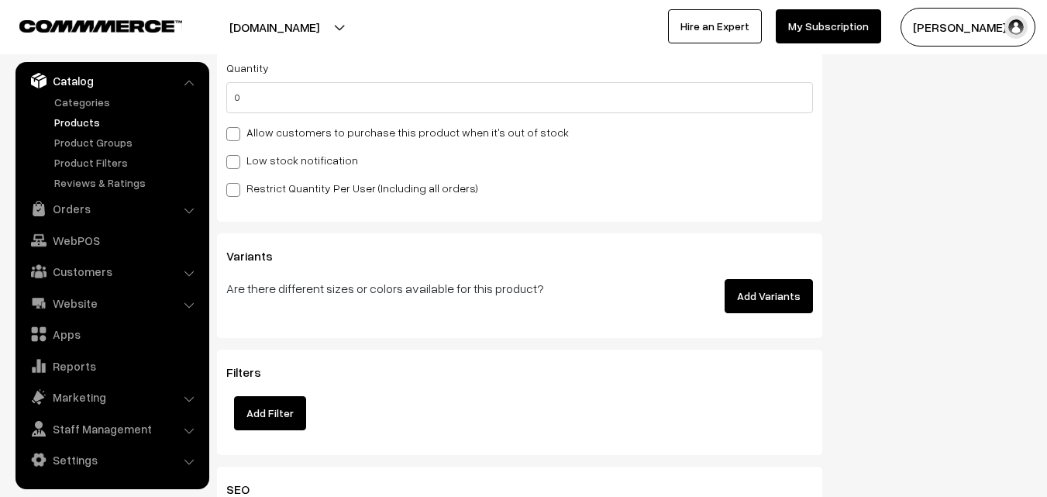
click at [297, 129] on label "Allow customers to purchase this product when it's out of stock" at bounding box center [397, 132] width 343 height 16
click at [236, 129] on input "Allow customers to purchase this product when it's out of stock" at bounding box center [231, 131] width 10 height 10
checkbox input "true"
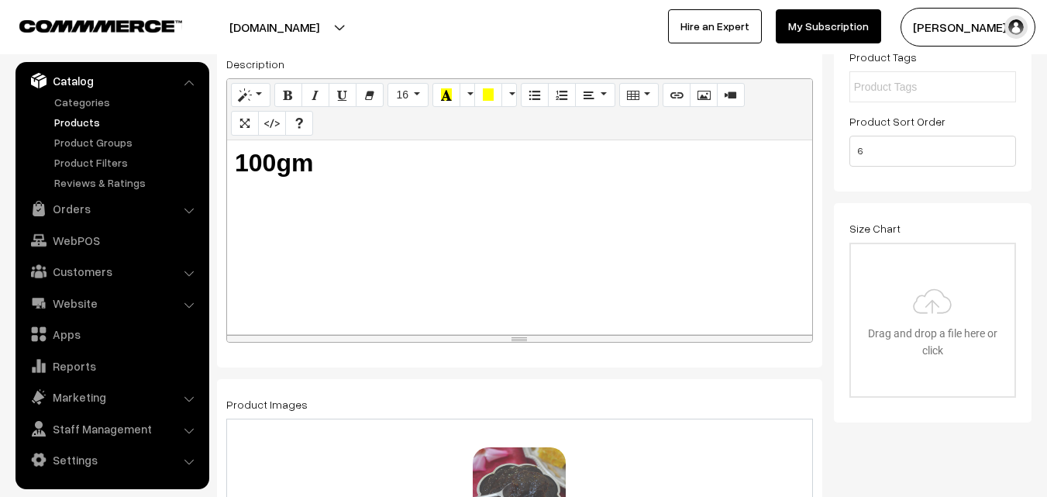
scroll to position [0, 0]
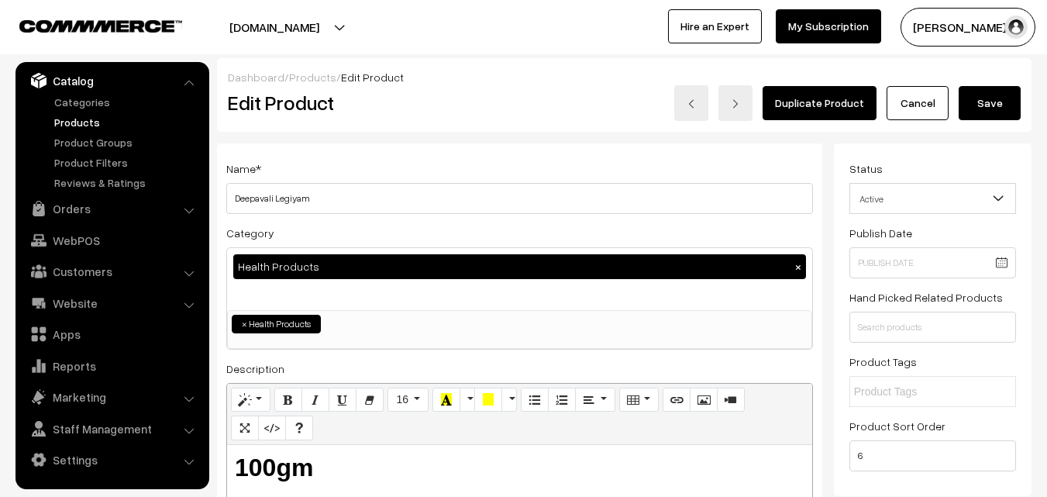
click at [993, 119] on button "Save" at bounding box center [990, 103] width 62 height 34
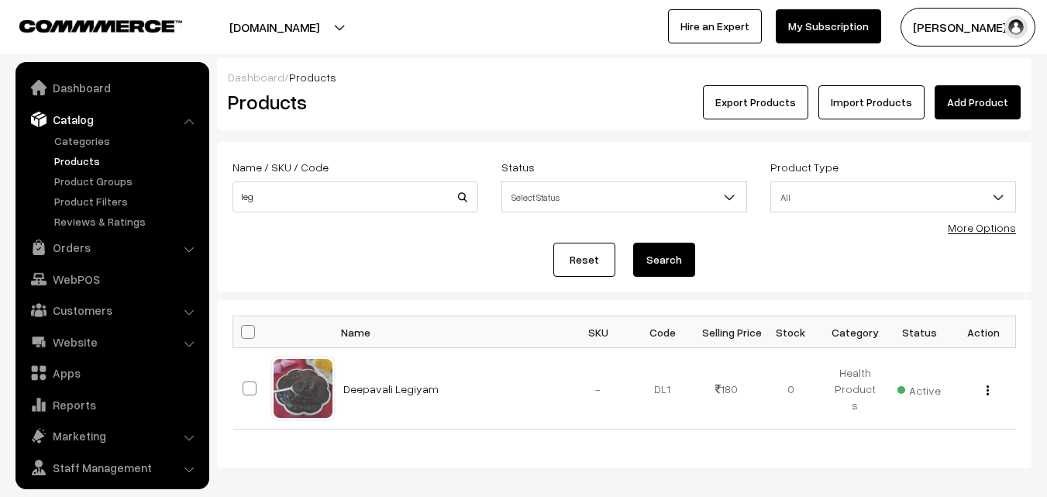
scroll to position [39, 0]
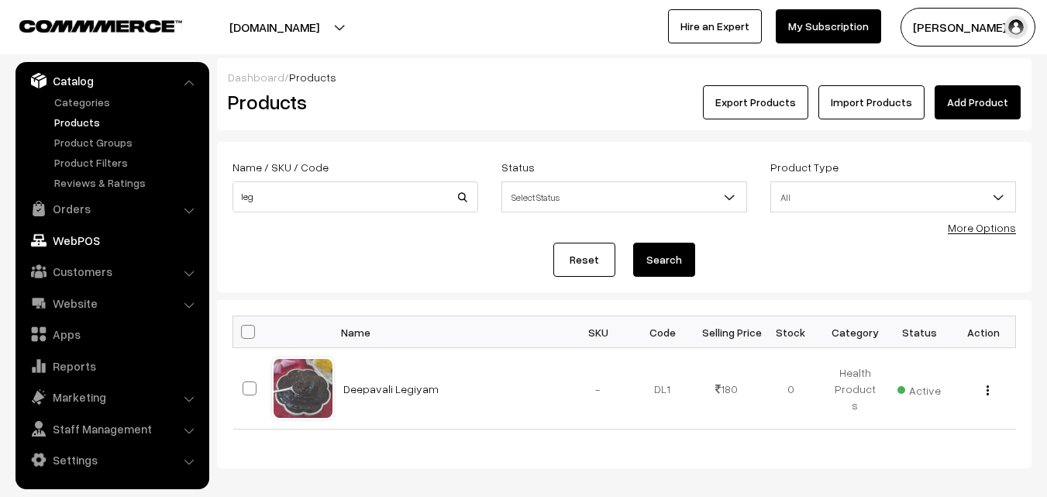
click at [92, 237] on link "WebPOS" at bounding box center [111, 240] width 184 height 28
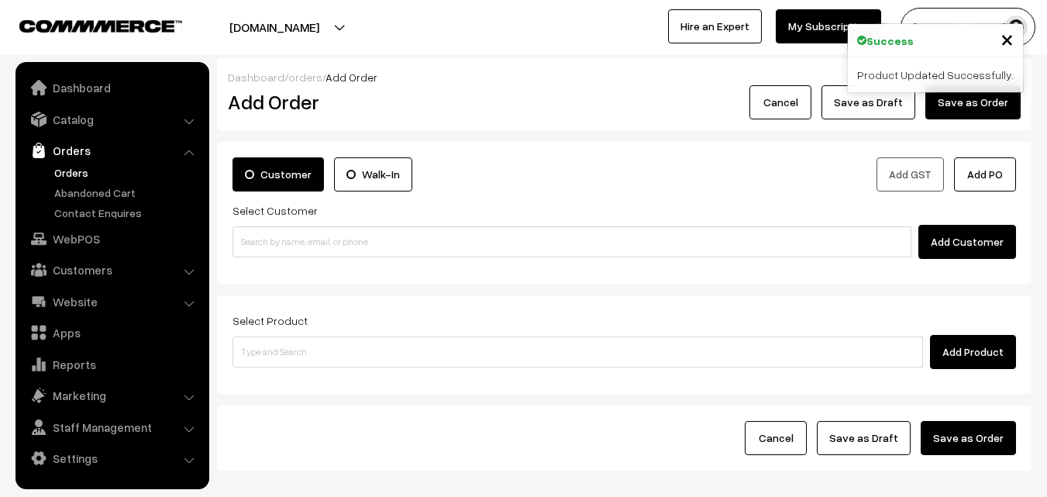
click at [302, 234] on input at bounding box center [572, 241] width 679 height 31
type input "94496 90379"
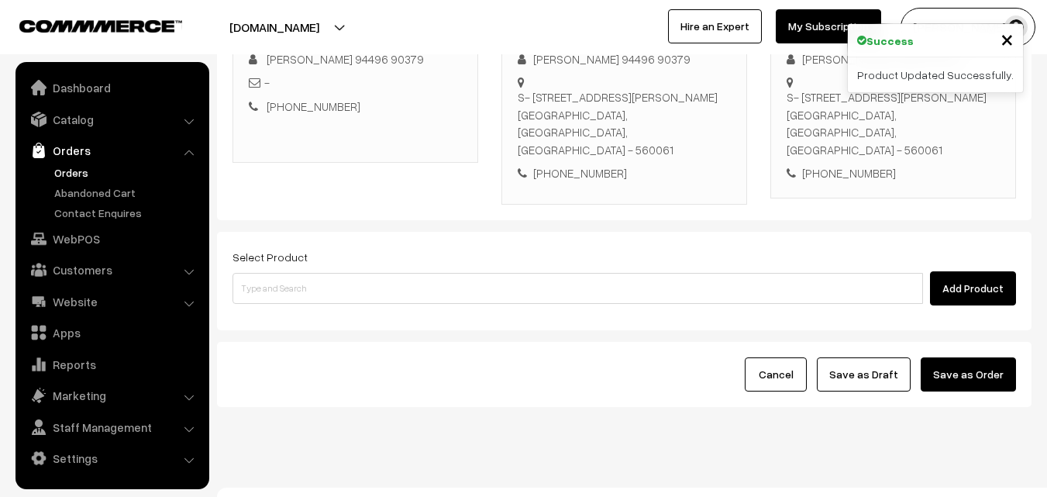
scroll to position [265, 0]
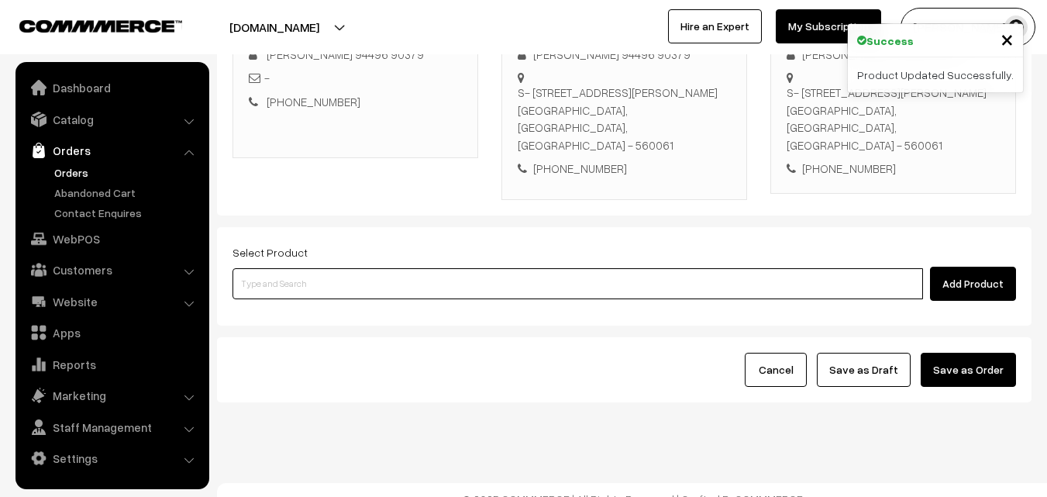
click at [368, 268] on input at bounding box center [578, 283] width 691 height 31
type input "e"
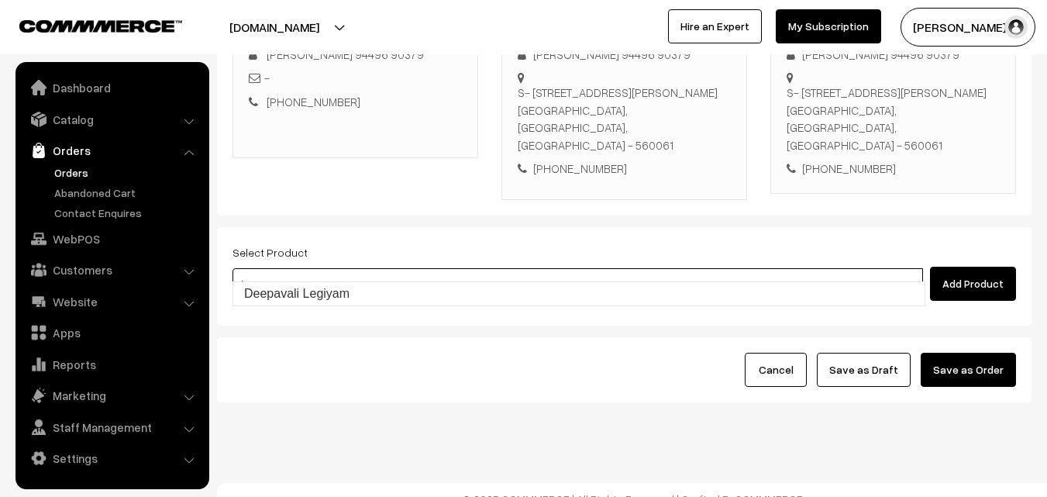
type input "Deepavali Legiyam"
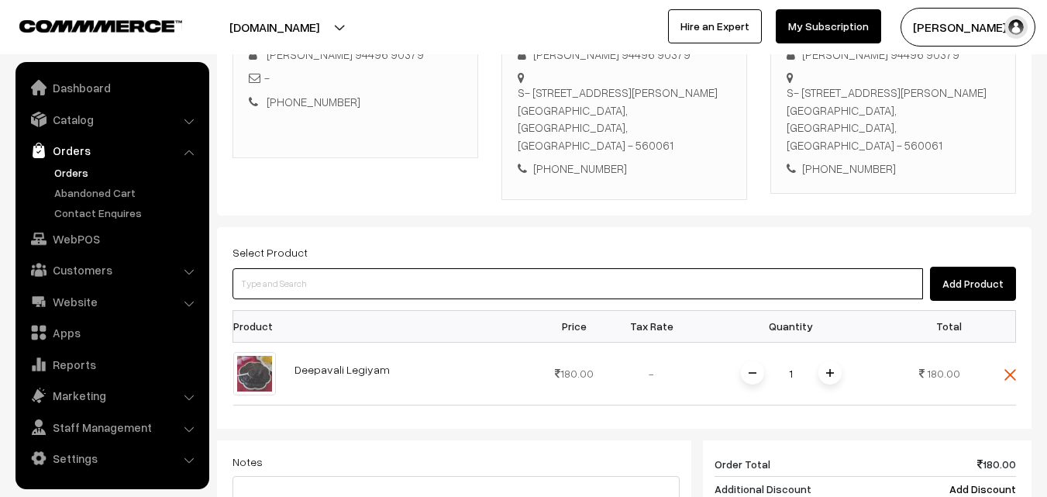
click at [368, 268] on input at bounding box center [578, 283] width 691 height 31
click at [495, 270] on input at bounding box center [578, 283] width 691 height 31
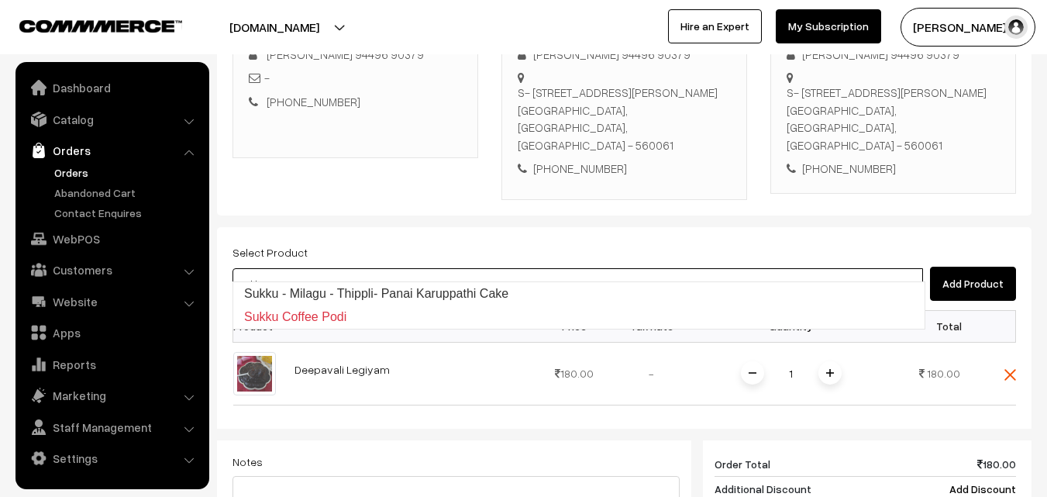
type input "Sukku - Milagu - Thippli- Panai Karuppathi Cake"
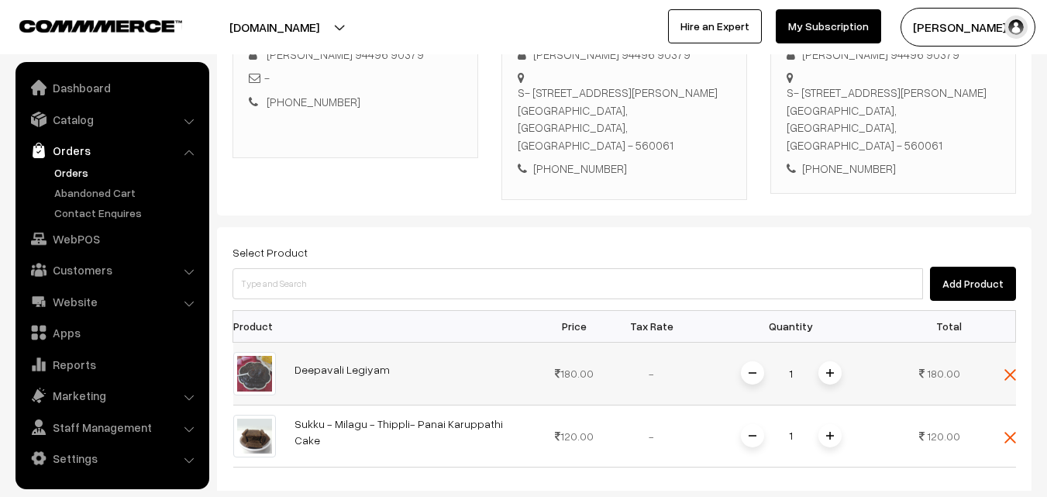
click at [821, 361] on span at bounding box center [830, 372] width 23 height 23
click at [826, 424] on span at bounding box center [830, 435] width 23 height 23
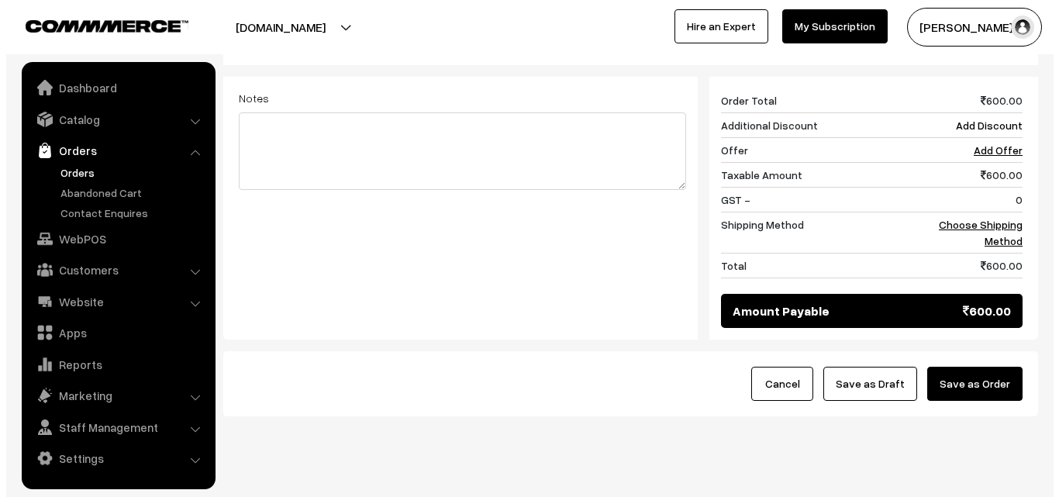
scroll to position [705, 0]
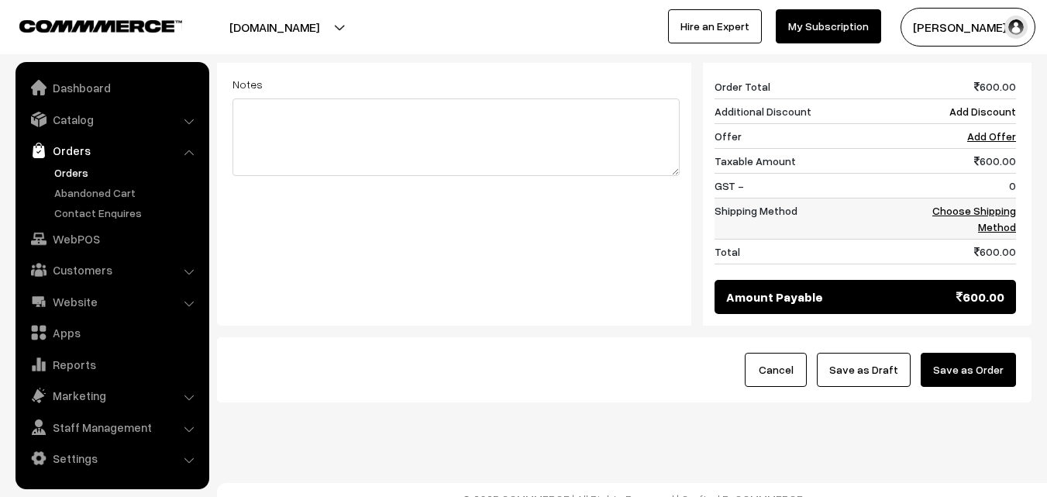
click at [980, 206] on link "Choose Shipping Method" at bounding box center [974, 218] width 84 height 29
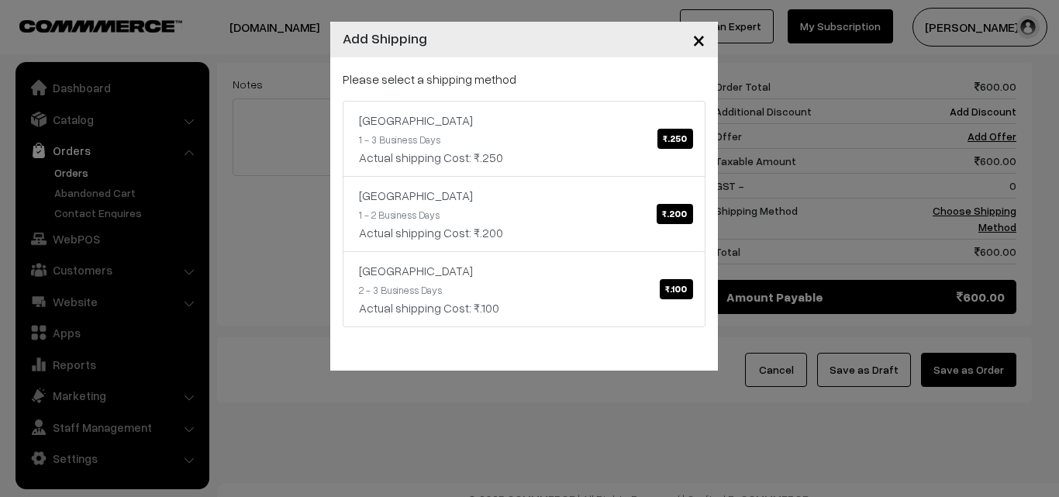
click at [820, 408] on div "× Add Shipping Please select a shipping method India ₹.250 1 - 3 Business Days …" at bounding box center [529, 248] width 1059 height 497
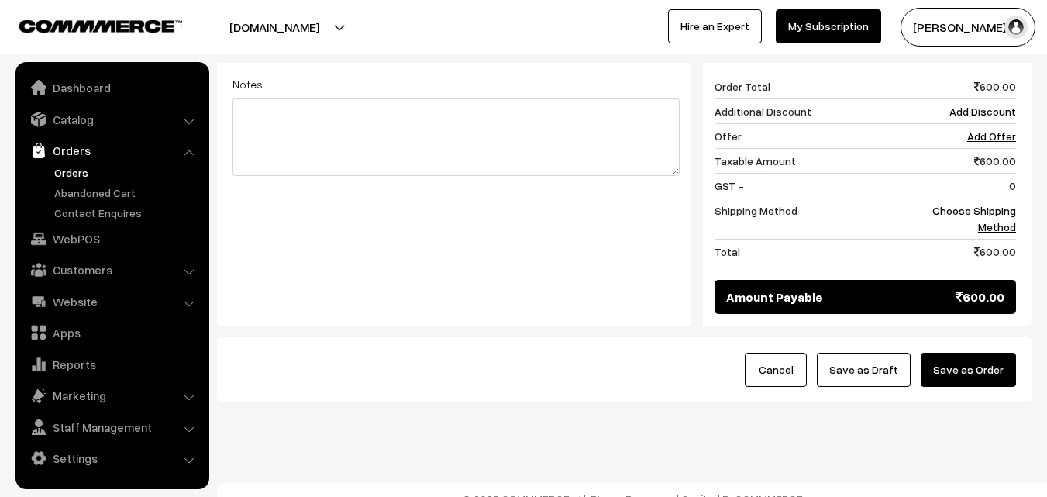
click at [974, 356] on button "Save as Order" at bounding box center [968, 370] width 95 height 34
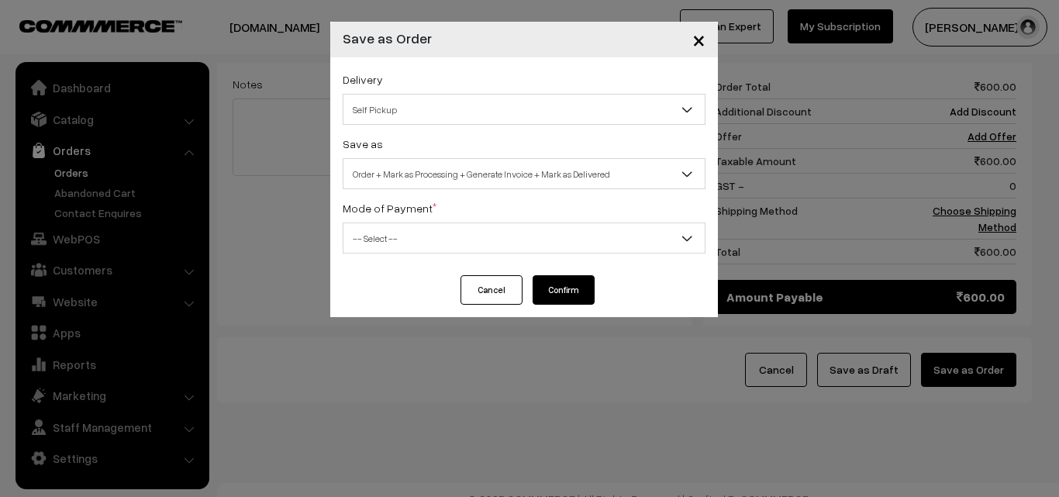
click at [524, 156] on div "Save as Order Order + Mark as Processing Order + Mark as Processing + Generate …" at bounding box center [524, 161] width 363 height 55
click at [515, 175] on span "Order + Mark as Processing + Generate Invoice + Mark as Delivered" at bounding box center [523, 173] width 361 height 27
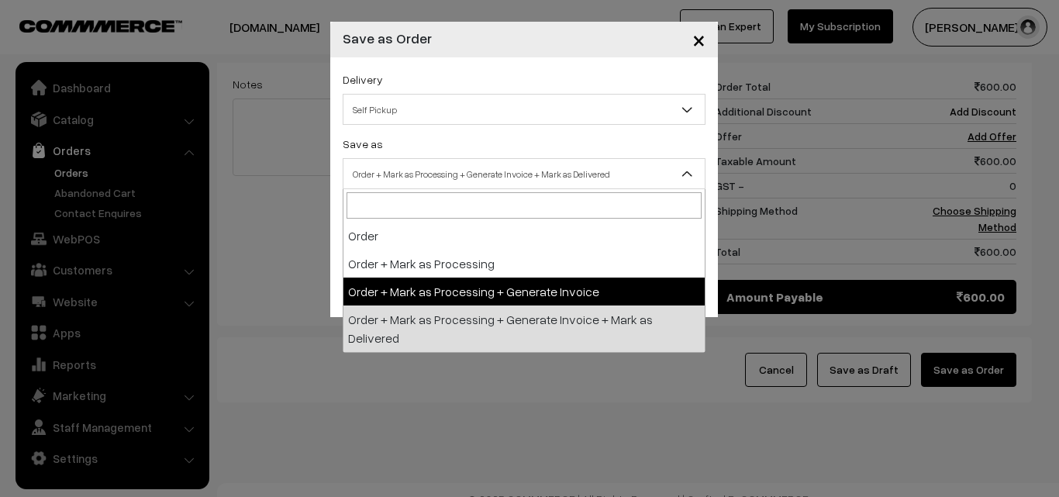
select select "3"
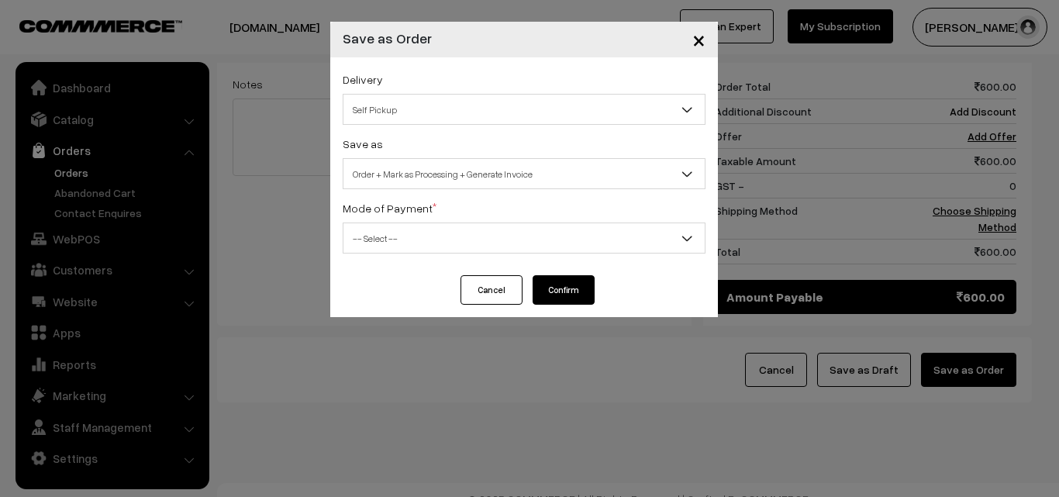
click at [377, 258] on div "Delivery Self Pickup India (₹250) (1 - 3 Business Days) karnataka (₹200) (1 - 2…" at bounding box center [524, 166] width 388 height 218
click at [392, 236] on span "-- Select --" at bounding box center [523, 238] width 361 height 27
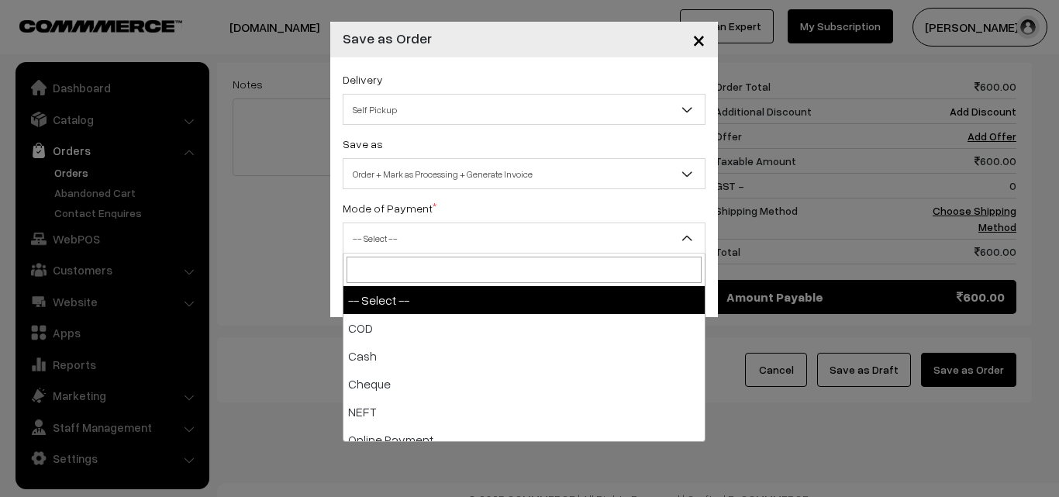
select select "1"
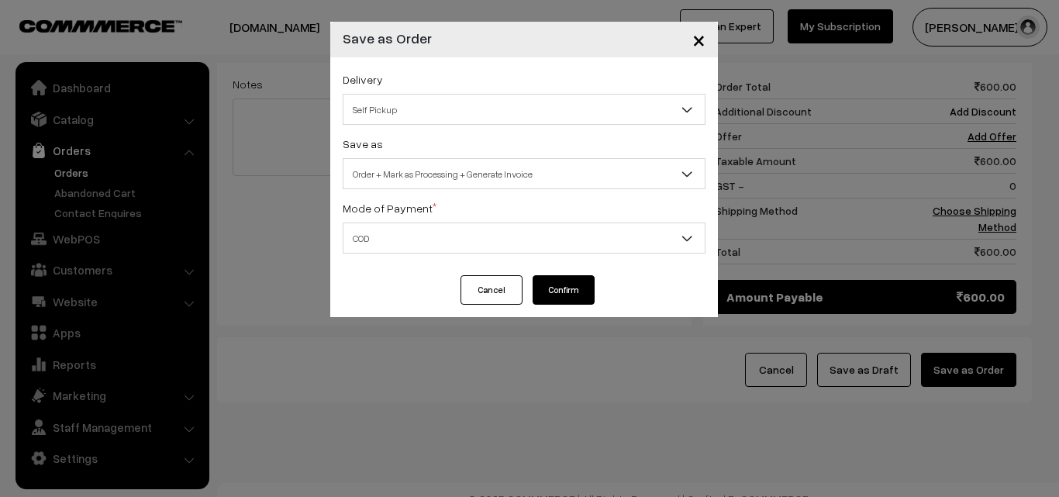
click at [560, 297] on button "Confirm" at bounding box center [564, 289] width 62 height 29
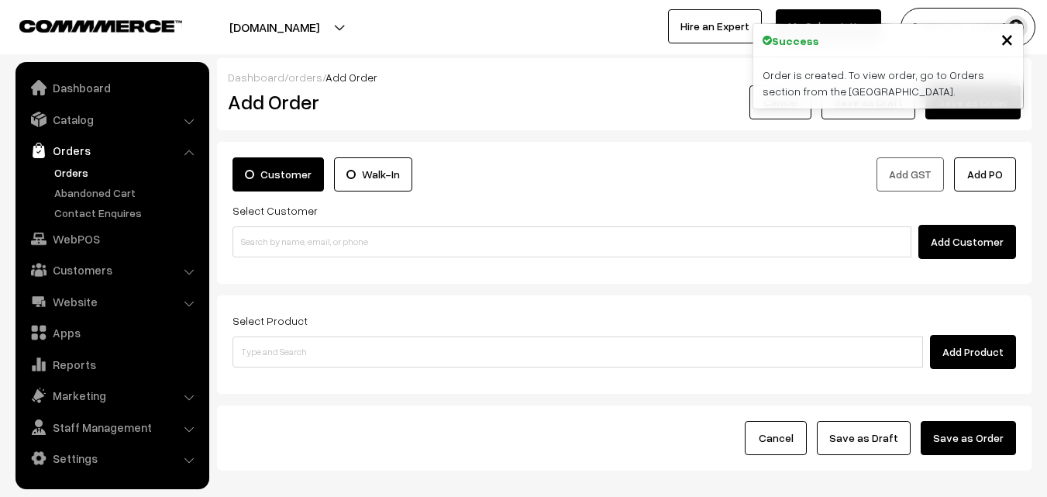
click at [69, 166] on link "Orders" at bounding box center [126, 172] width 153 height 16
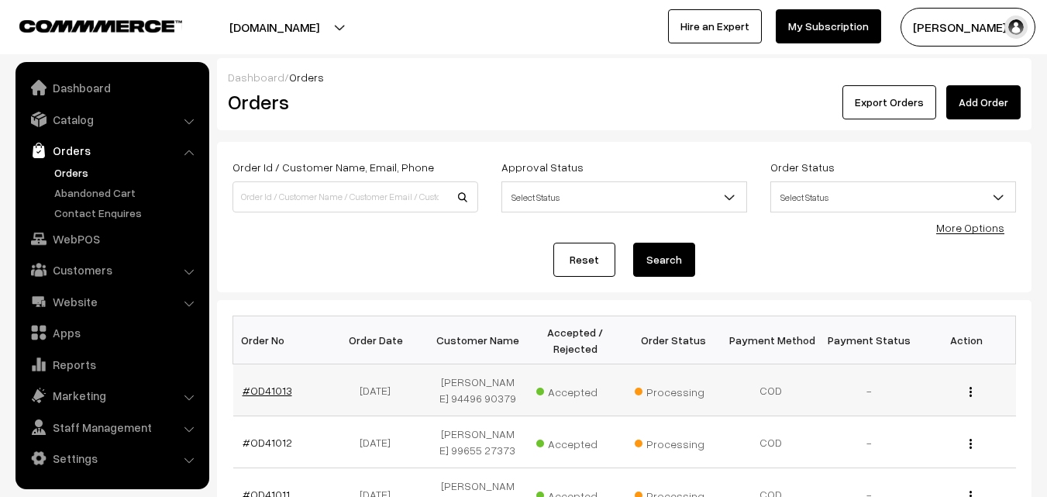
click at [265, 390] on link "#OD41013" at bounding box center [268, 390] width 50 height 13
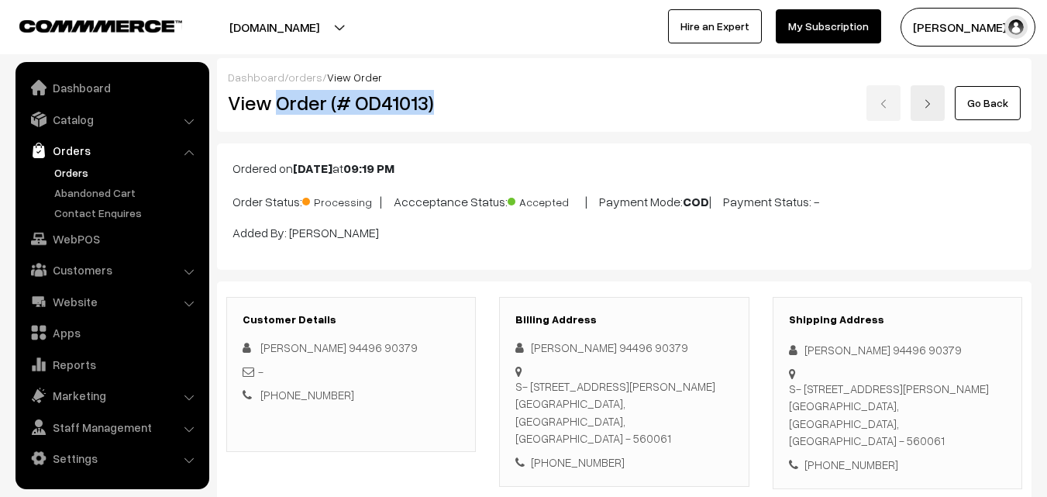
copy h2 "Order (# OD41013)"
drag, startPoint x: 277, startPoint y: 94, endPoint x: 481, endPoint y: 105, distance: 203.4
click at [478, 104] on div "View Order (# OD41013)" at bounding box center [352, 103] width 272 height 36
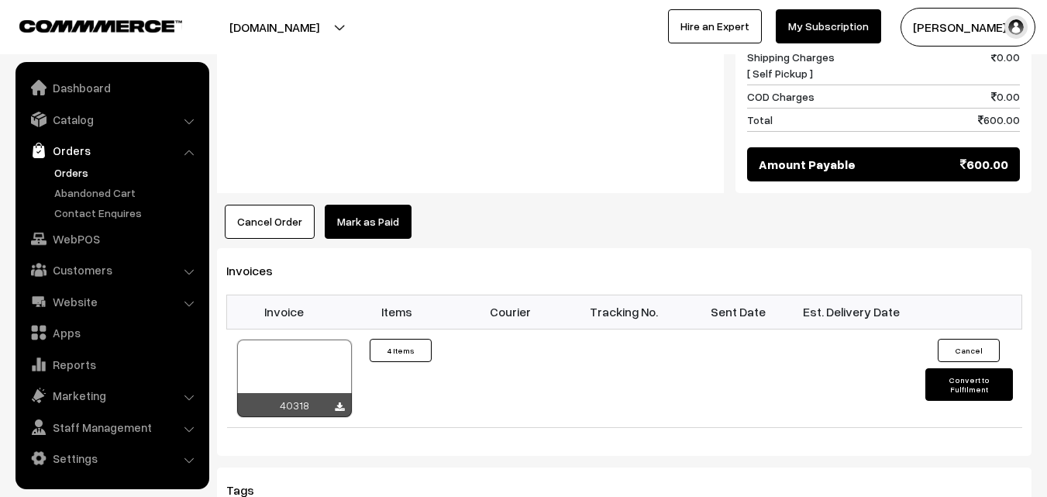
scroll to position [775, 0]
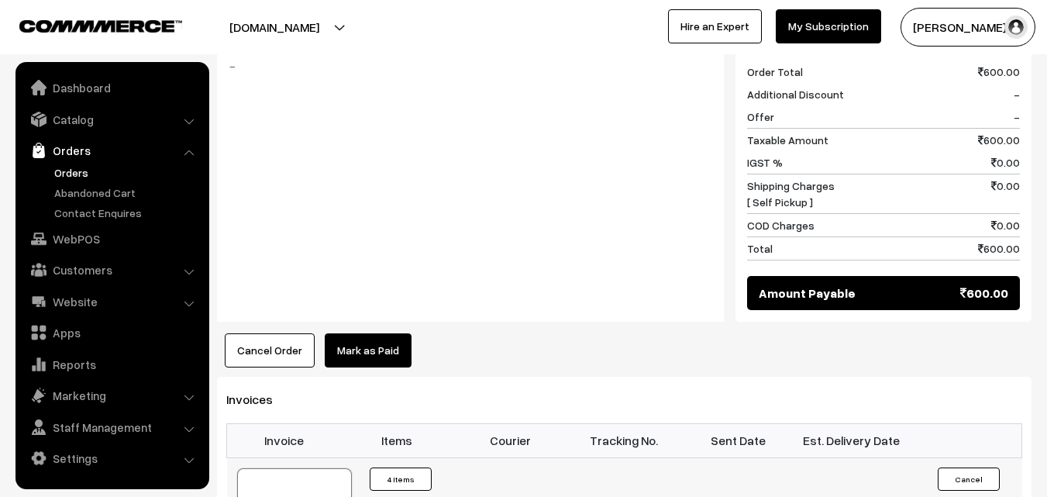
click at [95, 167] on link "Orders" at bounding box center [126, 172] width 153 height 16
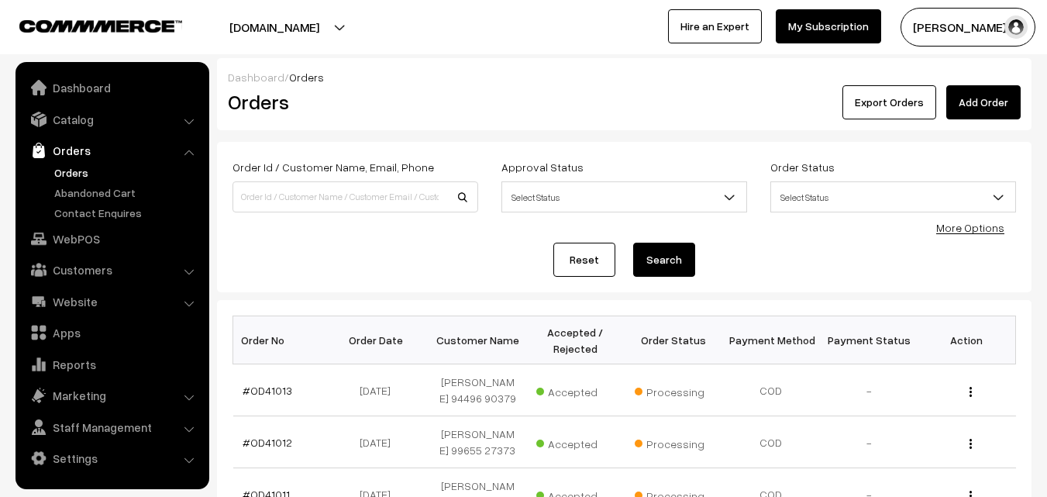
click at [71, 172] on link "Orders" at bounding box center [126, 172] width 153 height 16
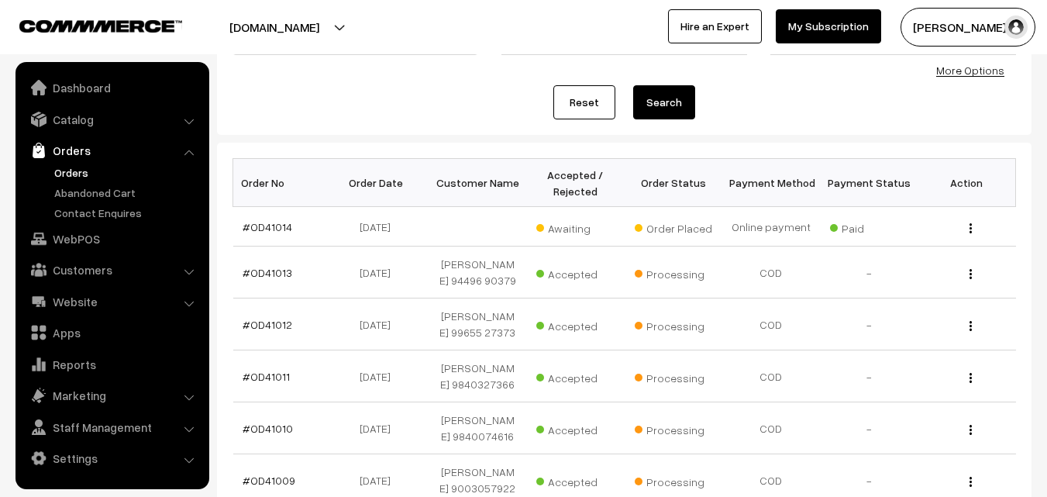
scroll to position [155, 0]
